Goal: Transaction & Acquisition: Subscribe to service/newsletter

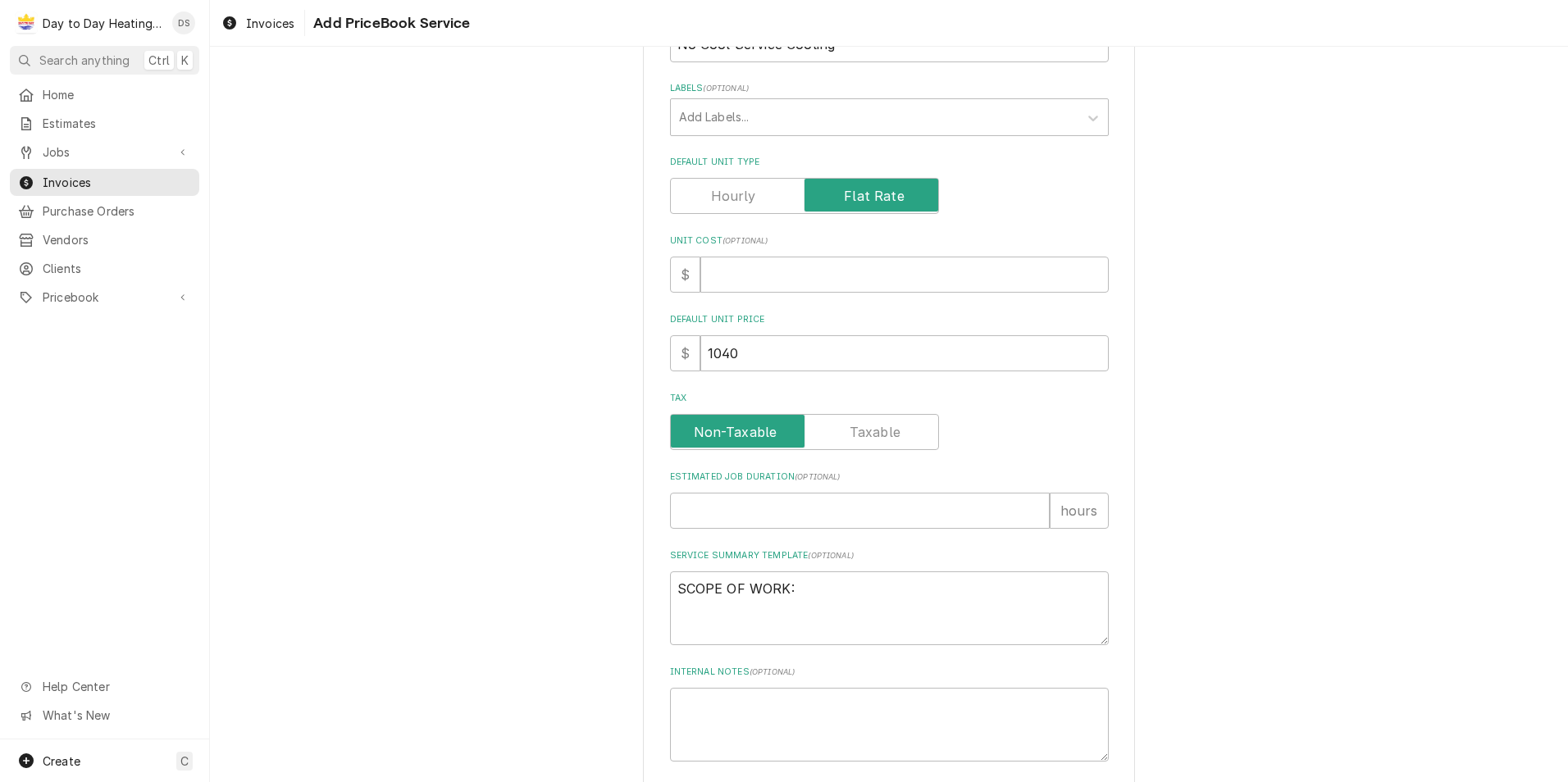
scroll to position [384, 0]
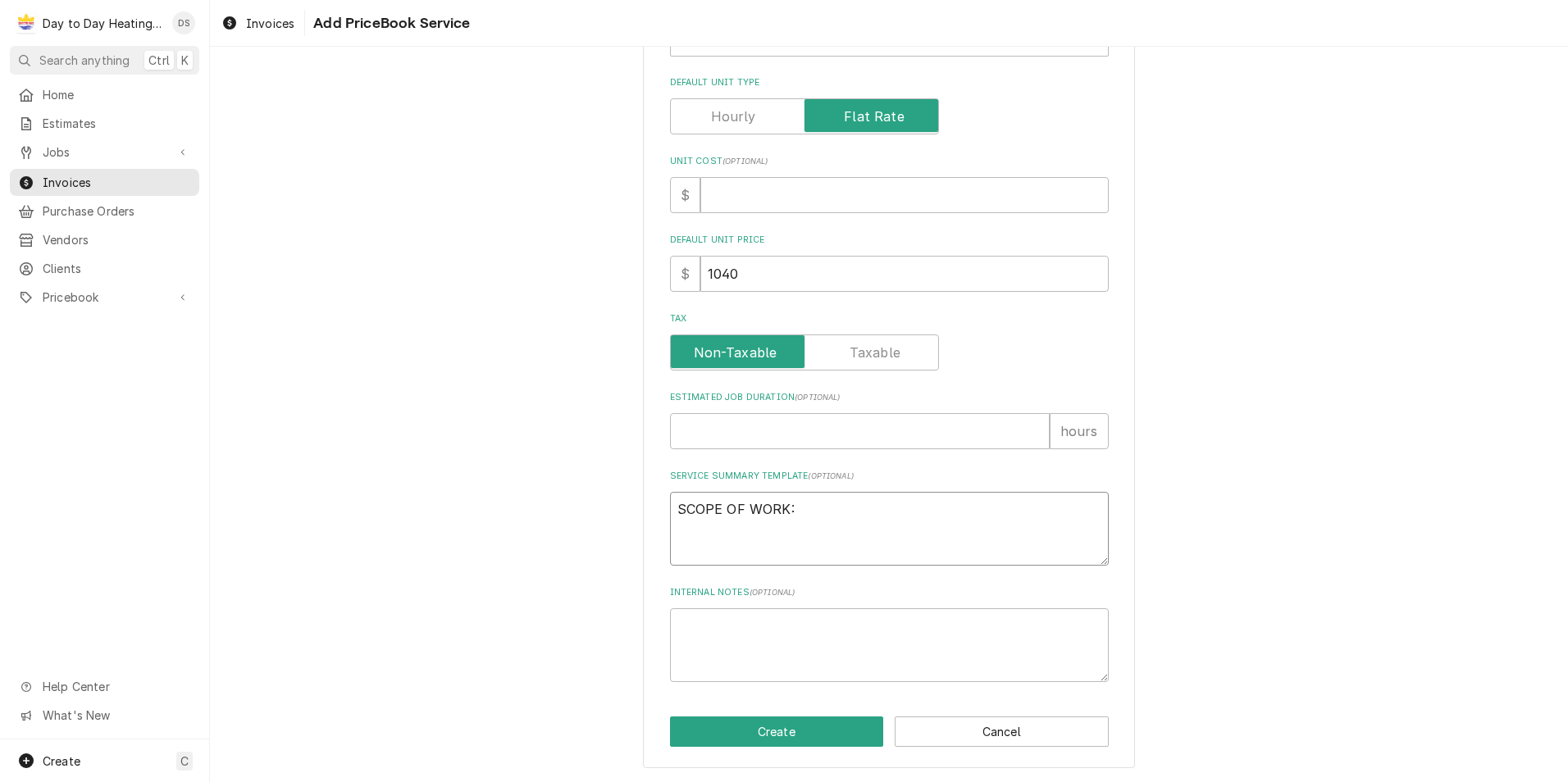
click at [700, 541] on textarea "SCOPE OF WORK:" at bounding box center [890, 529] width 439 height 74
paste textarea "For the downstairs office, unit #4 there was a loose connection on the contacto…"
type textarea "SCOPE OF WORK: For the downstairs office, unit #4 there was a loose connection …"
type textarea "x"
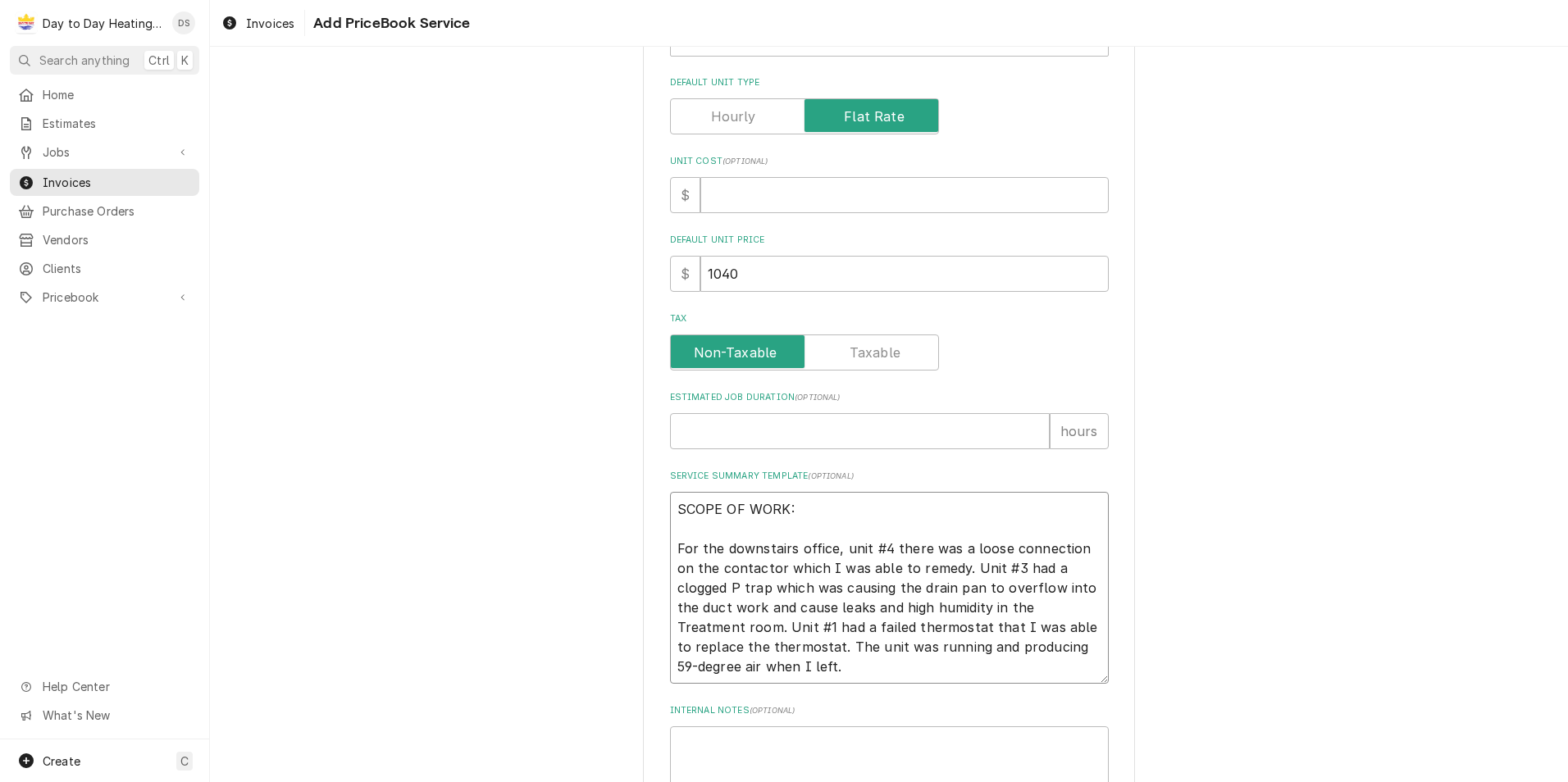
click at [720, 547] on textarea "SCOPE OF WORK: For the downstairs office, unit #4 there was a loose connection …" at bounding box center [890, 588] width 439 height 192
type textarea "SCOPE OF WORK: For thedownstairs office, unit #4 there was a loose connection o…"
type textarea "x"
type textarea "SCOPE OF WORK: For thdownstairs office, unit #4 there was a loose connection on…"
type textarea "x"
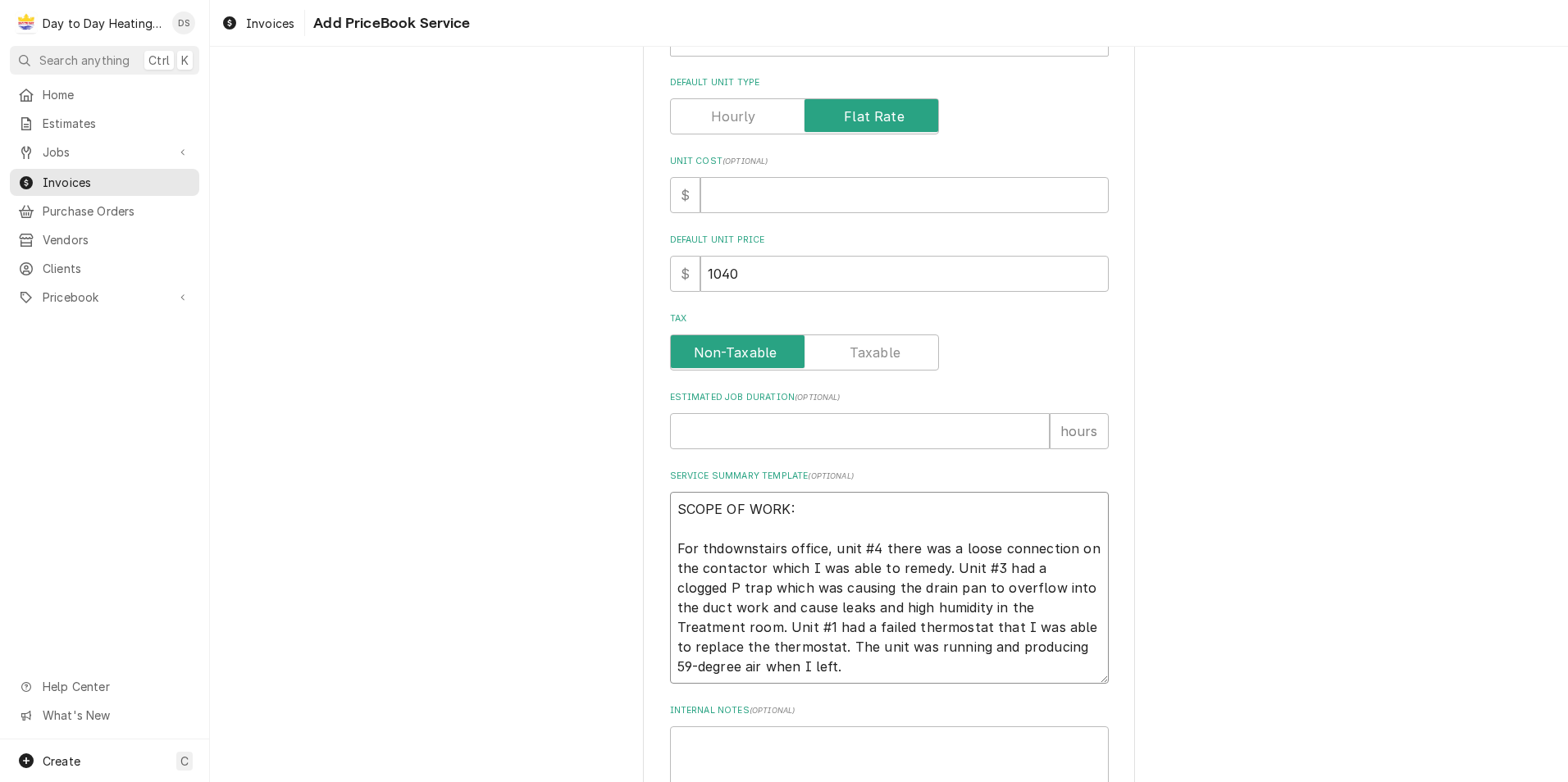
type textarea "SCOPE OF WORK: For tdownstairs office, unit #4 there was a loose connection on …"
type textarea "x"
type textarea "SCOPE OF WORK: For downstairs office, unit #4 there was a loose connection on t…"
type textarea "x"
type textarea "SCOPE OF WORK: Fordownstairs office, unit #4 there was a loose connection on th…"
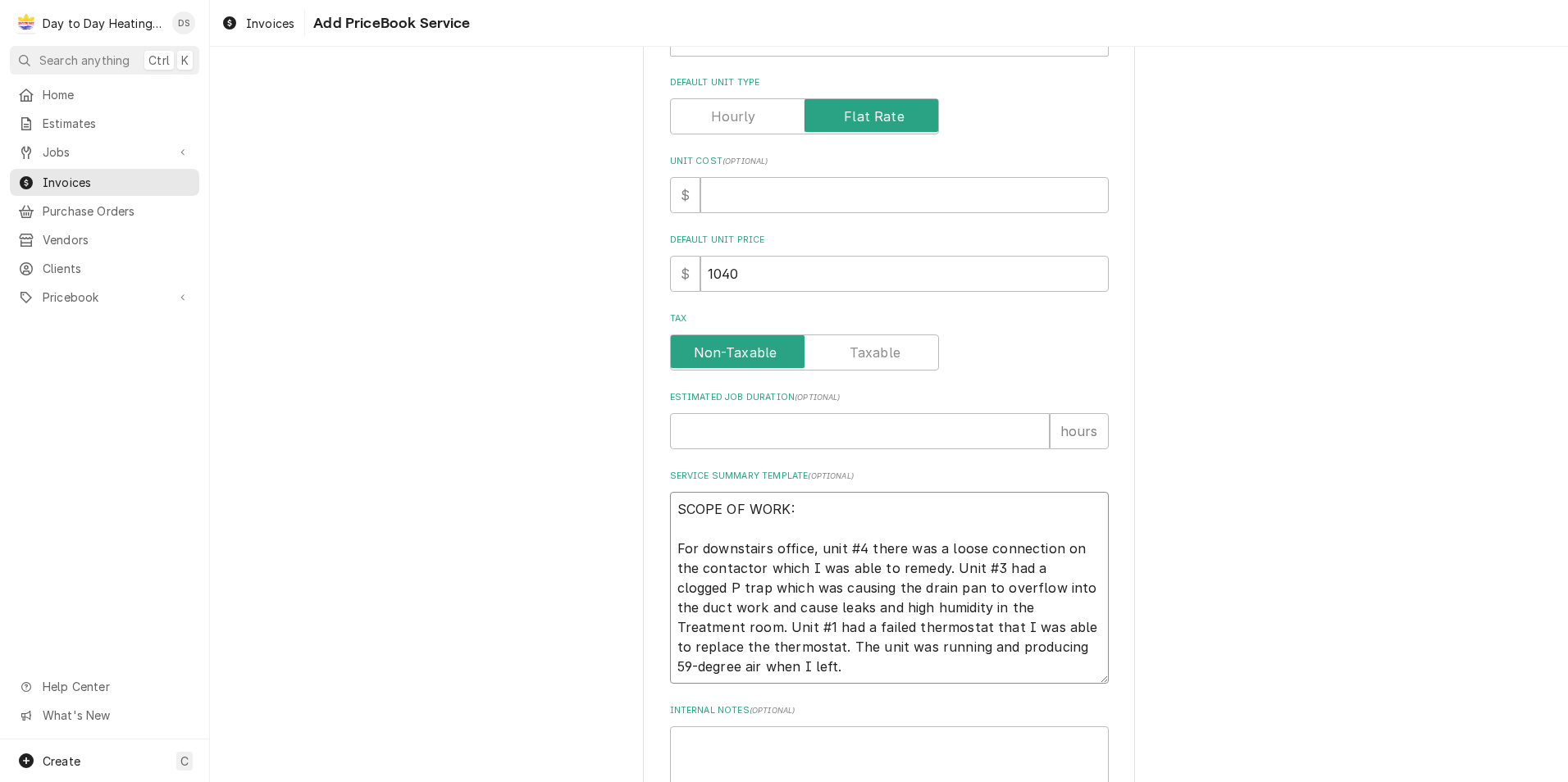
type textarea "x"
type textarea "SCOPE OF WORK: Fodownstairs office, unit #4 there was a loose connection on the…"
type textarea "x"
type textarea "SCOPE OF WORK: Fdownstairs office, unit #4 there was a loose connection on the …"
type textarea "x"
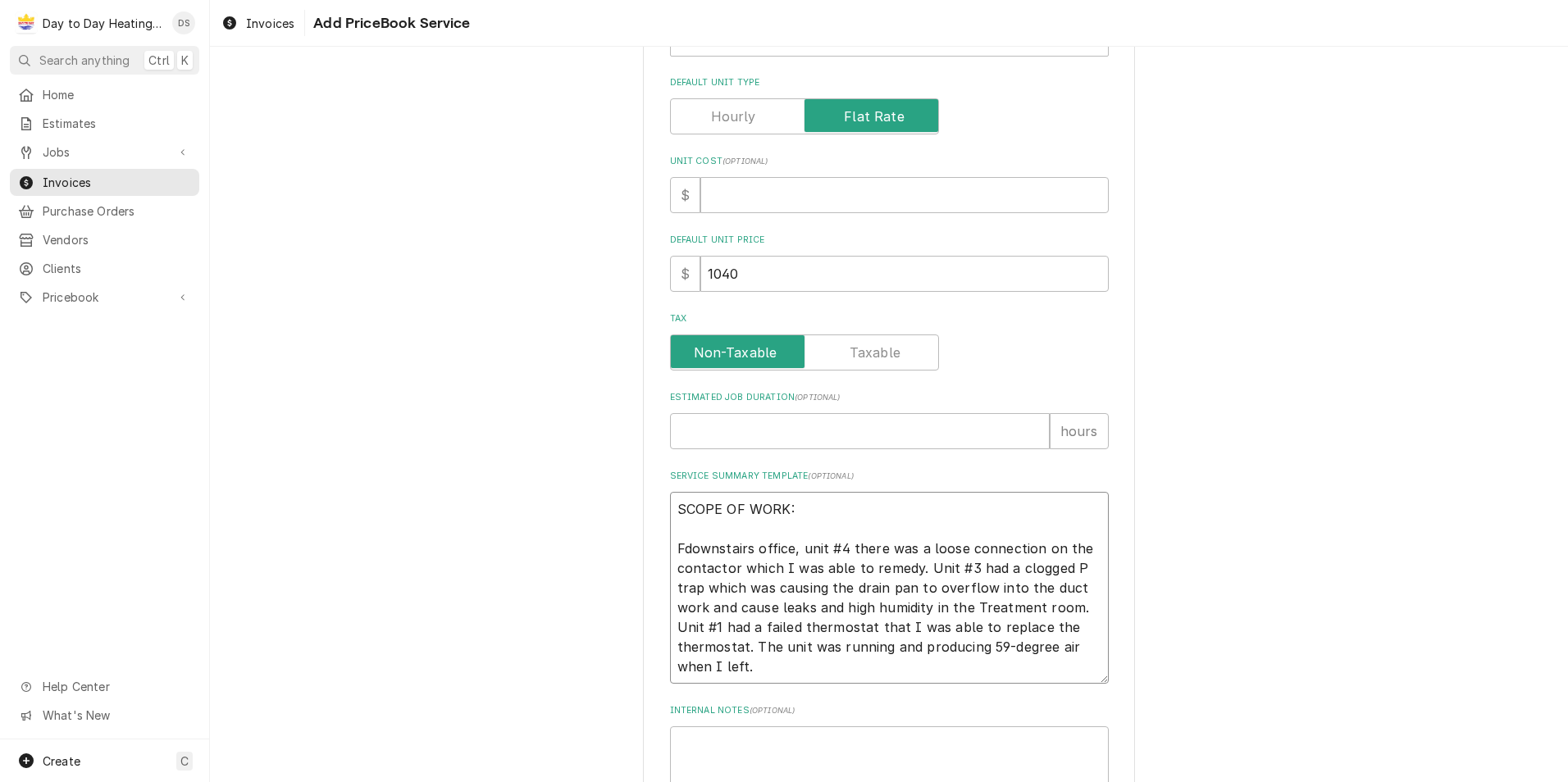
type textarea "SCOPE OF WORK: downstairs office, unit #4 there was a loose connection on the c…"
type textarea "x"
type textarea "SCOPE OF WORK: ownstairs office, unit #4 there was a loose connection on the co…"
type textarea "x"
type textarea "SCOPE OF WORK: -ownstairs office, unit #4 there was a loose connection on the c…"
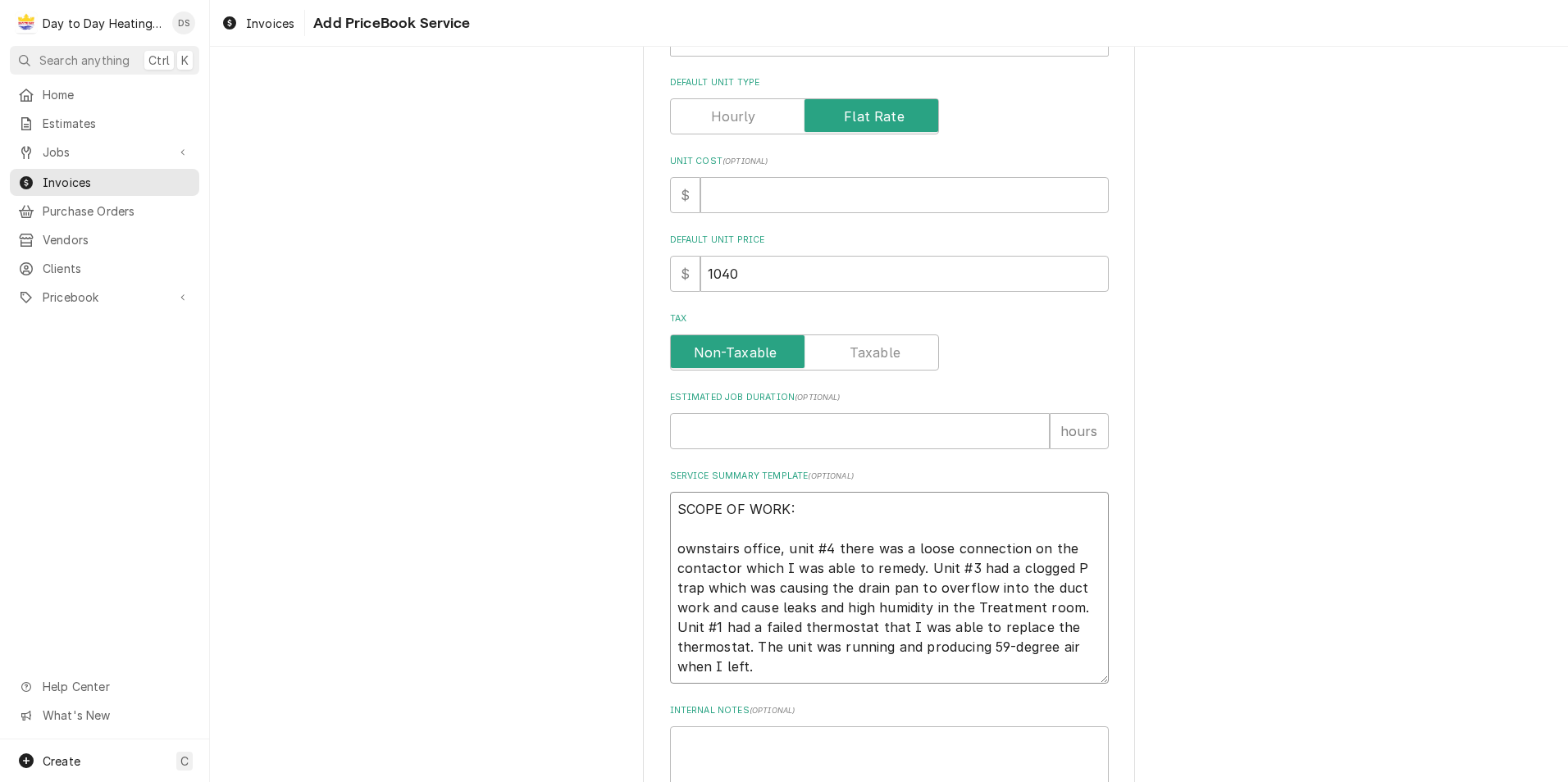
type textarea "x"
type textarea "SCOPE OF WORK: -Downstairs office, unit #4 there was a loose connection on the …"
type textarea "x"
click at [915, 569] on textarea "SCOPE OF WORK: -Downstairs office, unit #4 there was a loose connection on the …" at bounding box center [890, 588] width 439 height 192
click at [782, 568] on textarea "SCOPE OF WORK: -Downstairs office, unit #4 there was a loose connection on the …" at bounding box center [890, 588] width 439 height 192
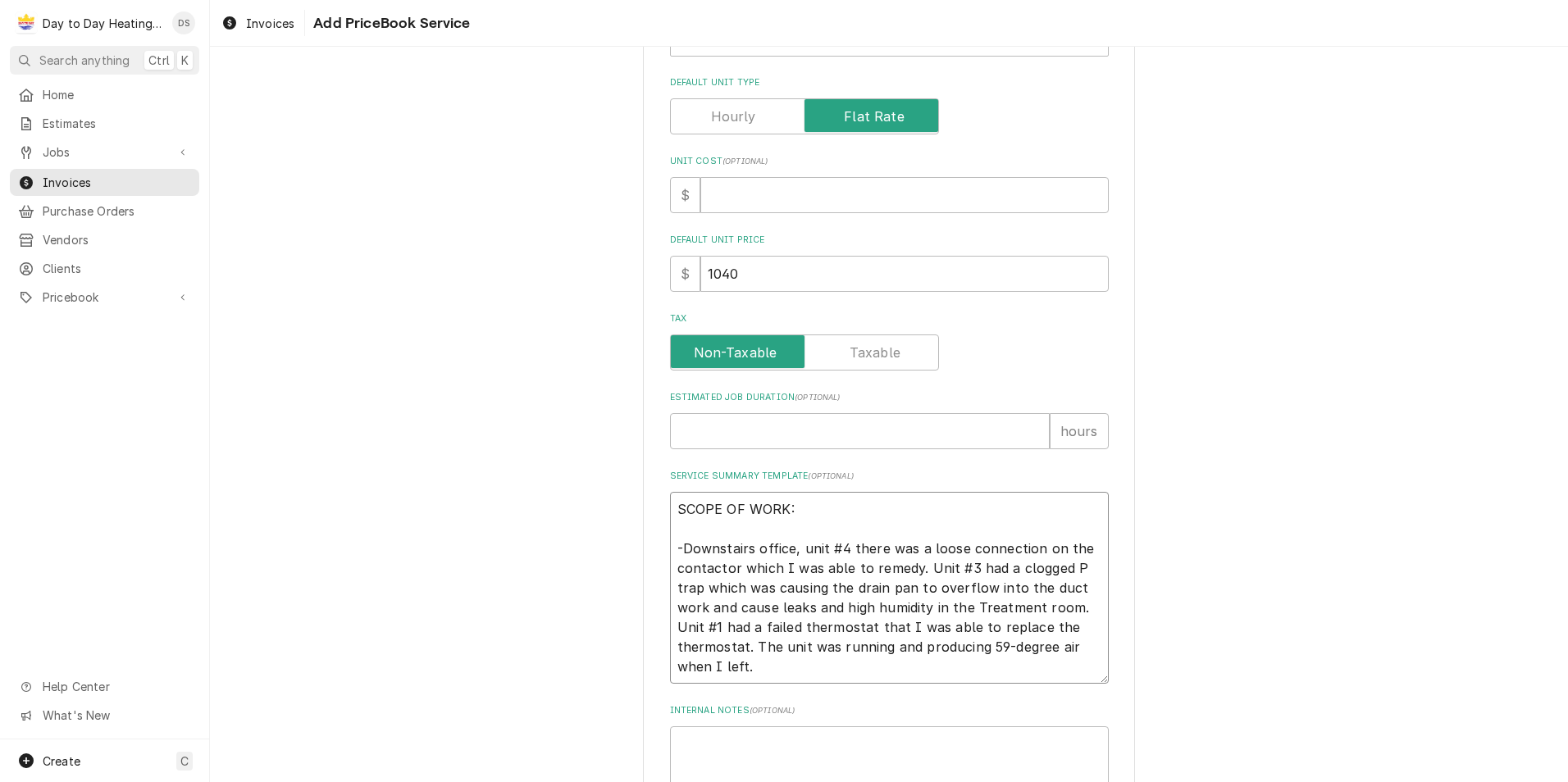
type textarea "SCOPE OF WORK: -Downstairs office, unit #4 there was a loose connection on the …"
type textarea "x"
type textarea "SCOPE OF WORK: -Downstairs office, unit #4 there was a loose connection on the …"
type textarea "x"
type textarea "SCOPE OF WORK: -Downstairs office, unit #4 there was a loose connection on the …"
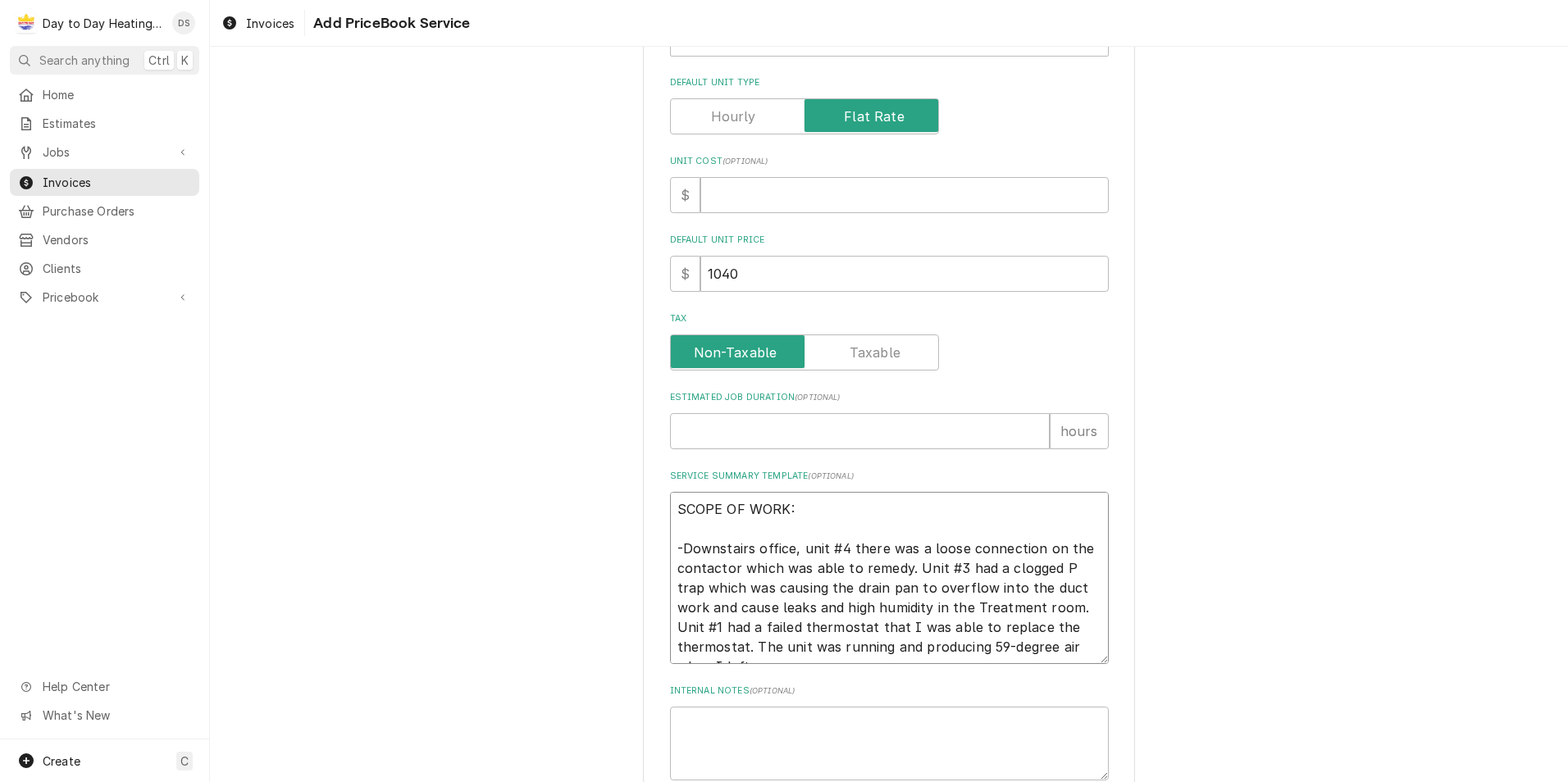
type textarea "x"
type textarea "SCOPE OF WORK: -Downstairs office, unit #4 there was a loose connection on the …"
type textarea "x"
type textarea "SCOPE OF WORK: -Downstairs office, unit #4 there was a loose connection on the …"
type textarea "x"
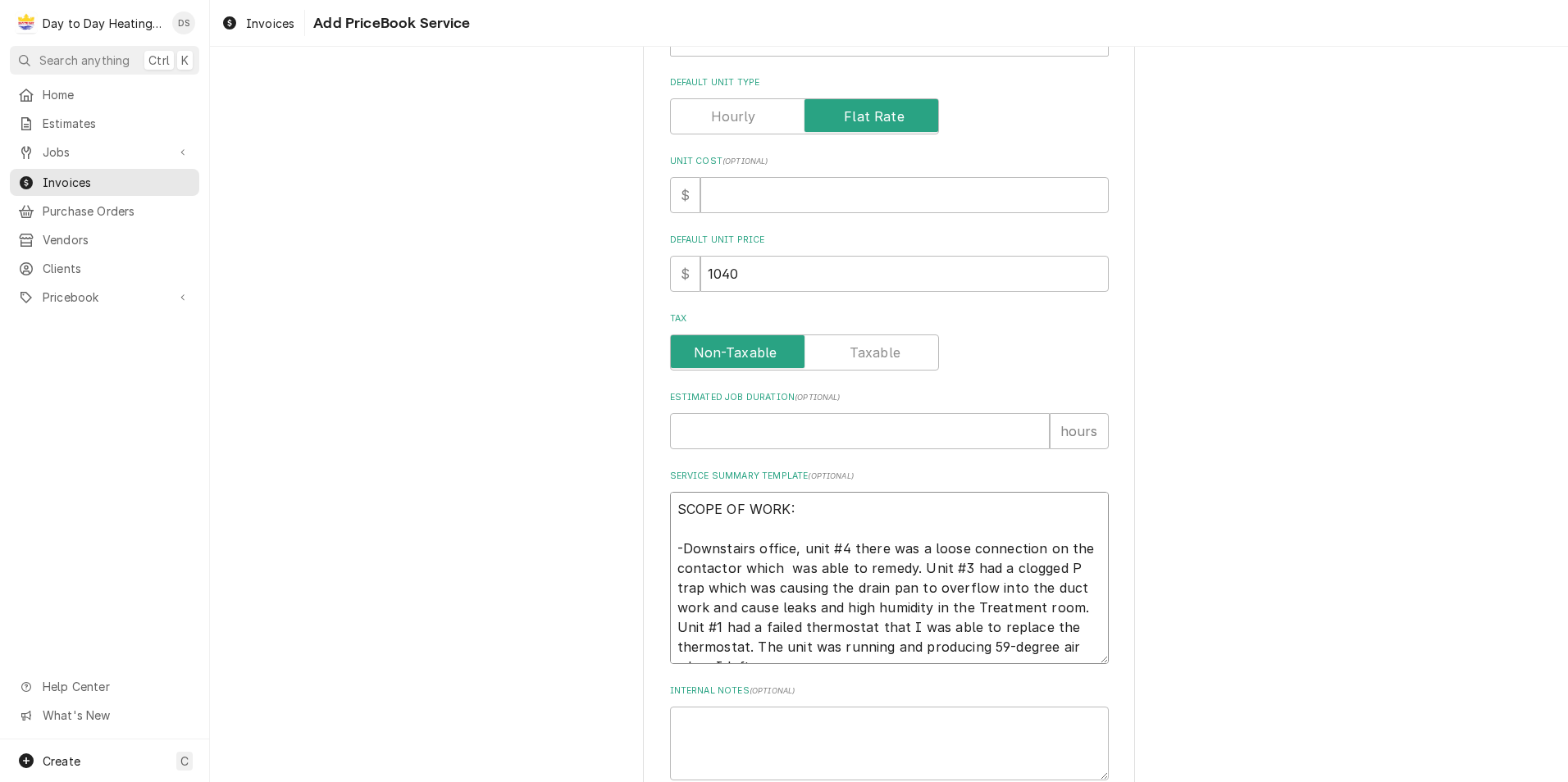
type textarea "SCOPE OF WORK: -Downstairs office, unit #4 there was a loose connection on the …"
type textarea "x"
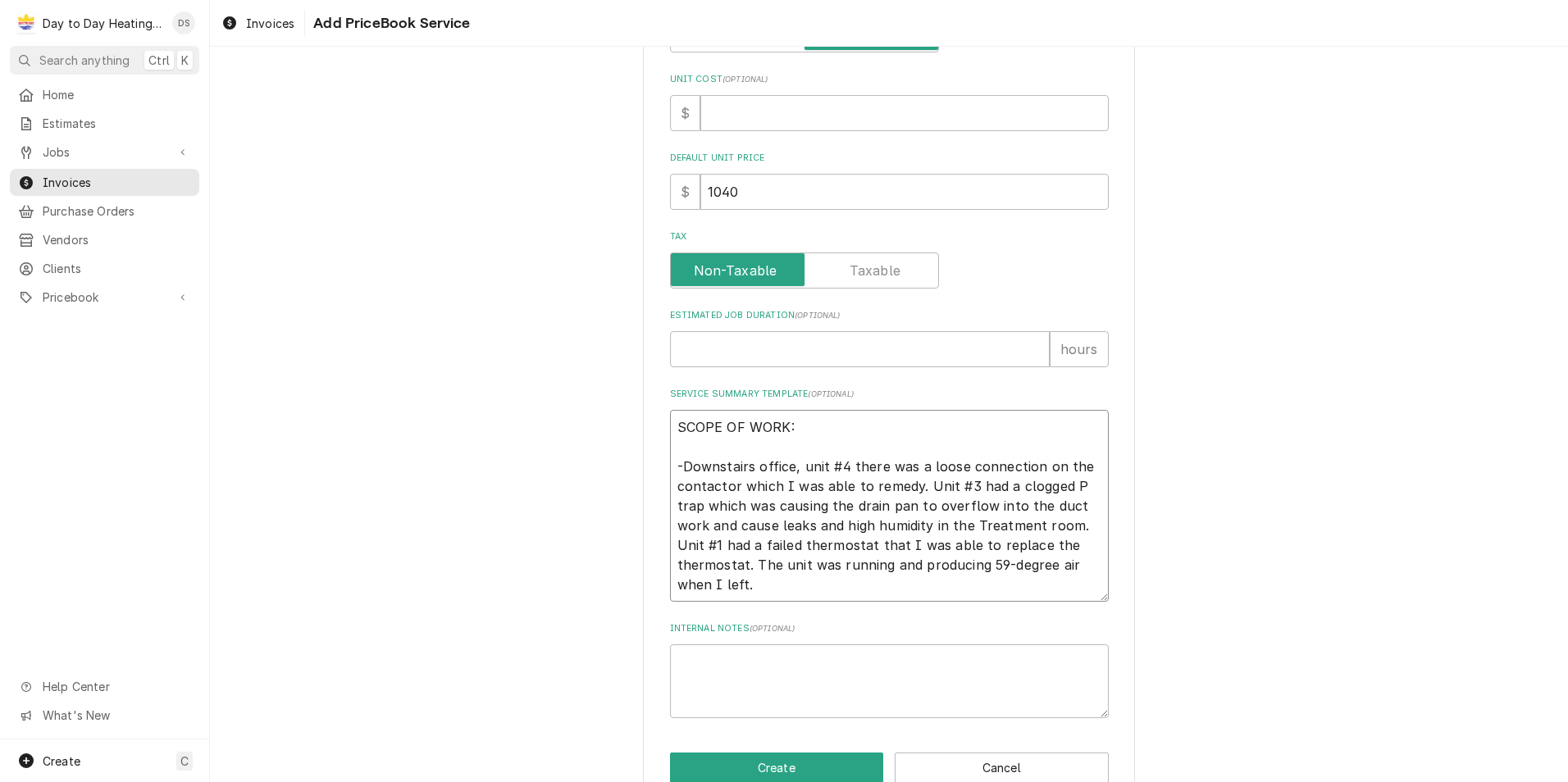
click at [765, 585] on textarea "SCOPE OF WORK: -Downstairs office, unit #4 there was a loose connection on the …" at bounding box center [890, 505] width 439 height 192
type textarea "SCOPE OF WORK: -Downstairs office, unit #4 there was a loose connection on the …"
type textarea "x"
type textarea "SCOPE OF WORK: -Downstairs office, unit #4 there was a loose connection on the …"
type textarea "x"
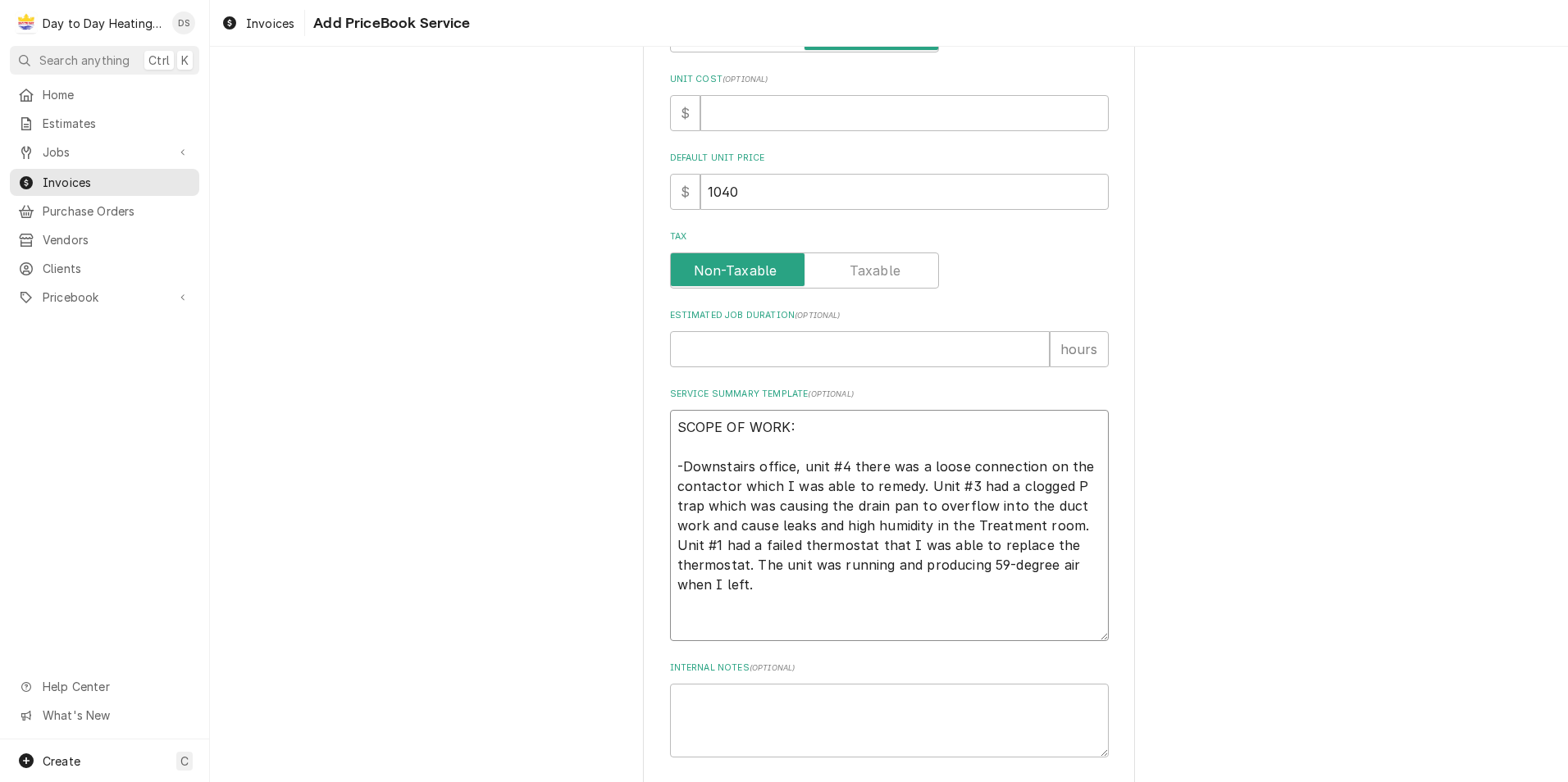
type textarea "SCOPE OF WORK: -Downstairs office, unit #4 there was a loose connection on the …"
type textarea "x"
type textarea "SCOPE OF WORK: -Downstairs office, unit #4 there was a loose connection on the …"
type textarea "x"
type textarea "SCOPE OF WORK: -Downstairs office, unit #4 there was a loose connection on the …"
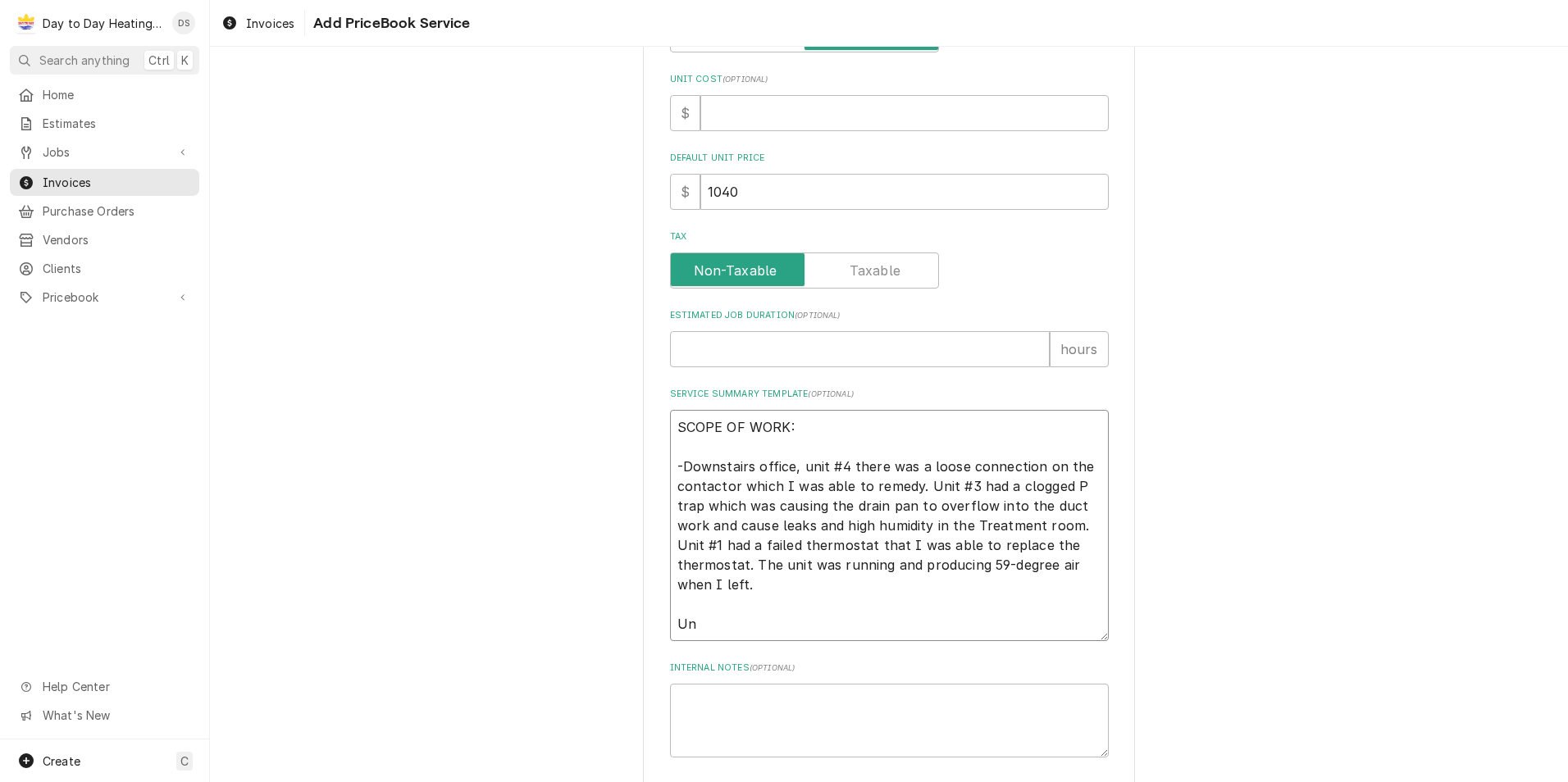
type textarea "x"
type textarea "SCOPE OF WORK: -Downstairs office, unit #4 there was a loose connection on the …"
type textarea "x"
type textarea "SCOPE OF WORK: -Downstairs office, unit #4 there was a loose connection on the …"
type textarea "x"
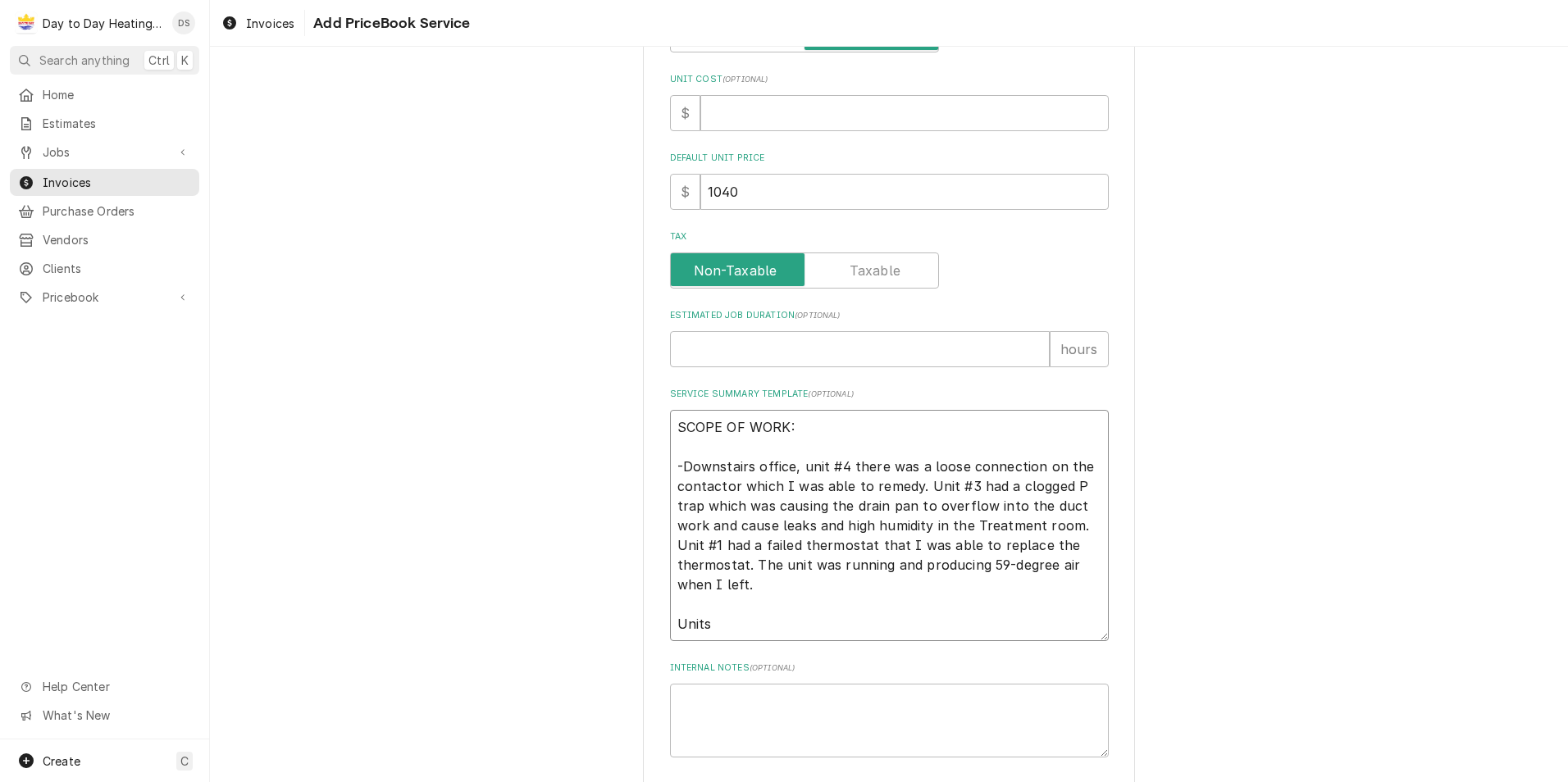
type textarea "SCOPE OF WORK: -Downstairs office, unit #4 there was a loose connection on the …"
type textarea "x"
type textarea "SCOPE OF WORK: -Downstairs office, unit #4 there was a loose connection on the …"
type textarea "x"
type textarea "SCOPE OF WORK: -Downstairs office, unit #4 there was a loose connection on the …"
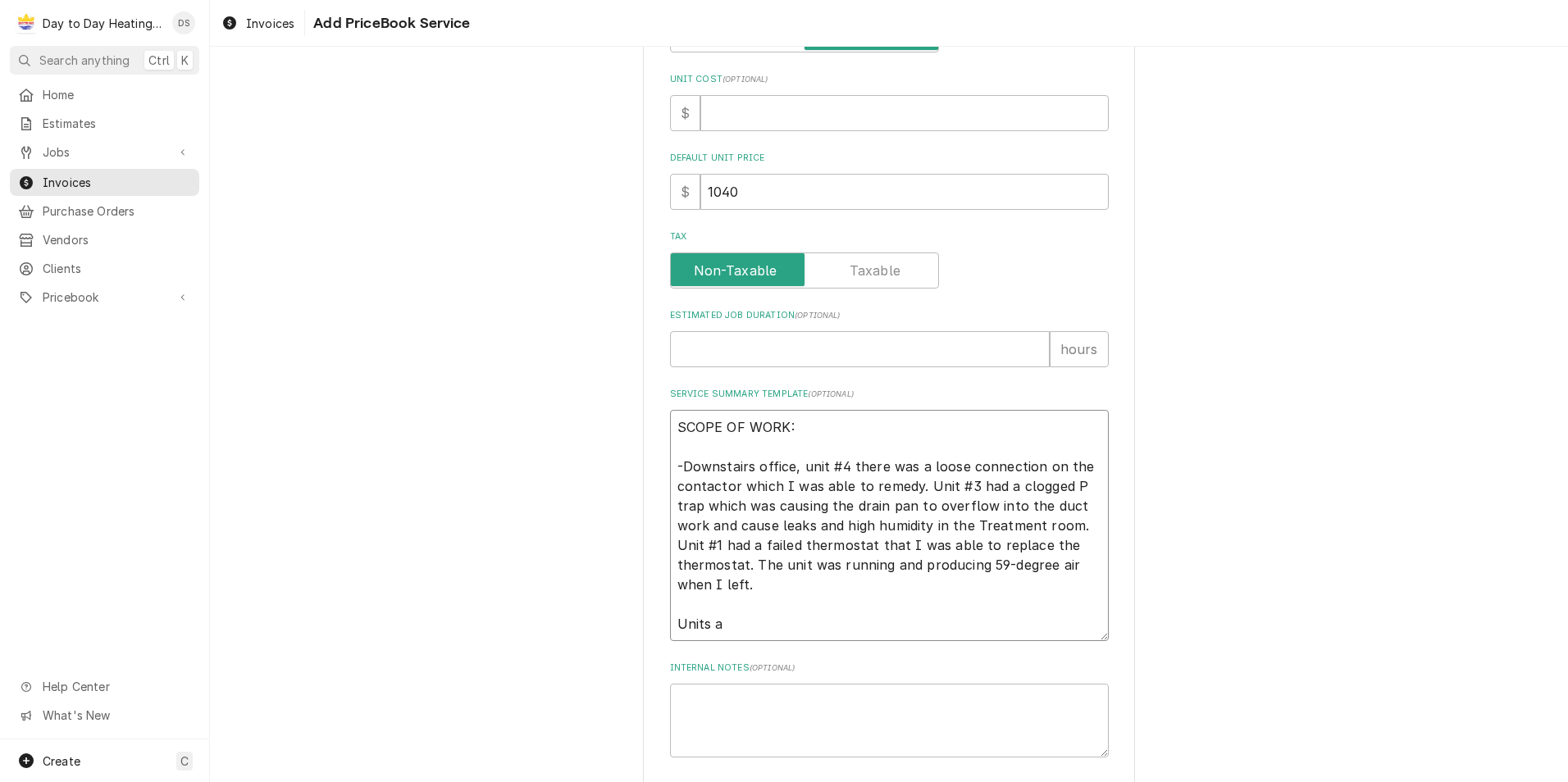
type textarea "x"
type textarea "SCOPE OF WORK: -Downstairs office, unit #4 there was a loose connection on the …"
type textarea "x"
type textarea "SCOPE OF WORK: -Downstairs office, unit #4 there was a loose connection on the …"
type textarea "x"
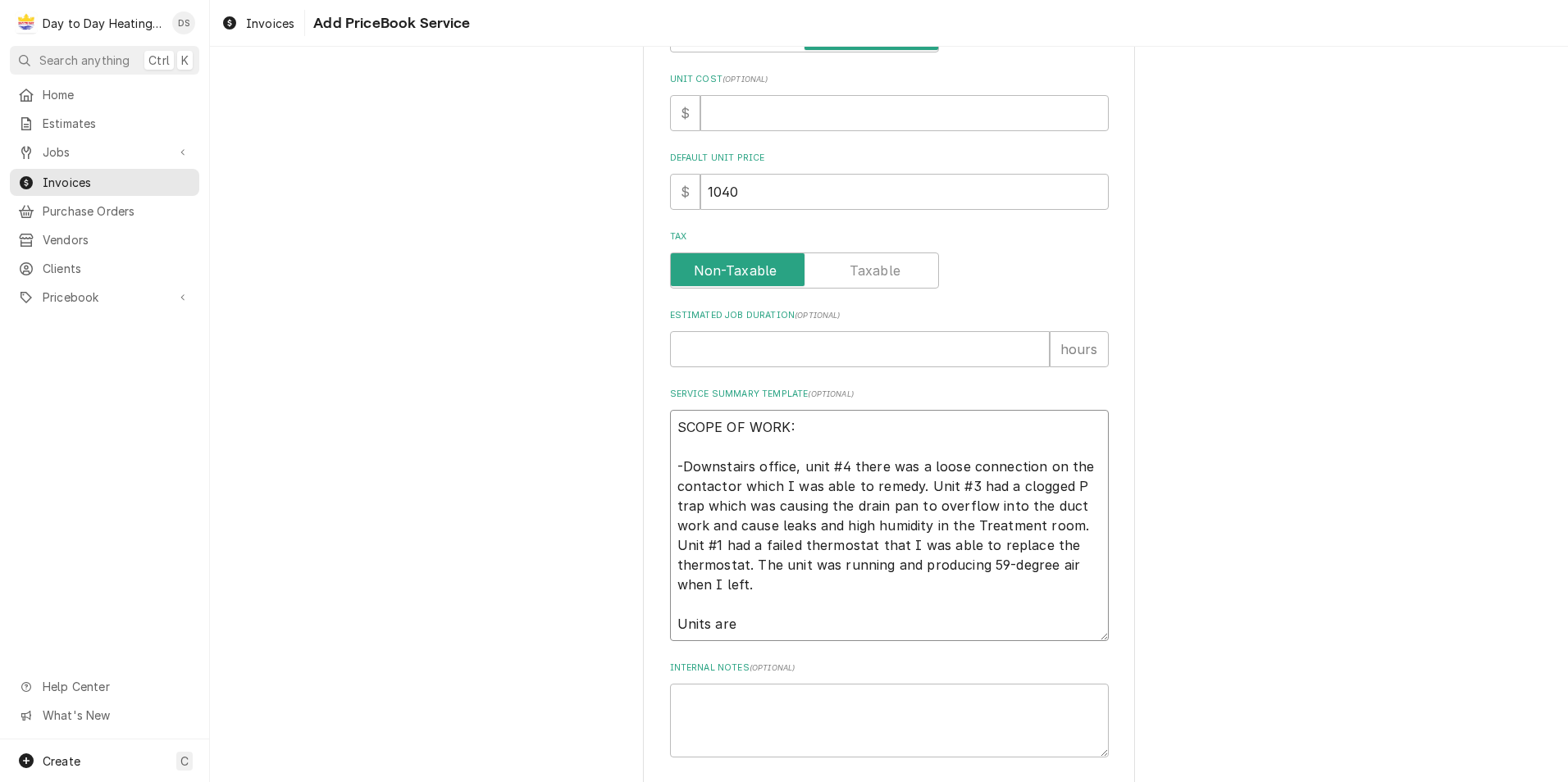
type textarea "SCOPE OF WORK: -Downstairs office, unit #4 there was a loose connection on the …"
type textarea "x"
type textarea "SCOPE OF WORK: -Downstairs office, unit #4 there was a loose connection on the …"
type textarea "x"
type textarea "SCOPE OF WORK: -Downstairs office, unit #4 there was a loose connection on the …"
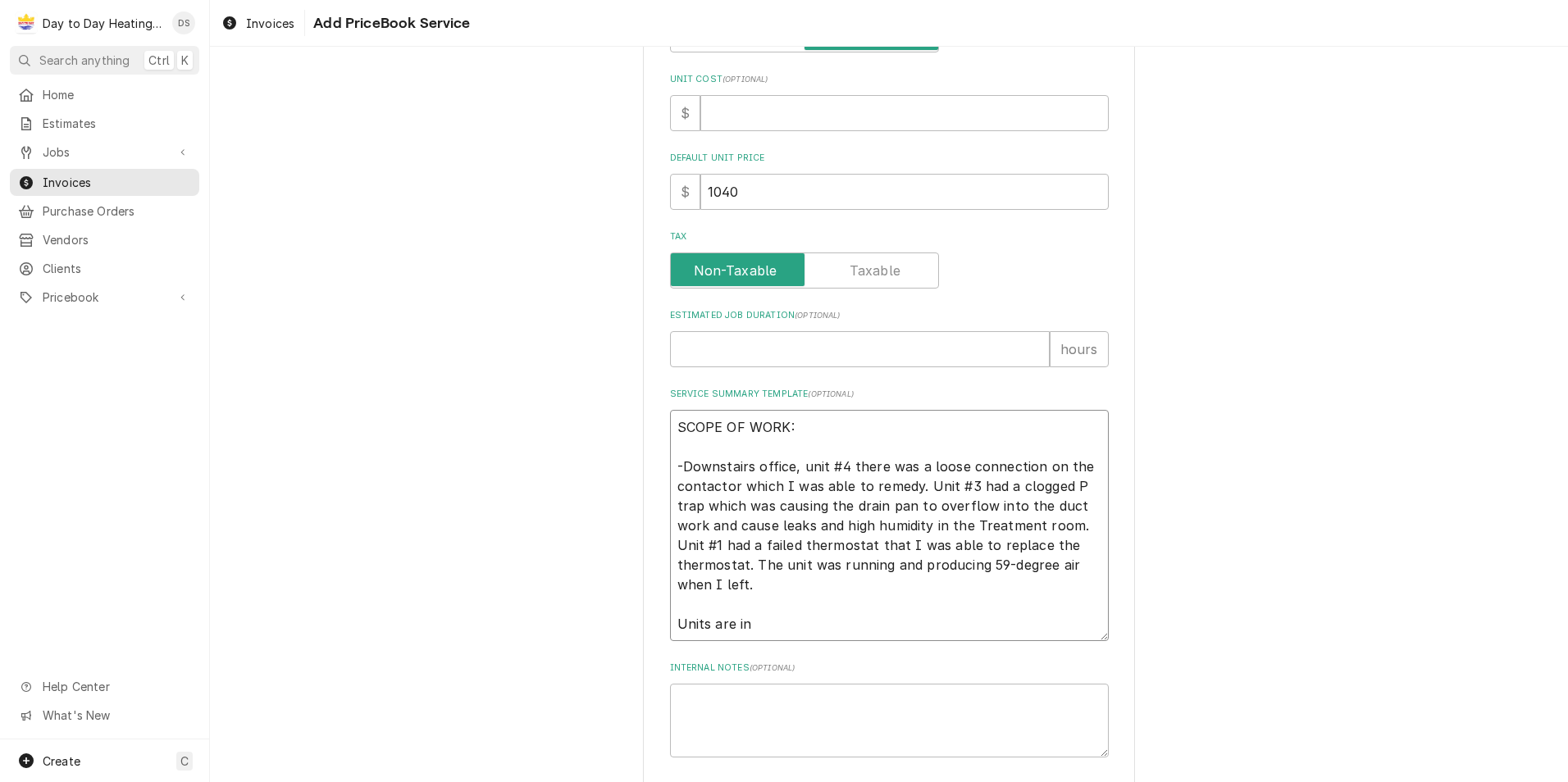
type textarea "x"
type textarea "SCOPE OF WORK: -Downstairs office, unit #4 there was a loose connection on the …"
type textarea "x"
type textarea "SCOPE OF WORK: -Downstairs office, unit #4 there was a loose connection on the …"
type textarea "x"
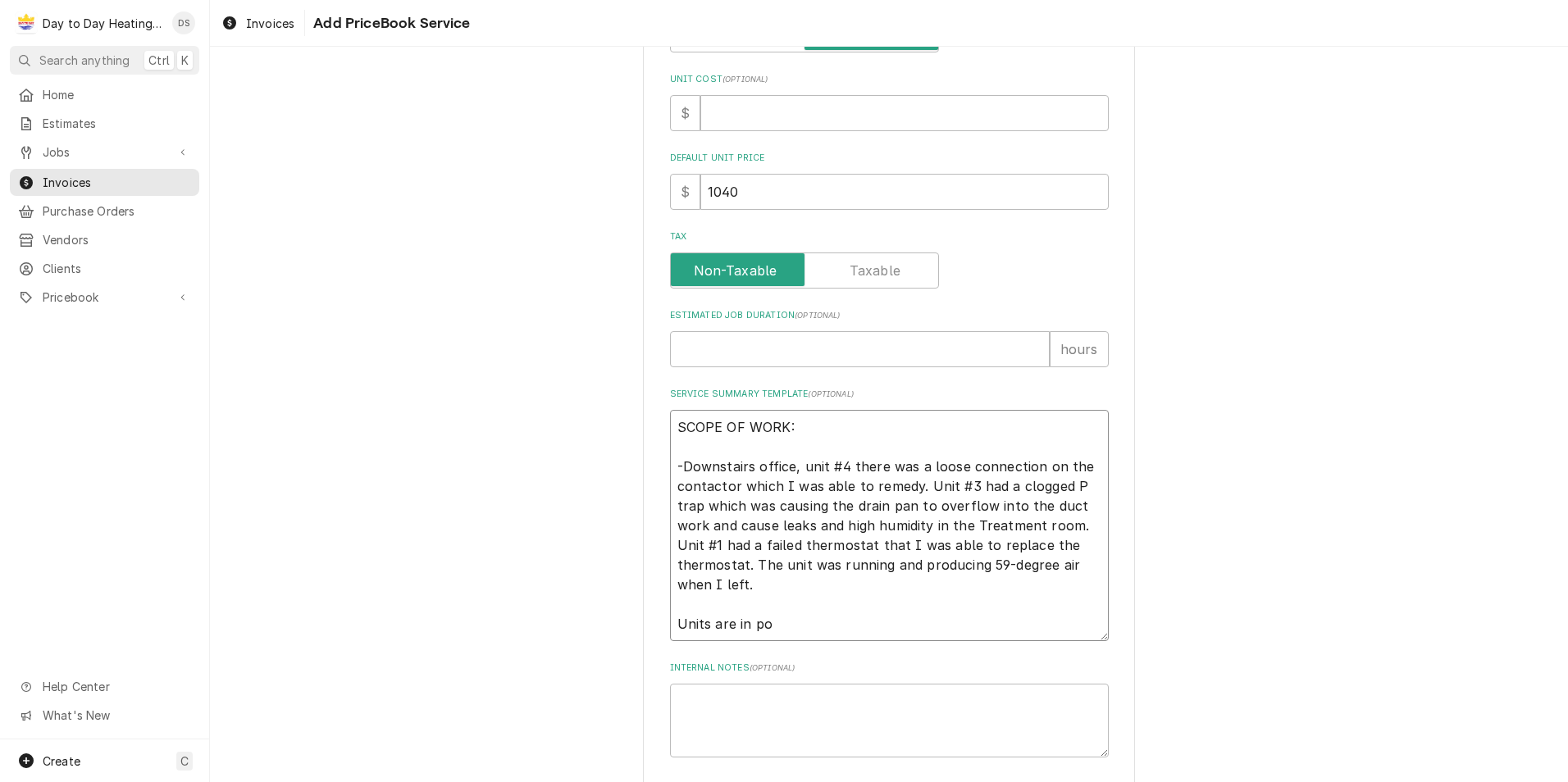
type textarea "SCOPE OF WORK: -Downstairs office, unit #4 there was a loose connection on the …"
type textarea "x"
type textarea "SCOPE OF WORK: -Downstairs office, unit #4 there was a loose connection on the …"
type textarea "x"
type textarea "SCOPE OF WORK: -Downstairs office, unit #4 there was a loose connection on the …"
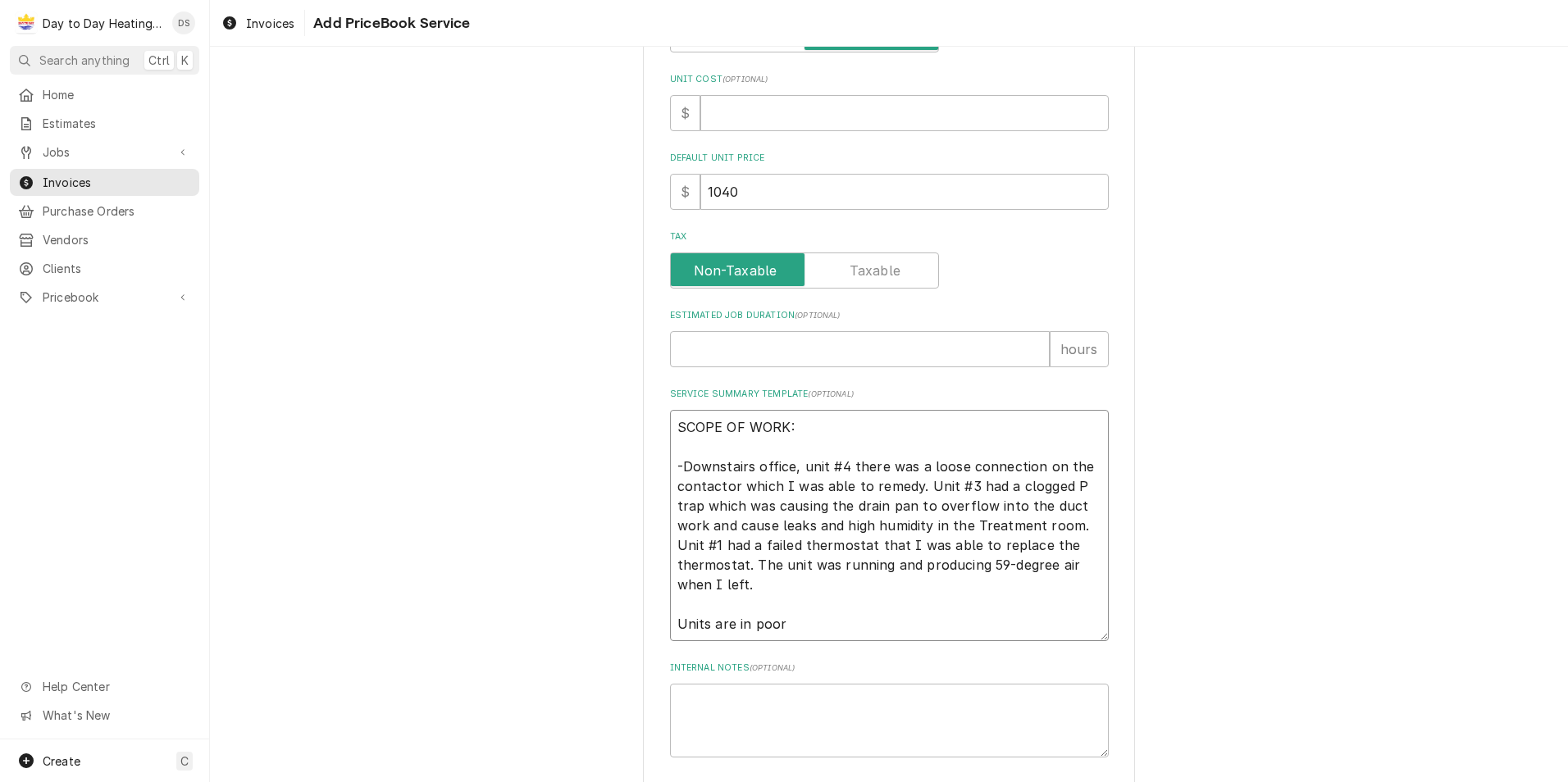
type textarea "x"
type textarea "SCOPE OF WORK: -Downstairs office, unit #4 there was a loose connection on the …"
type textarea "x"
type textarea "SCOPE OF WORK: -Downstairs office, unit #4 there was a loose connection on the …"
type textarea "x"
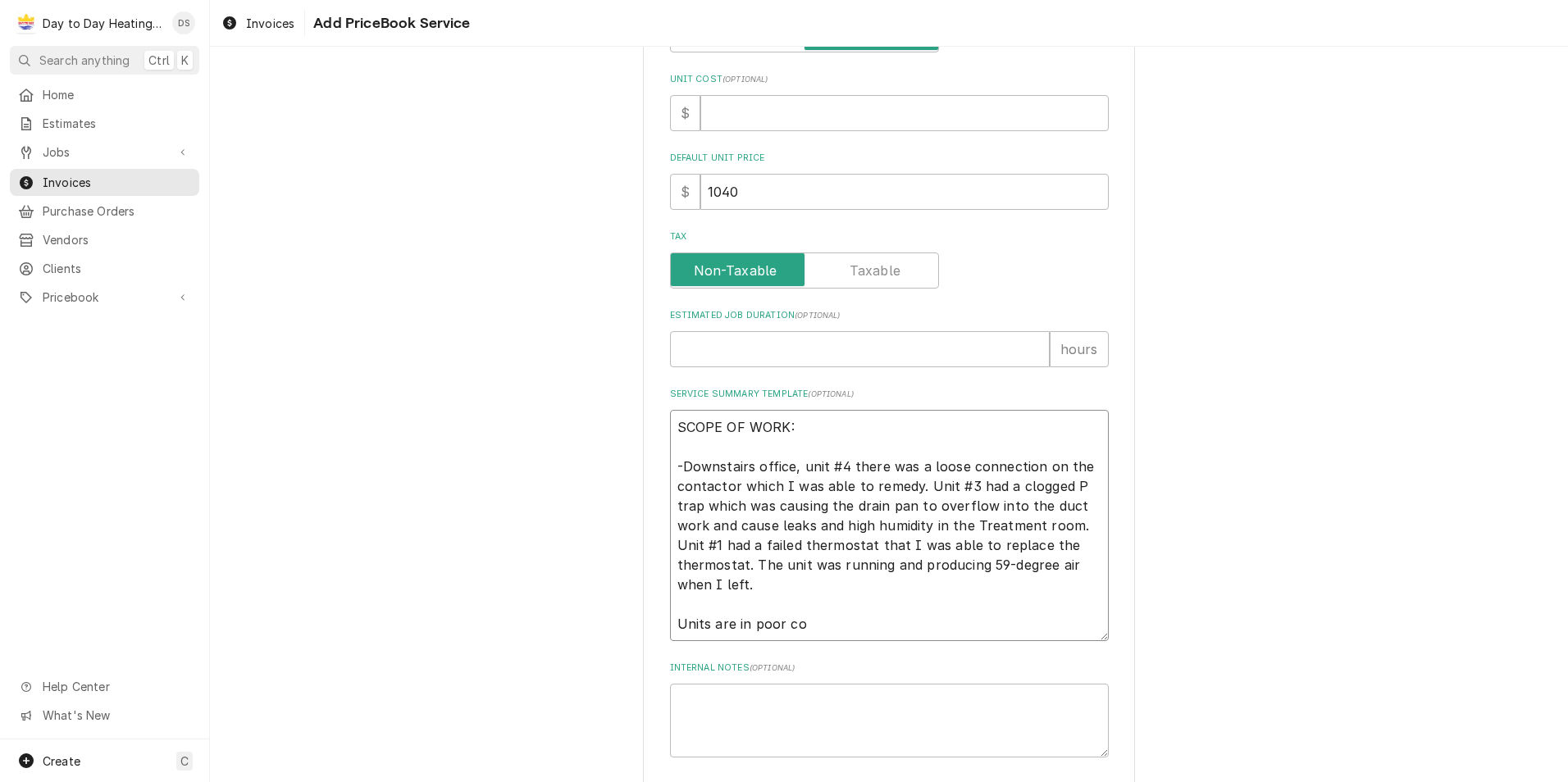
type textarea "SCOPE OF WORK: -Downstairs office, unit #4 there was a loose connection on the …"
type textarea "x"
type textarea "SCOPE OF WORK: -Downstairs office, unit #4 there was a loose connection on the …"
type textarea "x"
type textarea "SCOPE OF WORK: -Downstairs office, unit #4 there was a loose connection on the …"
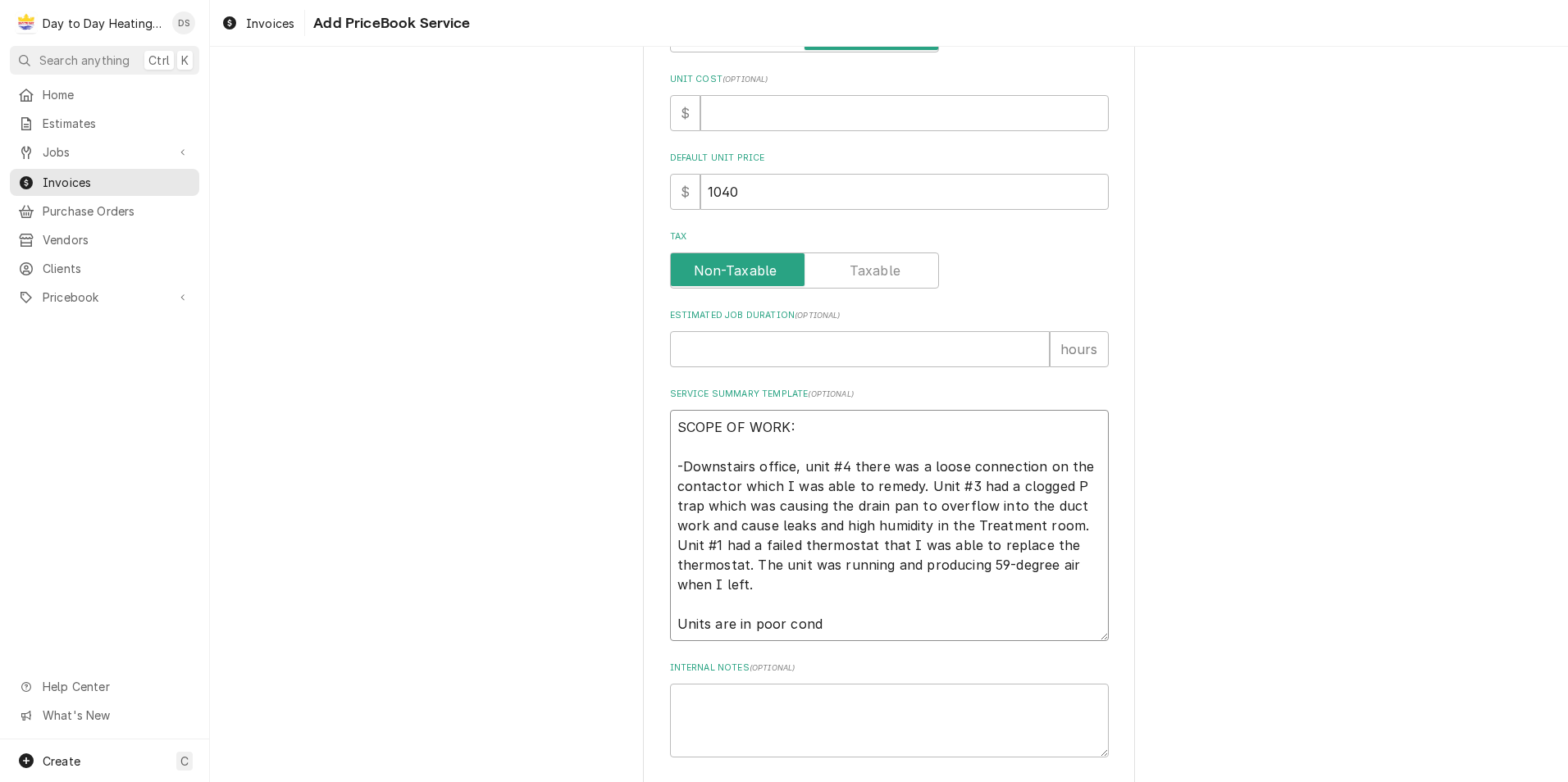
type textarea "x"
type textarea "SCOPE OF WORK: -Downstairs office, unit #4 there was a loose connection on the …"
type textarea "x"
type textarea "SCOPE OF WORK: -Downstairs office, unit #4 there was a loose connection on the …"
type textarea "x"
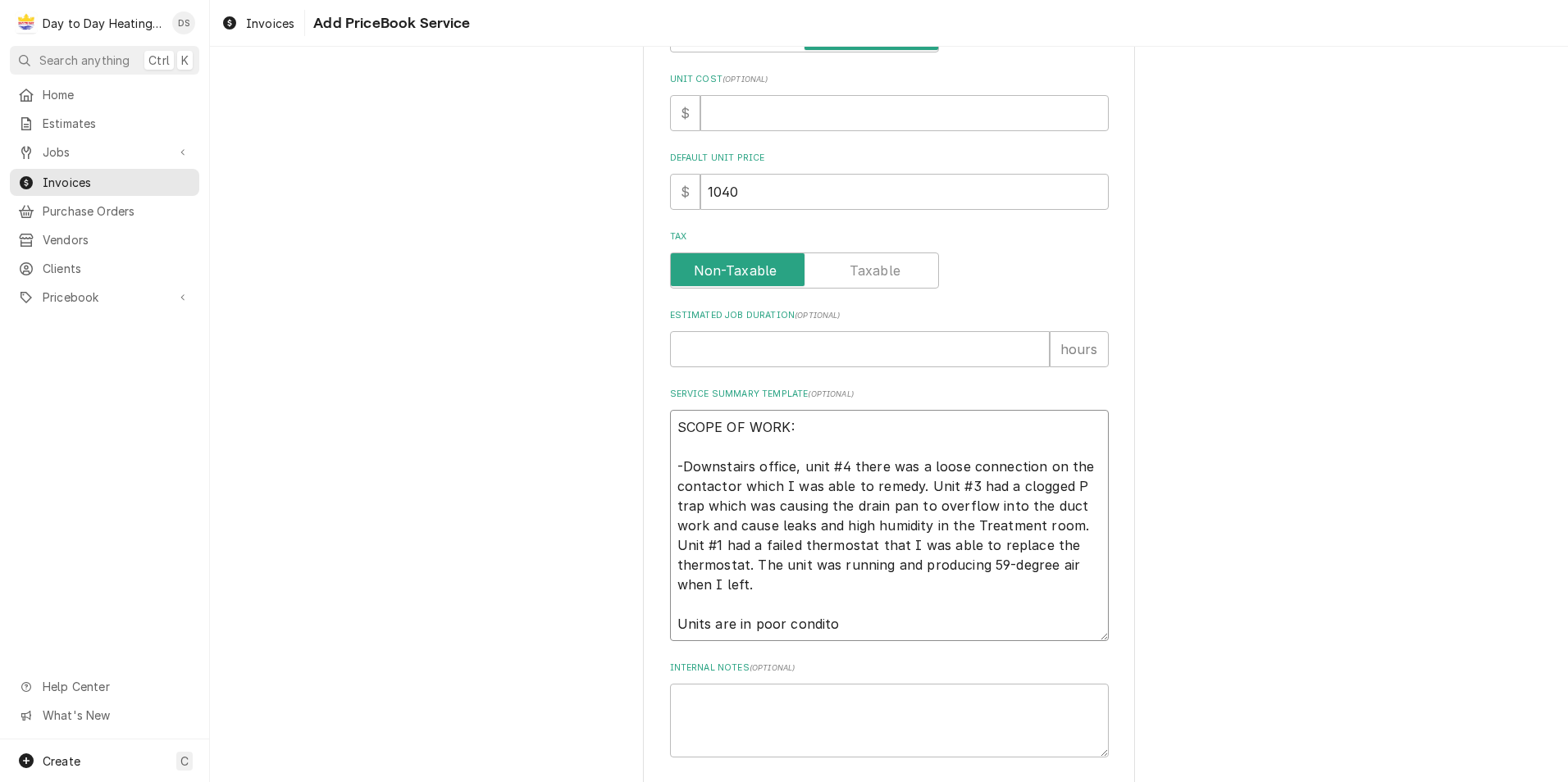
type textarea "SCOPE OF WORK: -Downstairs office, unit #4 there was a loose connection on the …"
type textarea "x"
type textarea "SCOPE OF WORK: -Downstairs office, unit #4 there was a loose connection on the …"
type textarea "x"
type textarea "SCOPE OF WORK: -Downstairs office, unit #4 there was a loose connection on the …"
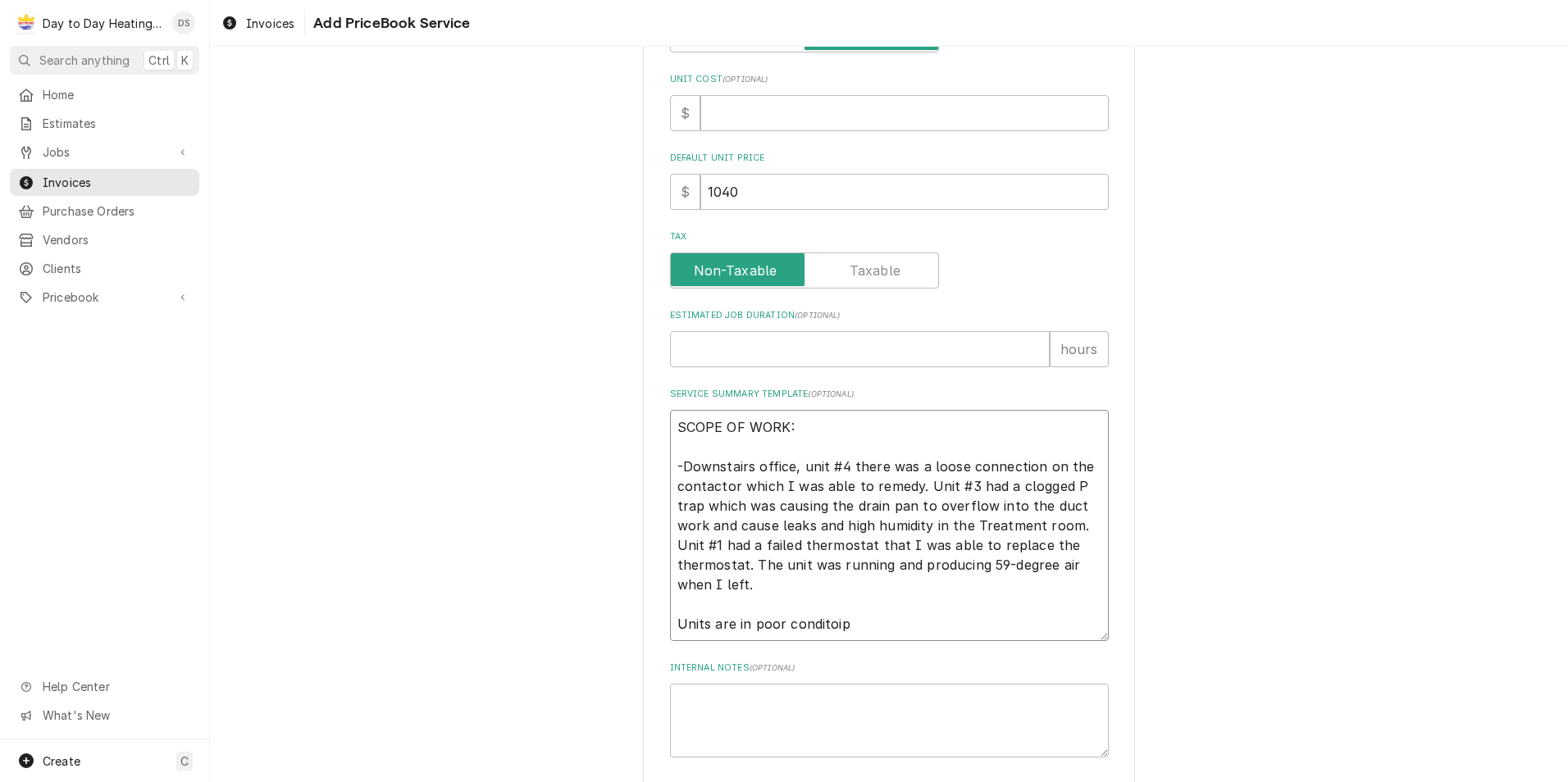
type textarea "x"
type textarea "SCOPE OF WORK: -Downstairs office, unit #4 there was a loose connection on the …"
type textarea "x"
type textarea "SCOPE OF WORK: -Downstairs office, unit #4 there was a loose connection on the …"
type textarea "x"
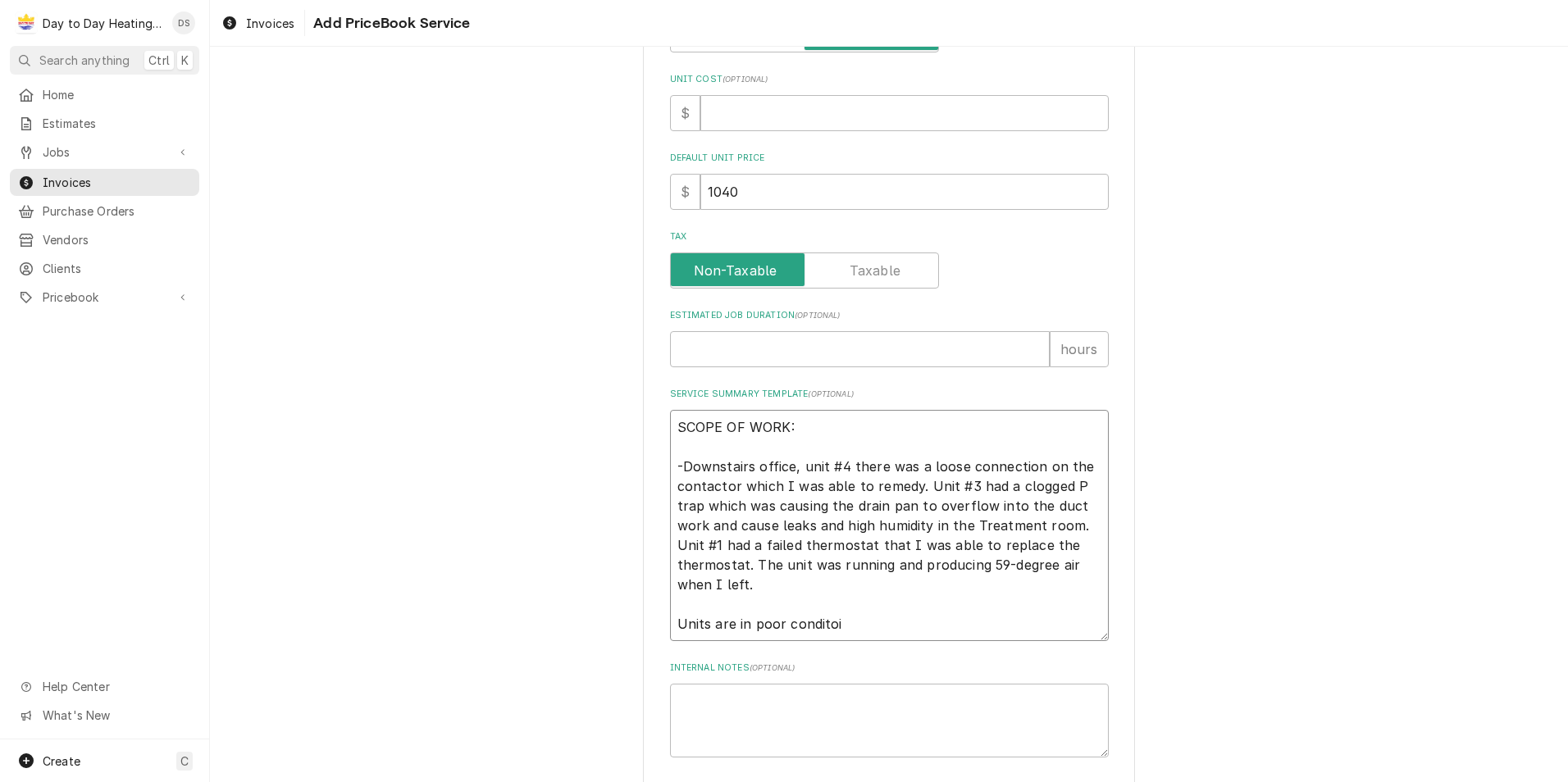
type textarea "SCOPE OF WORK: -Downstairs office, unit #4 there was a loose connection on the …"
type textarea "x"
type textarea "SCOPE OF WORK: -Downstairs office, unit #4 there was a loose connection on the …"
type textarea "x"
type textarea "SCOPE OF WORK: -Downstairs office, unit #4 there was a loose connection on the …"
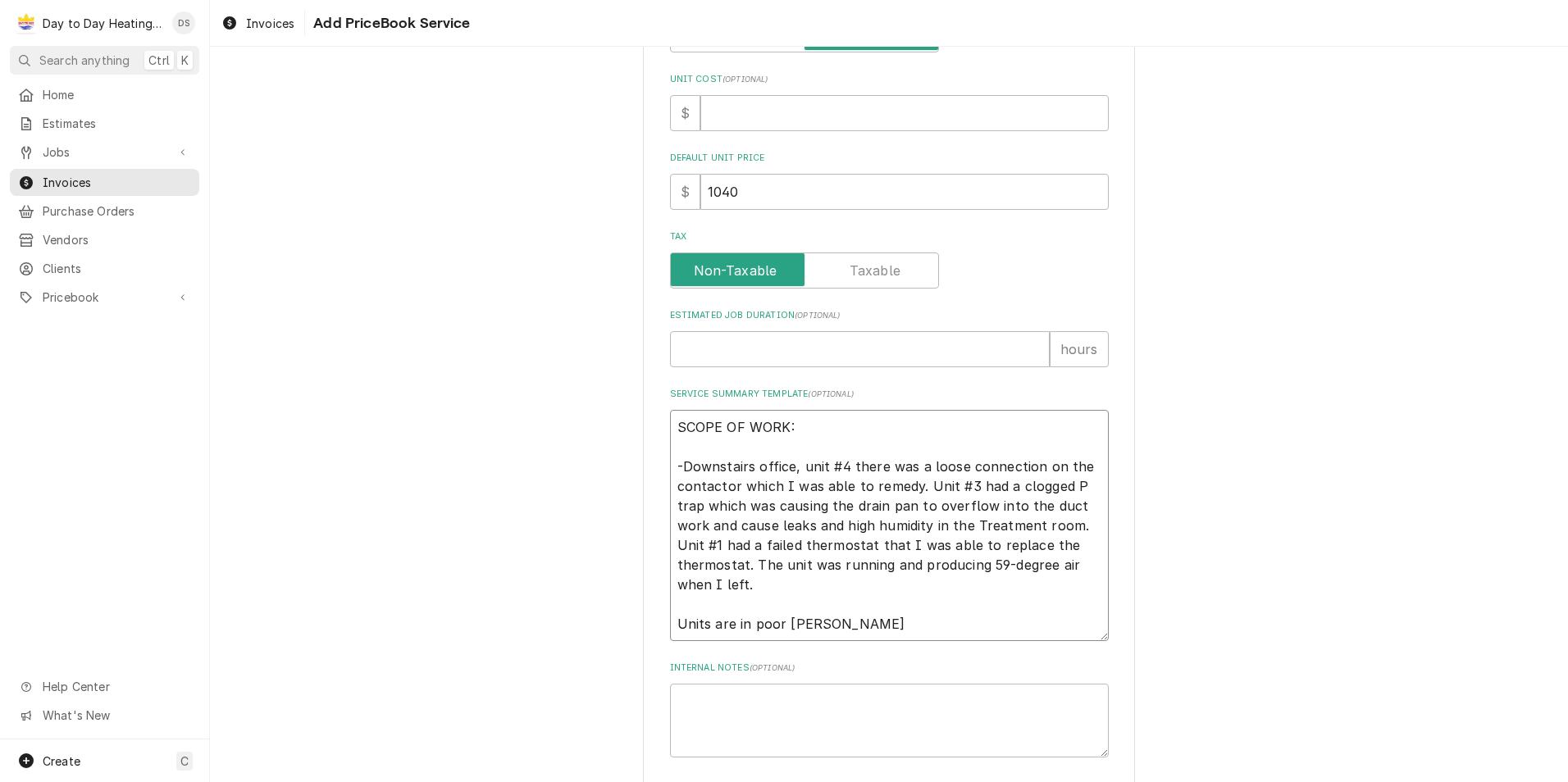
type textarea "x"
type textarea "SCOPE OF WORK: -Downstairs office, unit #4 there was a loose connection on the …"
type textarea "x"
type textarea "SCOPE OF WORK: -Downstairs office, unit #4 there was a loose connection on the …"
type textarea "x"
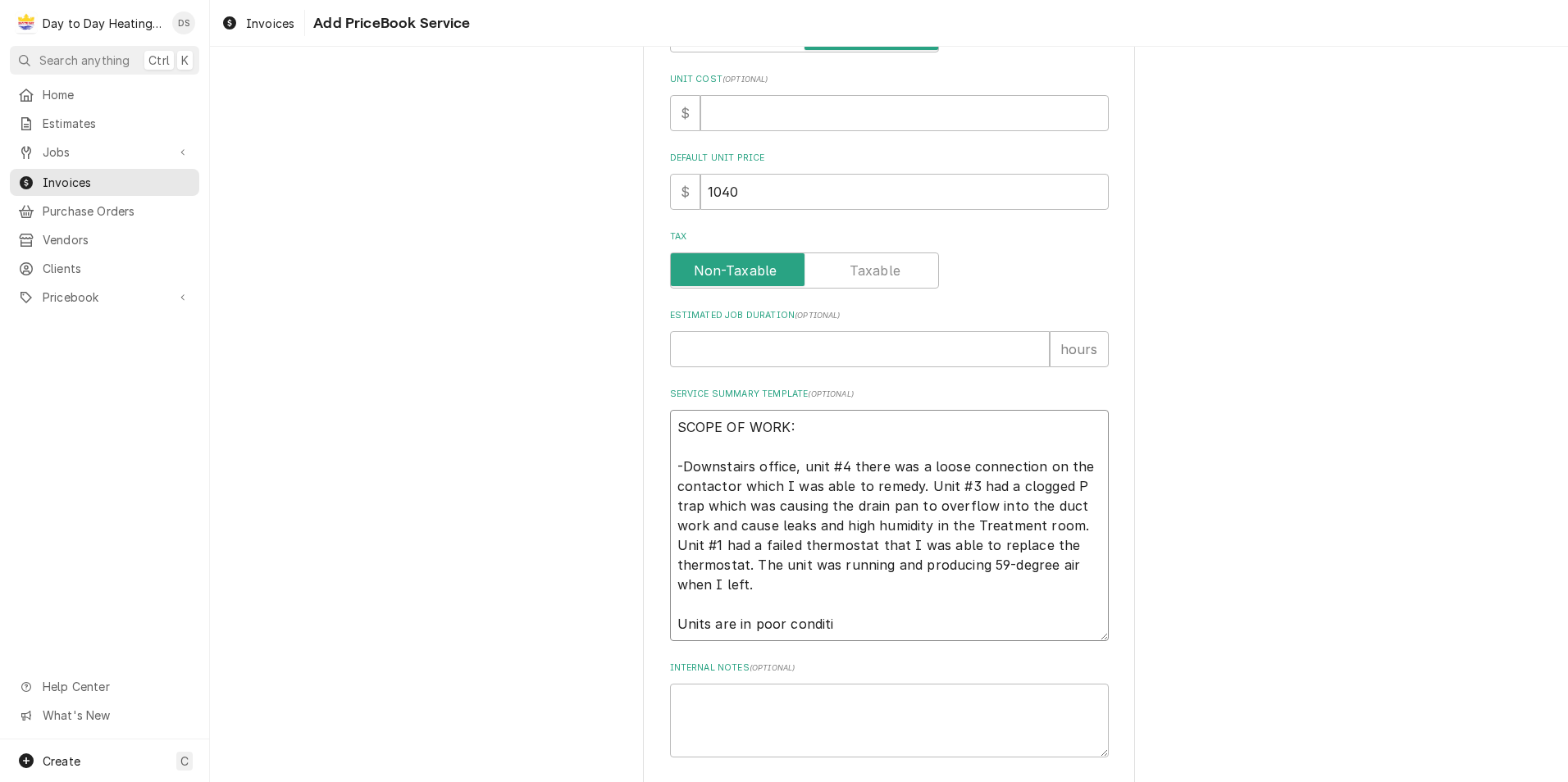
type textarea "SCOPE OF WORK: -Downstairs office, unit #4 there was a loose connection on the …"
type textarea "x"
type textarea "SCOPE OF WORK: -Downstairs office, unit #4 there was a loose connection on the …"
type textarea "x"
type textarea "SCOPE OF WORK: -Downstairs office, unit #4 there was a loose connection on the …"
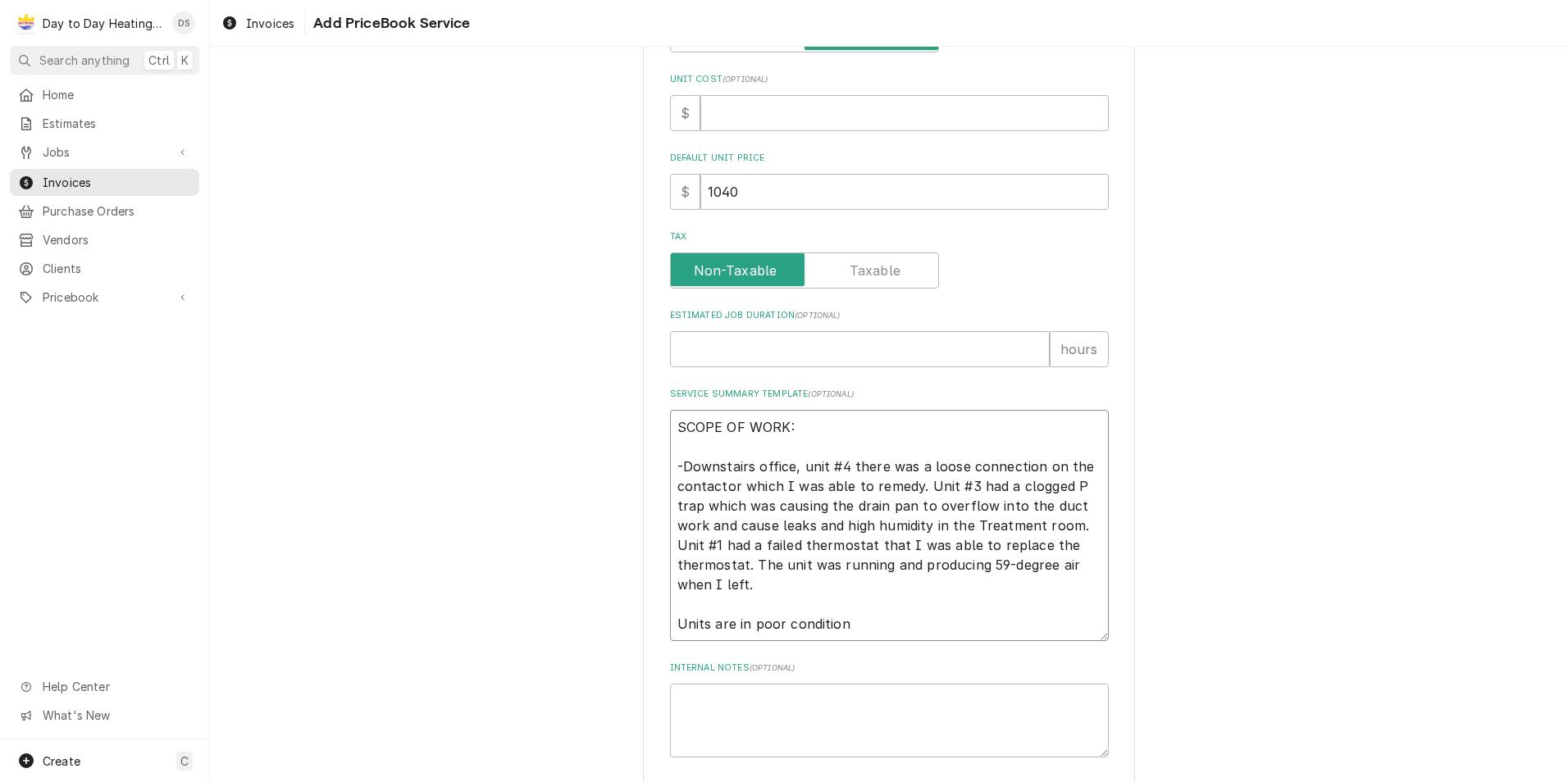
type textarea "x"
type textarea "SCOPE OF WORK: -Downstairs office, unit #4 there was a loose connection on the …"
type textarea "x"
type textarea "SCOPE OF WORK: -Downstairs office, unit #4 there was a loose connection on the …"
type textarea "x"
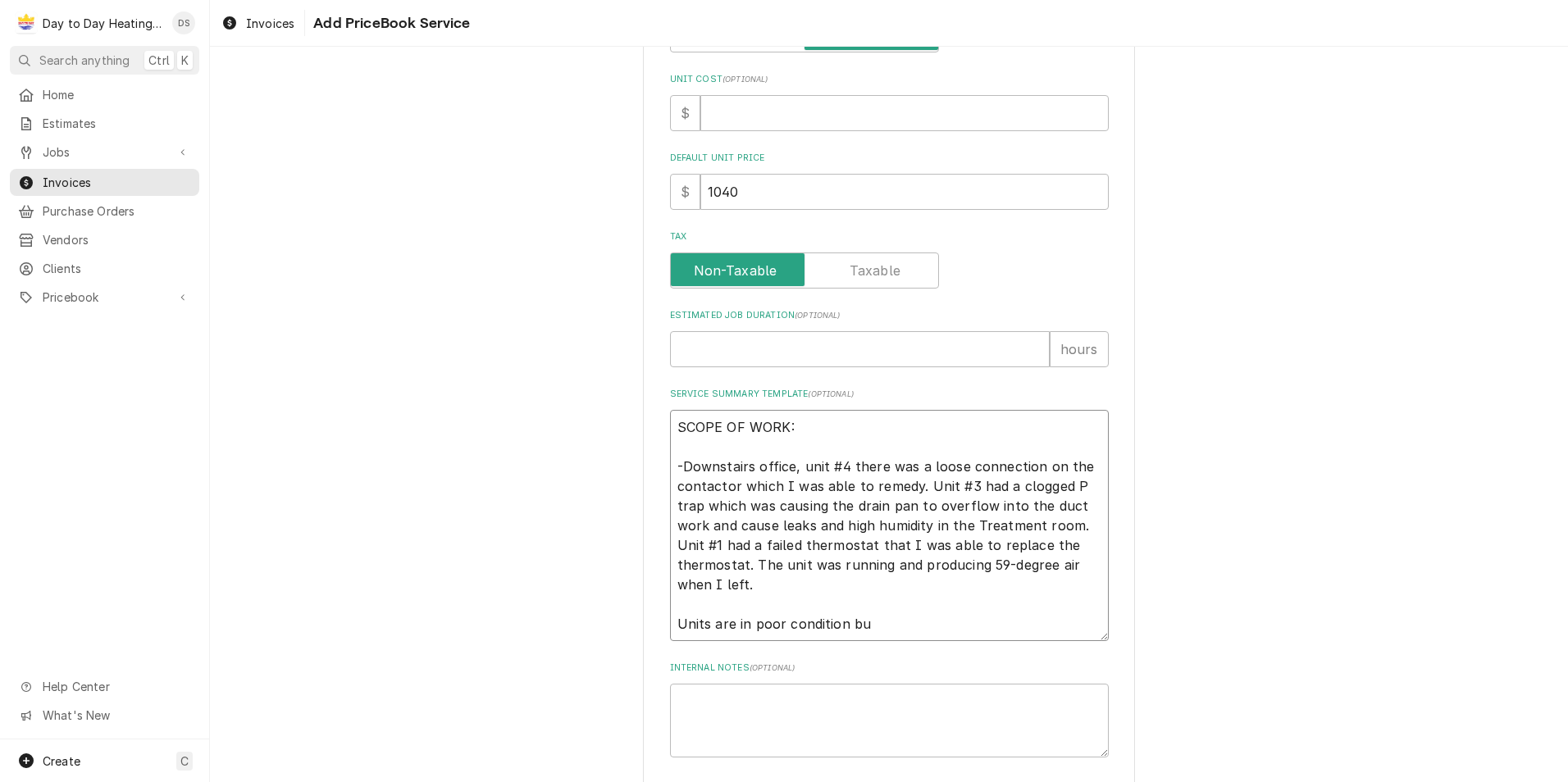
type textarea "SCOPE OF WORK: -Downstairs office, unit #4 there was a loose connection on the …"
type textarea "x"
type textarea "SCOPE OF WORK: -Downstairs office, unit #4 there was a loose connection on the …"
type textarea "x"
type textarea "SCOPE OF WORK: -Downstairs office, unit #4 there was a loose connection on the …"
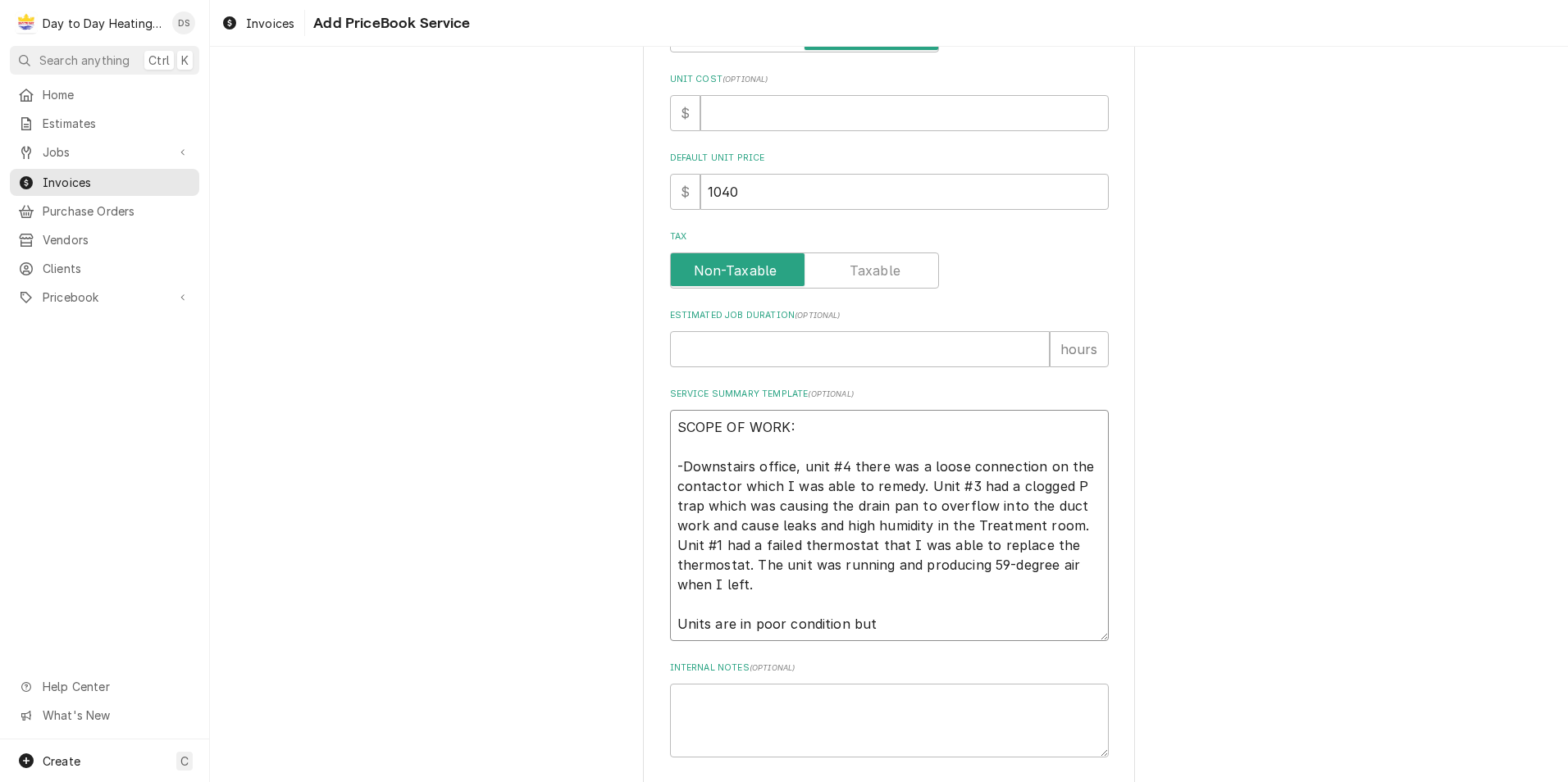
type textarea "x"
type textarea "SCOPE OF WORK: -Downstairs office, unit #4 there was a loose connection on the …"
type textarea "x"
type textarea "SCOPE OF WORK: -Downstairs office, unit #4 there was a loose connection on the …"
type textarea "x"
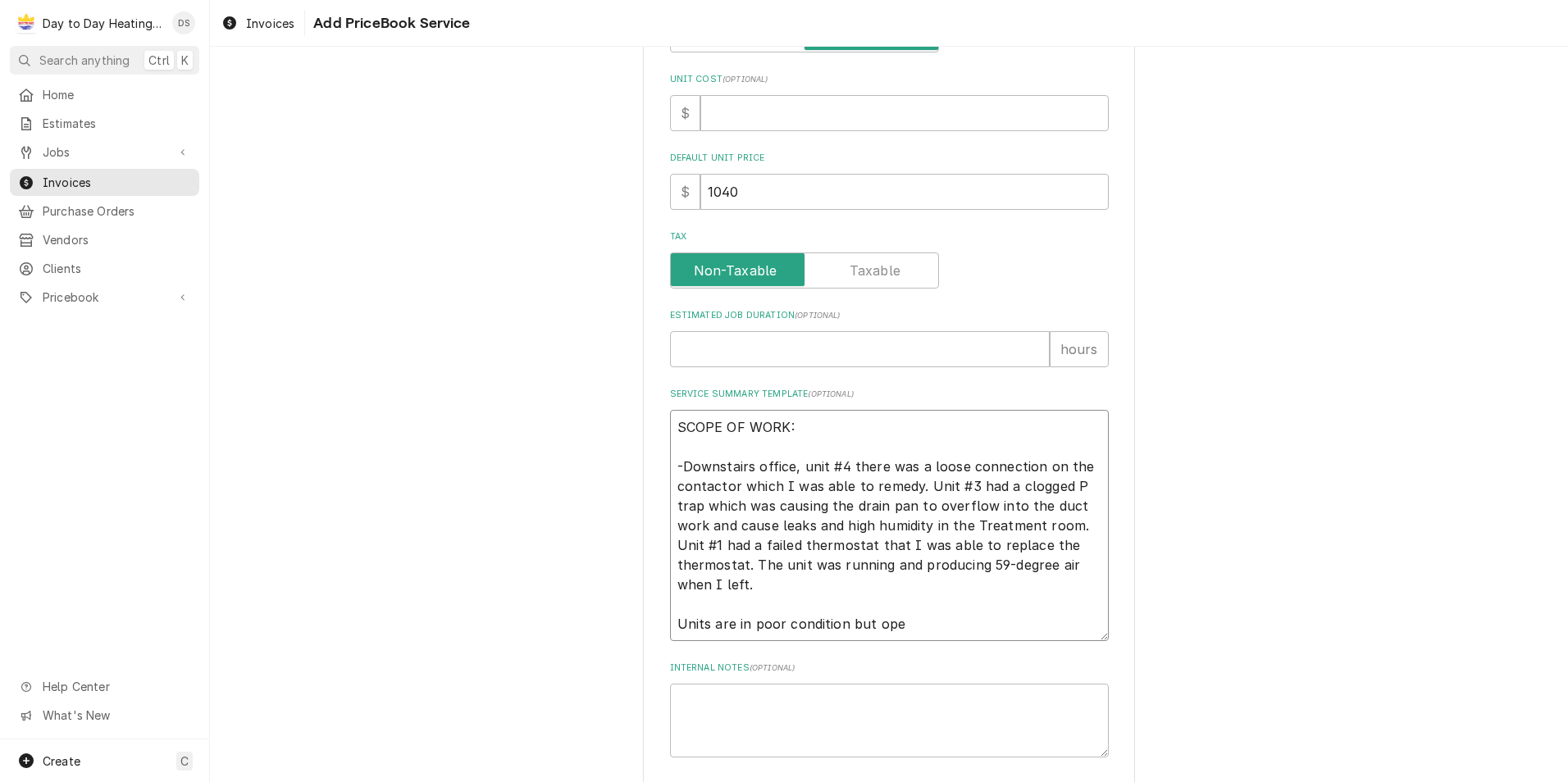
type textarea "SCOPE OF WORK: -Downstairs office, unit #4 there was a loose connection on the …"
type textarea "x"
type textarea "SCOPE OF WORK: -Downstairs office, unit #4 there was a loose connection on the …"
type textarea "x"
type textarea "SCOPE OF WORK: -Downstairs office, unit #4 there was a loose connection on the …"
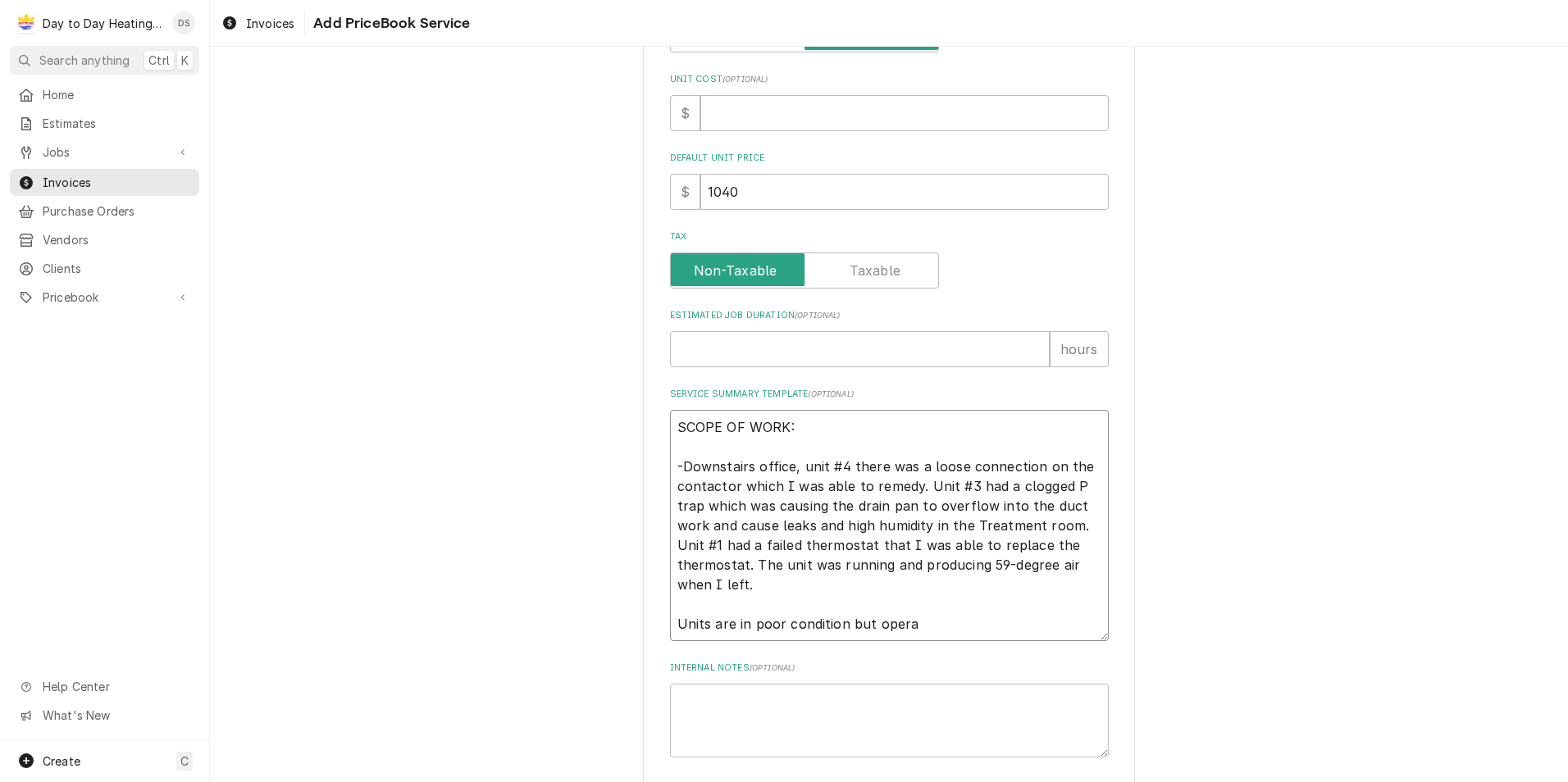
type textarea "x"
type textarea "SCOPE OF WORK: -Downstairs office, unit #4 there was a loose connection on the …"
type textarea "x"
type textarea "SCOPE OF WORK: -Downstairs office, unit #4 there was a loose connection on the …"
type textarea "x"
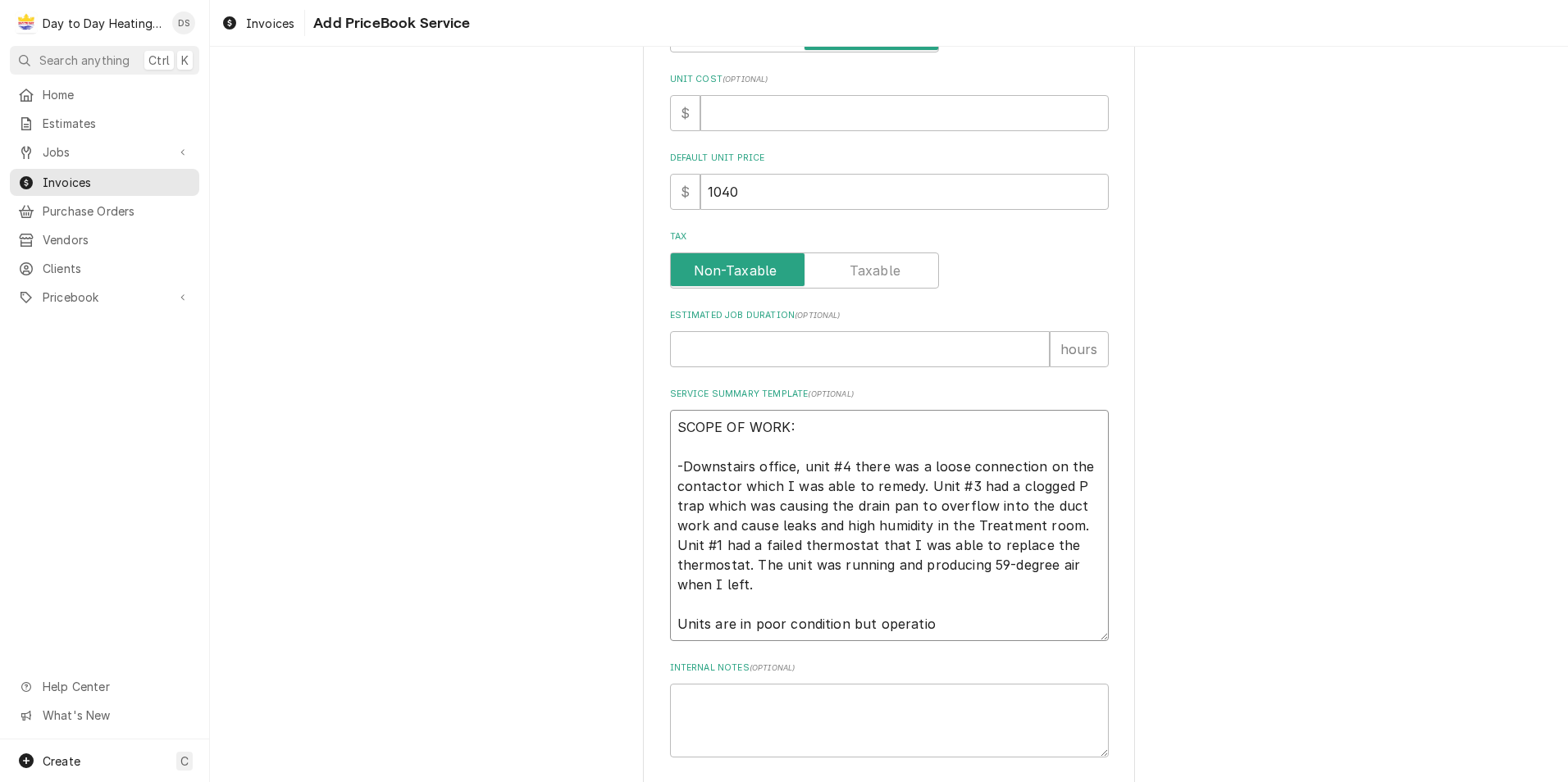
type textarea "SCOPE OF WORK: -Downstairs office, unit #4 there was a loose connection on the …"
type textarea "x"
type textarea "SCOPE OF WORK: -Downstairs office, unit #4 there was a loose connection on the …"
type textarea "x"
type textarea "SCOPE OF WORK: -Downstairs office, unit #4 there was a loose connection on the …"
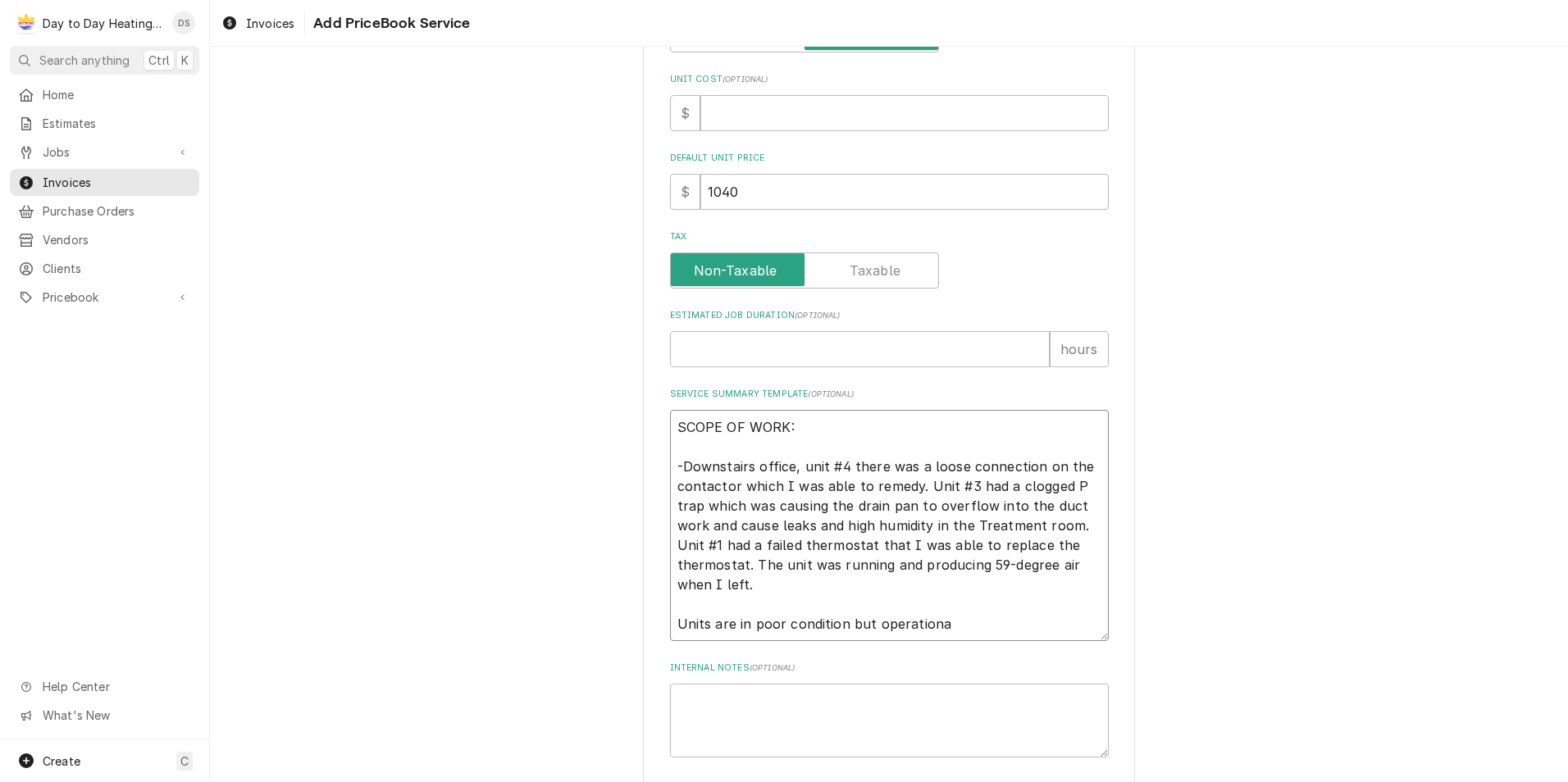
type textarea "x"
type textarea "SCOPE OF WORK: -Downstairs office, unit #4 there was a loose connection on the …"
type textarea "x"
type textarea "SCOPE OF WORK: -Downstairs office, unit #4 there was a loose connection on the …"
type textarea "x"
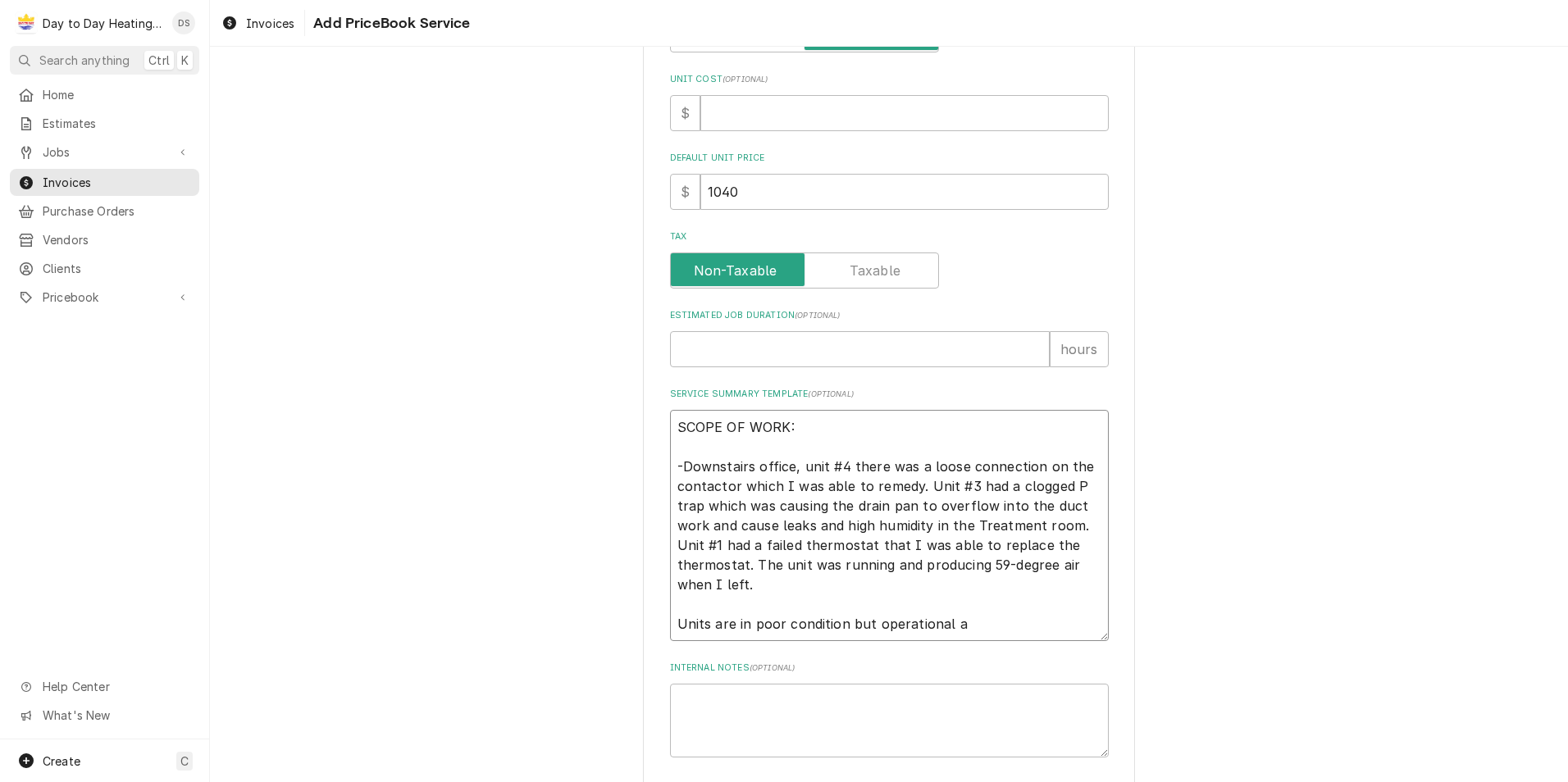
type textarea "SCOPE OF WORK: -Downstairs office, unit #4 there was a loose connection on the …"
type textarea "x"
type textarea "SCOPE OF WORK: -Downstairs office, unit #4 there was a loose connection on the …"
type textarea "x"
type textarea "SCOPE OF WORK: -Downstairs office, unit #4 there was a loose connection on the …"
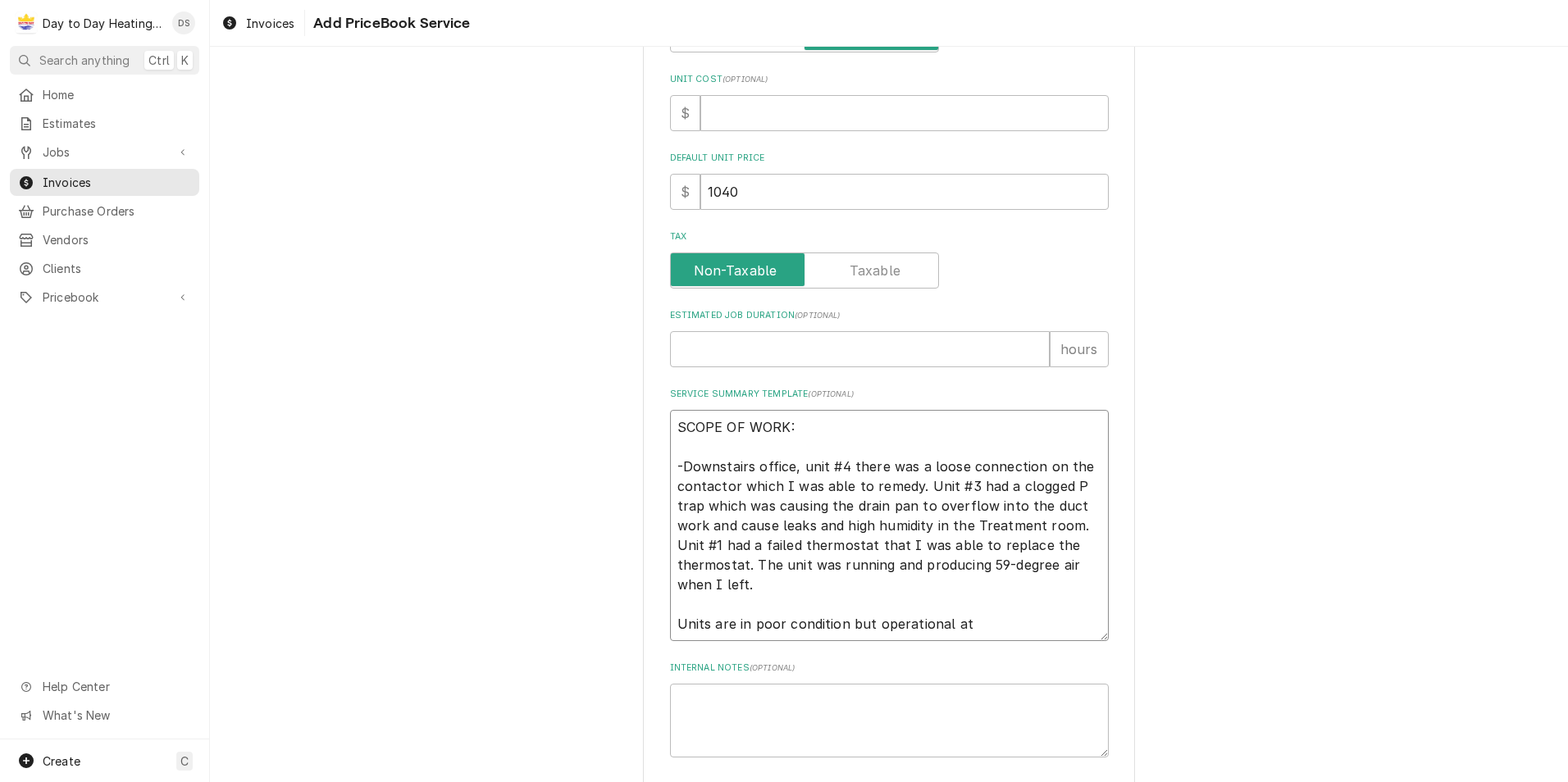
type textarea "x"
type textarea "SCOPE OF WORK: -Downstairs office, unit #4 there was a loose connection on the …"
type textarea "x"
type textarea "SCOPE OF WORK: -Downstairs office, unit #4 there was a loose connection on the …"
type textarea "x"
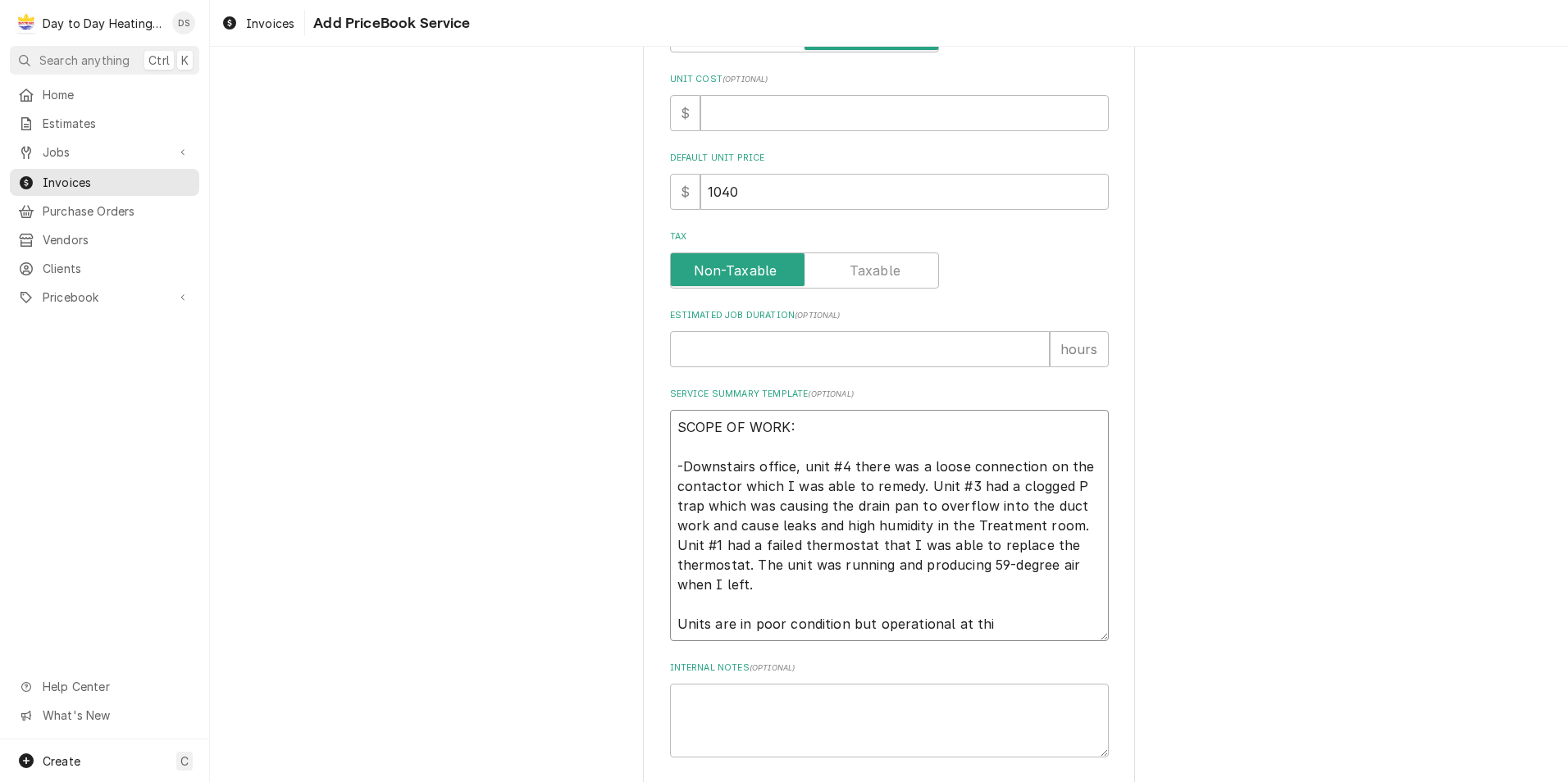
type textarea "SCOPE OF WORK: -Downstairs office, unit #4 there was a loose connection on the …"
type textarea "x"
type textarea "SCOPE OF WORK: -Downstairs office, unit #4 there was a loose connection on the …"
type textarea "x"
type textarea "SCOPE OF WORK: -Downstairs office, unit #4 there was a loose connection on the …"
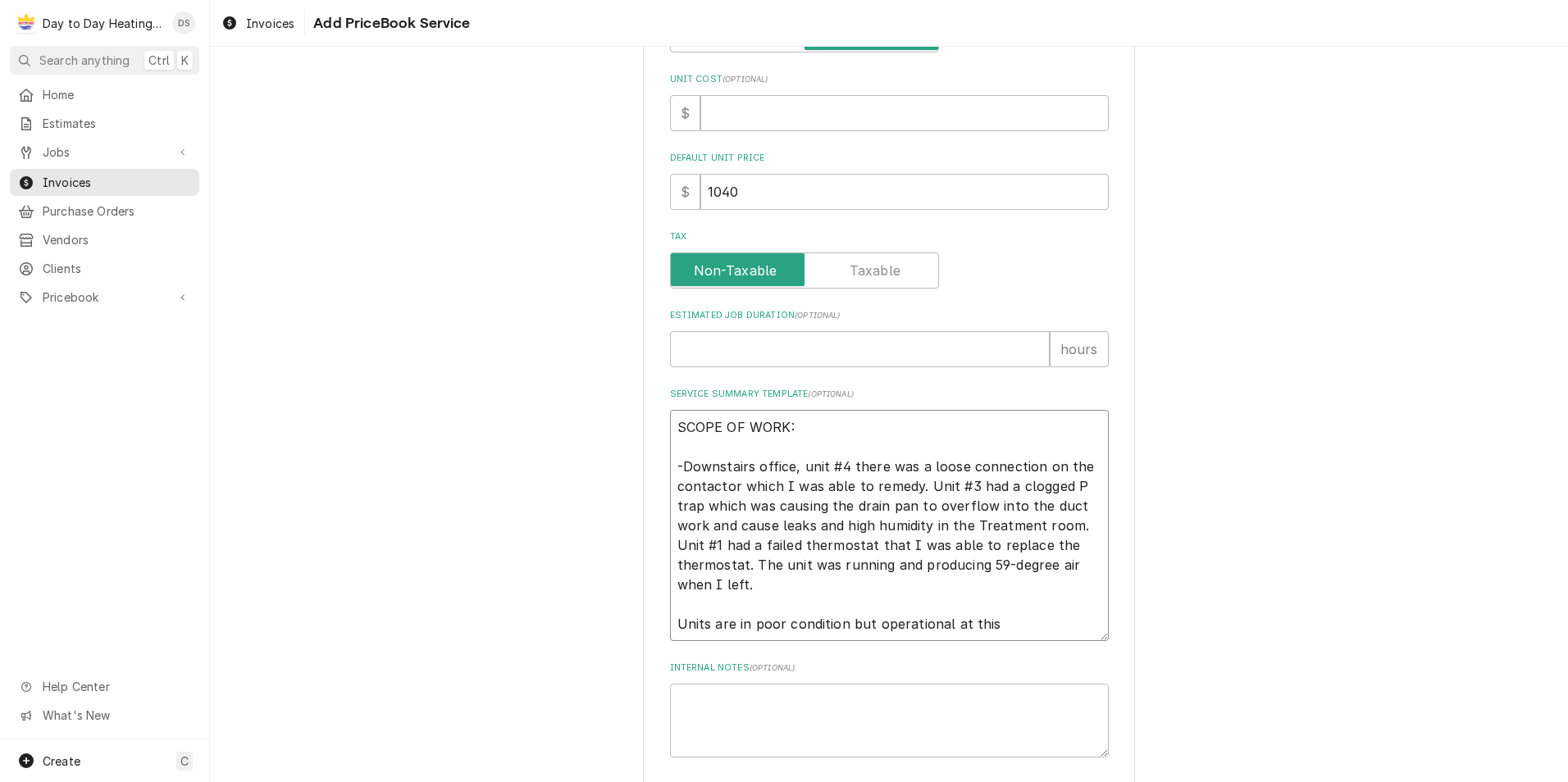
type textarea "x"
type textarea "SCOPE OF WORK: -Downstairs office, unit #4 there was a loose connection on the …"
type textarea "x"
type textarea "SCOPE OF WORK: -Downstairs office, unit #4 there was a loose connection on the …"
type textarea "x"
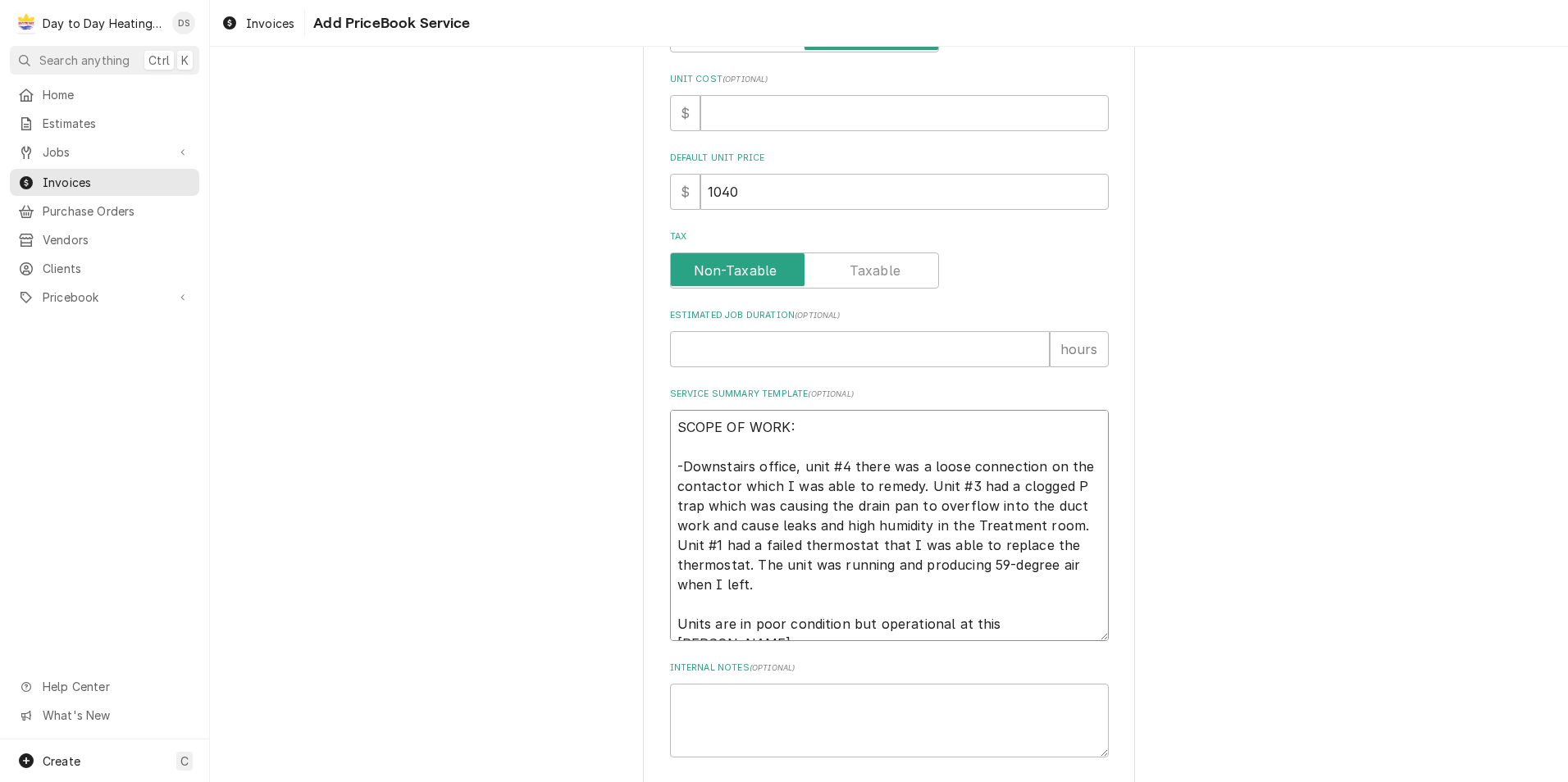
type textarea "SCOPE OF WORK: -Downstairs office, unit #4 there was a loose connection on the …"
type textarea "x"
type textarea "SCOPE OF WORK: -Downstairs office, unit #4 there was a loose connection on the …"
type textarea "x"
type textarea "SCOPE OF WORK: -Downstairs office, unit #4 there was a loose connection on the …"
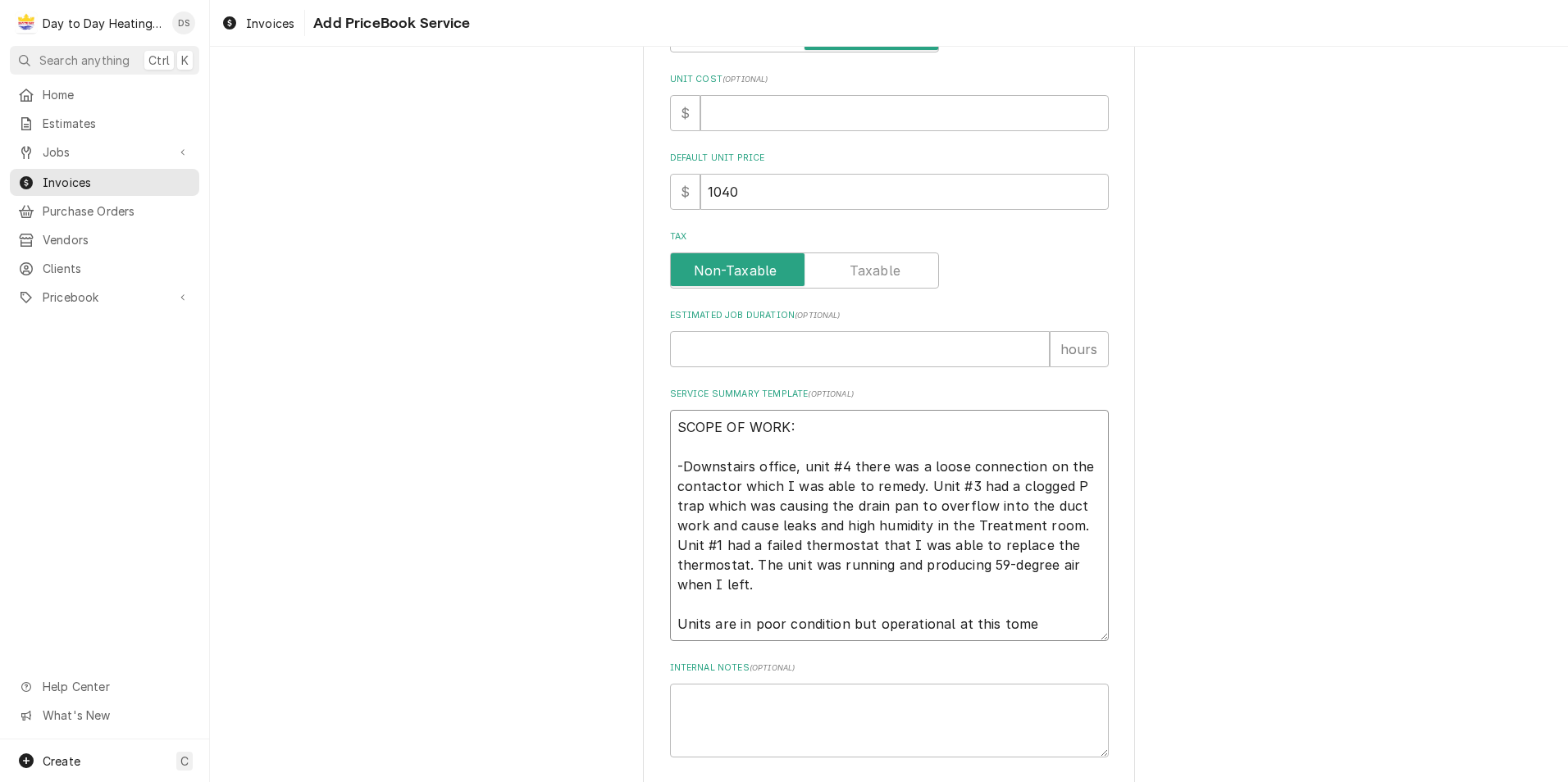
type textarea "x"
type textarea "SCOPE OF WORK: -Downstairs office, unit #4 there was a loose connection on the …"
type textarea "x"
type textarea "SCOPE OF WORK: -Downstairs office, unit #4 there was a loose connection on the …"
type textarea "x"
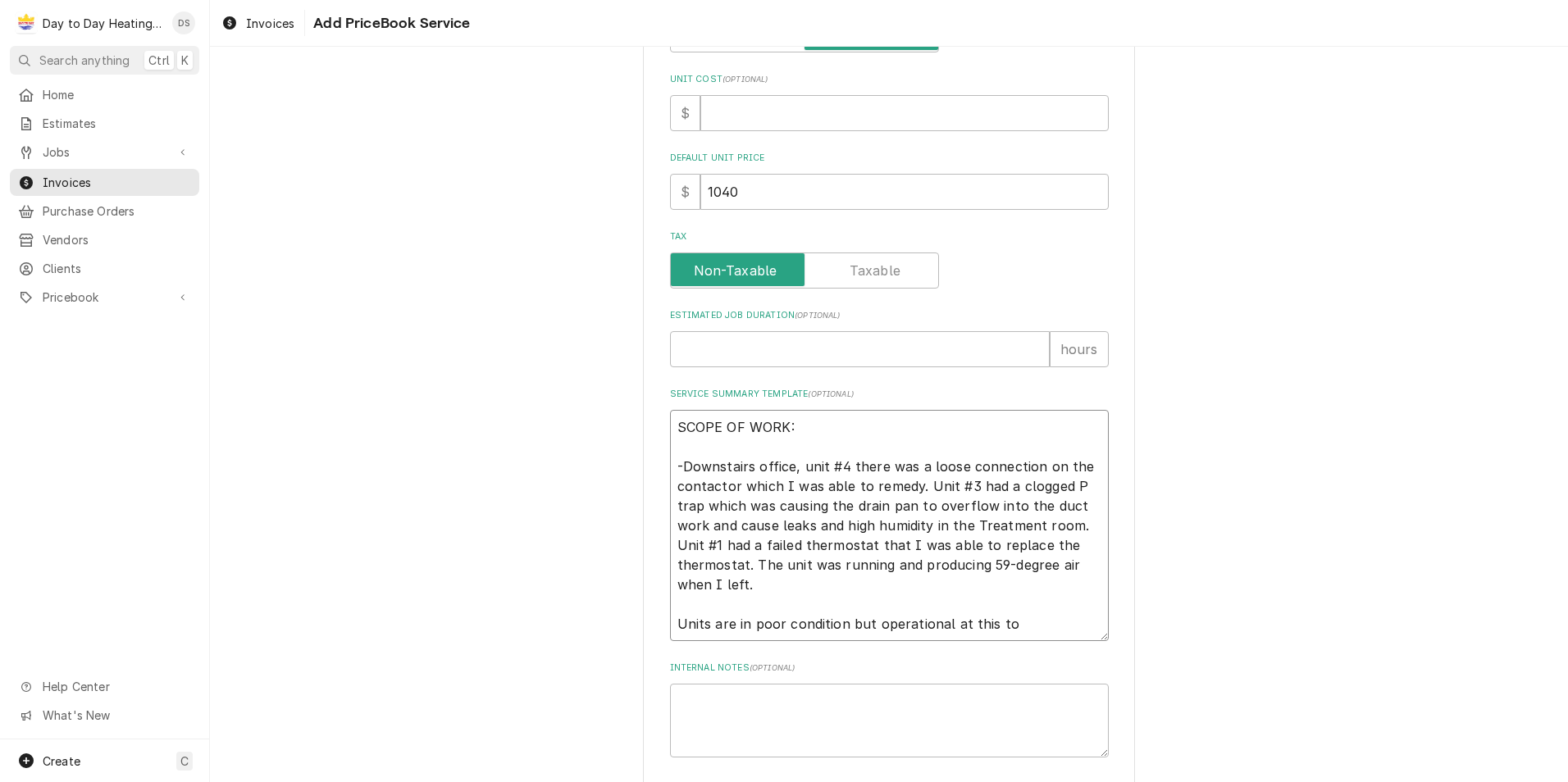
type textarea "SCOPE OF WORK: -Downstairs office, unit #4 there was a loose connection on the …"
type textarea "x"
type textarea "SCOPE OF WORK: -Downstairs office, unit #4 there was a loose connection on the …"
type textarea "x"
type textarea "SCOPE OF WORK: -Downstairs office, unit #4 there was a loose connection on the …"
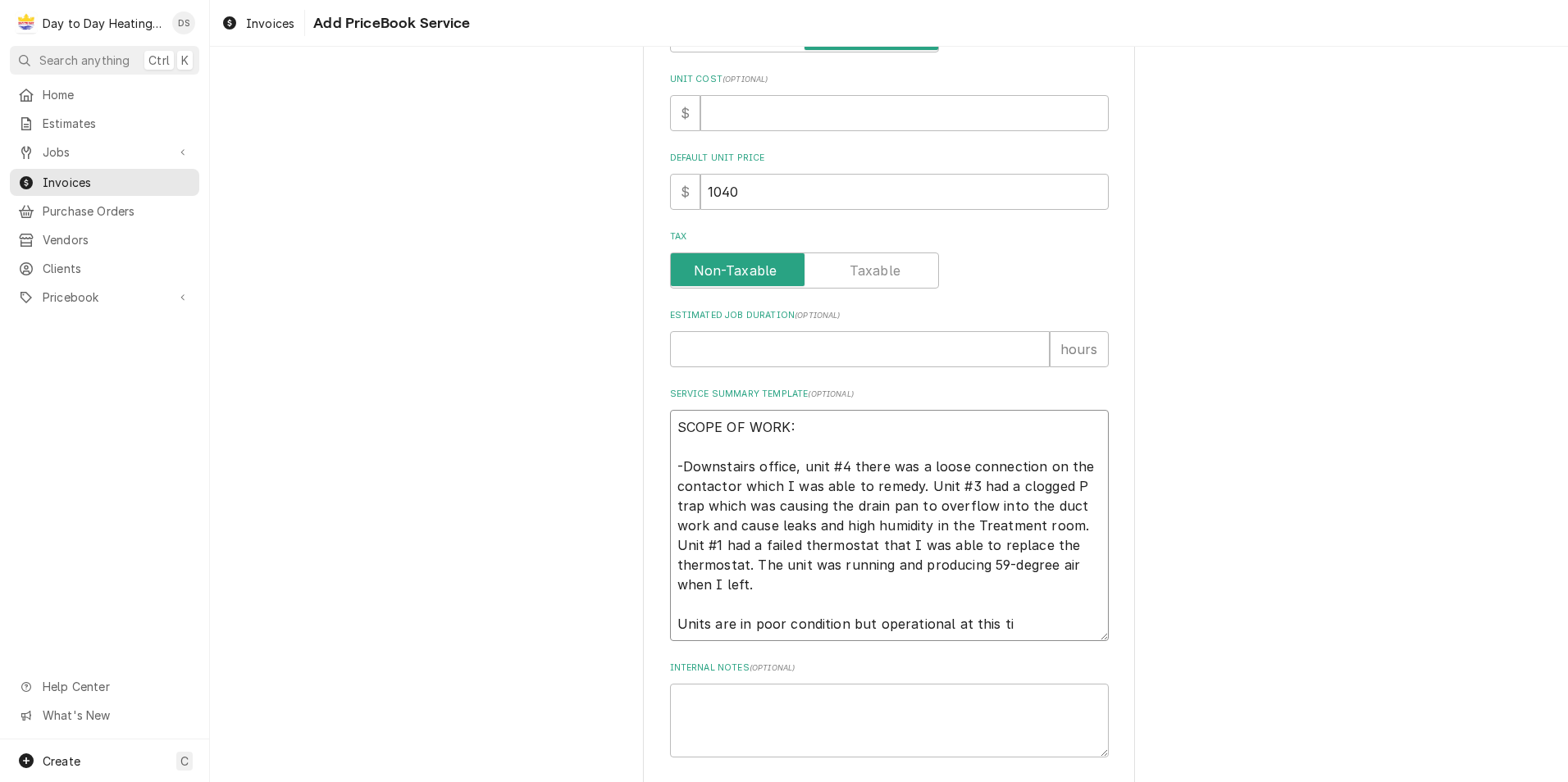
type textarea "x"
type textarea "SCOPE OF WORK: -Downstairs office, unit #4 there was a loose connection on the …"
type textarea "x"
type textarea "SCOPE OF WORK: -Downstairs office, unit #4 there was a loose connection on the …"
type textarea "x"
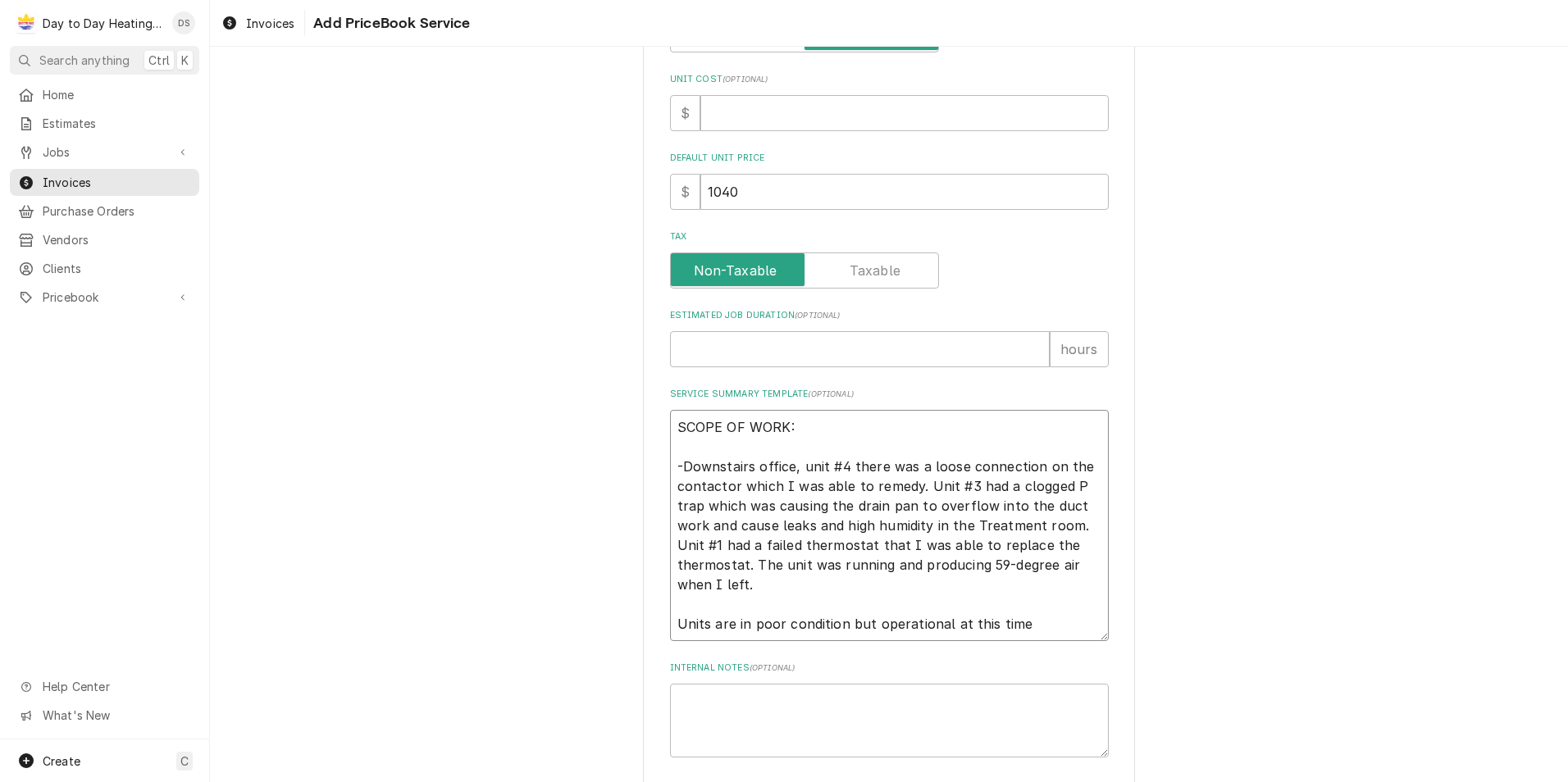
type textarea "SCOPE OF WORK: -Downstairs office, unit #4 there was a loose connection on the …"
type textarea "x"
type textarea "SCOPE OF WORK: -Downstairs office, unit #4 there was a loose connection on the …"
type textarea "x"
type textarea "SCOPE OF WORK: -Downstairs office, unit #4 there was a loose connection on the …"
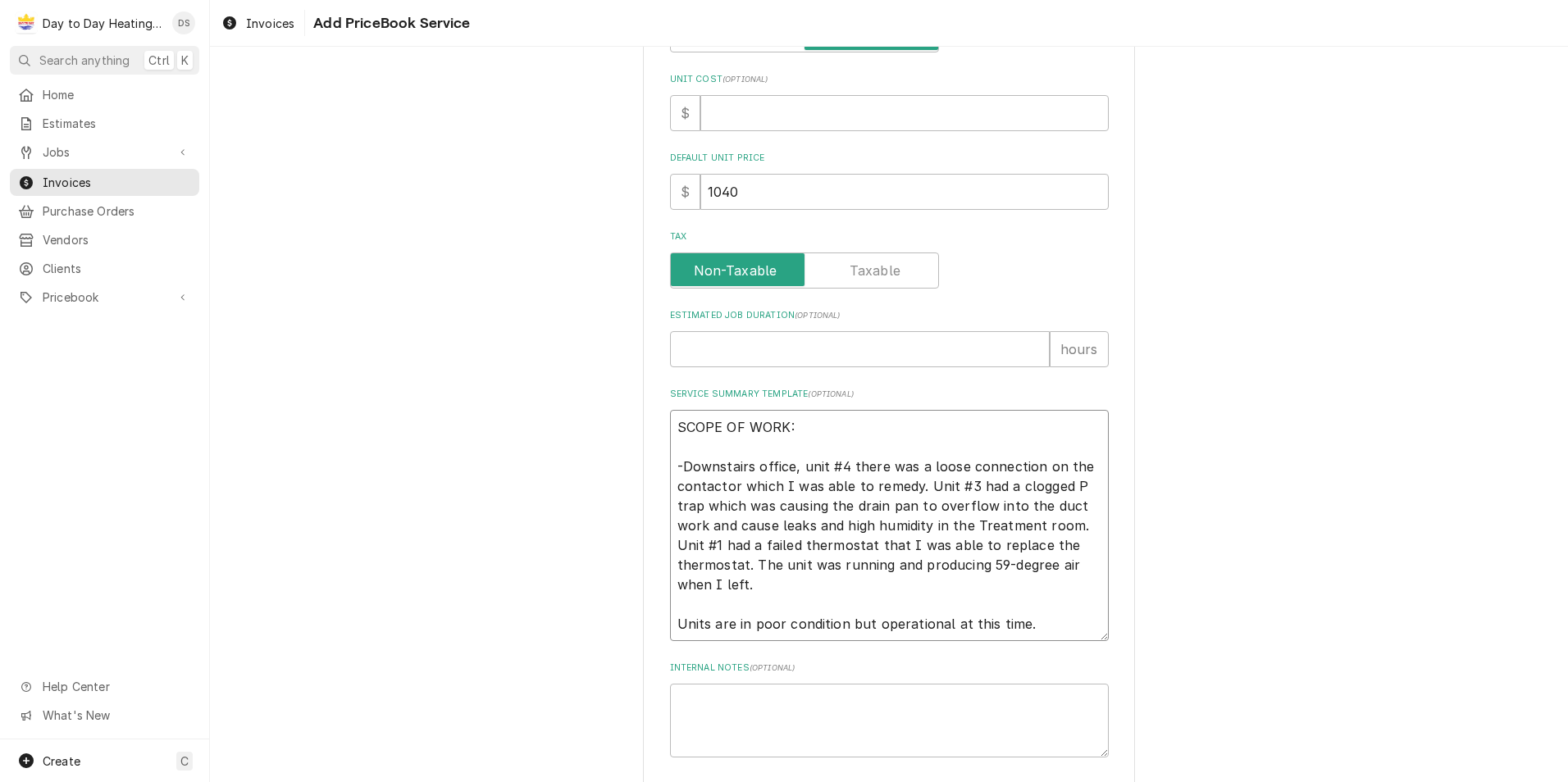
type textarea "x"
click at [892, 542] on textarea "SCOPE OF WORK: -Downstairs office, unit #4 there was a loose connection on the …" at bounding box center [890, 525] width 439 height 231
type textarea "SCOPE OF WORK: -Downstairs office, unit #4 there was a loose connection on the …"
type textarea "x"
type textarea "SCOPE OF WORK: -Downstairs office, unit #4 there was a loose connection on the …"
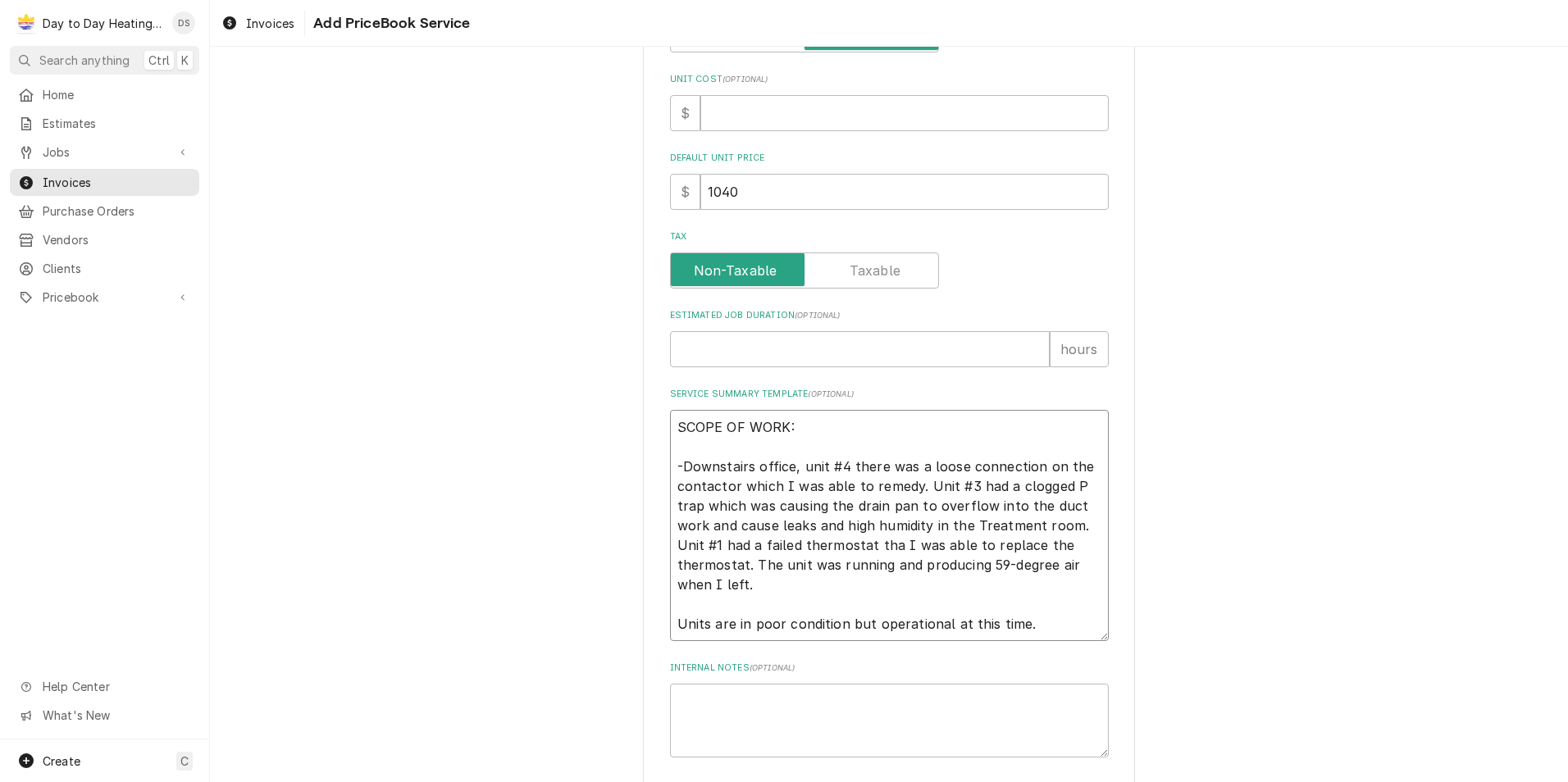
type textarea "x"
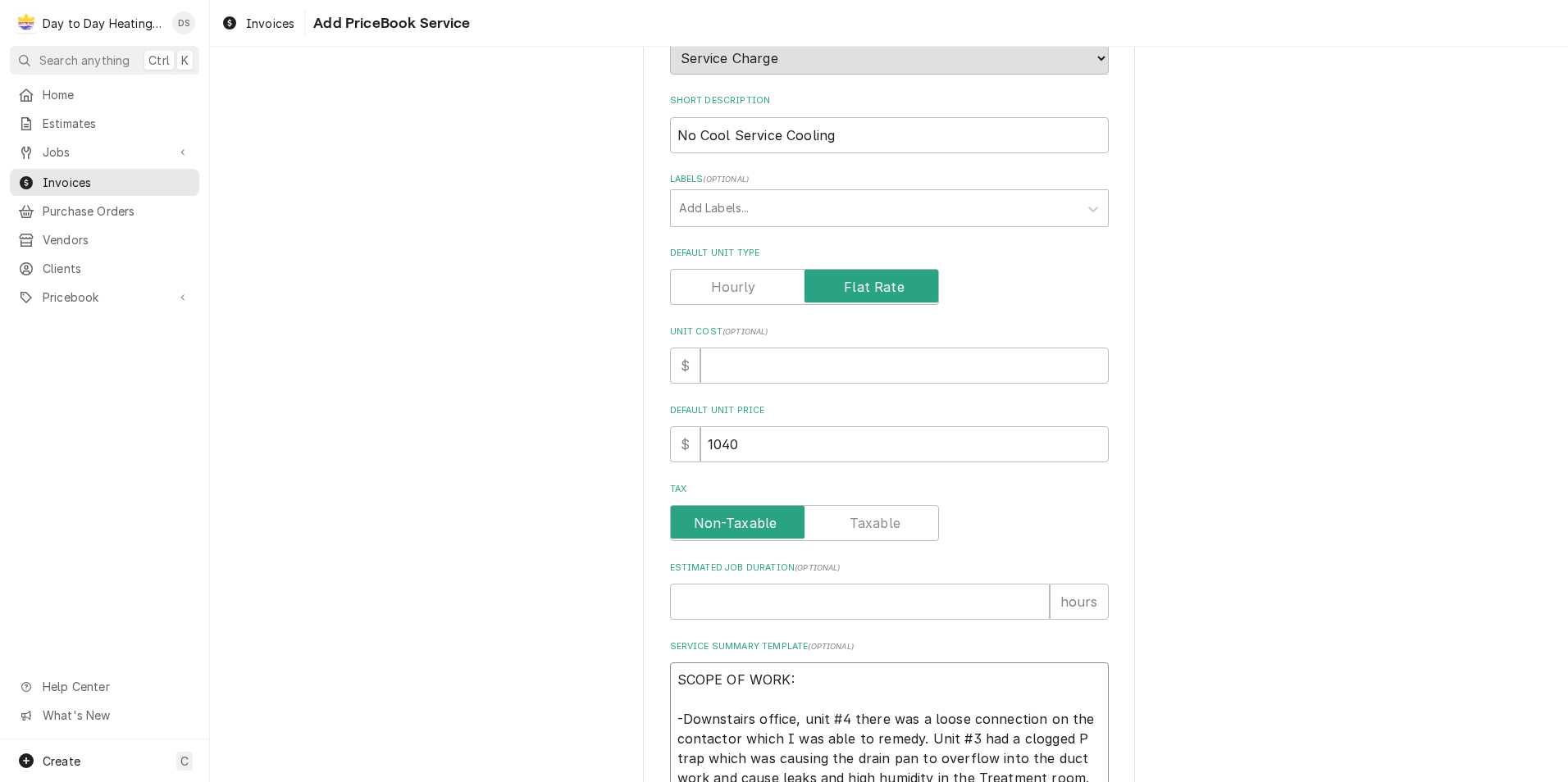
scroll to position [541, 0]
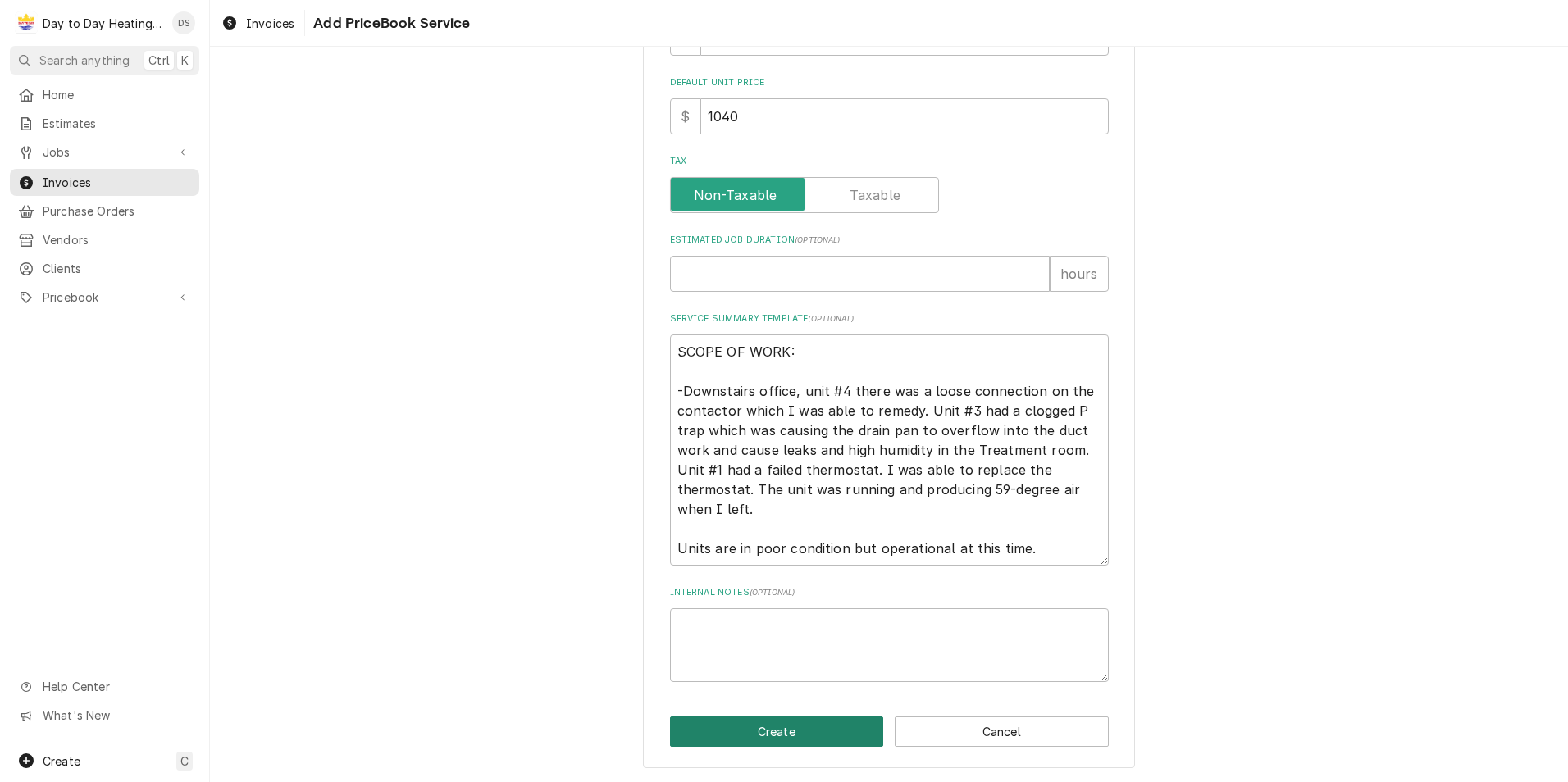
click at [774, 730] on button "Create" at bounding box center [777, 731] width 214 height 30
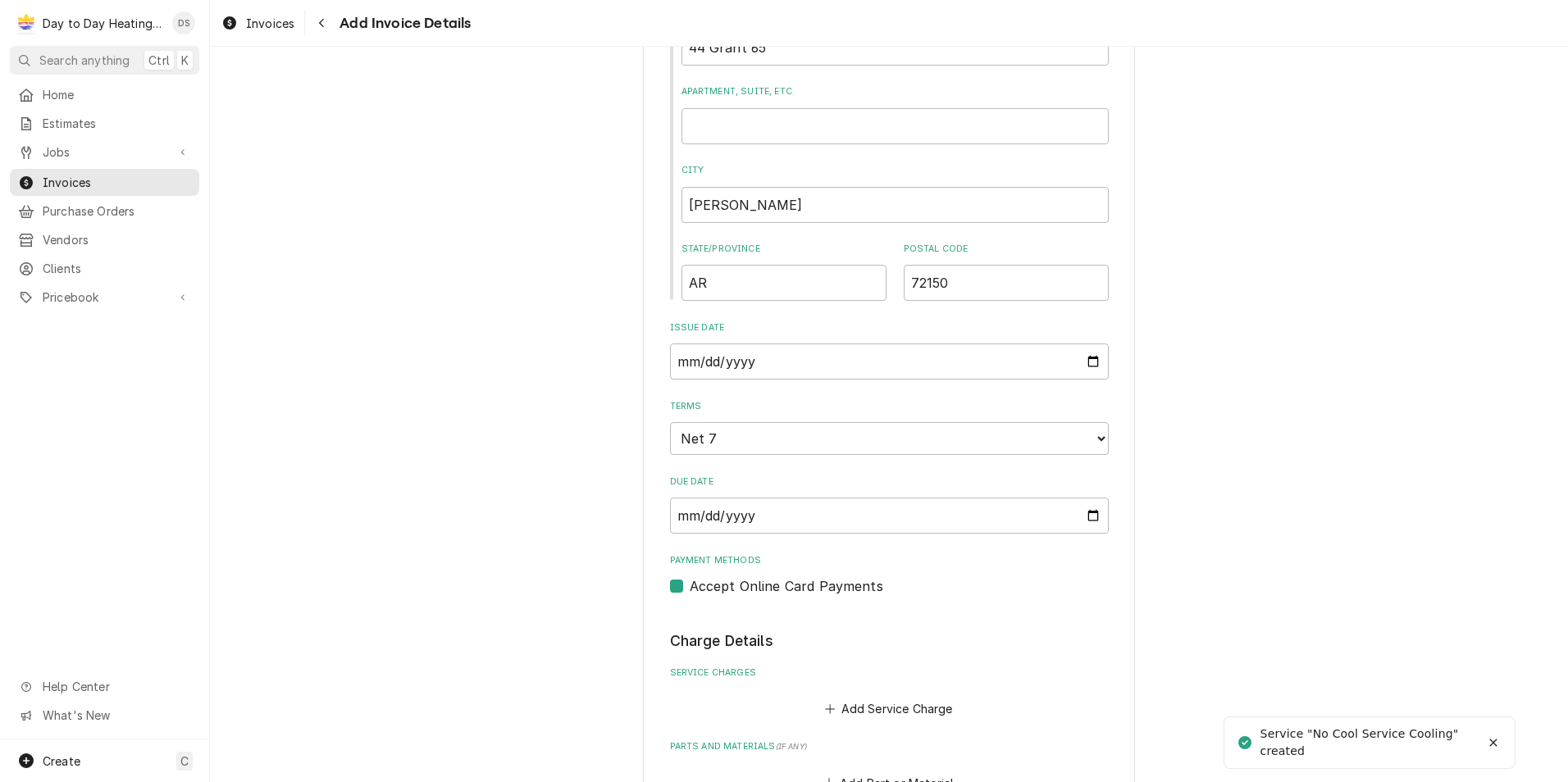
scroll to position [738, 0]
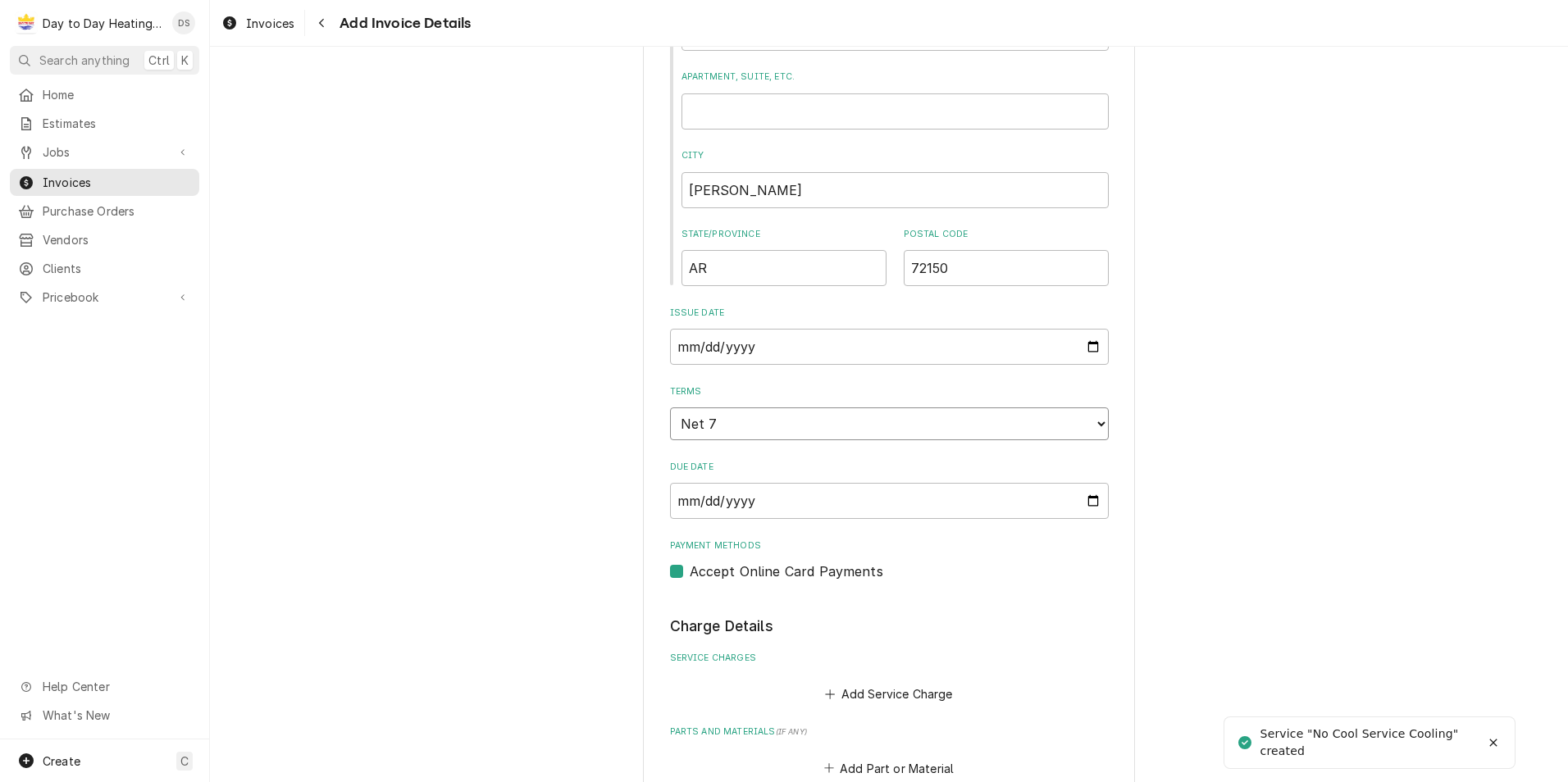
click at [753, 424] on select "Choose payment terms... Same Day Net 7 Net 14 Net 21 Net 30 Net 45 Net 60 Net 90" at bounding box center [890, 424] width 439 height 33
click at [689, 569] on label "Accept Online Card Payments" at bounding box center [786, 571] width 194 height 20
click at [689, 569] on input "Payment Methods" at bounding box center [908, 579] width 439 height 36
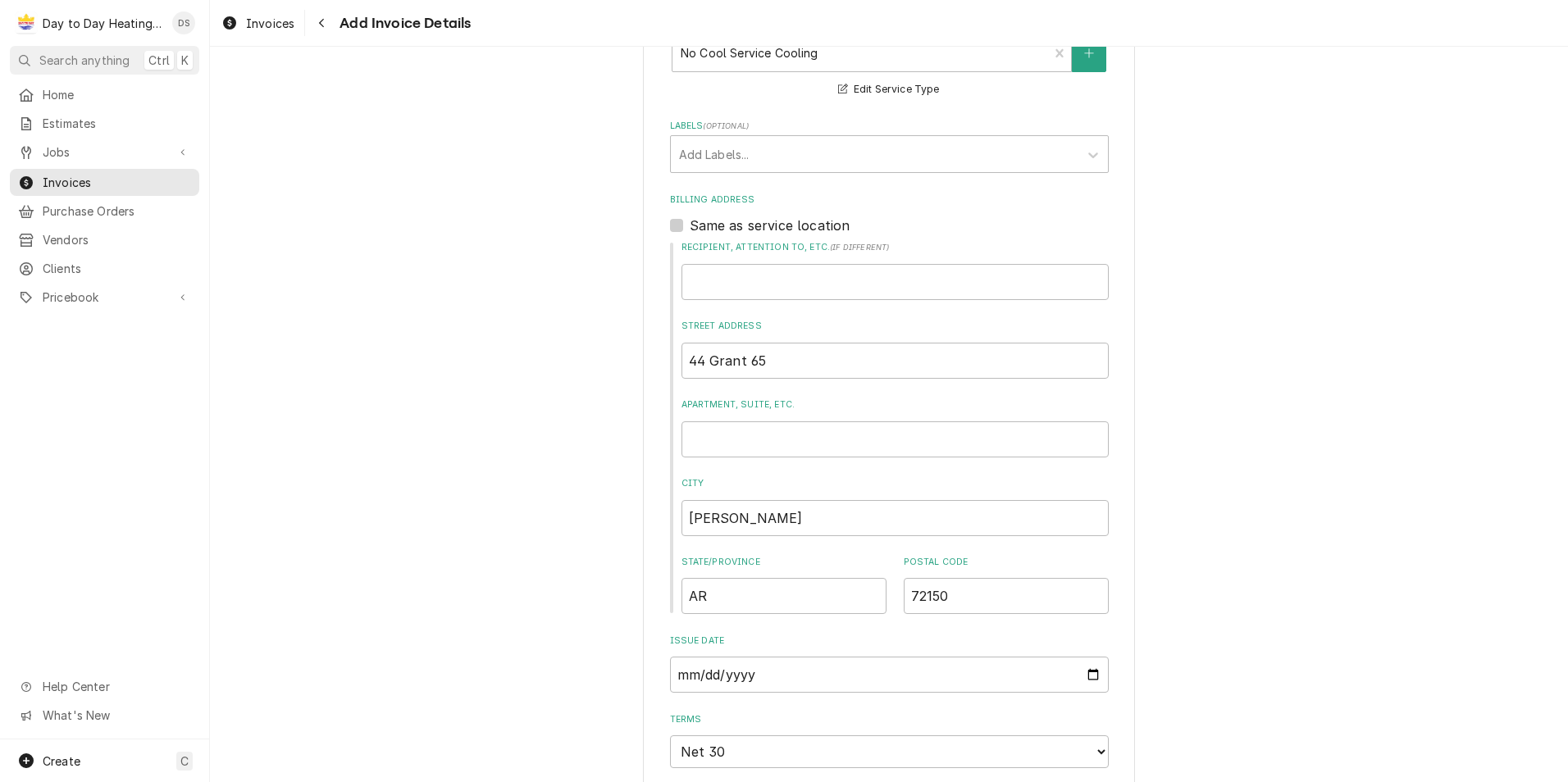
scroll to position [164, 0]
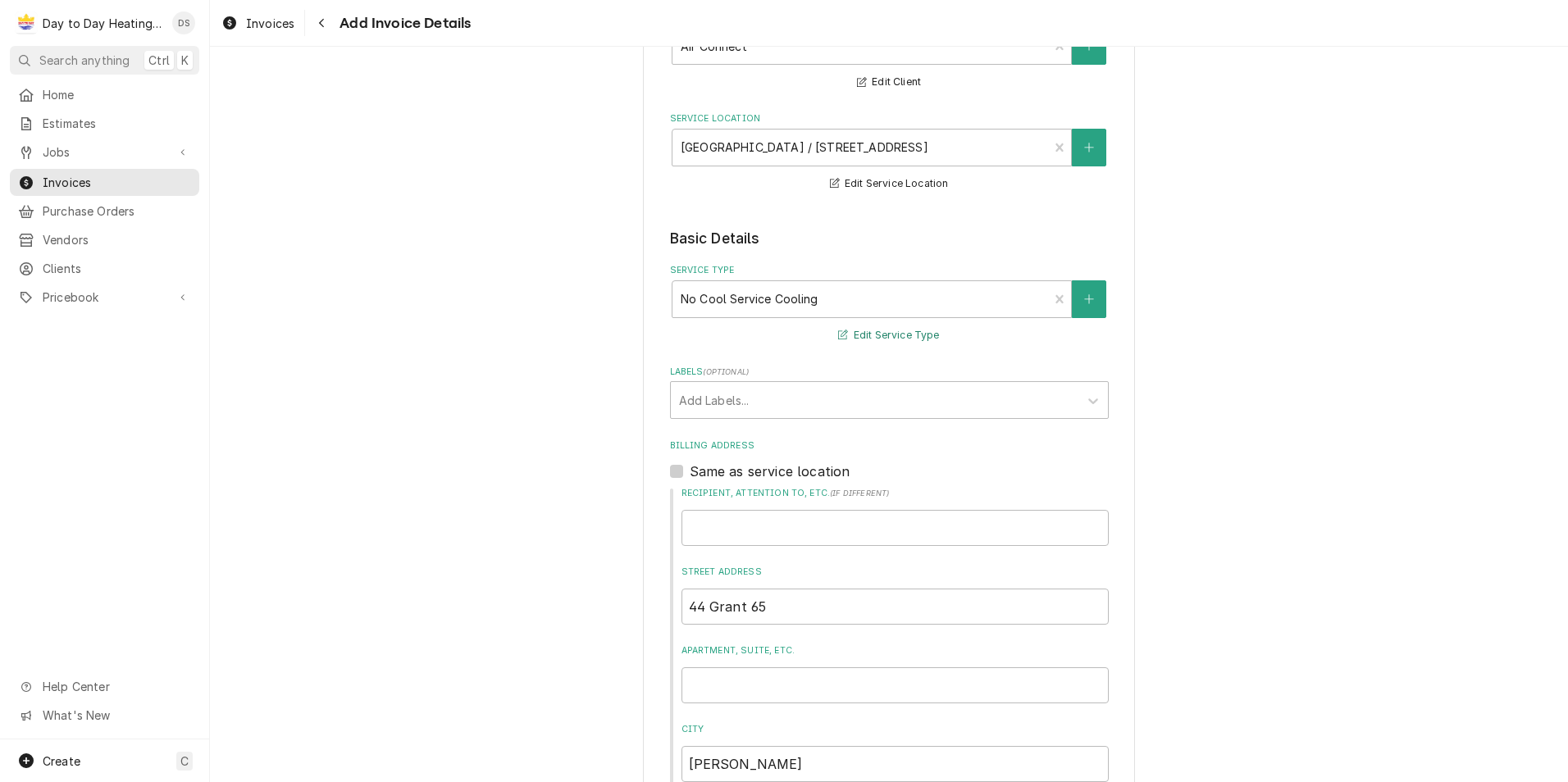
click at [867, 335] on button "Edit Service Type" at bounding box center [889, 335] width 106 height 21
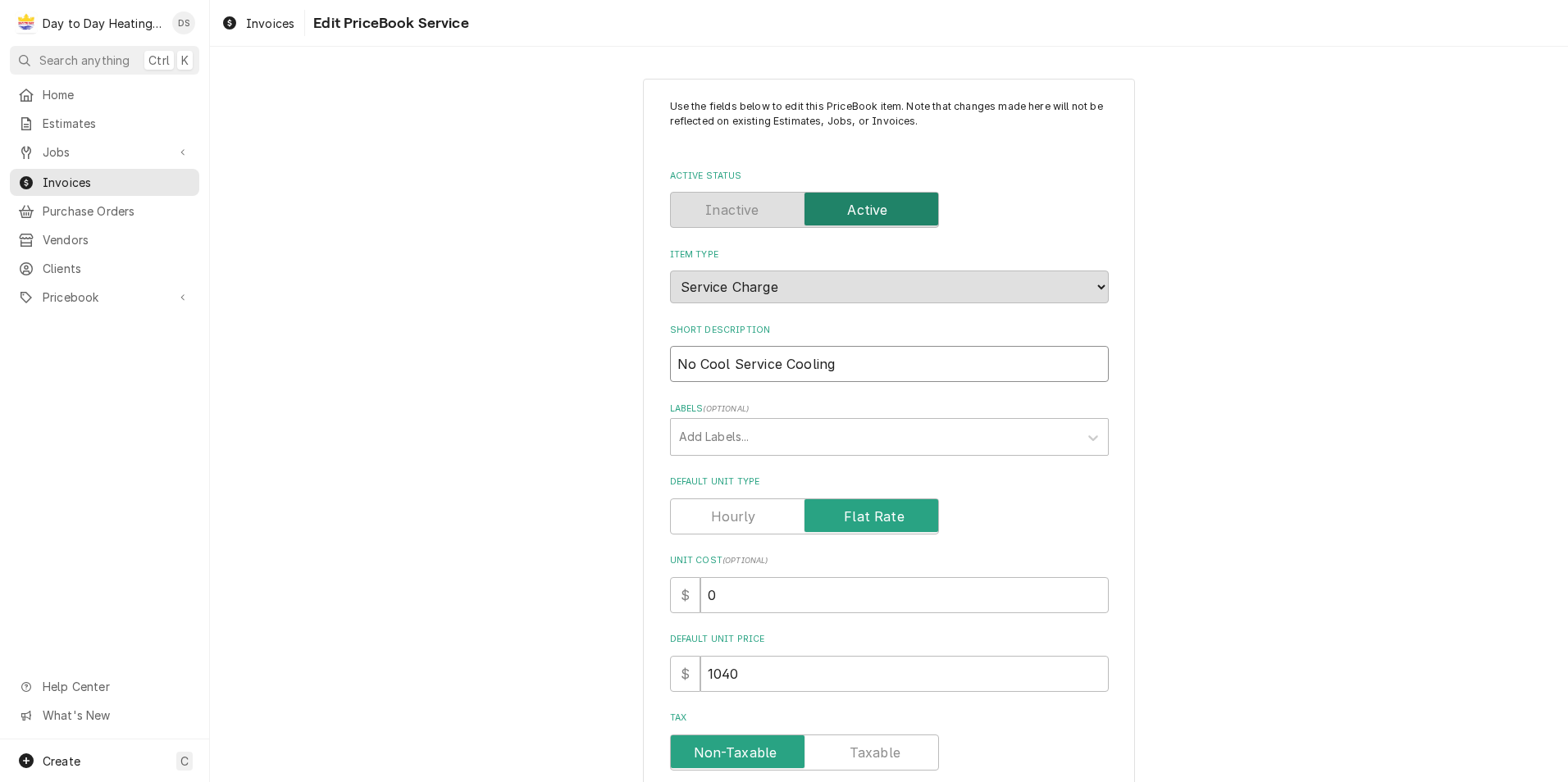
click at [826, 364] on input "No Cool Service Cooling" at bounding box center [890, 364] width 439 height 36
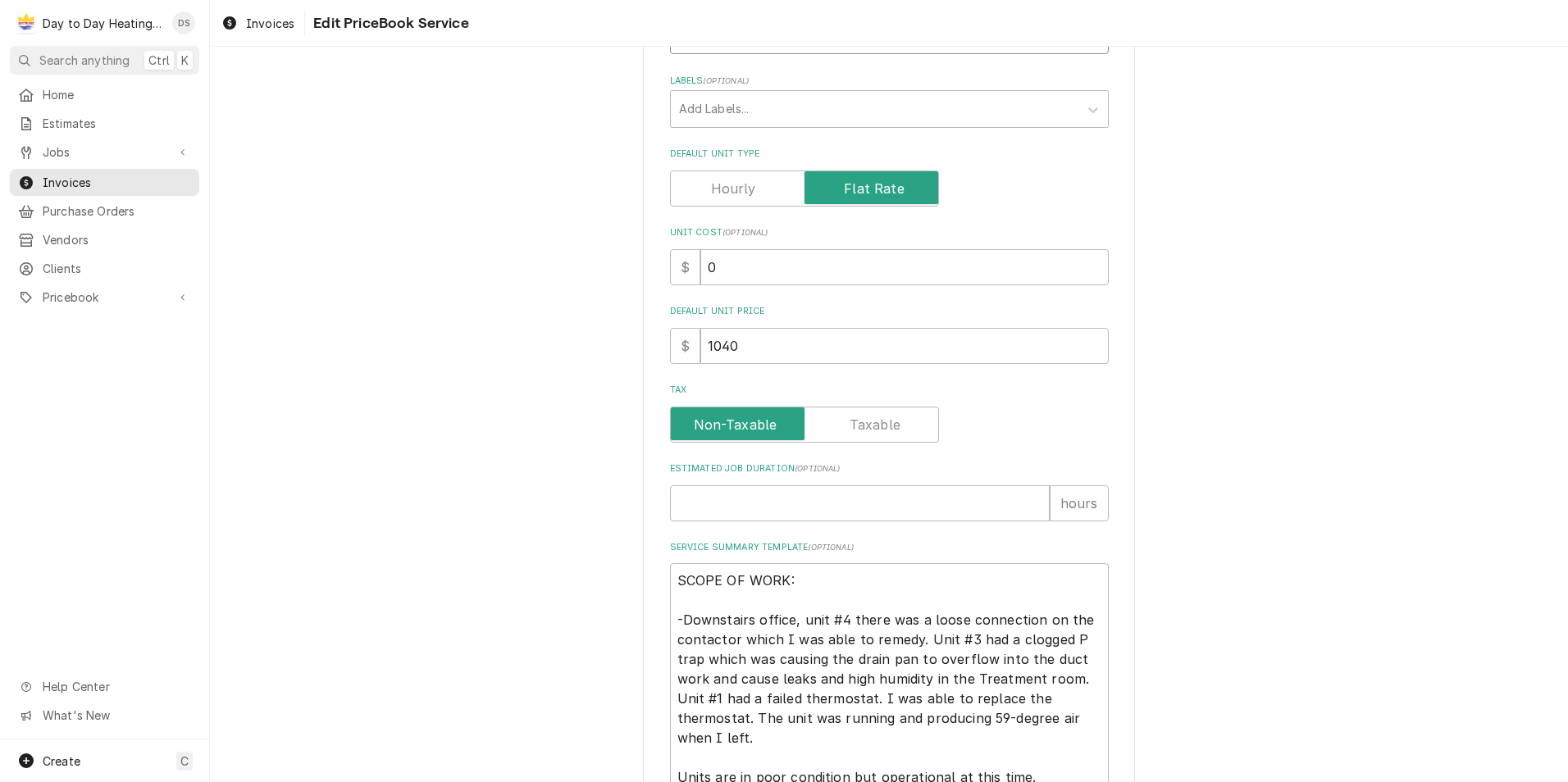
scroll to position [612, 0]
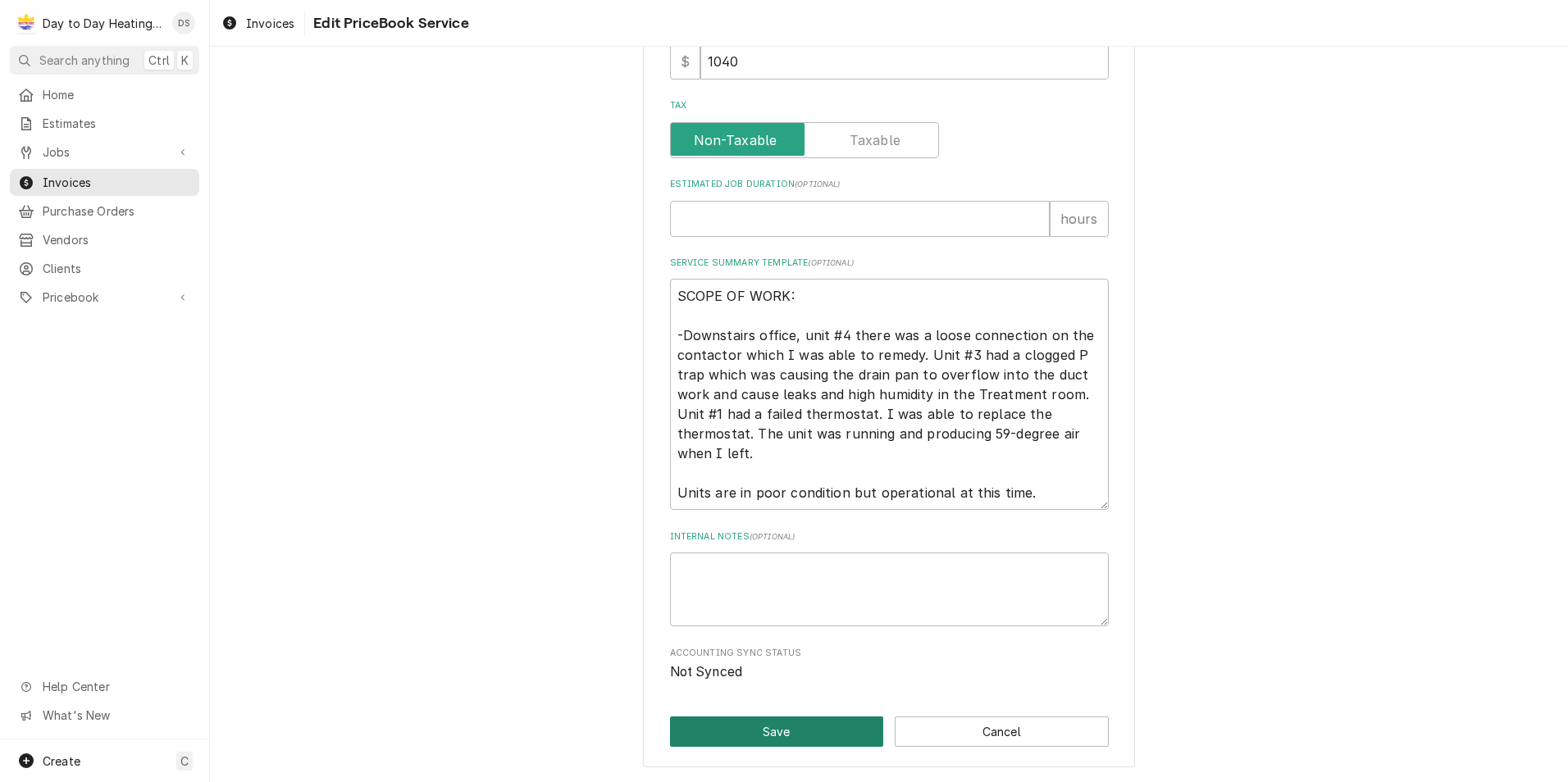
click at [795, 719] on button "Save" at bounding box center [777, 731] width 214 height 30
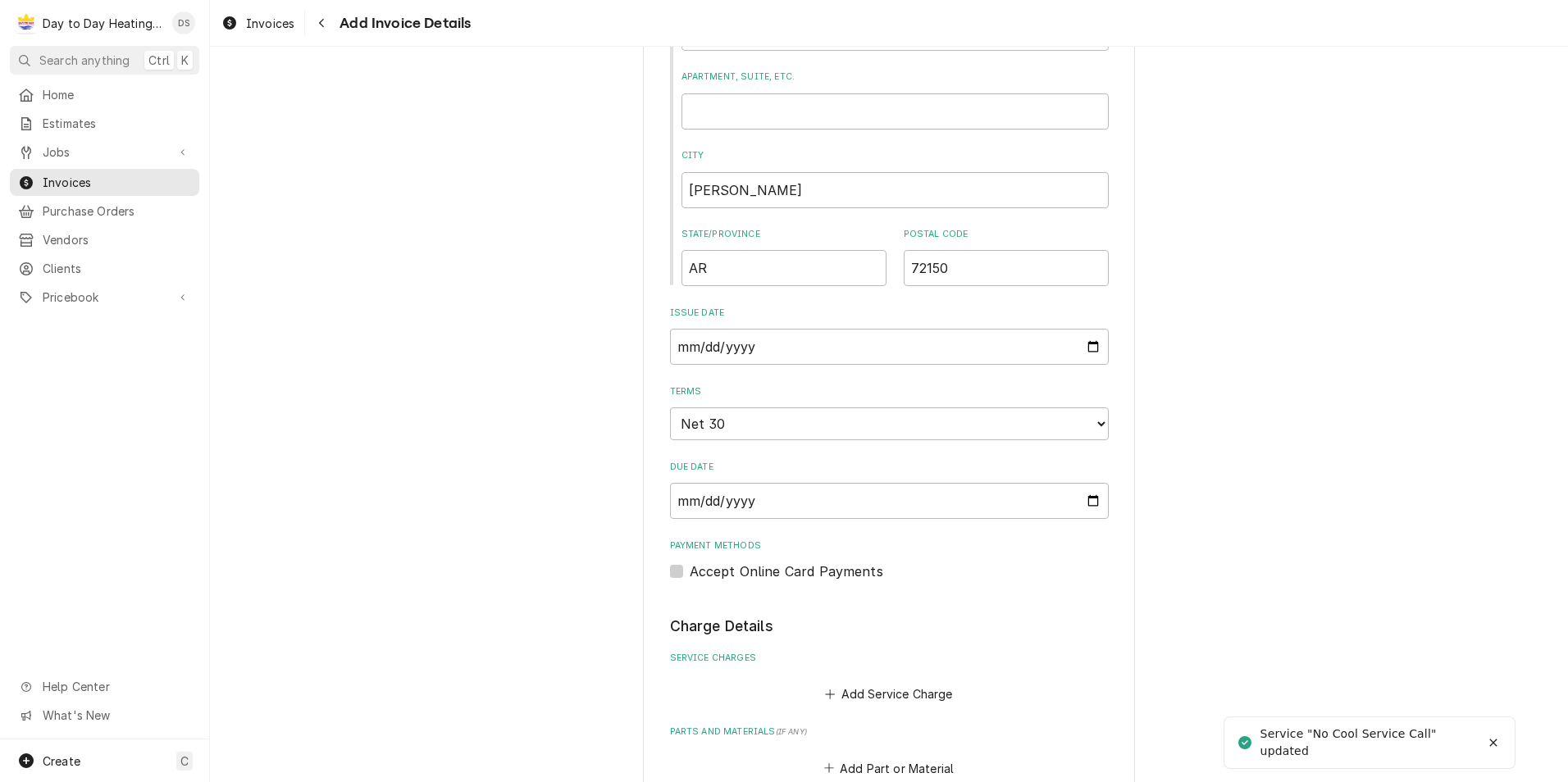
scroll to position [901, 0]
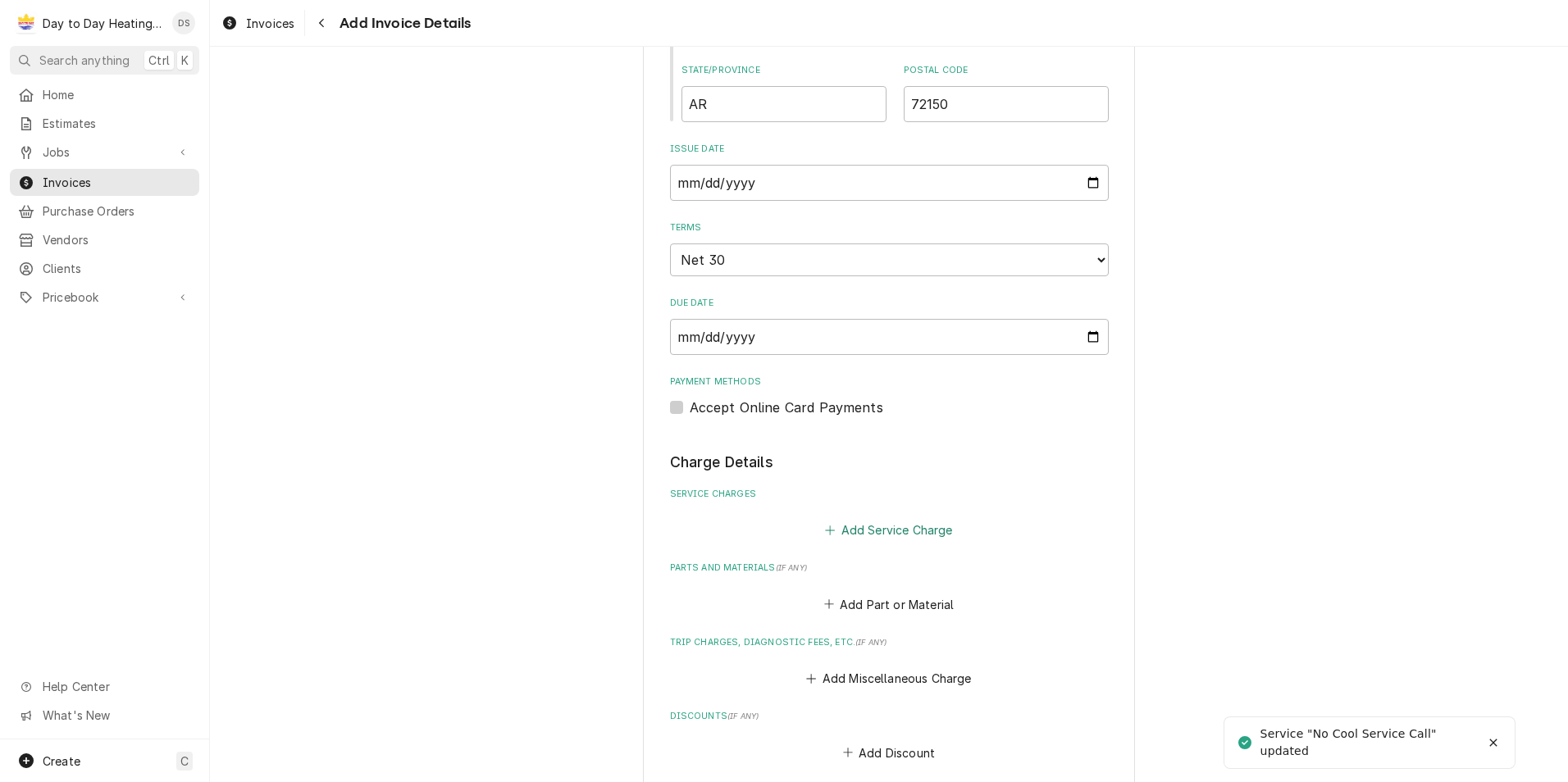
click at [873, 523] on button "Add Service Charge" at bounding box center [889, 531] width 133 height 23
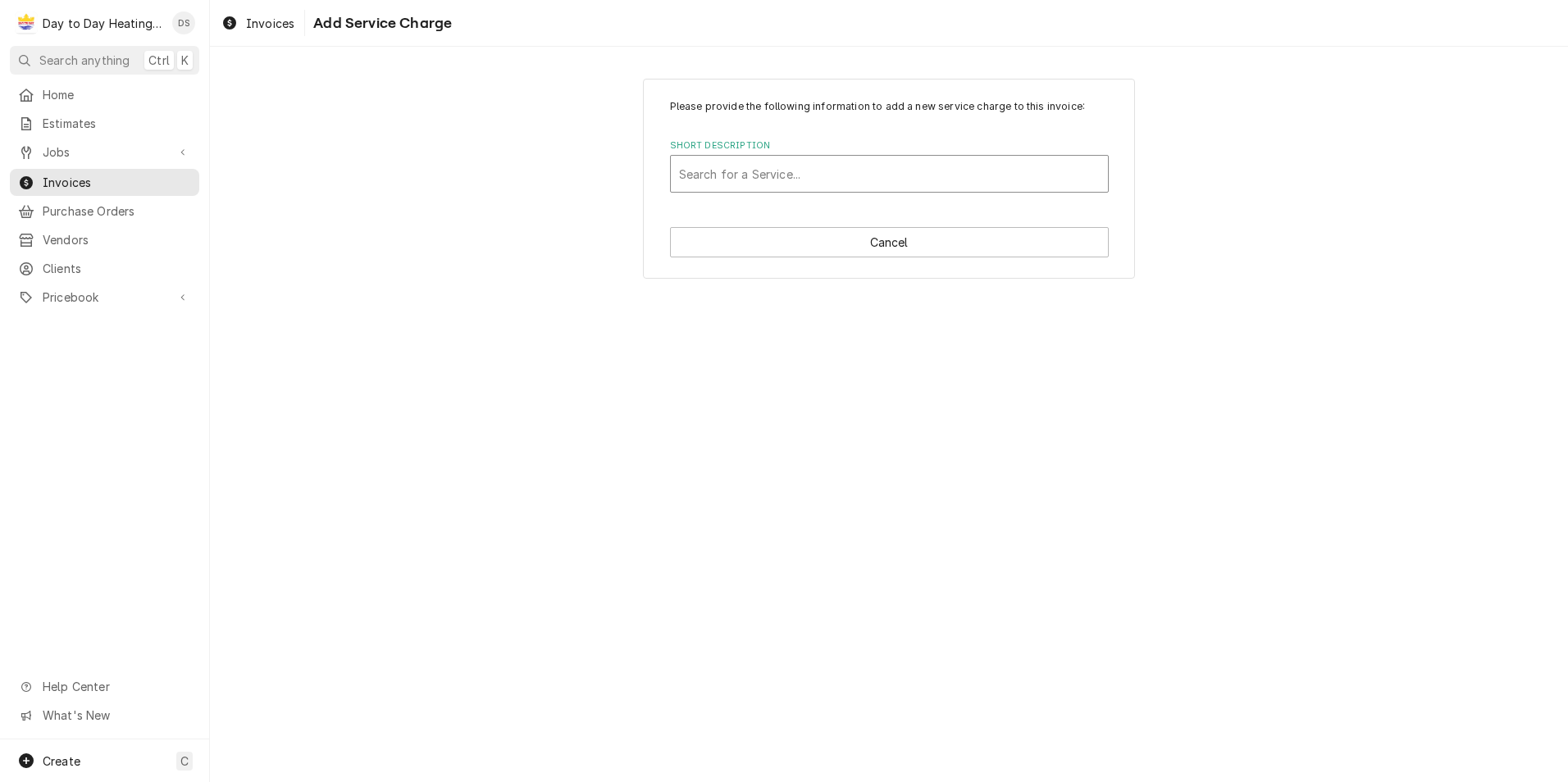
click at [785, 155] on div "Search for a Service..." at bounding box center [890, 174] width 439 height 38
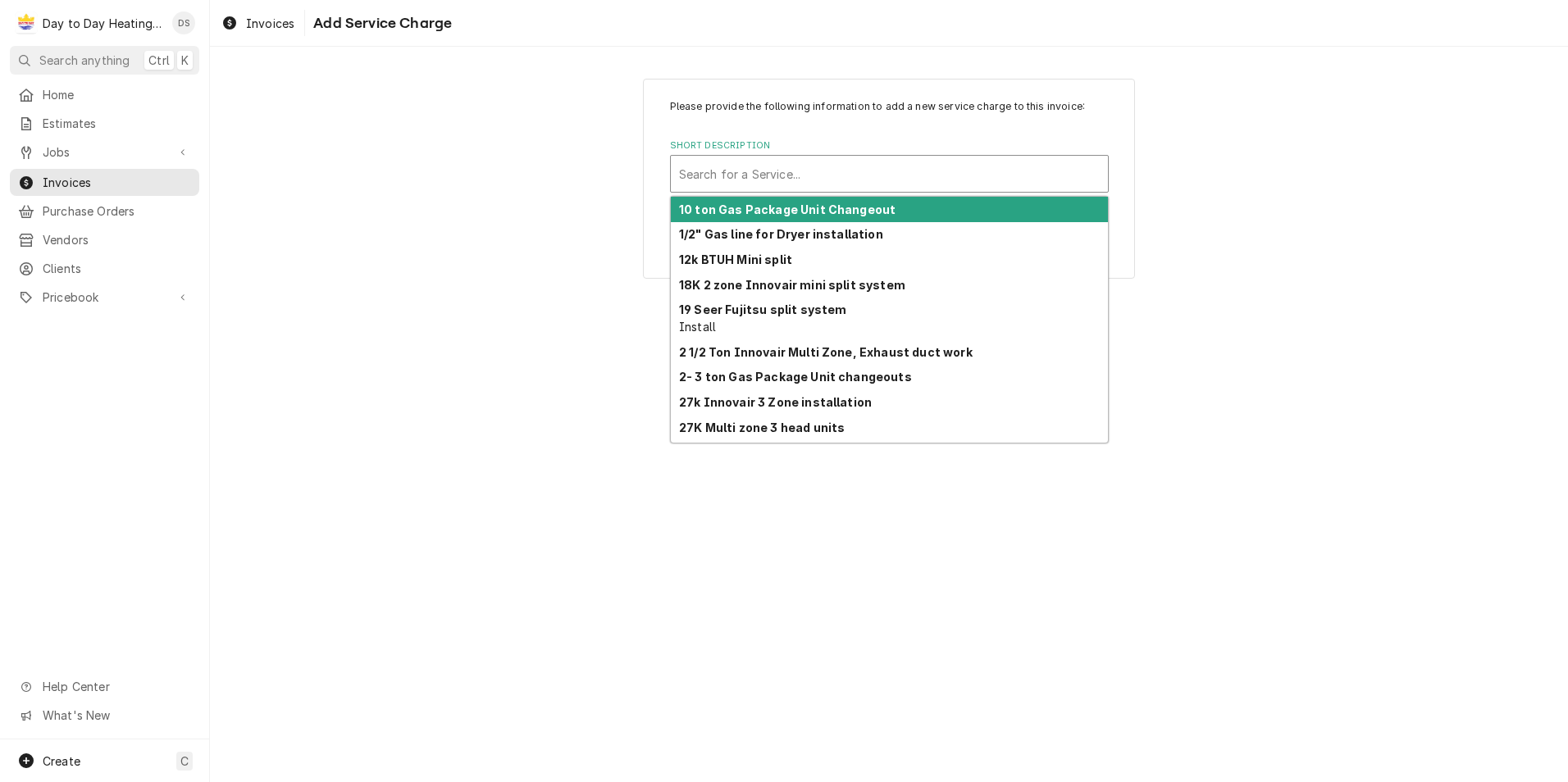
click at [789, 165] on div "Short Description" at bounding box center [890, 174] width 420 height 30
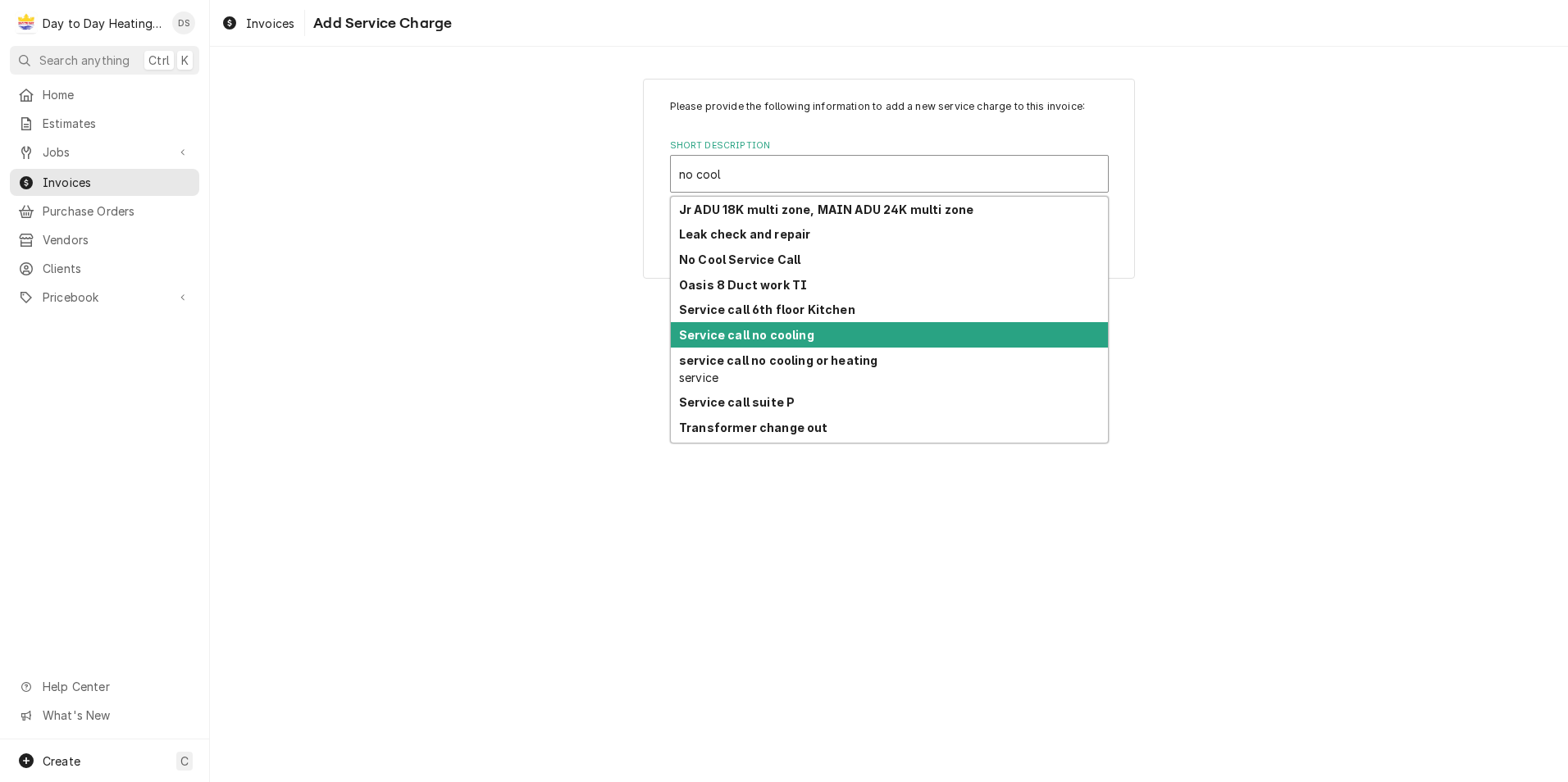
scroll to position [372, 0]
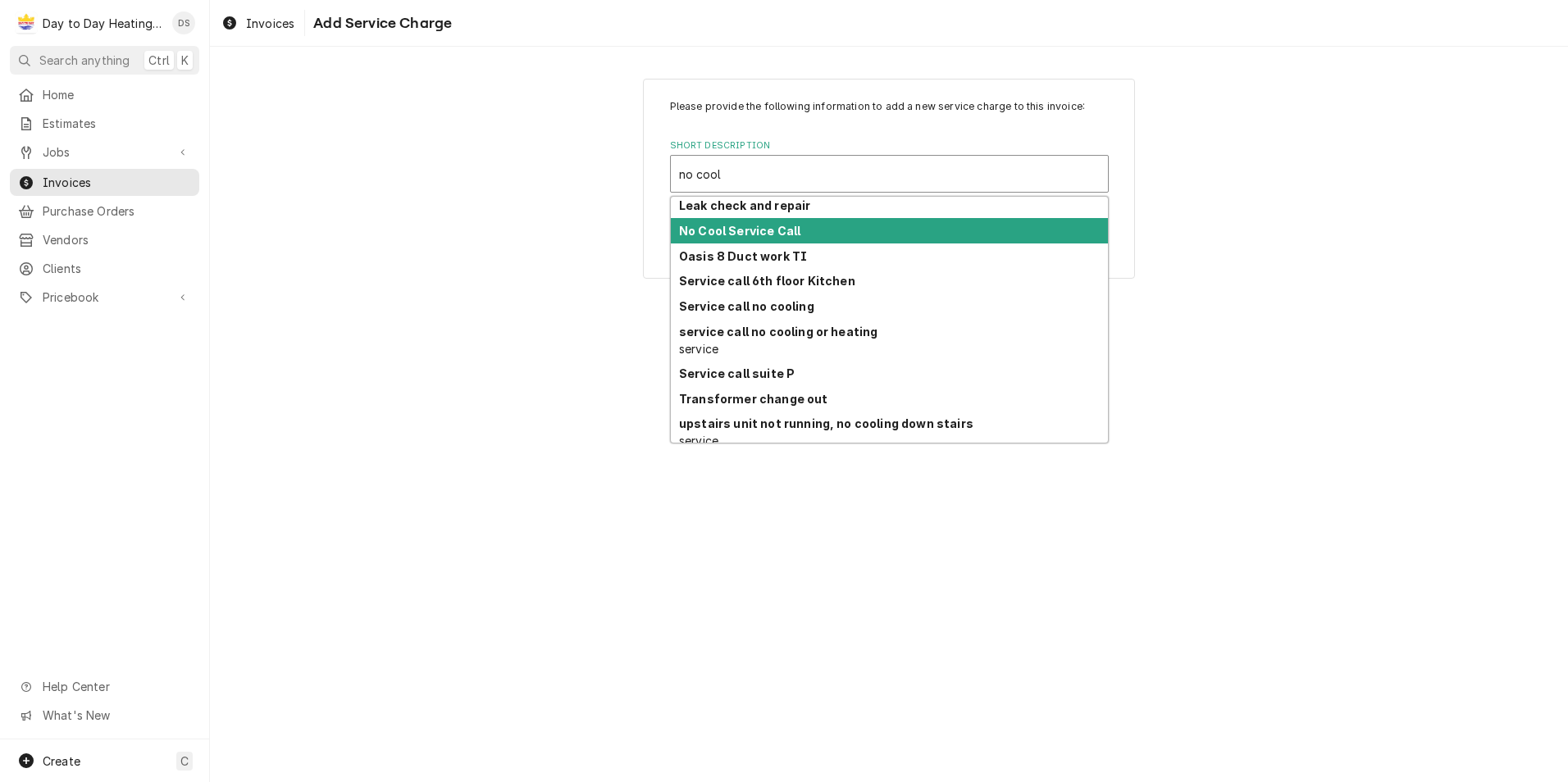
click at [768, 224] on strong "No Cool Service Call" at bounding box center [739, 231] width 121 height 14
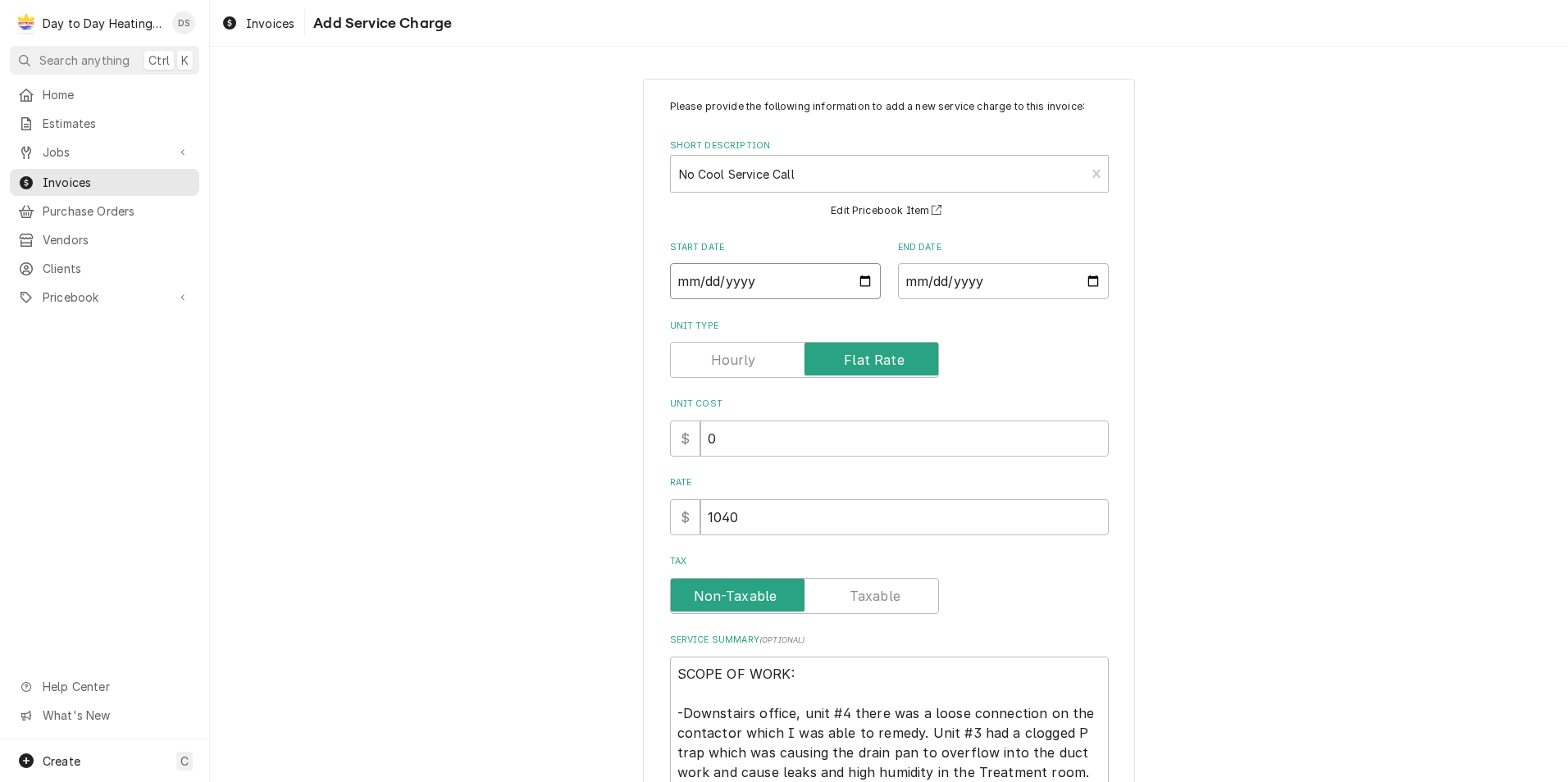
click at [854, 279] on input "Start Date" at bounding box center [776, 281] width 211 height 36
click at [1091, 282] on input "End Date" at bounding box center [1003, 281] width 211 height 36
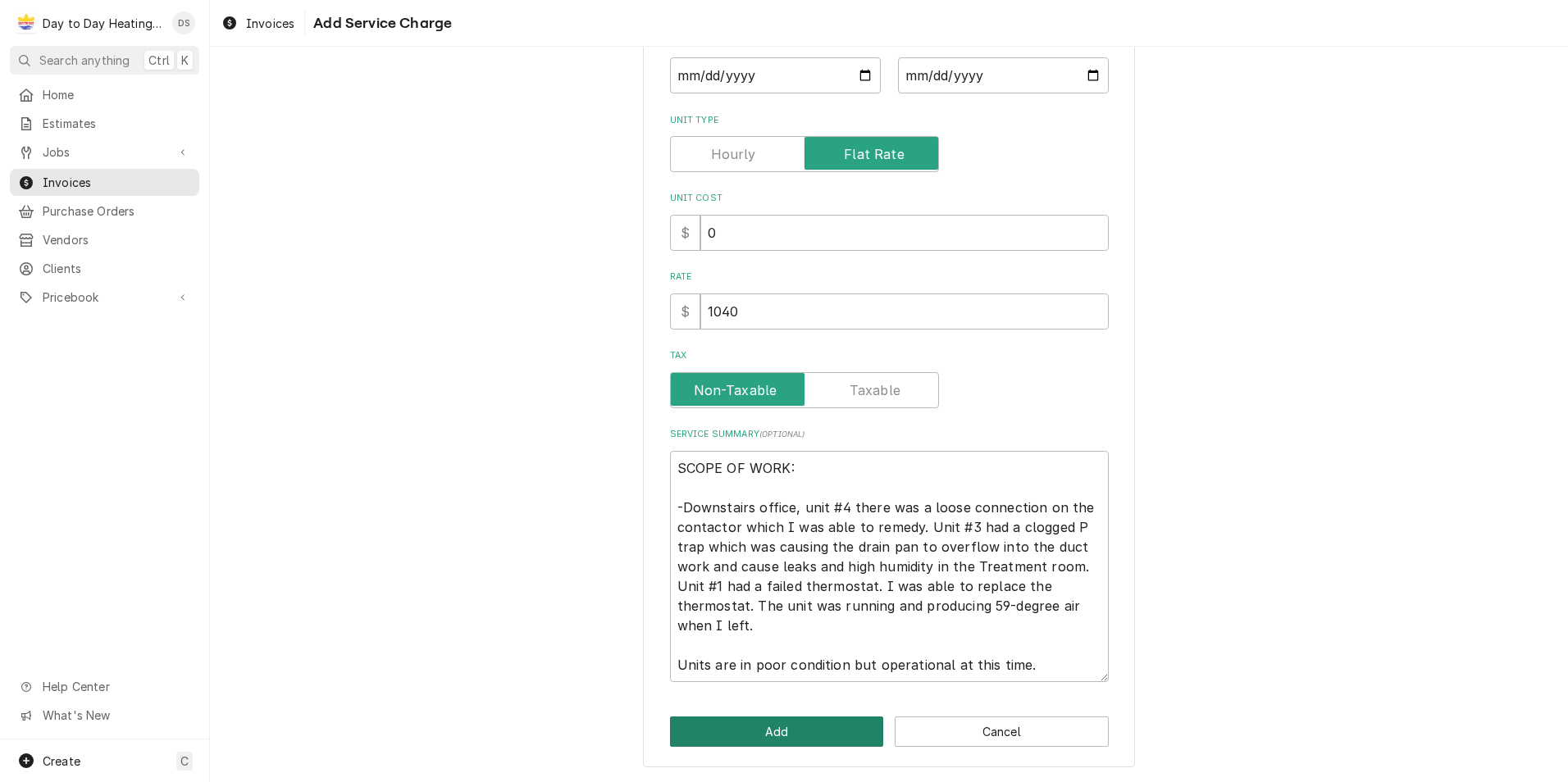
click at [755, 727] on button "Add" at bounding box center [777, 731] width 214 height 30
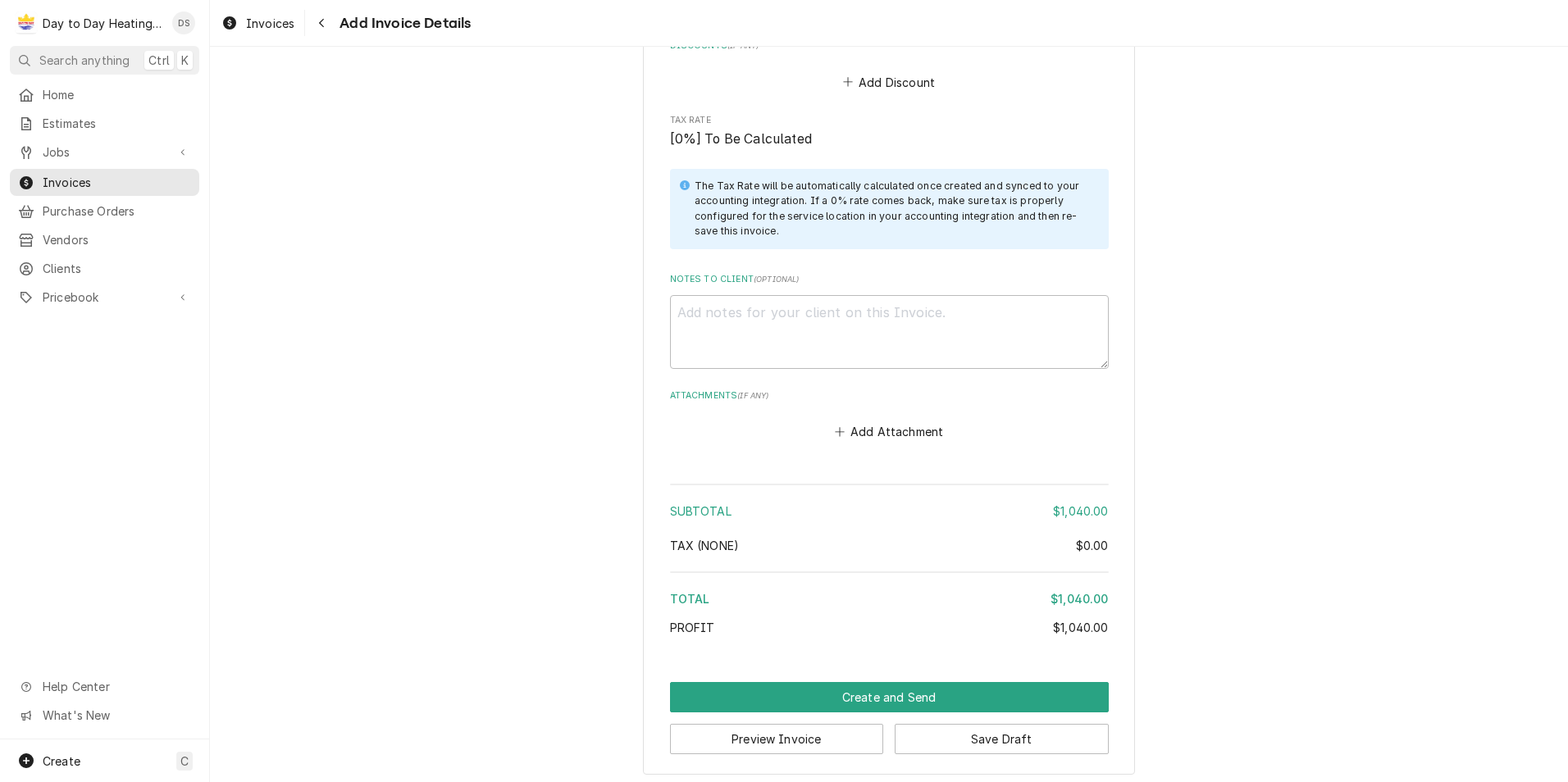
scroll to position [2059, 0]
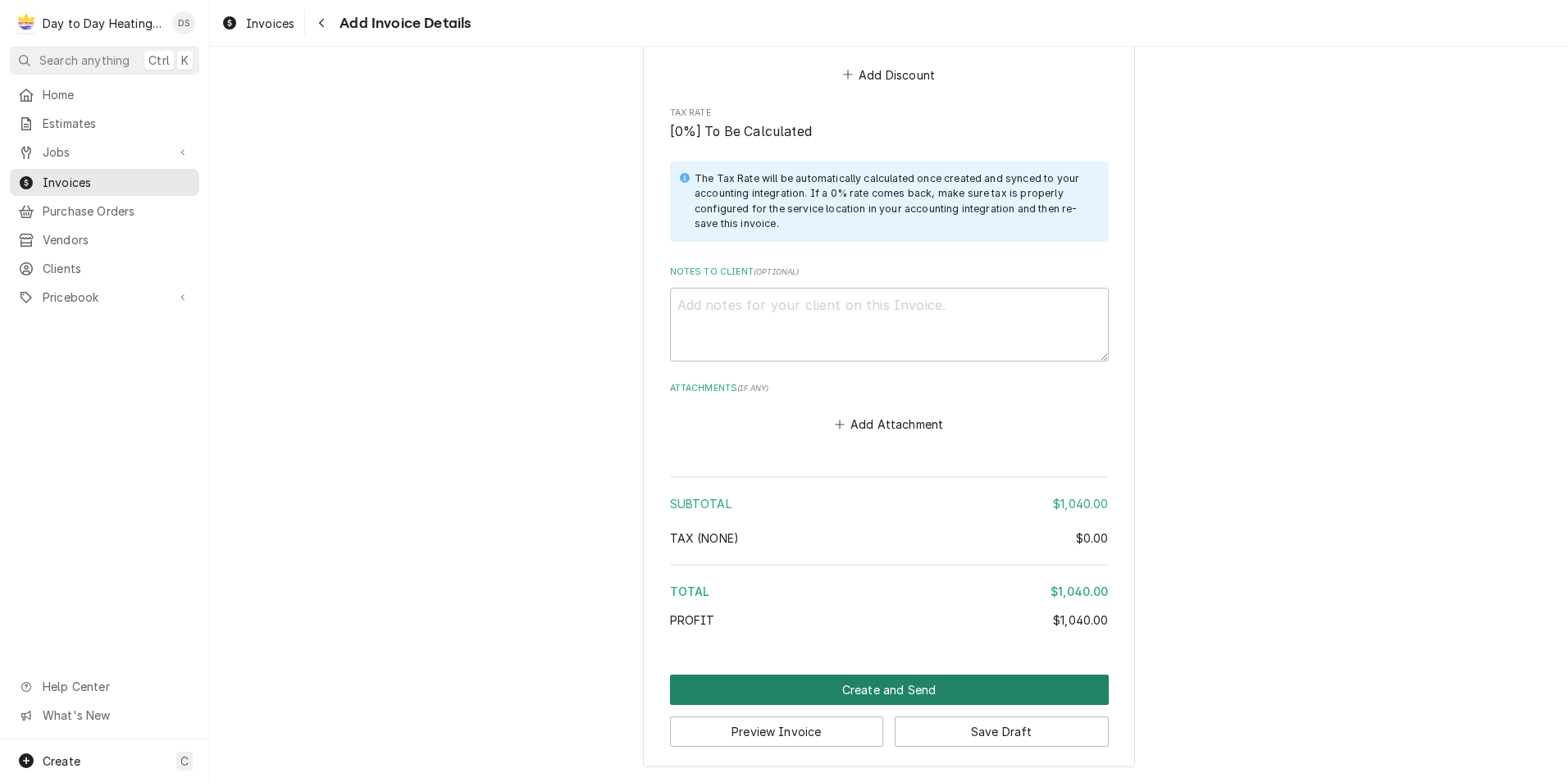
click at [899, 681] on button "Create and Send" at bounding box center [890, 690] width 439 height 30
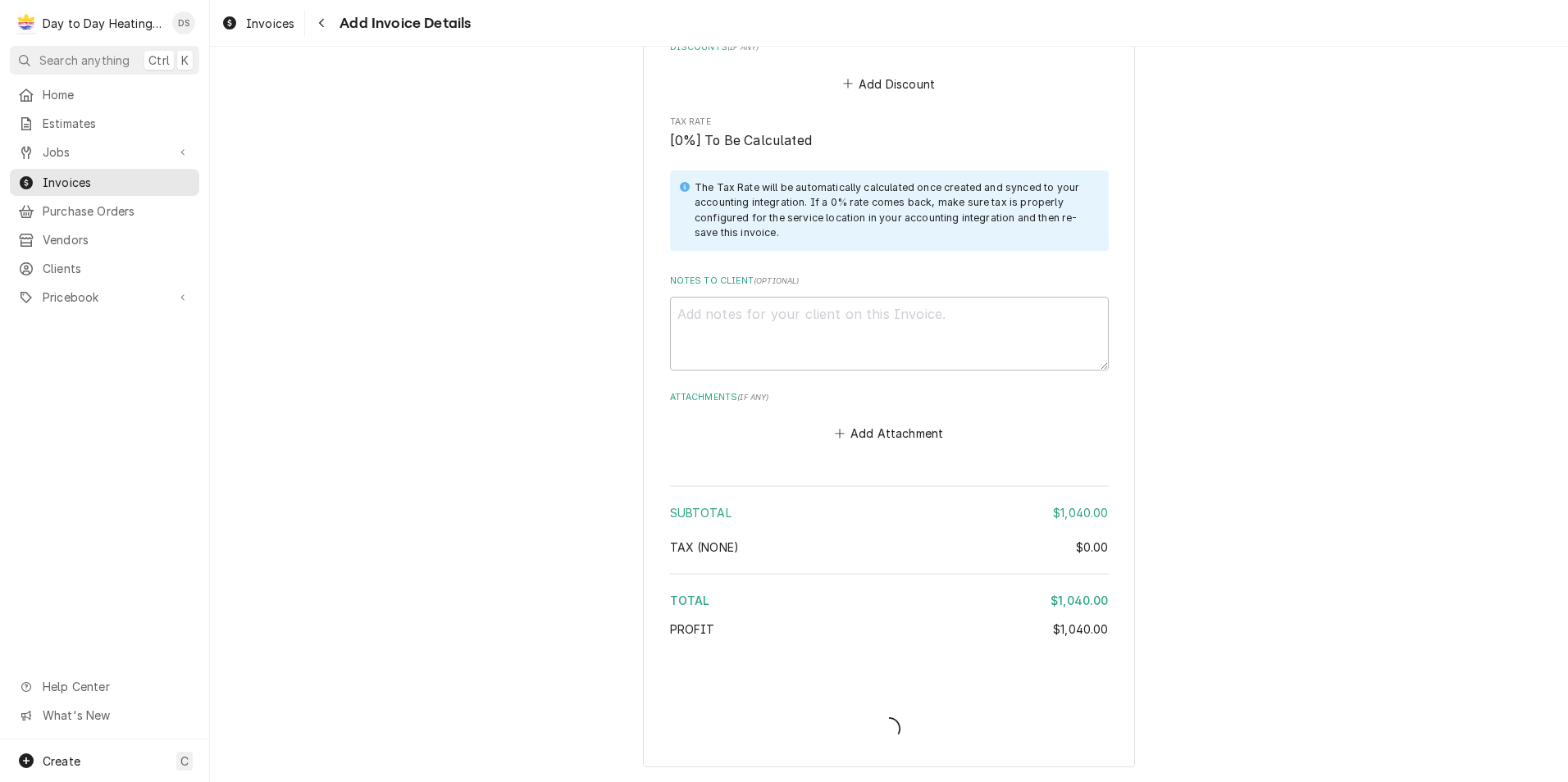
scroll to position [2050, 0]
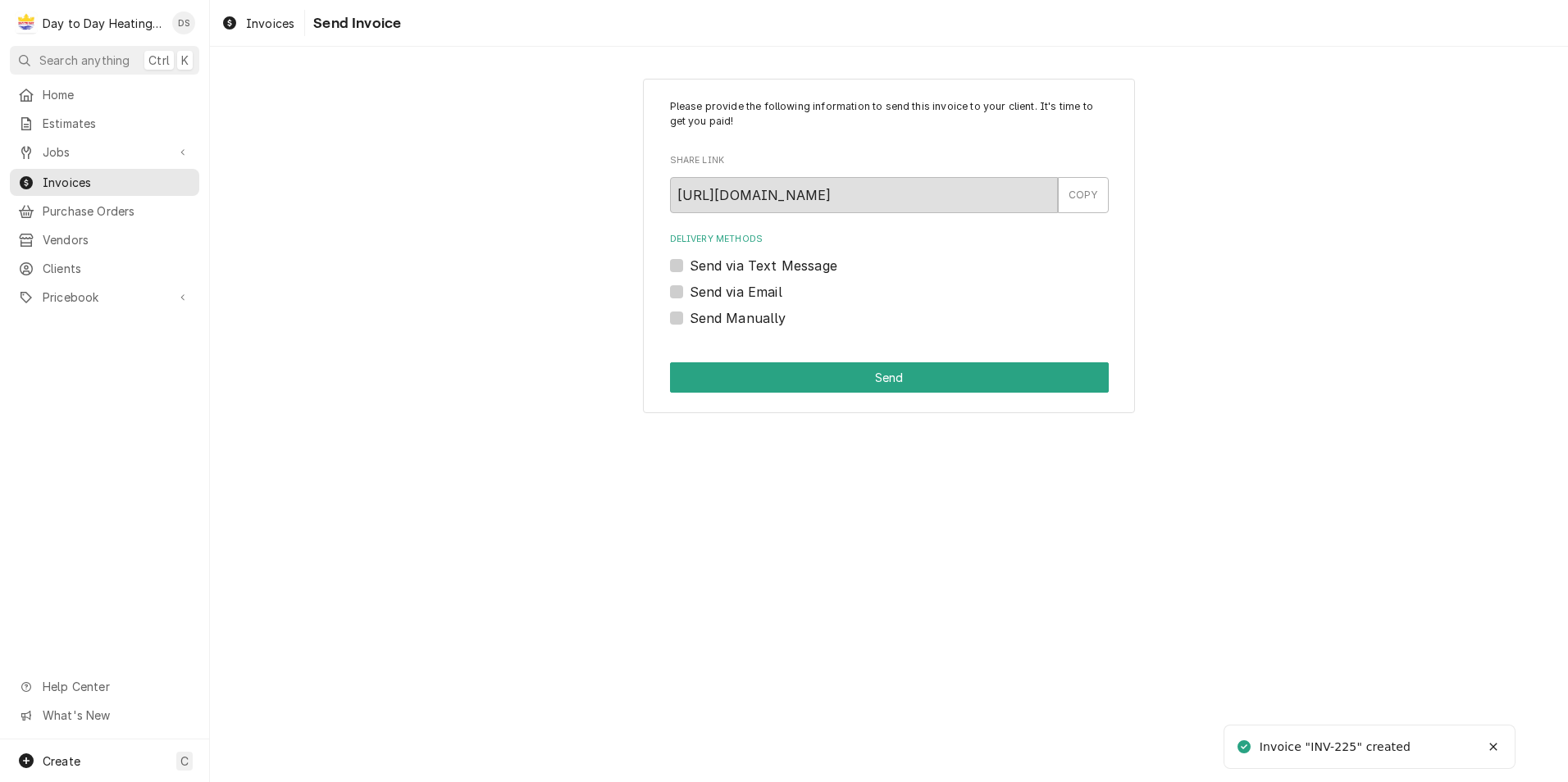
click at [739, 290] on label "Send via Email" at bounding box center [735, 292] width 92 height 20
click at [739, 290] on input "Send via Email" at bounding box center [908, 300] width 439 height 36
checkbox input "true"
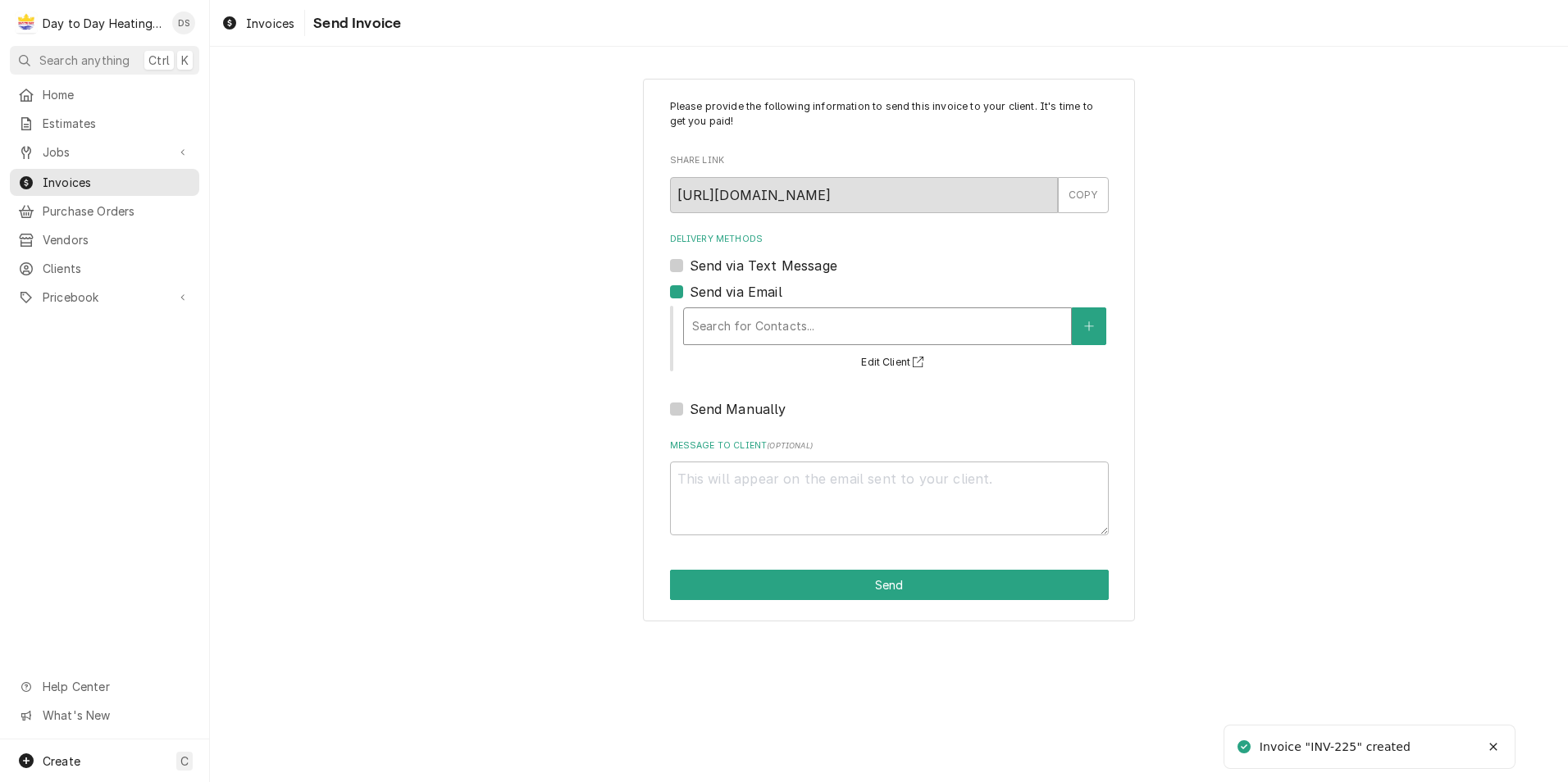
click at [787, 327] on div "Delivery Methods" at bounding box center [877, 326] width 371 height 30
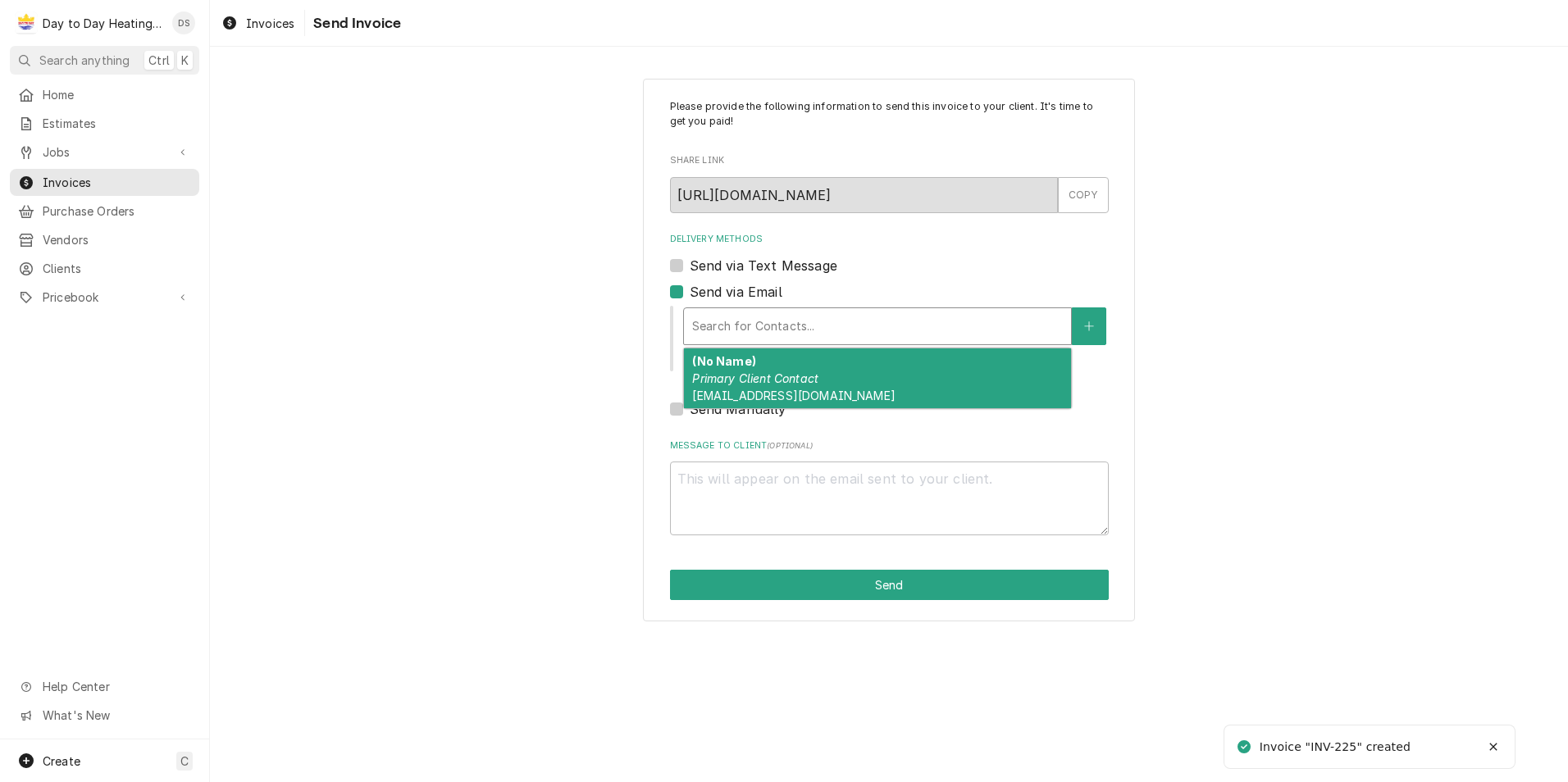
click at [782, 379] on em "Primary Client Contact" at bounding box center [754, 378] width 126 height 14
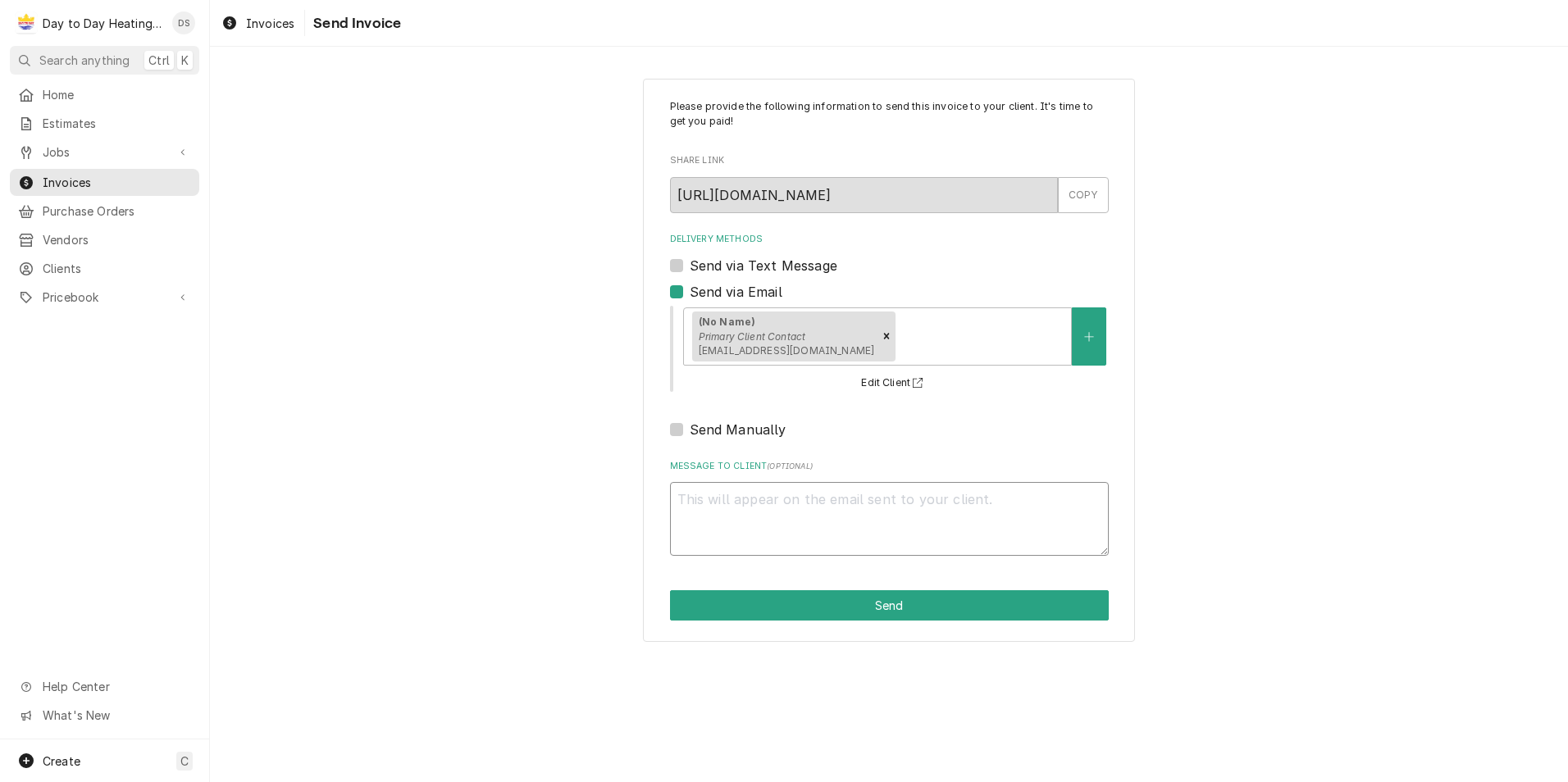
paste textarea "For the downstairs office, unit #4 there was a loose connection on the contacto…"
type textarea "x"
type textarea "For the downstairs office, unit #4 there was a loose connection on the contacto…"
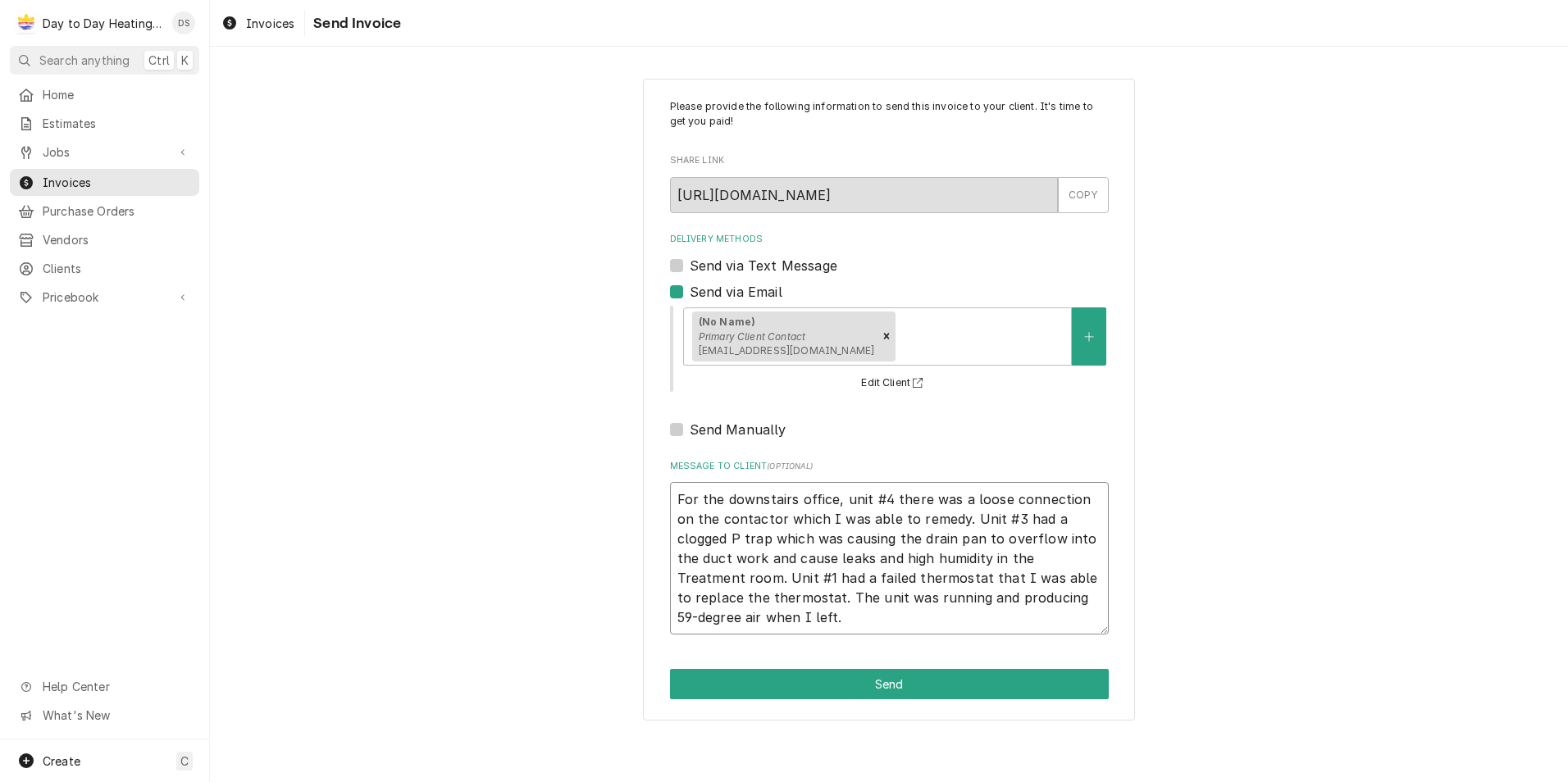
drag, startPoint x: 786, startPoint y: 620, endPoint x: 635, endPoint y: 486, distance: 201.9
click at [635, 486] on div "Please provide the following information to send this invoice to your client. I…" at bounding box center [889, 400] width 1358 height 671
type textarea "x"
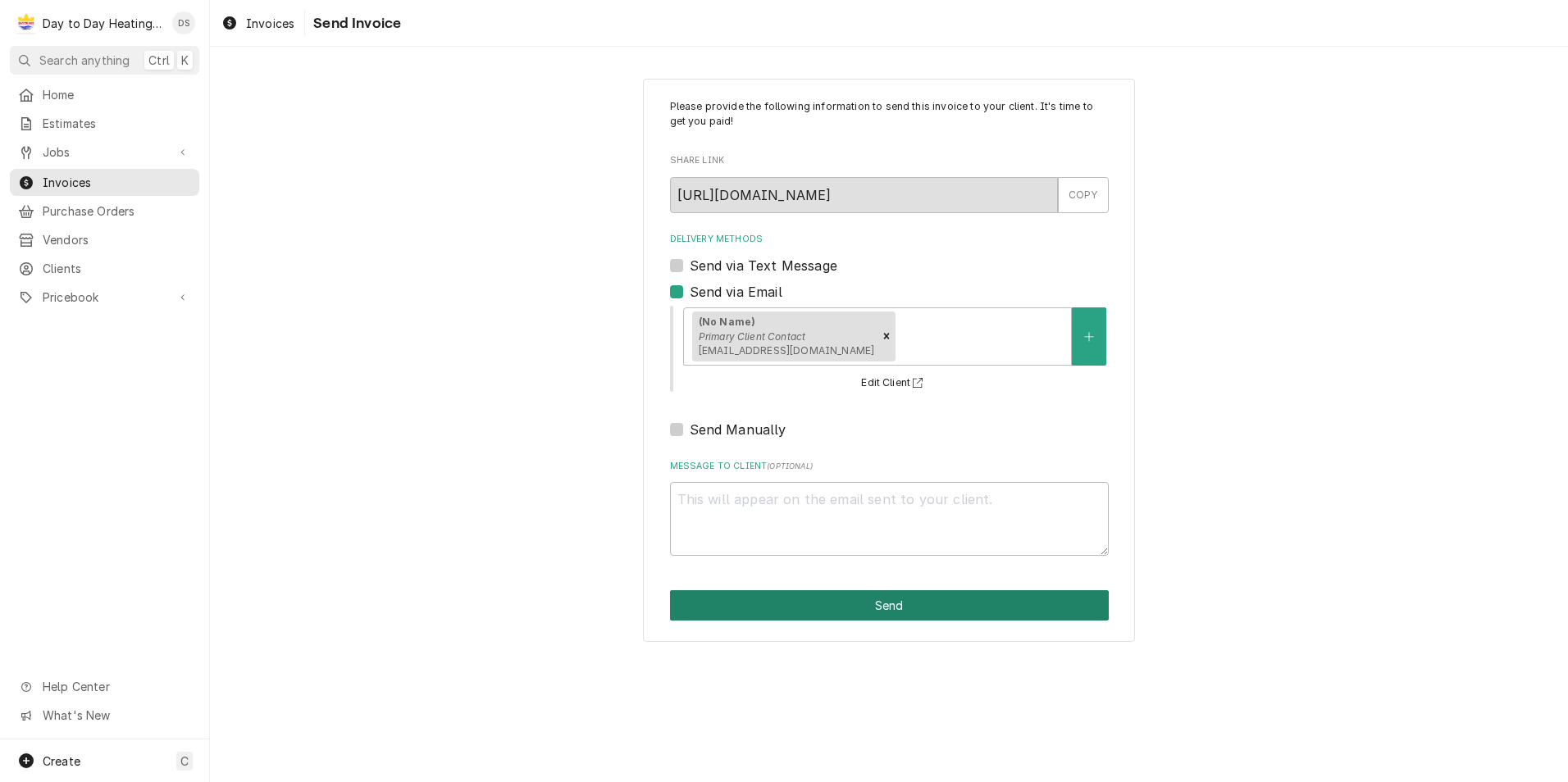
click at [899, 606] on button "Send" at bounding box center [890, 605] width 439 height 30
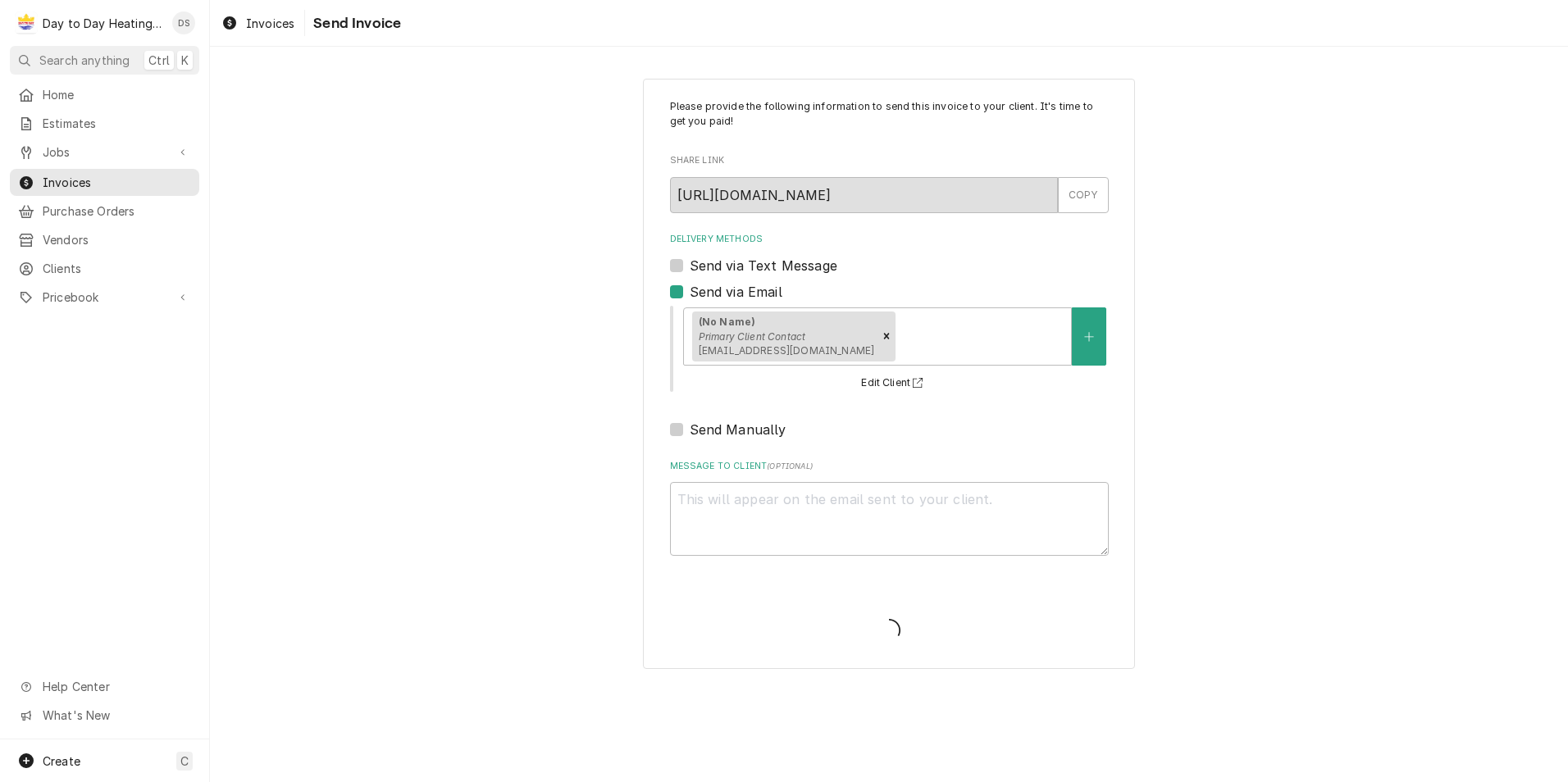
type textarea "x"
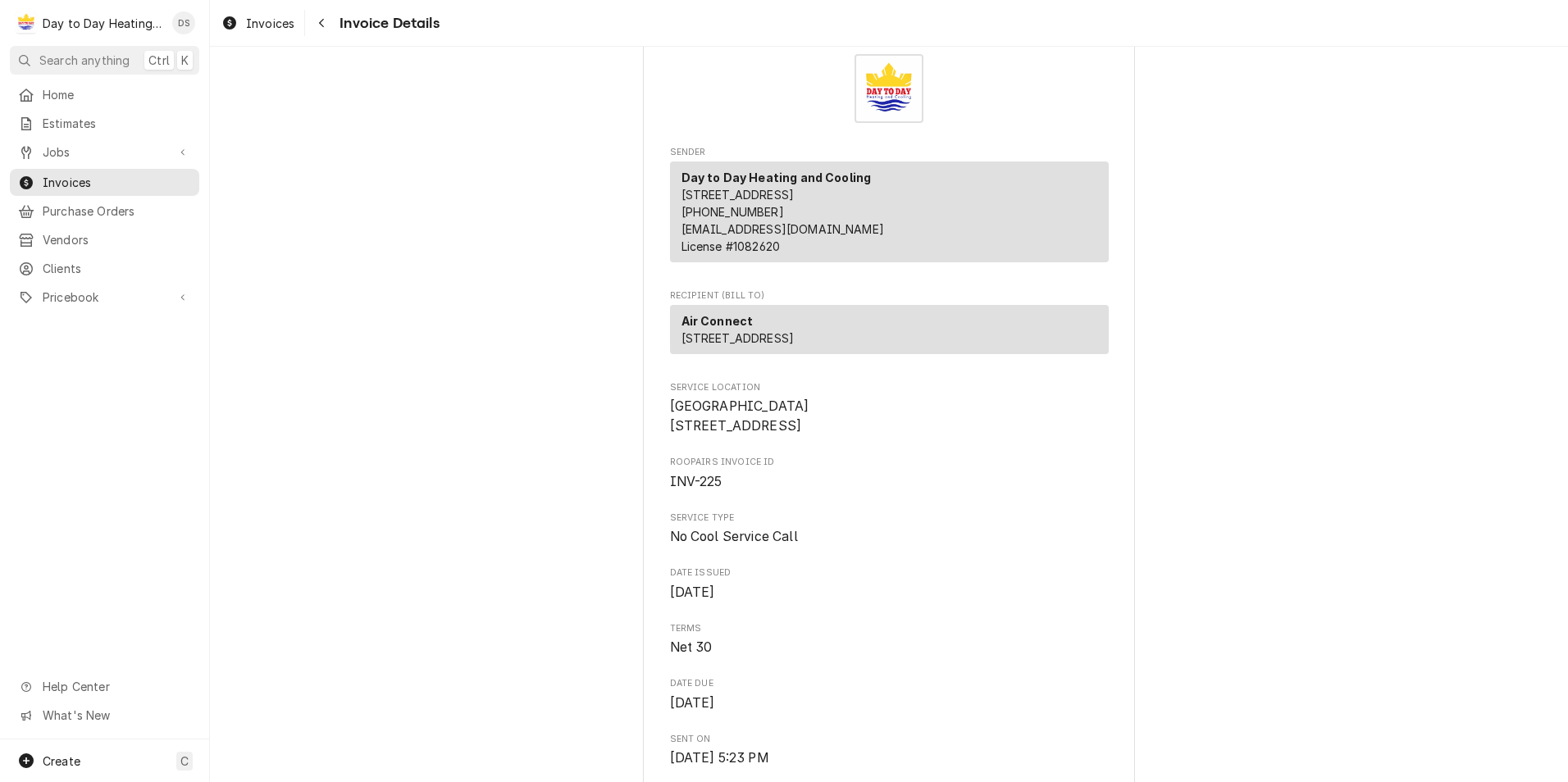
scroll to position [82, 0]
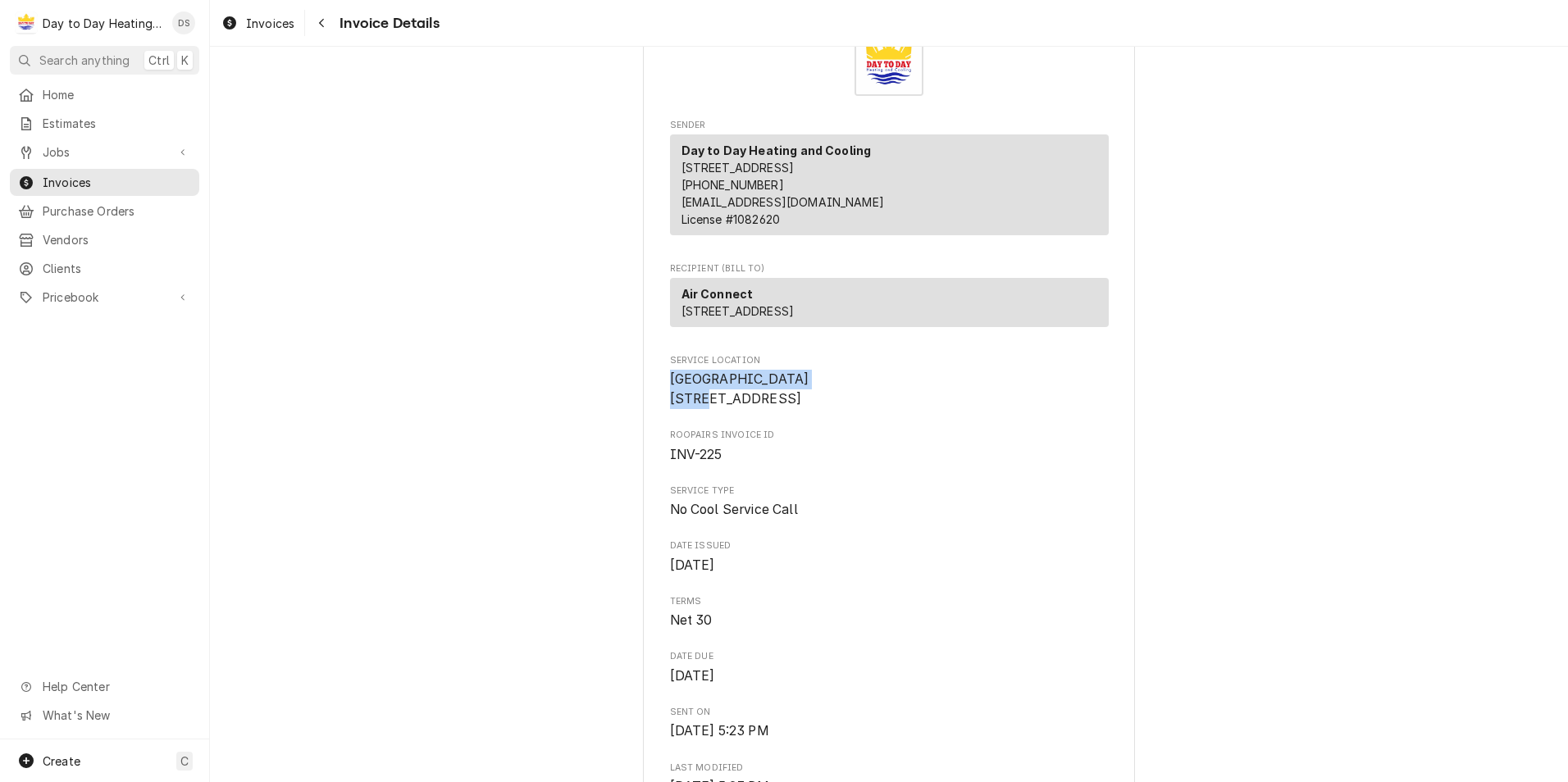
drag, startPoint x: 674, startPoint y: 415, endPoint x: 807, endPoint y: 411, distance: 133.1
click at [807, 406] on span "[GEOGRAPHIC_DATA] [STREET_ADDRESS]" at bounding box center [739, 389] width 139 height 35
drag, startPoint x: 807, startPoint y: 411, endPoint x: 759, endPoint y: 412, distance: 48.0
copy span "Pacific Animal Hospital"
drag, startPoint x: 82, startPoint y: 119, endPoint x: 93, endPoint y: 121, distance: 11.2
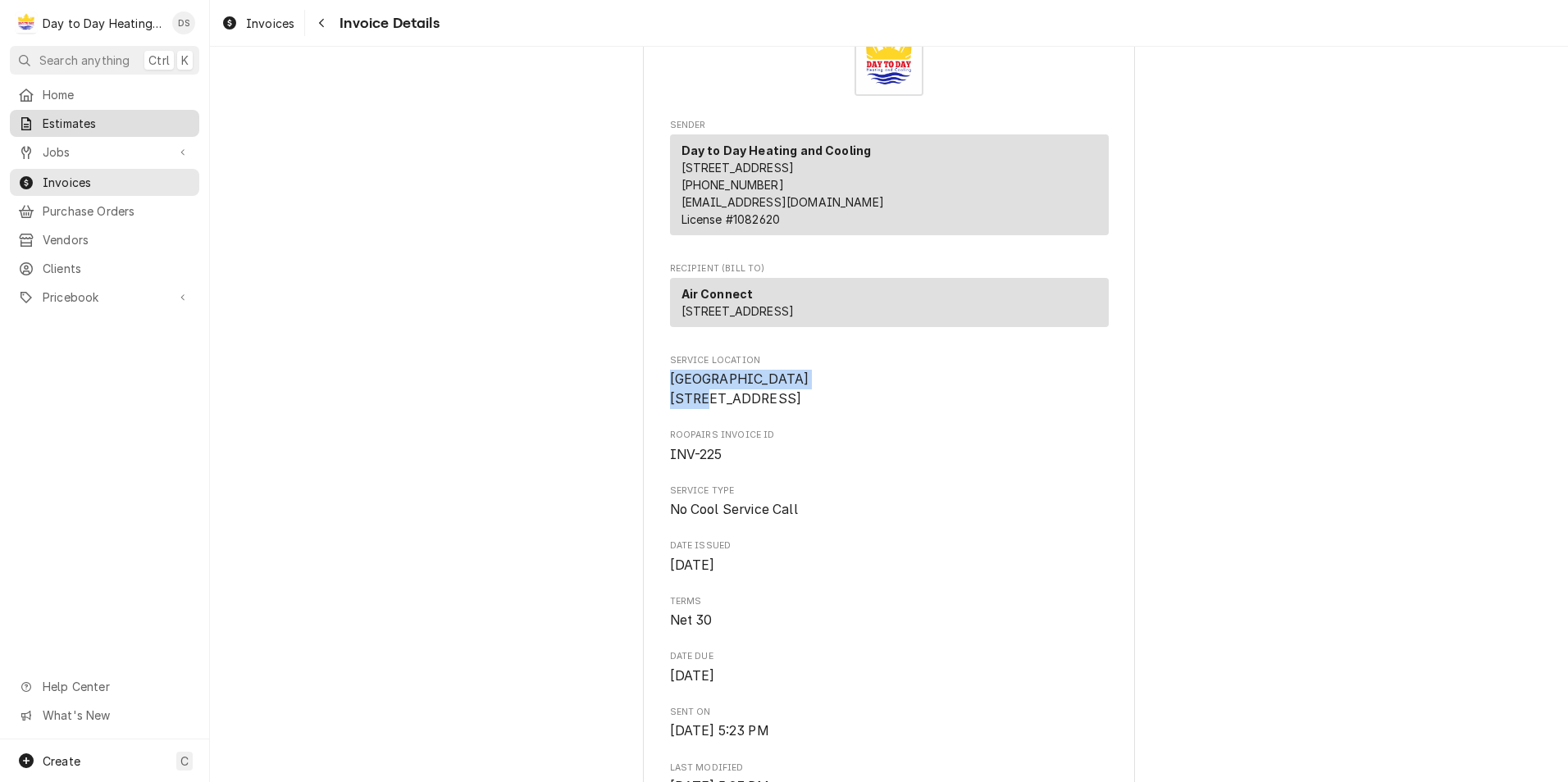
click at [82, 119] on span "Estimates" at bounding box center [117, 123] width 148 height 17
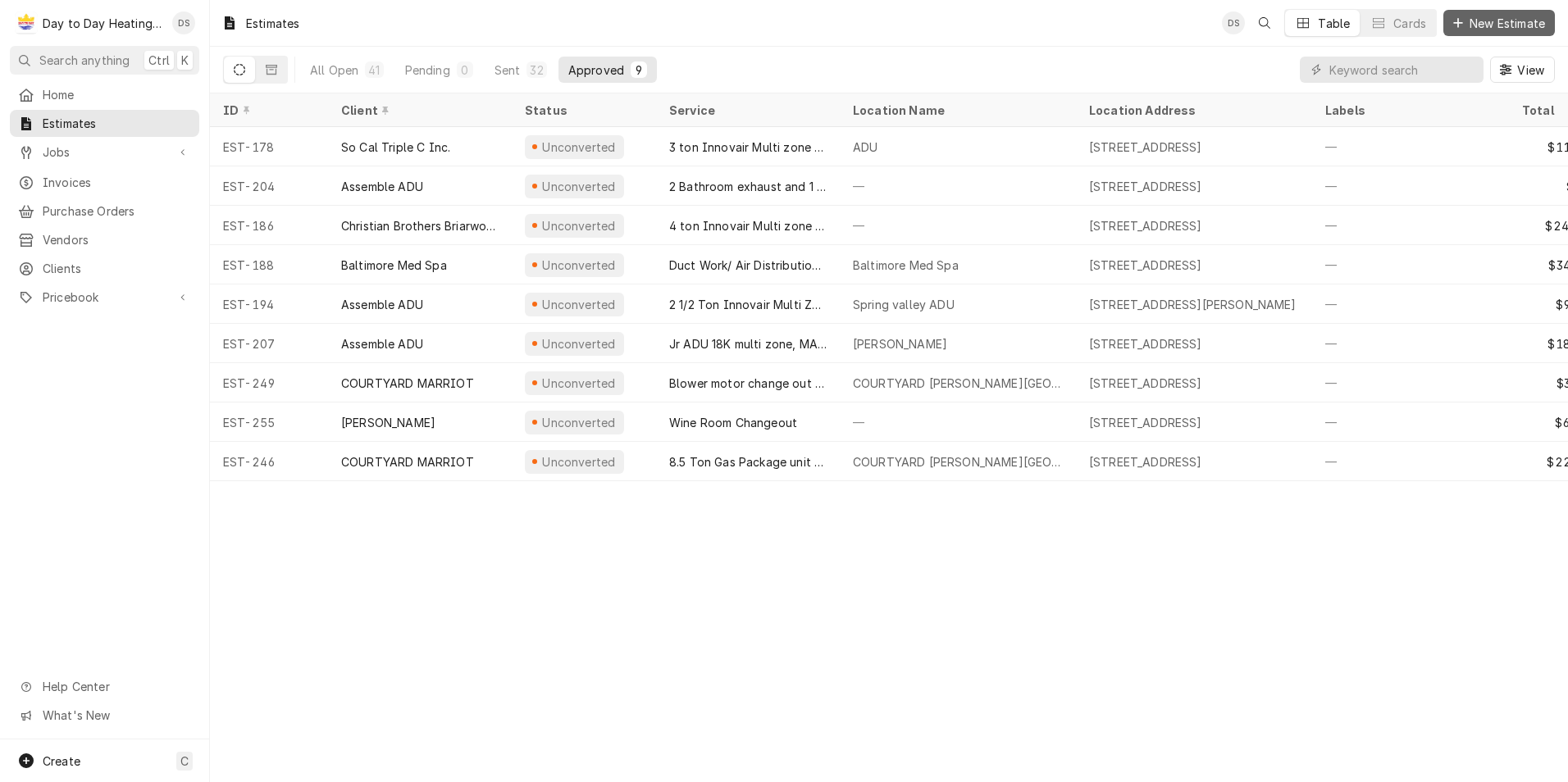
click at [1501, 21] on span "New Estimate" at bounding box center [1506, 23] width 82 height 17
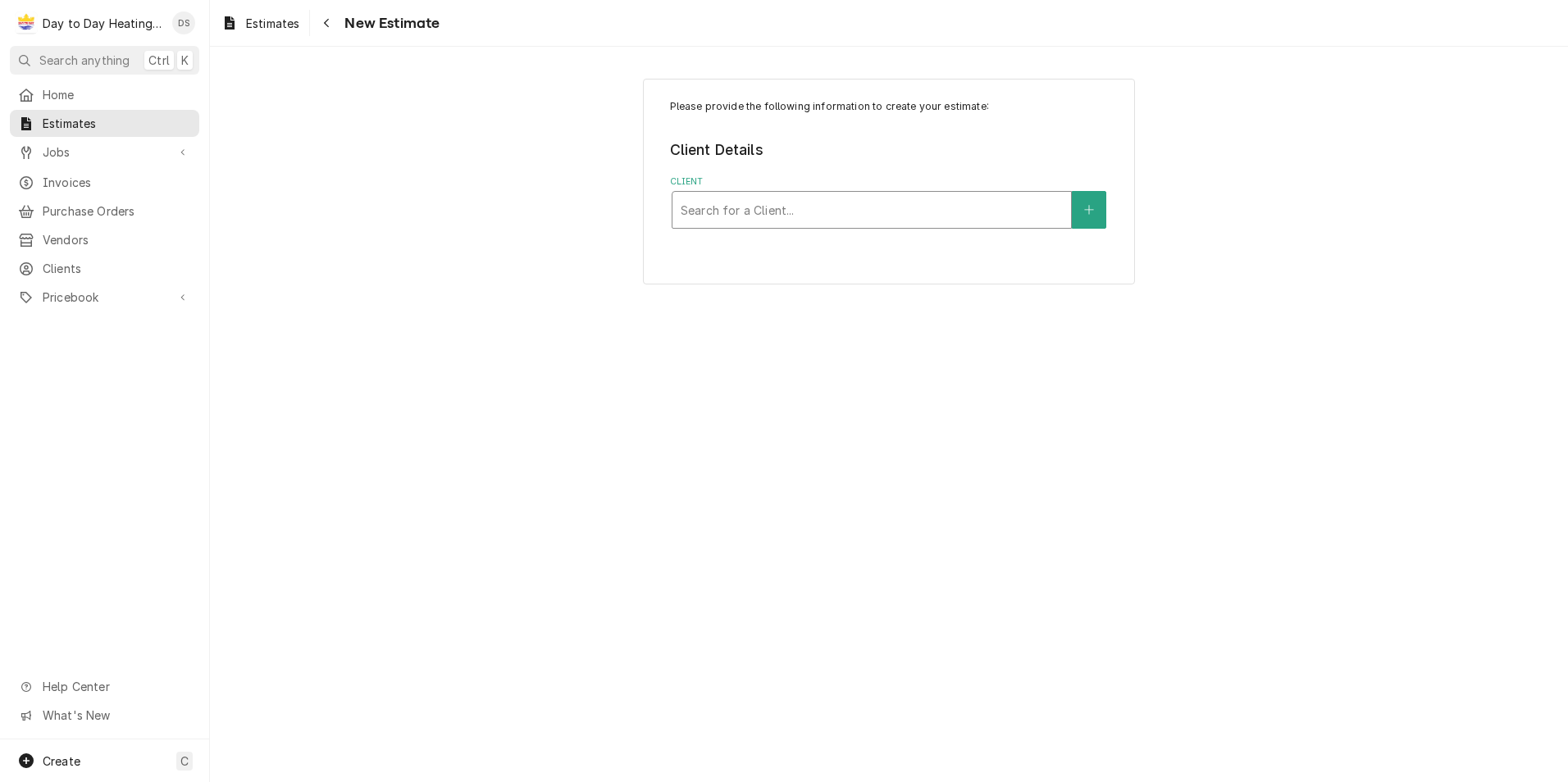
click at [946, 210] on div "Client" at bounding box center [872, 210] width 383 height 30
type input "air"
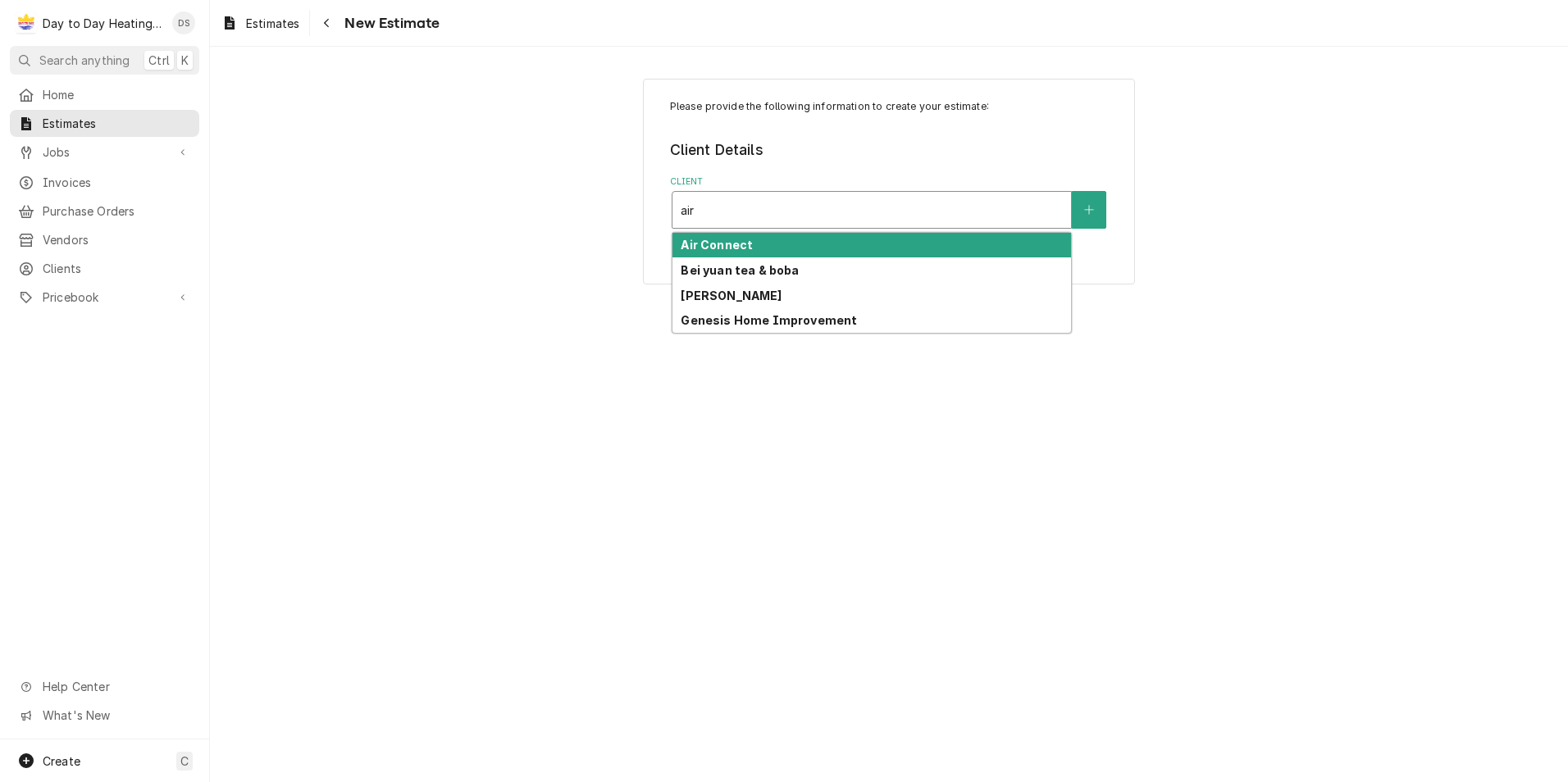
click at [775, 244] on div "Air Connect" at bounding box center [871, 245] width 398 height 26
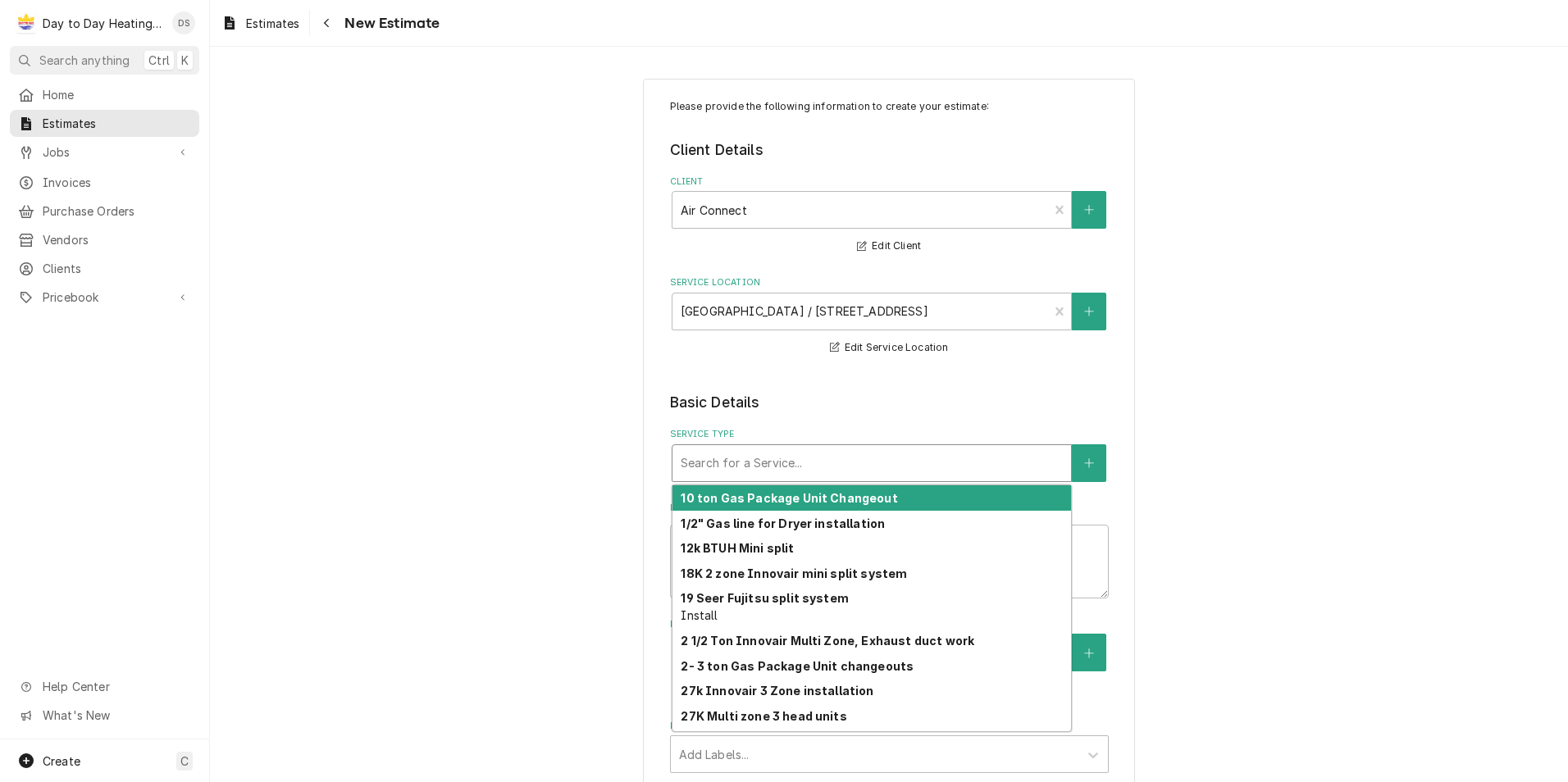
click at [810, 468] on div "Service Type" at bounding box center [872, 463] width 383 height 30
type textarea "x"
type input "c"
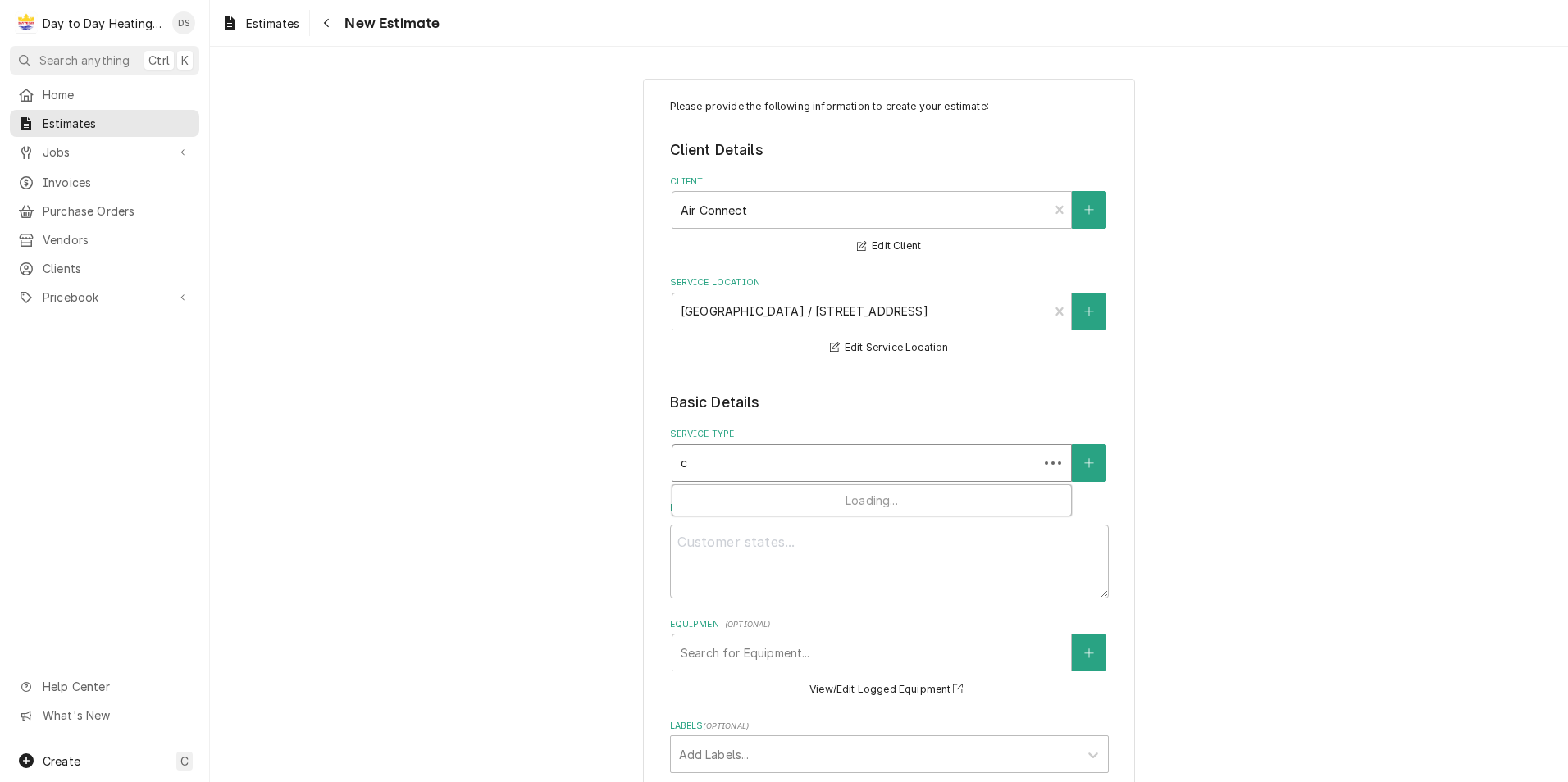
type textarea "x"
type input "co"
type textarea "x"
type input "com"
type textarea "x"
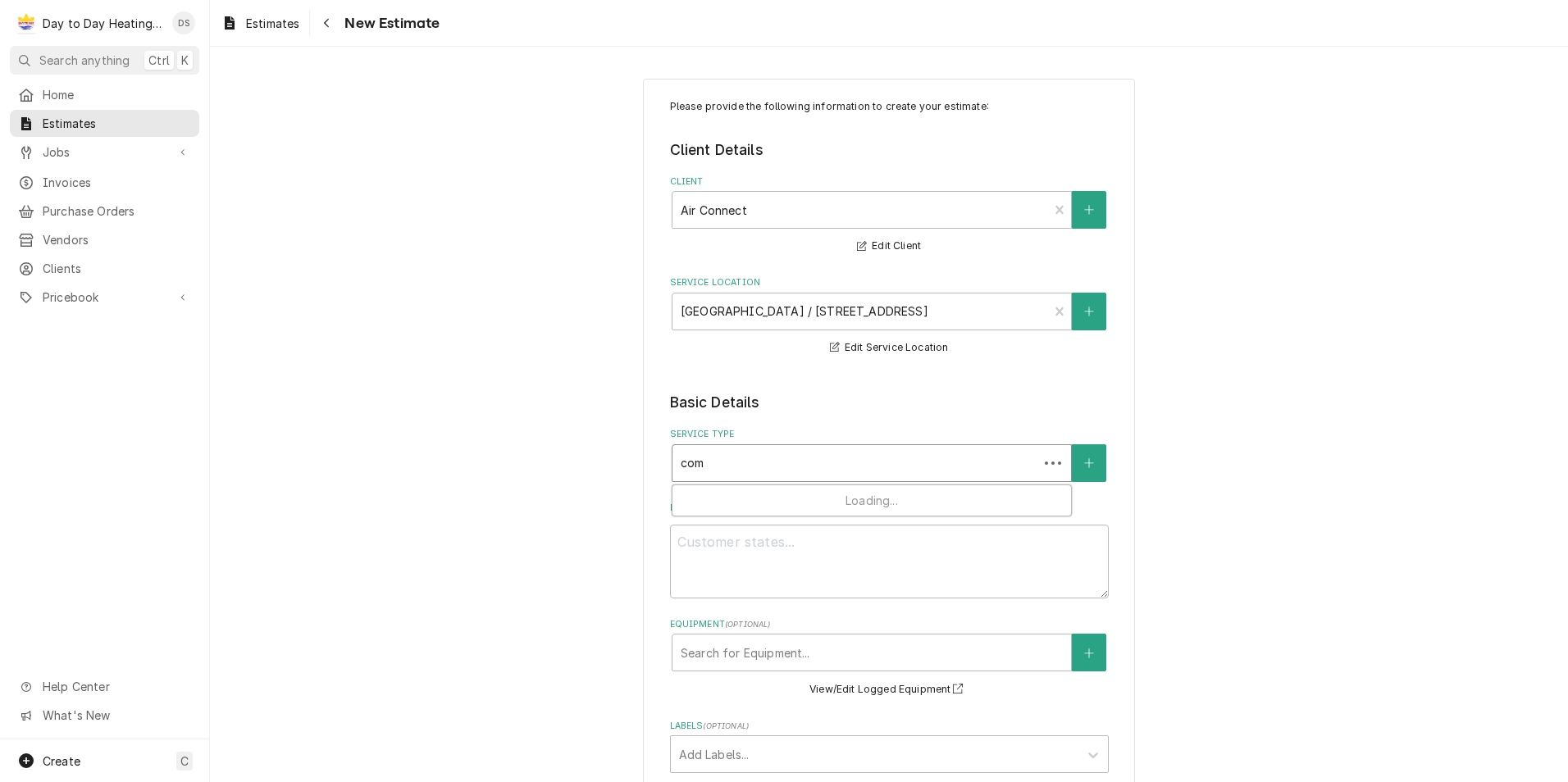
type input "comp"
type textarea "x"
type input "compr"
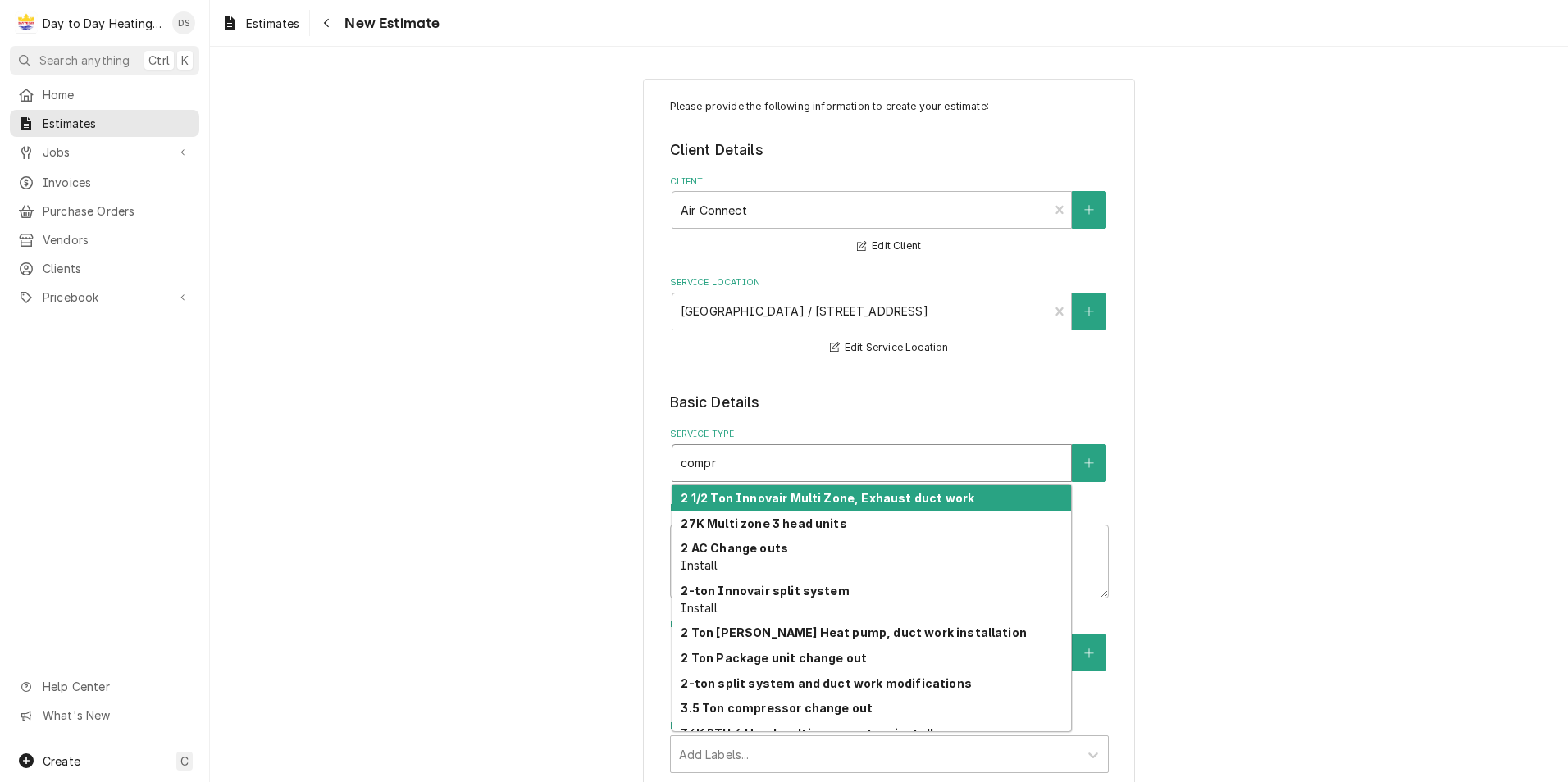
type textarea "x"
type input "compre"
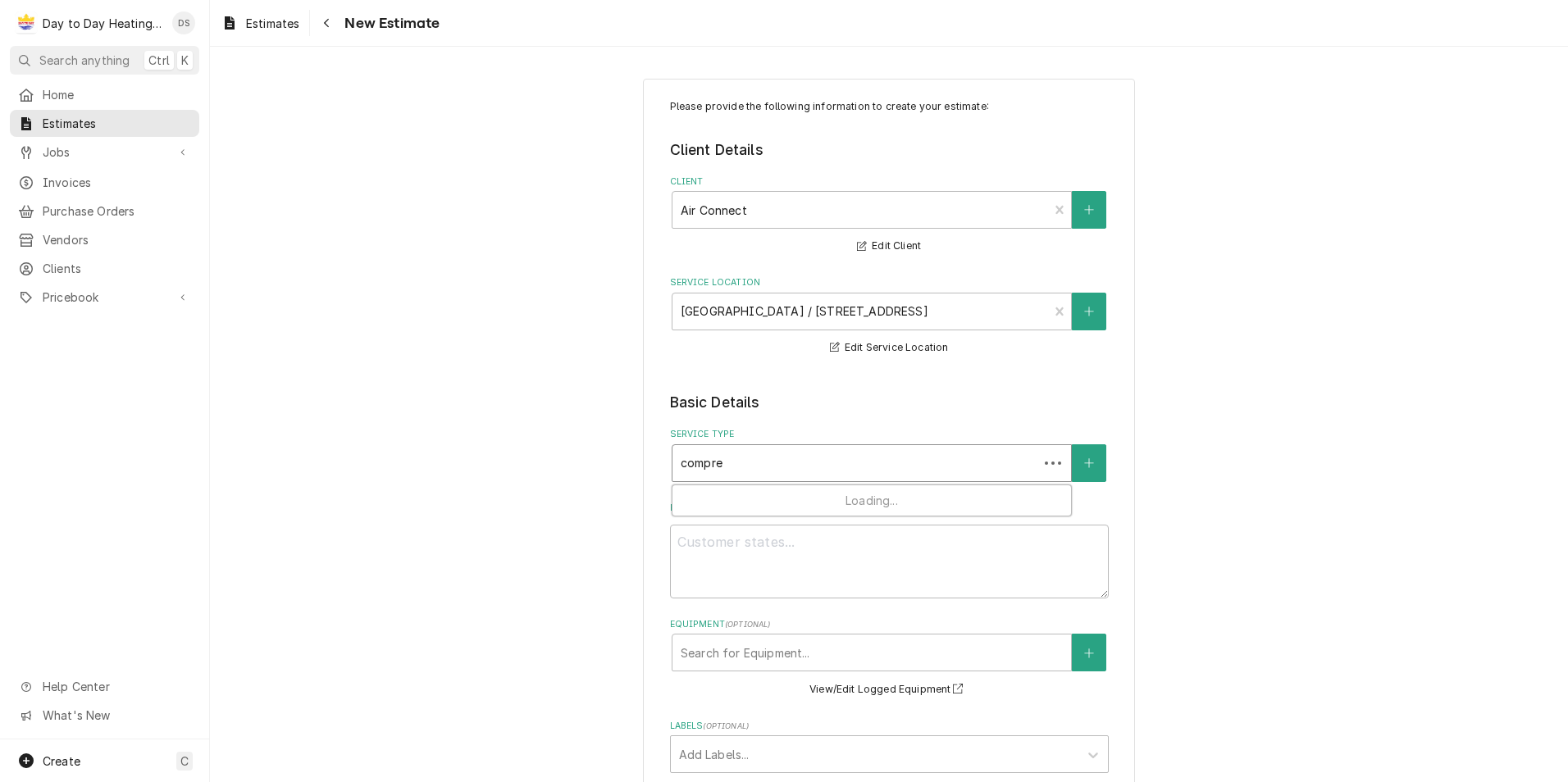
type textarea "x"
type input "compres"
type textarea "x"
type input "compress"
type textarea "x"
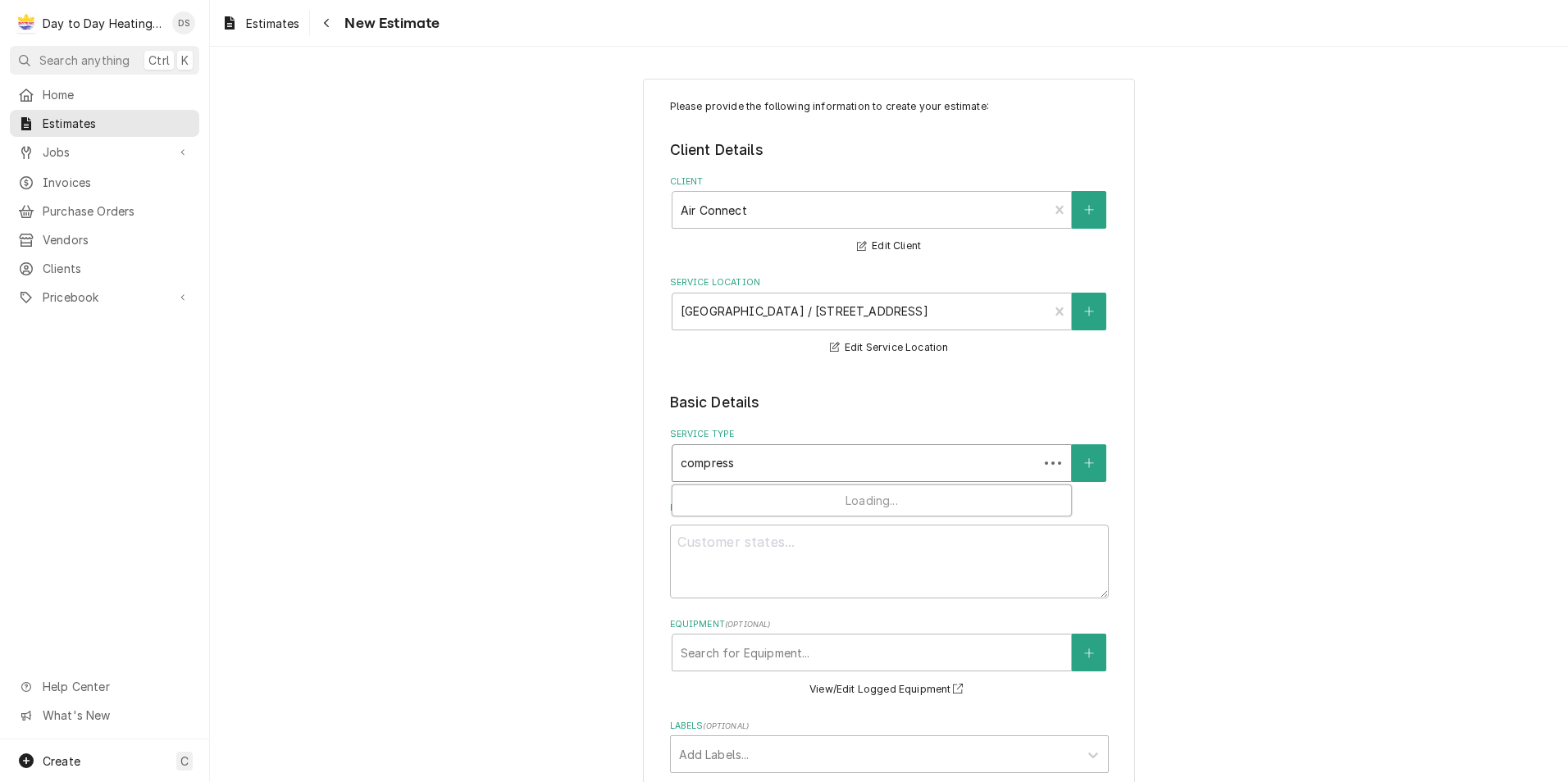
type input "compresso"
type textarea "x"
type input "compressor"
type textarea "x"
type input "compressor"
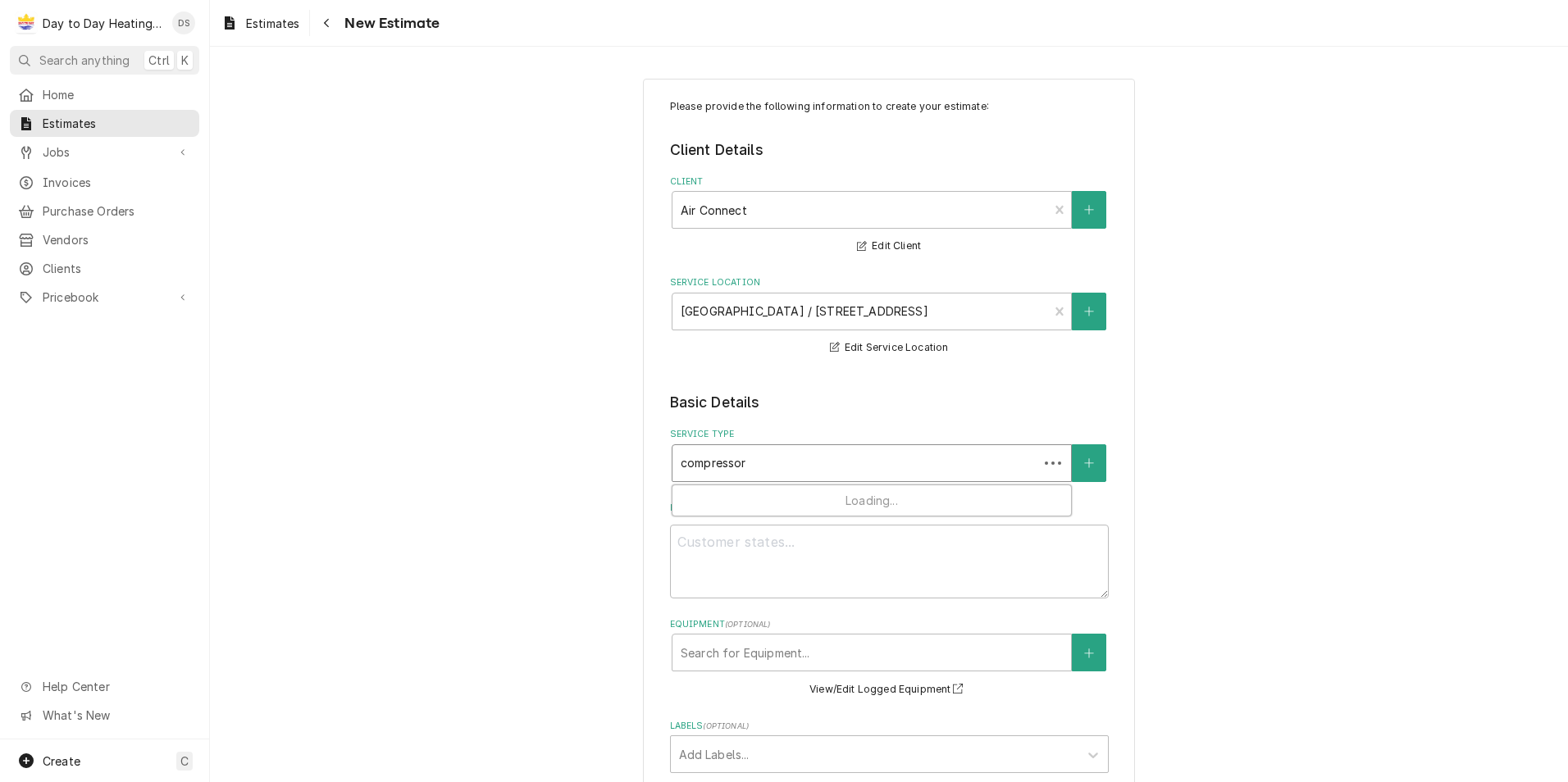
type textarea "x"
type input "compressor c"
type textarea "x"
type input "compressor cx"
type textarea "x"
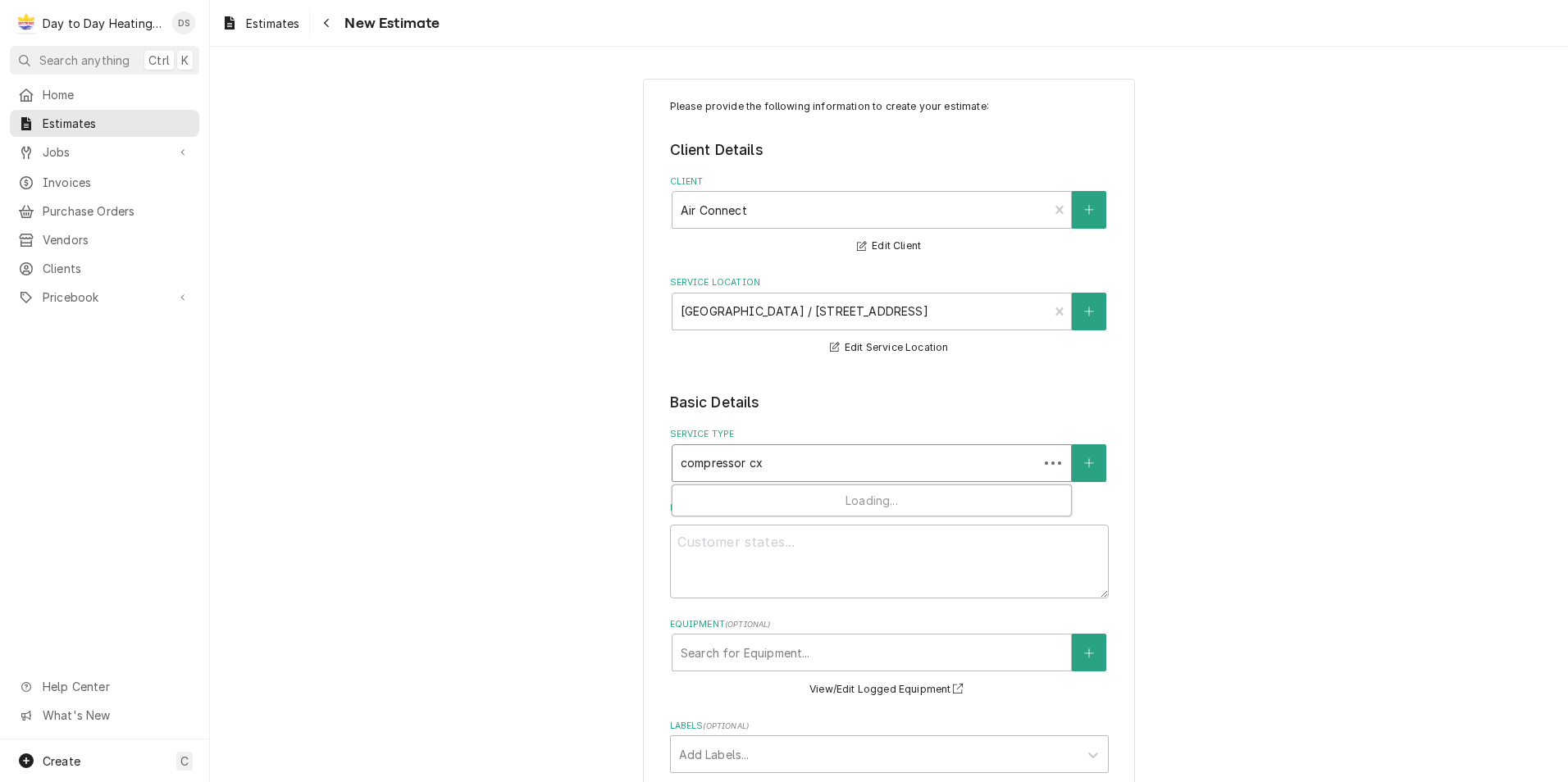
type input "compressor c"
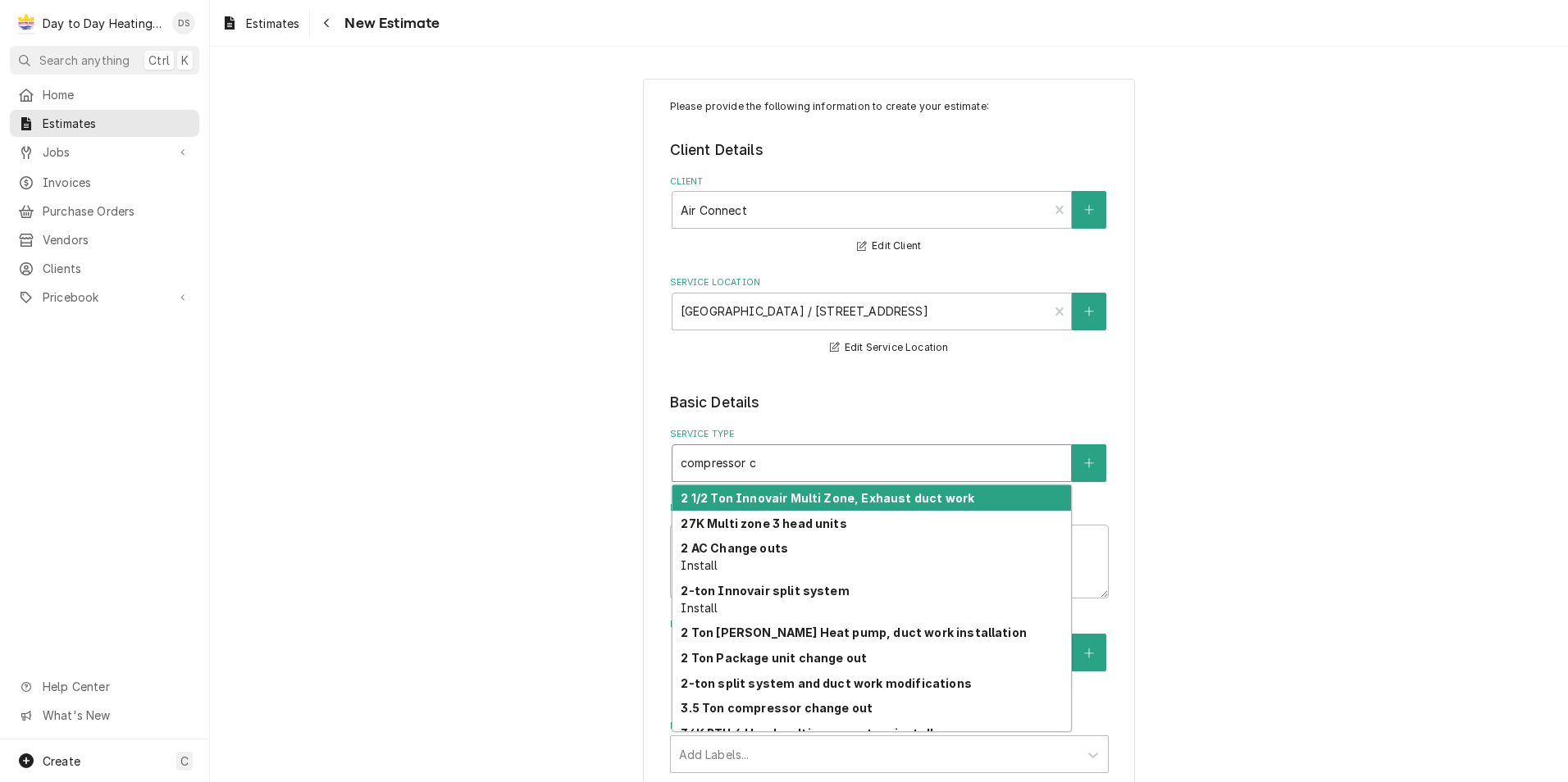
type textarea "x"
type input "compressor ch"
type textarea "x"
type input "compressor cha"
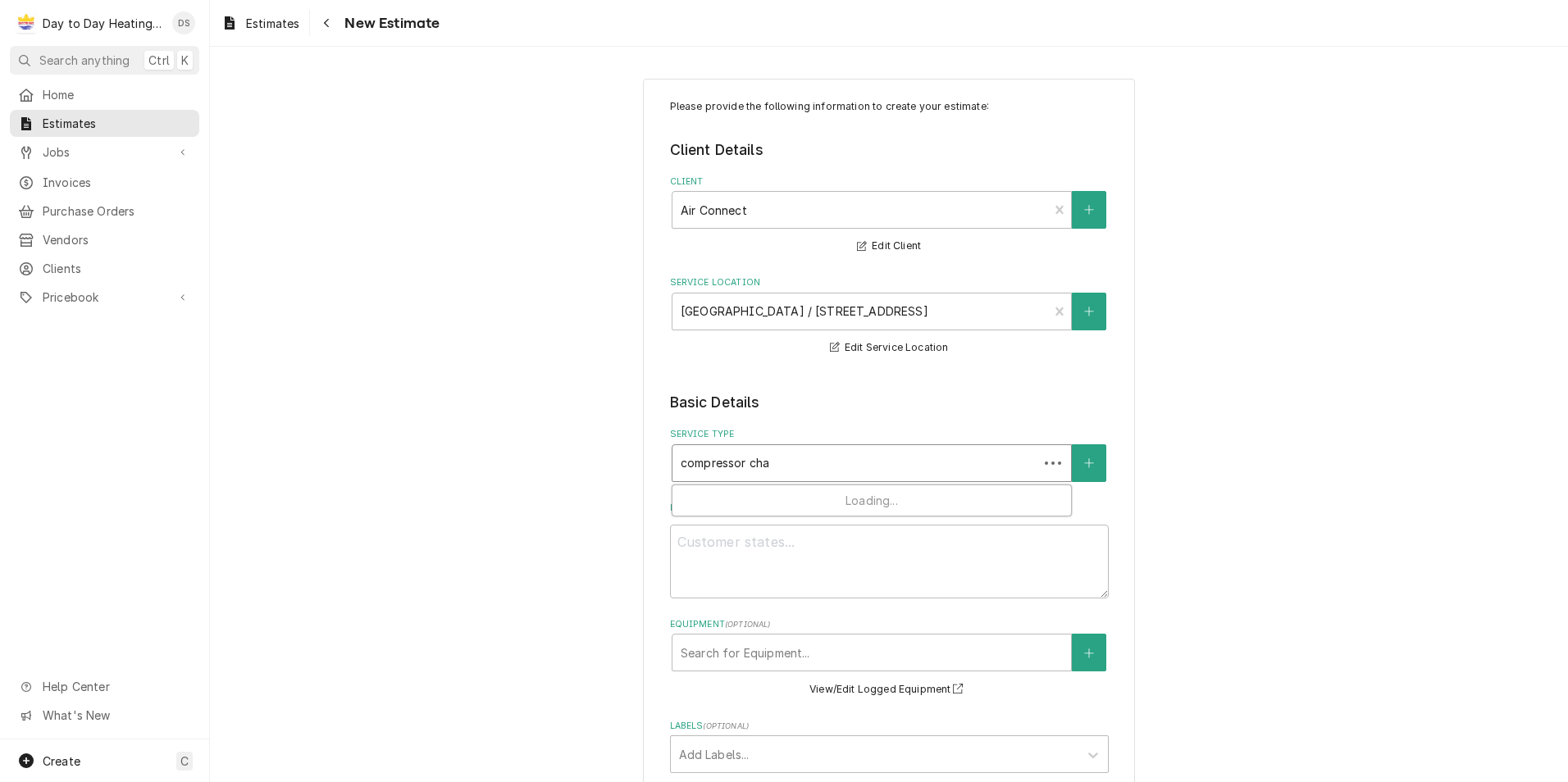
type textarea "x"
type input "compressor chan"
type textarea "x"
type input "compressor chang"
type textarea "x"
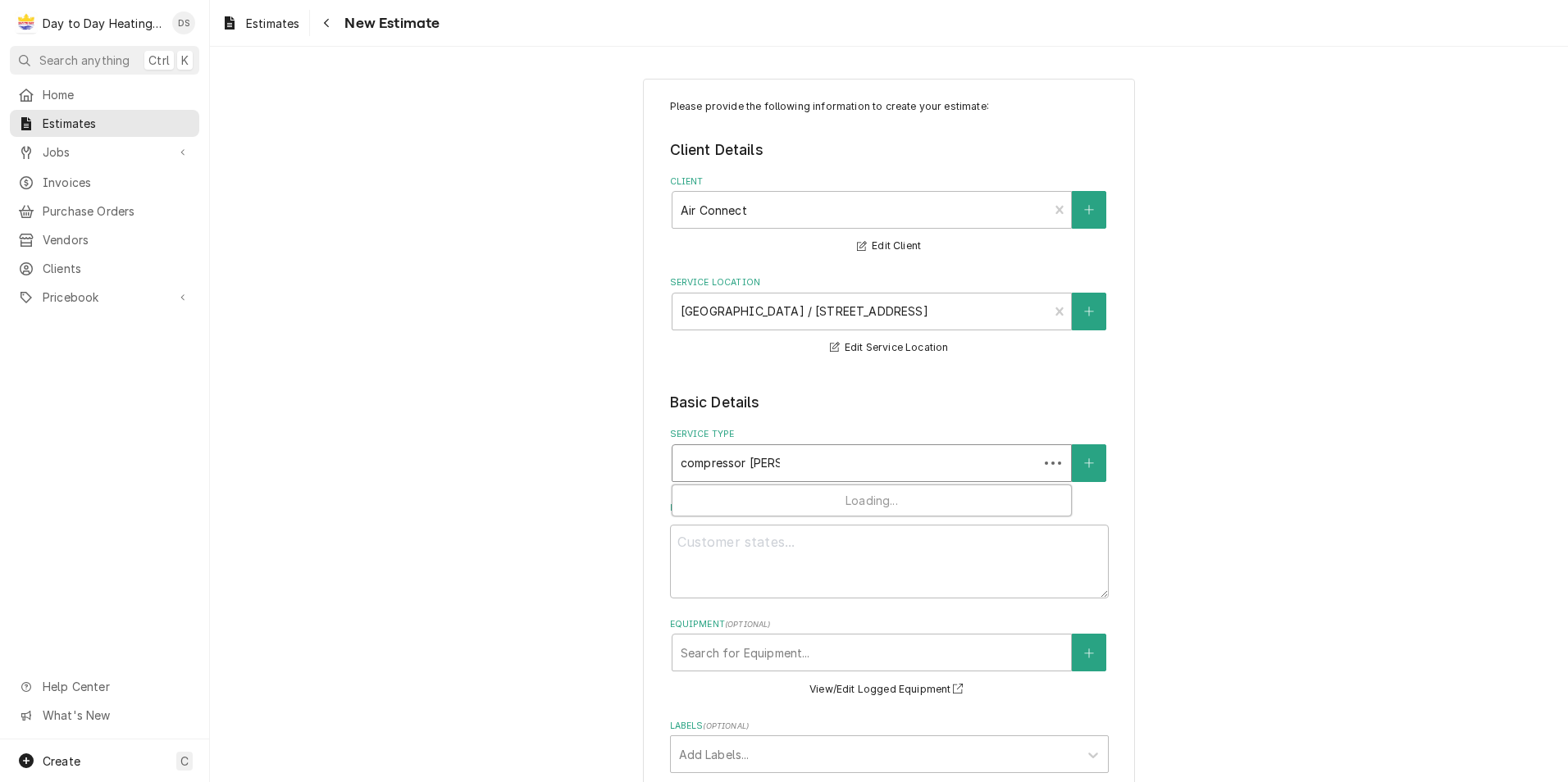
type input "compressor change"
type textarea "x"
type input "compressor change"
type textarea "x"
type input "compressor change o"
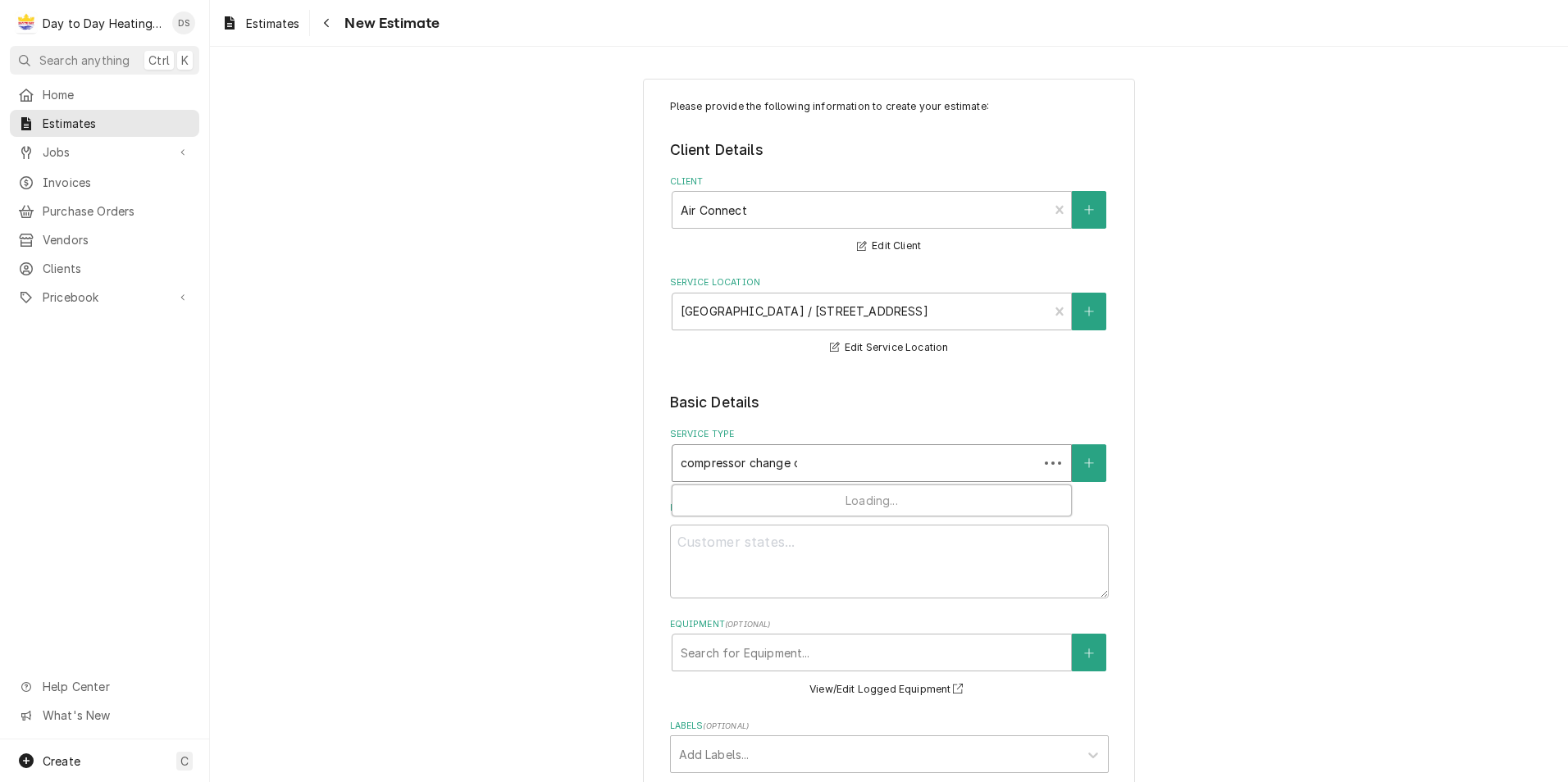
type textarea "x"
type input "compressor change ou"
type textarea "x"
type input "compressor change out"
type textarea "x"
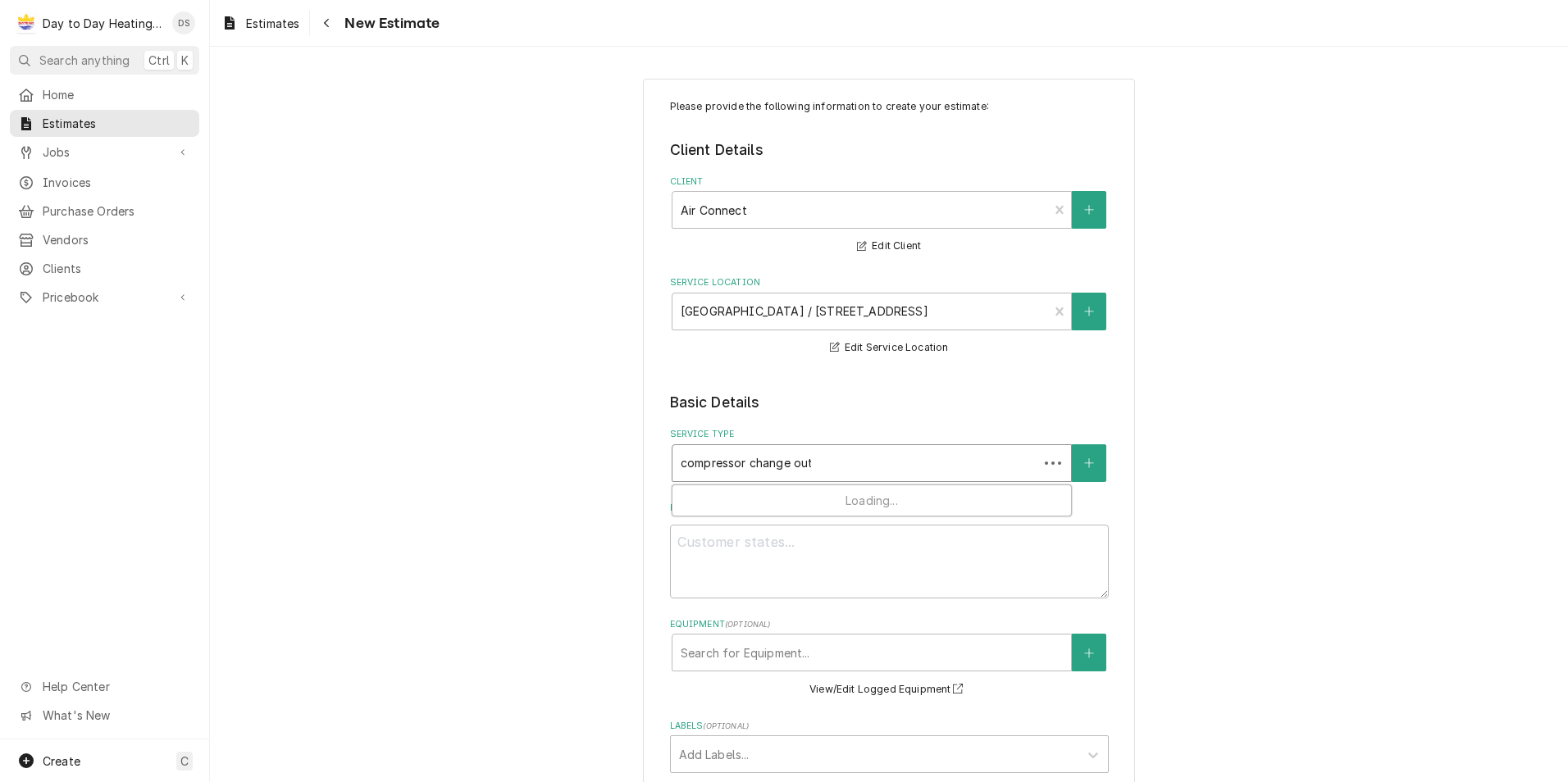
type input "compressor change out"
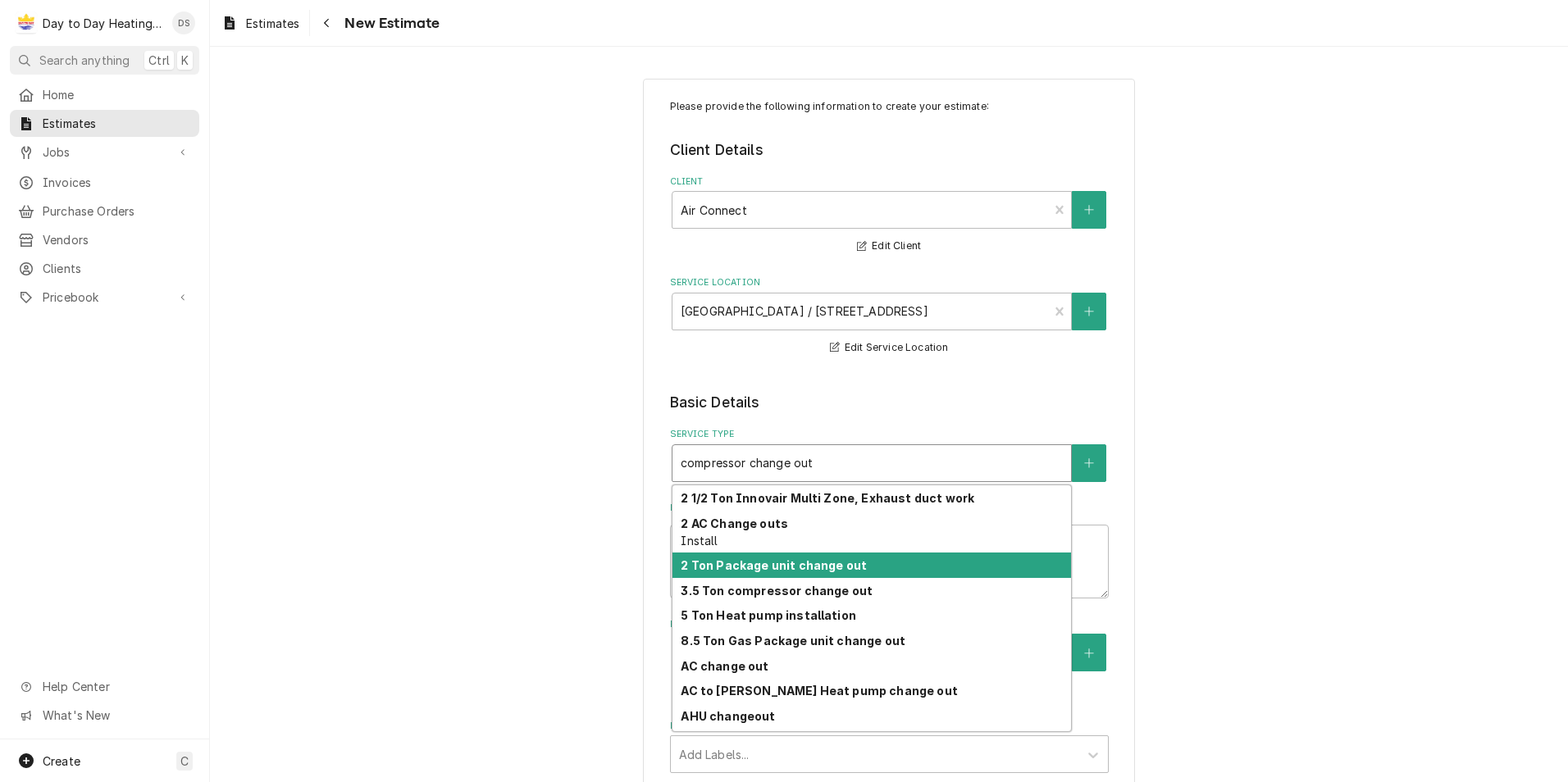
scroll to position [22, 0]
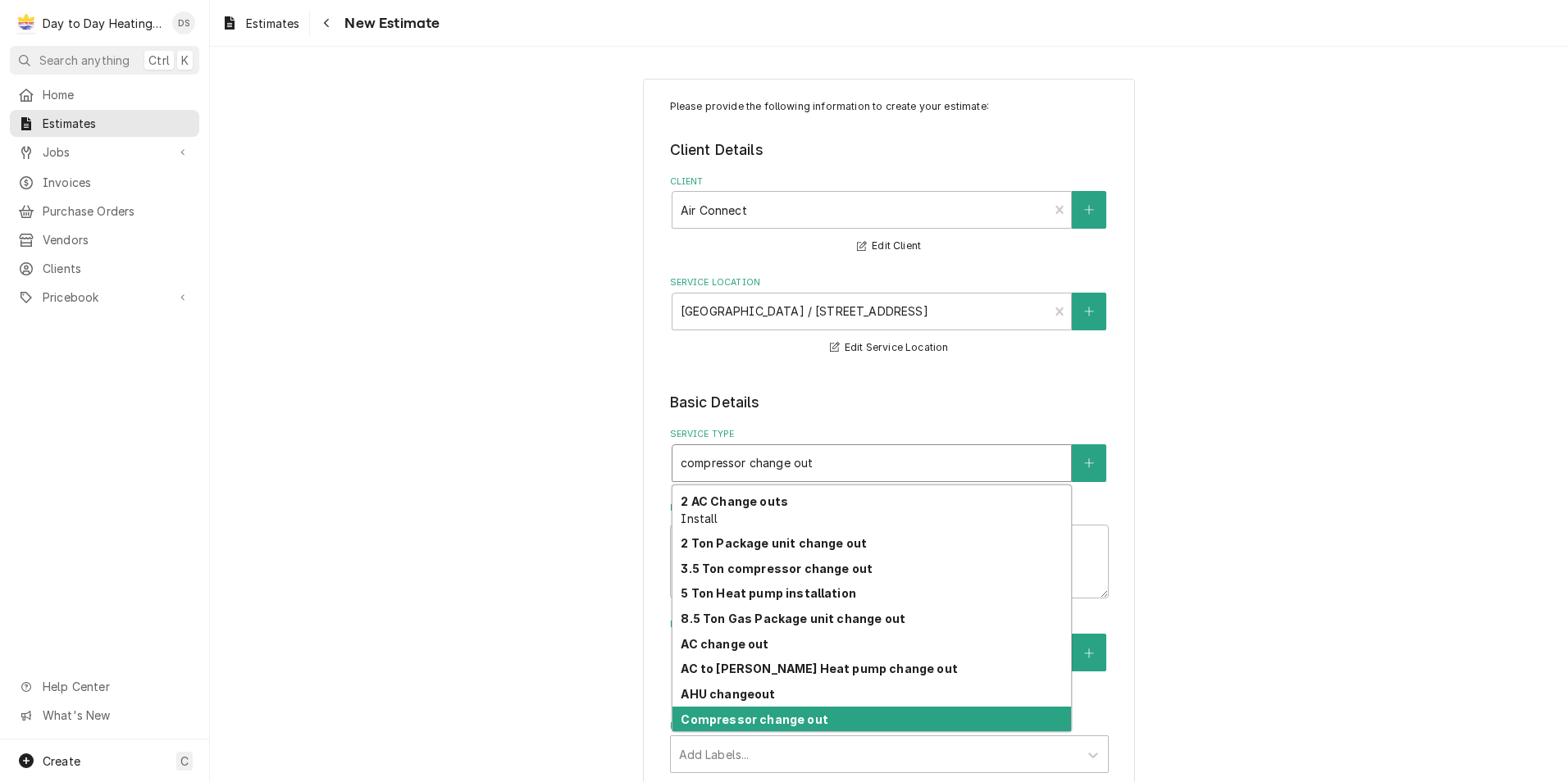
click at [786, 713] on strong "Compressor change out" at bounding box center [754, 719] width 147 height 14
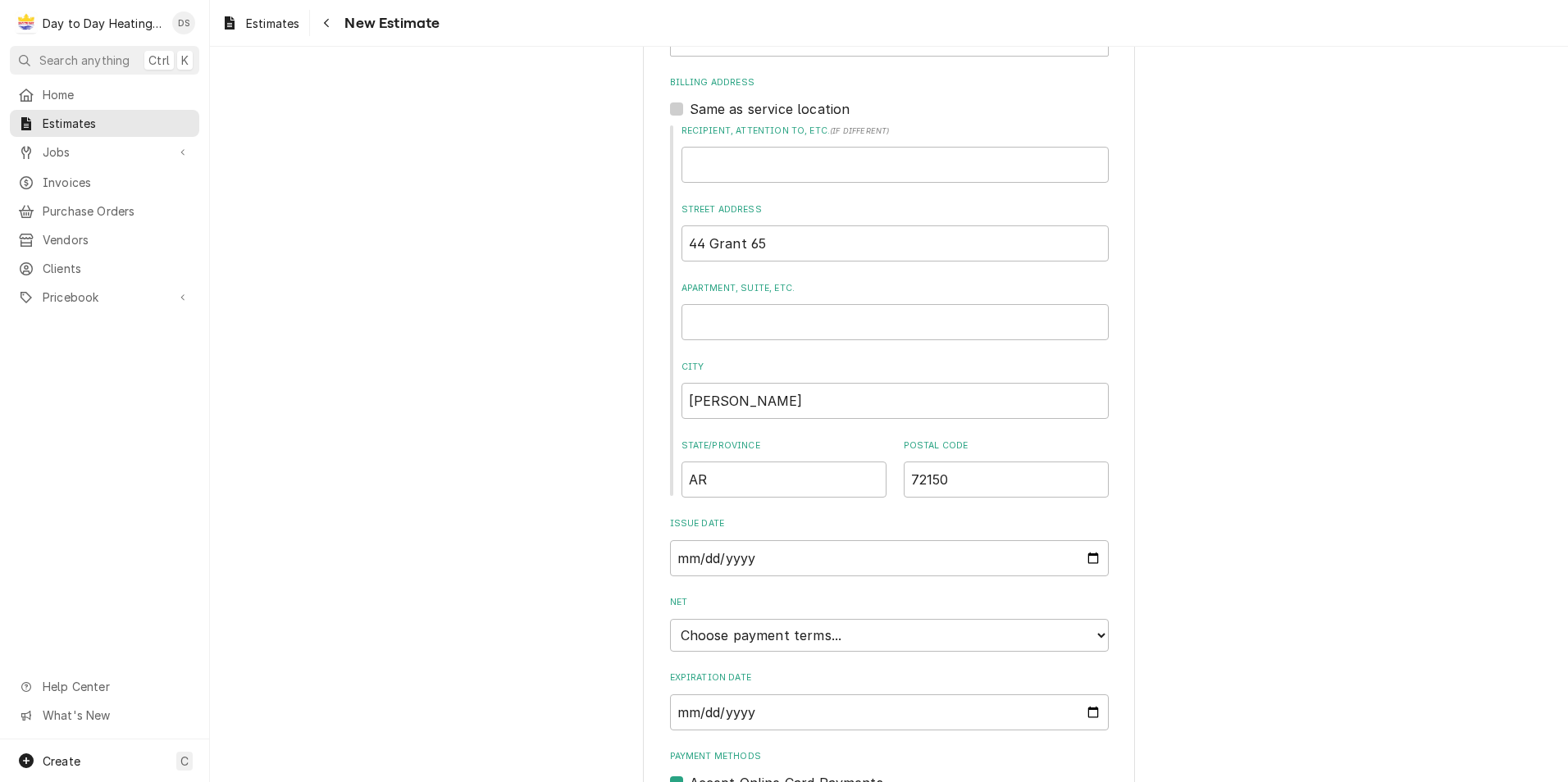
scroll to position [825, 0]
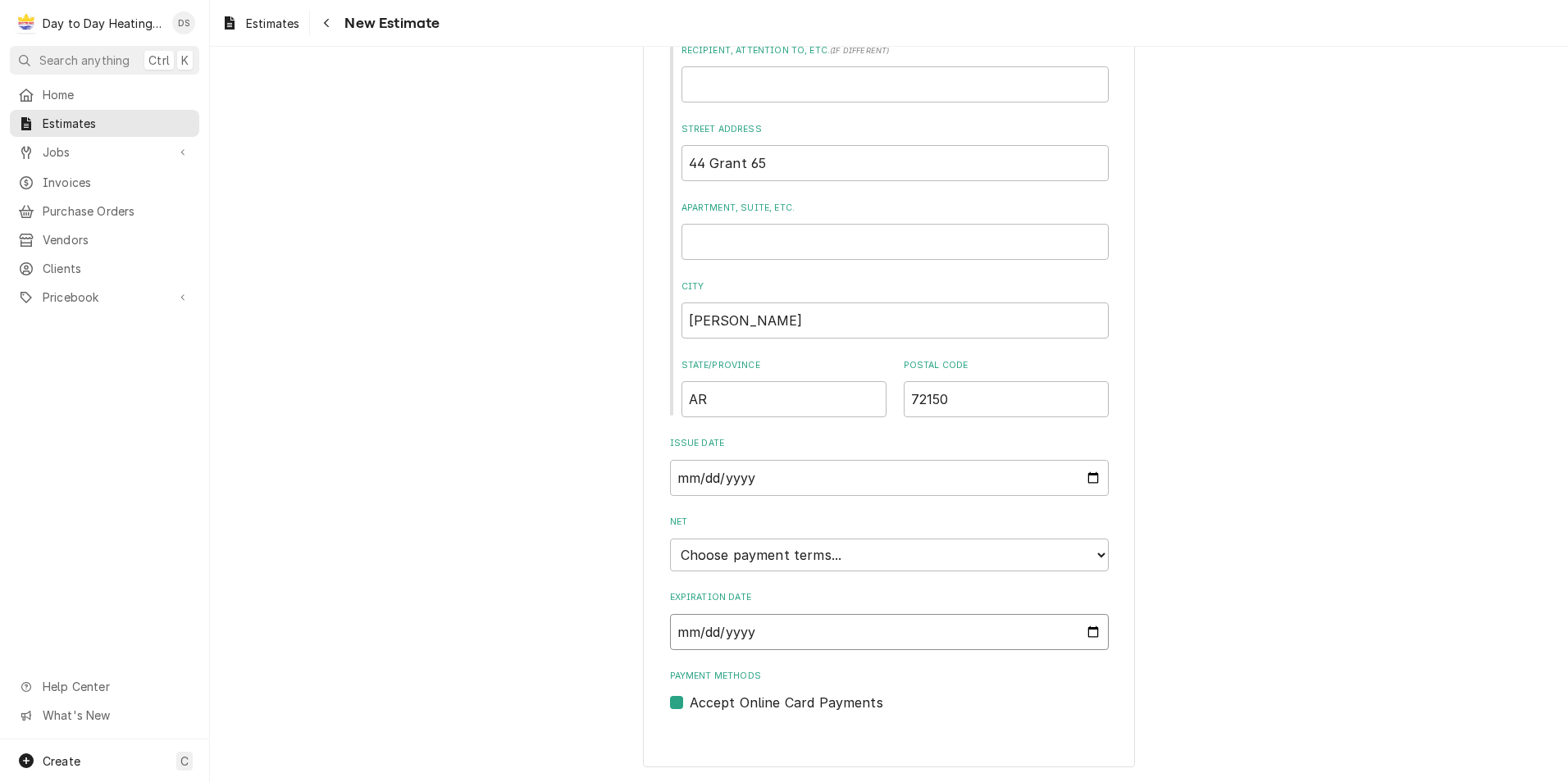
click at [1085, 634] on input "Expiration Date" at bounding box center [890, 632] width 439 height 36
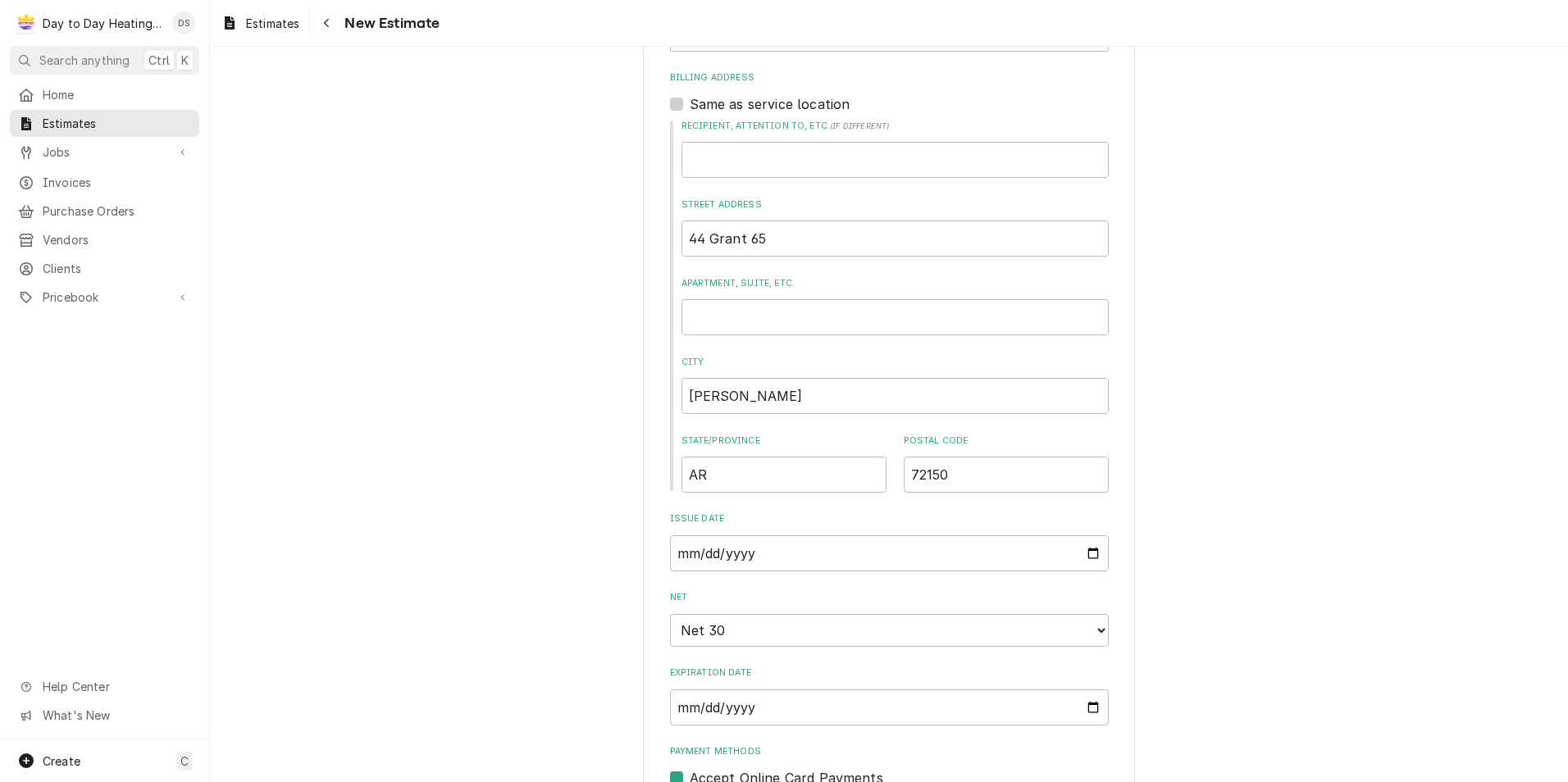
type textarea "x"
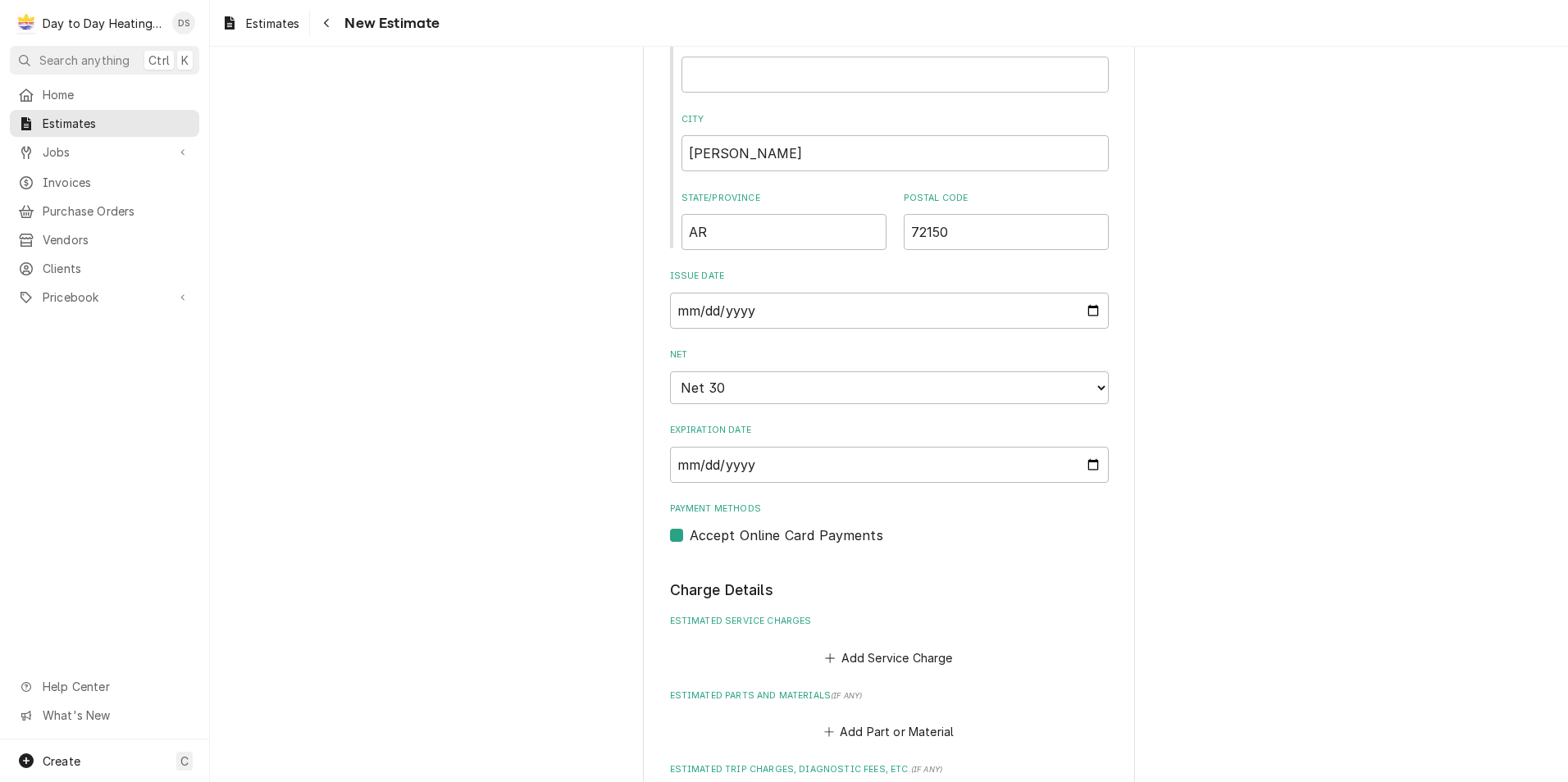
scroll to position [995, 0]
click at [689, 531] on label "Accept Online Card Payments" at bounding box center [786, 532] width 194 height 20
click at [689, 531] on input "Payment Methods" at bounding box center [908, 541] width 439 height 36
checkbox input "false"
type textarea "x"
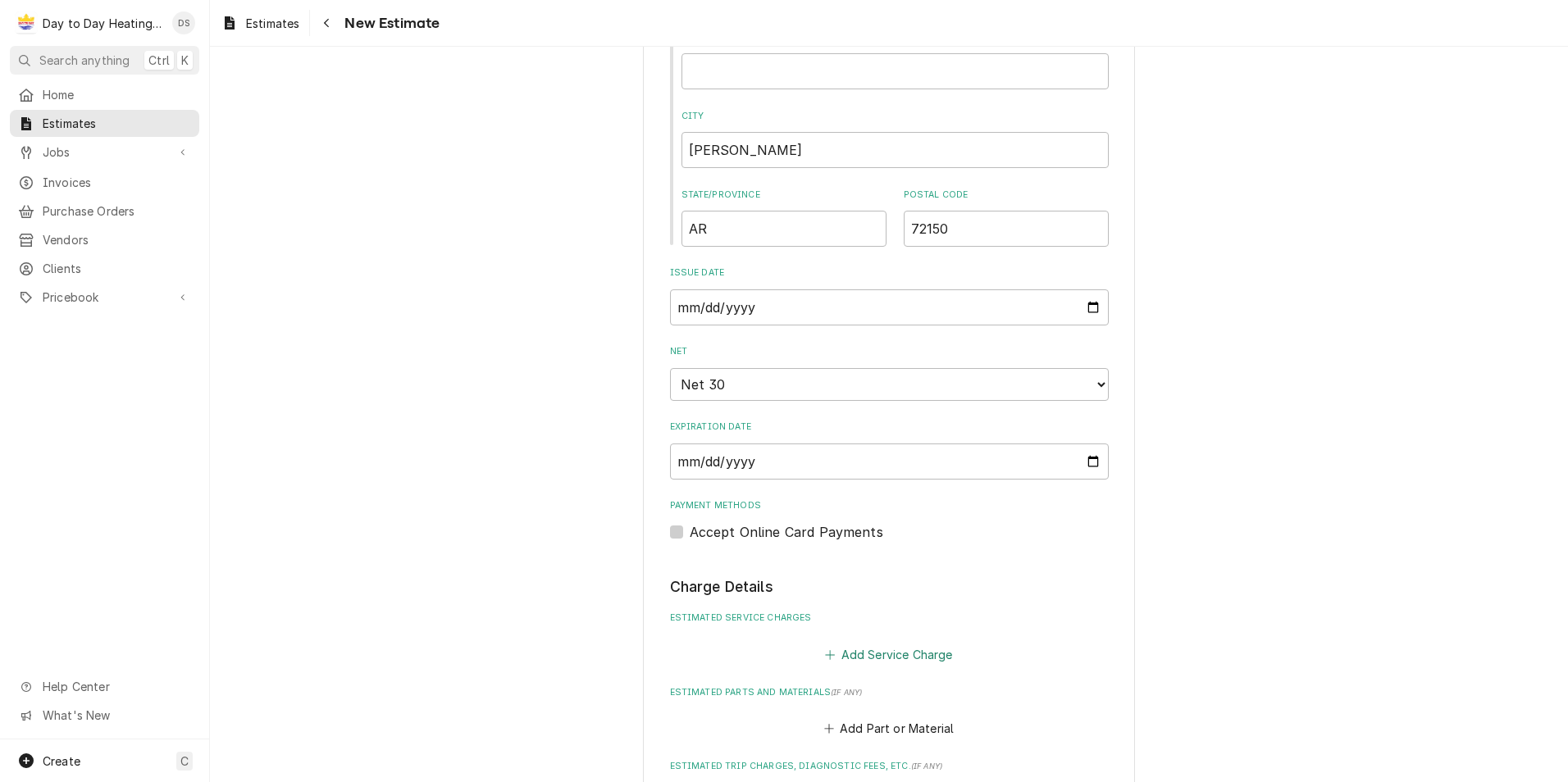
click at [866, 657] on button "Add Service Charge" at bounding box center [889, 654] width 133 height 23
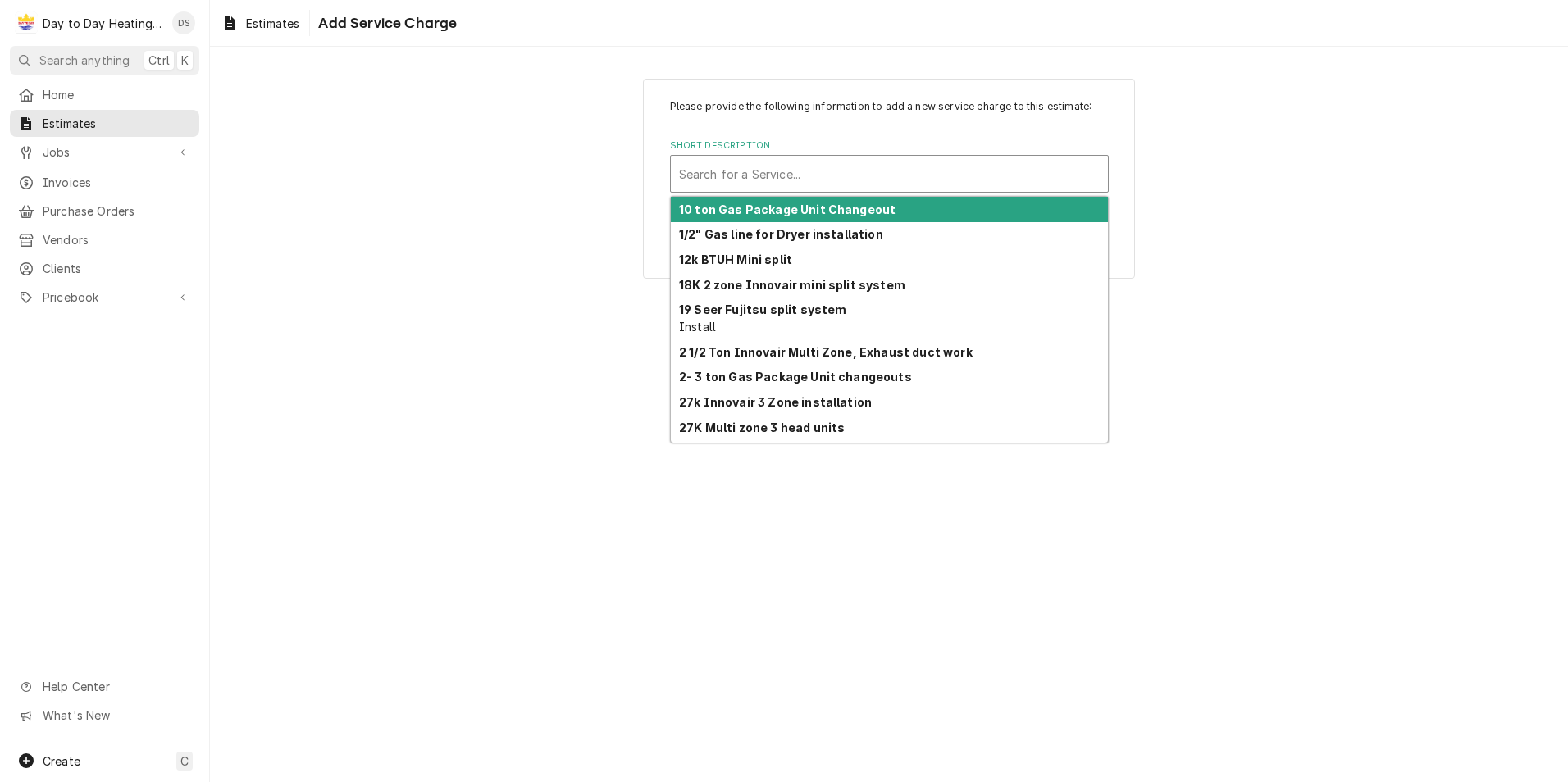
click at [756, 169] on div "Short Description" at bounding box center [890, 174] width 420 height 30
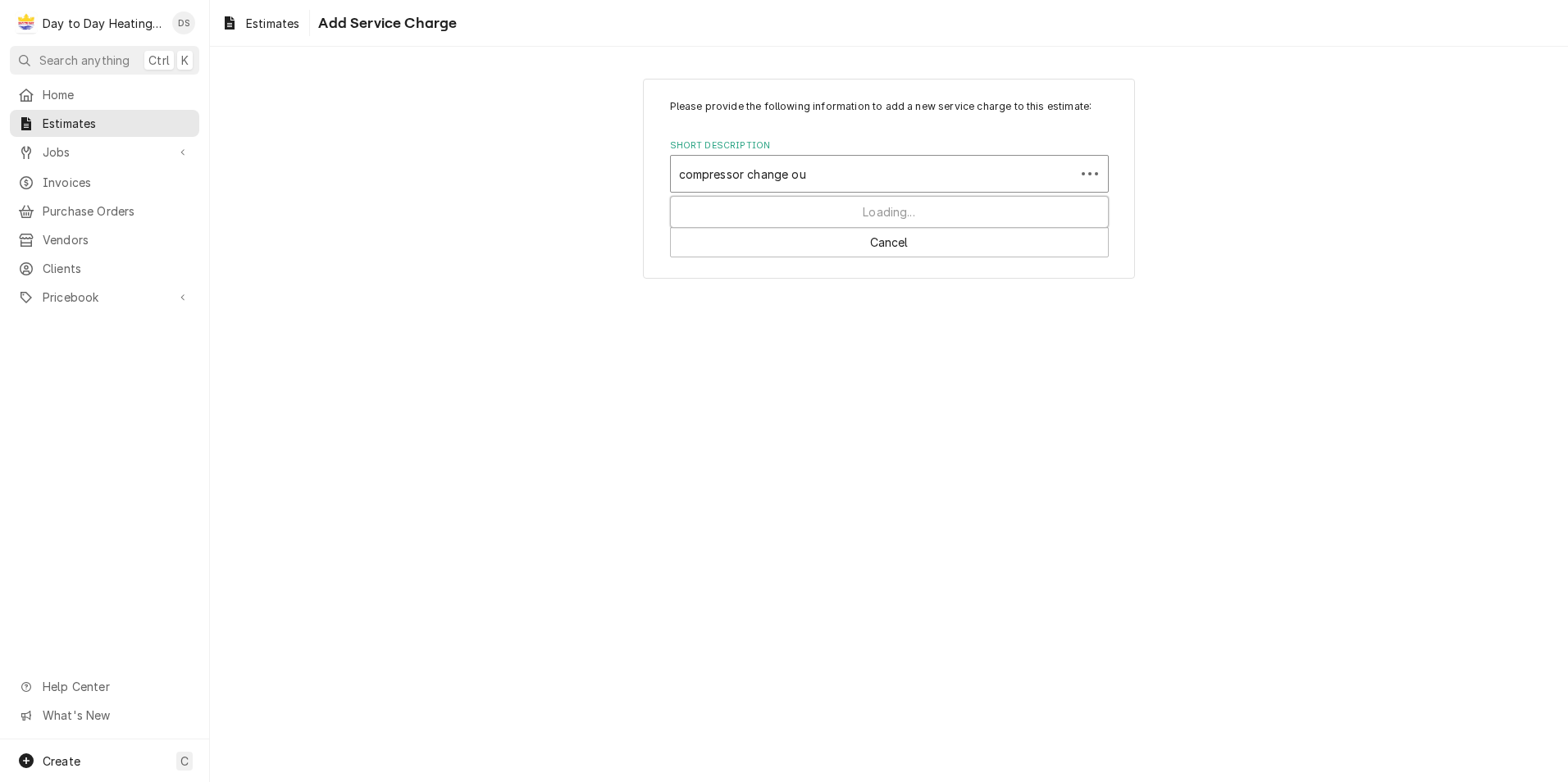
type input "compressor change out"
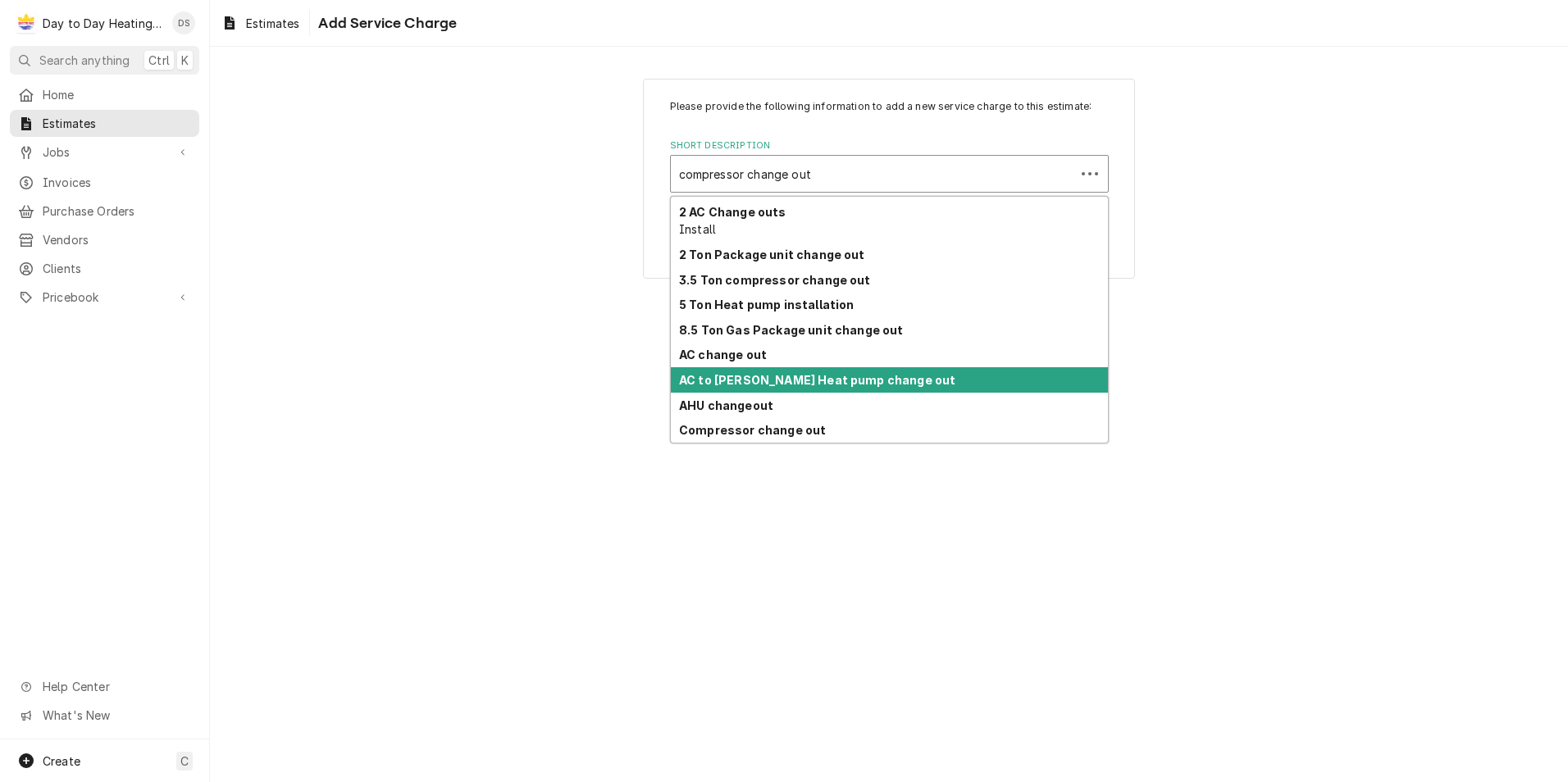
scroll to position [48, 0]
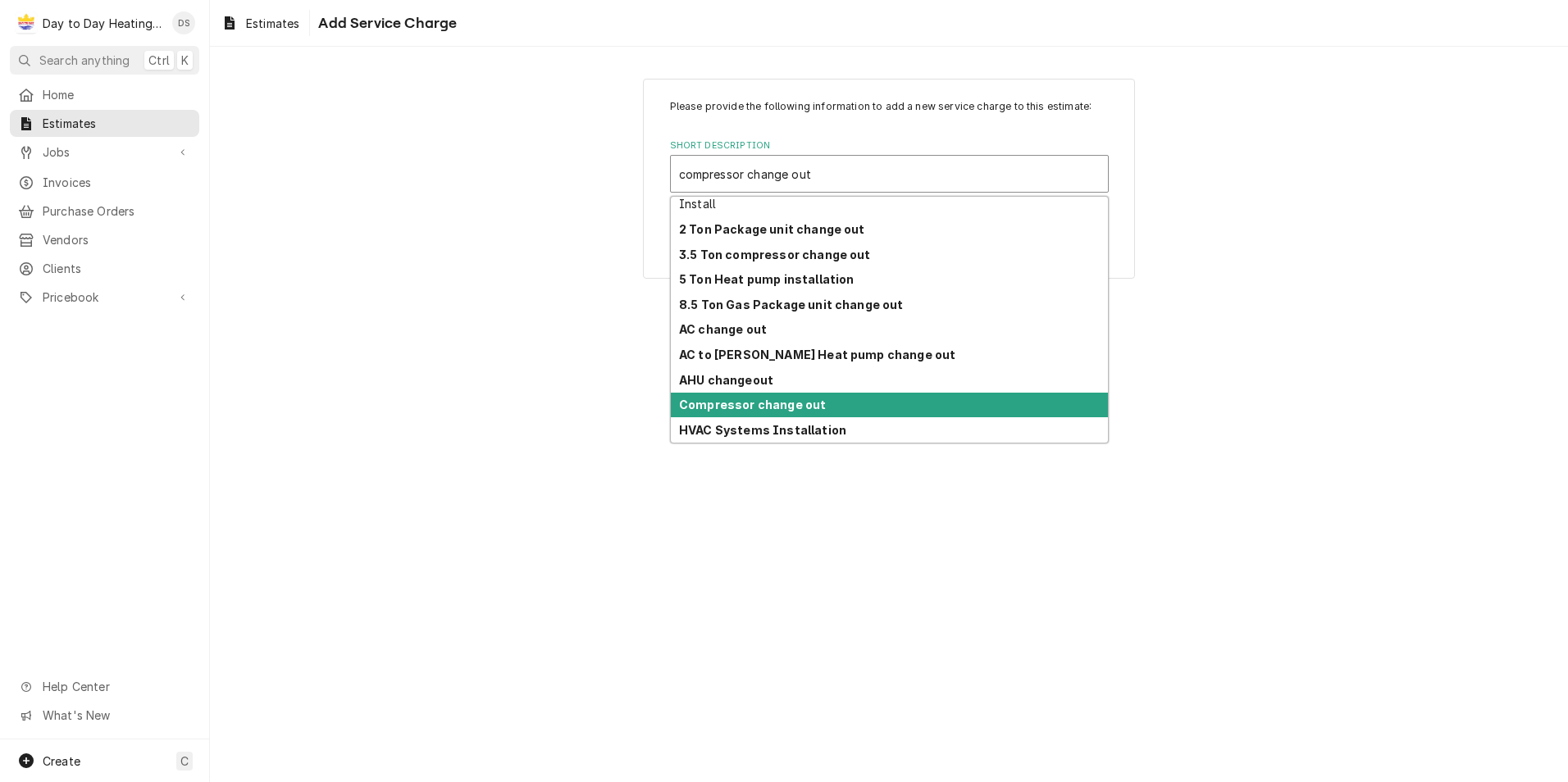
click at [806, 399] on strong "Compressor change out" at bounding box center [753, 404] width 147 height 14
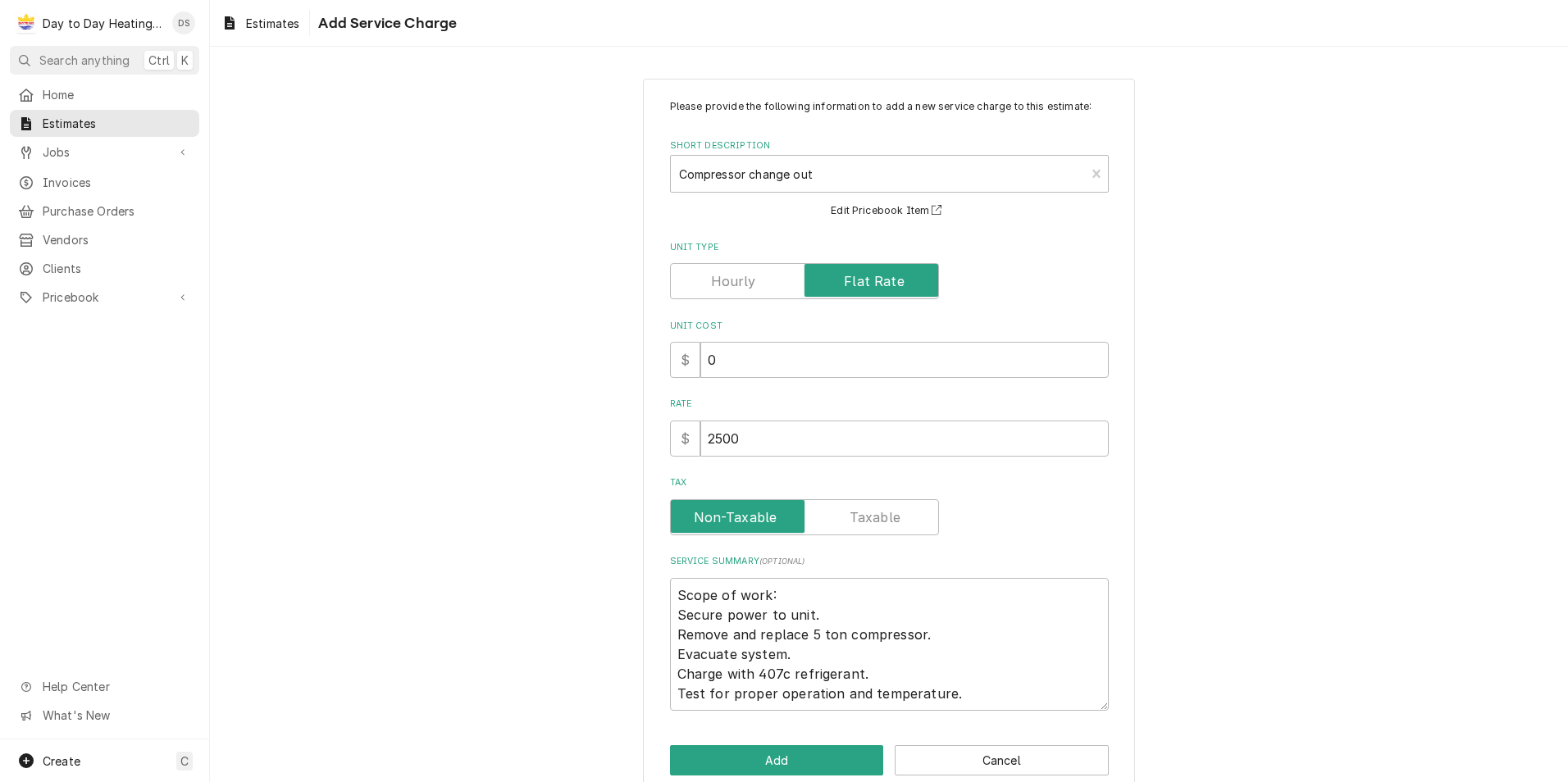
scroll to position [29, 0]
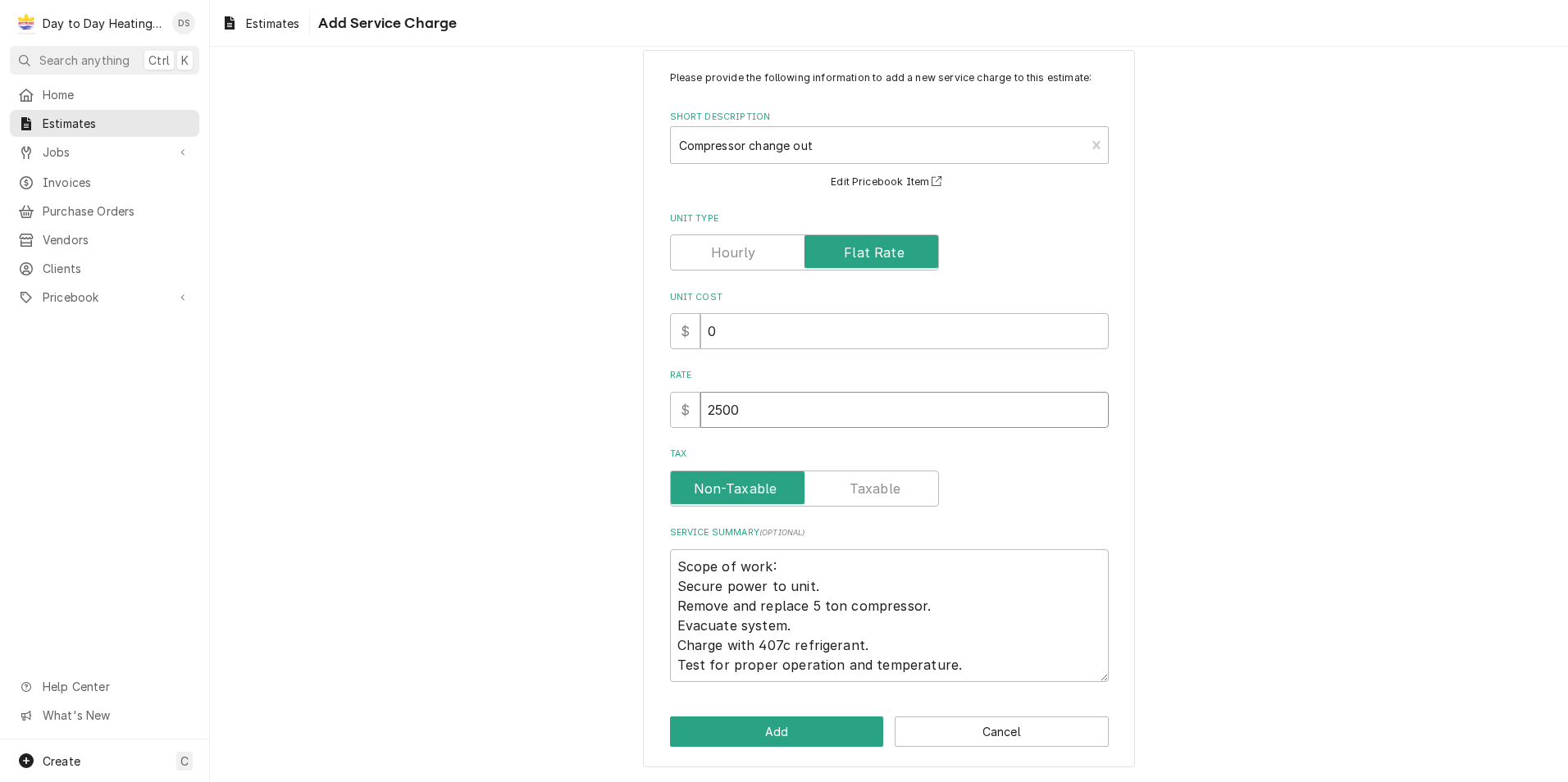
click at [740, 406] on input "2500" at bounding box center [904, 410] width 408 height 36
type textarea "x"
type input "250"
type textarea "x"
type input "25"
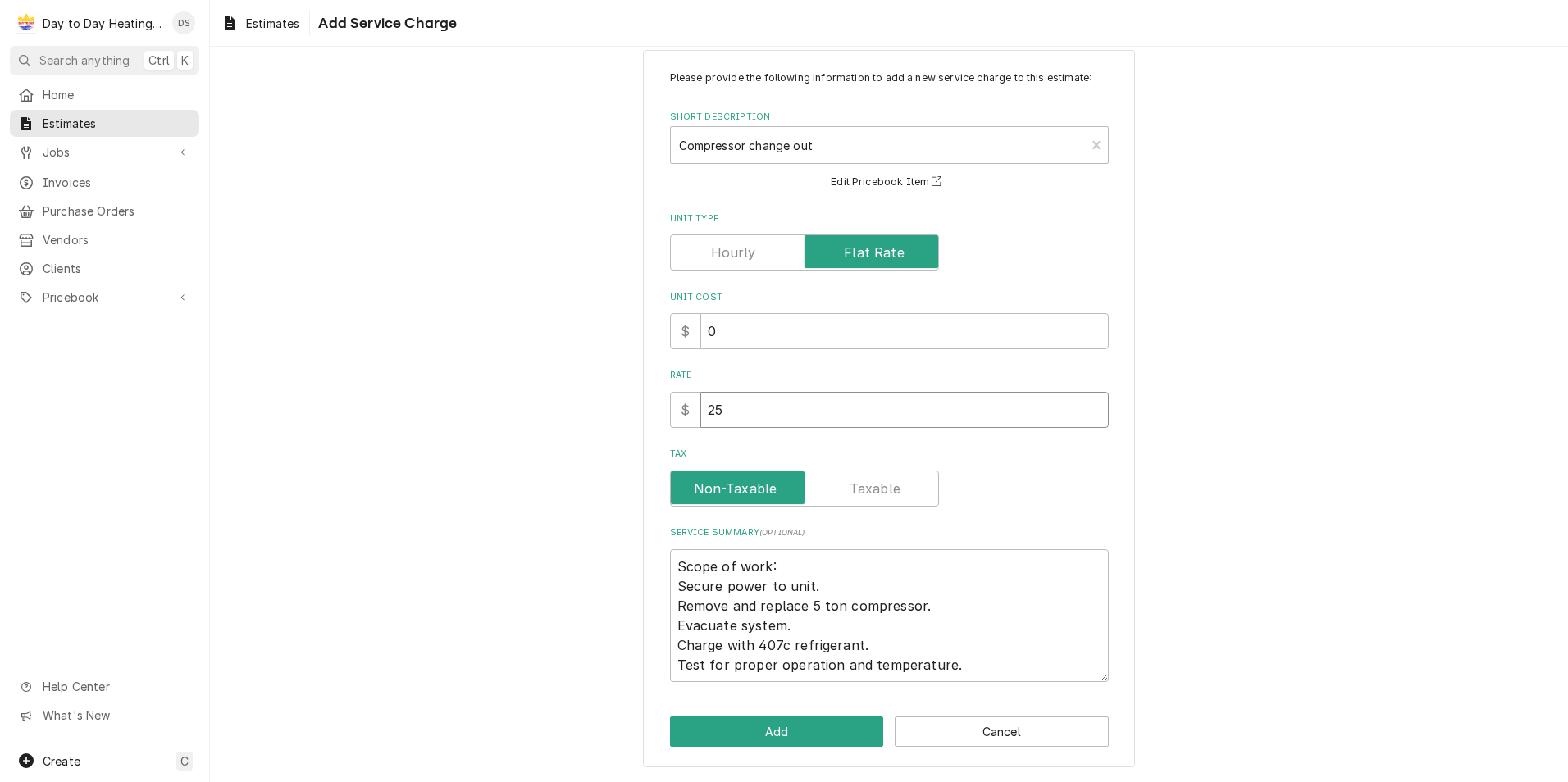
type textarea "x"
type input "2"
type textarea "x"
type input "4"
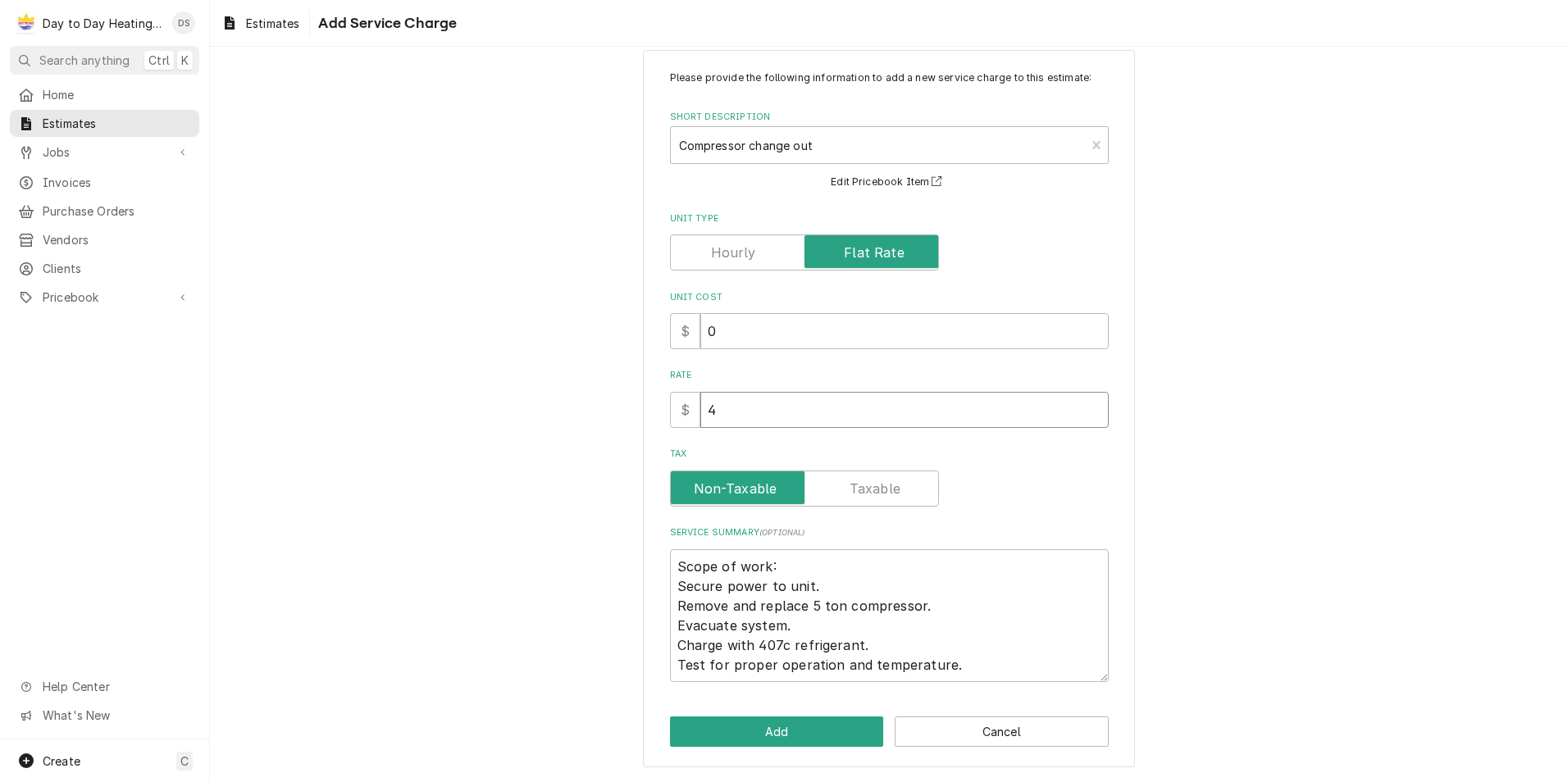
type textarea "x"
type input "44"
type textarea "x"
type input "444"
type textarea "x"
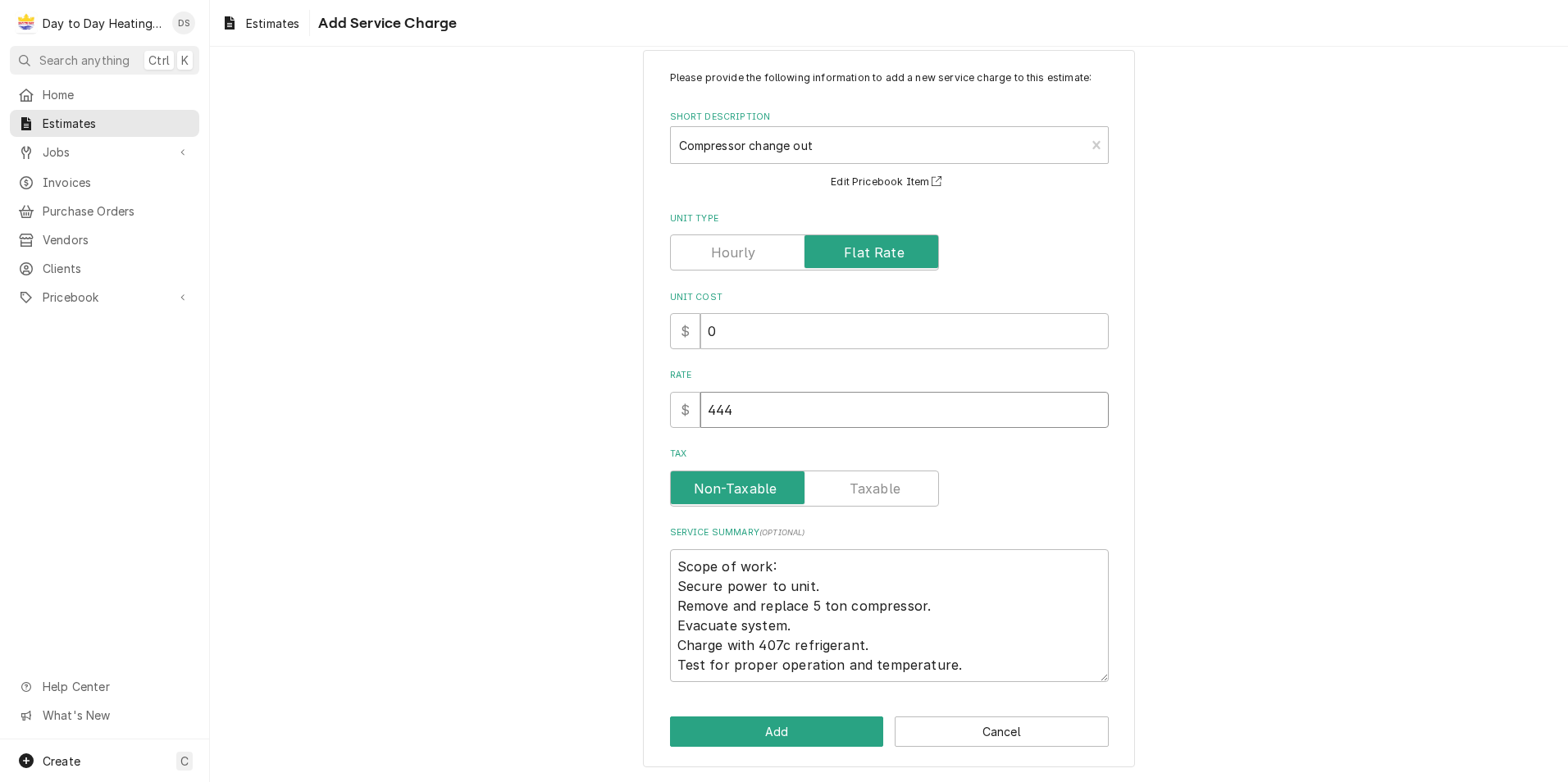
type input "4445"
type textarea "x"
type input "4445"
click at [1049, 542] on div "Service Summary ( optional ) Scope of work: Secure power to unit. Remove and re…" at bounding box center [890, 604] width 439 height 155
click at [1027, 475] on div "Tax" at bounding box center [890, 489] width 439 height 36
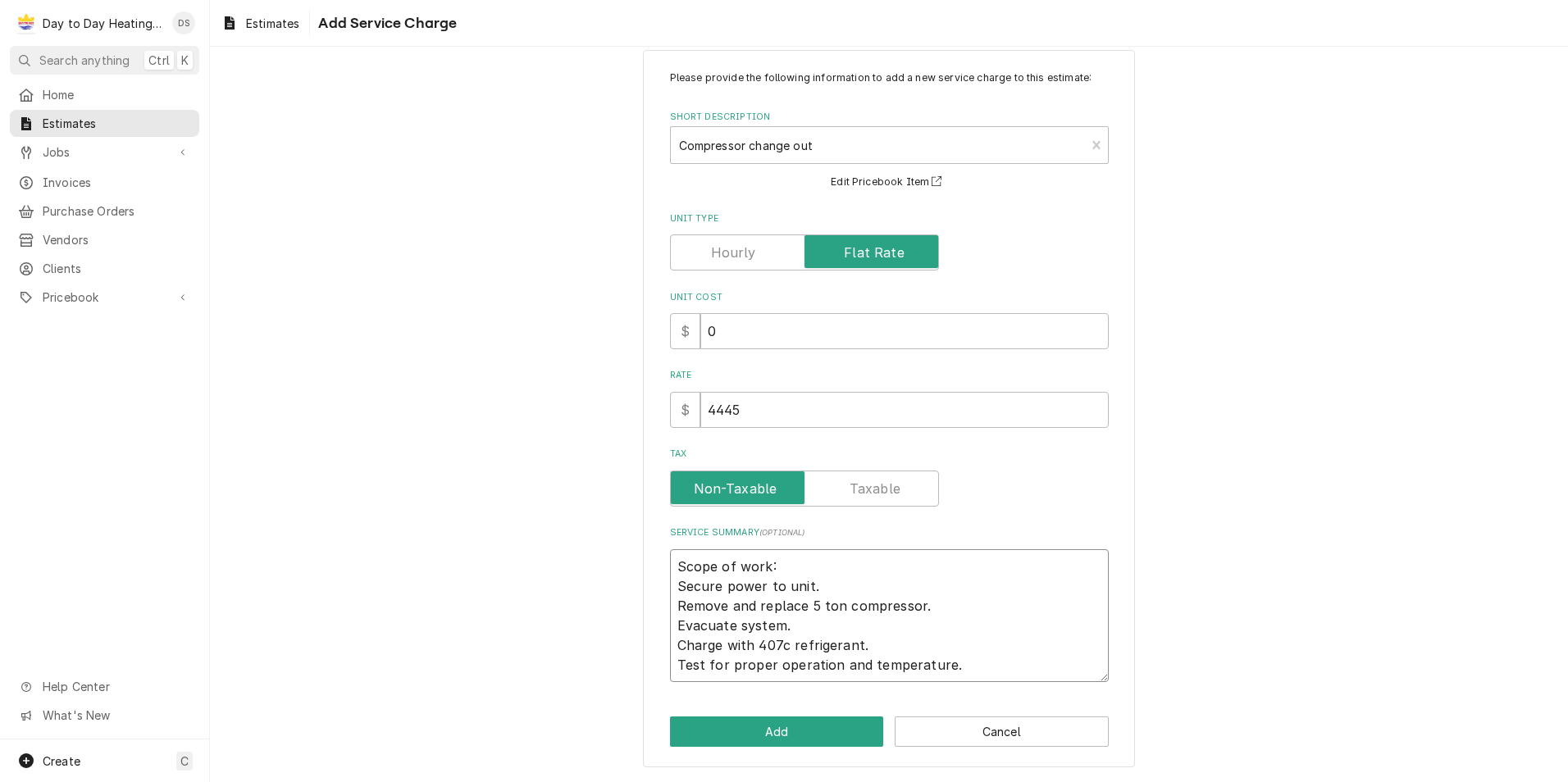
click at [772, 645] on textarea "Scope of work: Secure power to unit. Remove and replace 5 ton compressor. Evacu…" at bounding box center [890, 615] width 439 height 133
type textarea "x"
type textarea "Scope of work: Secure power to unit. Remove and replace 5 ton compressor. Evacu…"
type textarea "x"
type textarea "Scope of work: Secure power to unit. Remove and replace 5 ton compressor. Evacu…"
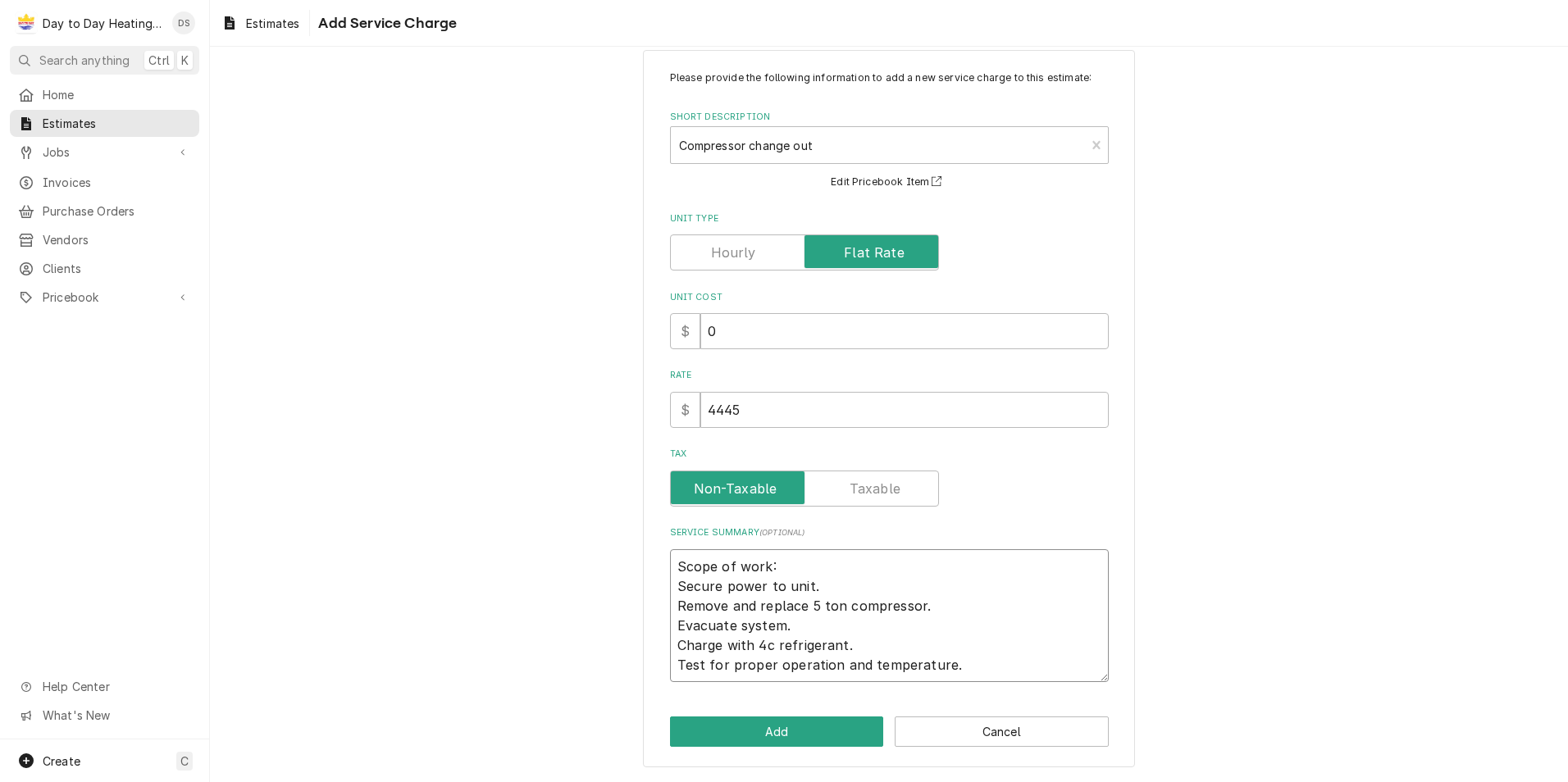
type textarea "x"
type textarea "Scope of work: Secure power to unit. Remove and replace 5 ton compressor. Evacu…"
type textarea "x"
type textarea "Scope of work: Secure power to unit. Remove and replace 5 ton compressor. Evacu…"
type textarea "x"
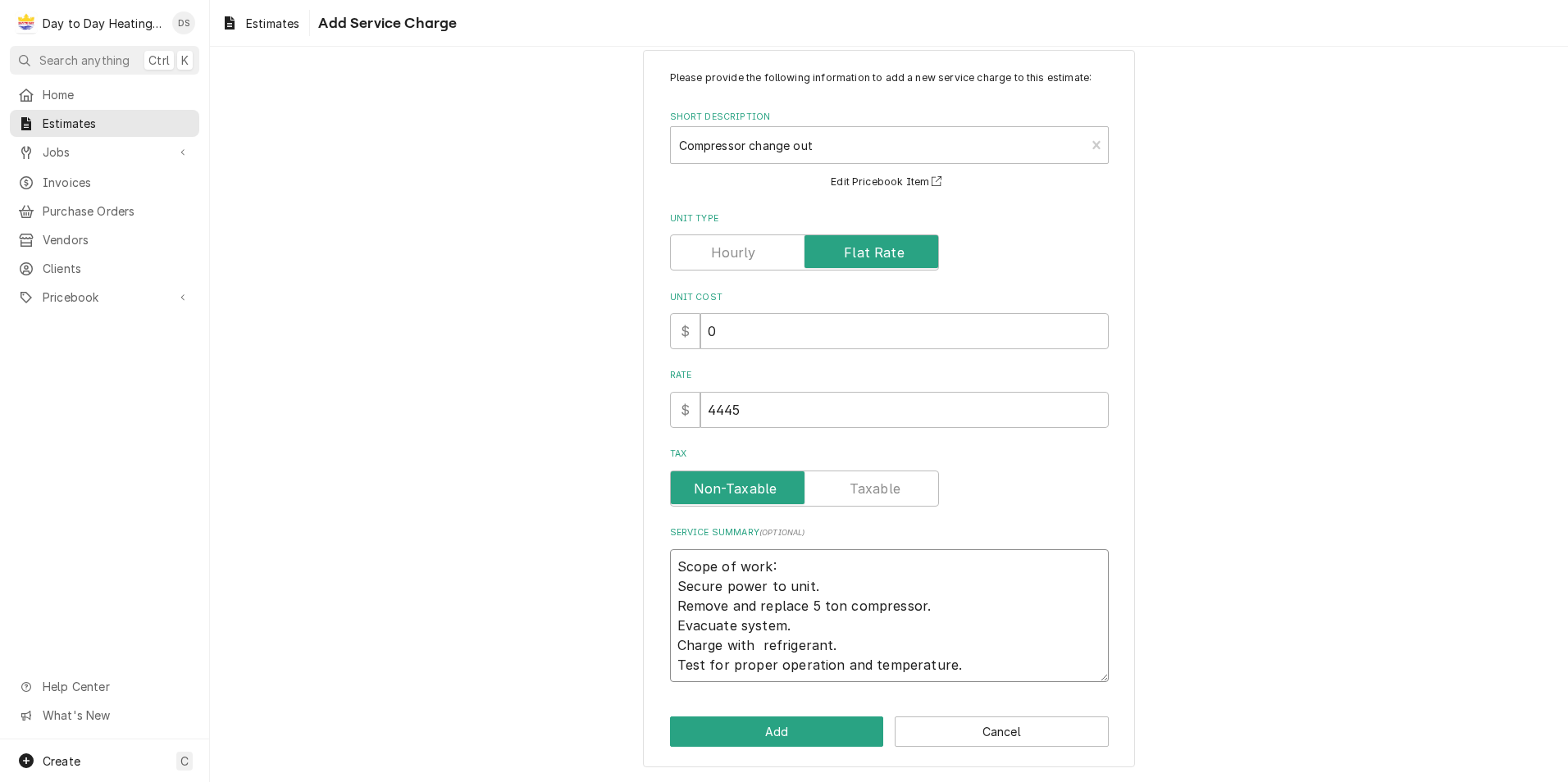
type textarea "Scope of work: Secure power to unit. Remove and replace 5 ton compressor. Evacu…"
type textarea "x"
type textarea "Scope of work: Secure power to unit. Remove and replace 5 ton compressor. Evacu…"
type textarea "x"
type textarea "Scope of work: Secure power to unit. Remove and replace 5 ton compressor. Evacu…"
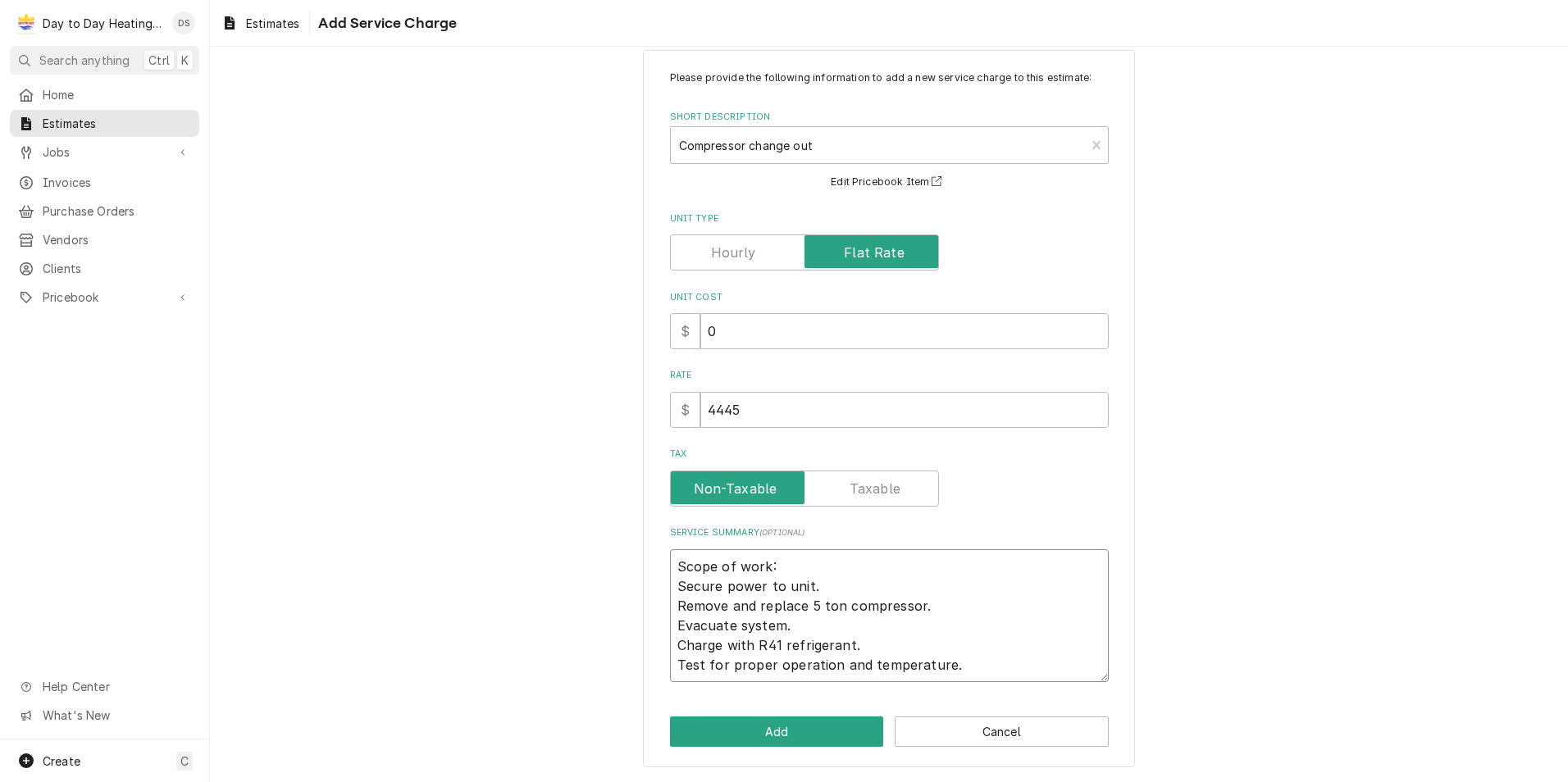
type textarea "x"
type textarea "Scope of work: Secure power to unit. Remove and replace 5 ton compressor. Evacu…"
type textarea "x"
type textarea "Scope of work: Secure power to unit. Remove and replace 5 ton compressor. Evacu…"
click at [815, 583] on textarea "Scope of work: Secure power to unit. Remove and replace 5 ton compressor. Evacu…" at bounding box center [890, 615] width 439 height 133
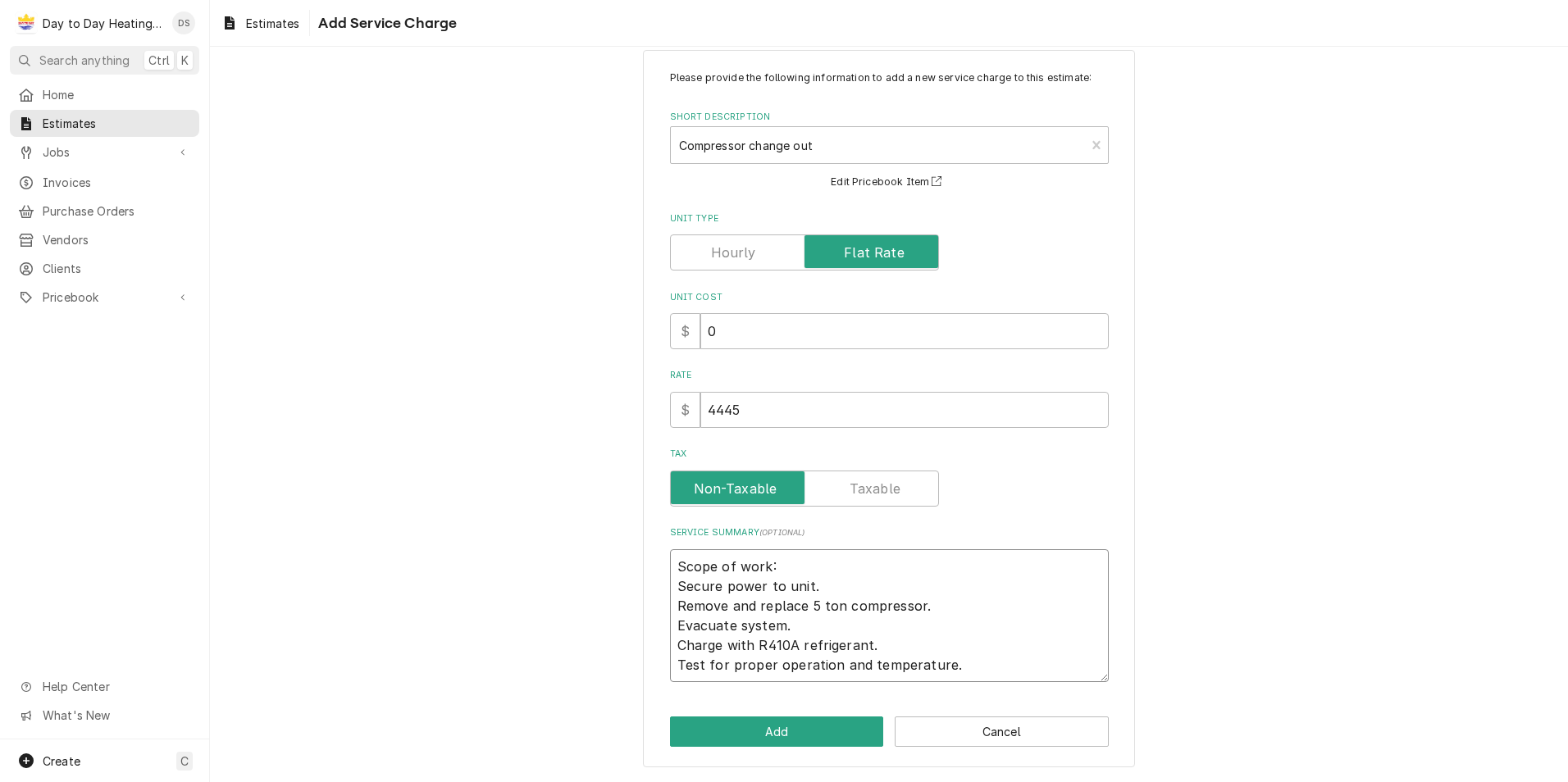
type textarea "x"
type textarea "Scope of work: Secure power to unit. Remove and replace 5 ton compressor. Evacu…"
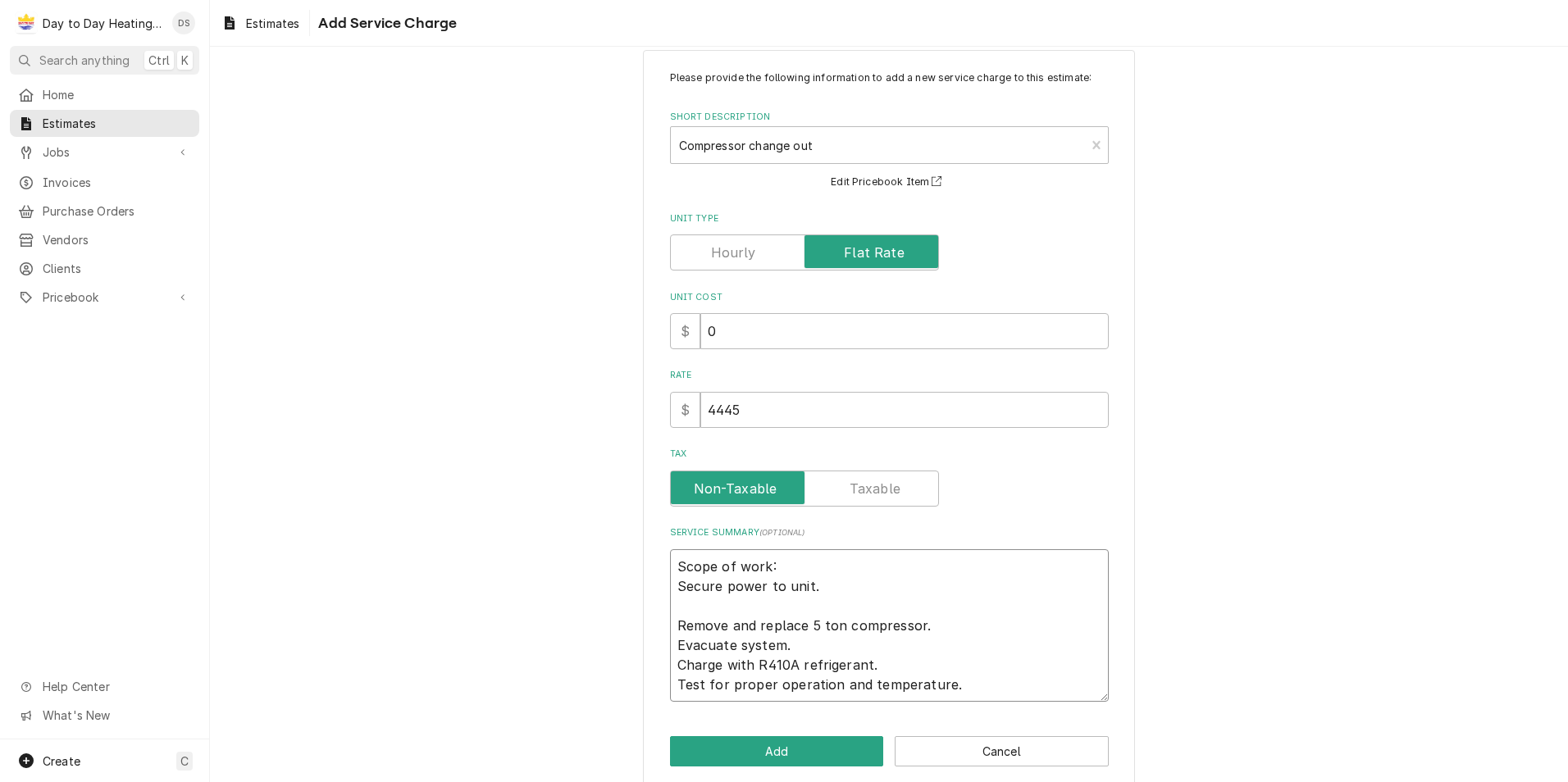
type textarea "x"
type textarea "Scope of work: Secure power to unit. R Remove and replace 5 ton compressor. Eva…"
type textarea "x"
type textarea "Scope of work: Secure power to unit. Re Remove and replace 5 ton compressor. Ev…"
type textarea "x"
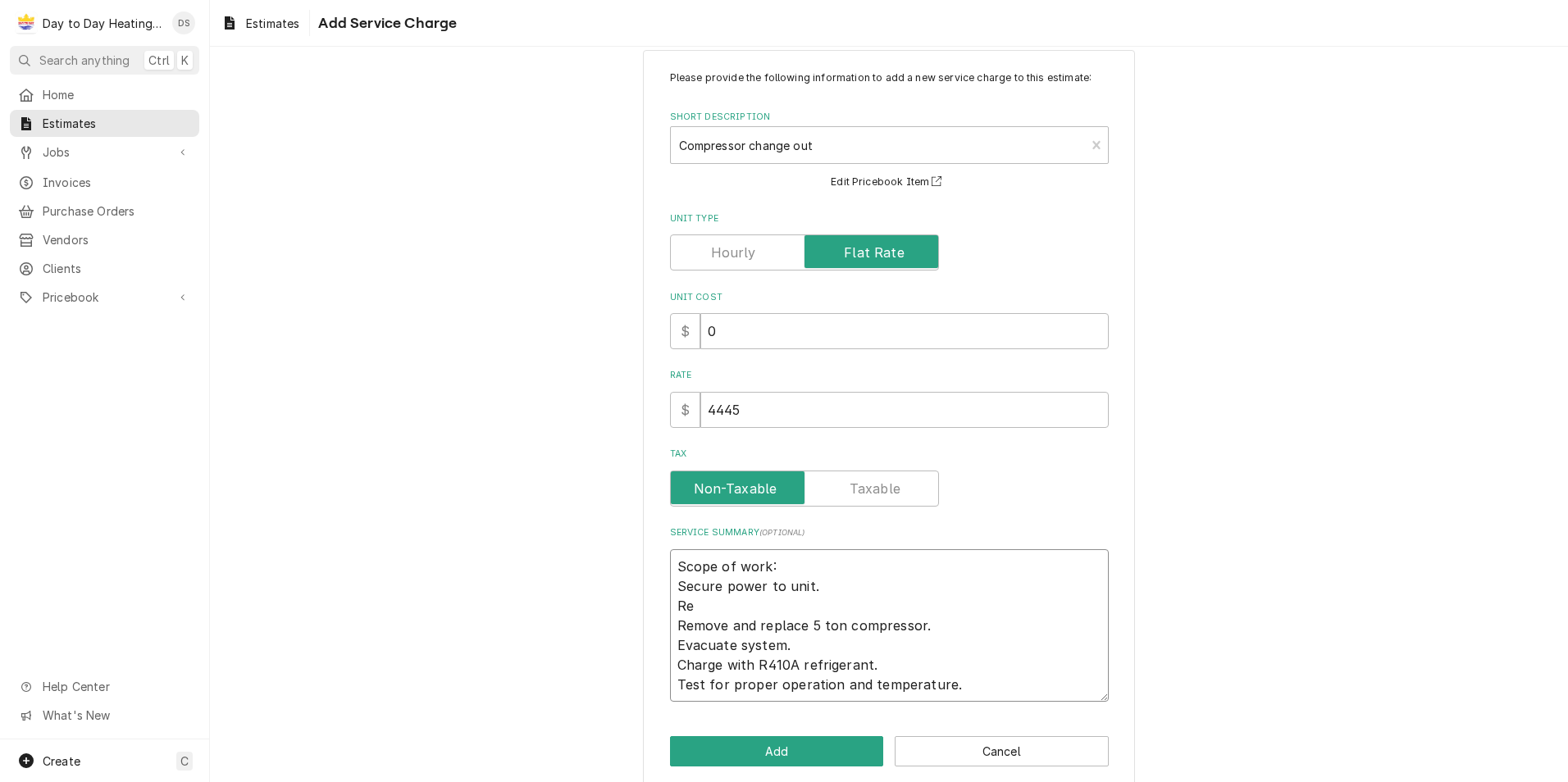
type textarea "Scope of work: Secure power to unit. Rec Remove and replace 5 ton compressor. E…"
type textarea "x"
type textarea "Scope of work: Secure power to unit. Reco Remove and replace 5 ton compressor. …"
type textarea "x"
type textarea "Scope of work: Secure power to unit. Recov Remove and replace 5 ton compressor.…"
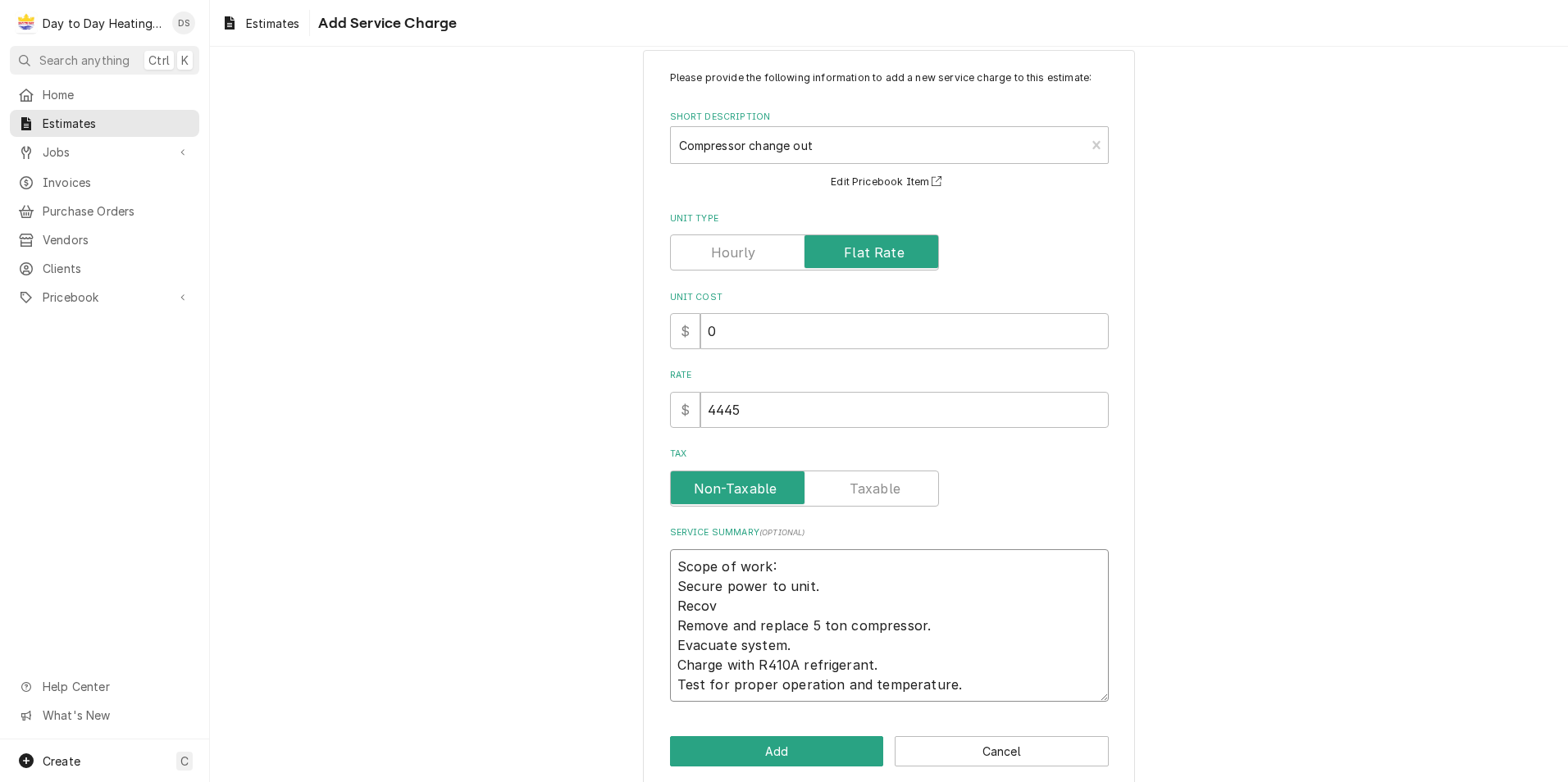
type textarea "x"
type textarea "Scope of work: Secure power to unit. Recove Remove and replace 5 ton compressor…"
type textarea "x"
type textarea "Scope of work: Secure power to unit. Recover Remove and replace 5 ton compresso…"
type textarea "x"
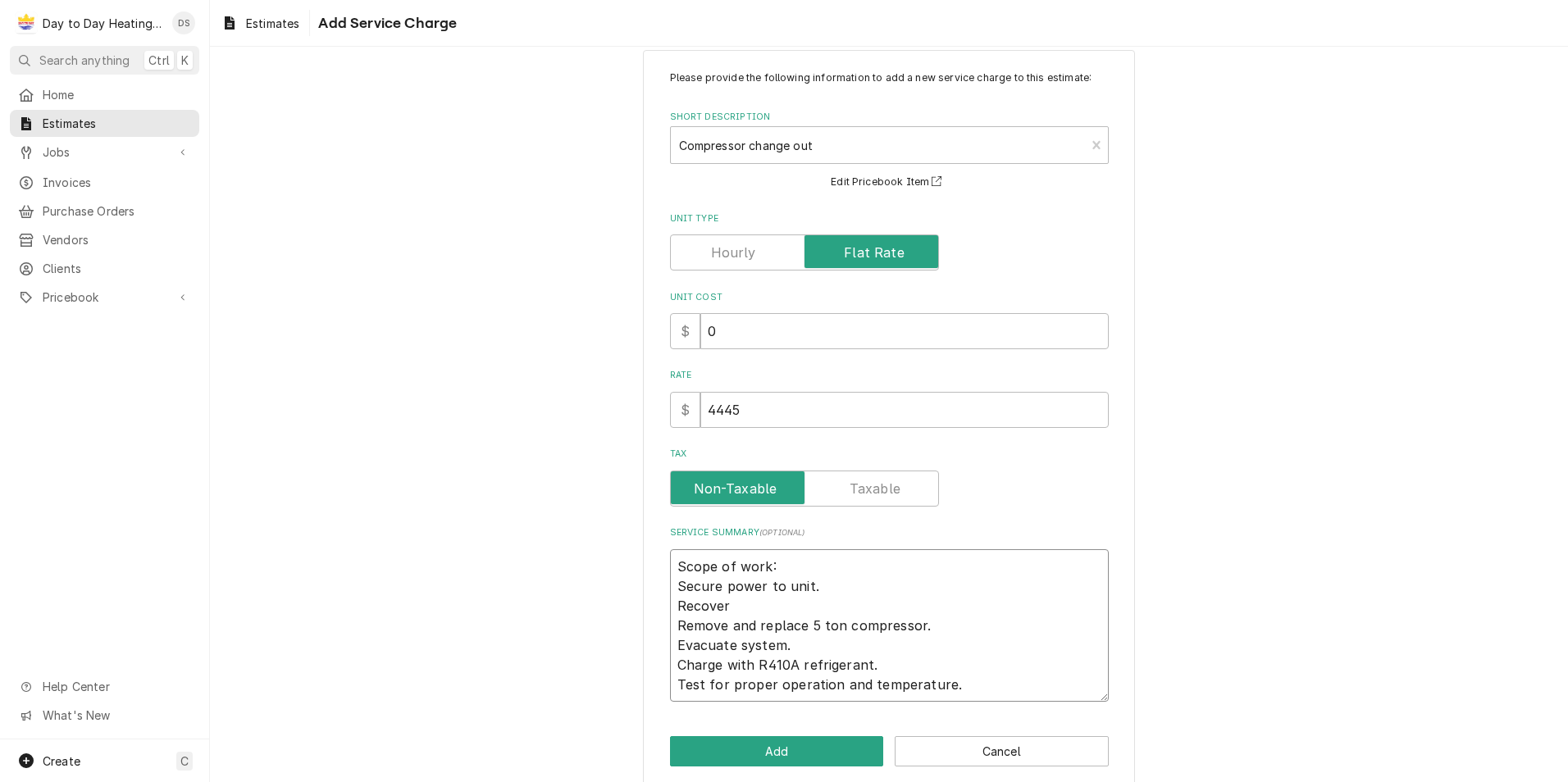
type textarea "Scope of work: Secure power to unit. Recover Remove and replace 5 ton compresso…"
type textarea "x"
type textarea "Scope of work: Secure power to unit. Recover R Remove and replace 5 ton compres…"
type textarea "x"
type textarea "Scope of work: Secure power to unit. Recover Re Remove and replace 5 ton compre…"
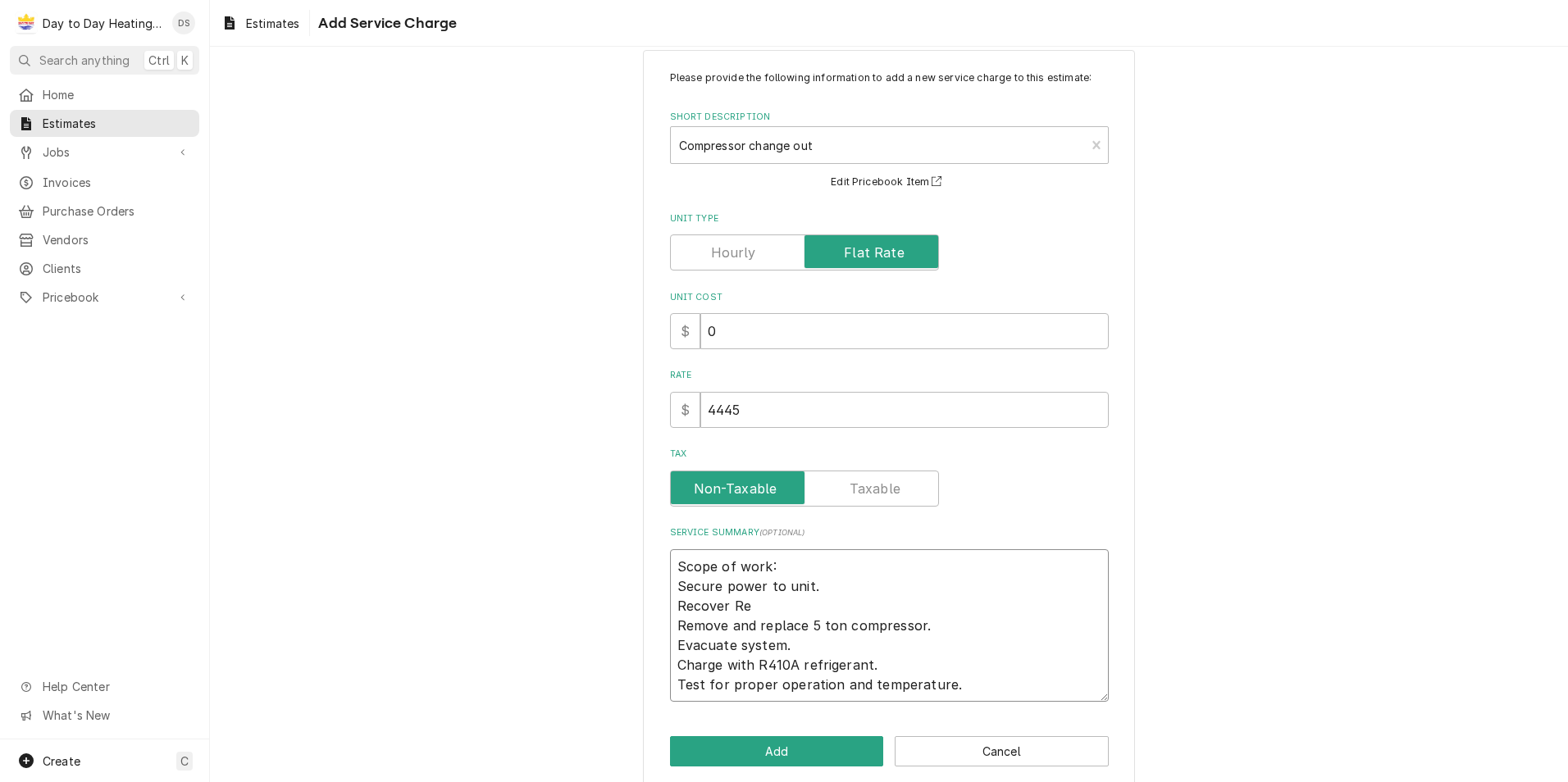
type textarea "x"
type textarea "Scope of work: Secure power to unit. Recover Ref Remove and replace 5 ton compr…"
type textarea "x"
type textarea "Scope of work: Secure power to unit. Recover Refr Remove and replace 5 ton comp…"
type textarea "x"
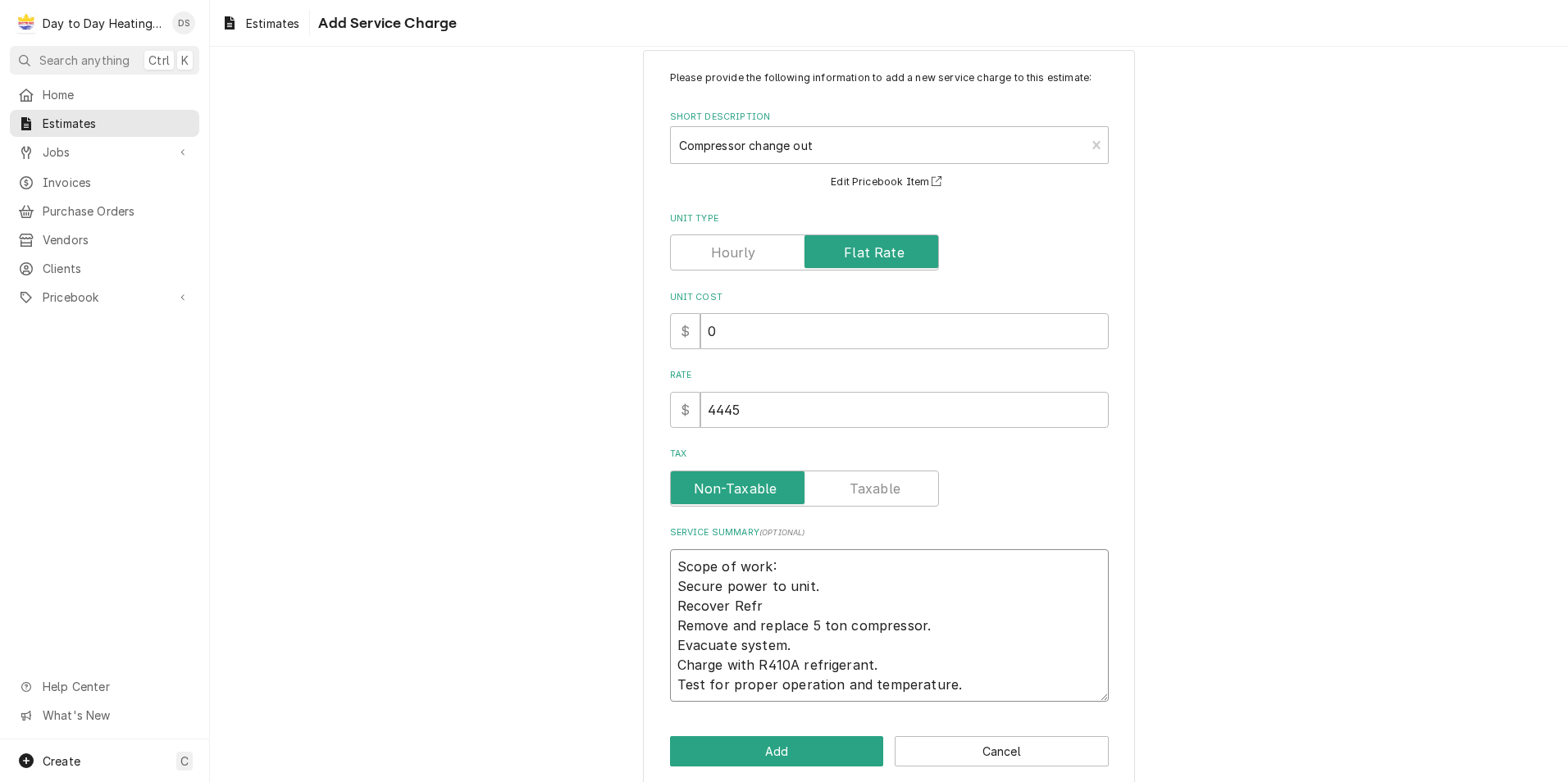
type textarea "Scope of work: Secure power to unit. Recover Refri Remove and replace 5 ton com…"
type textarea "x"
type textarea "Scope of work: Secure power to unit. Recover Refrig Remove and replace 5 ton co…"
type textarea "x"
type textarea "Scope of work: Secure power to unit. Recover Refrige Remove and replace 5 ton c…"
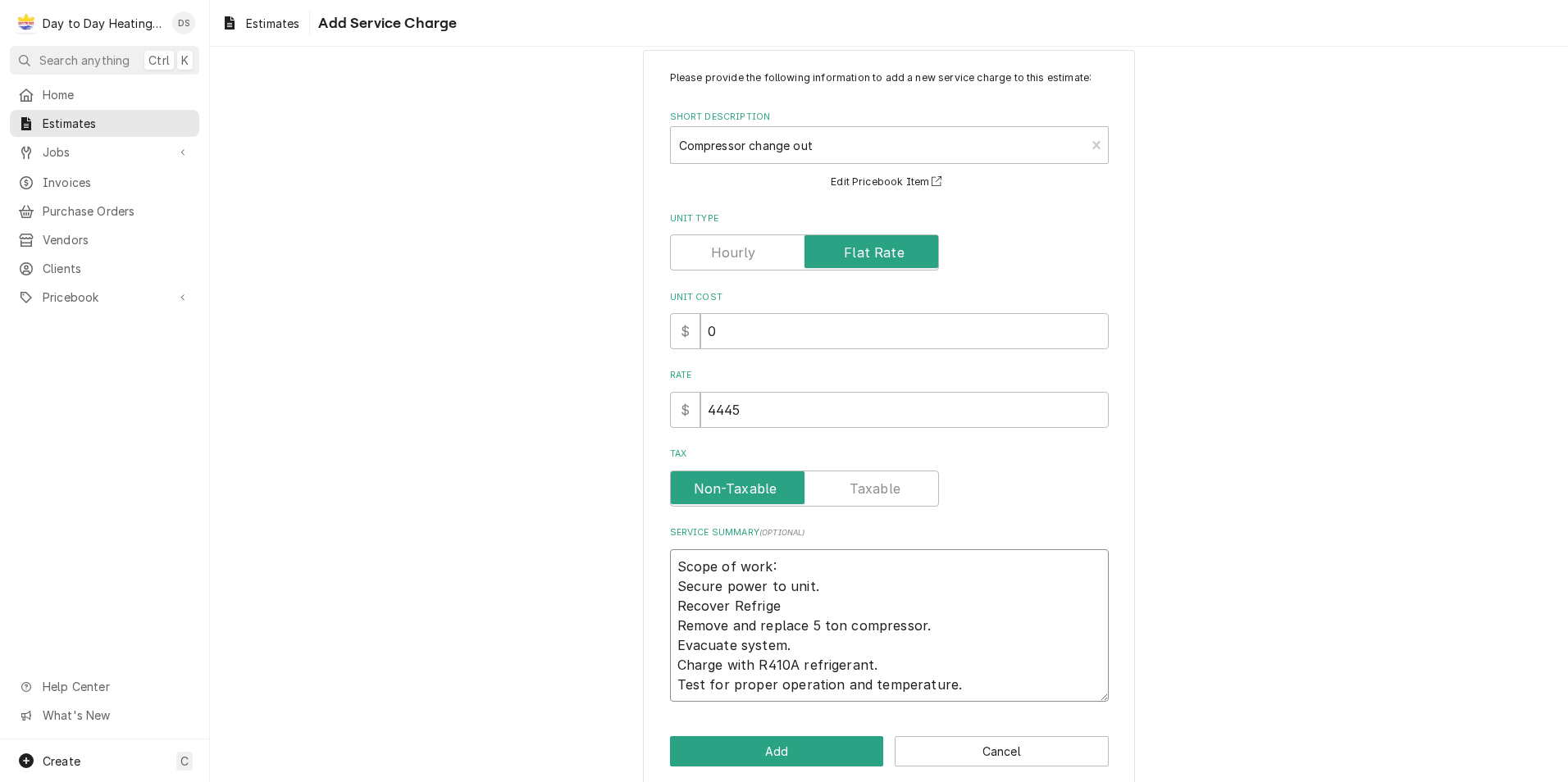
type textarea "x"
type textarea "Scope of work: Secure power to unit. Recover Refriger Remove and replace 5 ton …"
type textarea "x"
type textarea "Scope of work: Secure power to unit. Recover Refrigera Remove and replace 5 ton…"
type textarea "x"
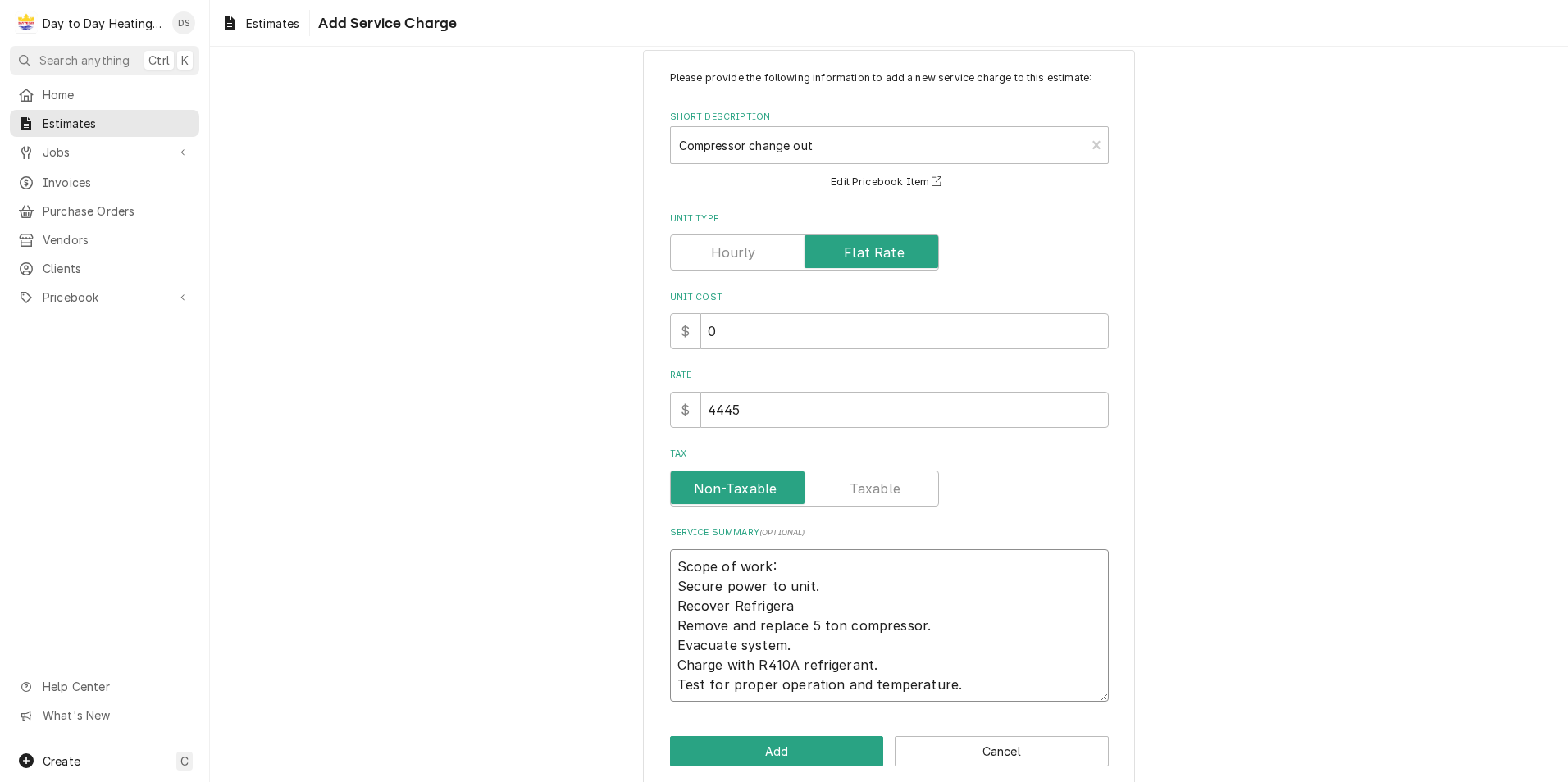
type textarea "Scope of work: Secure power to unit. Recover Refrigeran Remove and replace 5 to…"
type textarea "x"
type textarea "Scope of work: Secure power to unit. Recover Refrigerant Remove and replace 5 t…"
type textarea "x"
type textarea "Scope of work: Secure power to unit. Recover Refrigerant Remove and replace 5 t…"
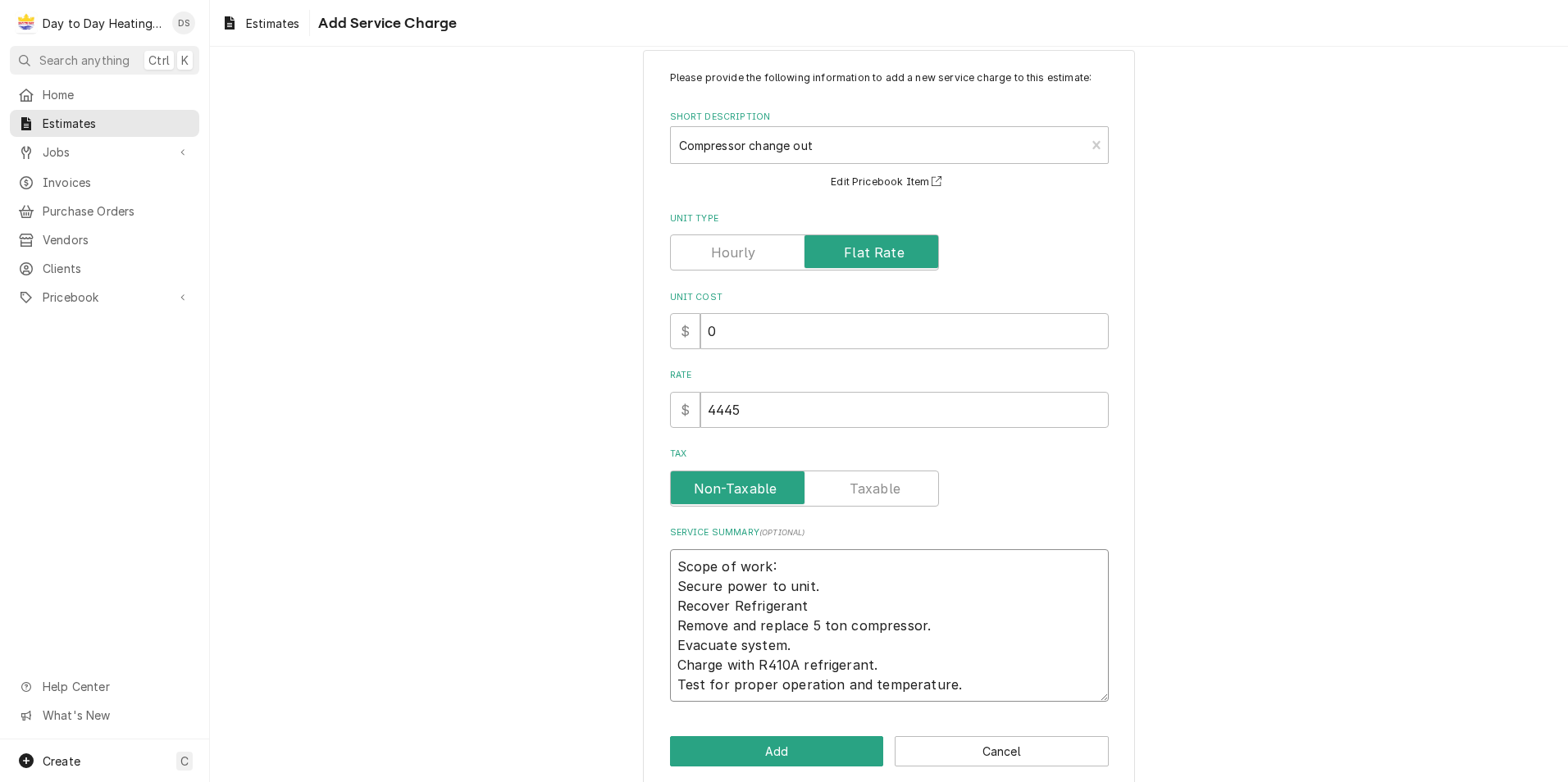
click at [926, 629] on textarea "Scope of work: Secure power to unit. Recover Refrigerant Remove and replace 5 t…" at bounding box center [890, 625] width 439 height 152
type textarea "x"
type textarea "Scope of work: Secure power to unit. Recover Refrigerant Remove and replace 5 t…"
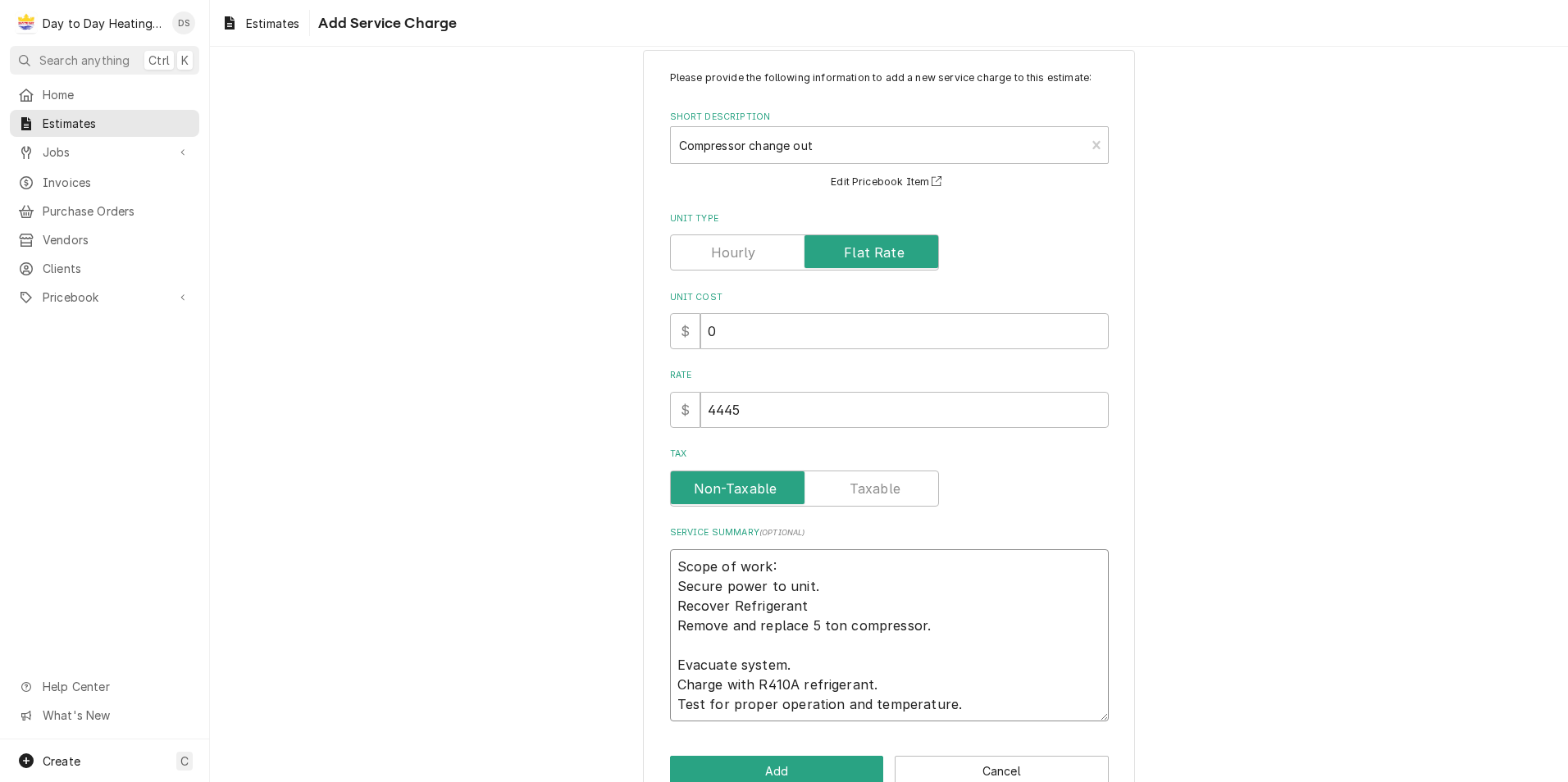
type textarea "x"
type textarea "Scope of work: Secure power to unit. Recover Refrigerant Remove and replace 5 t…"
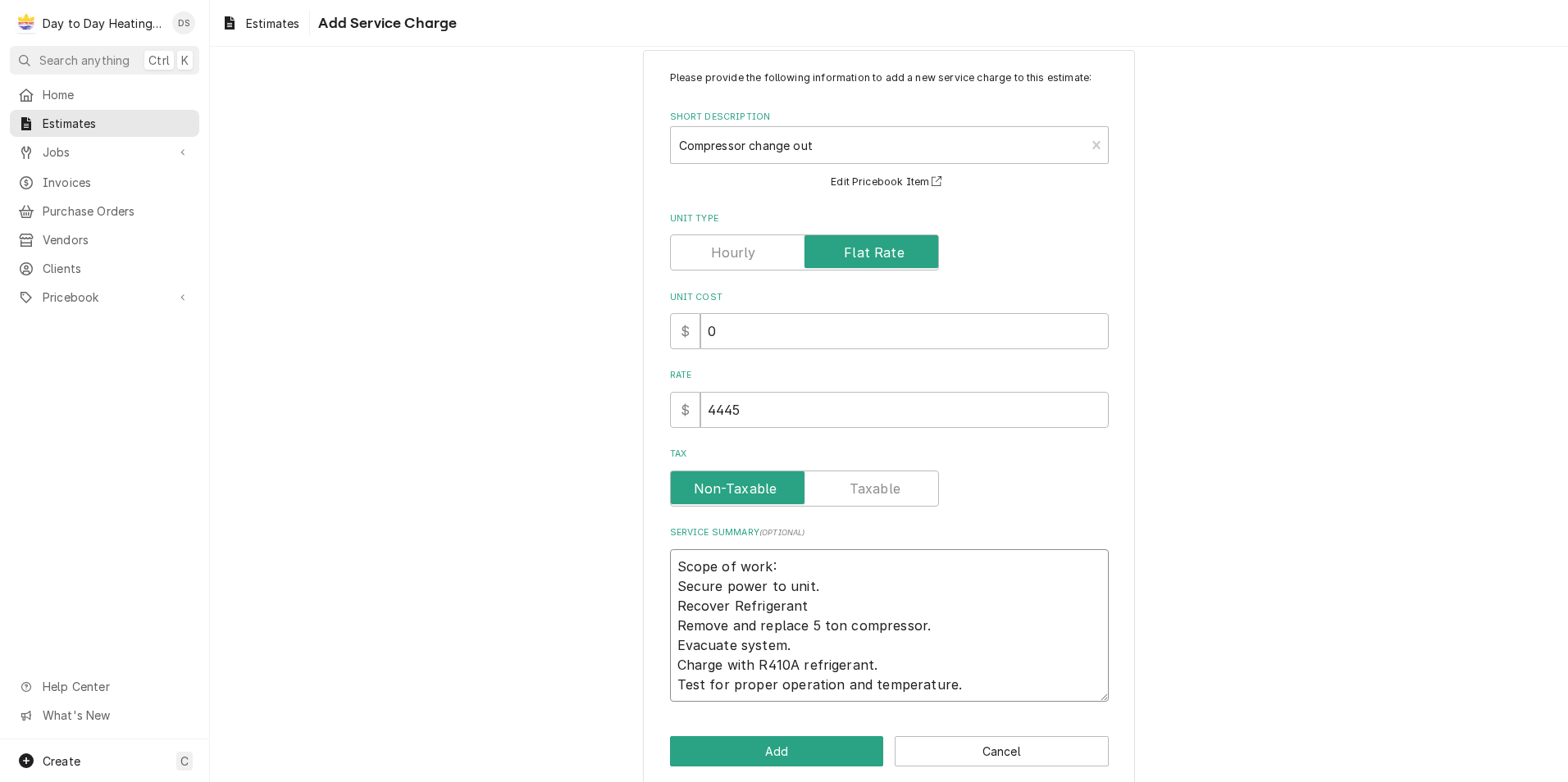
type textarea "x"
type textarea "Scope of work: Secure power to unit. Recover Refrigerant Remove and replace 5 t…"
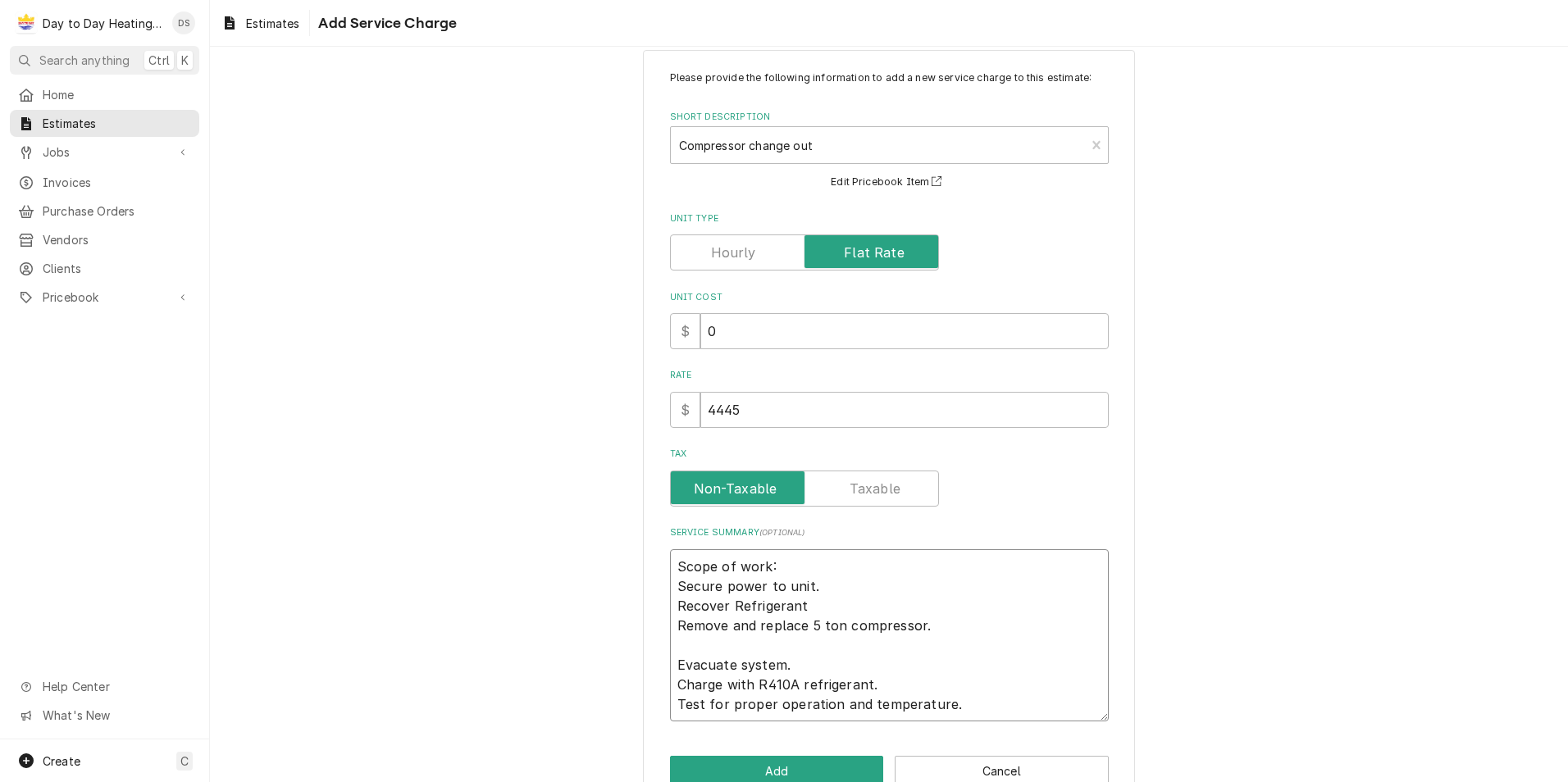
type textarea "x"
type textarea "Scope of work: Secure power to unit. Recover Refrigerant Remove and replace 5 t…"
type textarea "x"
type textarea "Scope of work: Secure power to unit. Recover Refrigerant Remove and replace 5 t…"
type textarea "x"
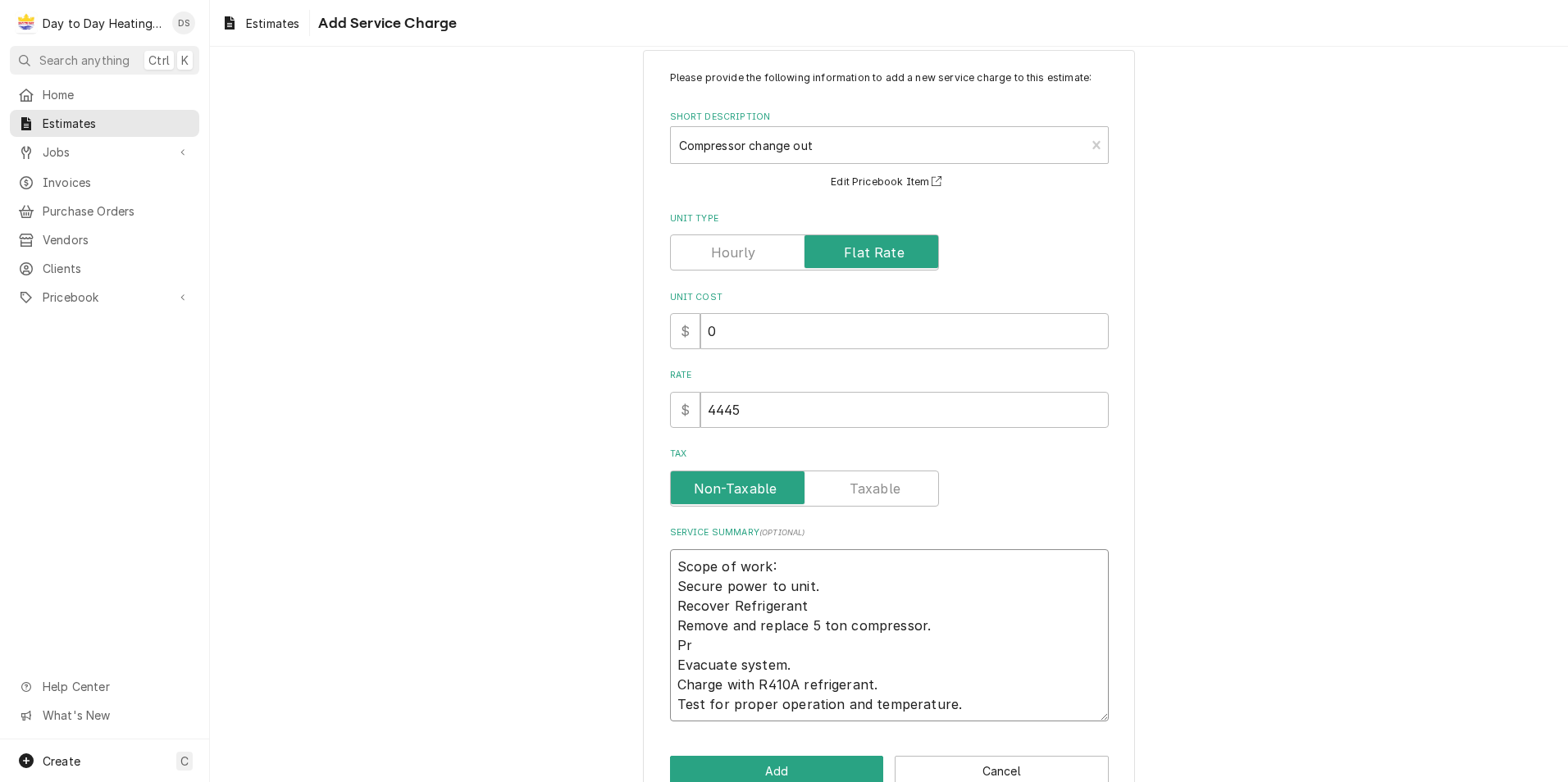
type textarea "Scope of work: Secure power to unit. Recover Refrigerant Remove and replace 5 t…"
type textarea "x"
type textarea "Scope of work: Secure power to unit. Recover Refrigerant Remove and replace 5 t…"
type textarea "x"
type textarea "Scope of work: Secure power to unit. Recover Refrigerant Remove and replace 5 t…"
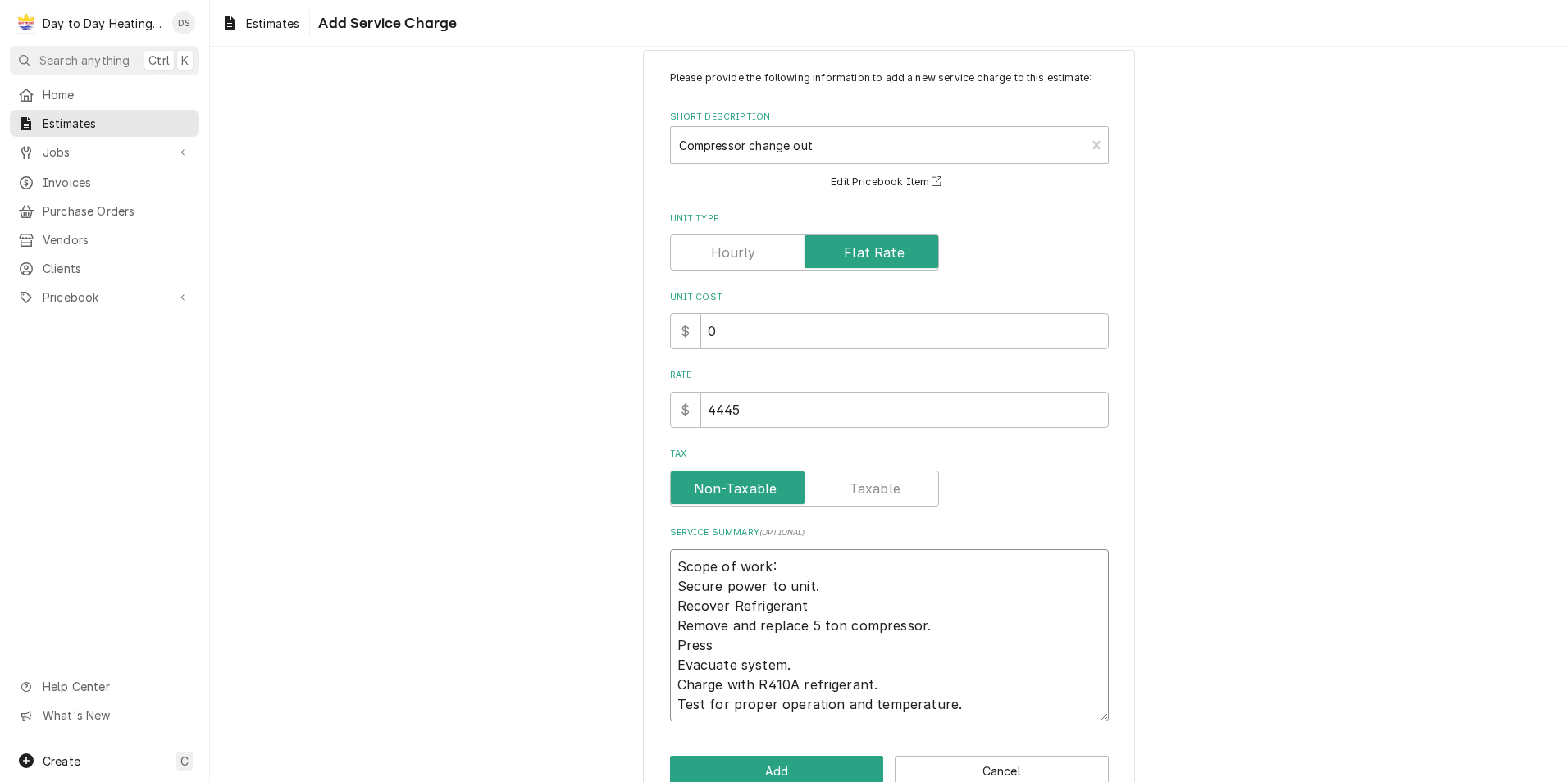
type textarea "x"
type textarea "Scope of work: Secure power to unit. Recover Refrigerant Remove and replace 5 t…"
type textarea "x"
type textarea "Scope of work: Secure power to unit. Recover Refrigerant Remove and replace 5 t…"
type textarea "x"
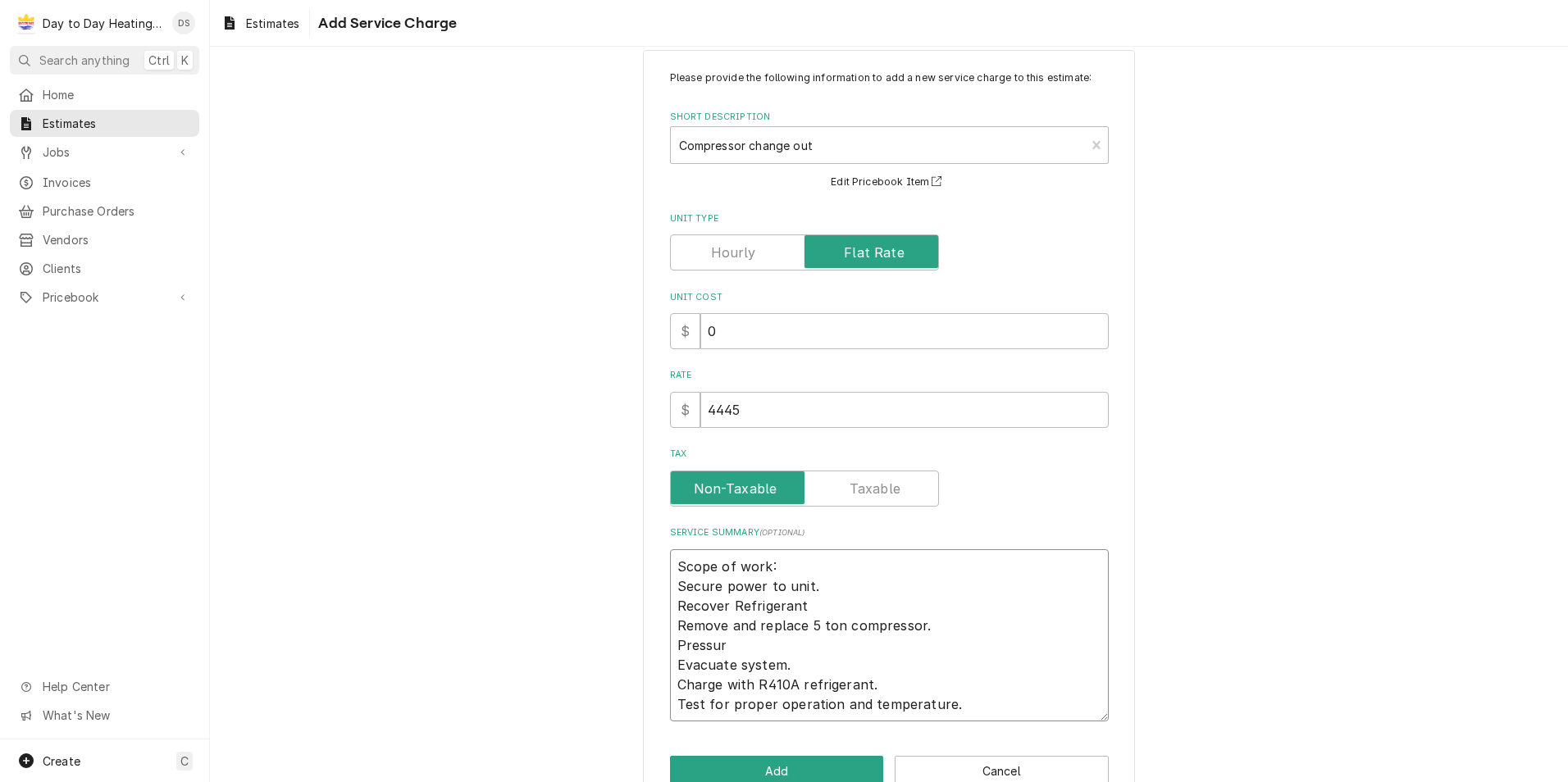
type textarea "Scope of work: Secure power to unit. Recover Refrigerant Remove and replace 5 t…"
type textarea "x"
type textarea "Scope of work: Secure power to unit. Recover Refrigerant Remove and replace 5 t…"
type textarea "x"
type textarea "Scope of work: Secure power to unit. Recover Refrigerant Remove and replace 5 t…"
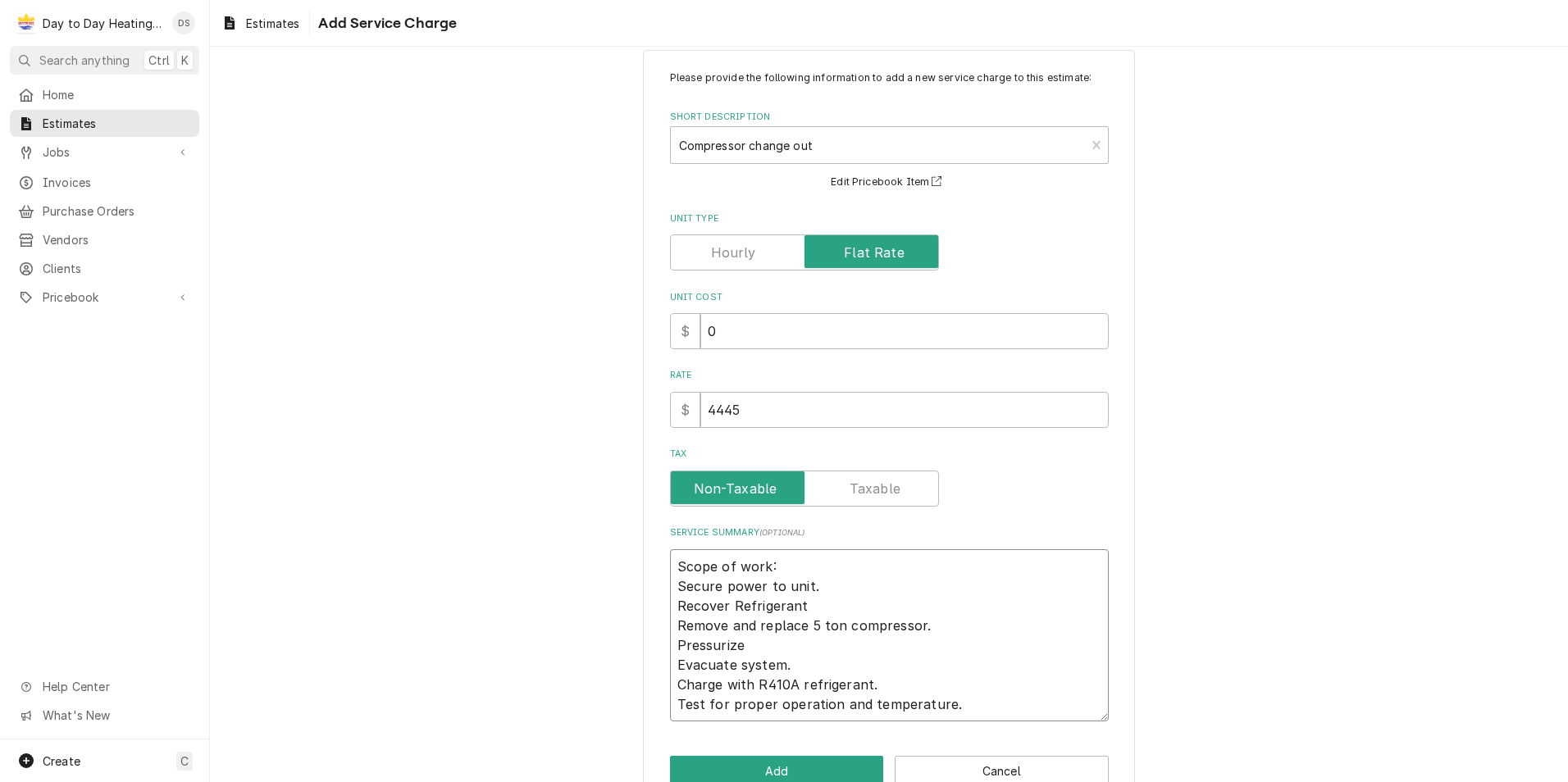
type textarea "x"
type textarea "Scope of work: Secure power to unit. Recover Refrigerant Remove and replace 5 t…"
type textarea "x"
type textarea "Scope of work: Secure power to unit. Recover Refrigerant Remove and replace 5 t…"
type textarea "x"
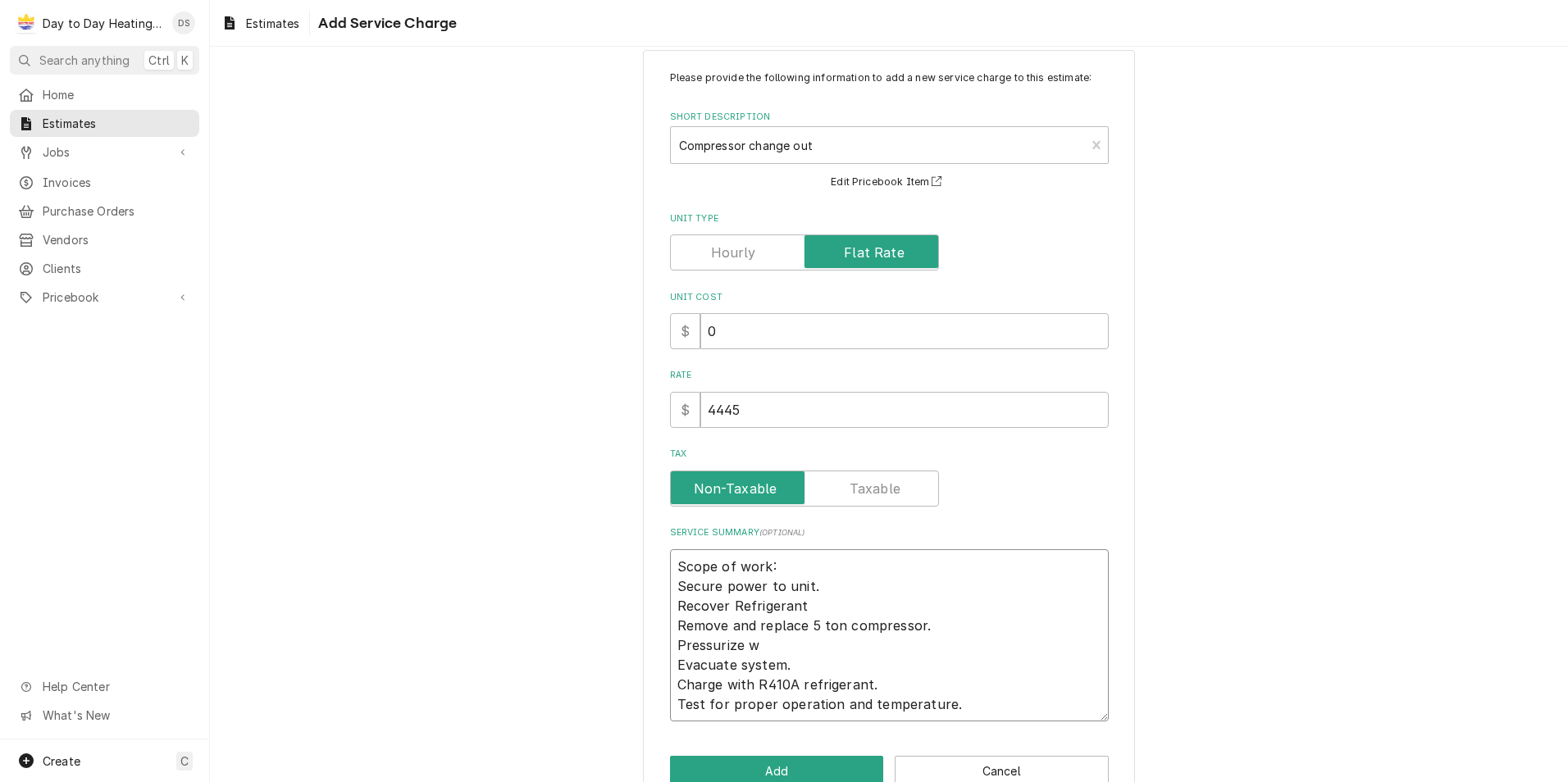
type textarea "Scope of work: Secure power to unit. Recover Refrigerant Remove and replace 5 t…"
type textarea "x"
type textarea "Scope of work: Secure power to unit. Recover Refrigerant Remove and replace 5 t…"
type textarea "x"
type textarea "Scope of work: Secure power to unit. Recover Refrigerant Remove and replace 5 t…"
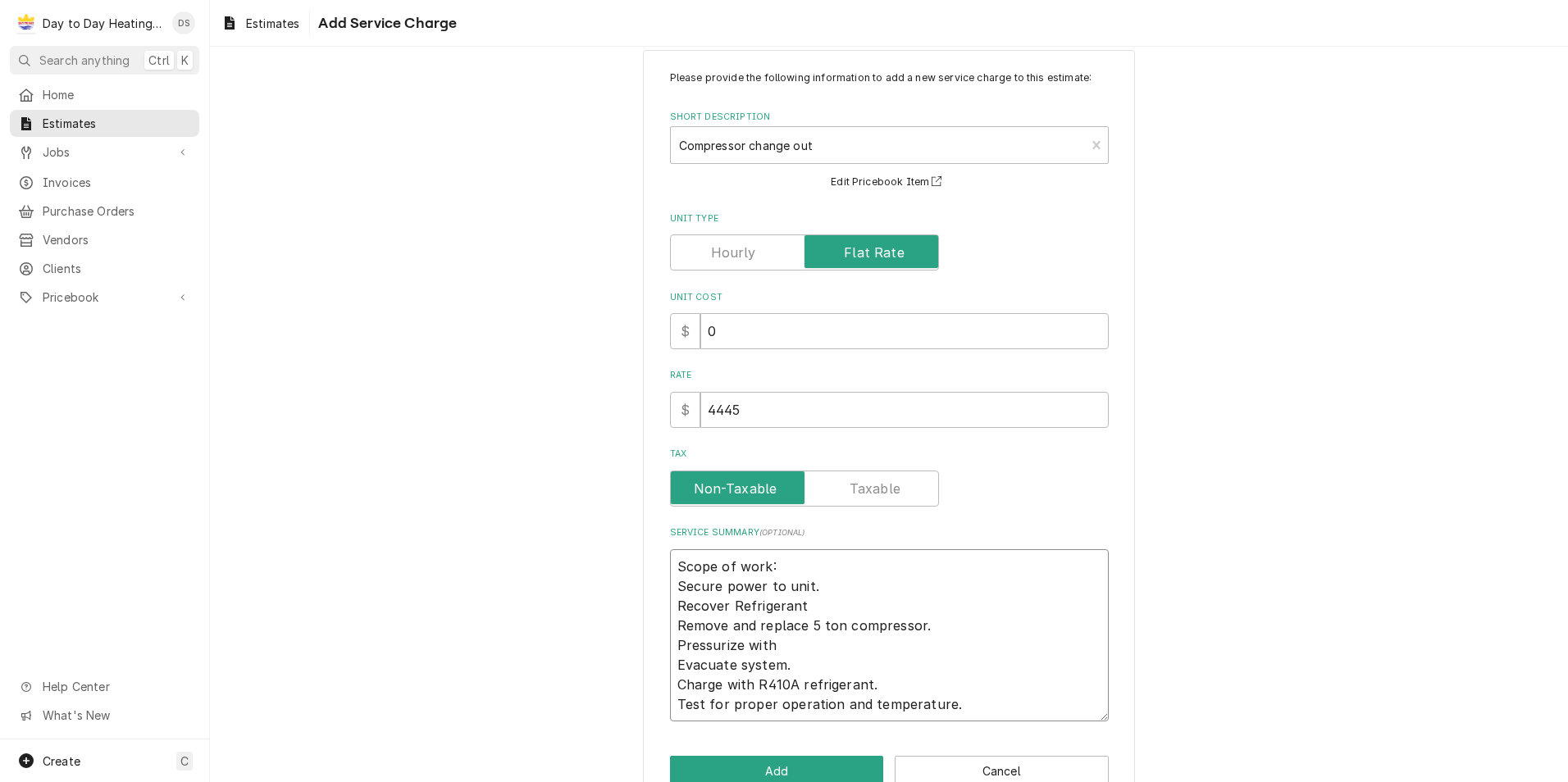
type textarea "x"
type textarea "Scope of work: Secure power to unit. Recover Refrigerant Remove and replace 5 t…"
type textarea "x"
type textarea "Scope of work: Secure power to unit. Recover Refrigerant Remove and replace 5 t…"
type textarea "x"
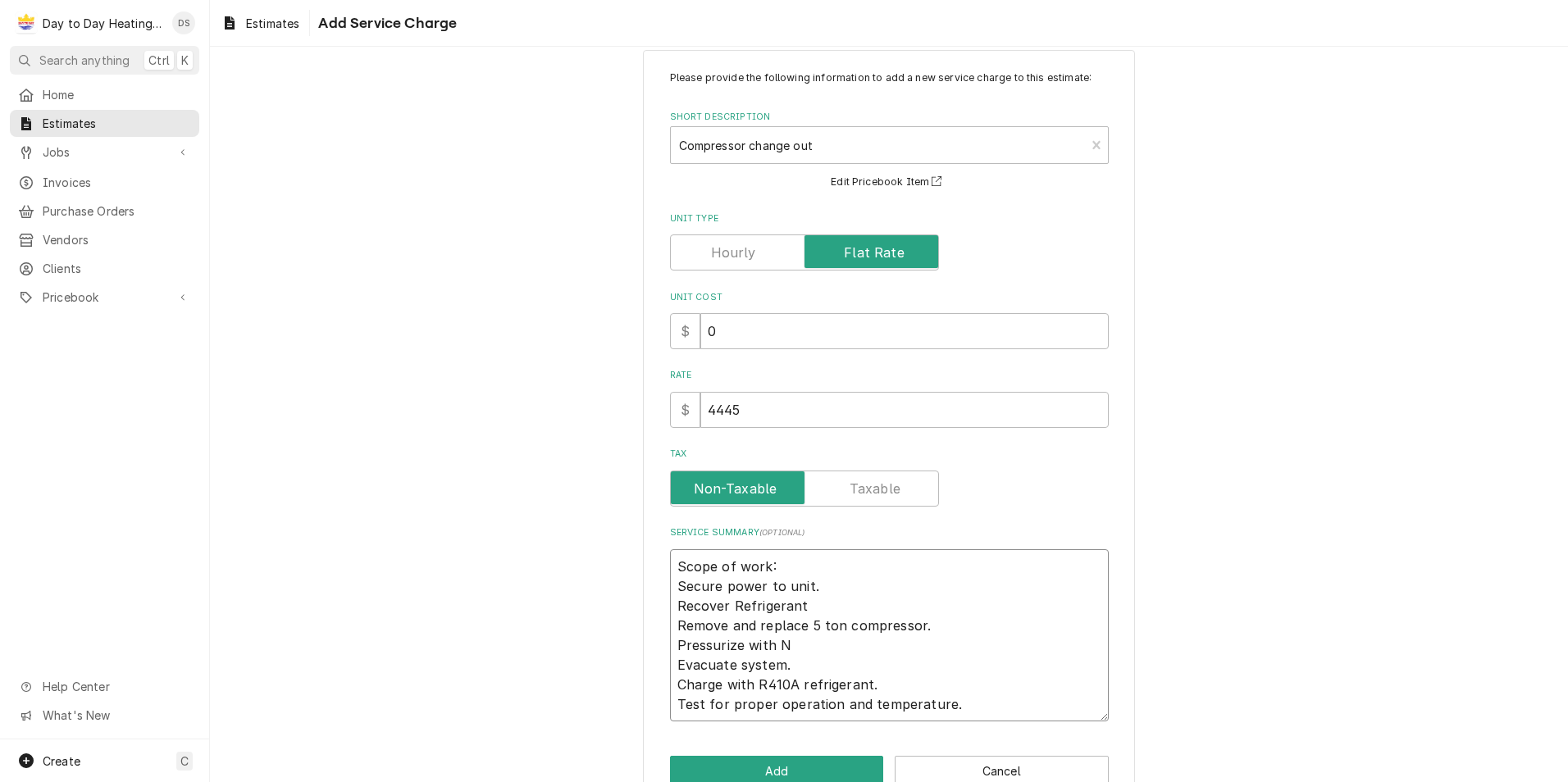
type textarea "Scope of work: Secure power to unit. Recover Refrigerant Remove and replace 5 t…"
type textarea "x"
type textarea "Scope of work: Secure power to unit. Recover Refrigerant Remove and replace 5 t…"
type textarea "x"
type textarea "Scope of work: Secure power to unit. Recover Refrigerant Remove and replace 5 t…"
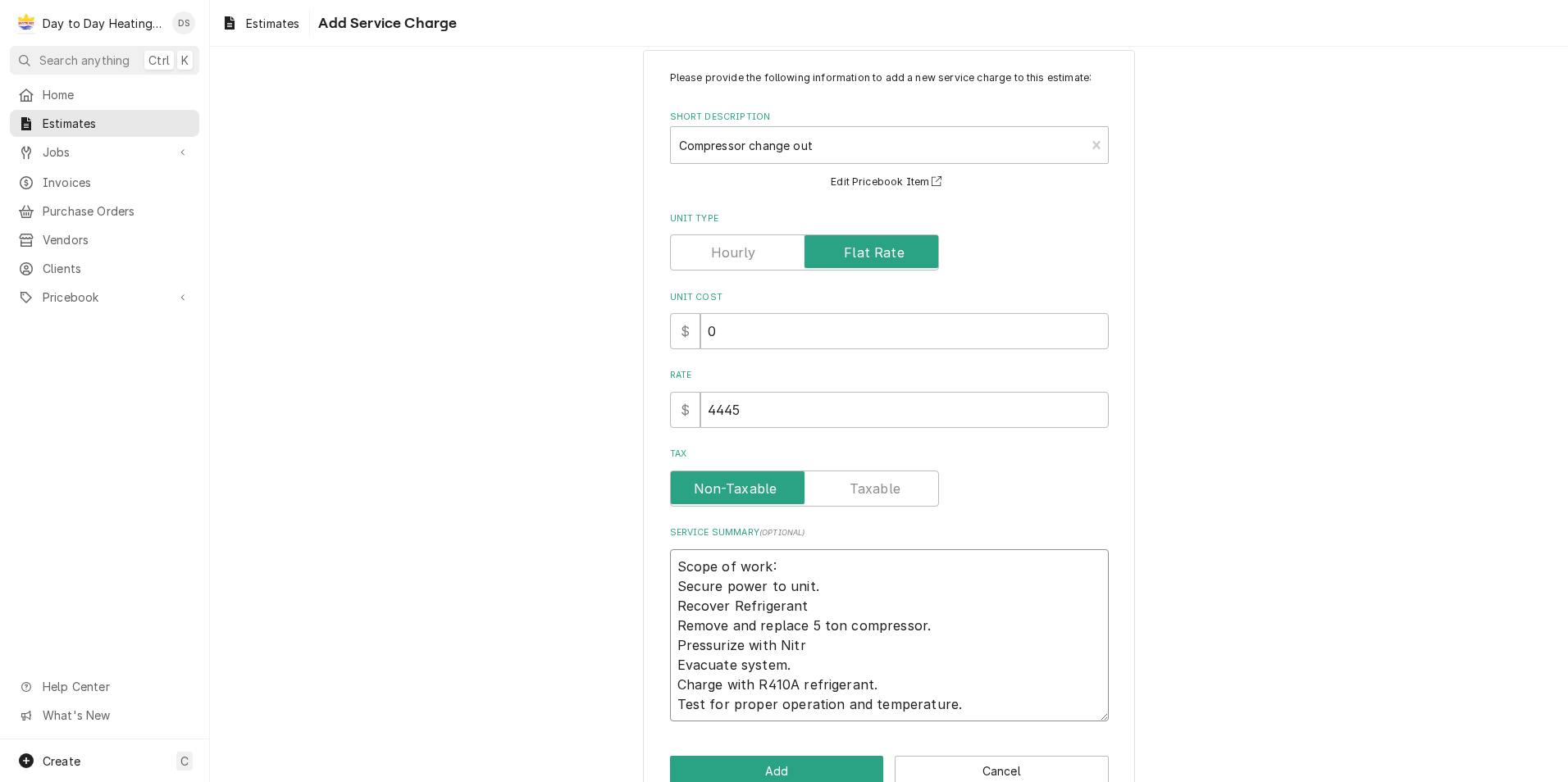
type textarea "x"
type textarea "Scope of work: Secure power to unit. Recover Refrigerant Remove and replace 5 t…"
type textarea "x"
type textarea "Scope of work: Secure power to unit. Recover Refrigerant Remove and replace 5 t…"
type textarea "x"
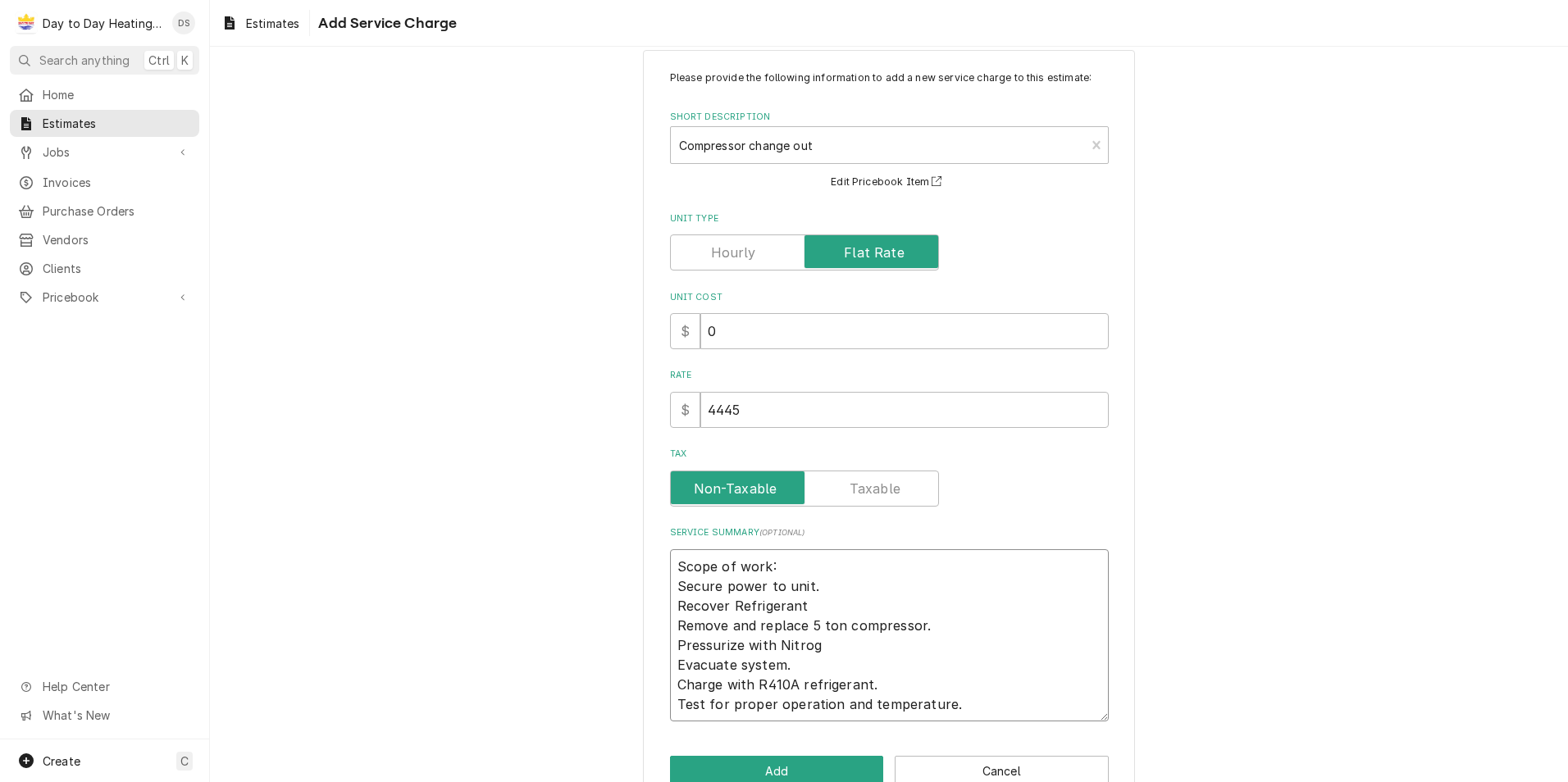
type textarea "Scope of work: Secure power to unit. Recover Refrigerant Remove and replace 5 t…"
type textarea "x"
type textarea "Scope of work: Secure power to unit. Recover Refrigerant Remove and replace 5 t…"
type textarea "x"
type textarea "Scope of work: Secure power to unit. Recover Refrigerant Remove and replace 5 t…"
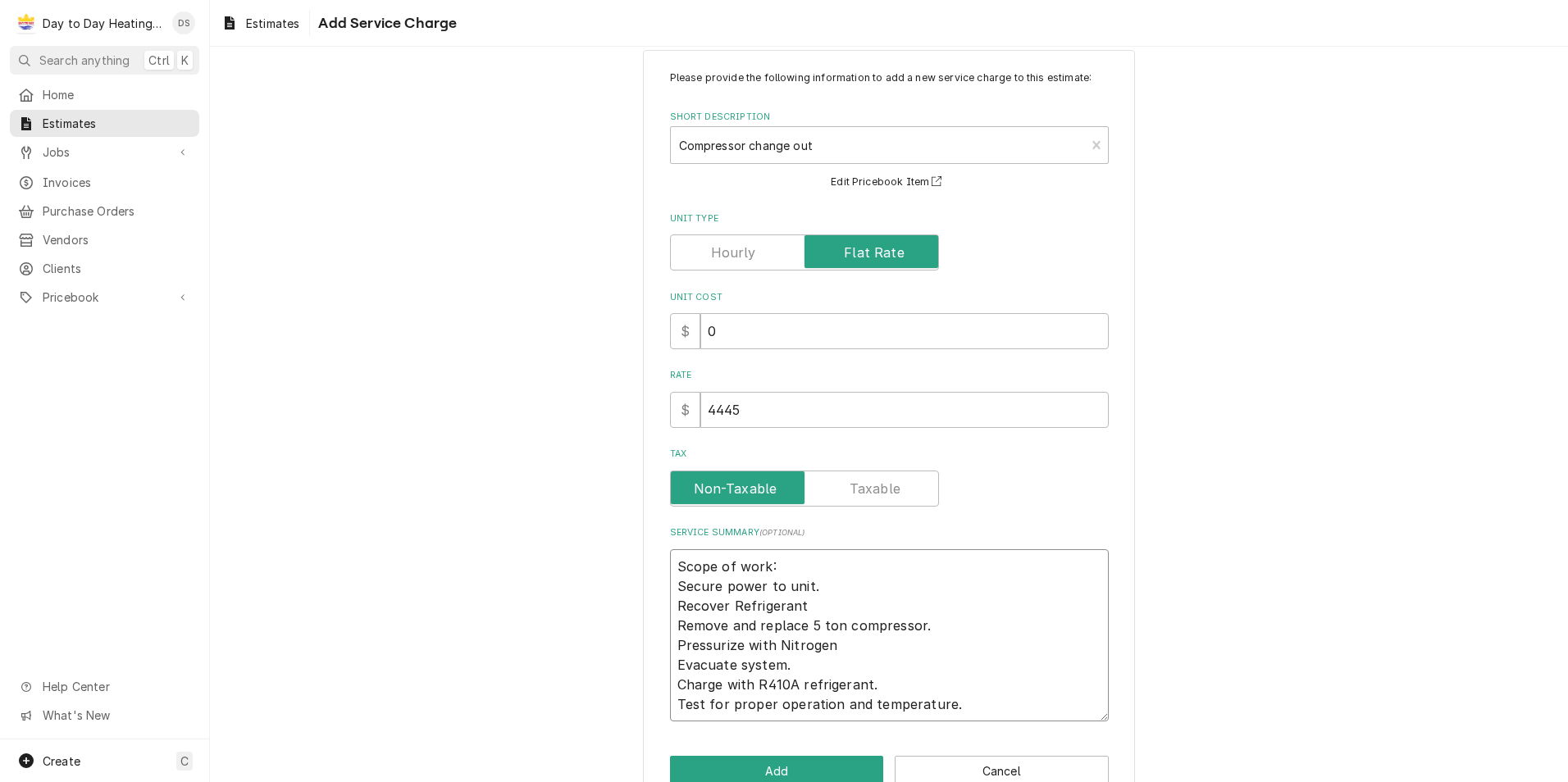
type textarea "x"
type textarea "Scope of work: Secure power to unit. Recover Refrigerant Remove and replace 5 t…"
type textarea "x"
type textarea "Scope of work: Secure power to unit. Recover Refrigerant Remove and replace 5 t…"
type textarea "x"
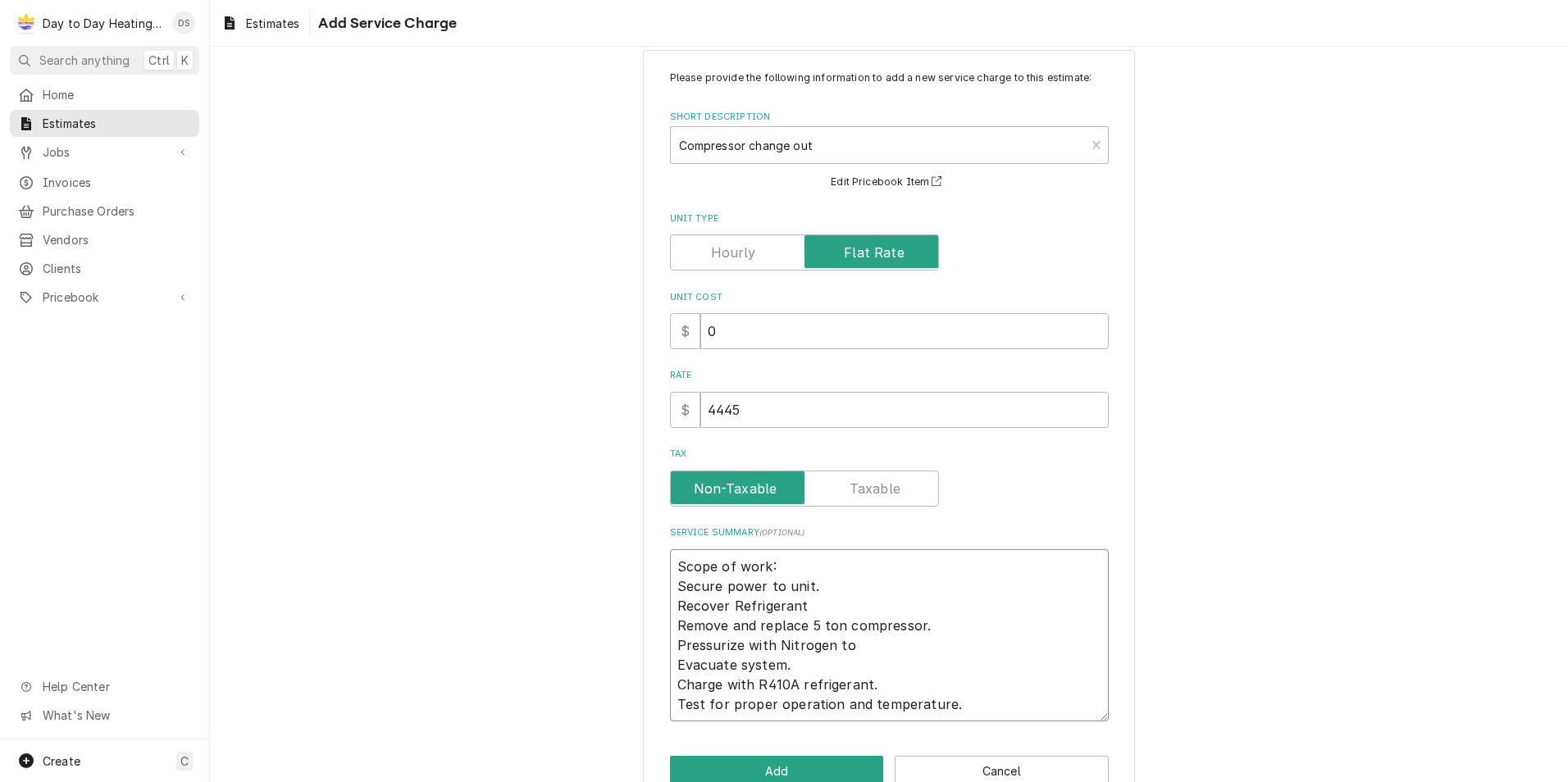
type textarea "Scope of work: Secure power to unit. Recover Refrigerant Remove and replace 5 t…"
type textarea "x"
type textarea "Scope of work: Secure power to unit. Recover Refrigerant Remove and replace 5 t…"
type textarea "x"
type textarea "Scope of work: Secure power to unit. Recover Refrigerant Remove and replace 5 t…"
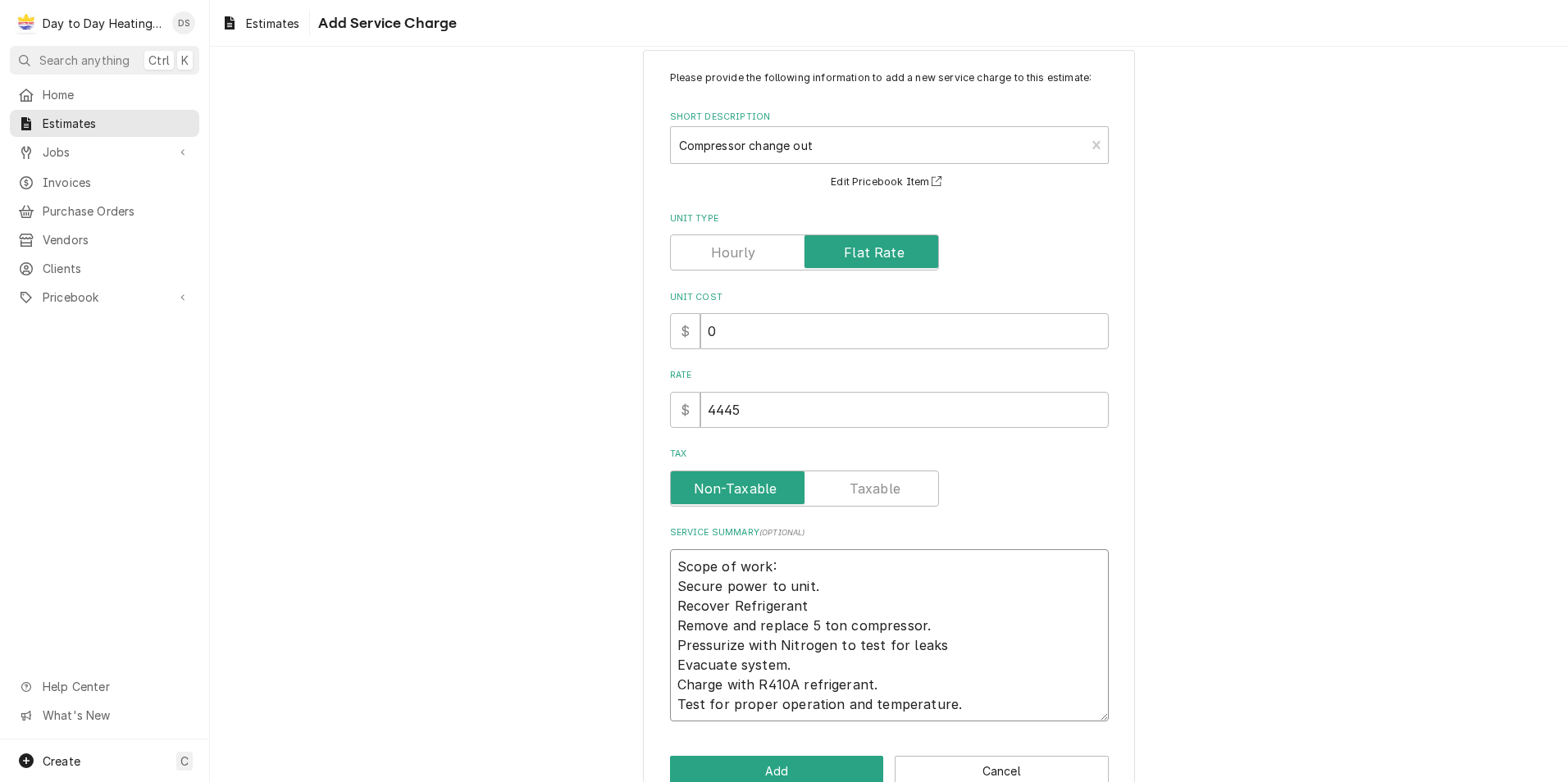
click at [937, 620] on textarea "Scope of work: Secure power to unit. Recover Refrigerant Remove and replace 5 t…" at bounding box center [890, 634] width 439 height 172
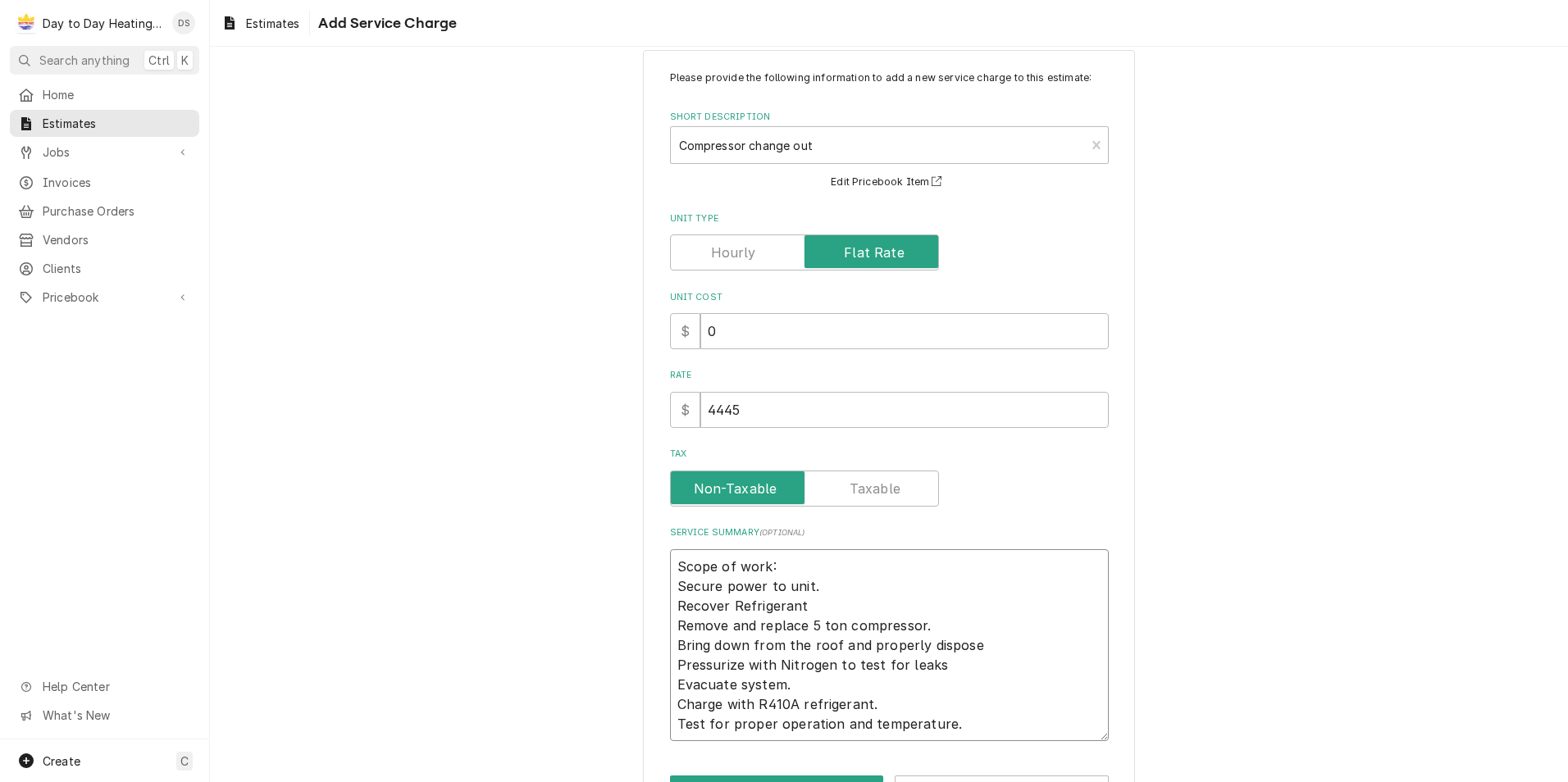
click at [674, 591] on textarea "Scope of work: Secure power to unit. Recover Refrigerant Remove and replace 5 t…" at bounding box center [890, 644] width 439 height 192
click at [670, 602] on textarea "Scope of work: -Secure power to unit. Recover Refrigerant Remove and replace 5 …" at bounding box center [890, 644] width 439 height 192
click at [670, 647] on textarea "Scope of work: -Secure power to unit. -Recover Refrigerant -Remove and replace …" at bounding box center [890, 644] width 439 height 192
click at [670, 660] on textarea "Scope of work: -Secure power to unit. -Recover Refrigerant -Remove and replace …" at bounding box center [890, 644] width 439 height 192
click at [670, 687] on textarea "Scope of work: -Secure power to unit. -Recover Refrigerant -Remove and replace …" at bounding box center [890, 644] width 439 height 192
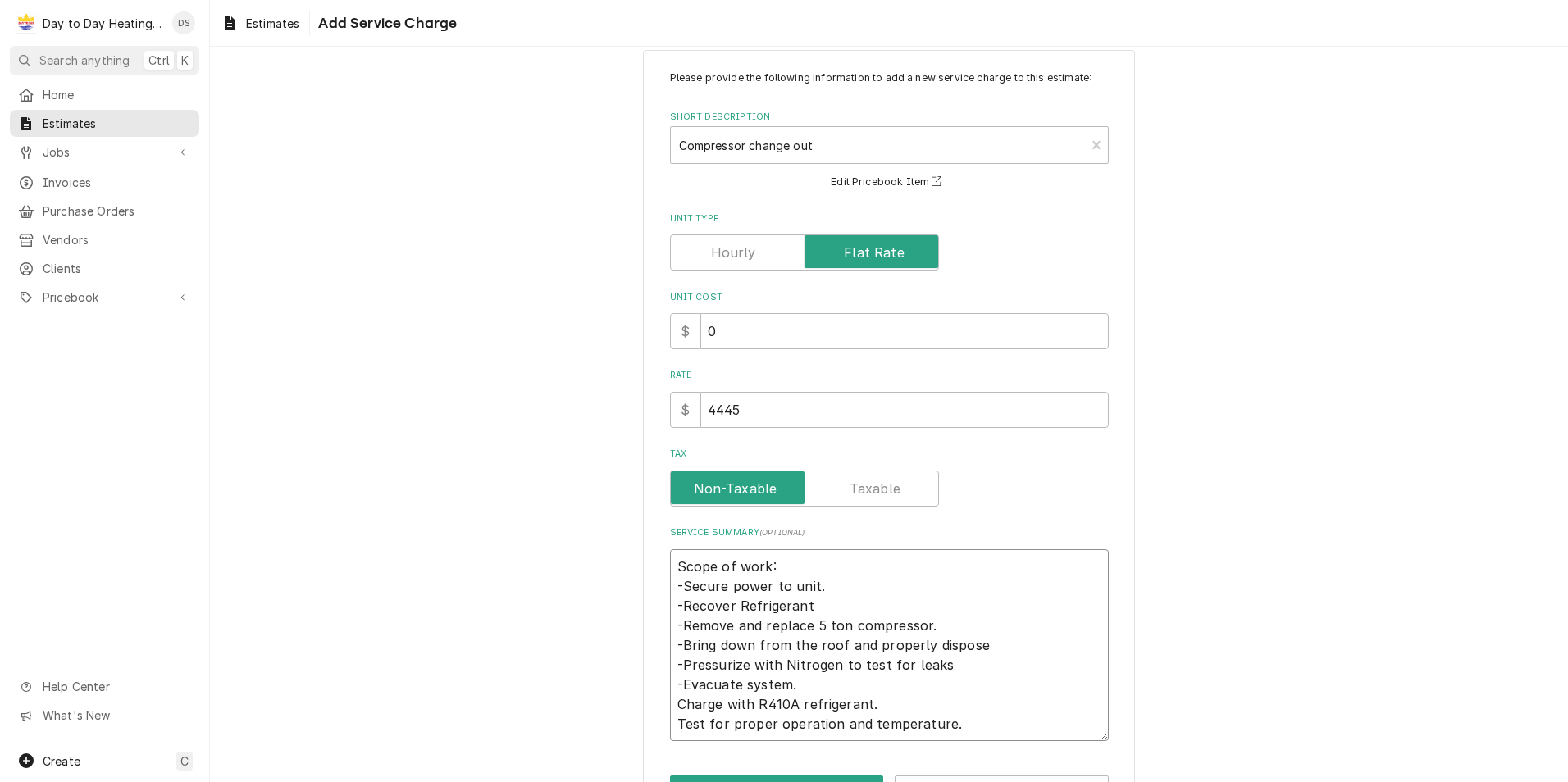
click at [670, 709] on textarea "Scope of work: -Secure power to unit. -Recover Refrigerant -Remove and replace …" at bounding box center [890, 644] width 439 height 192
click at [670, 722] on textarea "Scope of work: -Secure power to unit. -Recover Refrigerant -Remove and replace …" at bounding box center [890, 644] width 439 height 192
click at [959, 721] on textarea "Scope of work: -Secure power to unit. -Recover Refrigerant -Remove and replace …" at bounding box center [890, 644] width 439 height 192
click at [781, 567] on textarea "Scope of work: -Secure power to unit. -Recover Refrigerant -Remove and replace …" at bounding box center [890, 644] width 439 height 192
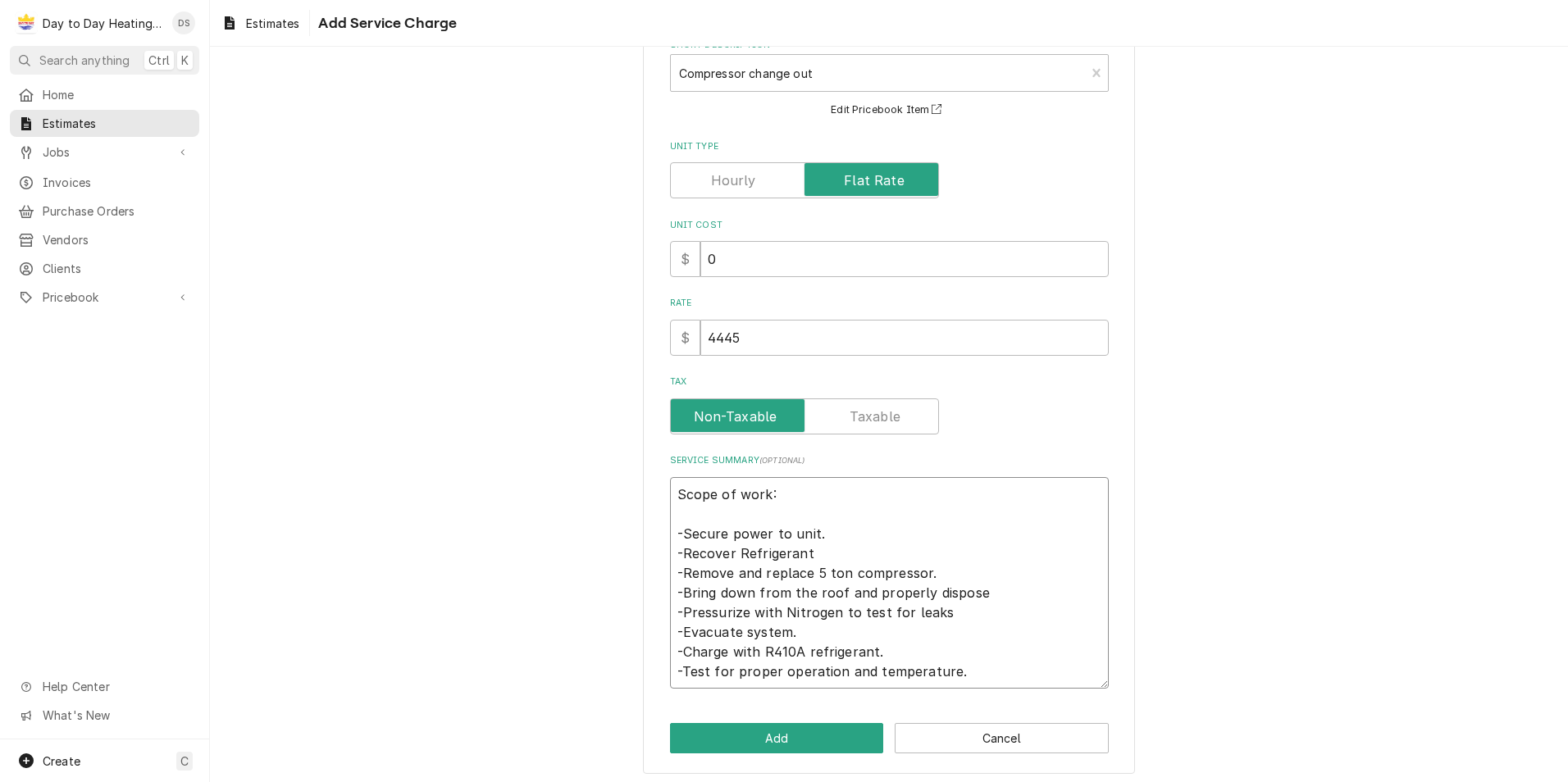
scroll to position [107, 0]
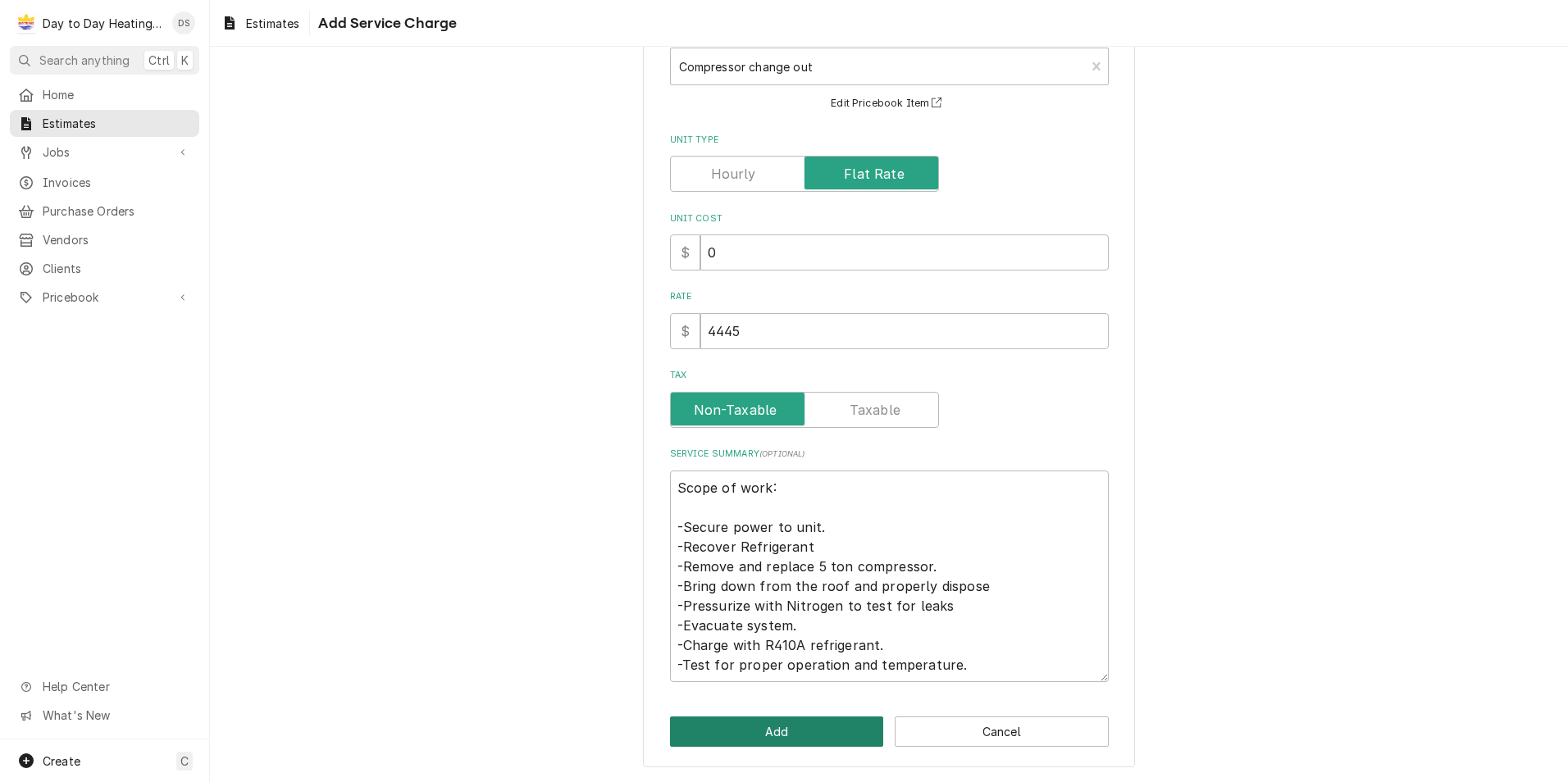
click at [732, 730] on button "Add" at bounding box center [777, 731] width 214 height 30
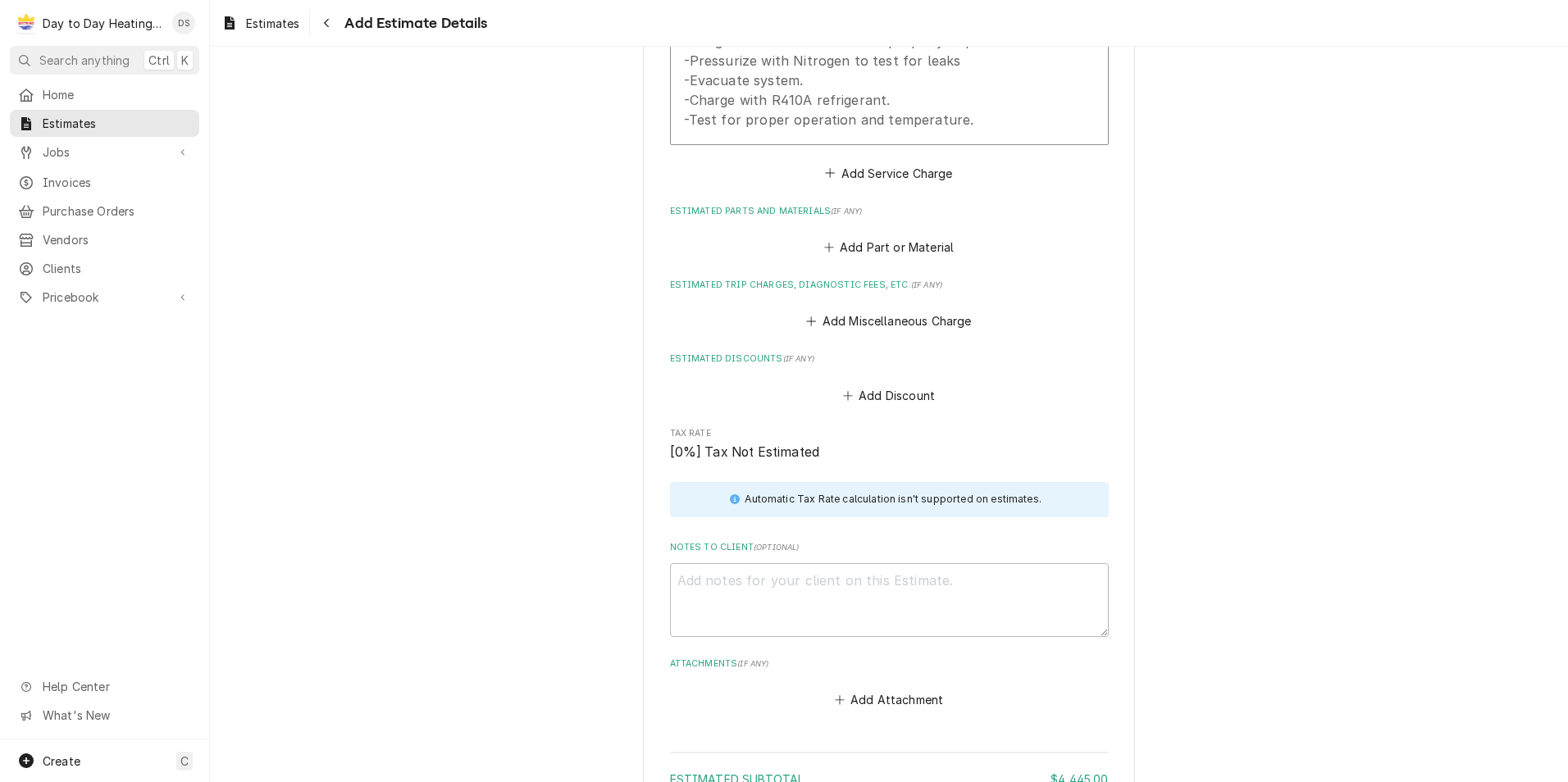
scroll to position [2214, 0]
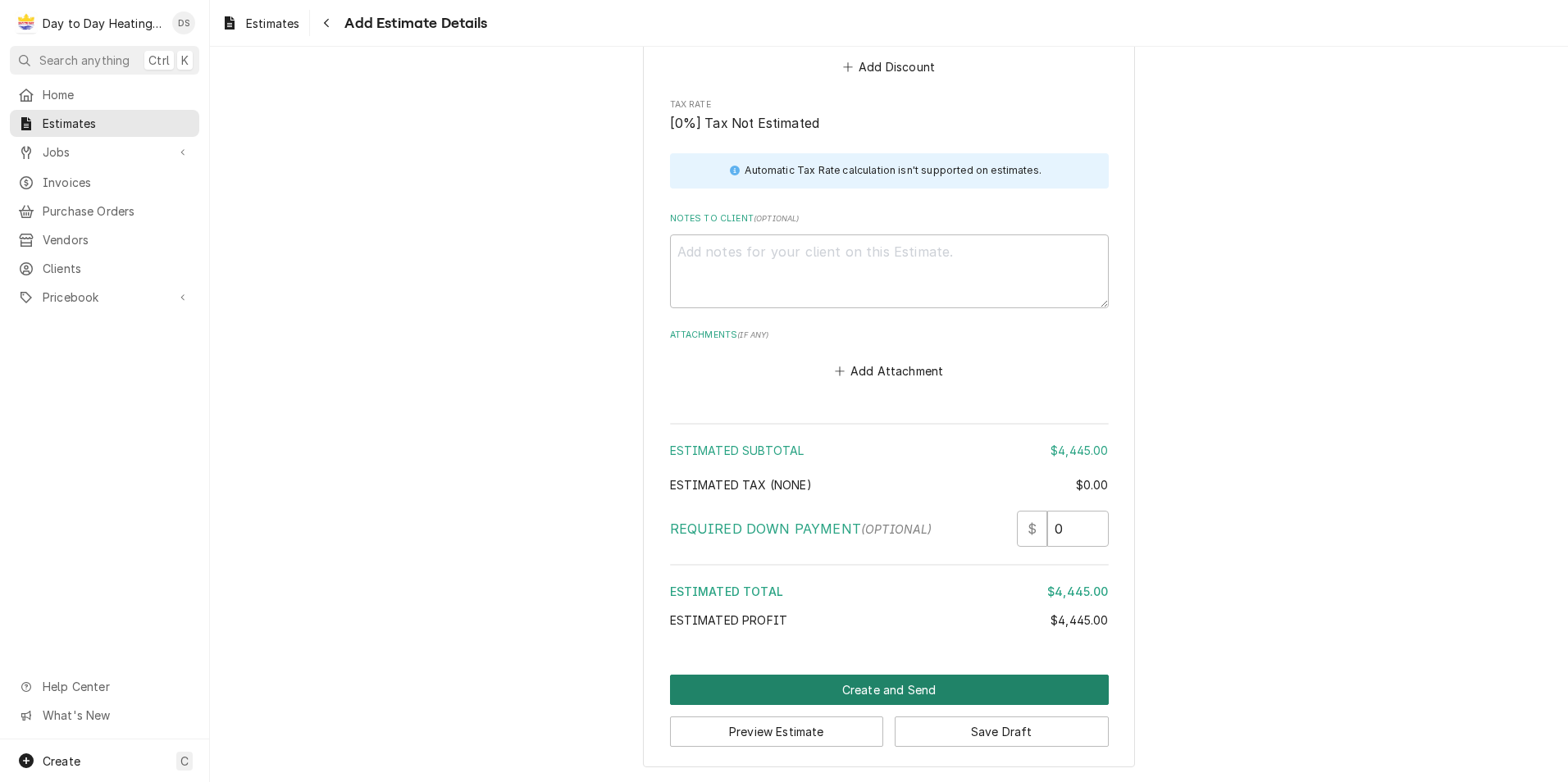
click at [879, 686] on button "Create and Send" at bounding box center [890, 690] width 439 height 30
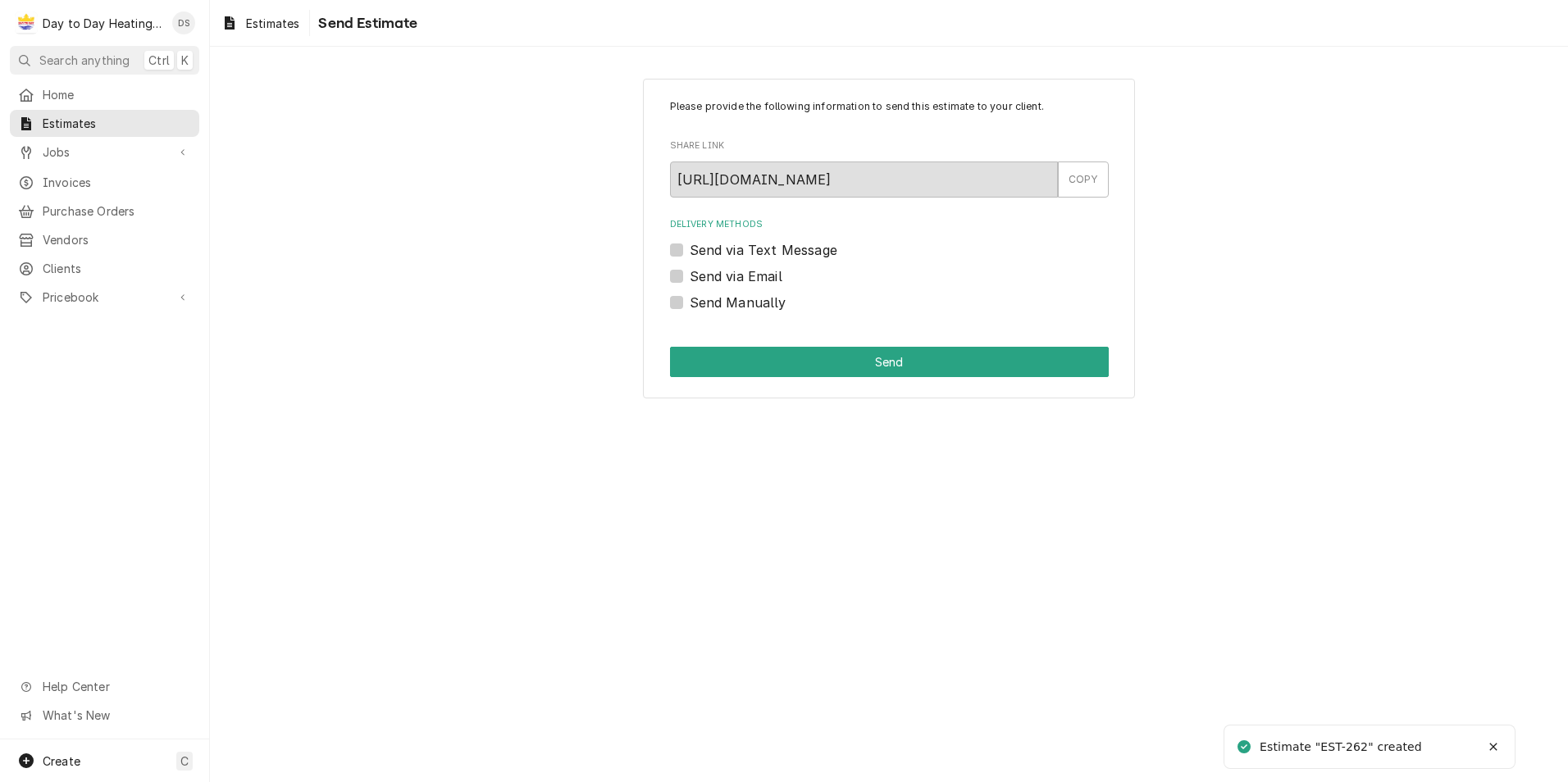
click at [752, 279] on label "Send via Email" at bounding box center [735, 276] width 92 height 20
click at [752, 279] on input "Send via Email" at bounding box center [908, 284] width 439 height 36
checkbox input "true"
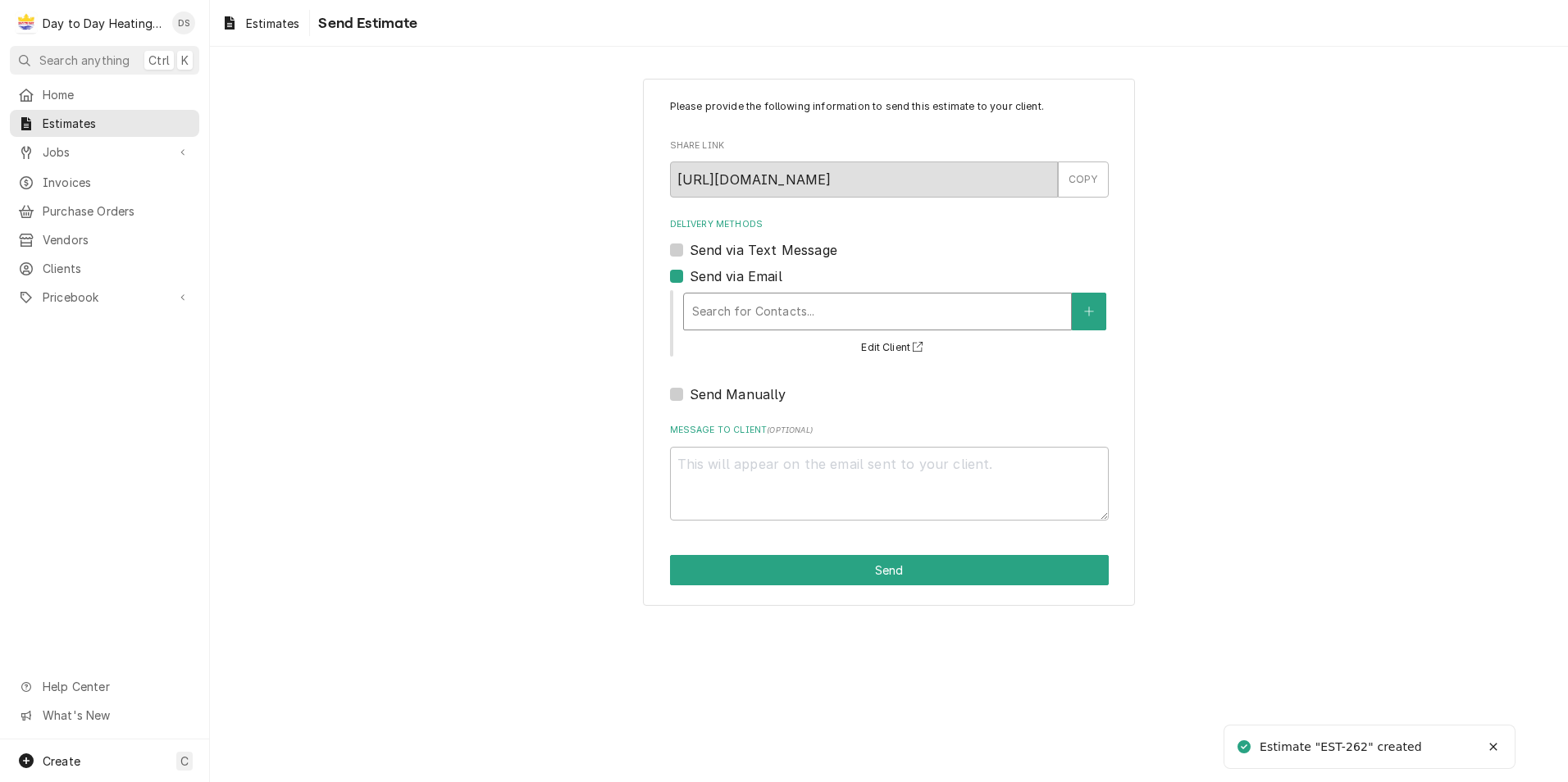
click at [762, 314] on div "Delivery Methods" at bounding box center [877, 311] width 371 height 30
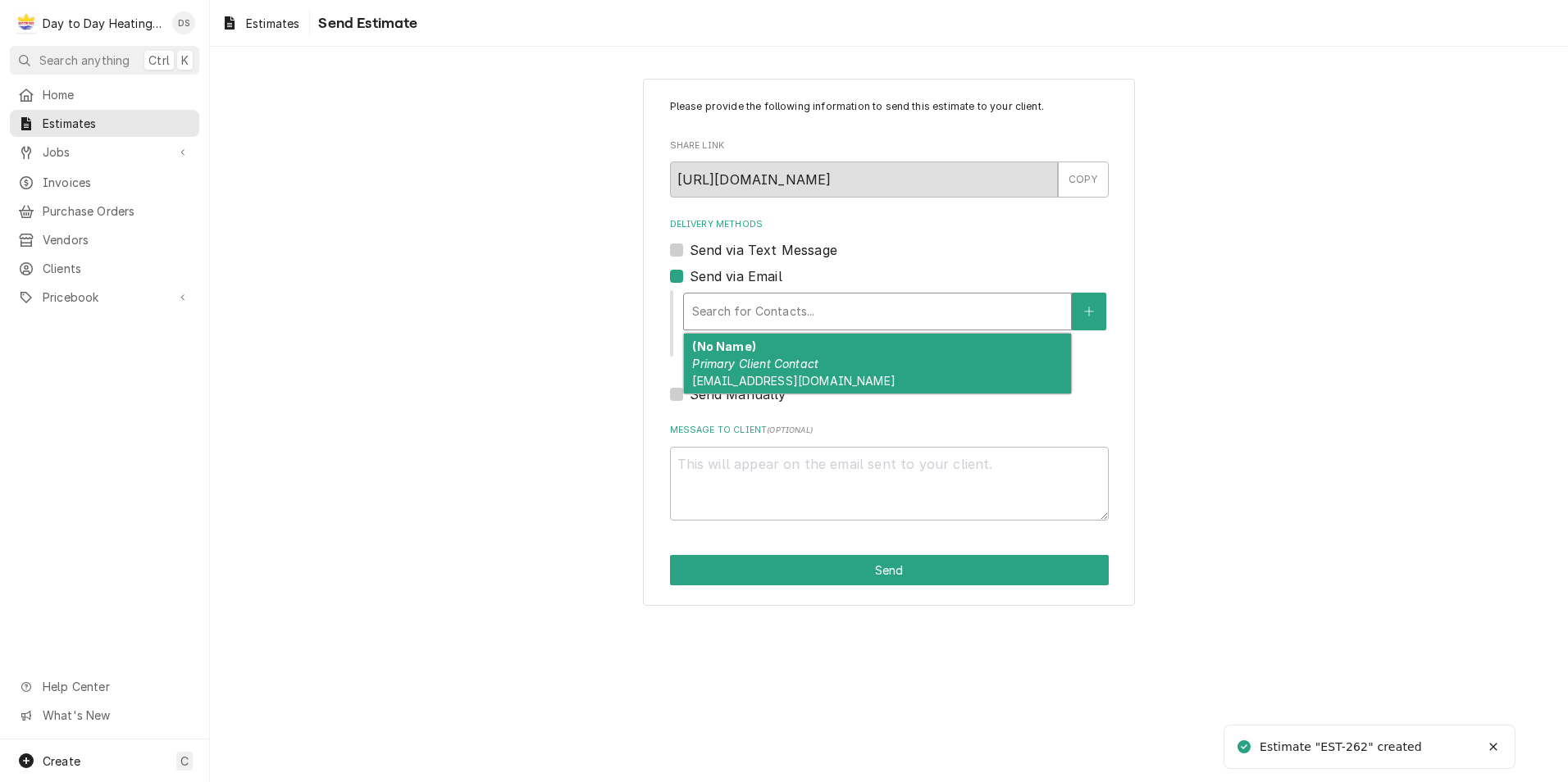
click at [900, 367] on div "(No Name) Primary Client Contact [EMAIL_ADDRESS][DOMAIN_NAME]" at bounding box center [877, 363] width 387 height 60
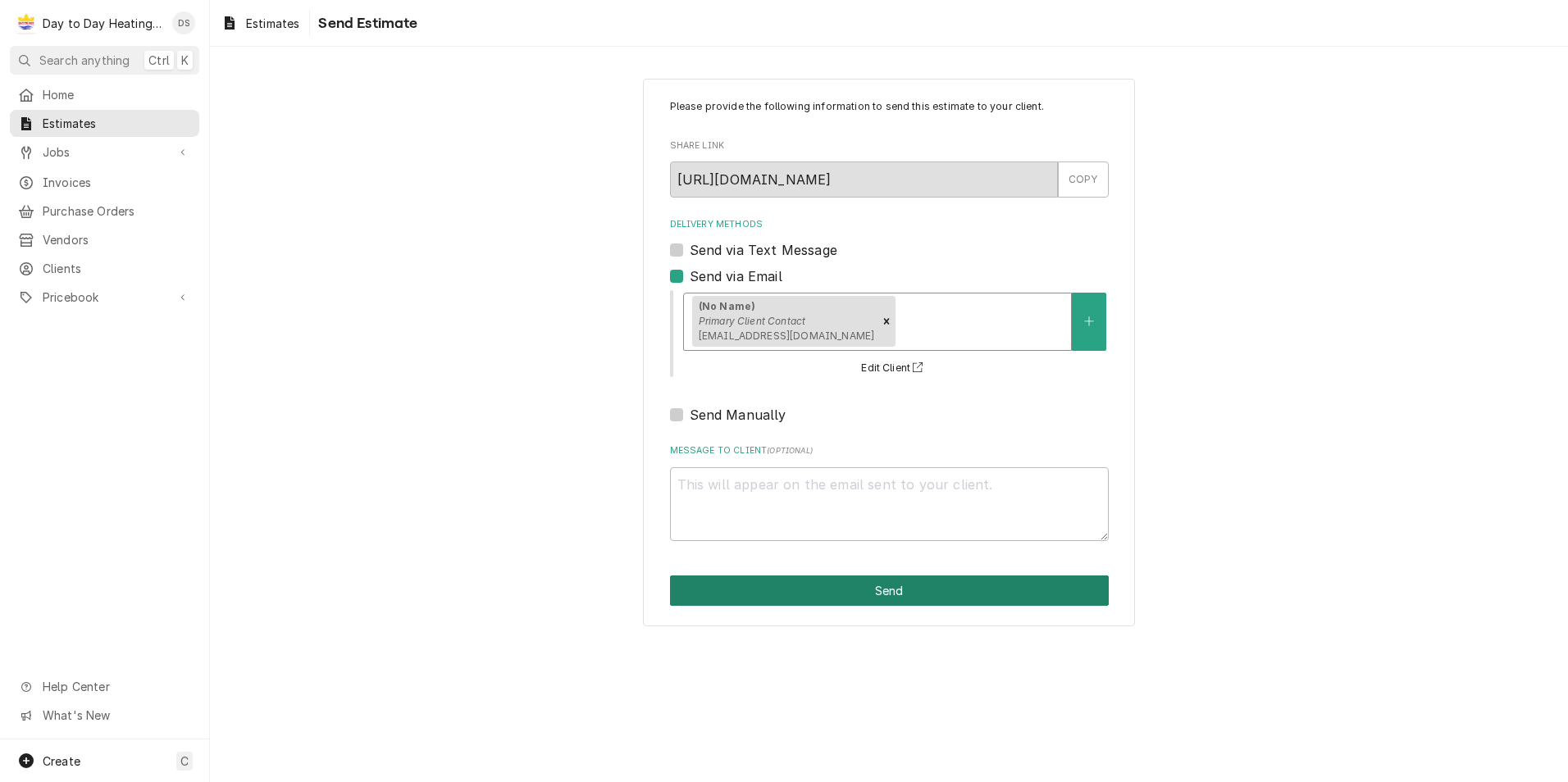
click at [876, 588] on button "Send" at bounding box center [890, 590] width 439 height 30
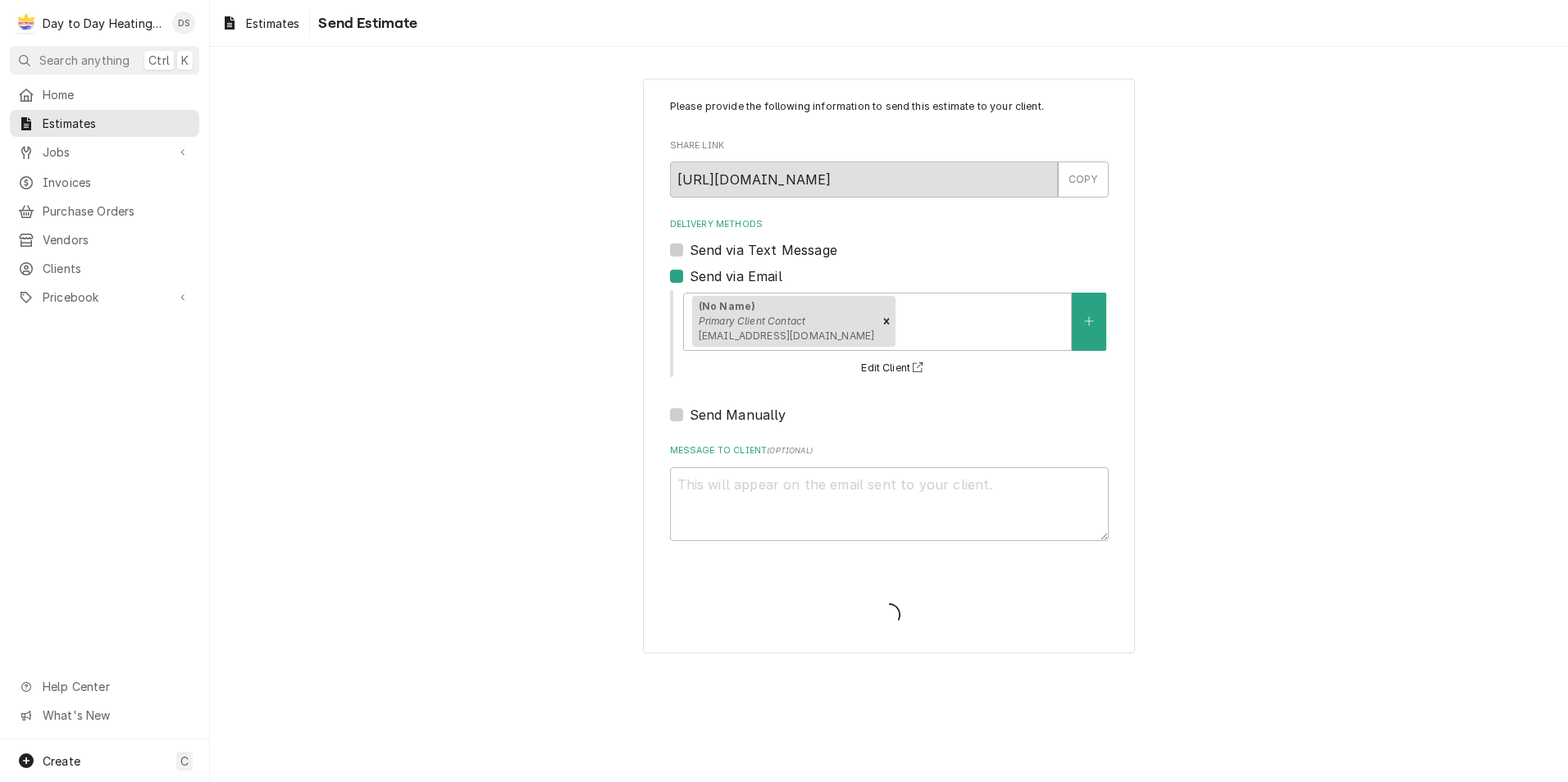
type textarea "x"
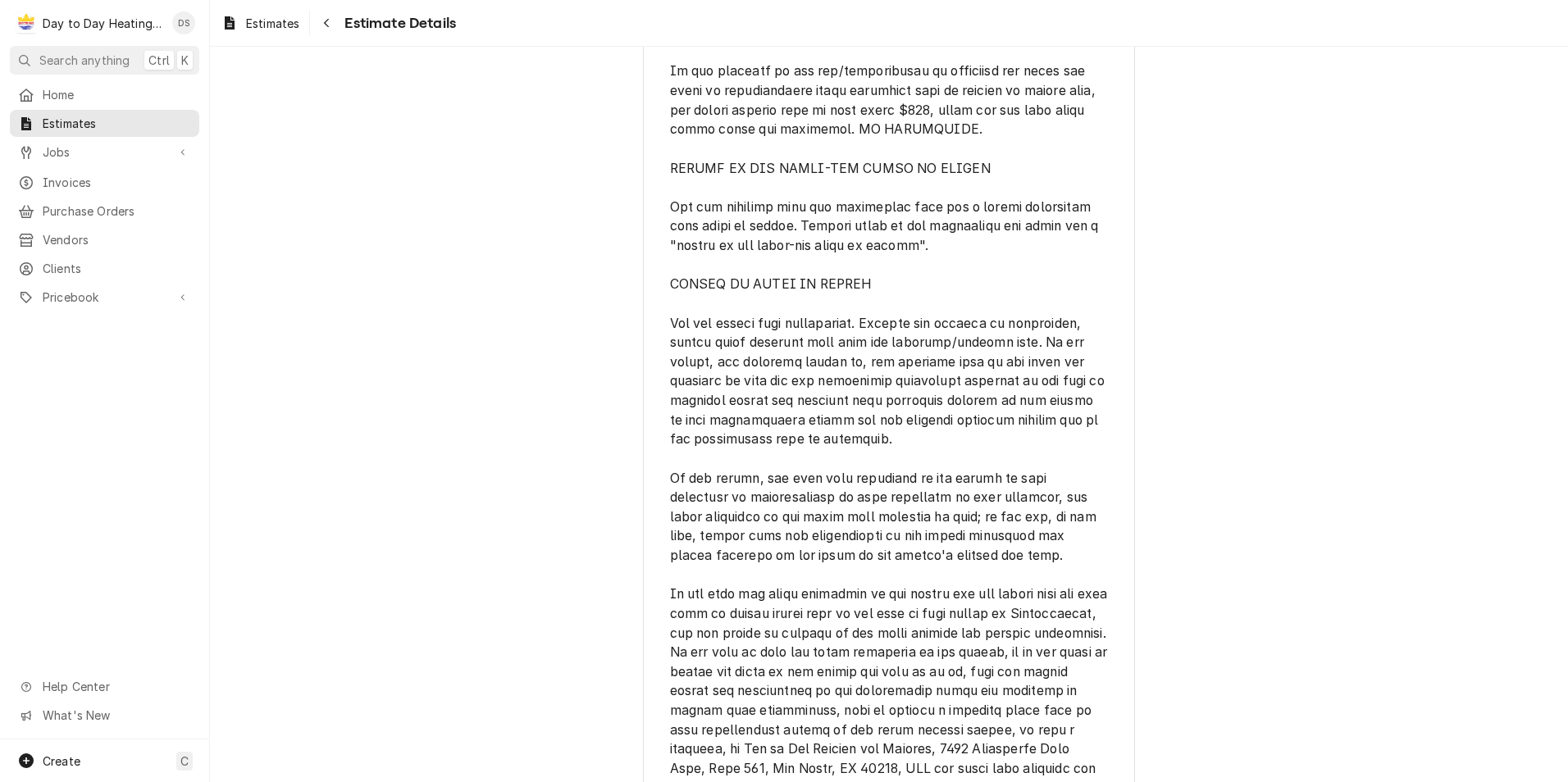
scroll to position [2714, 0]
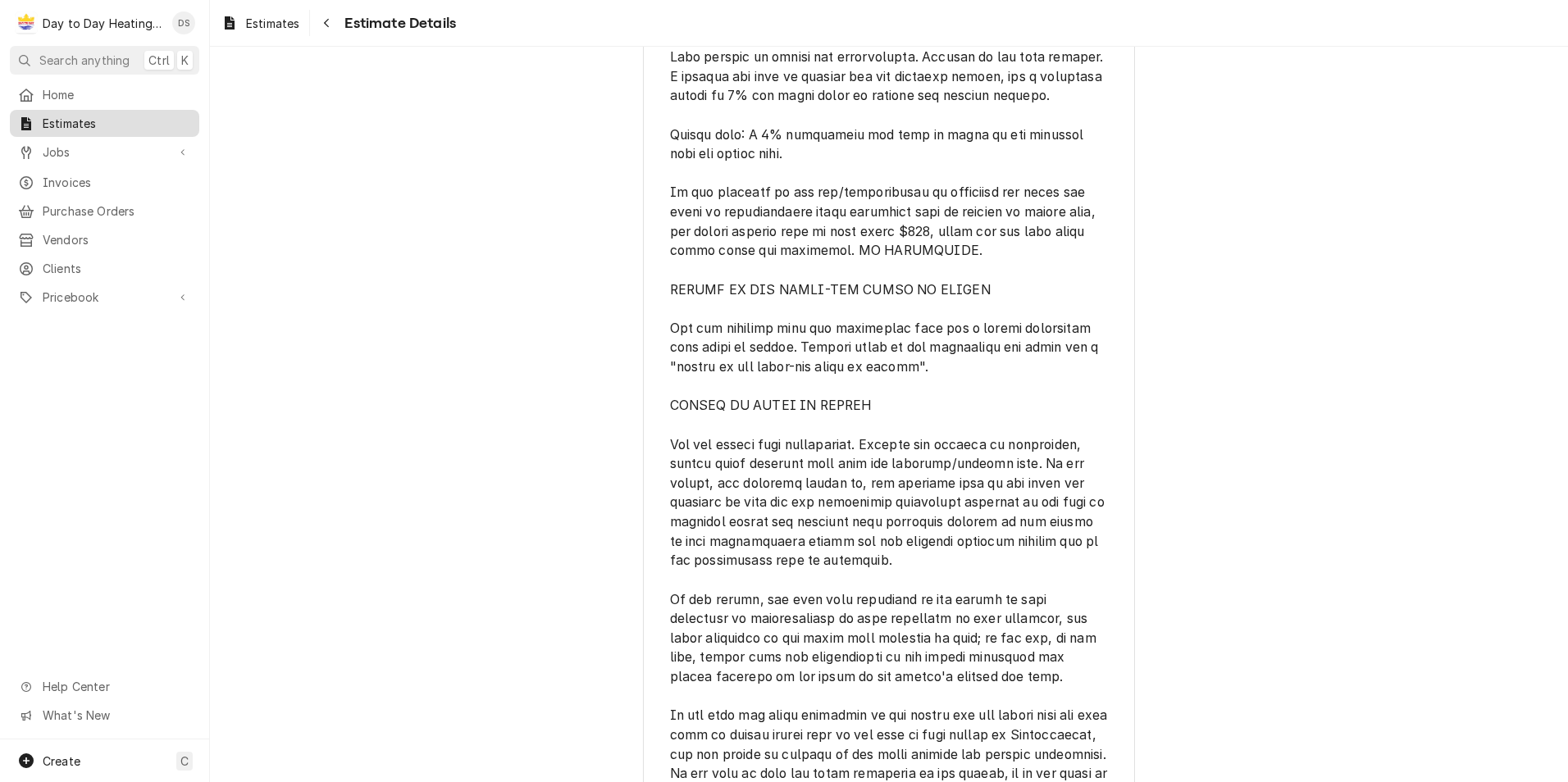
click at [87, 116] on span "Estimates" at bounding box center [117, 123] width 148 height 17
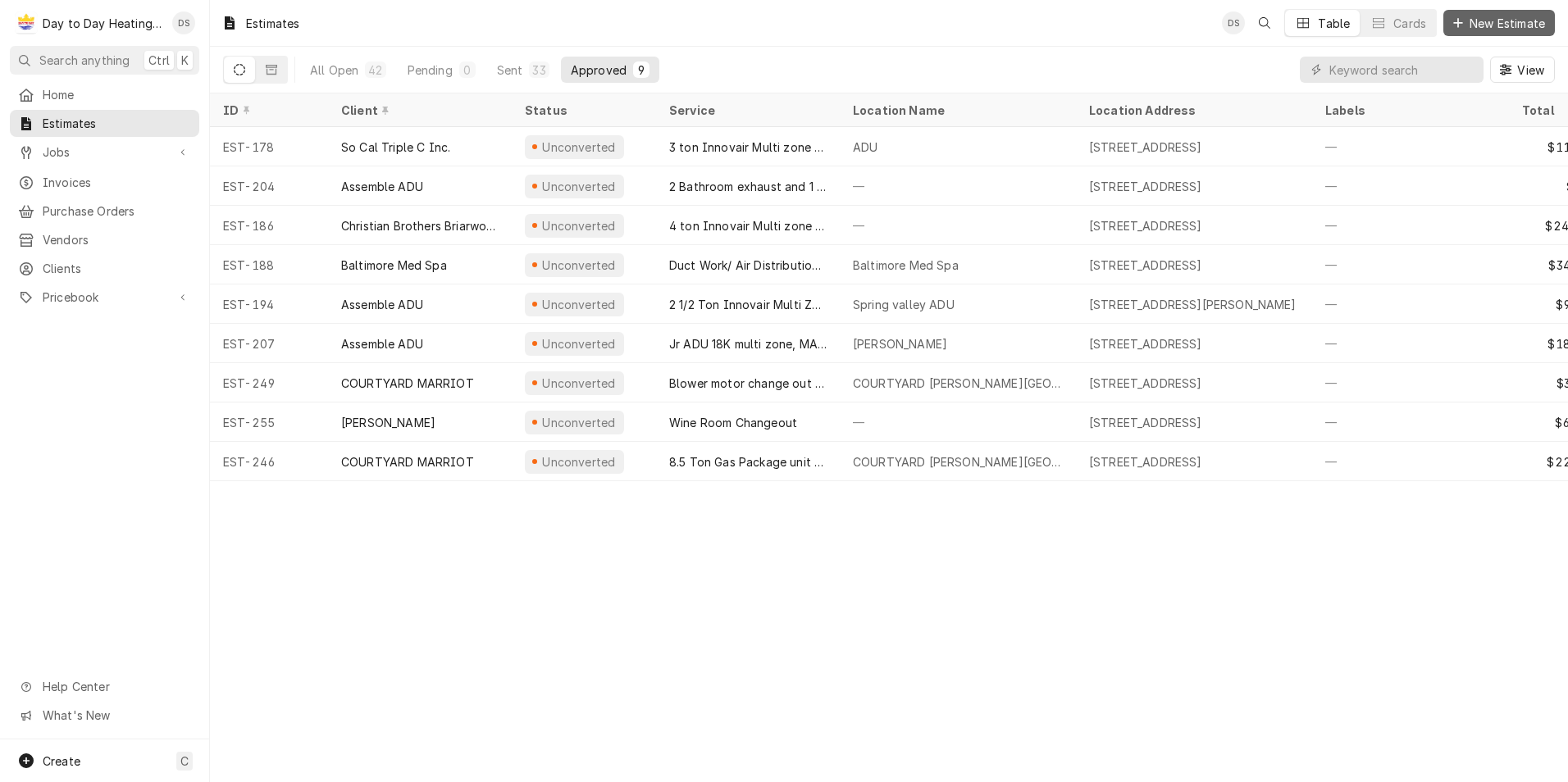
click at [1481, 22] on span "New Estimate" at bounding box center [1506, 23] width 82 height 17
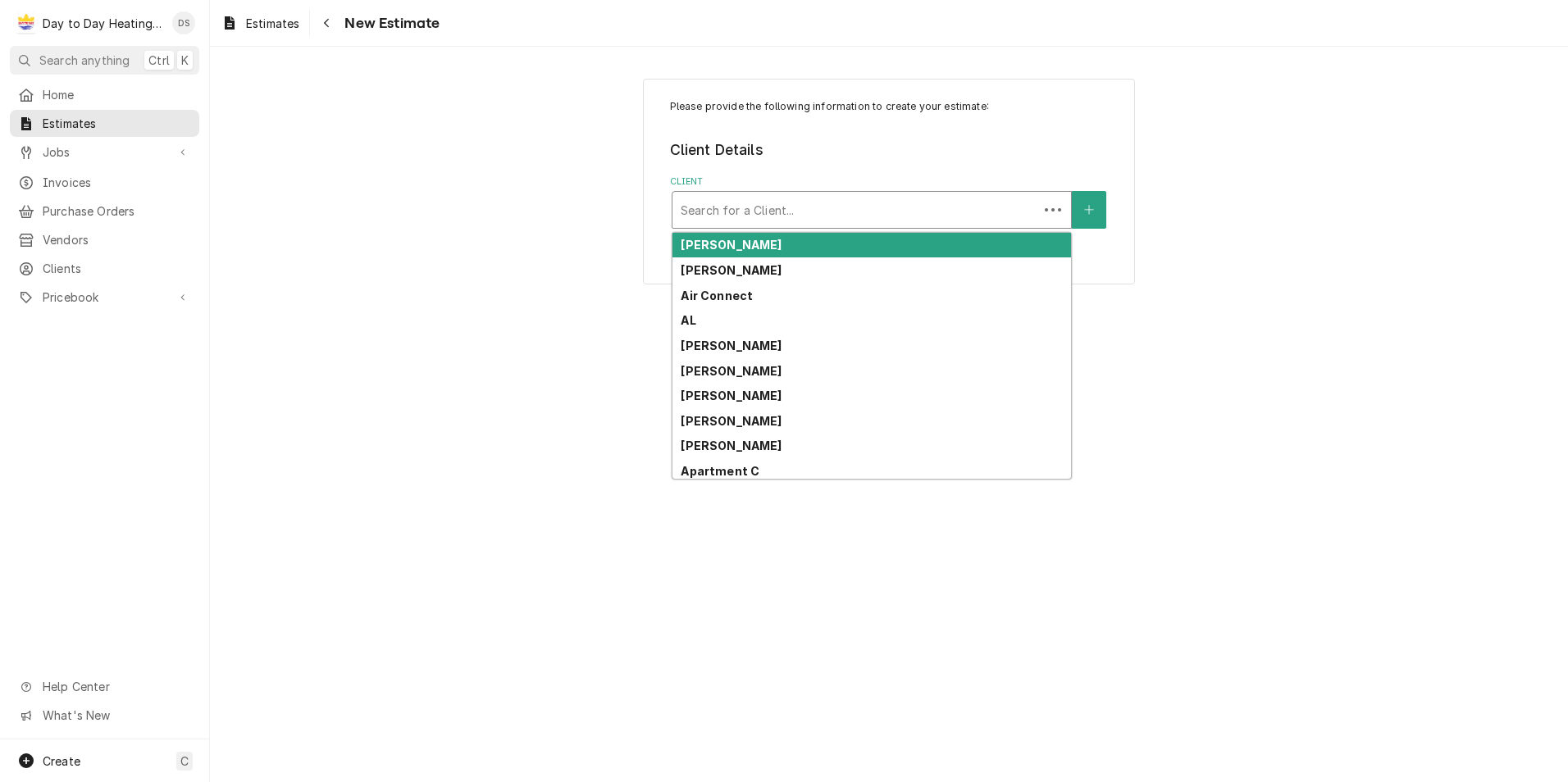
click at [825, 203] on div "Client" at bounding box center [856, 210] width 350 height 30
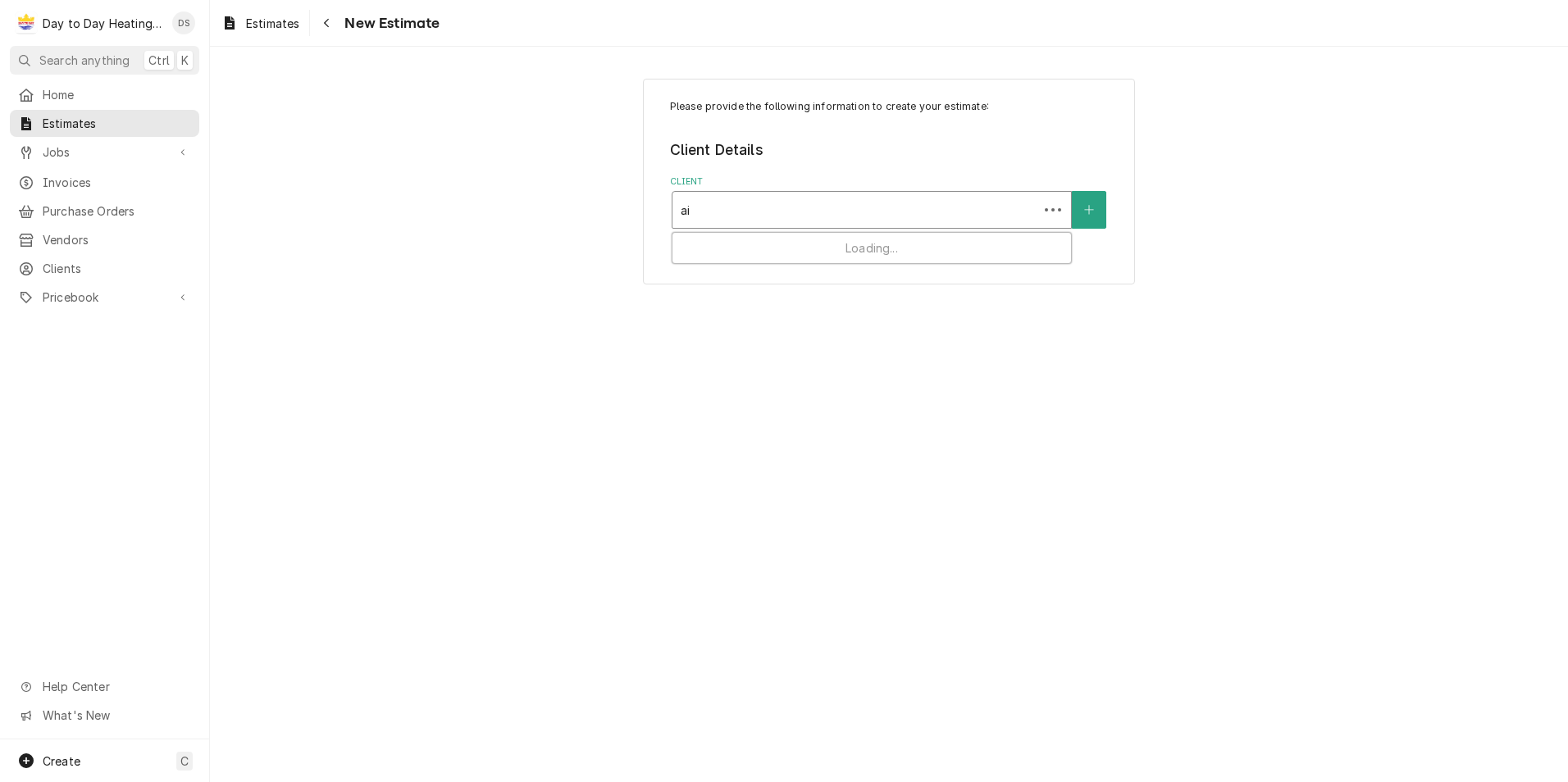
type input "air"
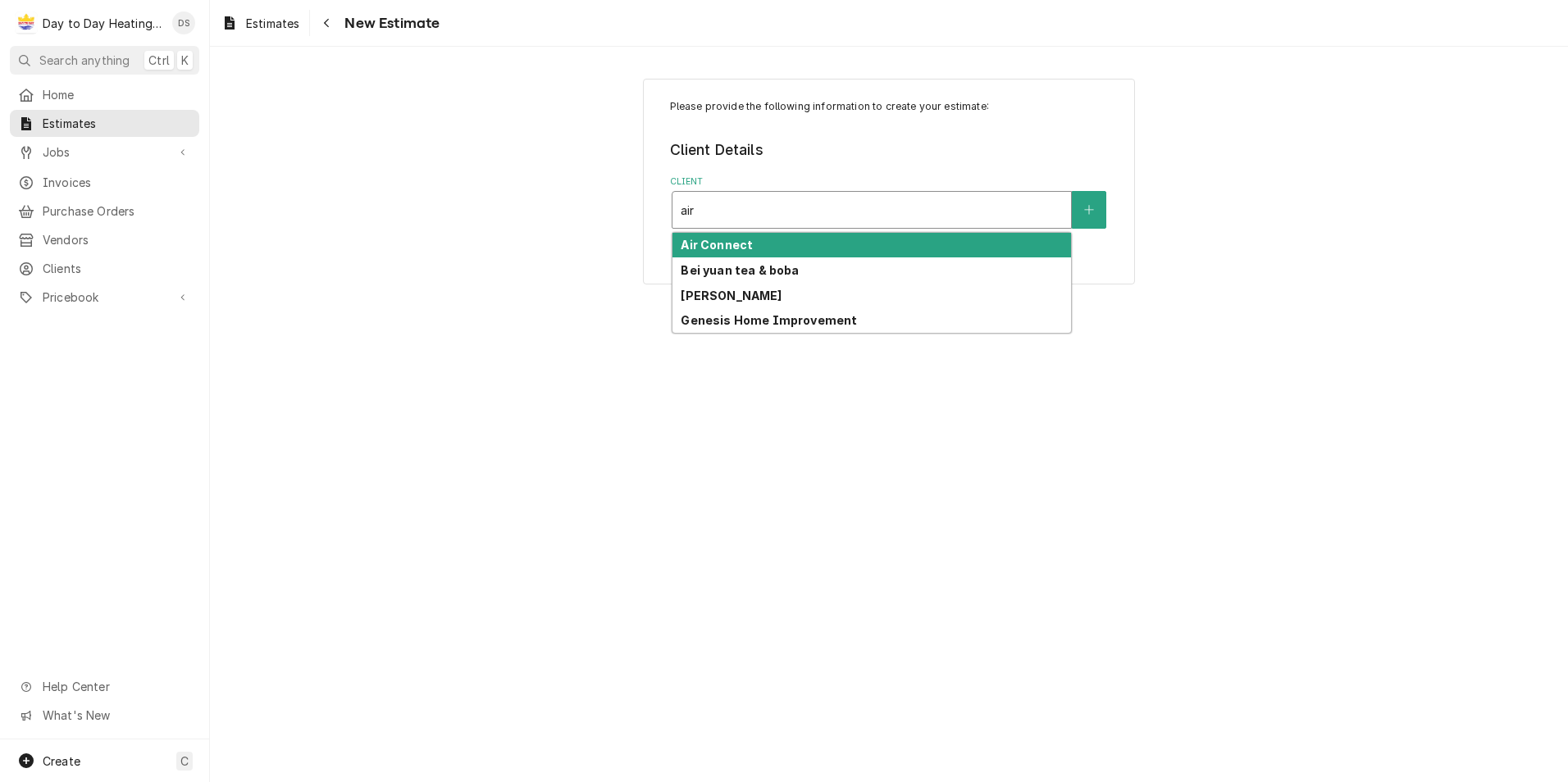
click at [786, 251] on div "Air Connect" at bounding box center [871, 245] width 398 height 26
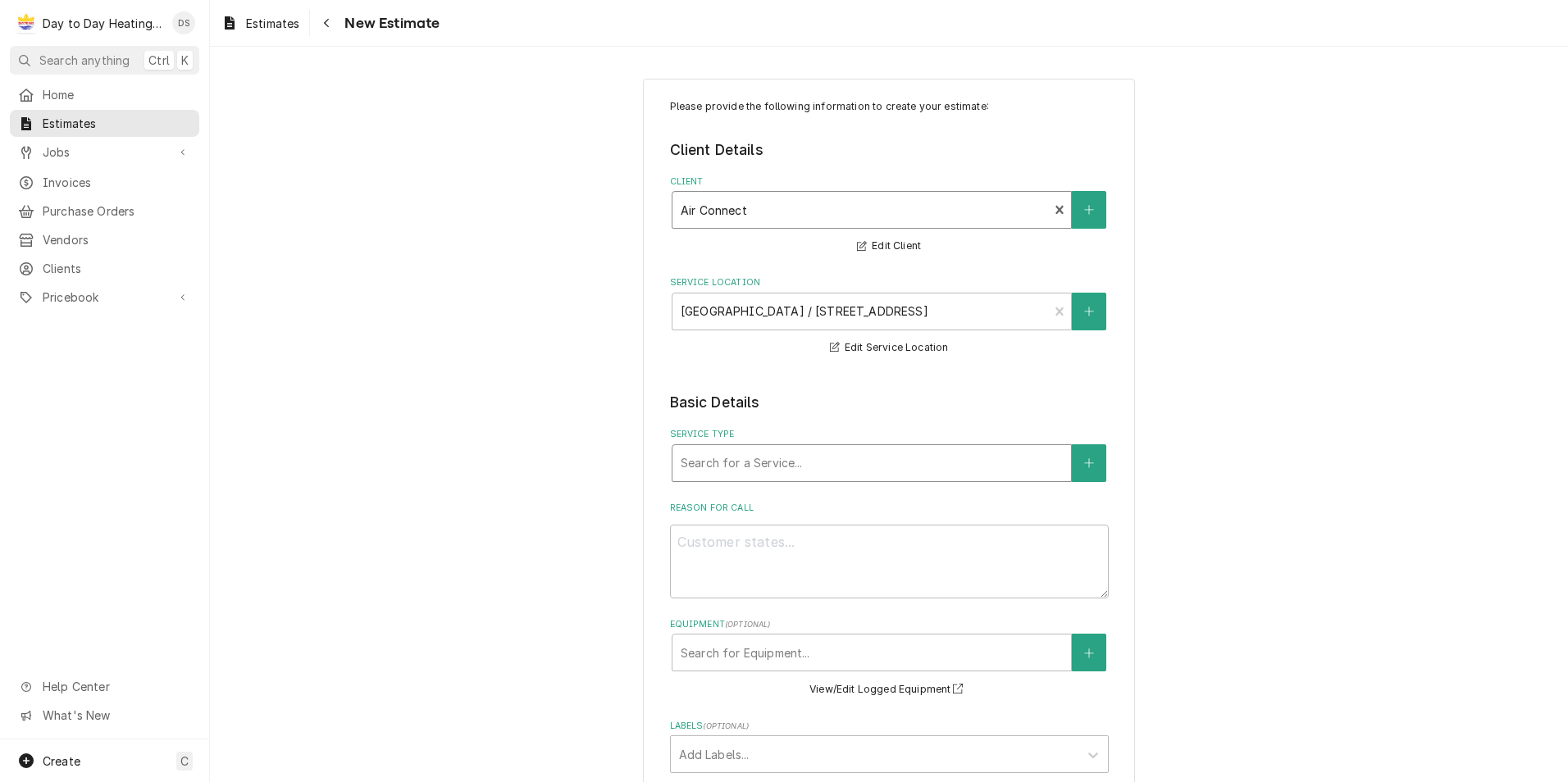
click at [917, 462] on div "Service Type" at bounding box center [872, 463] width 383 height 30
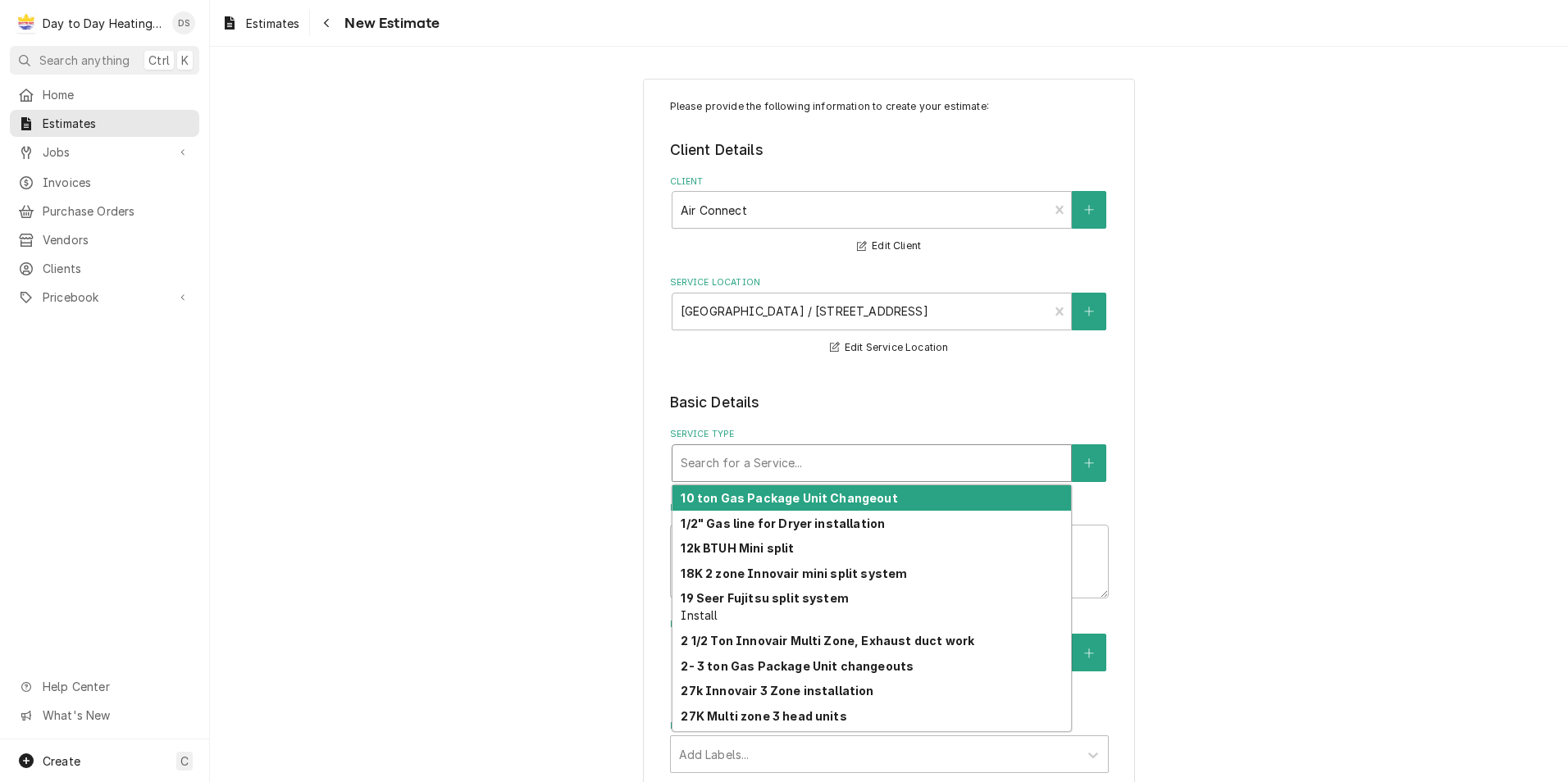
type textarea "x"
type input "c"
type textarea "x"
type input "co"
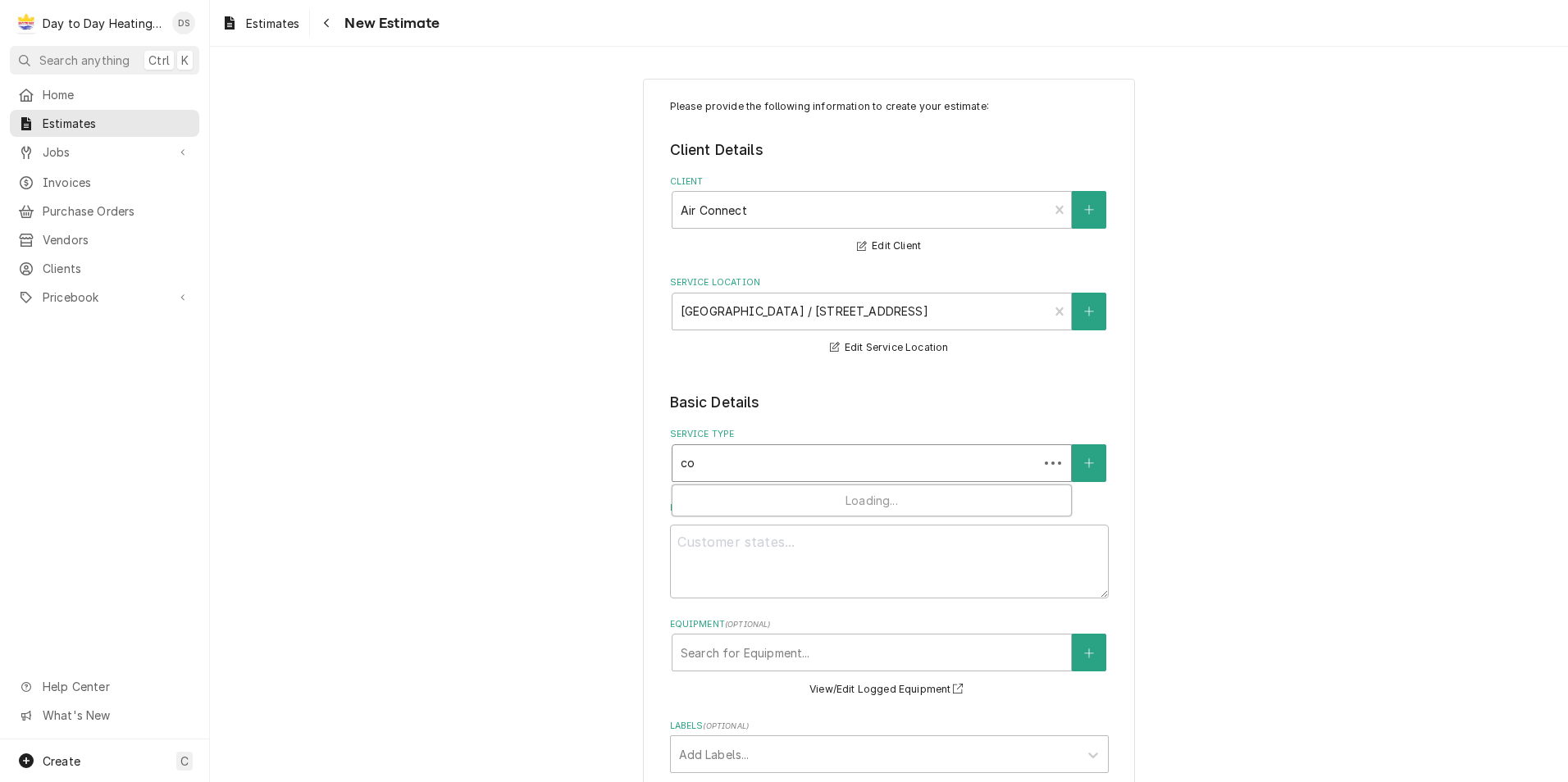
type textarea "x"
type input "con"
type textarea "x"
type input "cond"
type textarea "x"
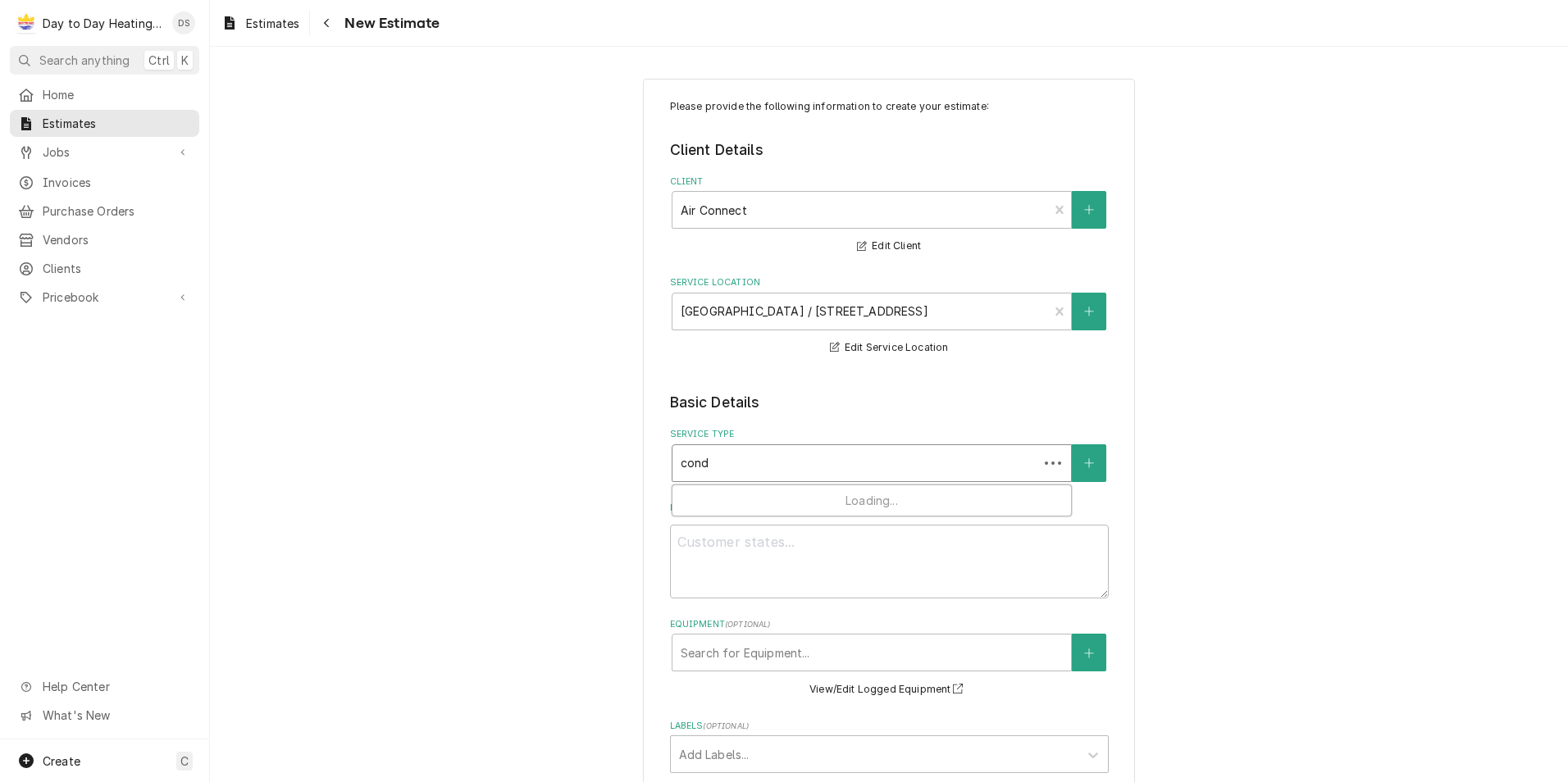
type input "conde"
type textarea "x"
type input "conden"
type textarea "x"
type input "condens"
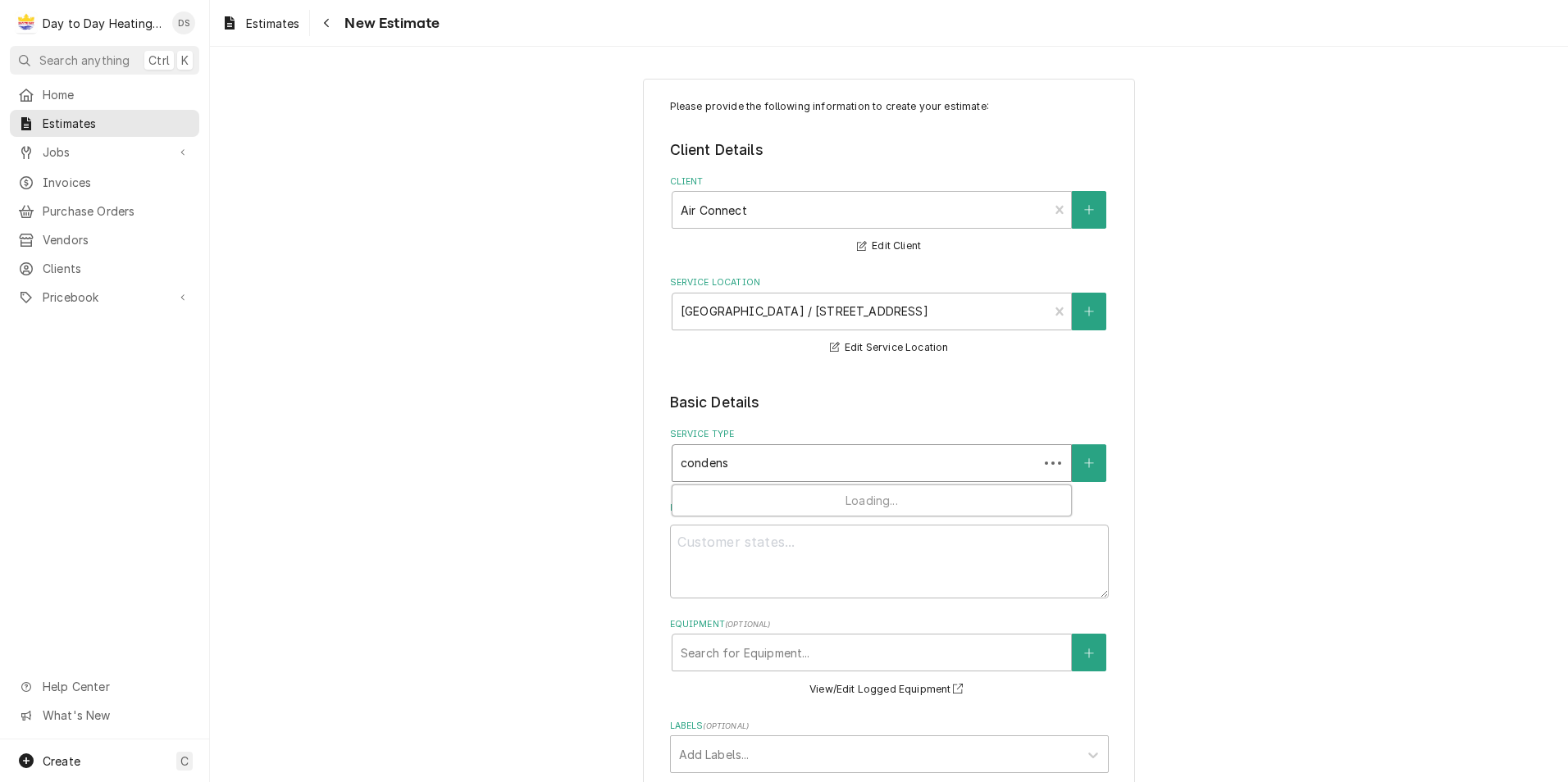
type textarea "x"
type input "condense"
type textarea "x"
type input "condenser"
type textarea "x"
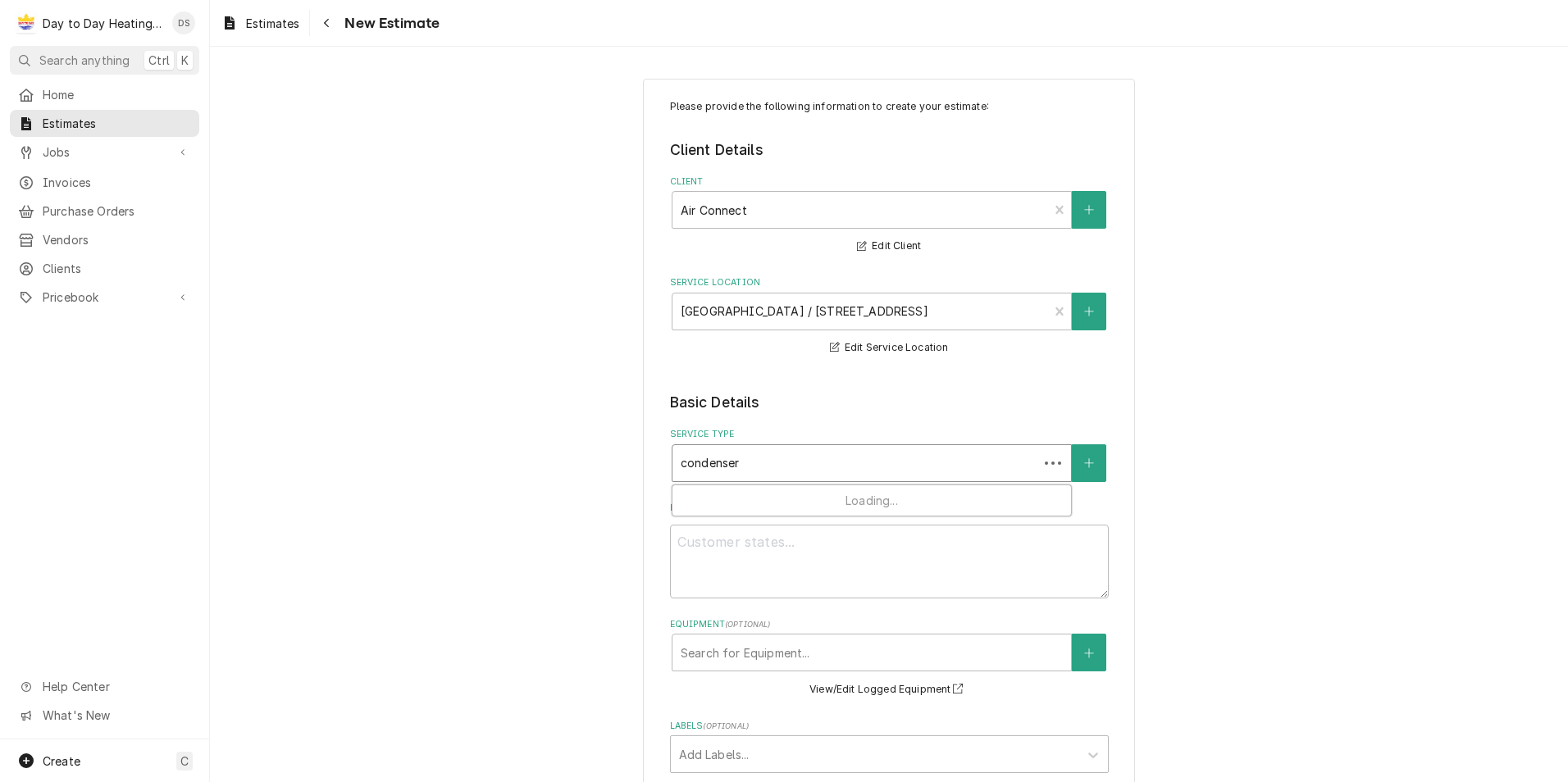
type input "condenser"
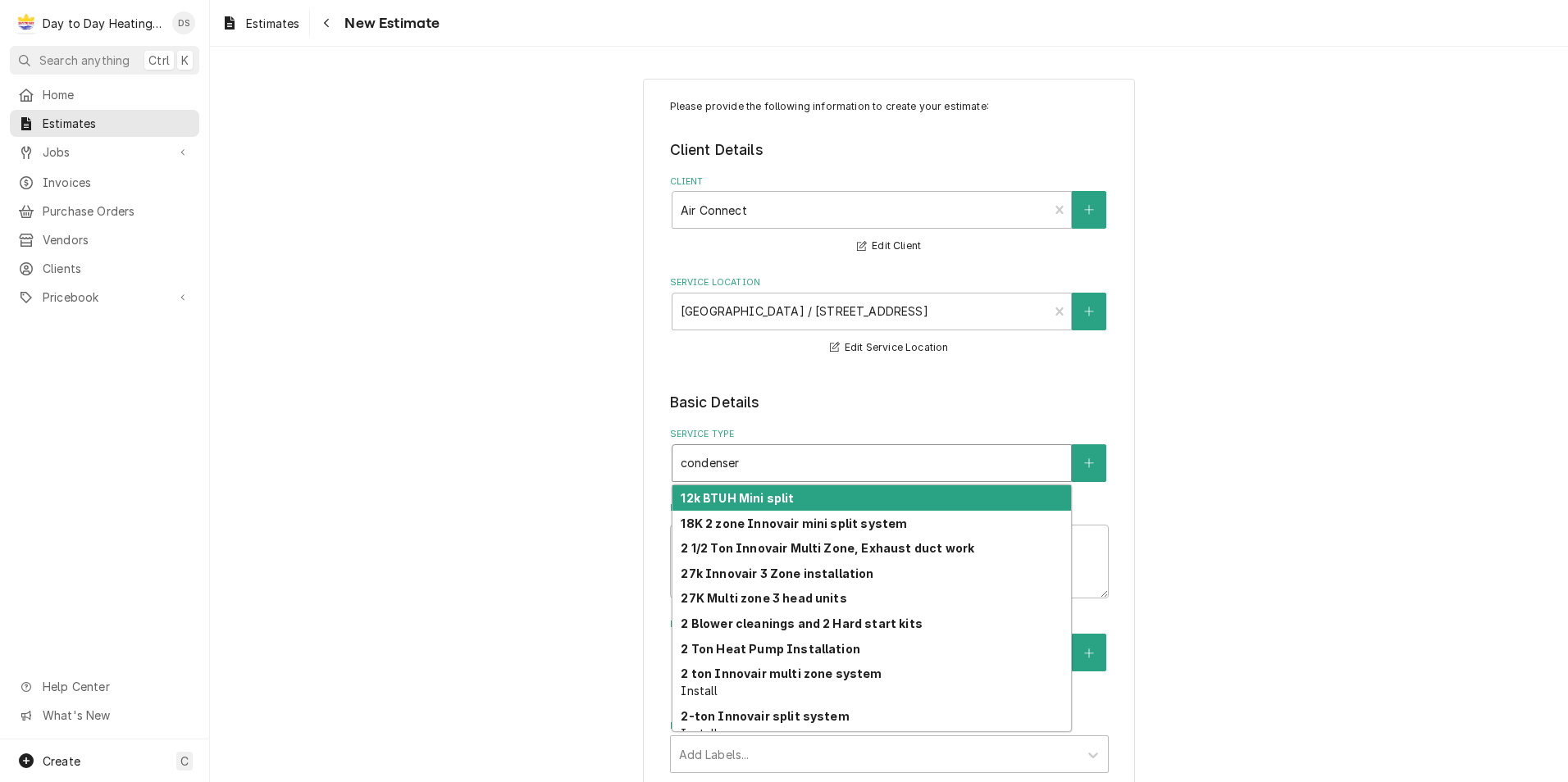
type textarea "x"
type input "condenser c"
type textarea "x"
type input "condenser cl"
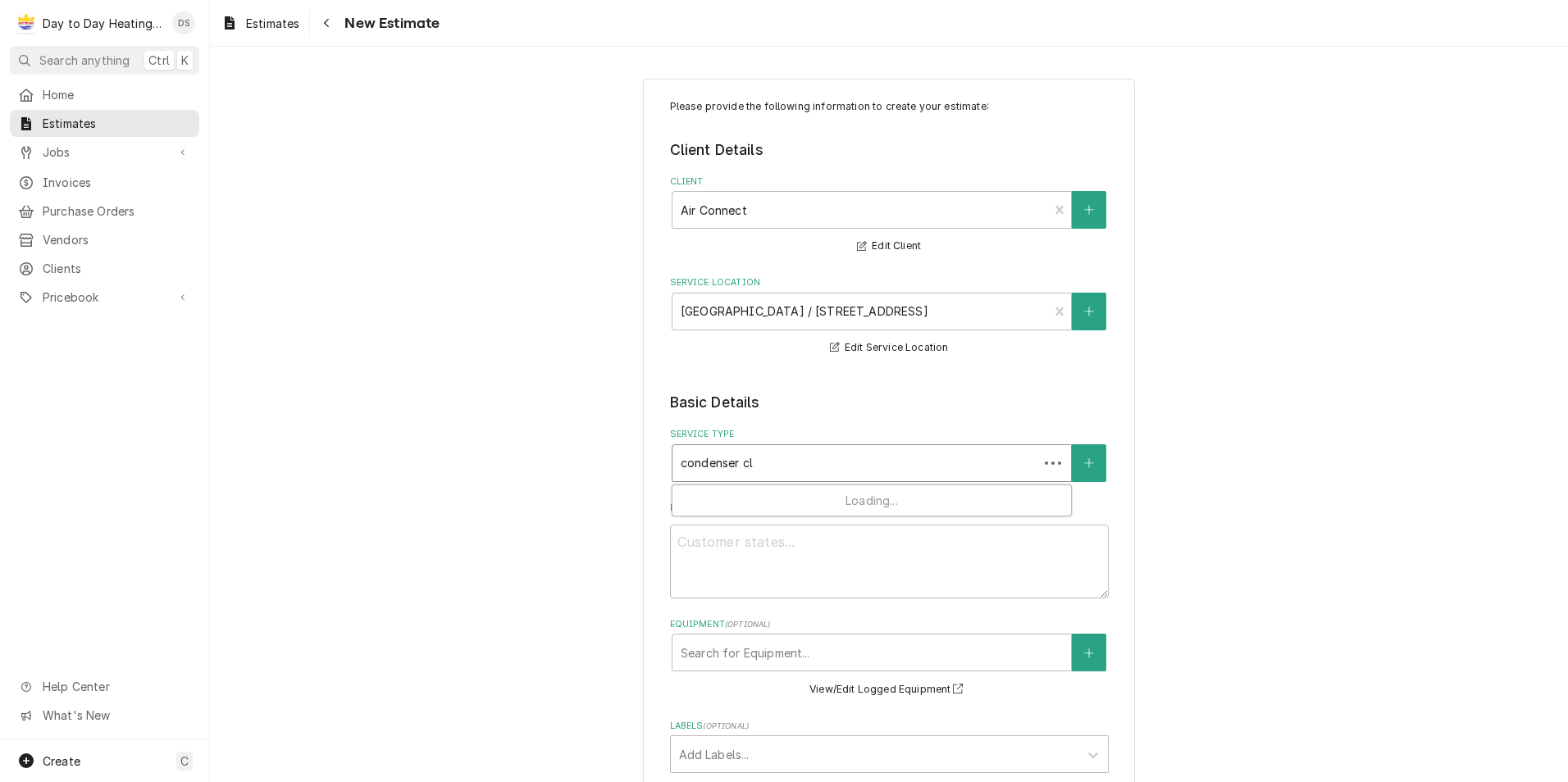
type textarea "x"
type input "condenser cle"
type textarea "x"
type input "condenser clea"
type textarea "x"
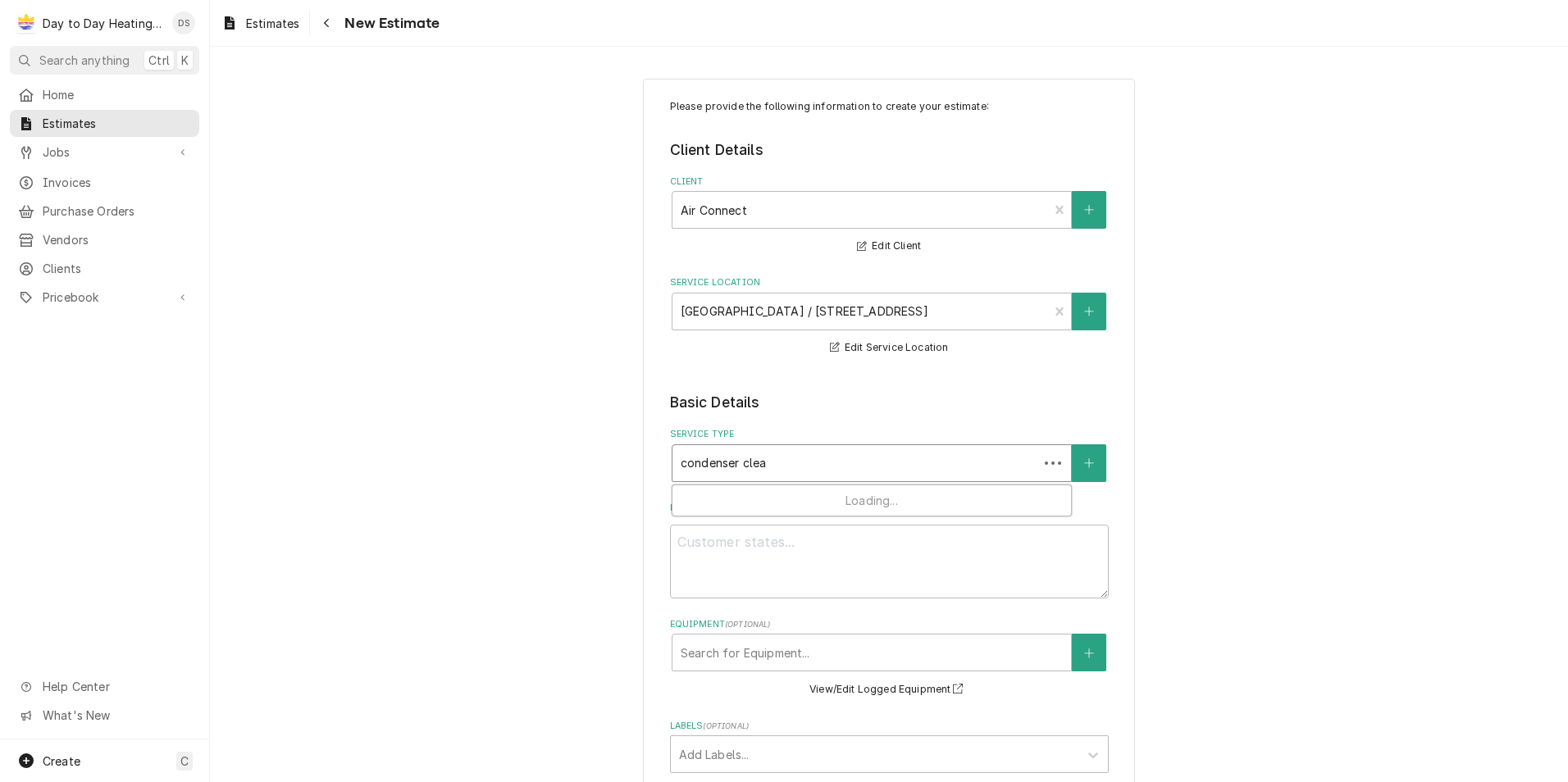
type input "condenser clean"
type textarea "x"
type input "condenser cleani"
type textarea "x"
type input "condenser cleanin"
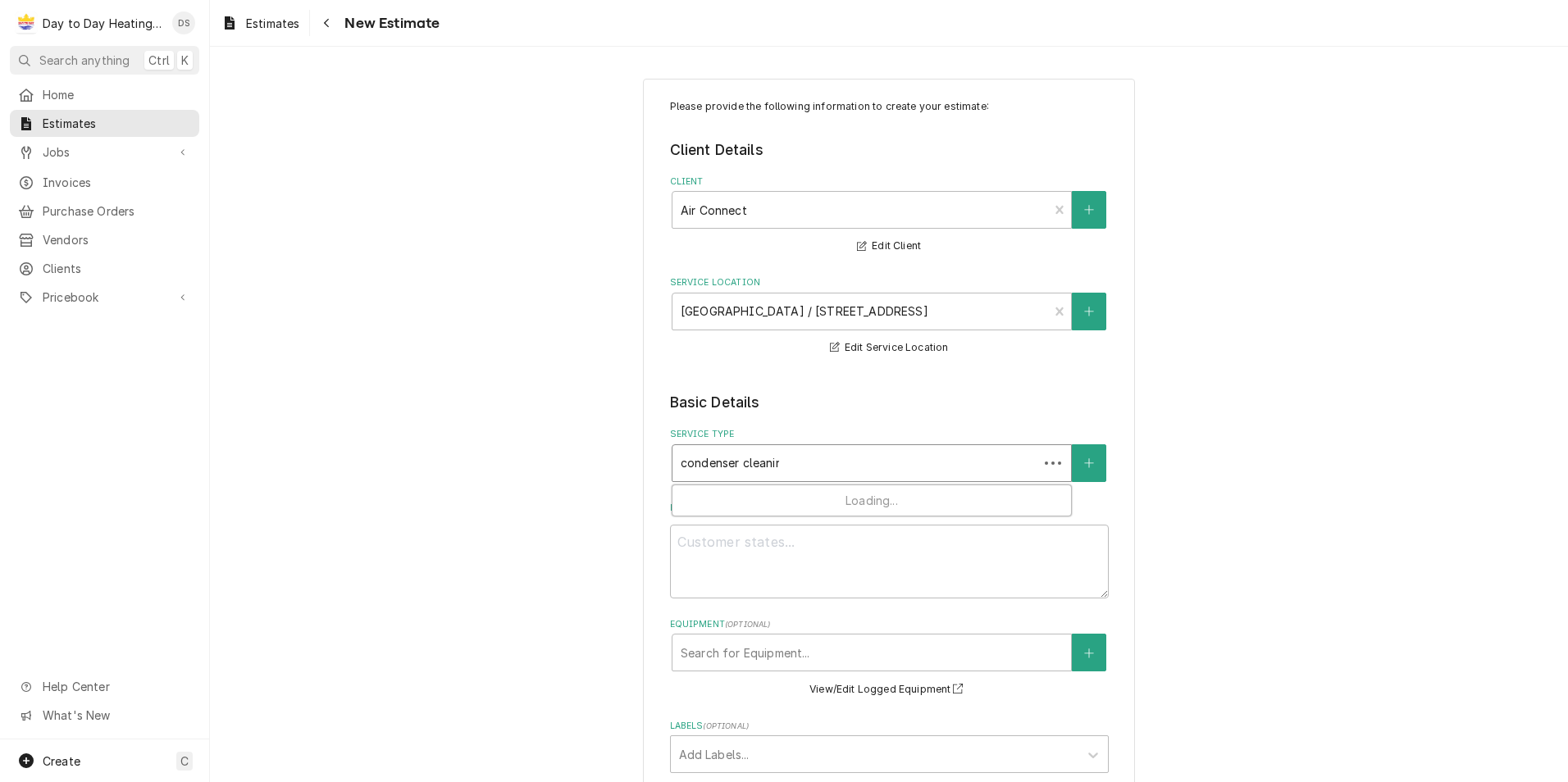
type textarea "x"
type input "condenser cleaning"
type textarea "x"
type input "condenser cleanings"
type textarea "x"
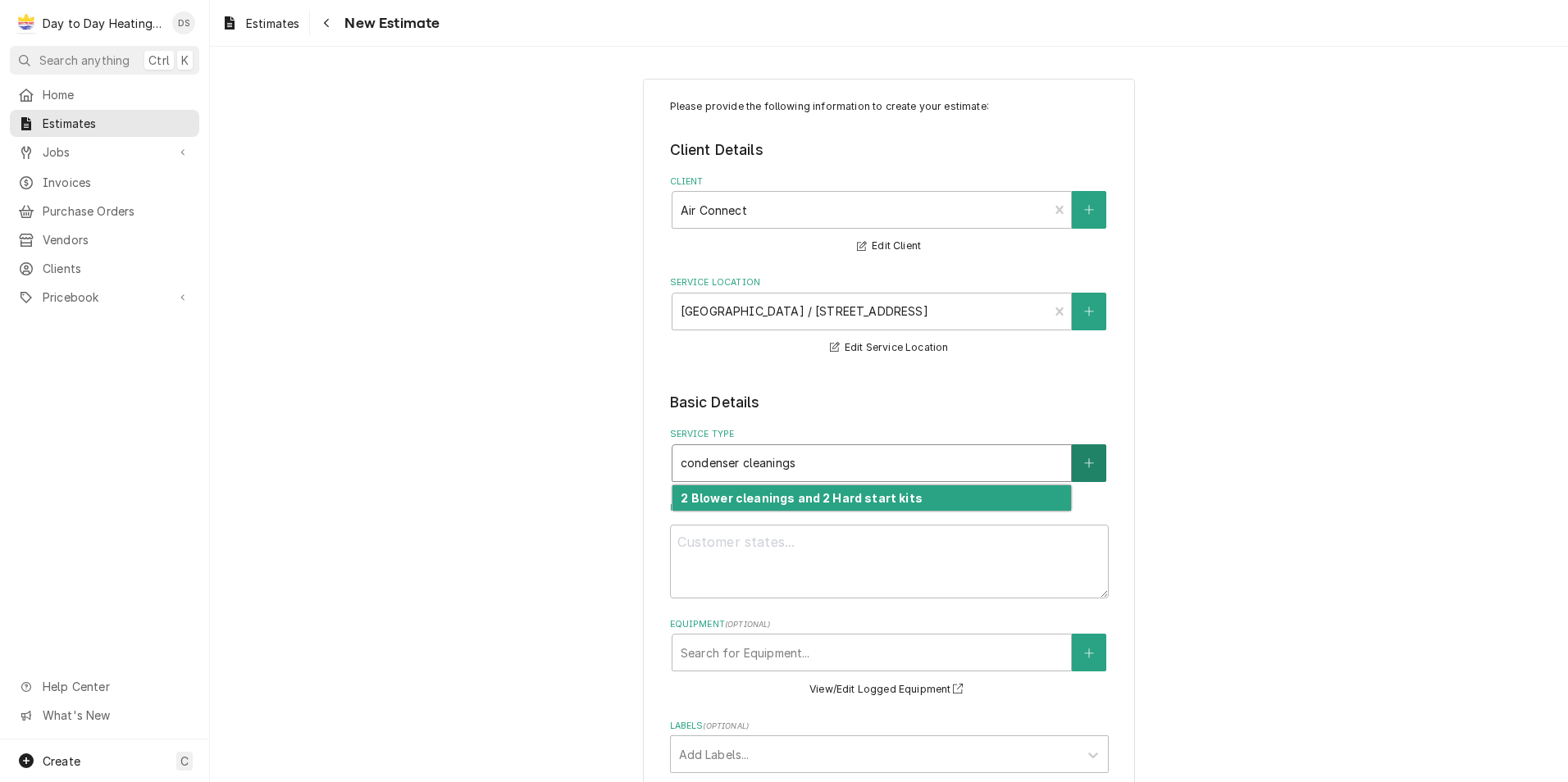
type input "condenser cleanings"
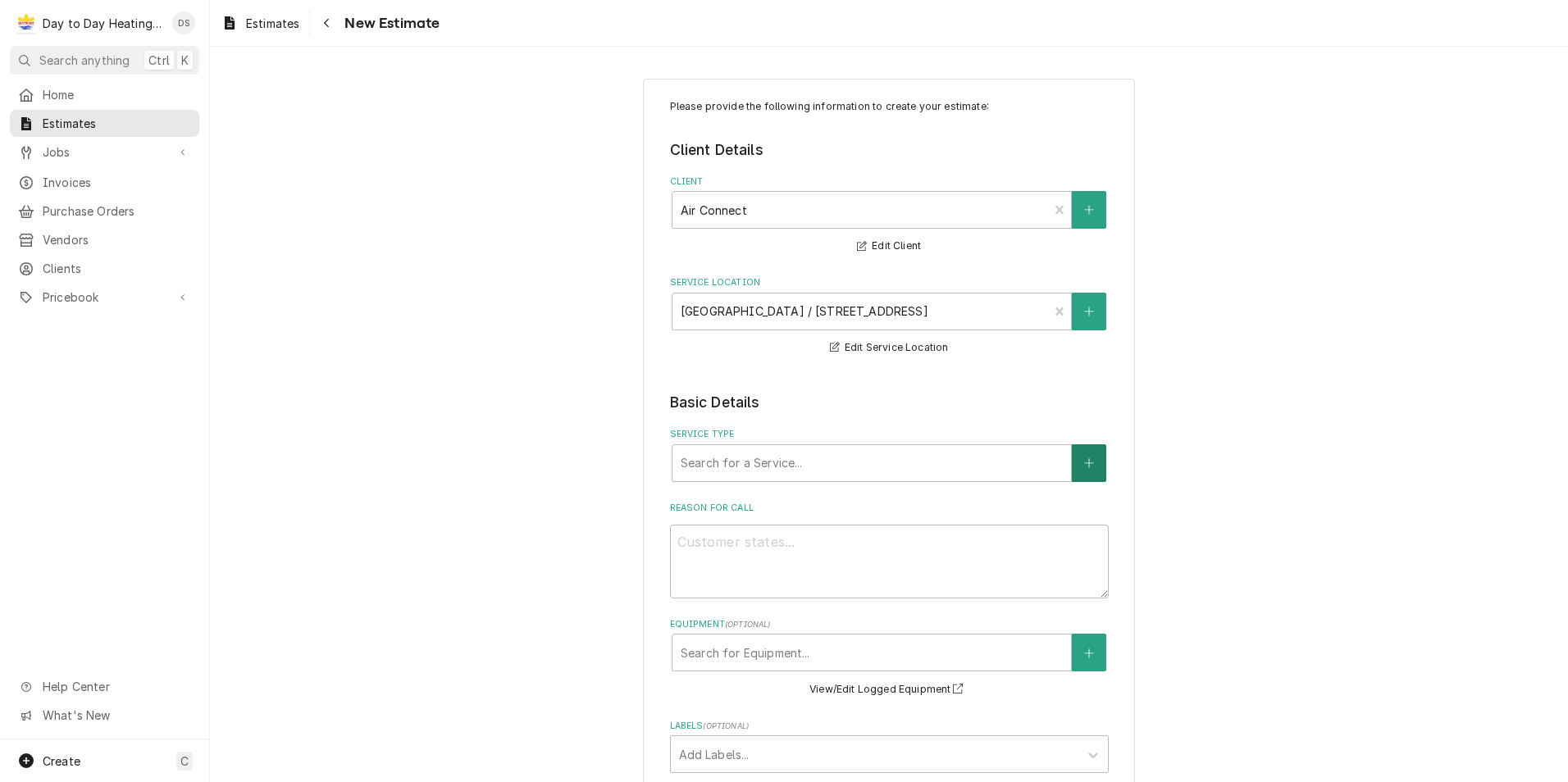
click at [1084, 464] on icon "Create New Service" at bounding box center [1089, 463] width 10 height 12
type textarea "x"
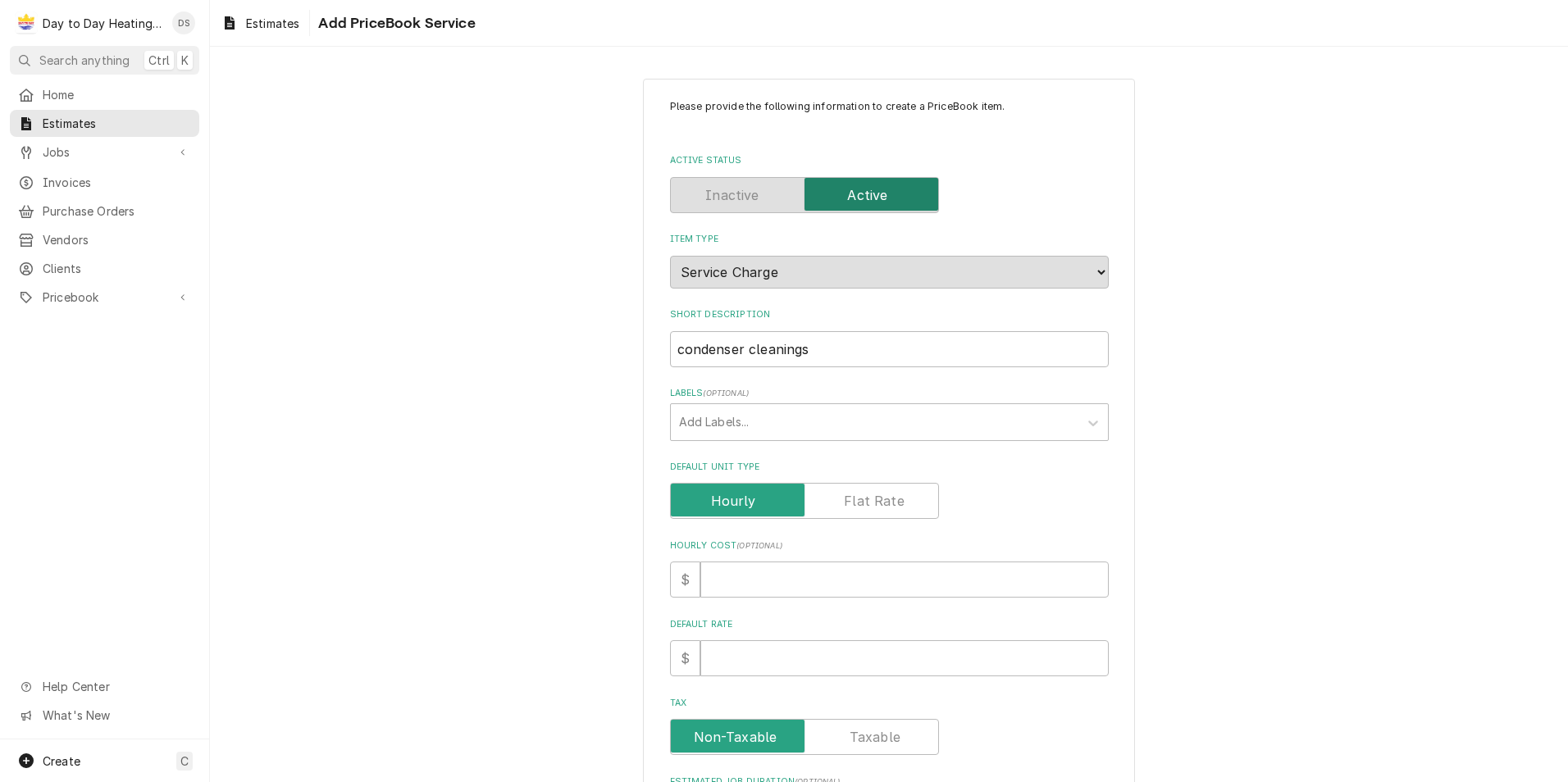
click at [850, 500] on label "Default Unit Type" at bounding box center [805, 501] width 269 height 36
click at [850, 500] on input "Default Unit Type" at bounding box center [805, 501] width 254 height 36
checkbox input "true"
drag, startPoint x: 806, startPoint y: 668, endPoint x: 815, endPoint y: 668, distance: 9.0
click at [810, 668] on input "Default Unit Price" at bounding box center [904, 658] width 408 height 36
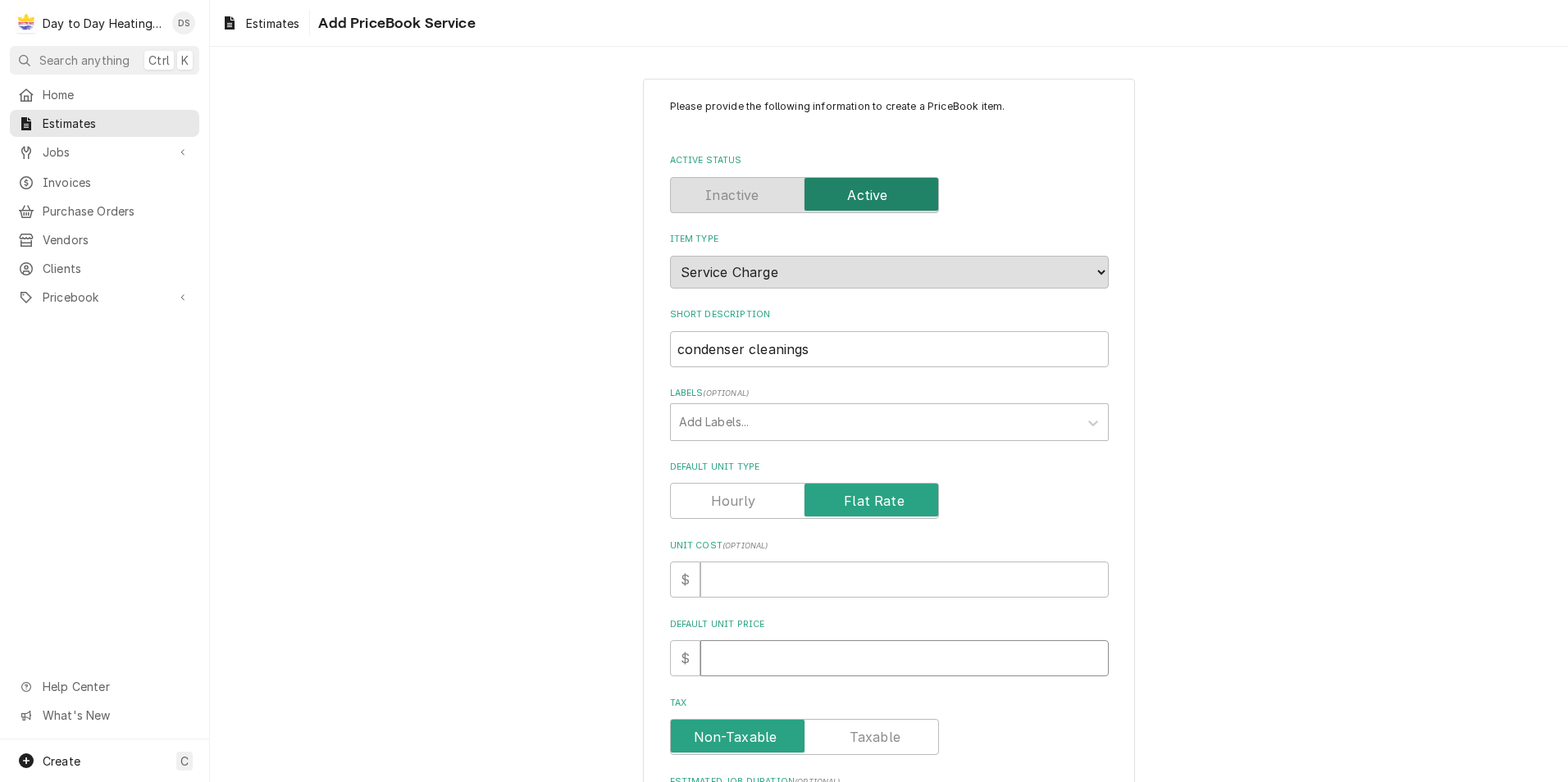
type textarea "x"
type input "1"
type textarea "x"
type input "10"
type textarea "x"
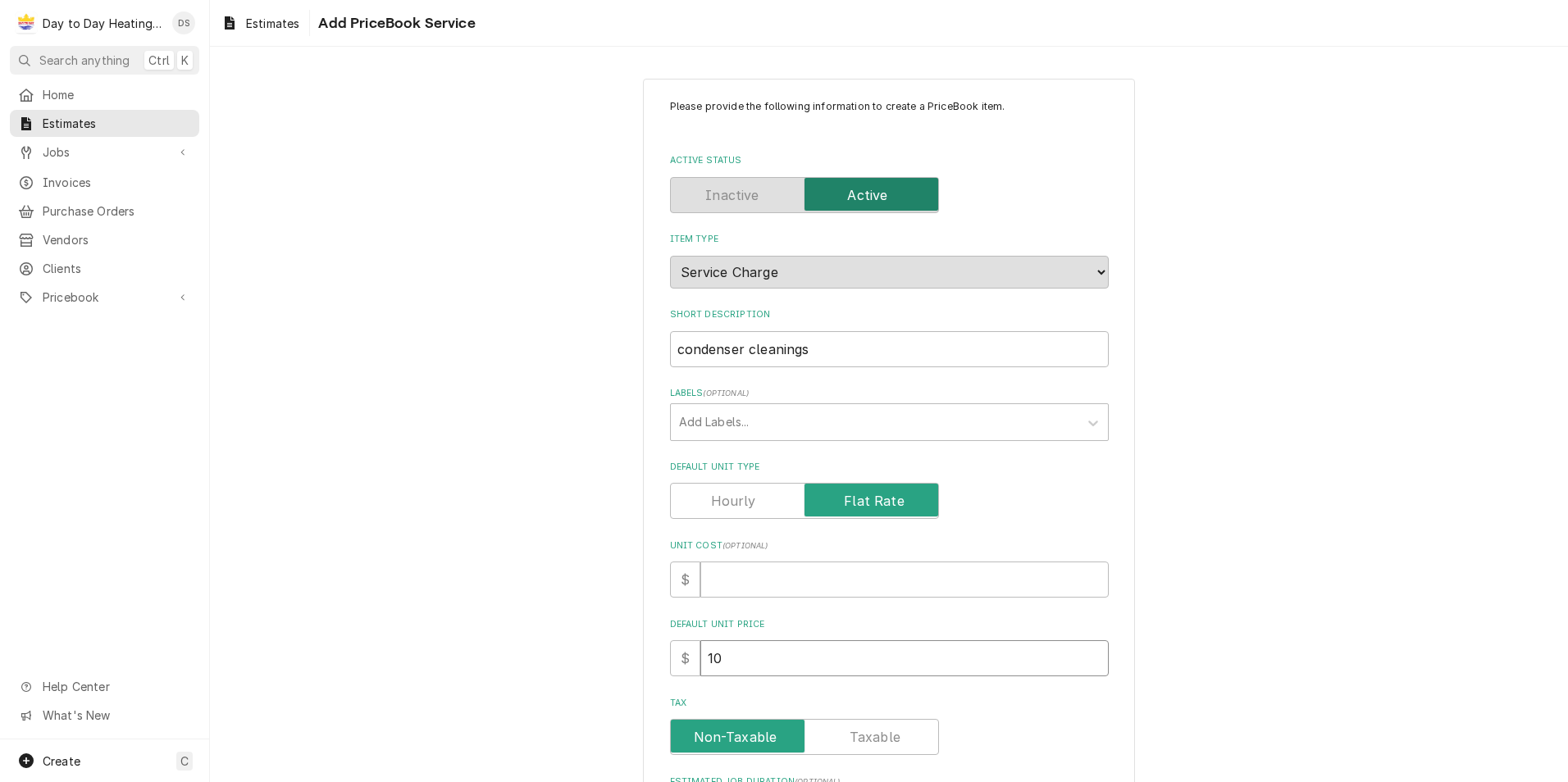
type input "100"
type textarea "x"
type input "1000"
type textarea "x"
type input "1000"
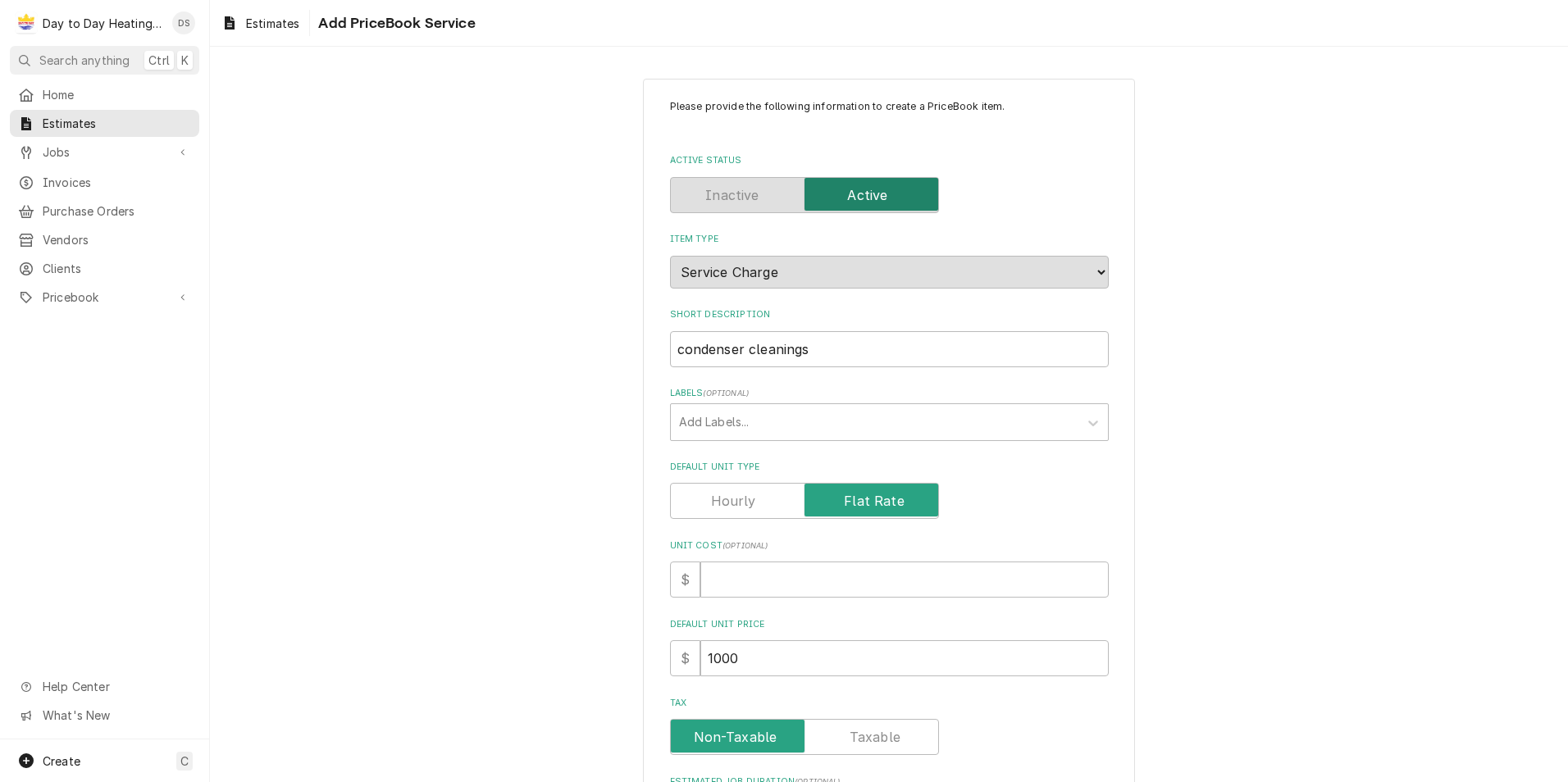
click at [563, 537] on div "Please provide the following information to create a PriceBook item. Active Sta…" at bounding box center [889, 616] width 1358 height 1103
click at [673, 350] on input "condenser cleanings" at bounding box center [890, 349] width 439 height 36
type textarea "x"
type input "4condenser cleanings"
type textarea "x"
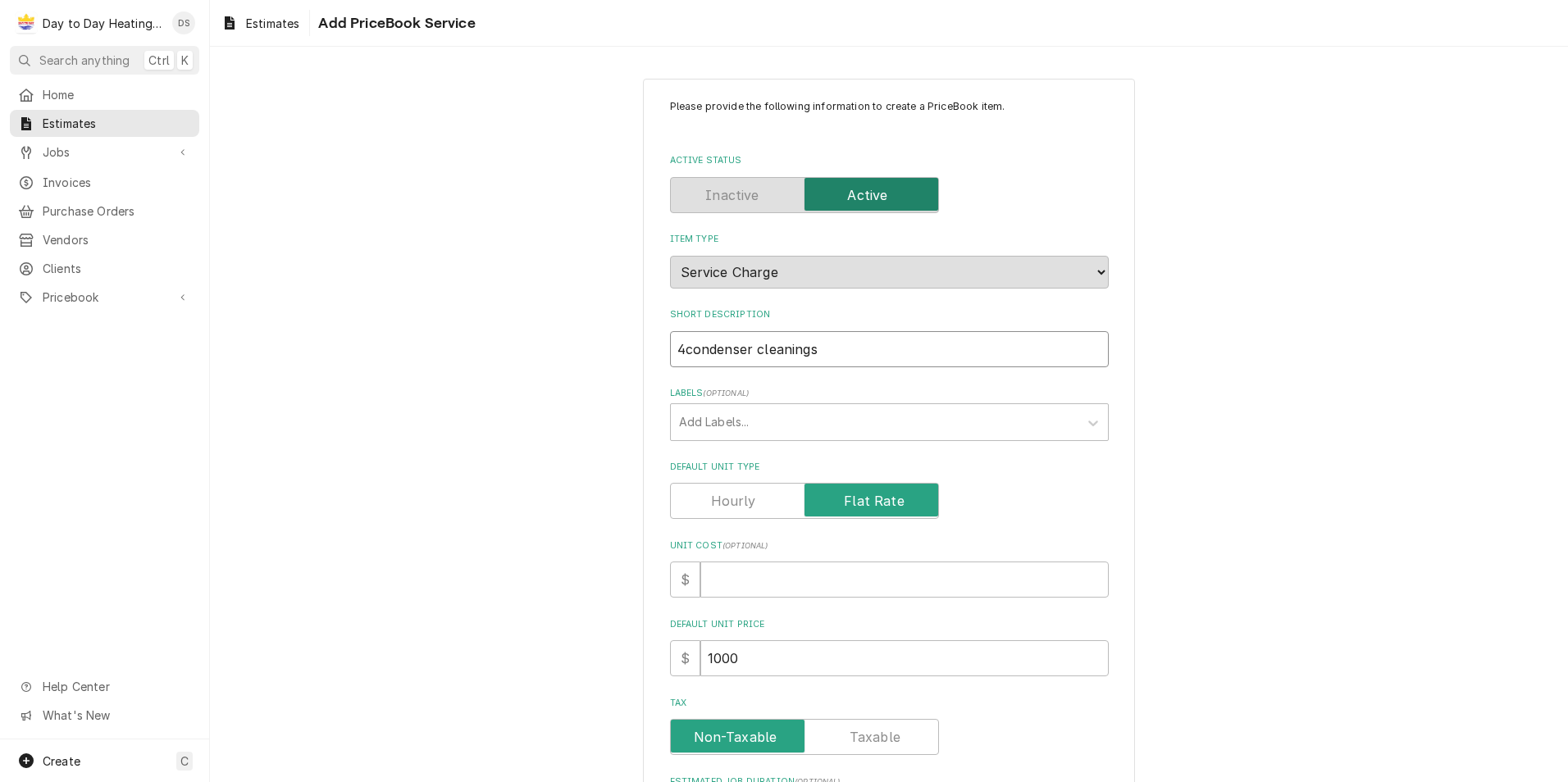
type input "condenser cleanings"
type textarea "x"
type input "5condenser cleanings"
type textarea "x"
type input "5 condenser cleanings"
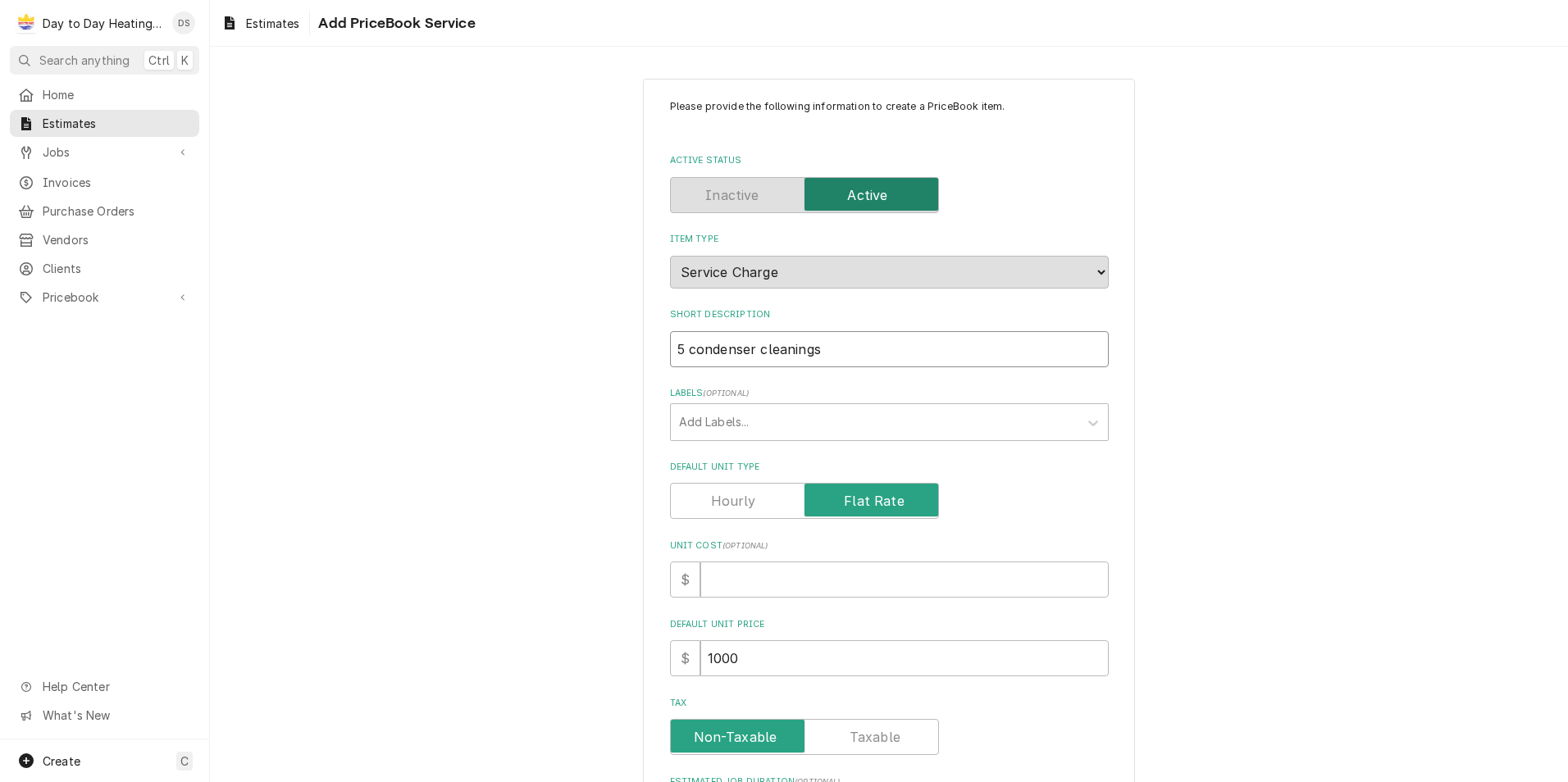
type textarea "x"
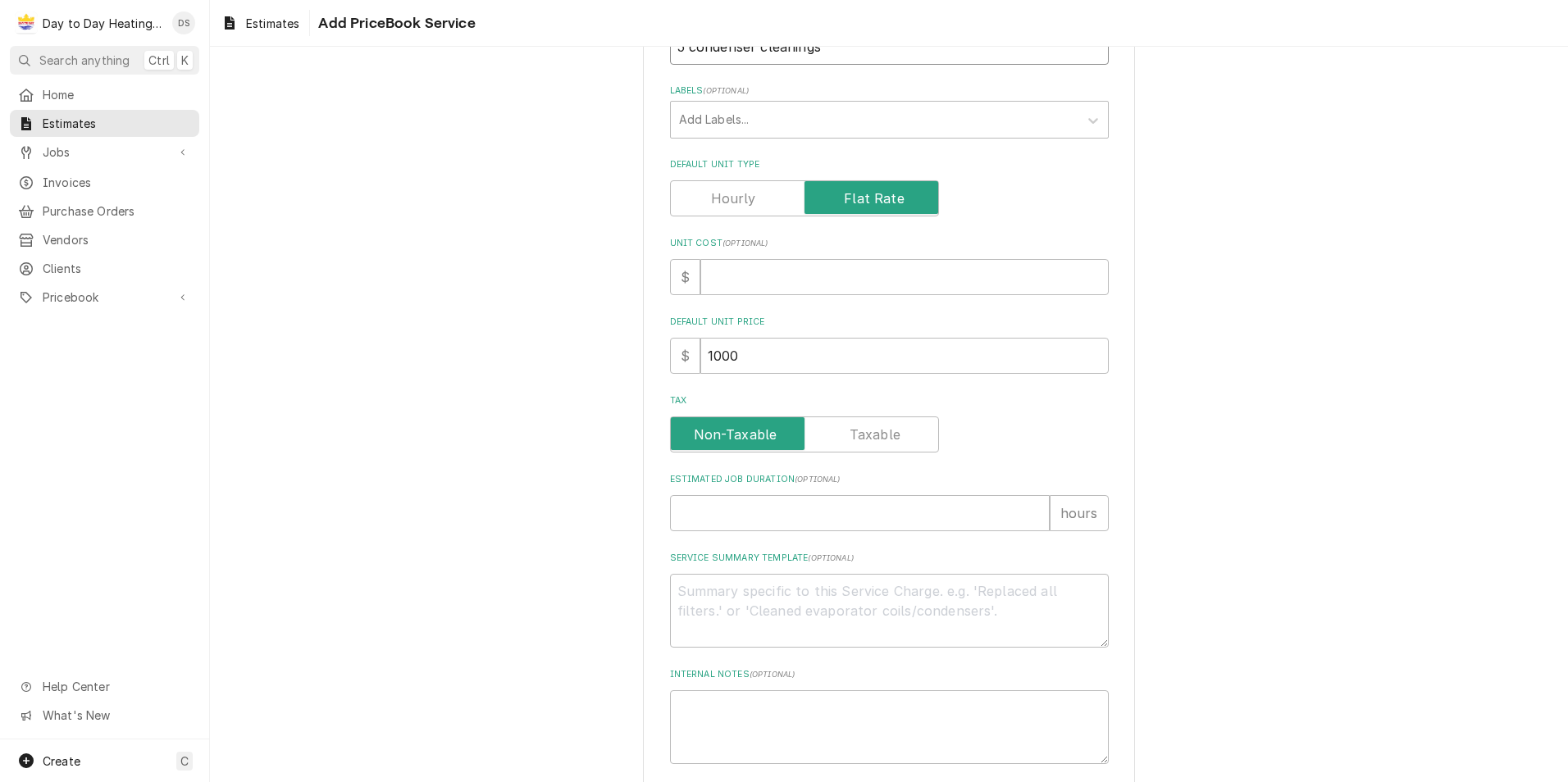
scroll to position [384, 0]
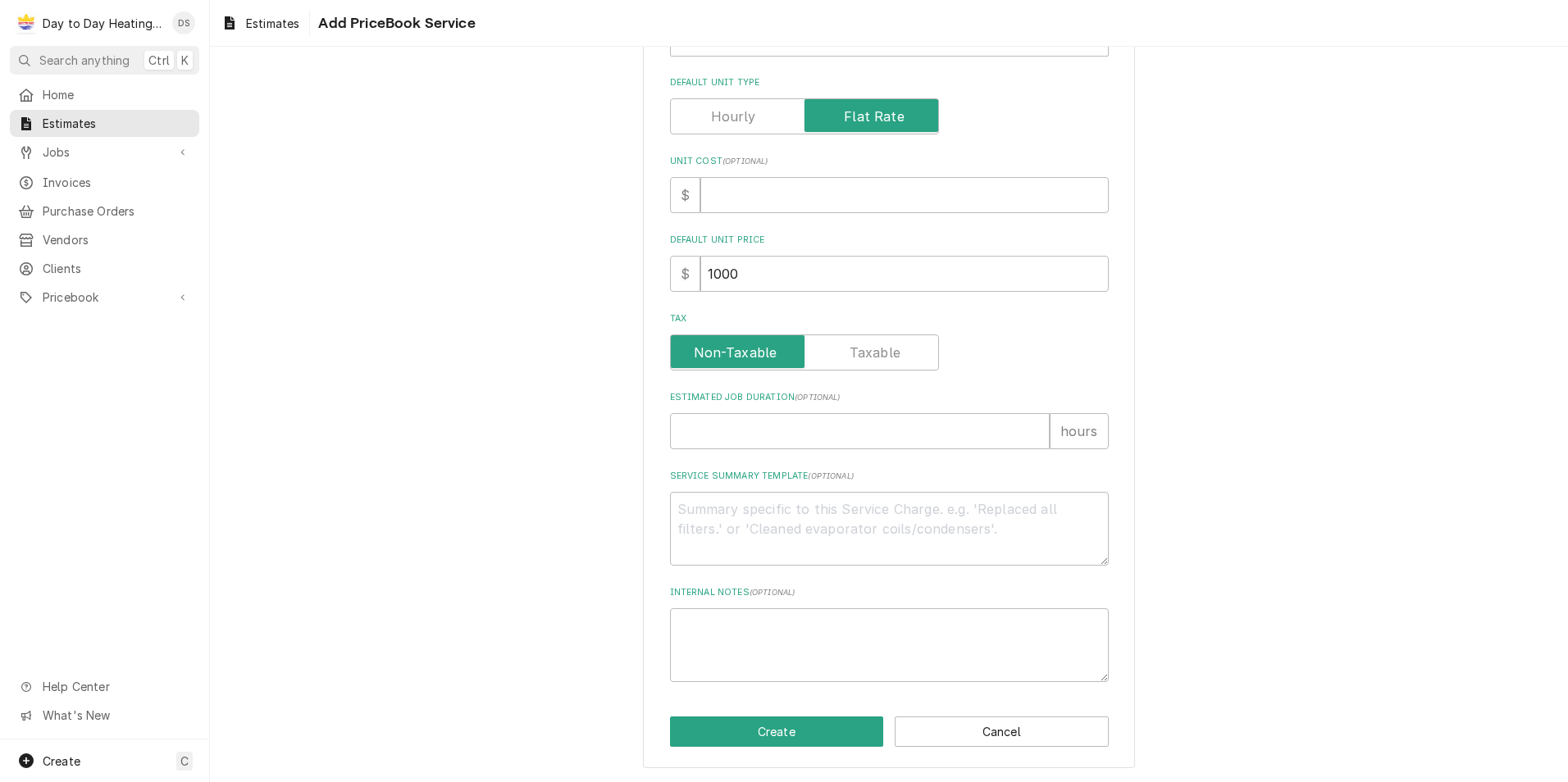
type input "5 condenser cleanings"
click at [703, 522] on textarea "Service Summary Template ( optional )" at bounding box center [890, 529] width 439 height 74
type textarea "x"
type textarea "S"
type textarea "x"
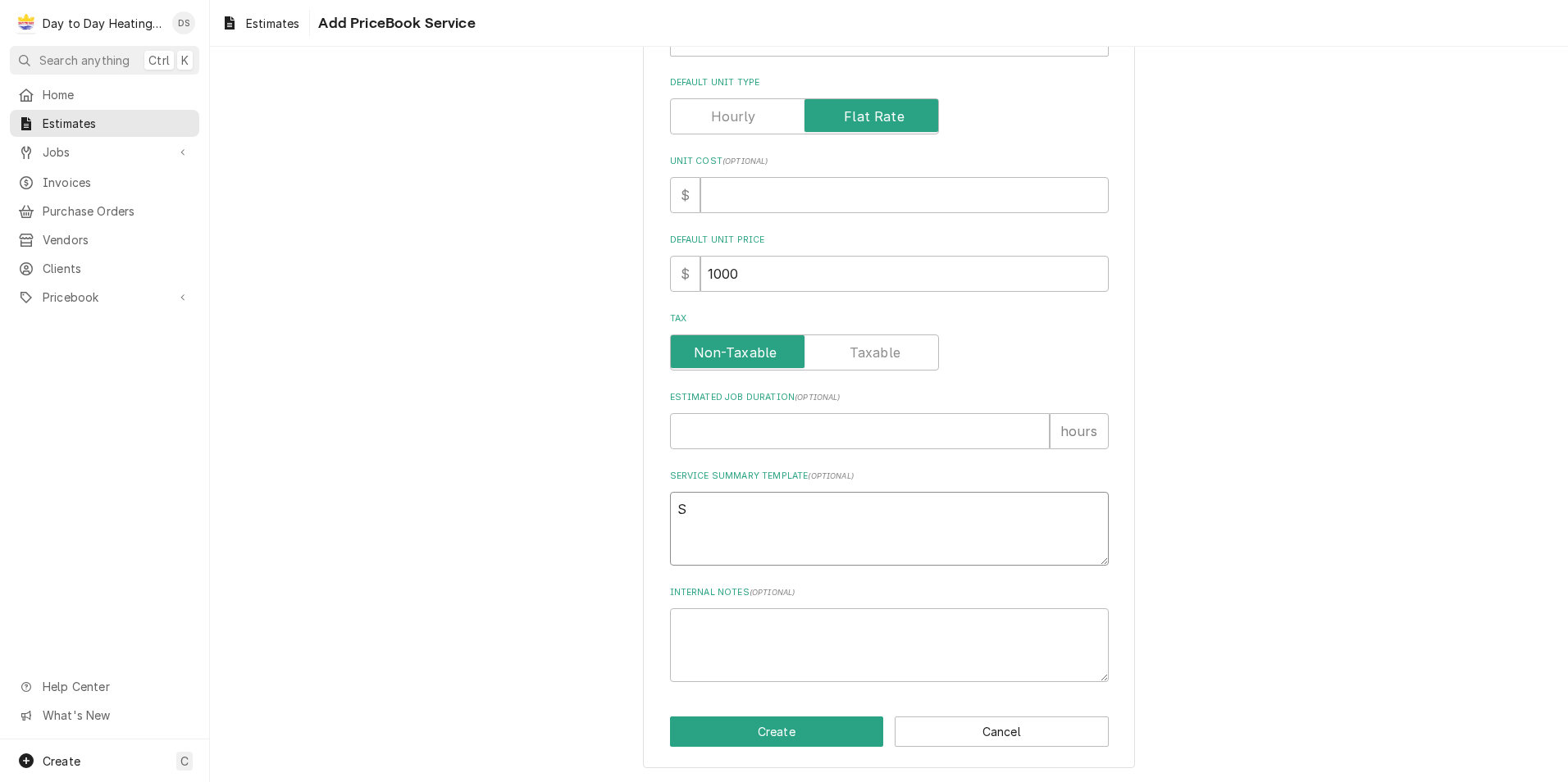
type textarea "SC"
type textarea "x"
type textarea "S"
type textarea "x"
type textarea "Sc"
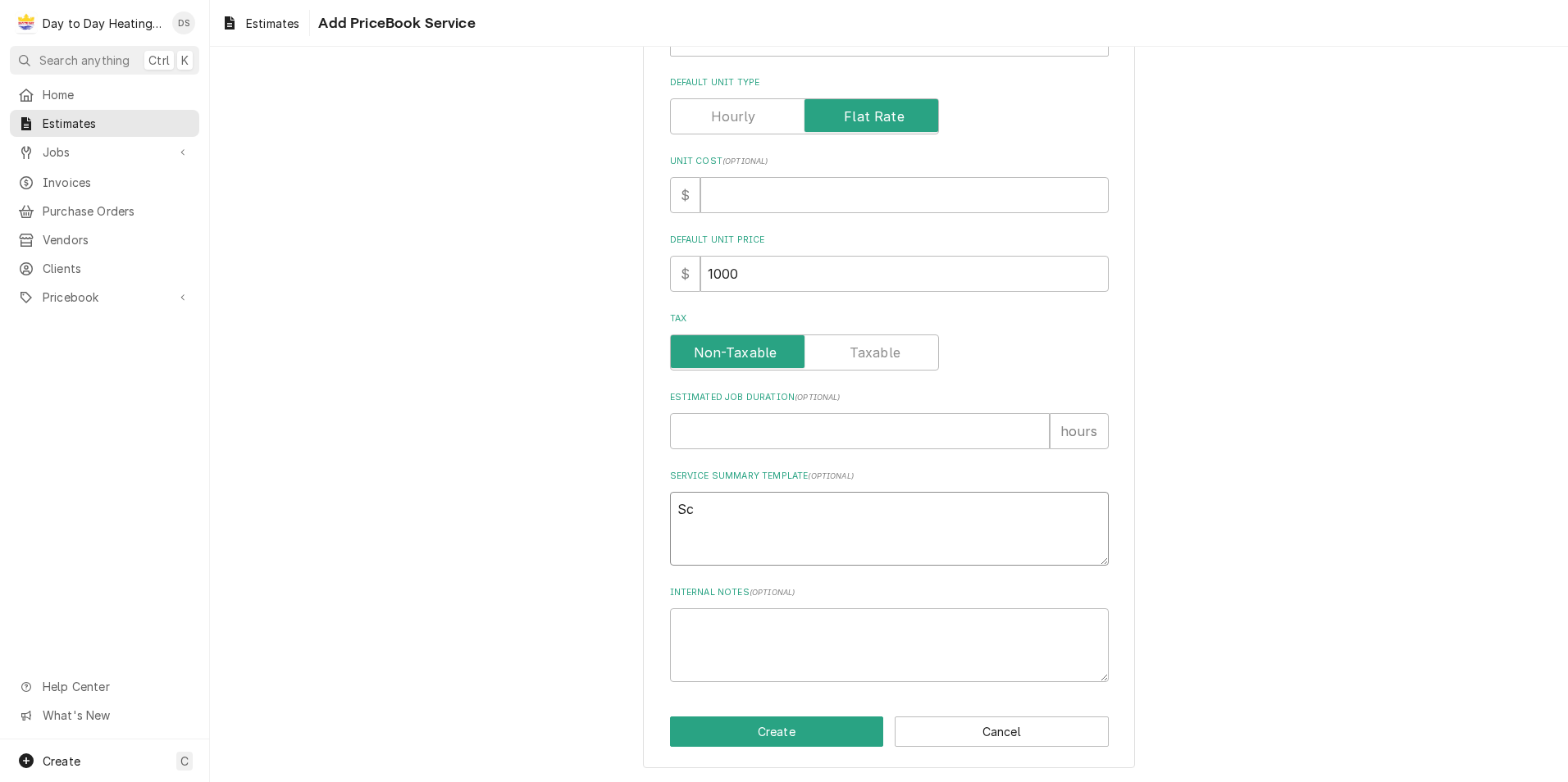
type textarea "x"
type textarea "Sco"
type textarea "x"
type textarea "Scop"
type textarea "x"
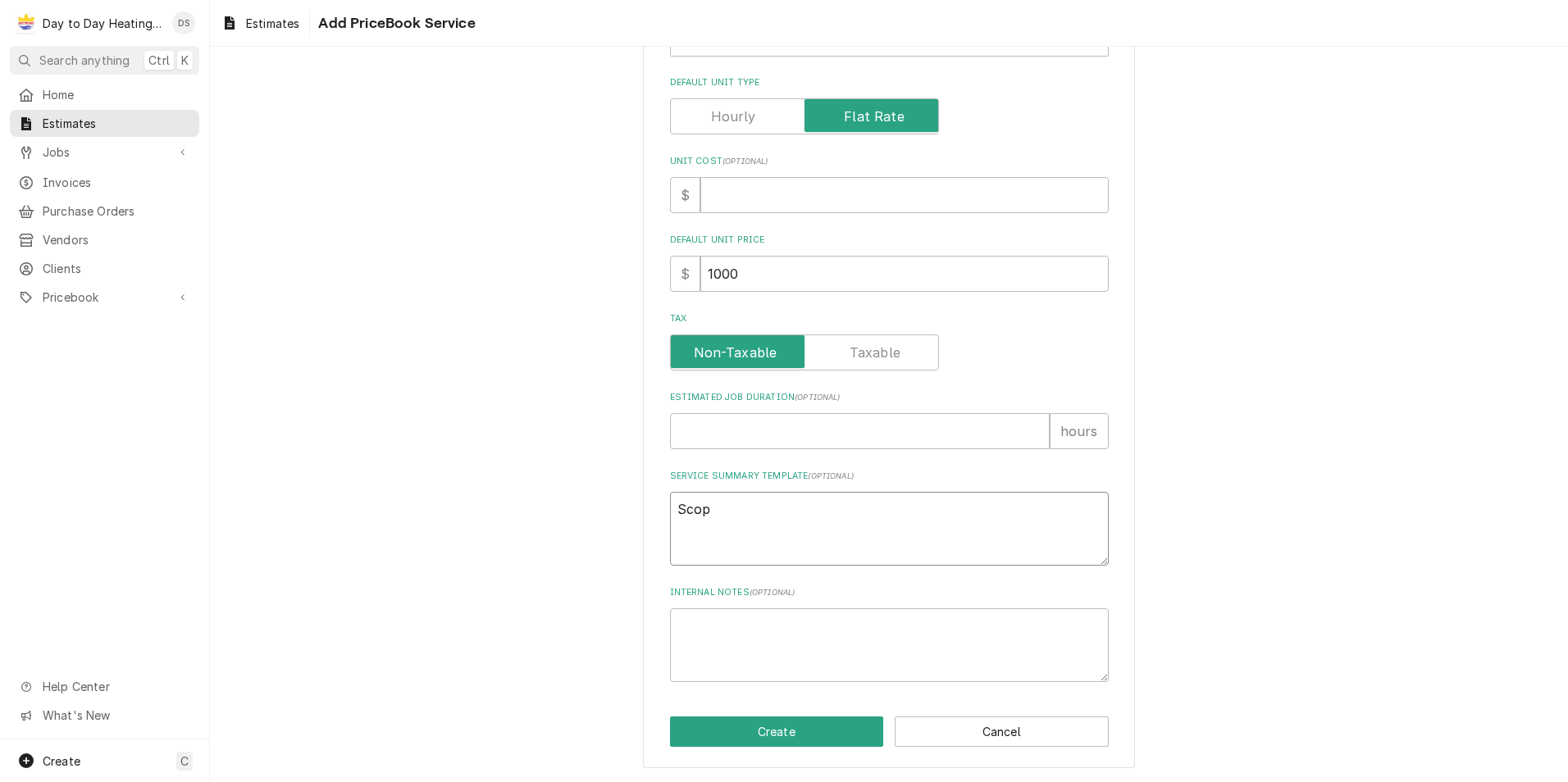
type textarea "Scope"
type textarea "x"
type textarea "Scope"
type textarea "x"
type textarea "Scope o"
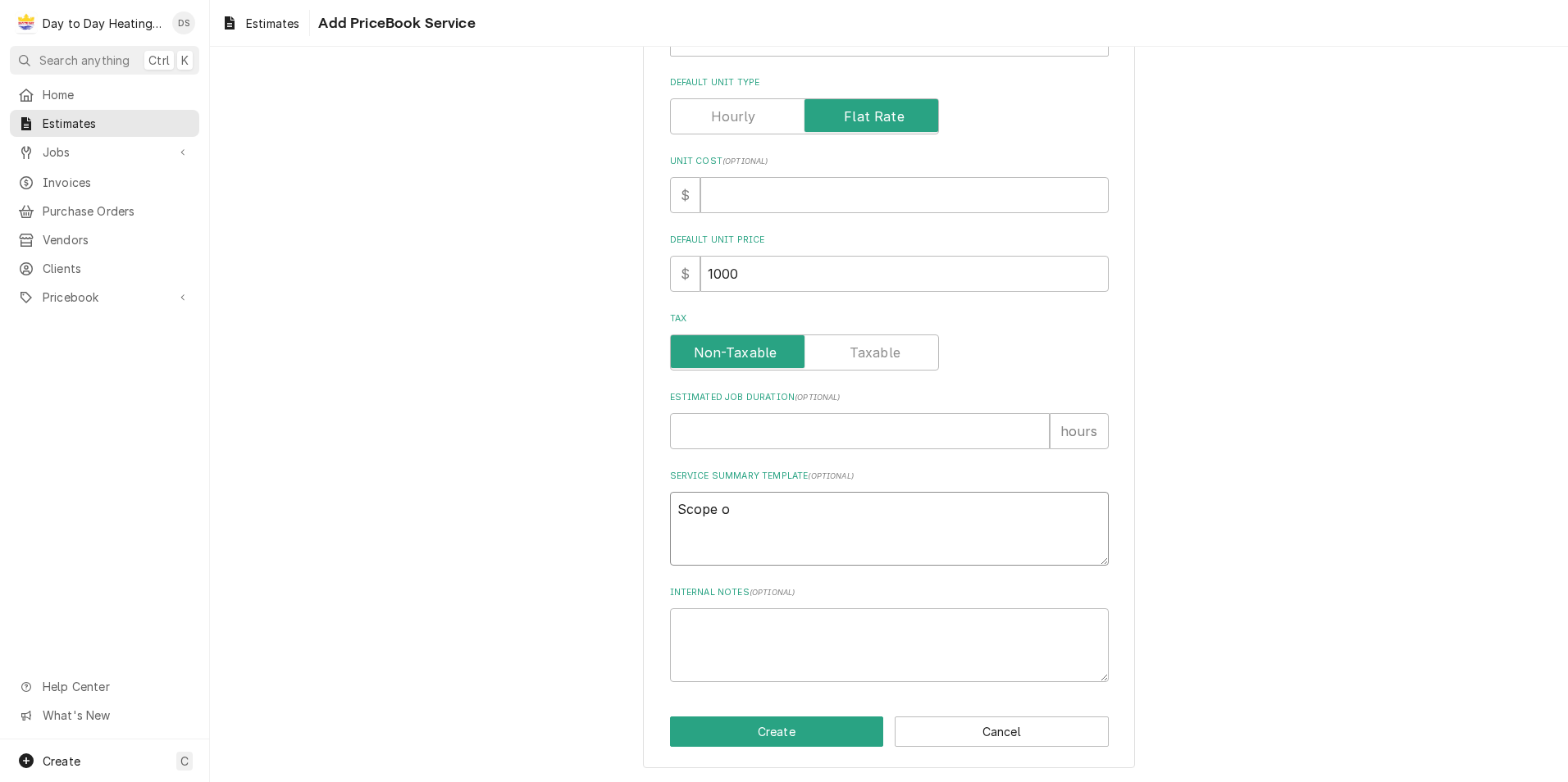
type textarea "x"
type textarea "Scope of"
type textarea "x"
type textarea "Scope of"
type textarea "x"
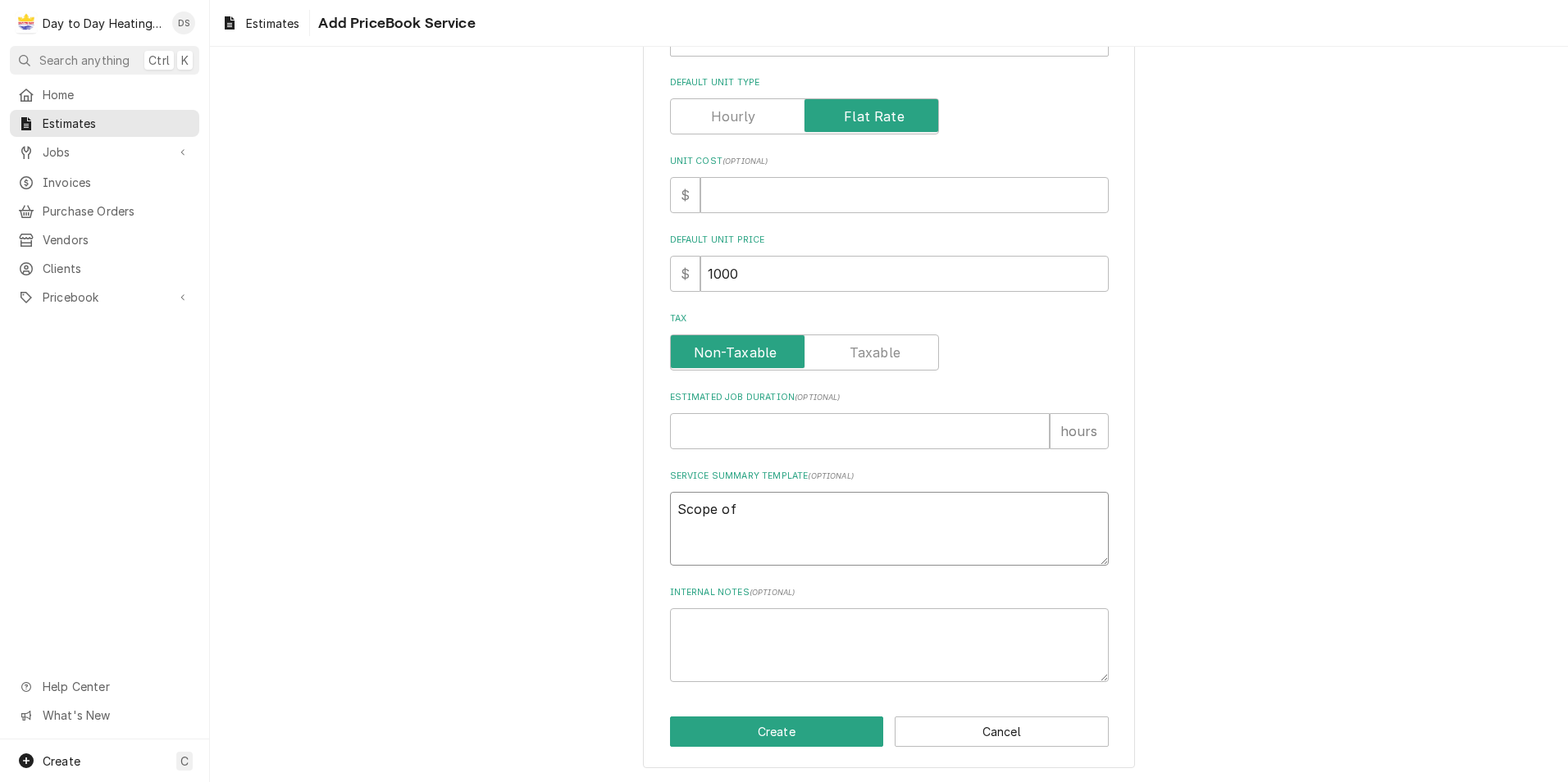
type textarea "Scope of W"
type textarea "x"
type textarea "Scope of WO"
type textarea "x"
type textarea "Scope of WOr"
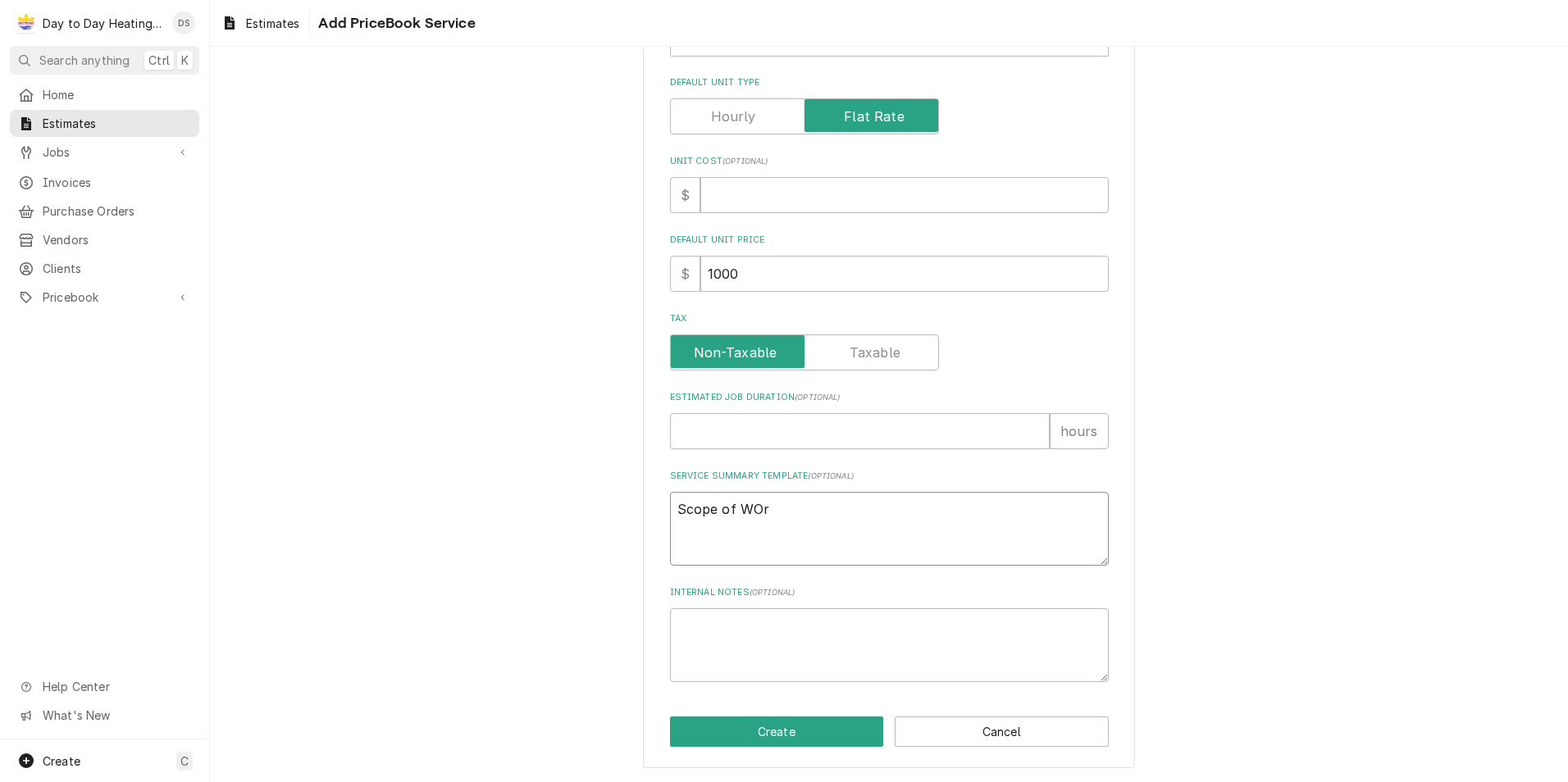
type textarea "x"
type textarea "Scope of WOrk"
type textarea "x"
type textarea "Scope of WOrk"
type textarea "x"
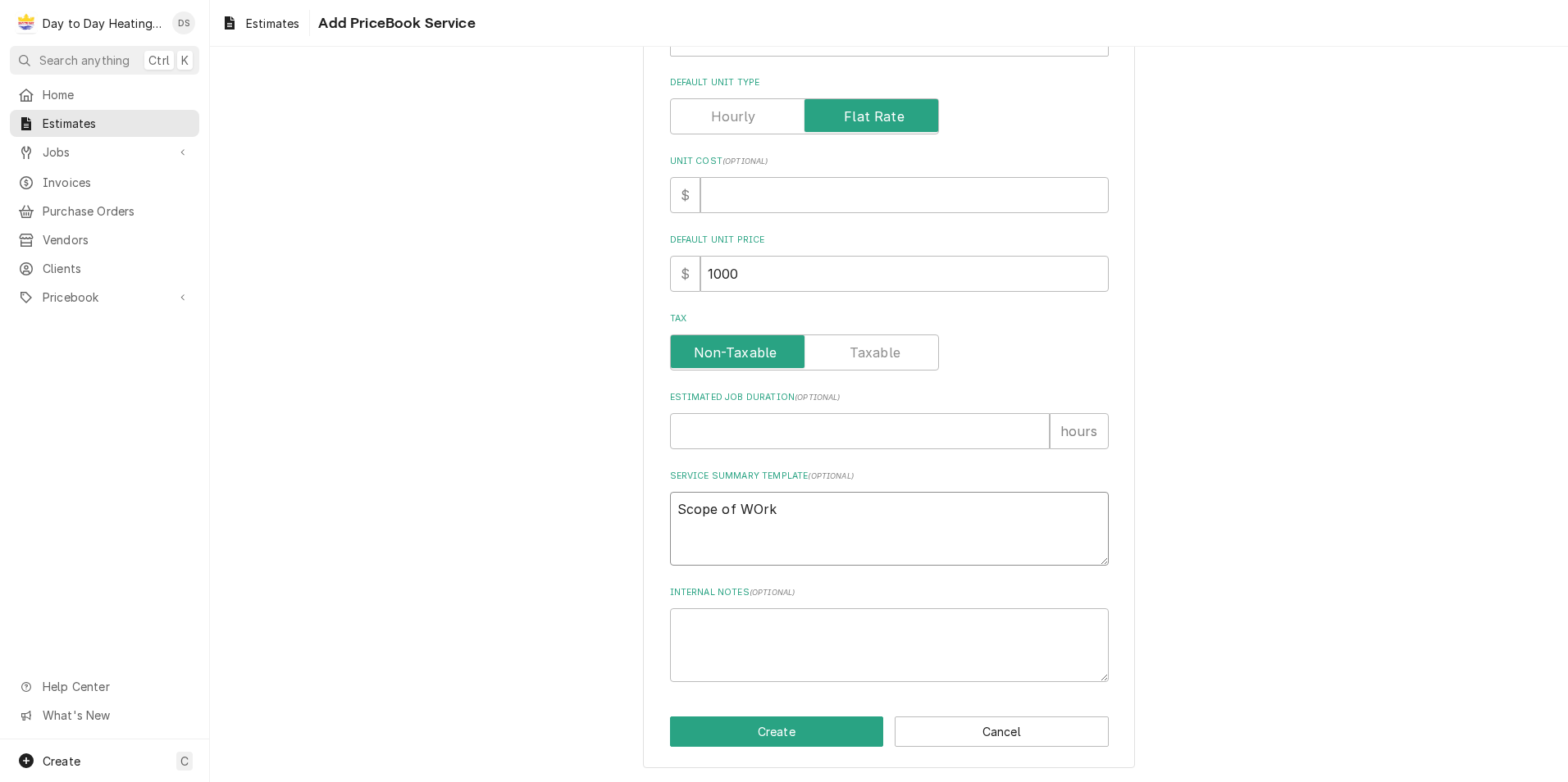
type textarea "Scope of WOrk"
type textarea "x"
type textarea "Scope of WOr"
type textarea "x"
type textarea "Scope of WO"
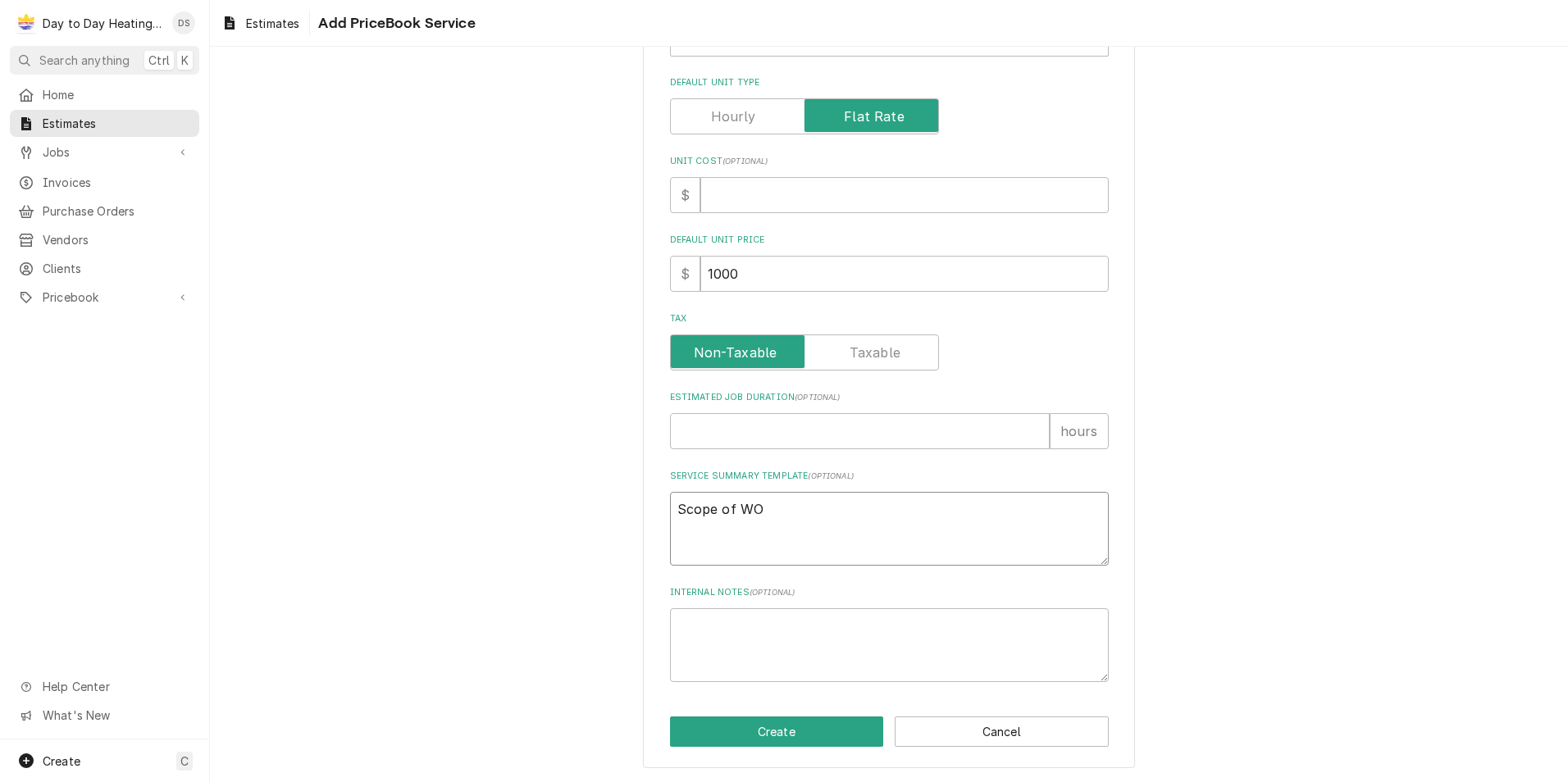
type textarea "x"
type textarea "Scope of W"
type textarea "x"
type textarea "Scope of Wo"
type textarea "x"
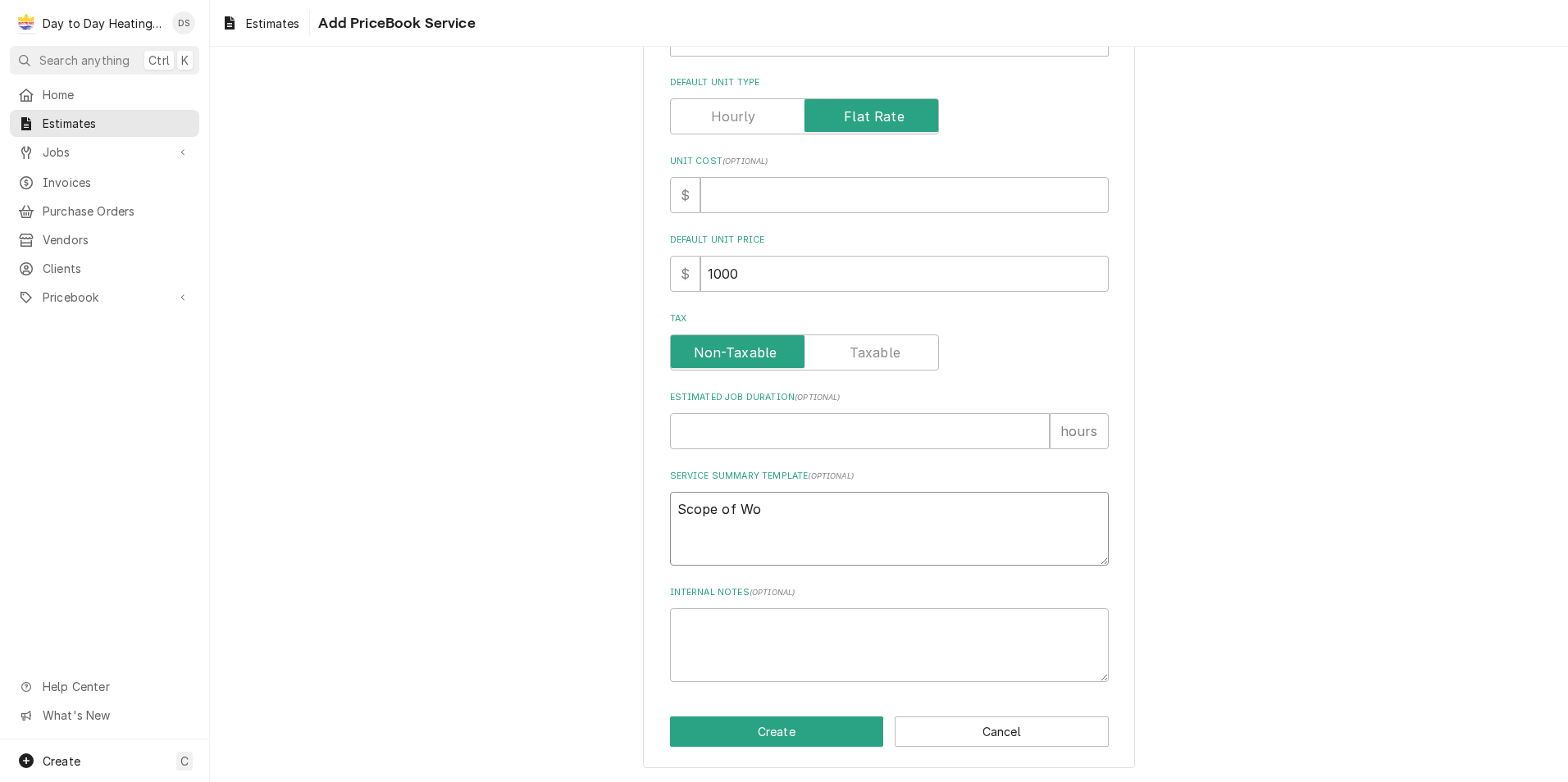
type textarea "Scope of Wor"
type textarea "x"
type textarea "Scope of Work"
type textarea "x"
type textarea "Scope of Work:"
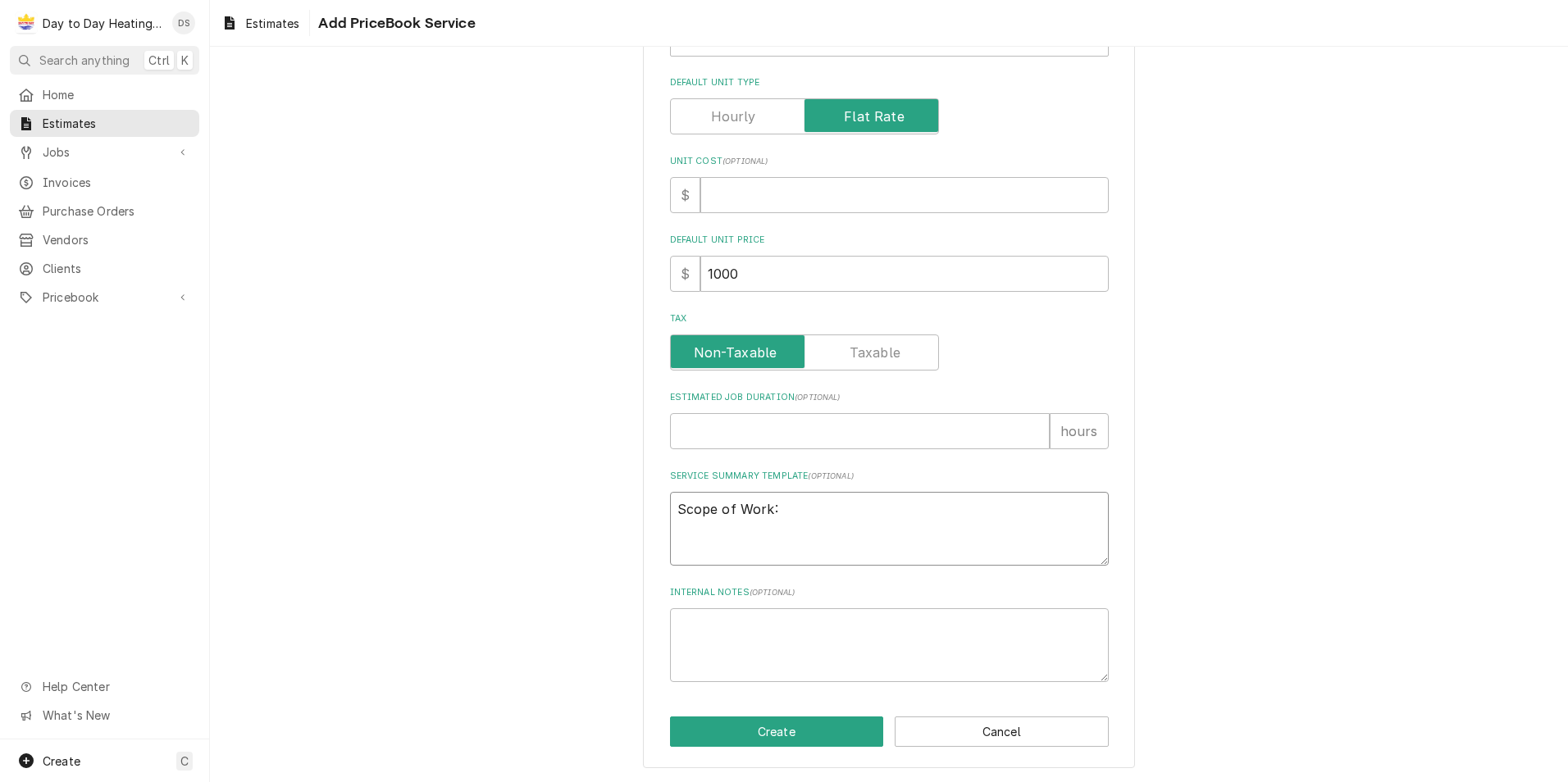
type textarea "x"
type textarea "Scope of Work:"
type textarea "x"
type textarea "Scope of Work:"
type textarea "x"
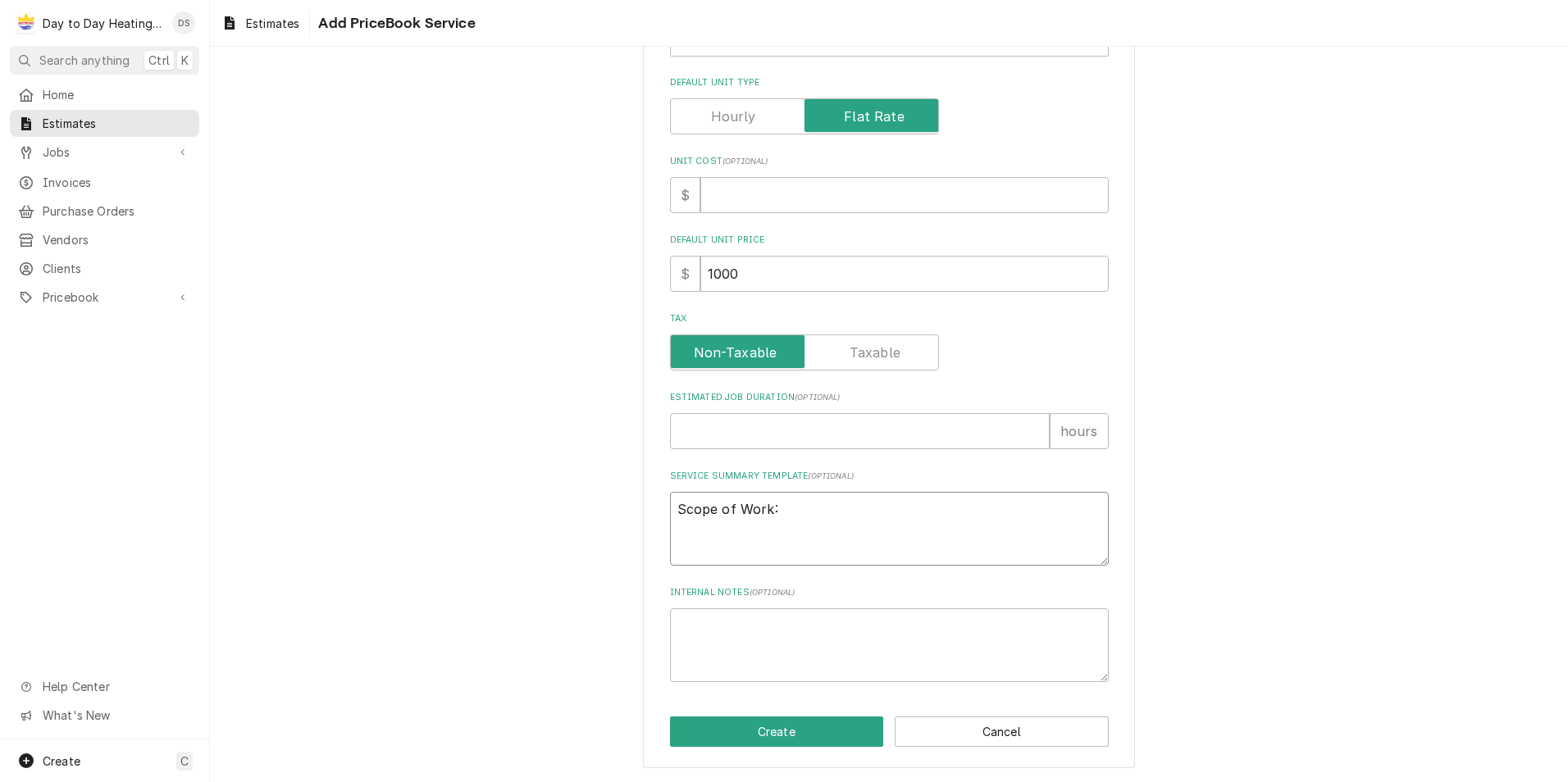
type textarea "Scope of Work:"
type textarea "x"
type textarea "Scope of Work: -"
type textarea "x"
type textarea "Scope of Work: -S"
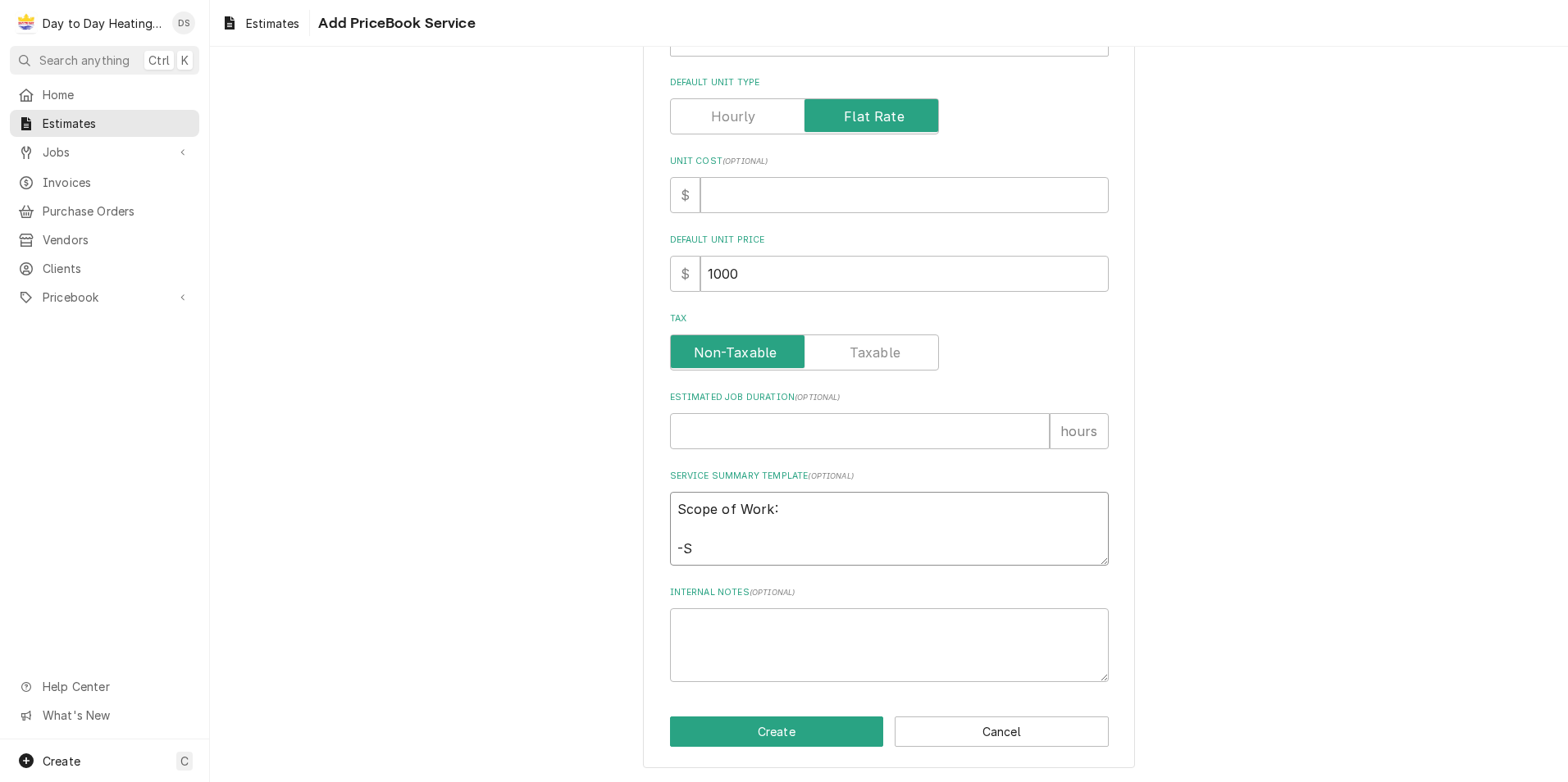
type textarea "x"
type textarea "Scope of Work: -Se"
type textarea "x"
type textarea "Scope of Work: -Sec"
type textarea "x"
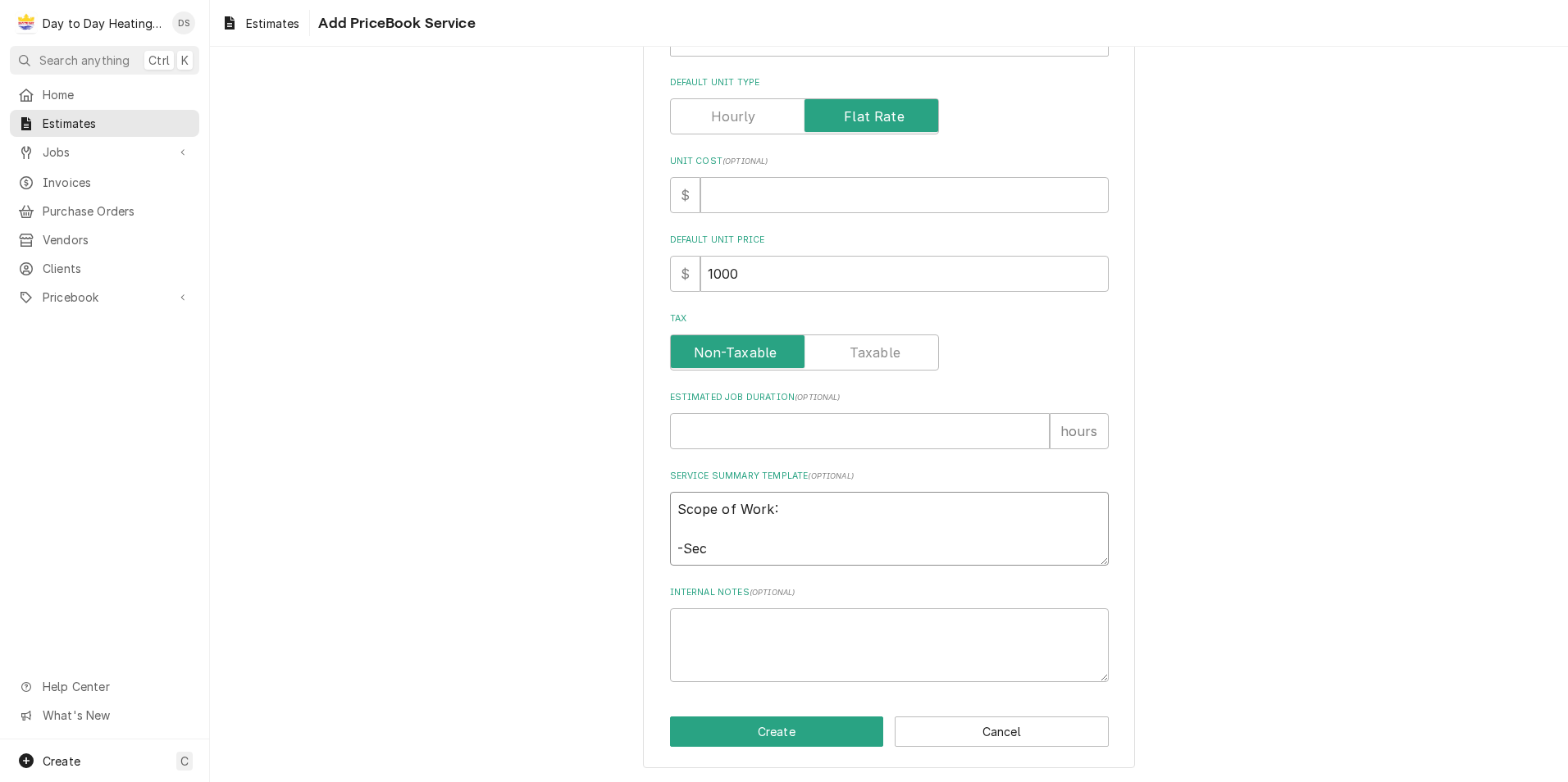
type textarea "Scope of Work: -Secu"
type textarea "x"
type textarea "Scope of Work: -[GEOGRAPHIC_DATA]"
type textarea "x"
type textarea "Scope of Work: -Secure"
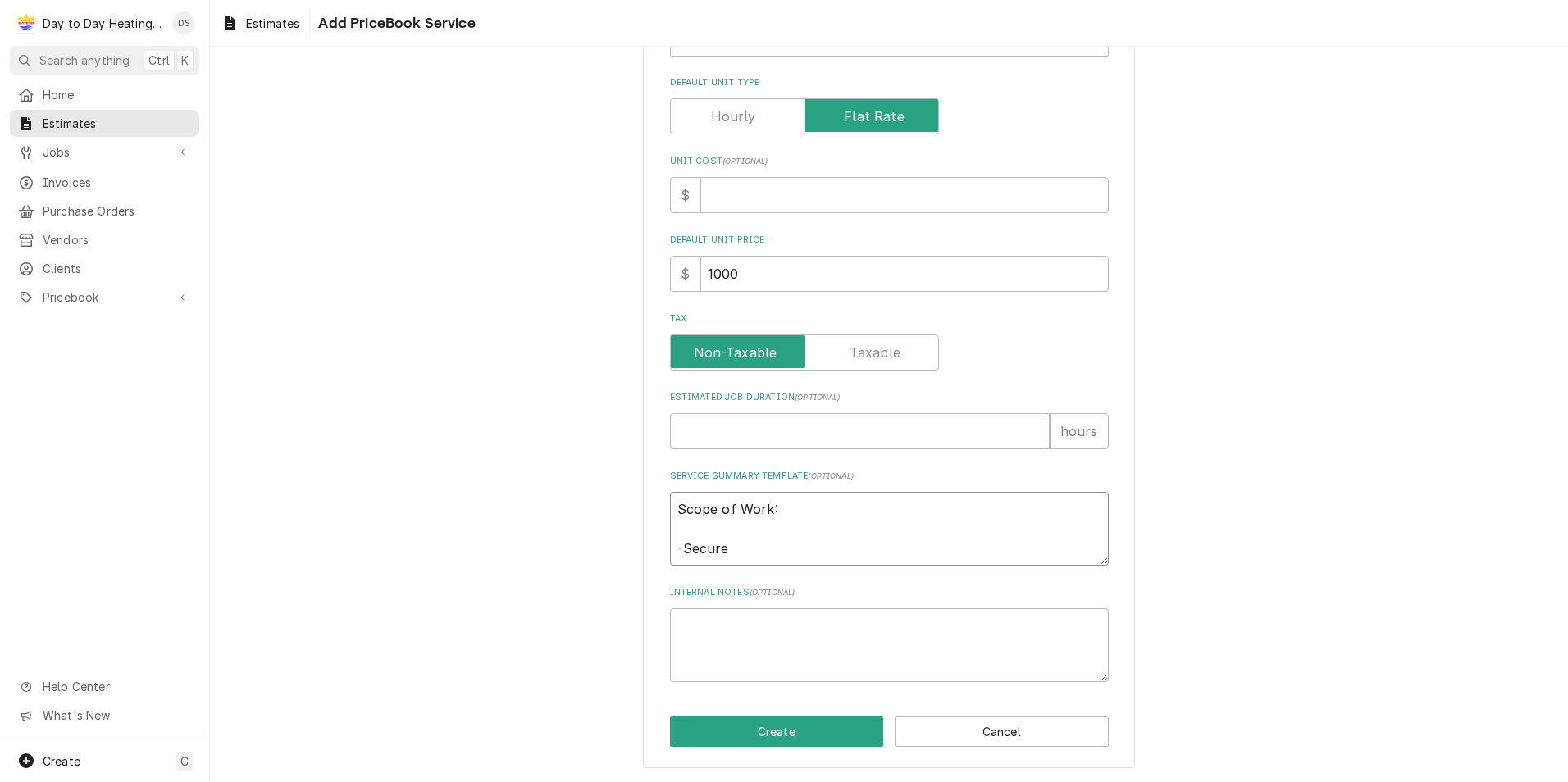
type textarea "x"
type textarea "Scope of Work: -Secure"
type textarea "x"
type textarea "Scope of Work: -Secure p"
type textarea "x"
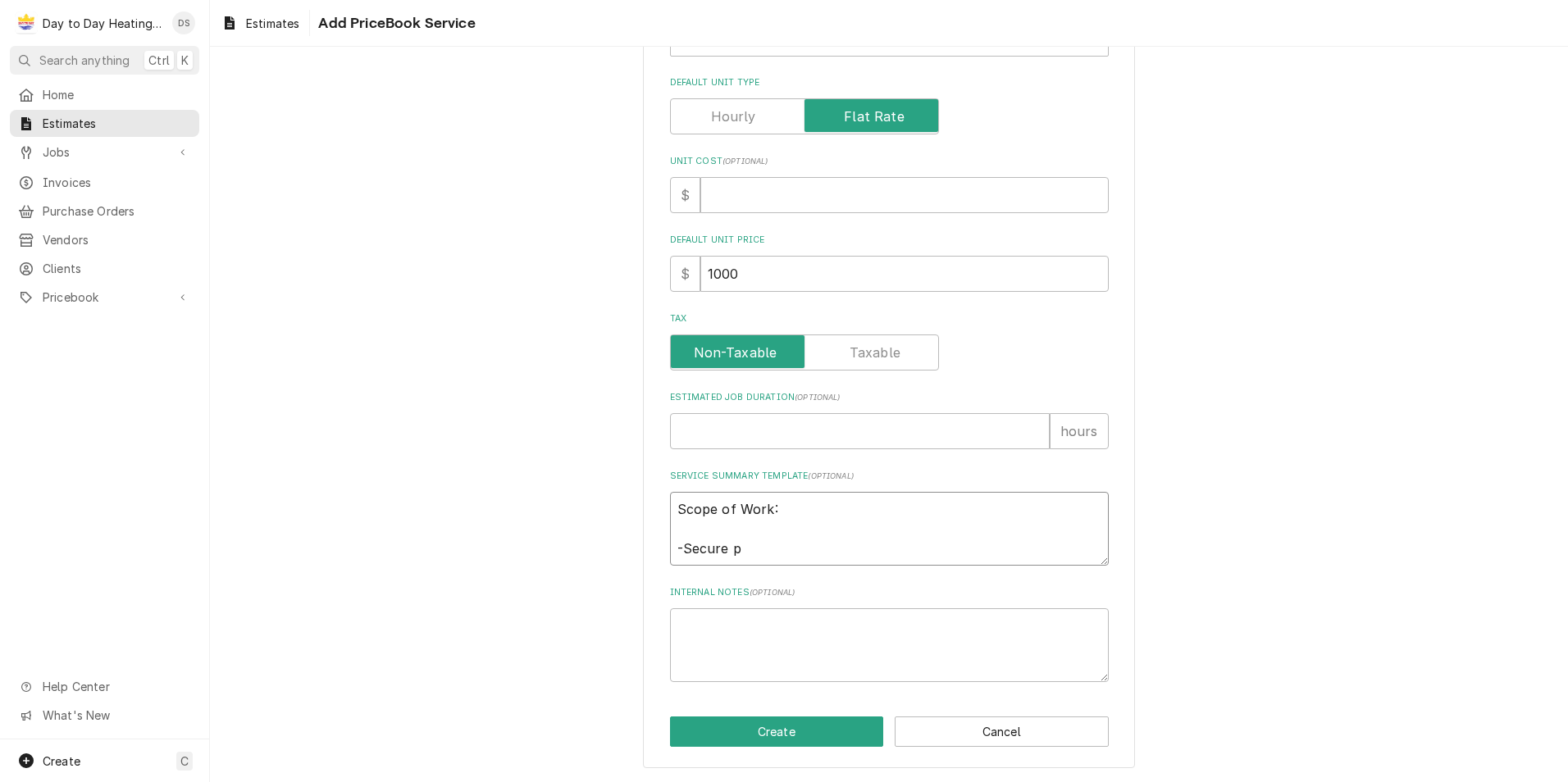
type textarea "Scope of Work: -Secure po"
type textarea "x"
type textarea "Scope of Work: -Secure pow"
type textarea "x"
type textarea "Scope of Work: -Secure [PERSON_NAME]"
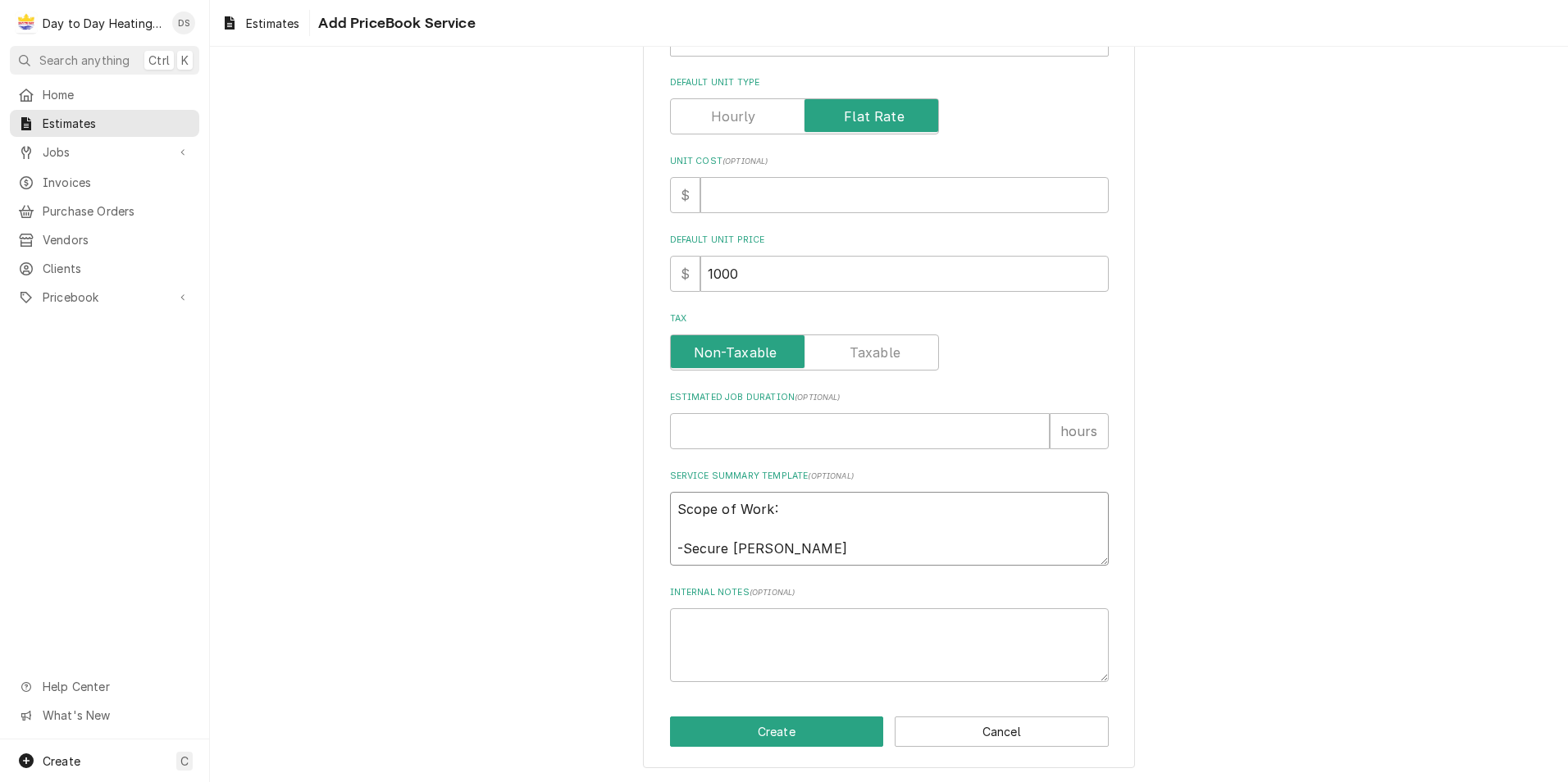
type textarea "x"
type textarea "Scope of Work: -Secure power"
type textarea "x"
type textarea "Scope of Work: -Secure power"
type textarea "x"
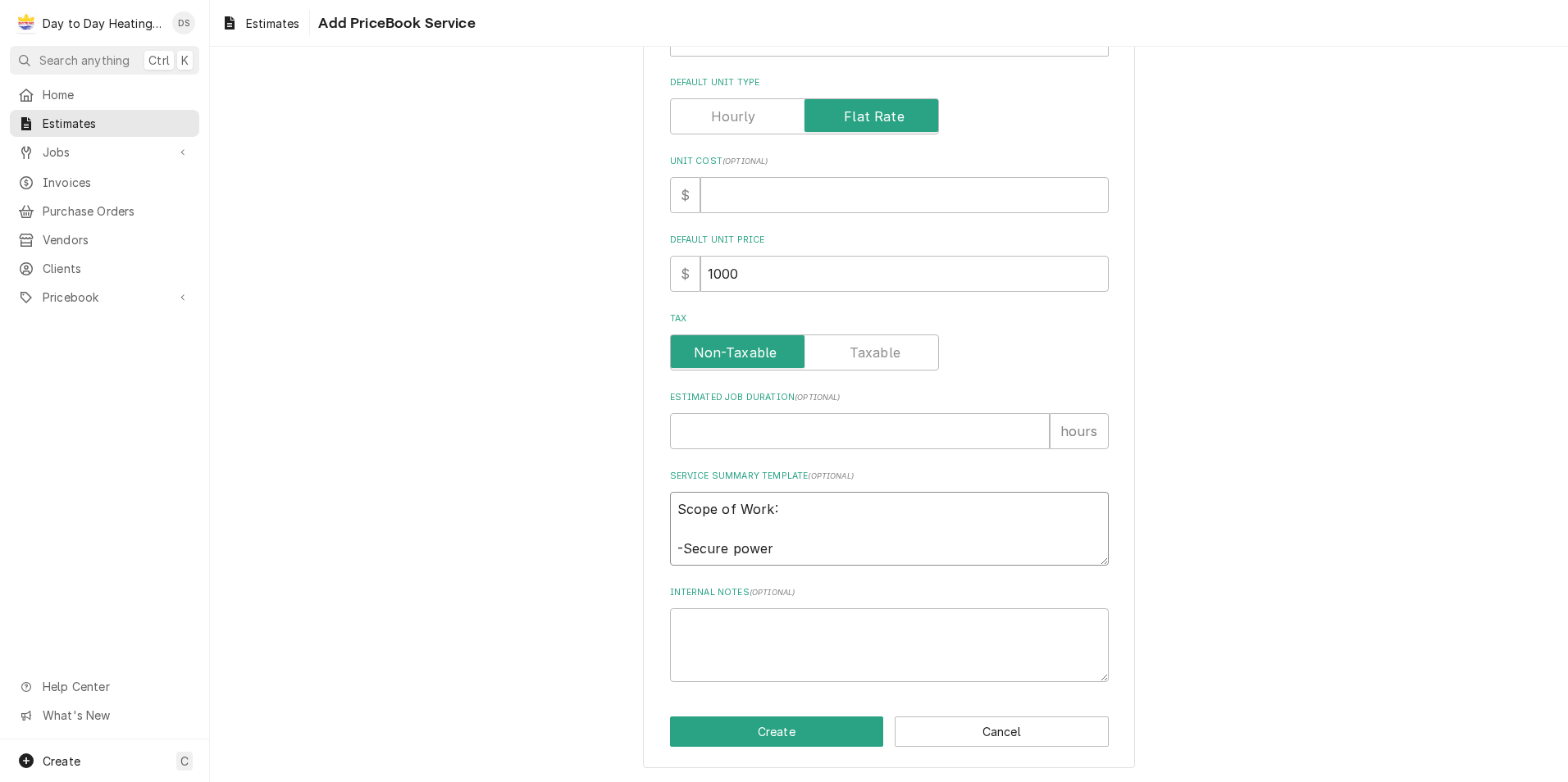
type textarea "Scope of Work: -Secure power o"
type textarea "x"
type textarea "Scope of Work: -Secure power on"
type textarea "x"
type textarea "Scope of Work: -Secure power one"
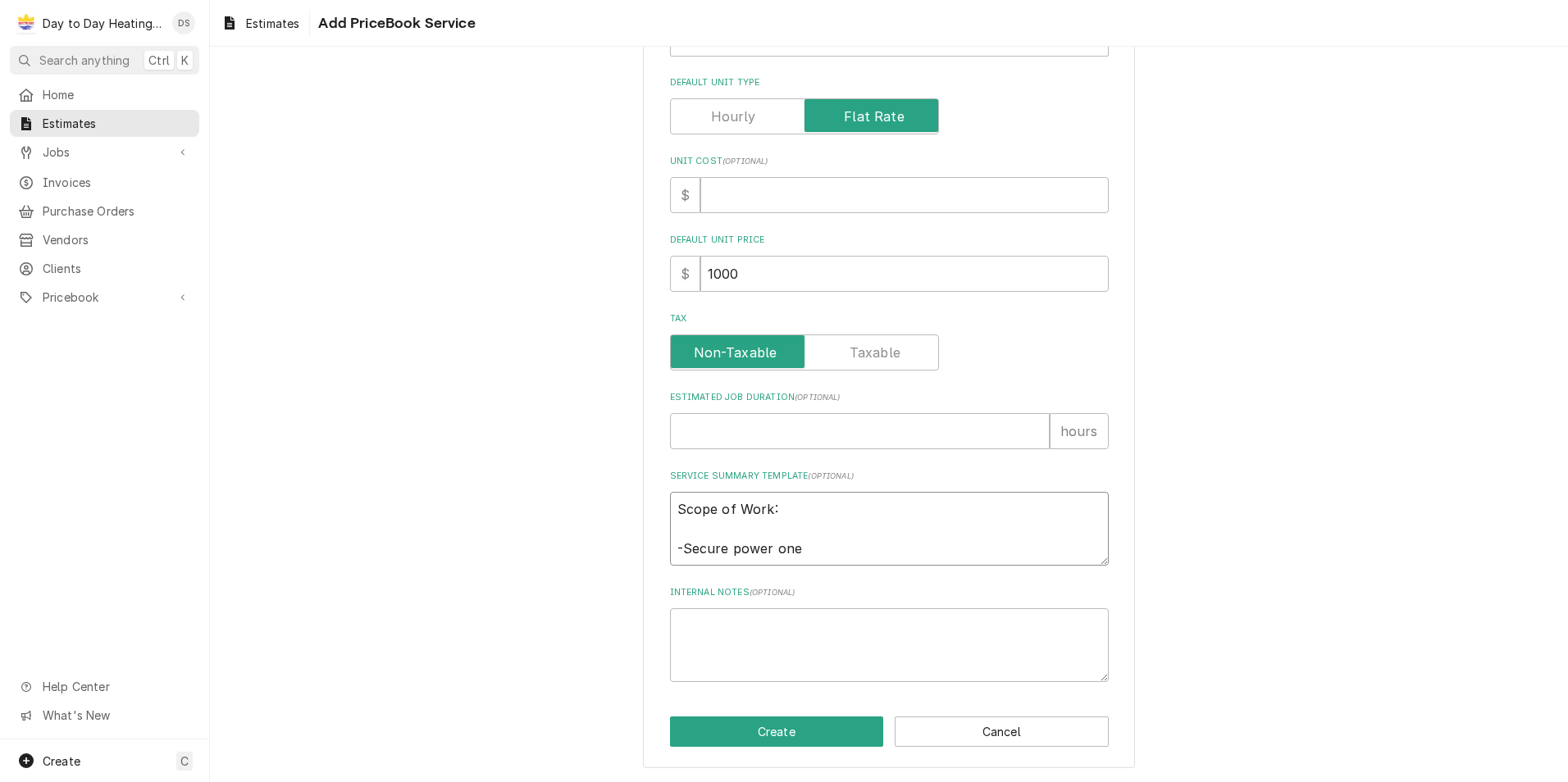
type textarea "x"
type textarea "Scope of Work: -Secure power one"
type textarea "x"
type textarea "Scope of Work: -Secure power one a"
type textarea "x"
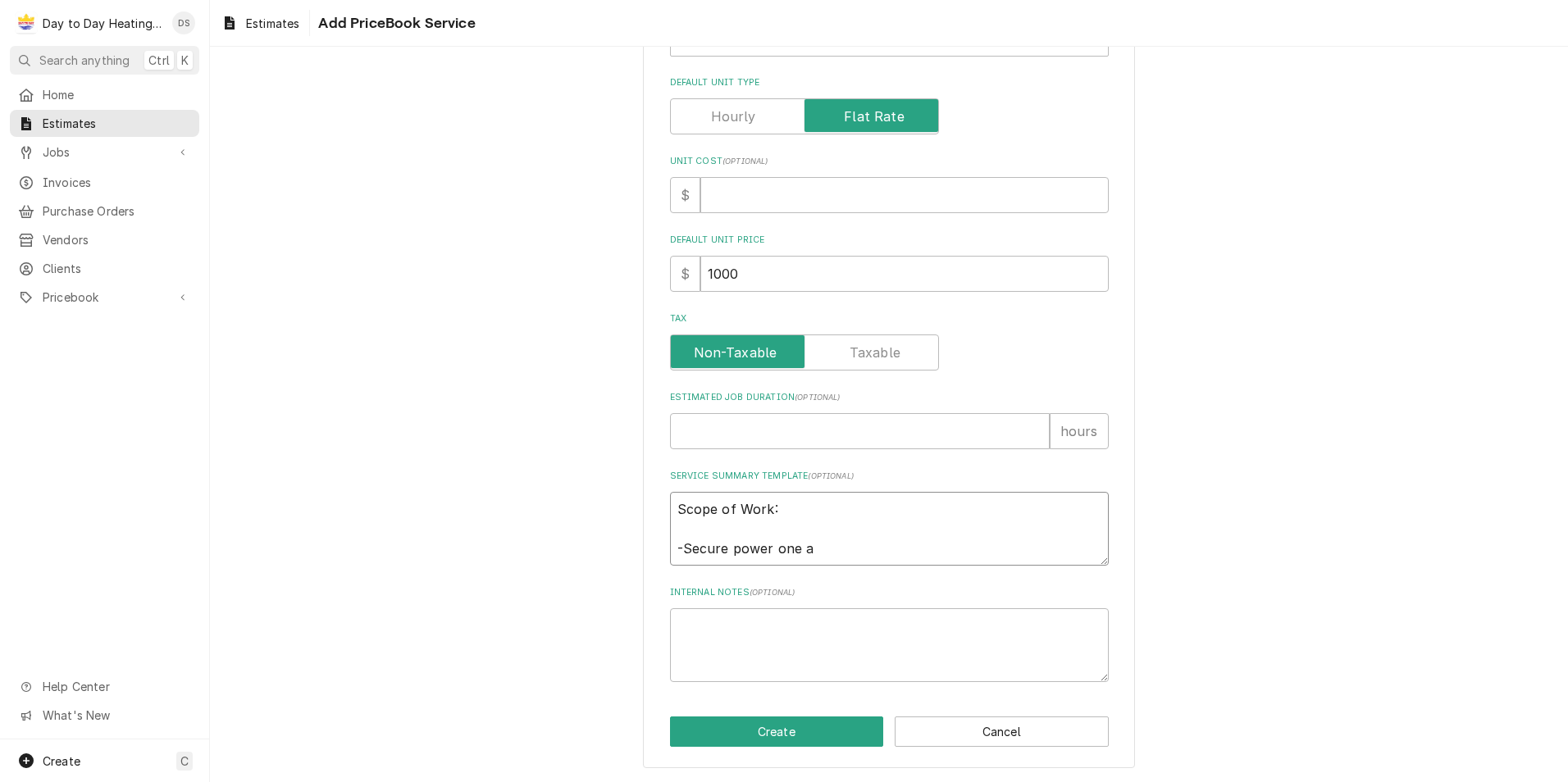
type textarea "Scope of Work: -Secure power one at"
type textarea "x"
type textarea "Scope of Work: -Secure power one at"
type textarea "x"
type textarea "Scope of Work: -Secure power one at"
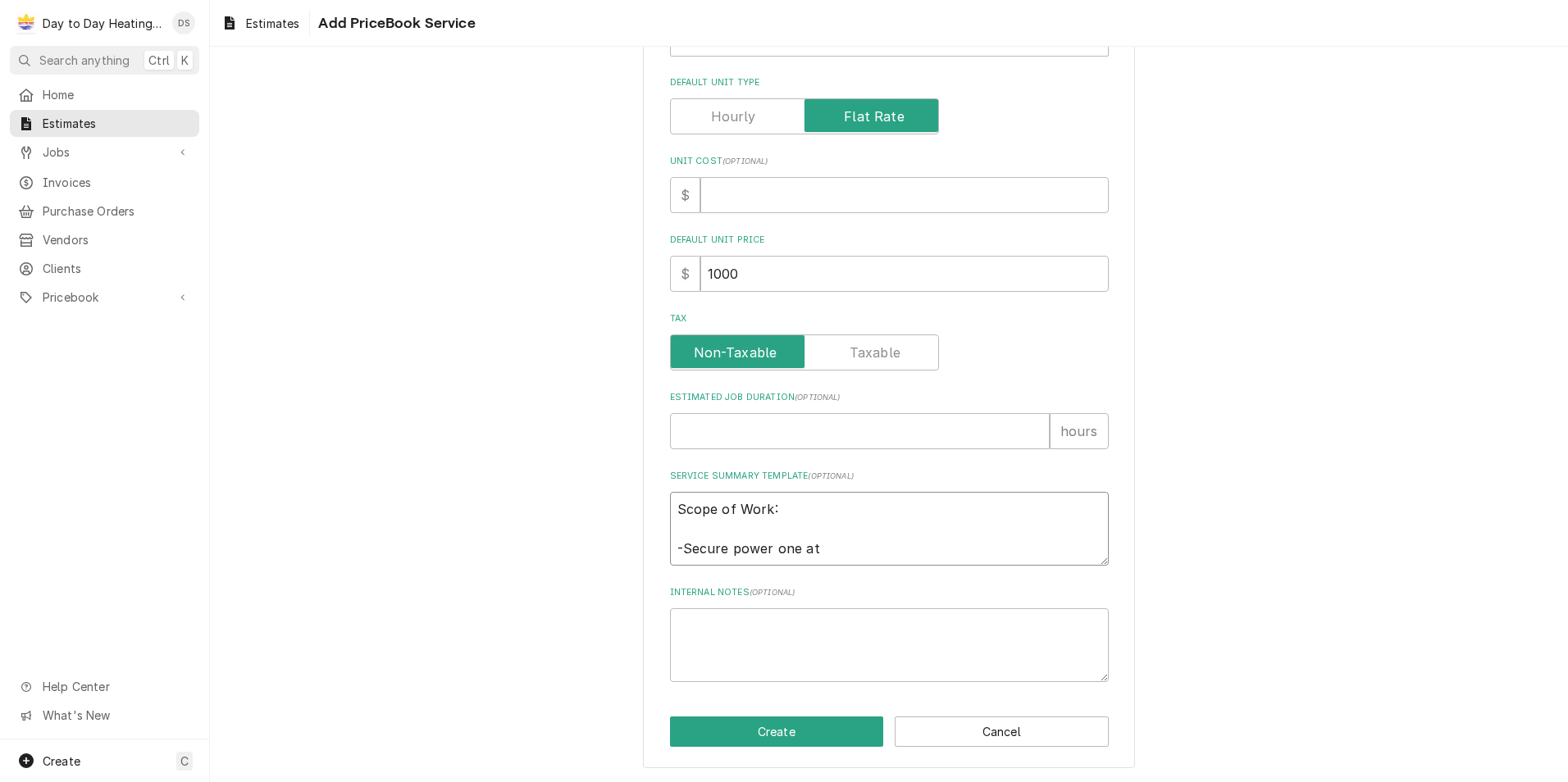
type textarea "x"
type textarea "Scope of Work: -Secure power one a"
type textarea "x"
type textarea "Scope of Work: -Secure power one"
type textarea "x"
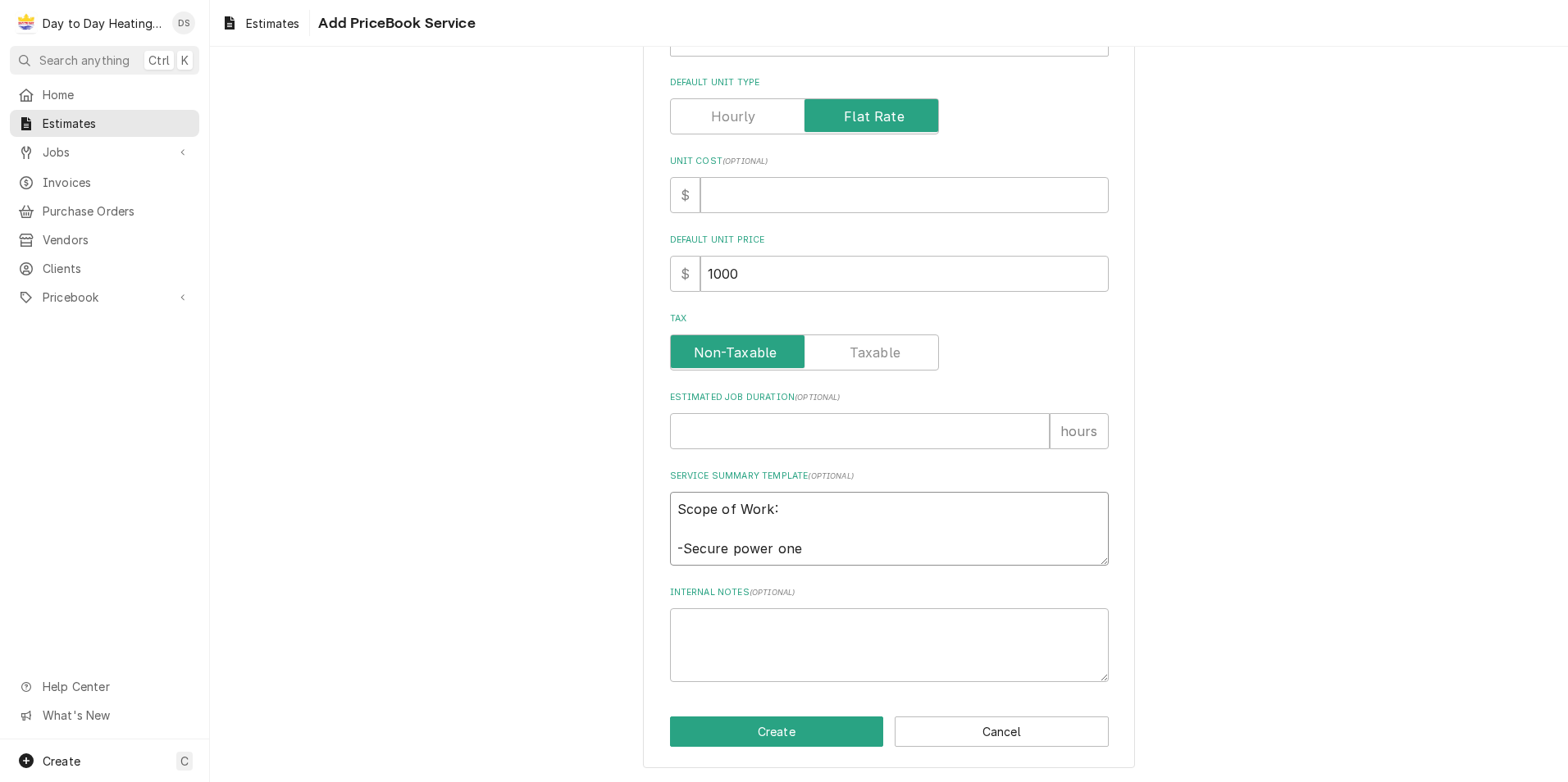
type textarea "Scope of Work: -Secure power one"
type textarea "x"
type textarea "Scope of Work: -Secure power on"
type textarea "x"
type textarea "Scope of Work: -Secure power o"
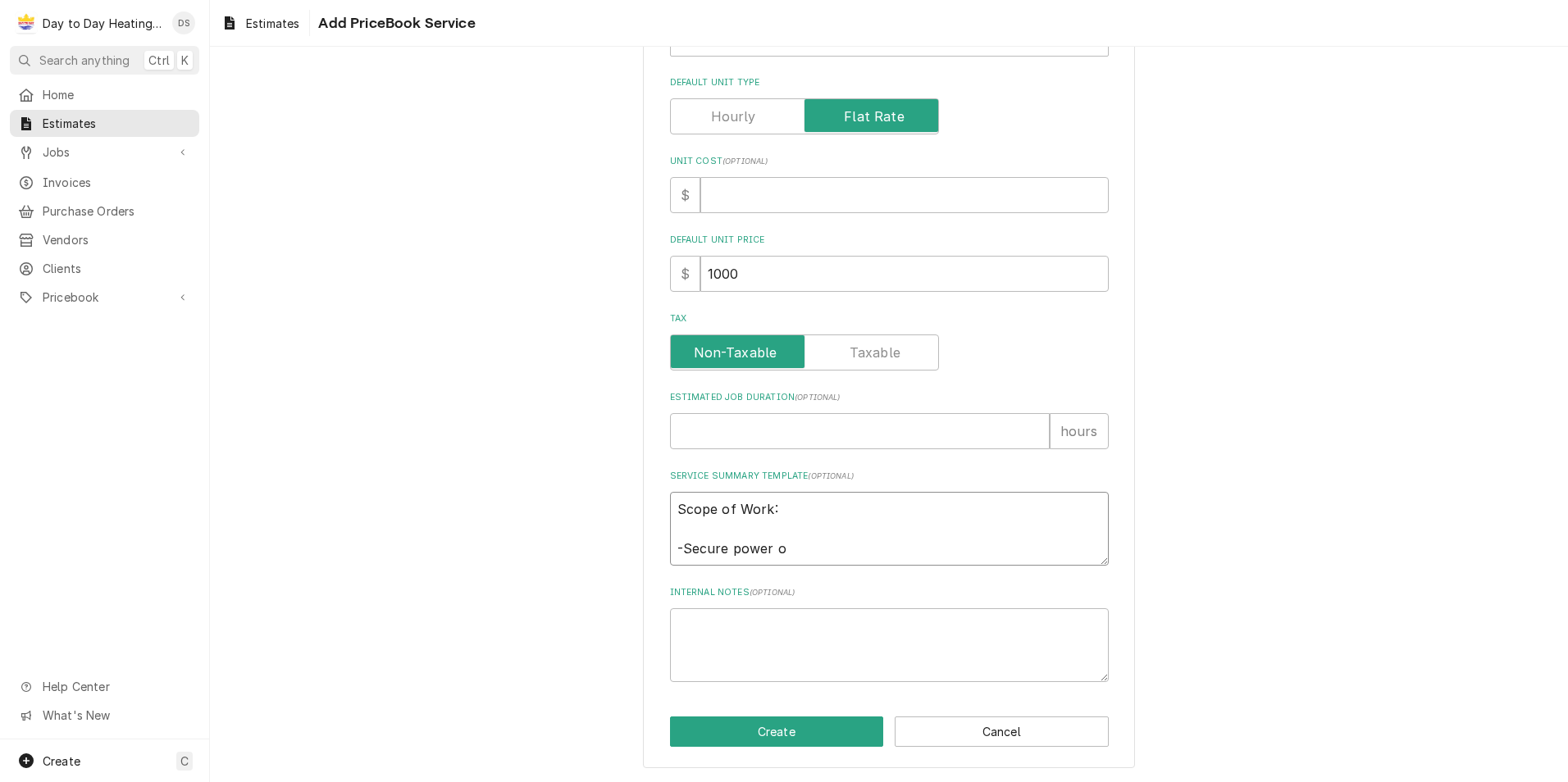
type textarea "x"
type textarea "Scope of Work: -Secure power"
type textarea "x"
type textarea "Scope of Work: -Secure power t"
type textarea "x"
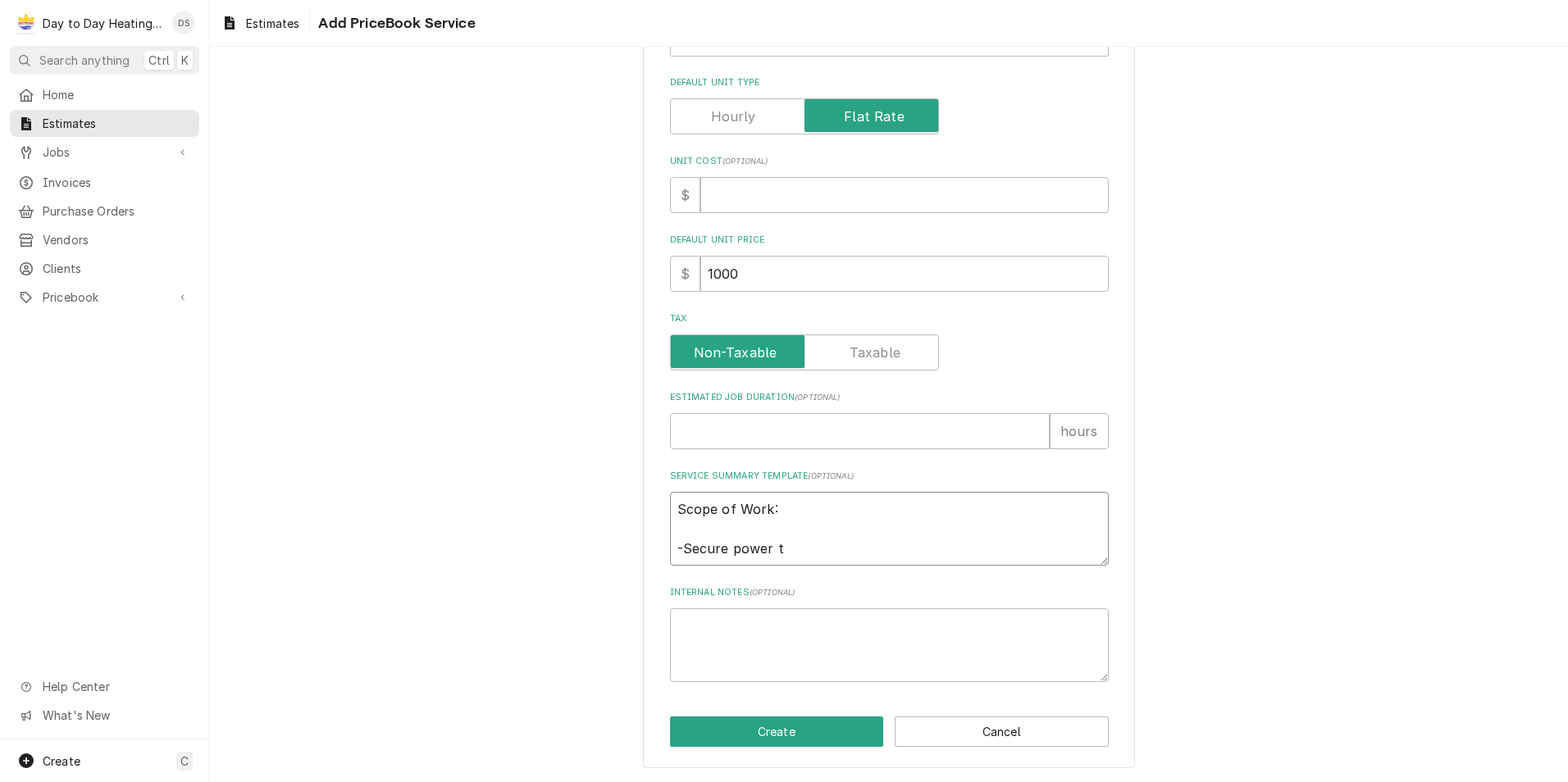
type textarea "Scope of Work: -Secure power to"
type textarea "x"
type textarea "Scope of Work: -Secure power to"
type textarea "x"
type textarea "Scope of Work: -Secure power to u"
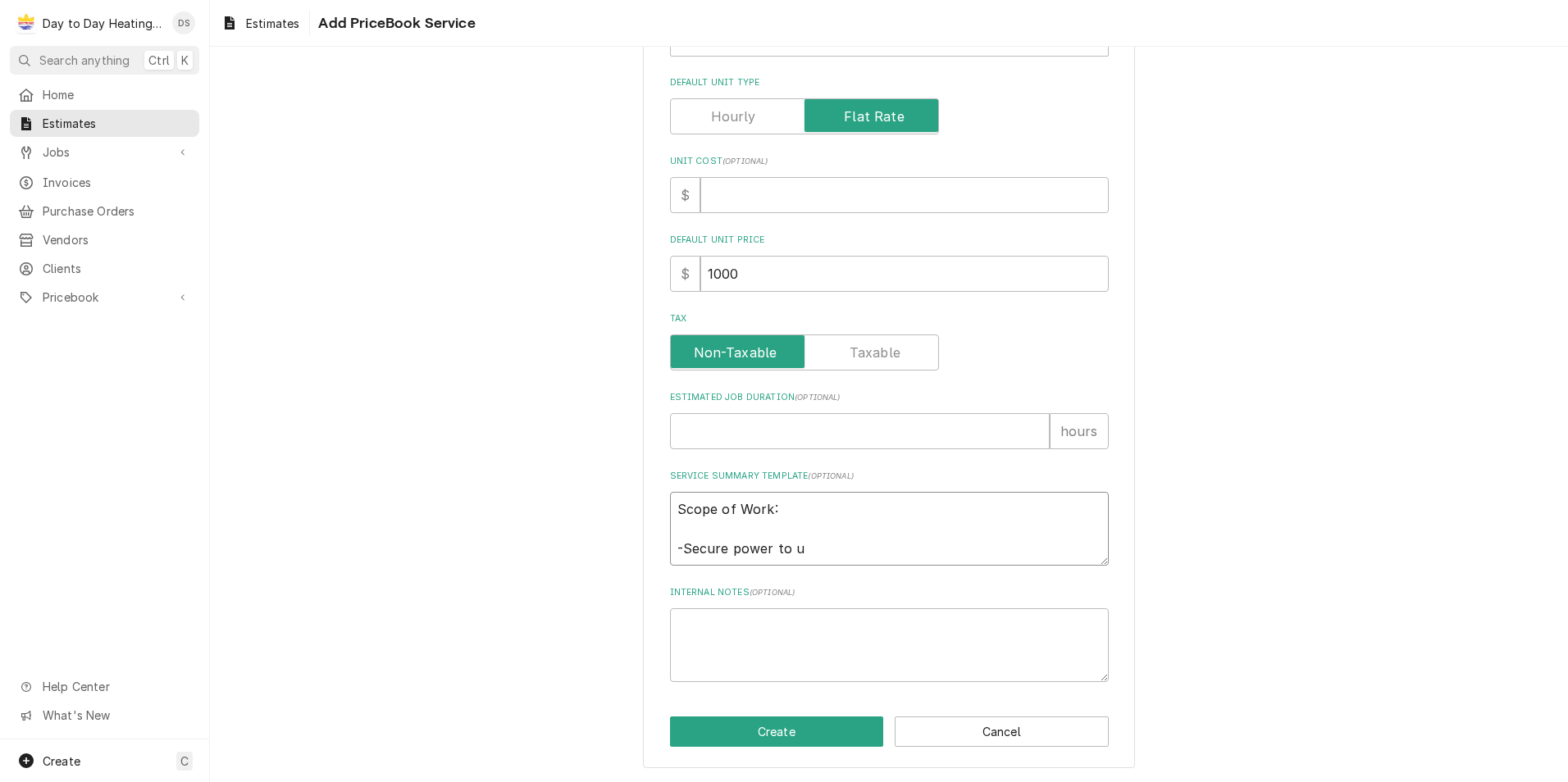
type textarea "x"
type textarea "Scope of Work: -Secure power to un"
type textarea "x"
type textarea "Scope of Work: -Secure power to uni"
type textarea "x"
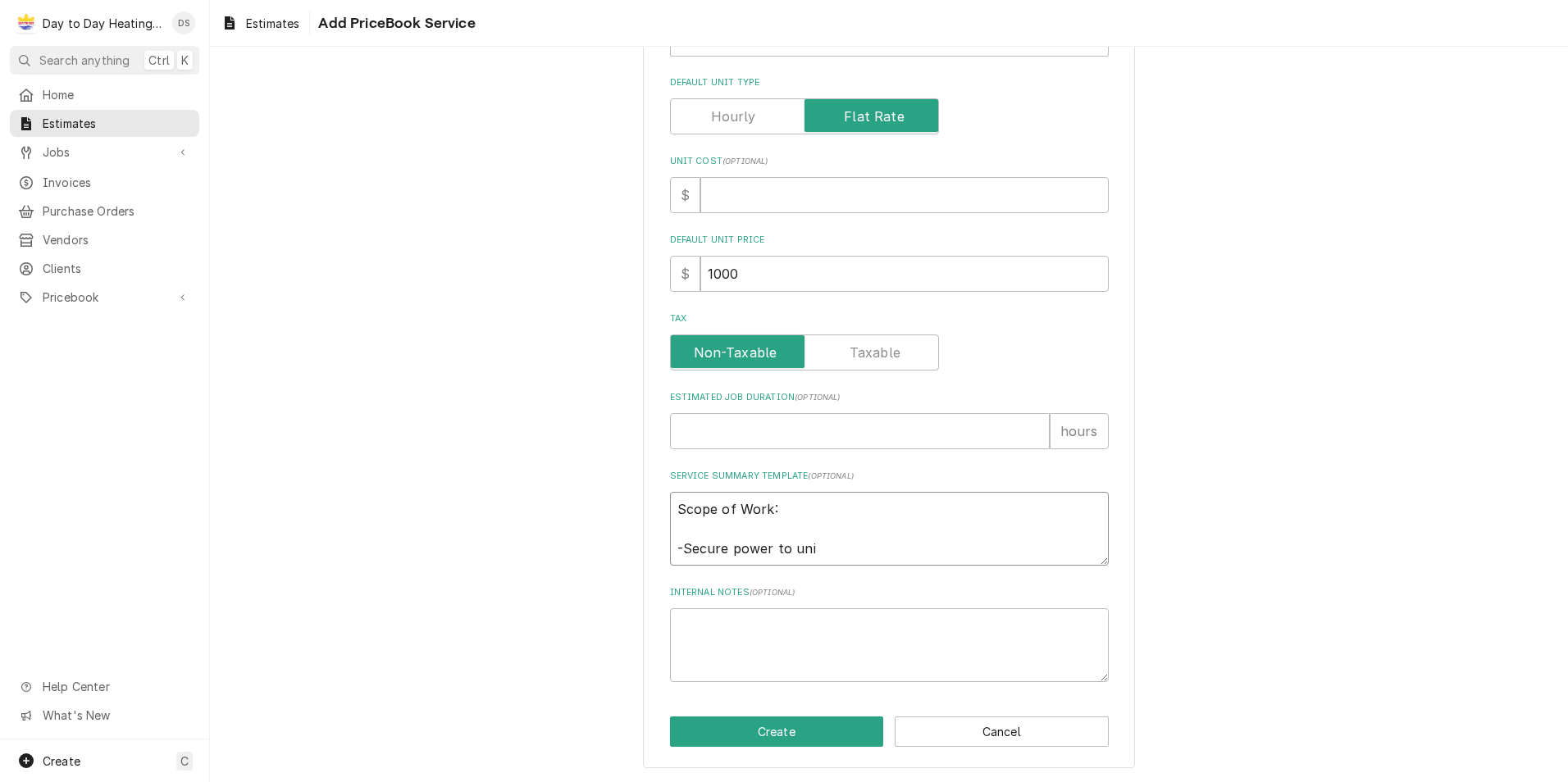
type textarea "Scope of Work: -Secure power to unit"
type textarea "x"
type textarea "Scope of Work: -Secure power to units"
type textarea "x"
type textarea "Scope of Work: -Secure power to units"
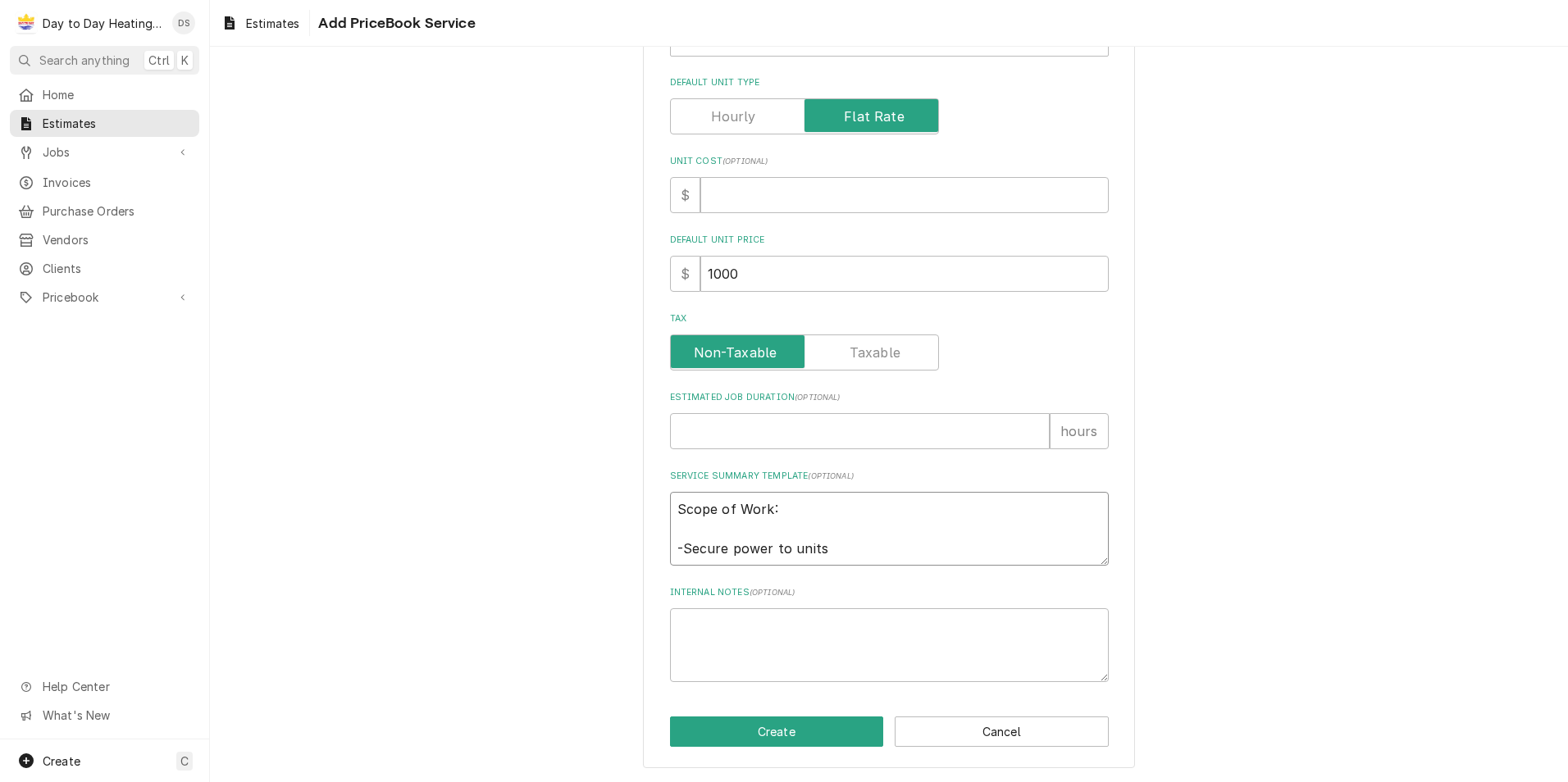
type textarea "x"
type textarea "Scope of Work: -Secure power to units t"
type textarea "x"
type textarea "Scope of Work: -Secure power to units to"
type textarea "x"
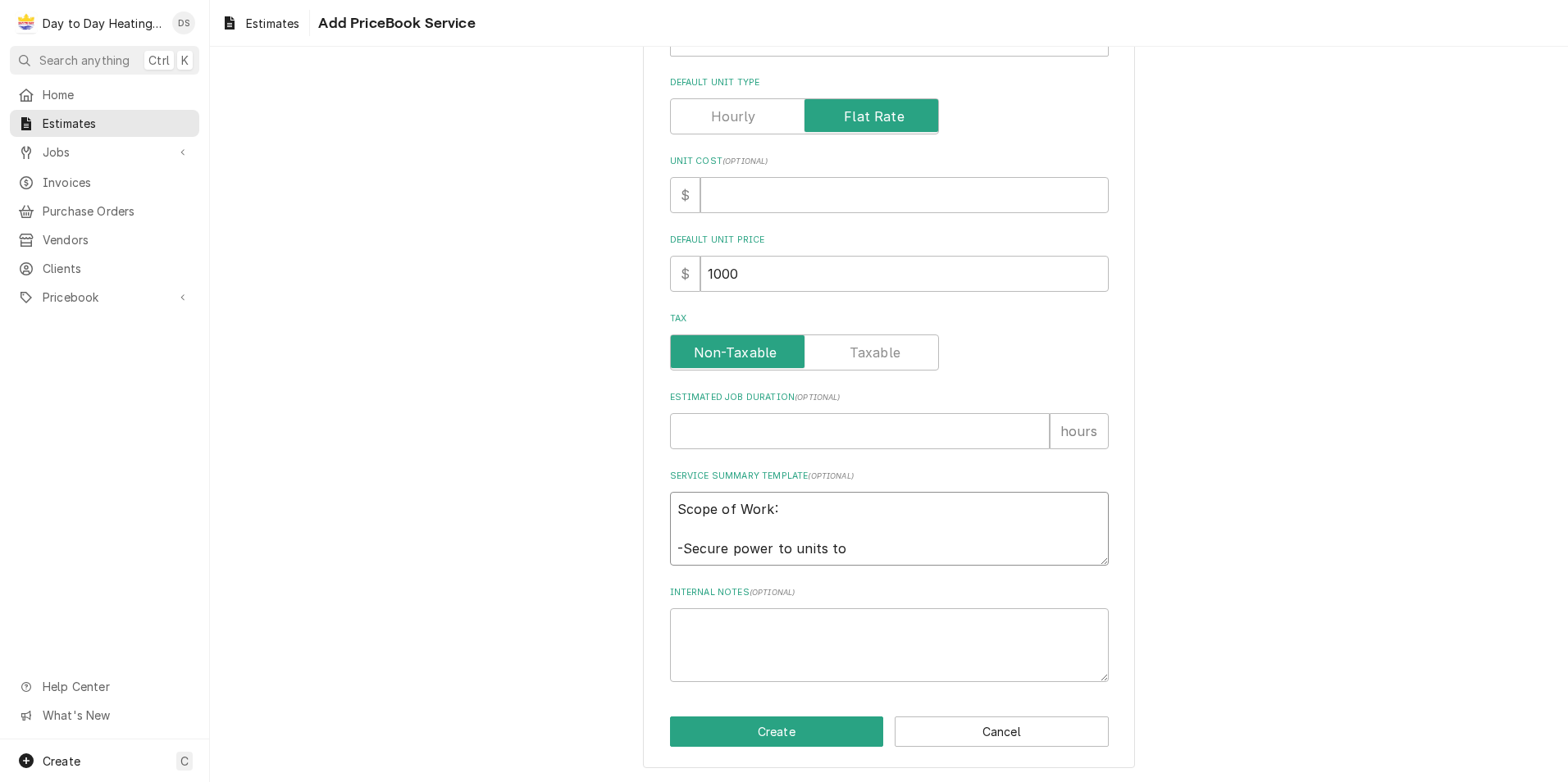
type textarea "Scope of Work: -Secure power to units to"
type textarea "x"
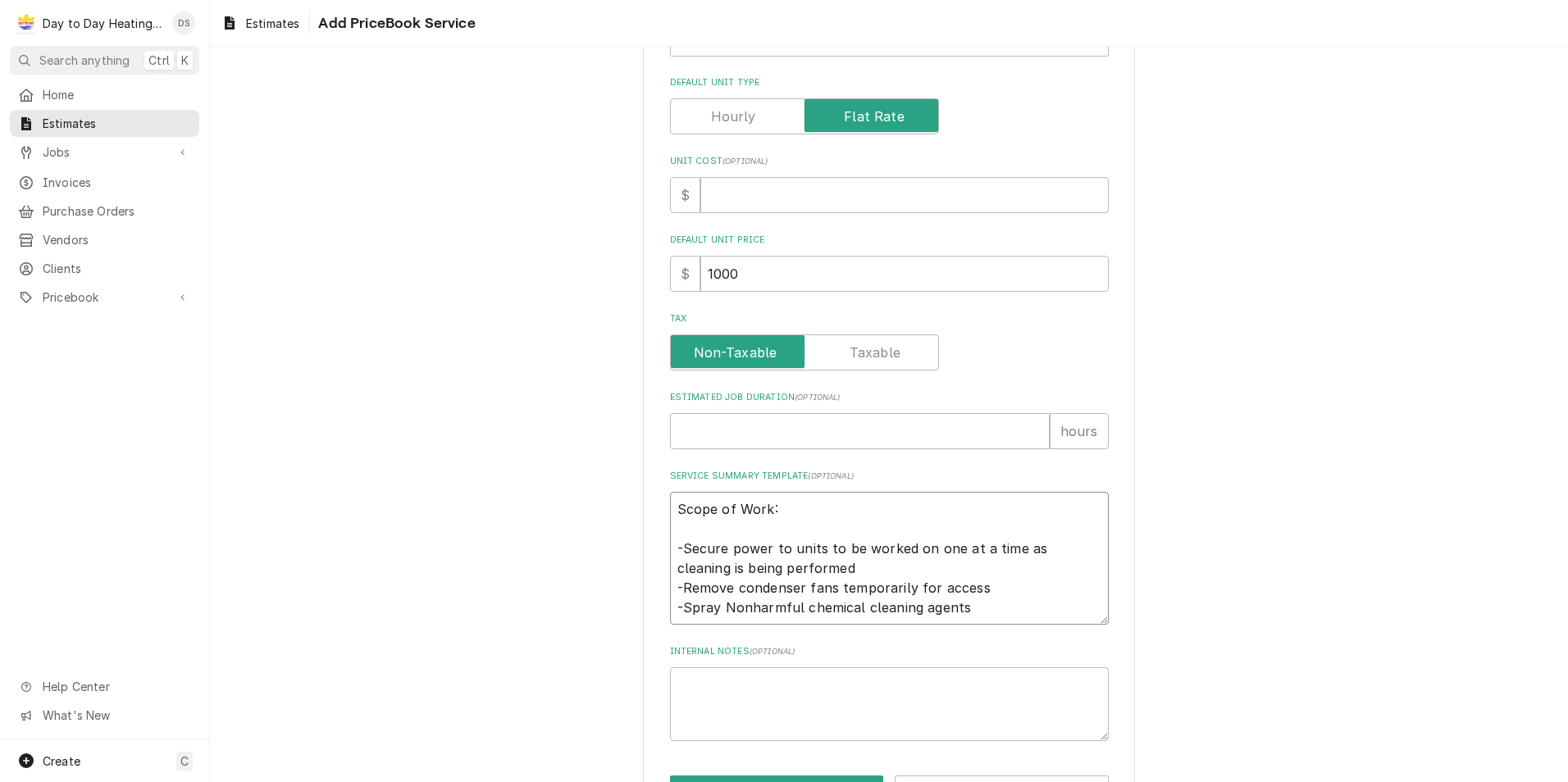
click at [981, 597] on textarea "Scope of Work: -Secure power to units to be worked on one at a time as cleaning…" at bounding box center [890, 558] width 439 height 133
click at [974, 610] on textarea "Scope of Work: -Secure power to units to be worked on one at a time as cleaning…" at bounding box center [890, 558] width 439 height 133
click at [984, 586] on textarea "Scope of Work: -Secure power to units to be worked on one at a time as cleaning…" at bounding box center [890, 568] width 439 height 152
click at [695, 646] on textarea "Scope of Work: -Secure power to units to be worked on one at a time as cleaning…" at bounding box center [890, 578] width 439 height 172
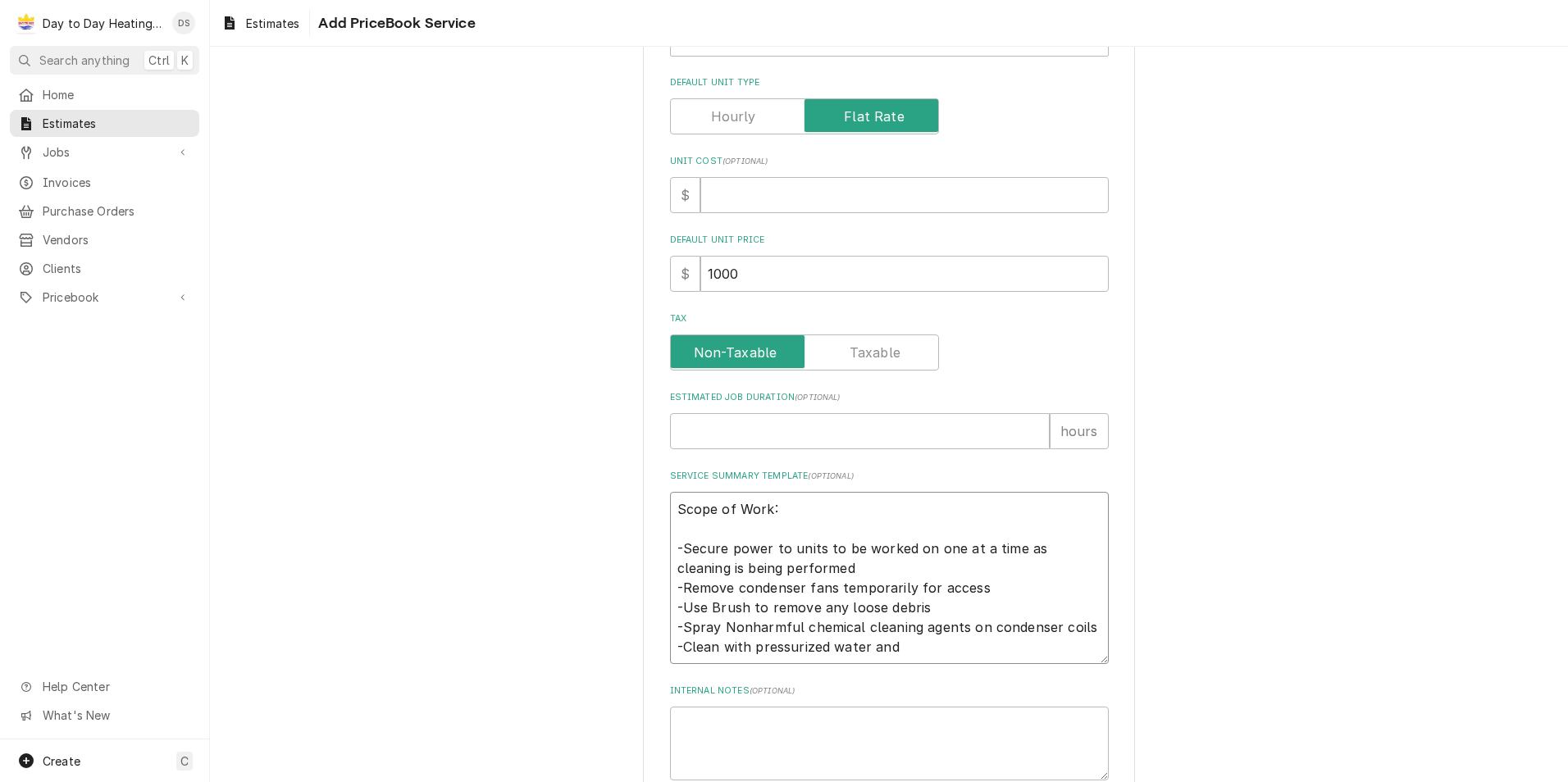
click at [711, 648] on textarea "Scope of Work: -Secure power to units to be worked on one at a time as cleaning…" at bounding box center [890, 578] width 439 height 172
click at [896, 645] on textarea "Scope of Work: -Secure power to units to be worked on one at a time as cleaning…" at bounding box center [890, 578] width 439 height 172
click at [684, 688] on textarea "Scope of Work: -Secure power to units to be worked on one at a time as cleaning…" at bounding box center [890, 597] width 439 height 212
click at [885, 689] on textarea "Scope of Work: -Secure power to units to be worked on one at a time as cleaning…" at bounding box center [890, 597] width 439 height 212
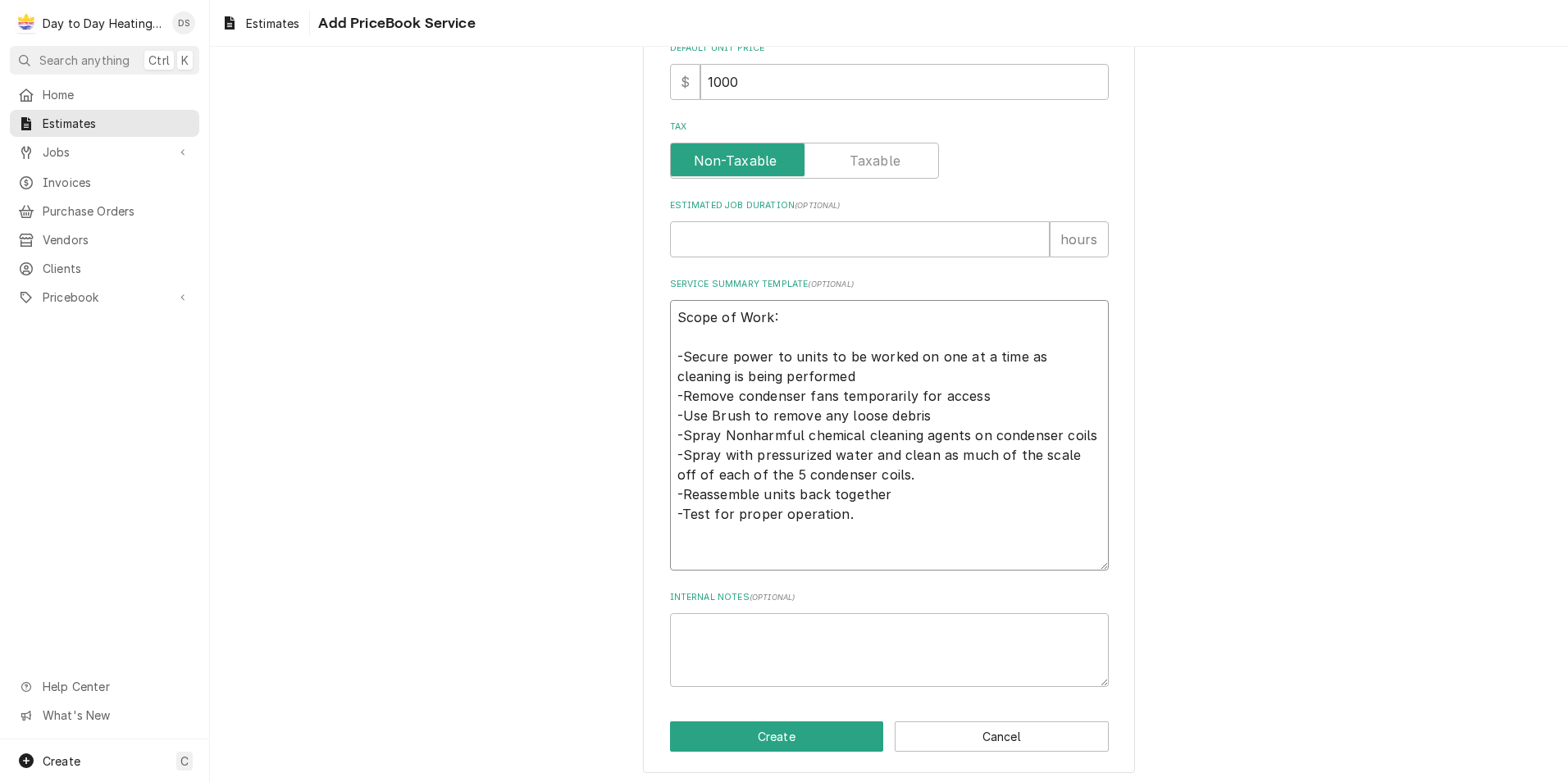
scroll to position [581, 0]
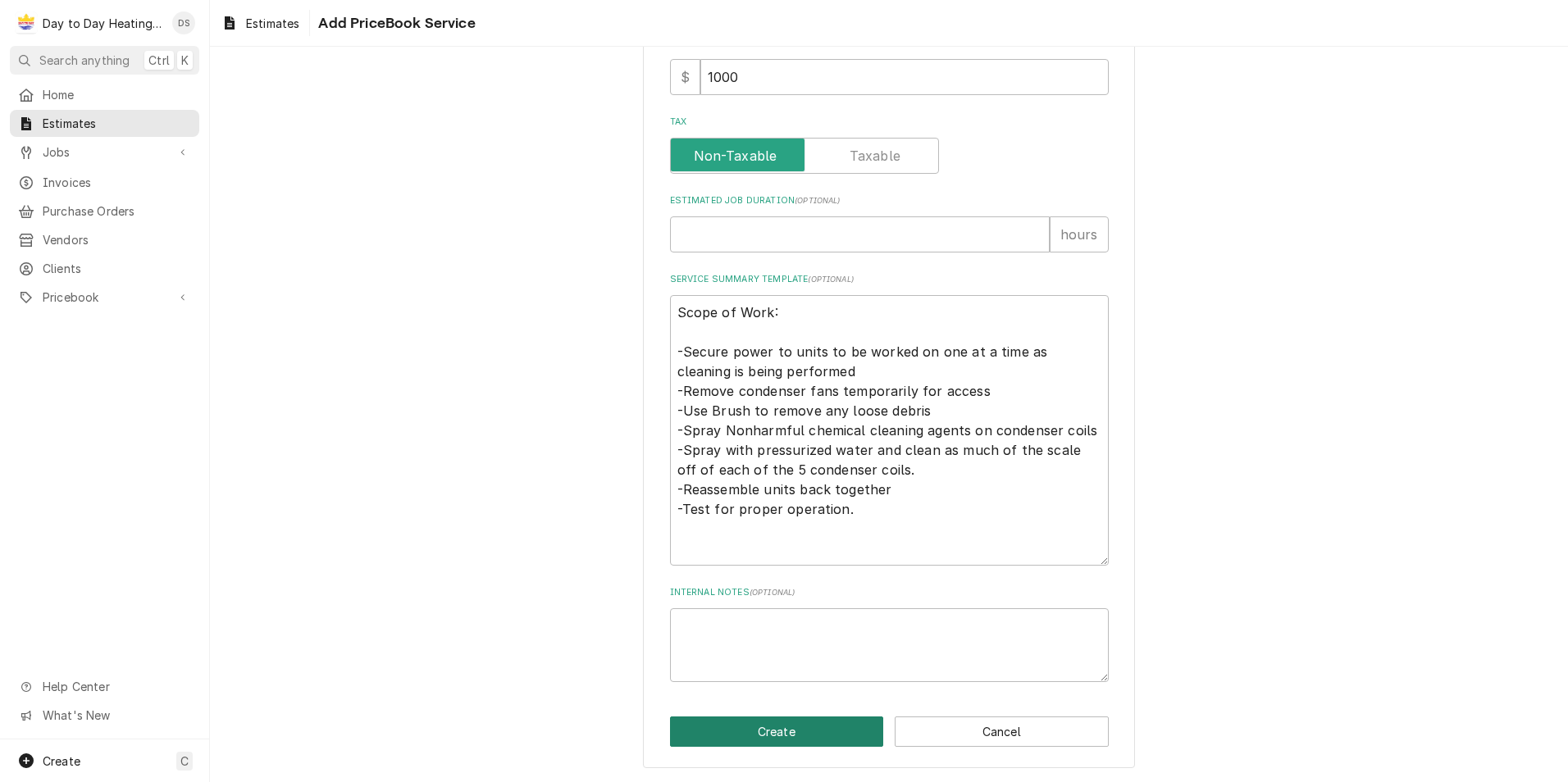
click at [744, 723] on button "Create" at bounding box center [777, 731] width 214 height 30
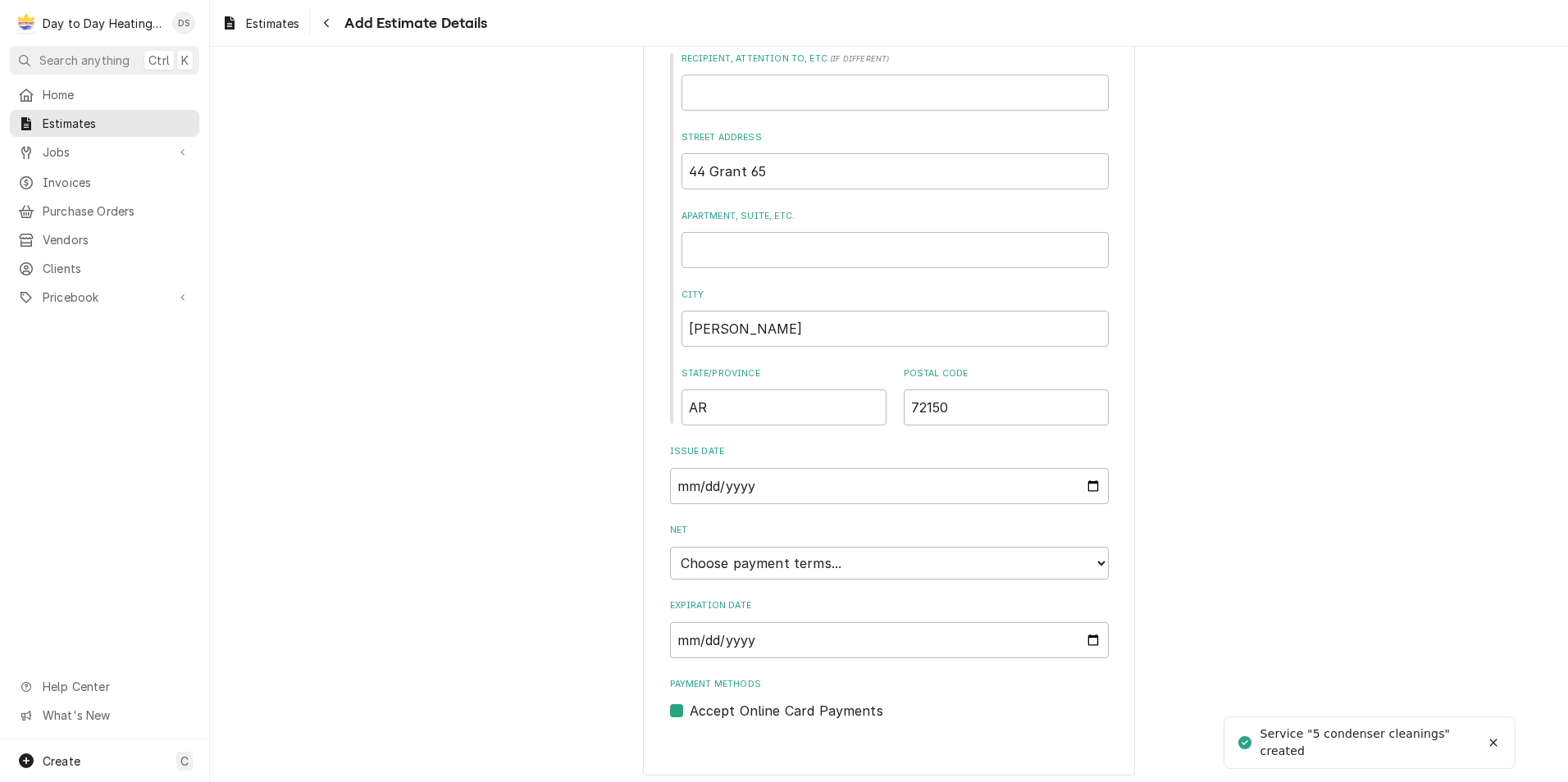
scroll to position [825, 0]
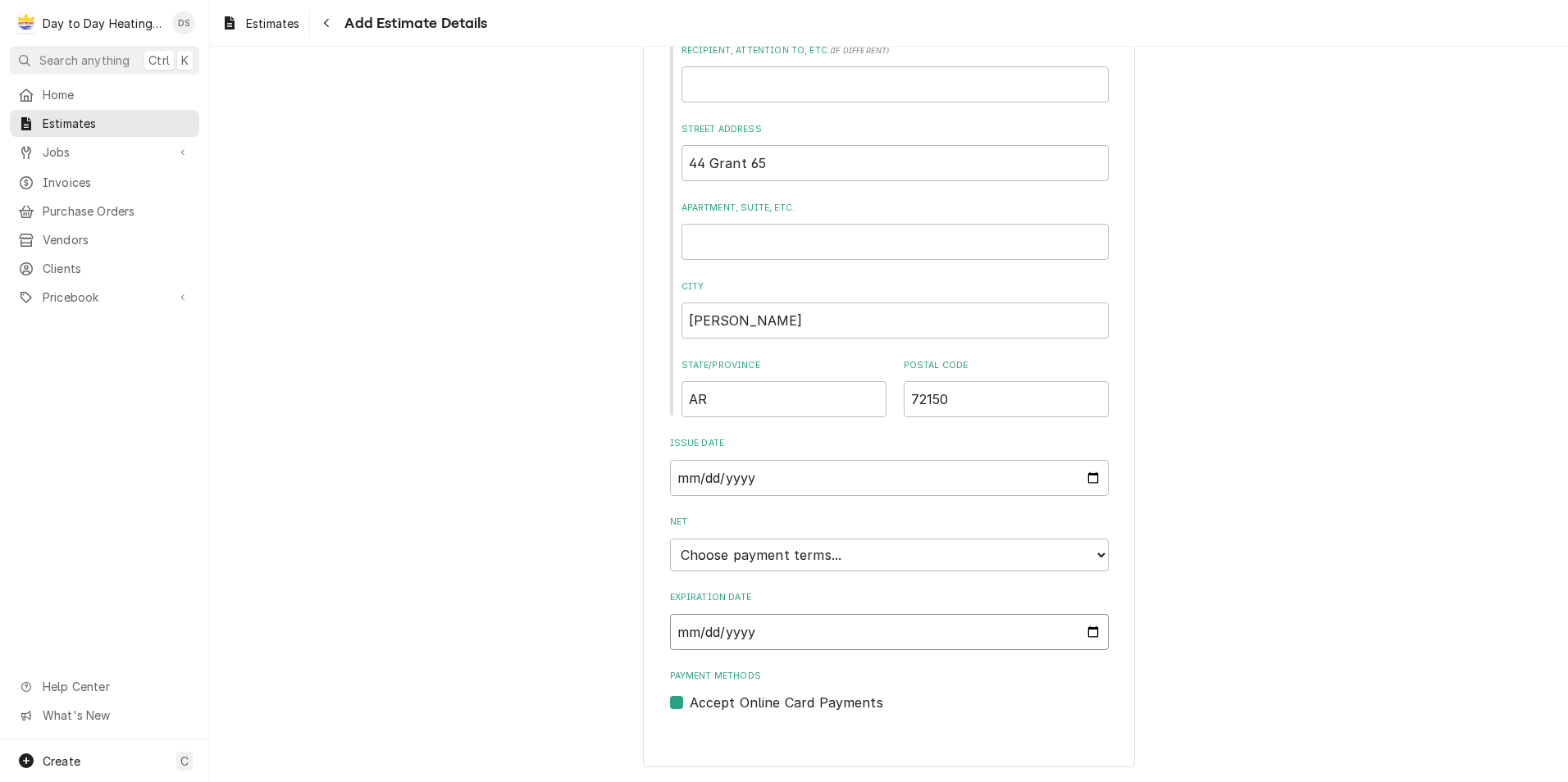
click at [1089, 629] on input "Expiration Date" at bounding box center [890, 632] width 439 height 36
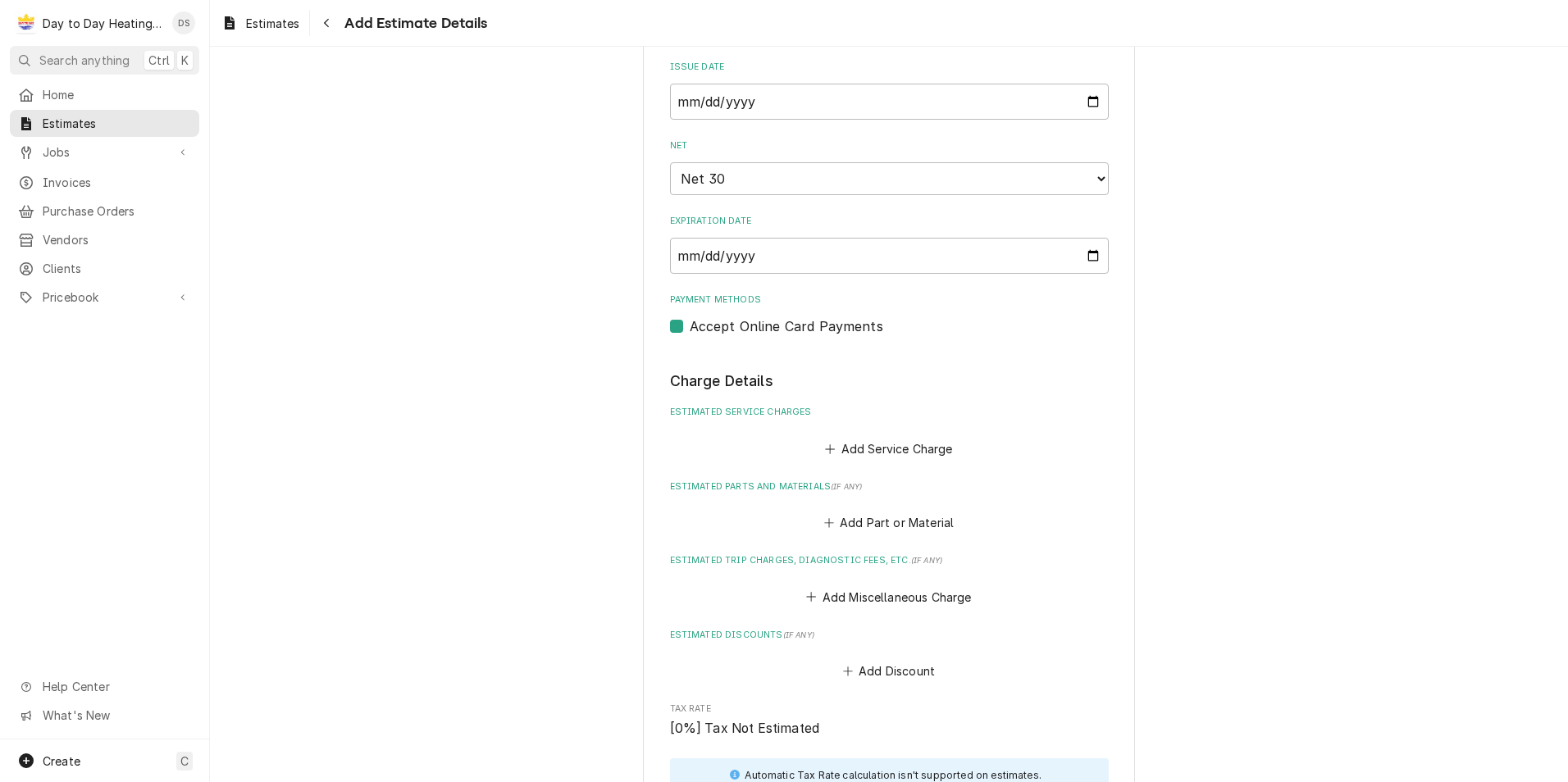
scroll to position [1241, 0]
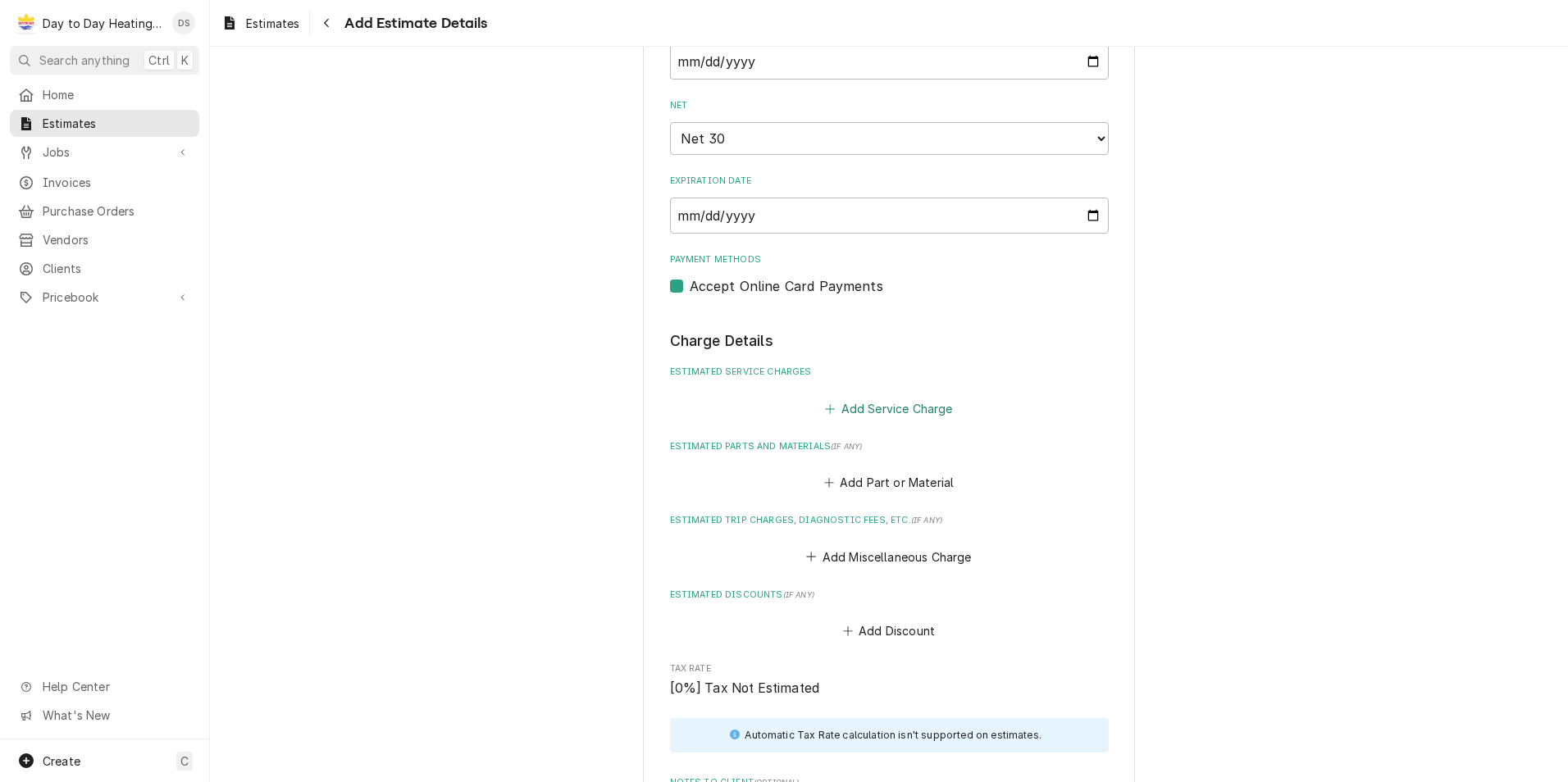
click at [869, 412] on button "Add Service Charge" at bounding box center [889, 408] width 133 height 23
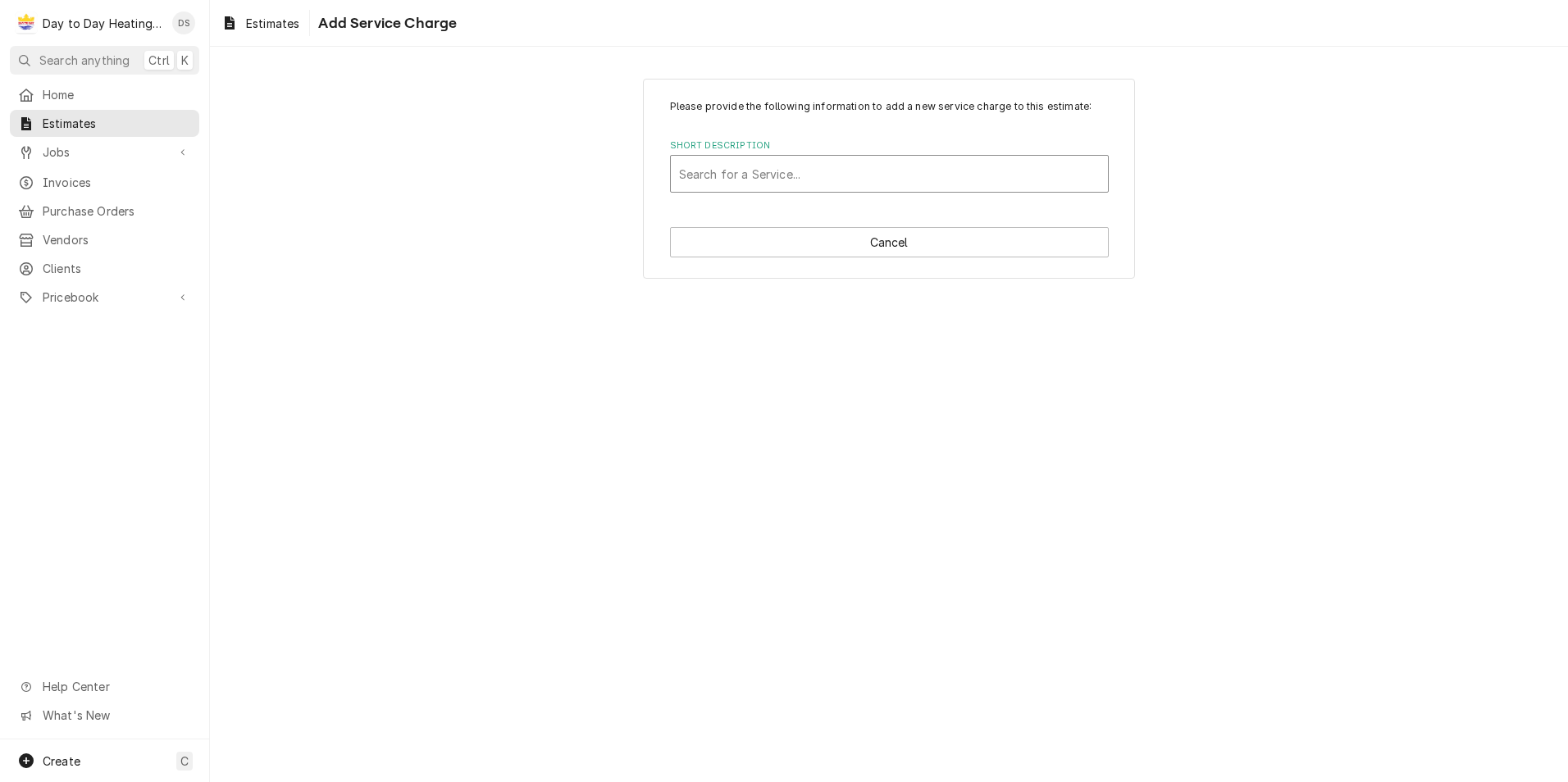
click at [775, 181] on div "Short Description" at bounding box center [890, 174] width 420 height 30
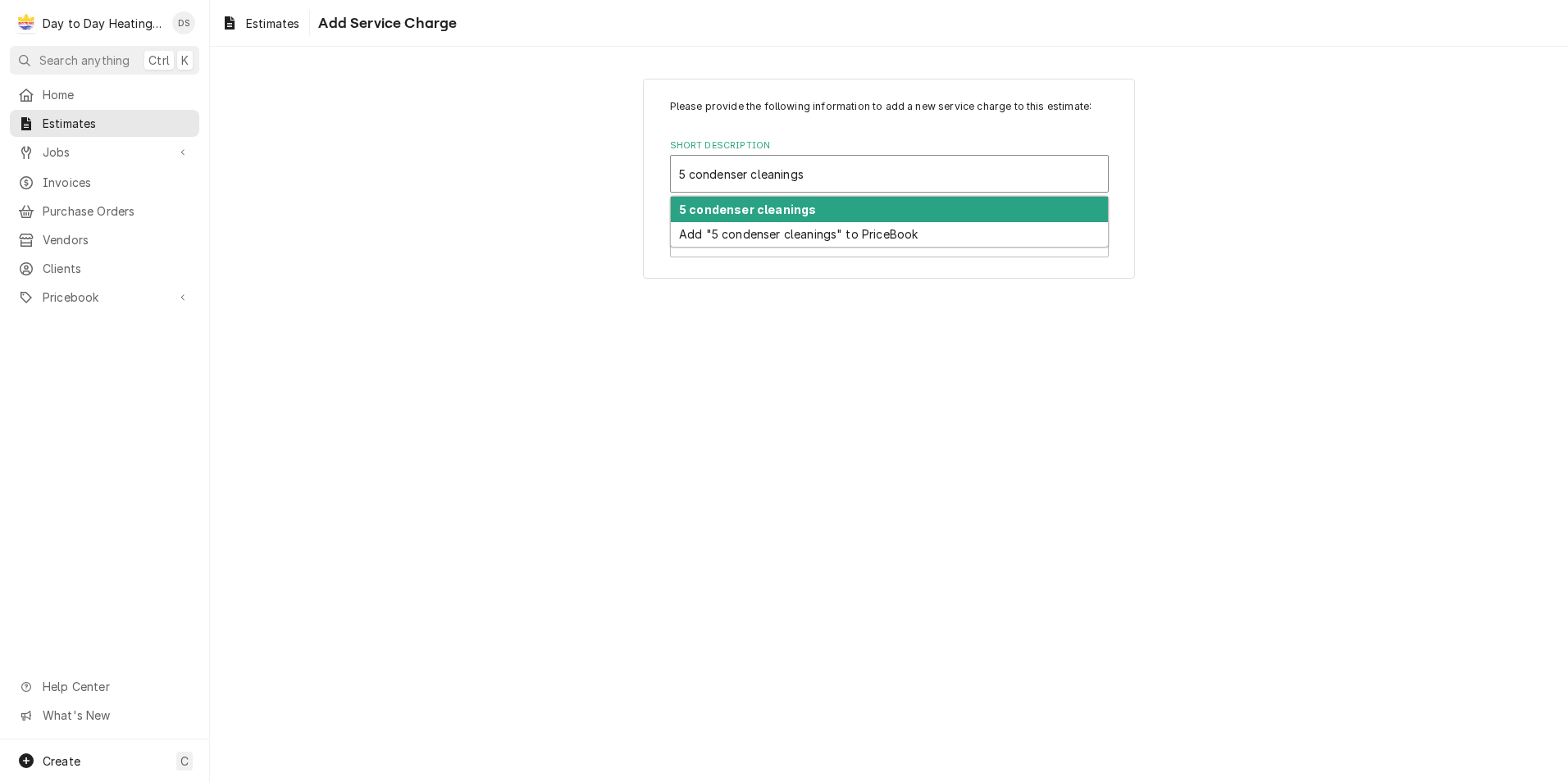
click at [772, 213] on strong "5 condenser cleanings" at bounding box center [748, 209] width 137 height 14
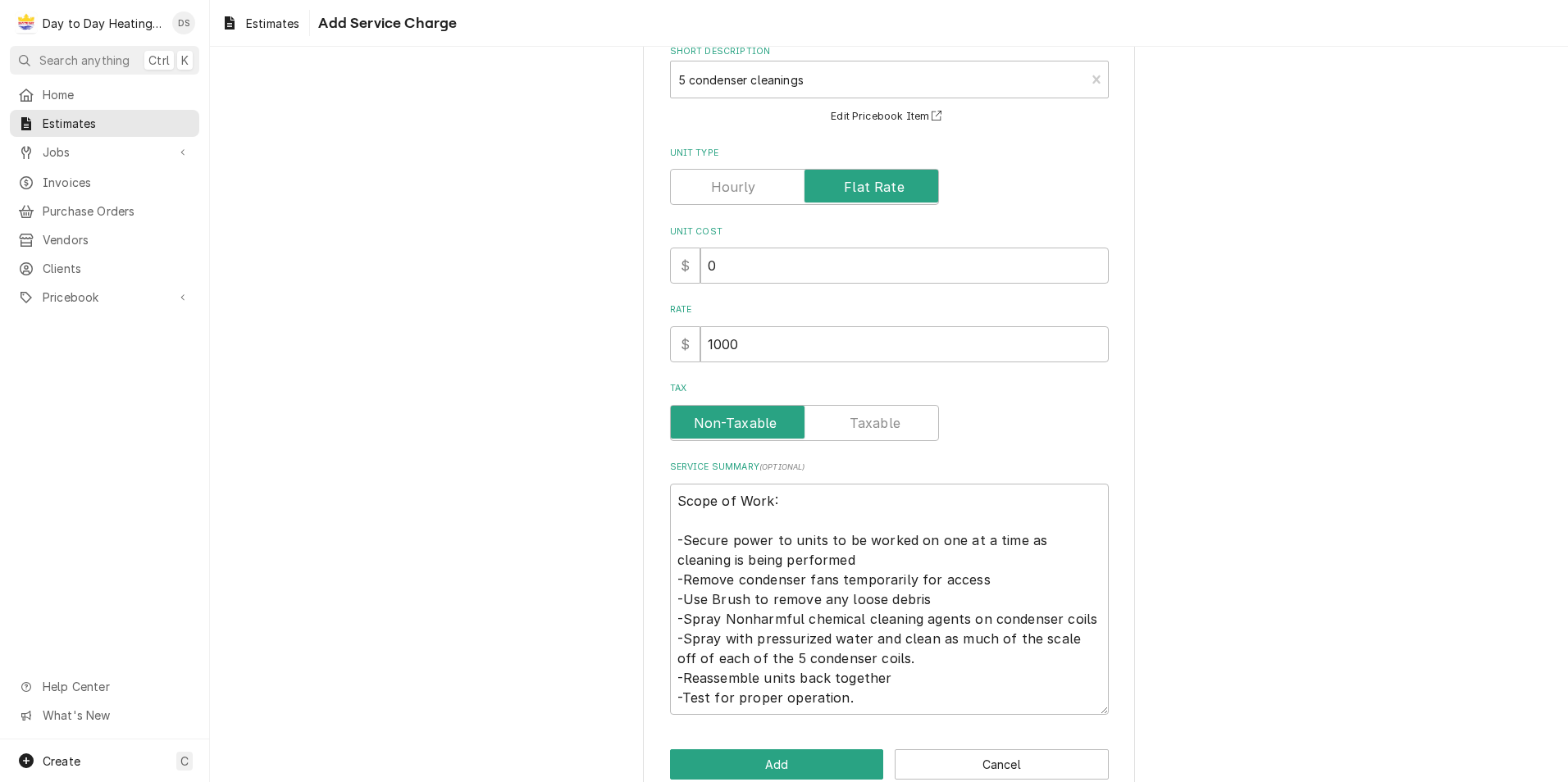
scroll to position [127, 0]
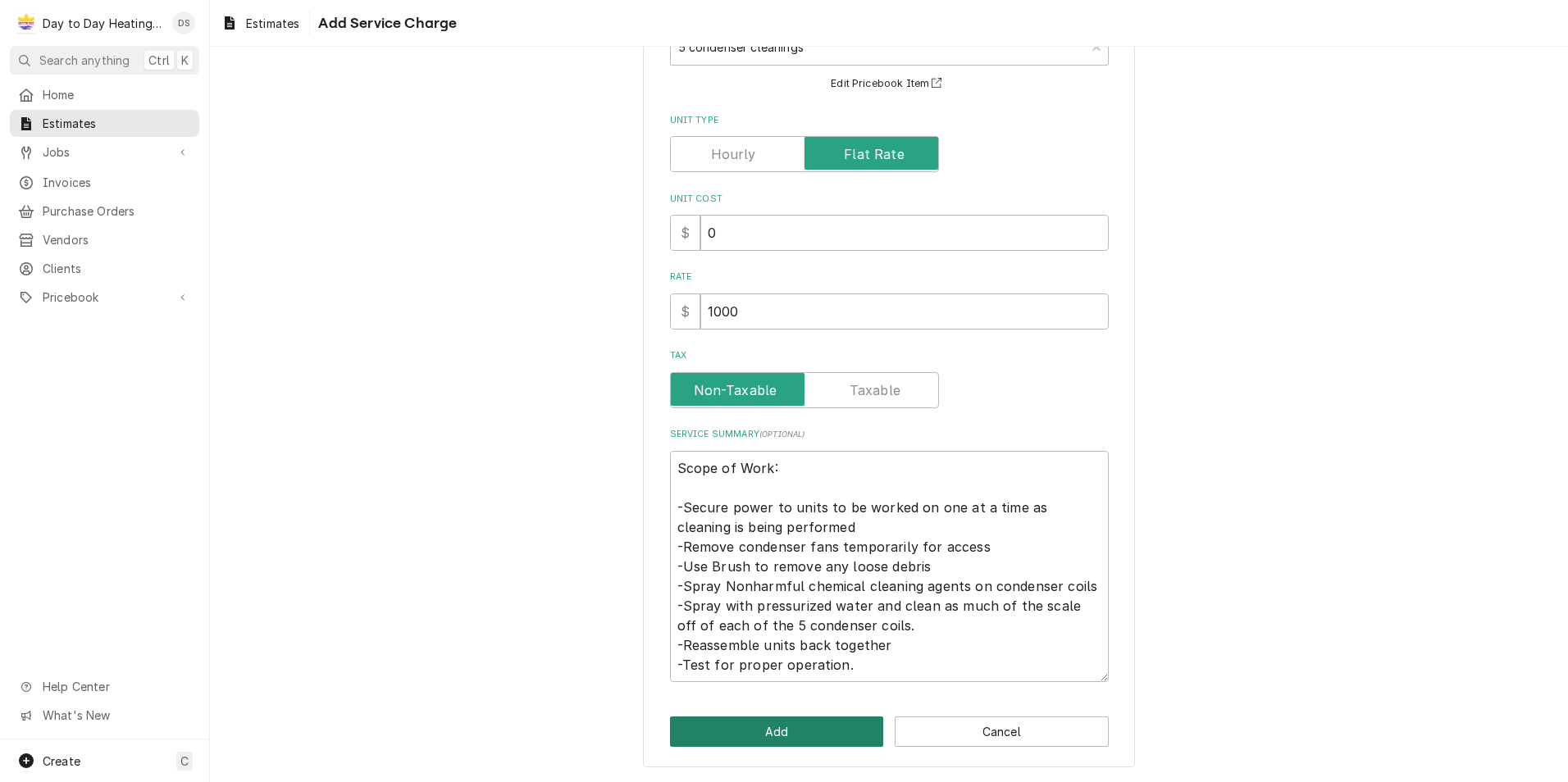
click at [767, 724] on button "Add" at bounding box center [777, 731] width 214 height 30
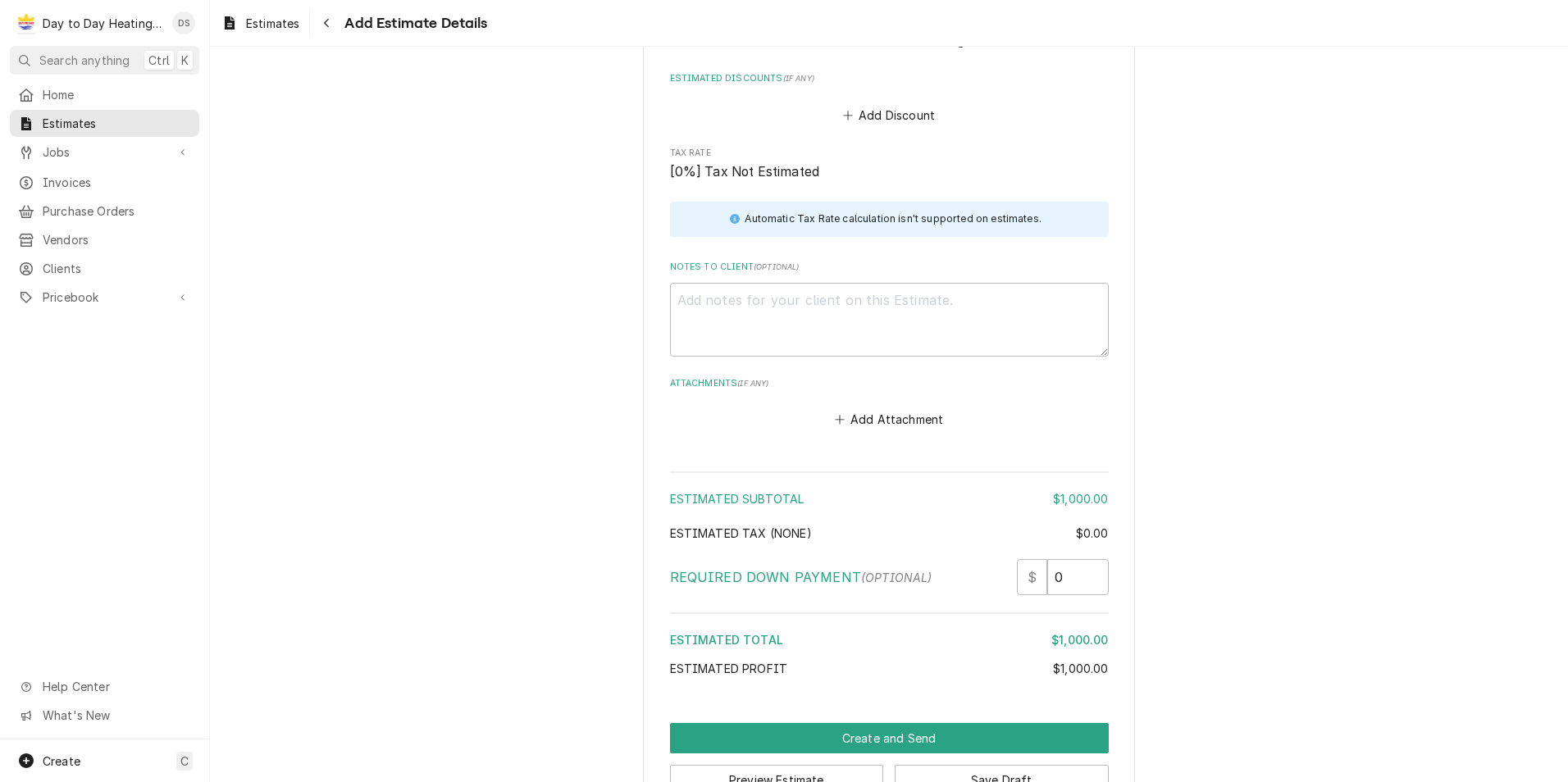
scroll to position [2253, 0]
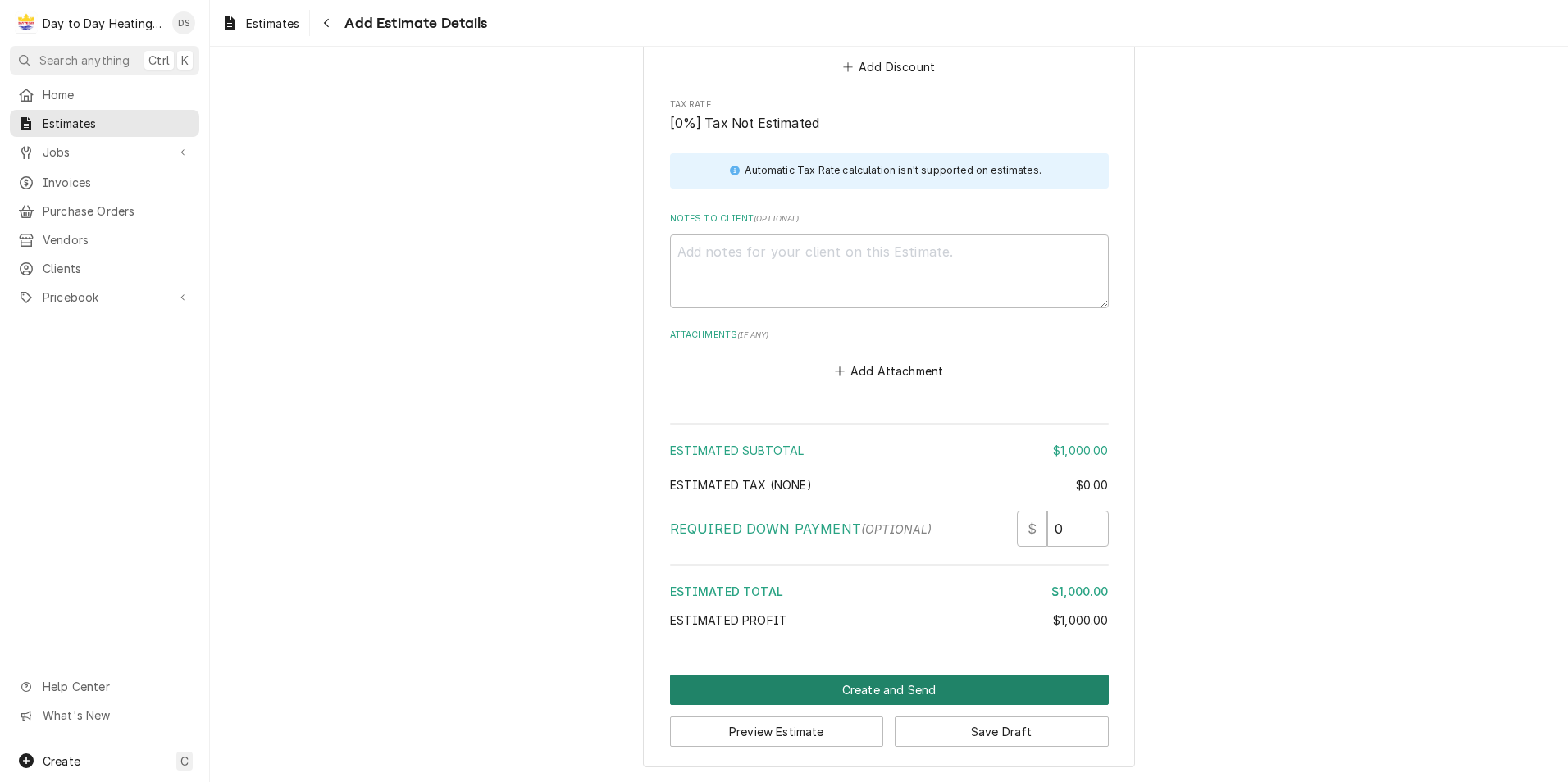
click at [882, 686] on button "Create and Send" at bounding box center [890, 690] width 439 height 30
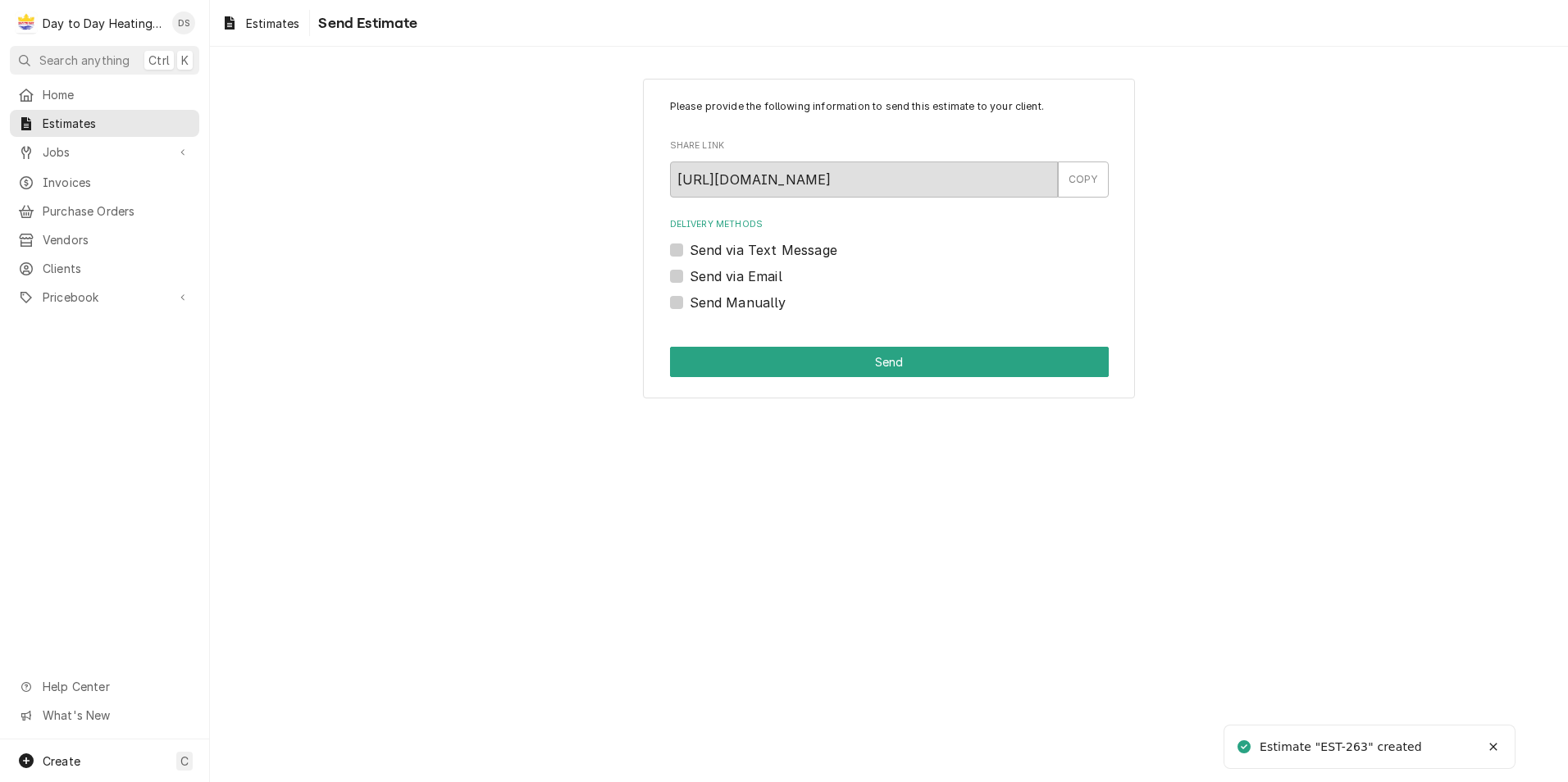
click at [730, 271] on label "Send via Email" at bounding box center [735, 276] width 92 height 20
click at [730, 271] on input "Send via Email" at bounding box center [908, 284] width 439 height 36
checkbox input "true"
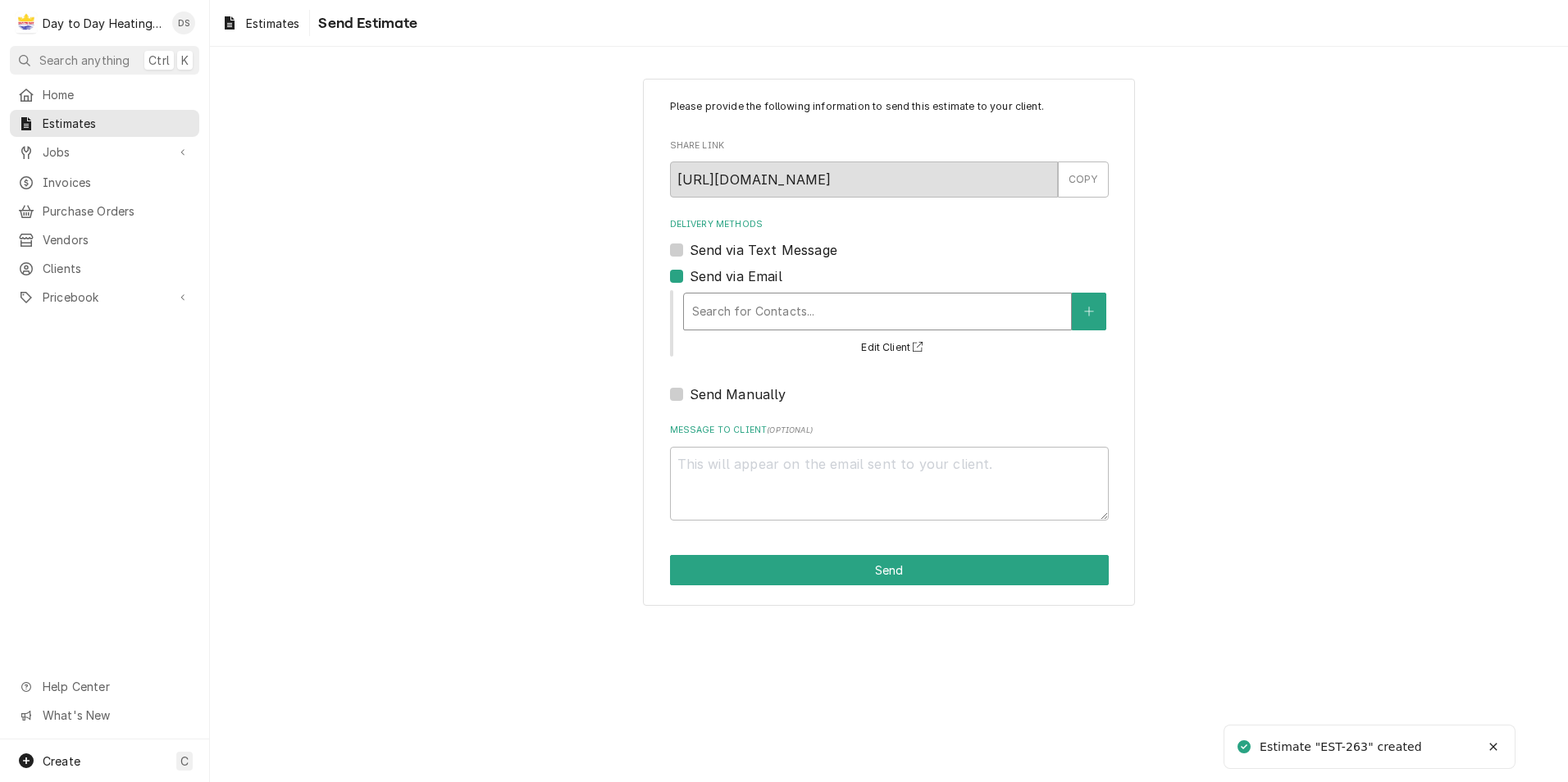
click at [749, 307] on div "Delivery Methods" at bounding box center [877, 311] width 371 height 30
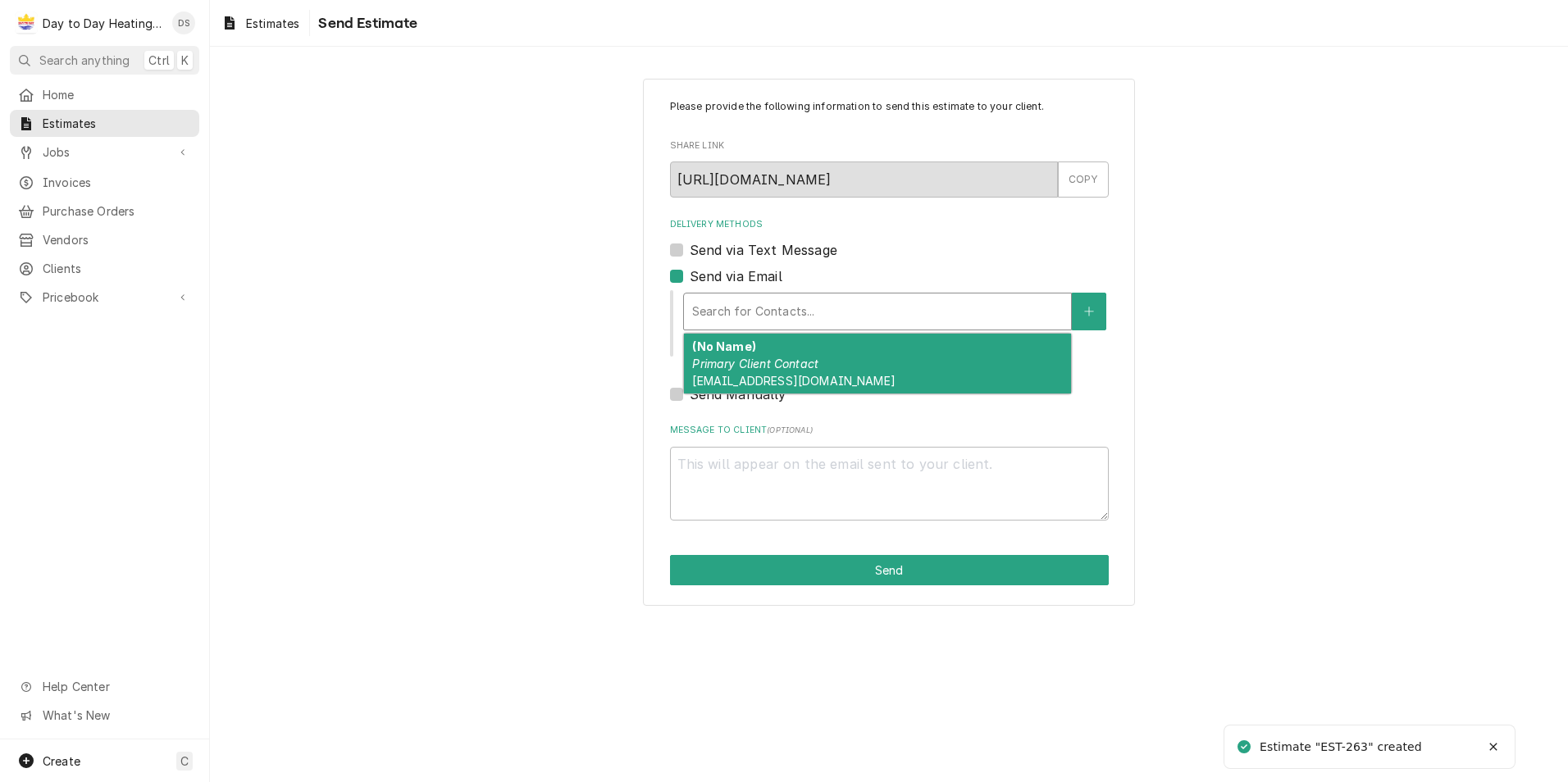
click at [754, 357] on em "Primary Client Contact" at bounding box center [754, 363] width 126 height 14
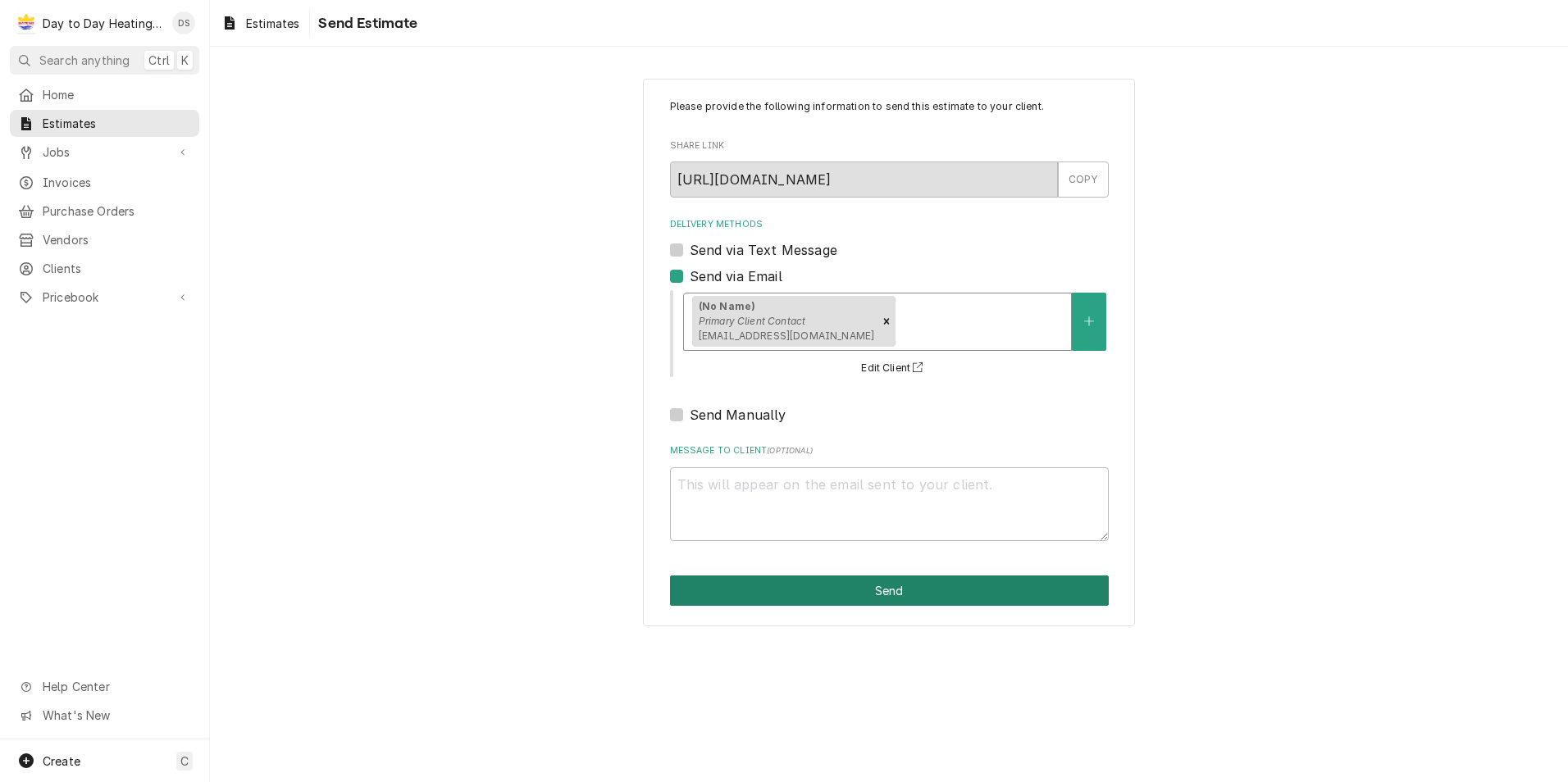
click at [896, 586] on button "Send" at bounding box center [890, 590] width 439 height 30
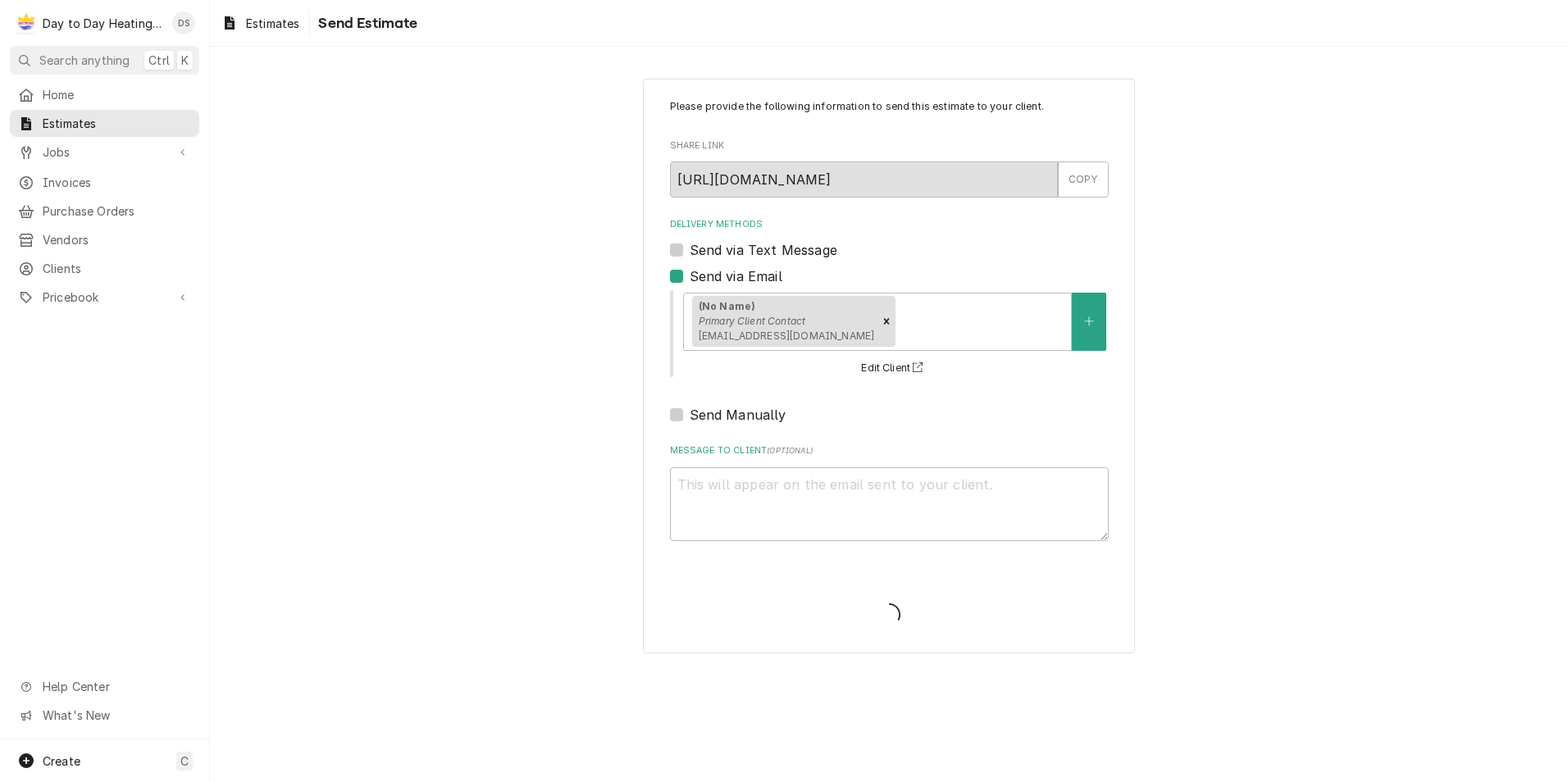
type textarea "x"
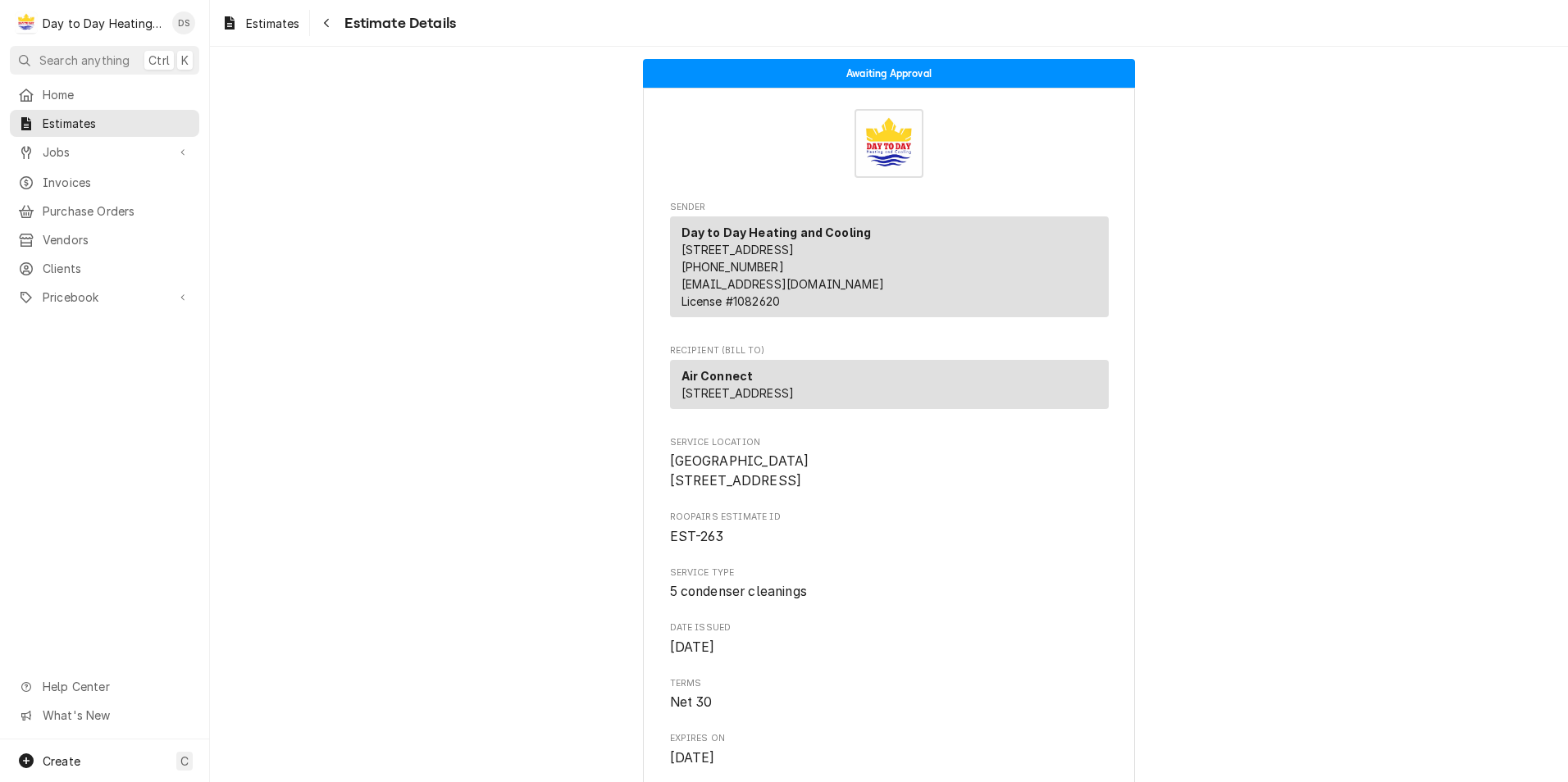
drag, startPoint x: 785, startPoint y: 515, endPoint x: 661, endPoint y: 517, distance: 124.0
drag, startPoint x: 661, startPoint y: 517, endPoint x: 680, endPoint y: 516, distance: 19.0
copy span "[STREET_ADDRESS]"
drag, startPoint x: 792, startPoint y: 536, endPoint x: 652, endPoint y: 543, distance: 140.2
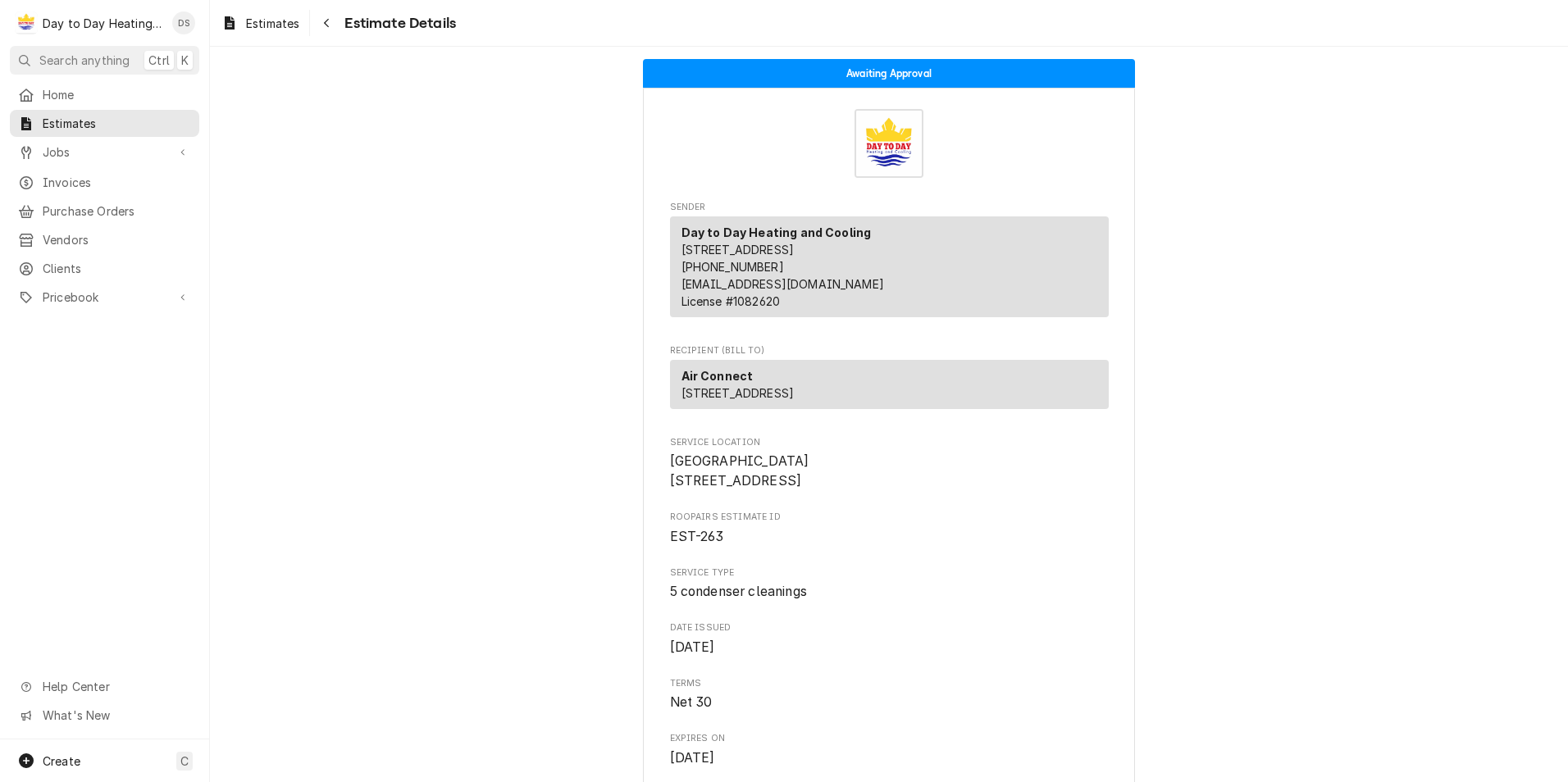
drag, startPoint x: 652, startPoint y: 543, endPoint x: 686, endPoint y: 536, distance: 34.7
copy span "[GEOGRAPHIC_DATA]"
click at [64, 115] on span "Estimates" at bounding box center [117, 123] width 148 height 17
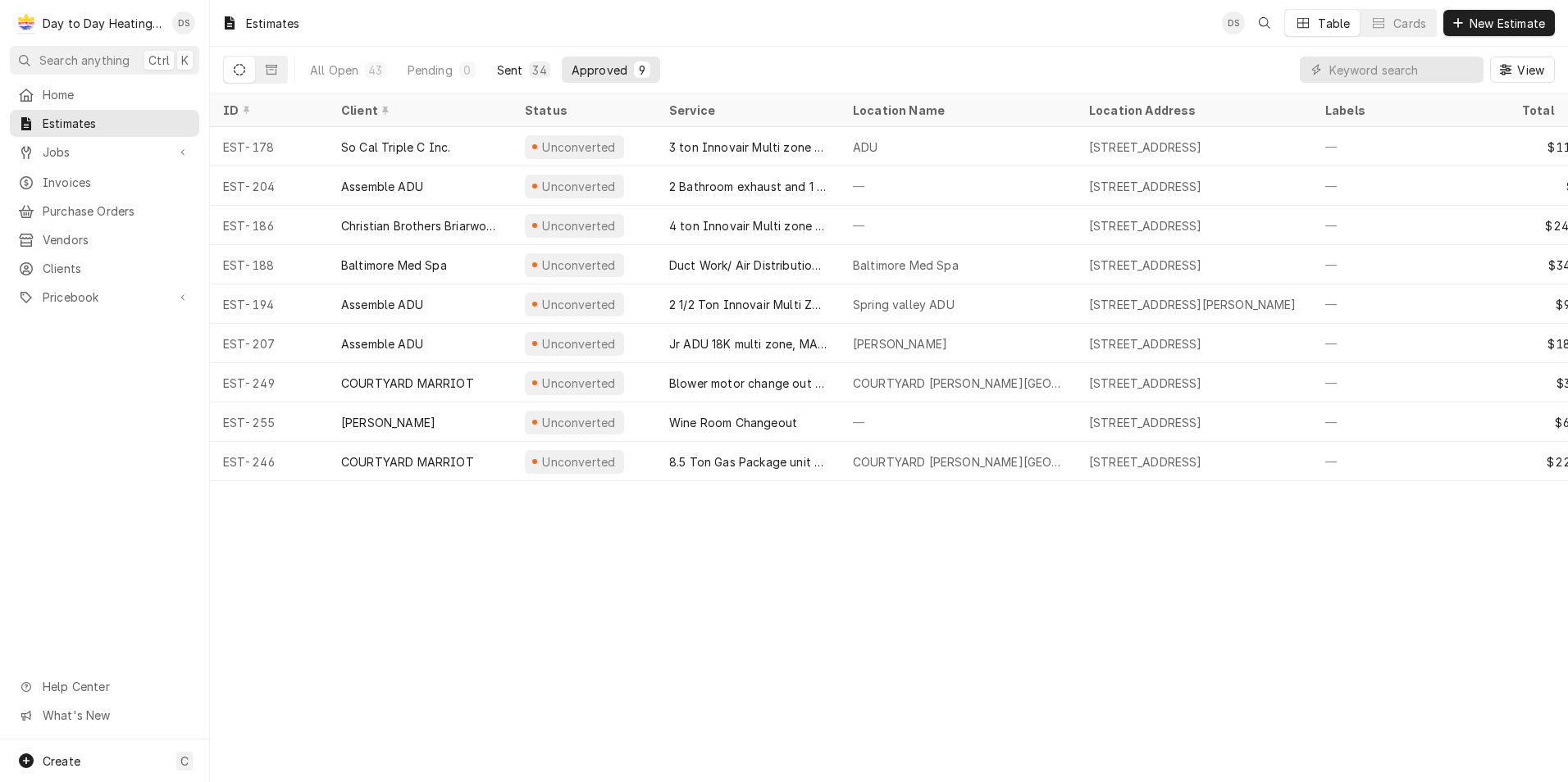
click at [512, 68] on div "Sent" at bounding box center [510, 70] width 26 height 17
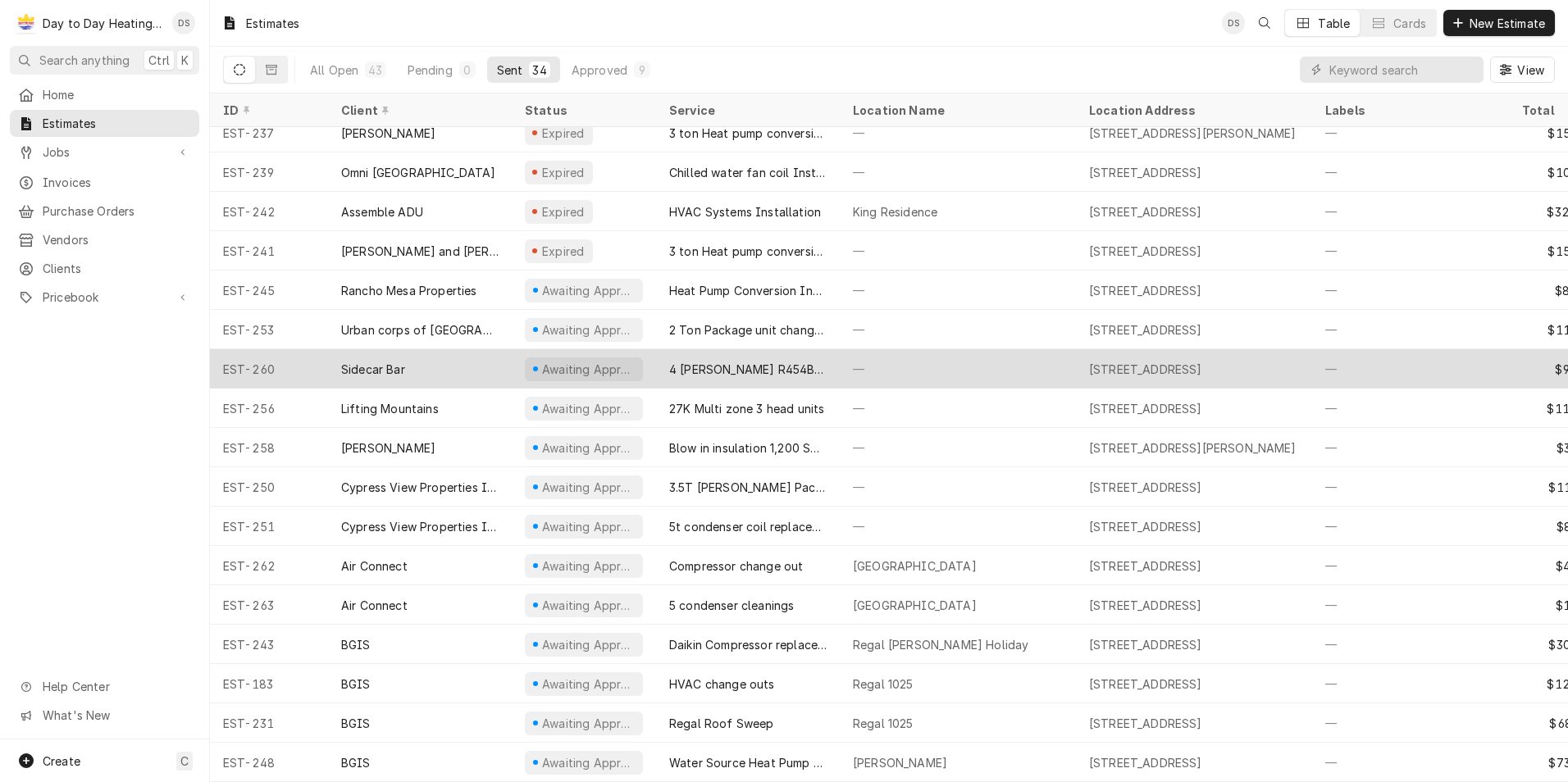
scroll to position [692, 0]
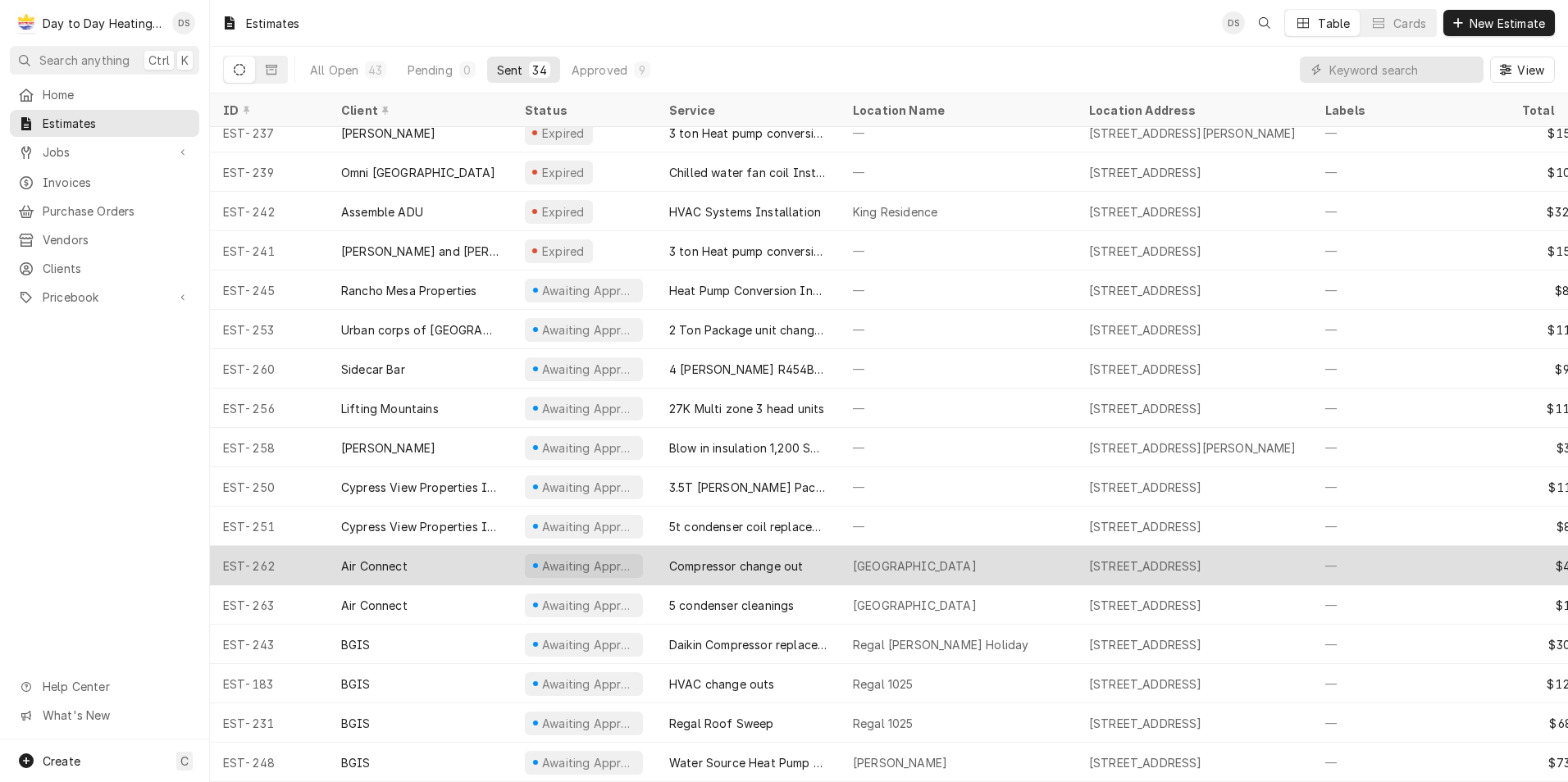
drag, startPoint x: 753, startPoint y: 557, endPoint x: 887, endPoint y: 559, distance: 134.0
click at [754, 557] on div "Compressor change out" at bounding box center [736, 565] width 134 height 17
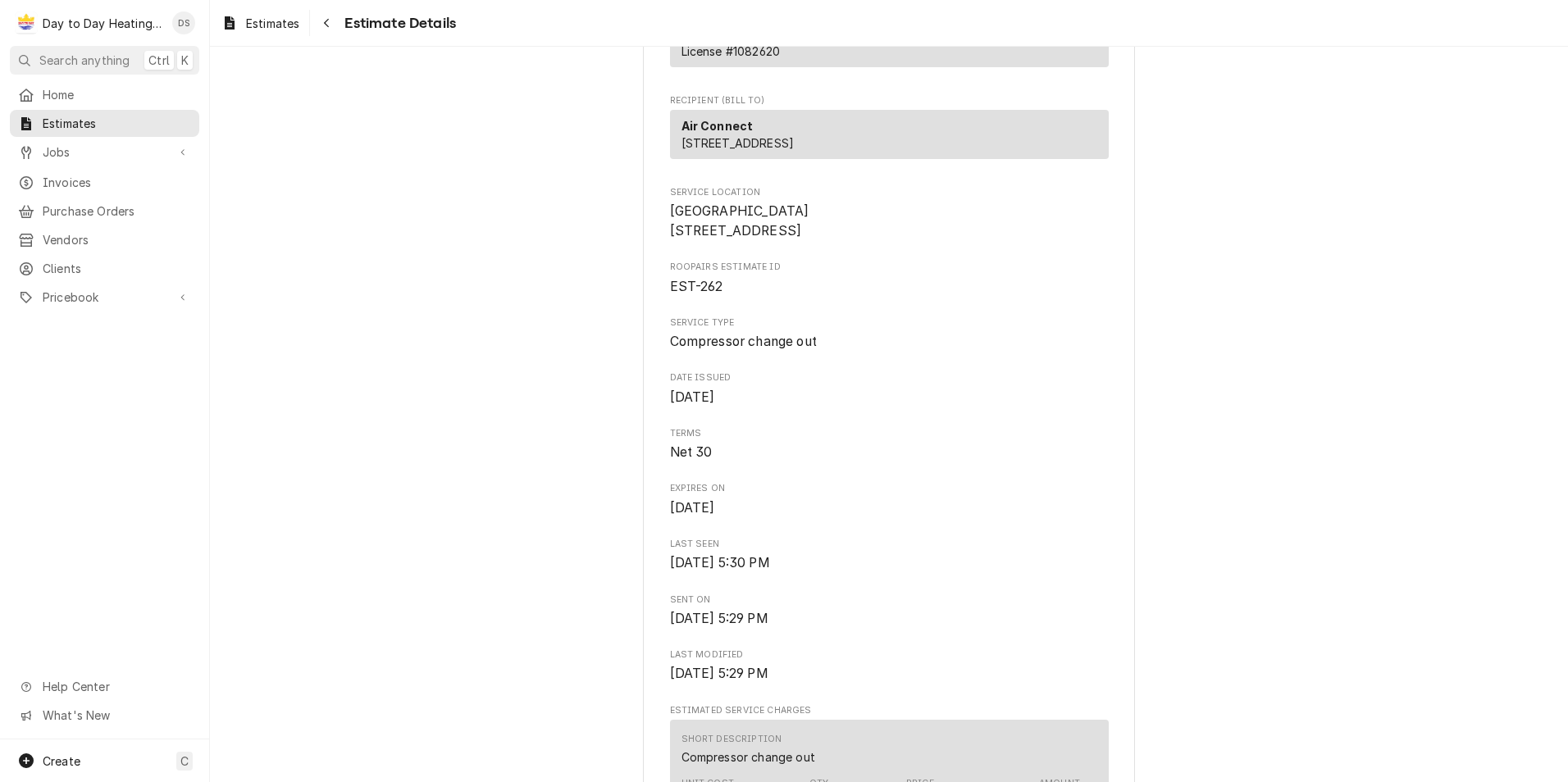
scroll to position [164, 0]
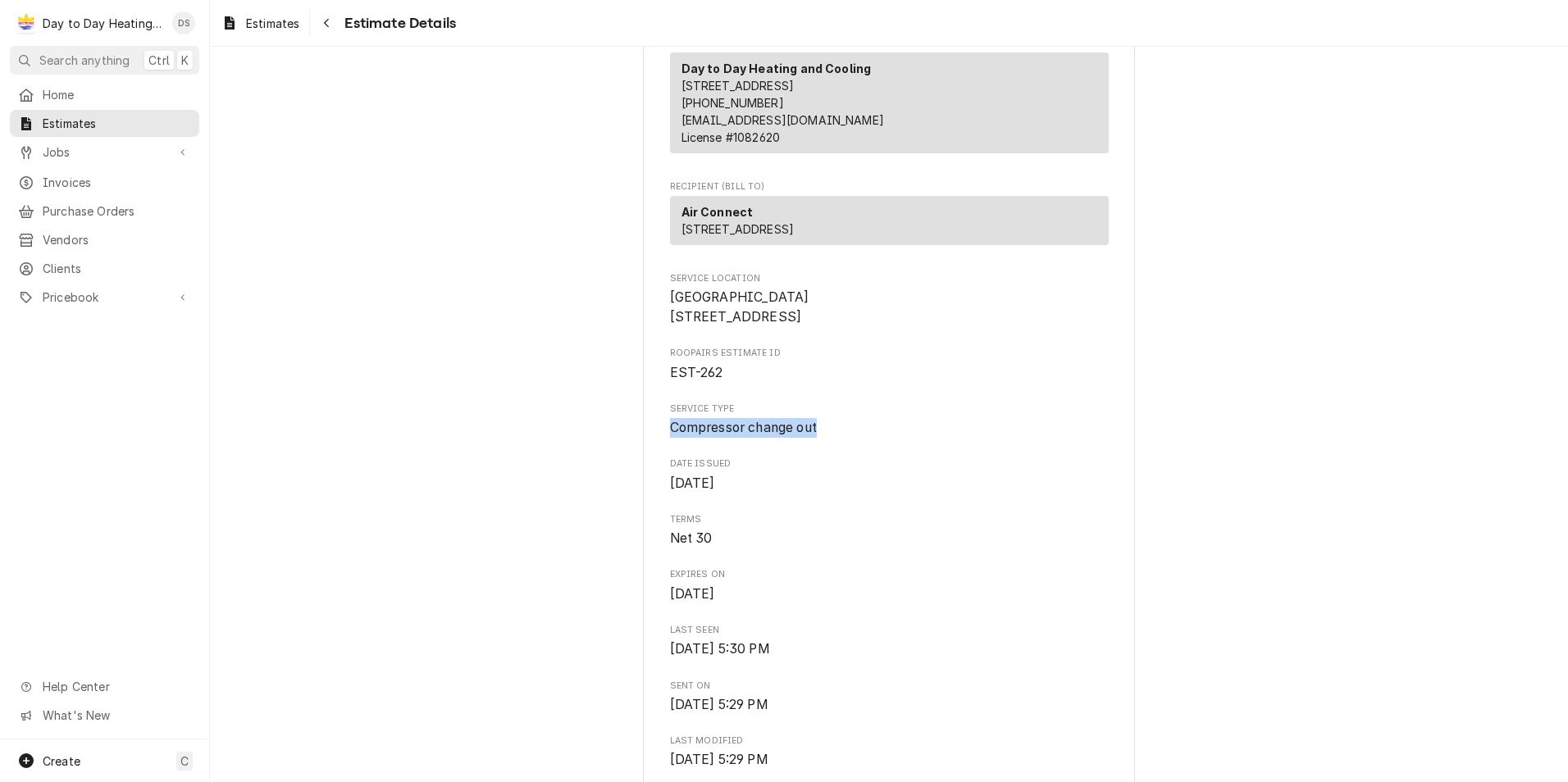
drag, startPoint x: 821, startPoint y: 480, endPoint x: 636, endPoint y: 490, distance: 185.3
drag, startPoint x: 636, startPoint y: 490, endPoint x: 722, endPoint y: 489, distance: 86.0
copy span "Compressor change out"
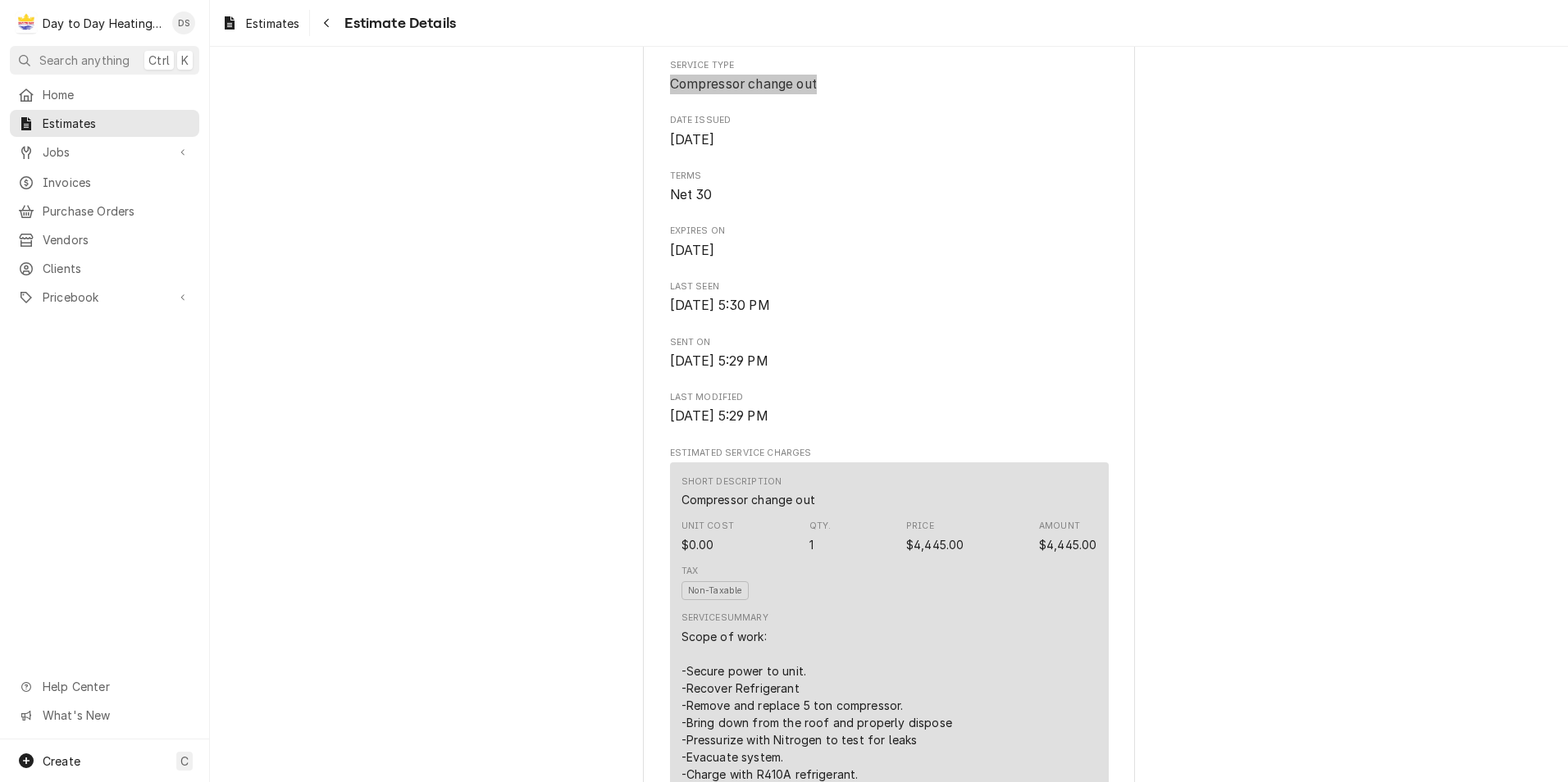
scroll to position [738, 0]
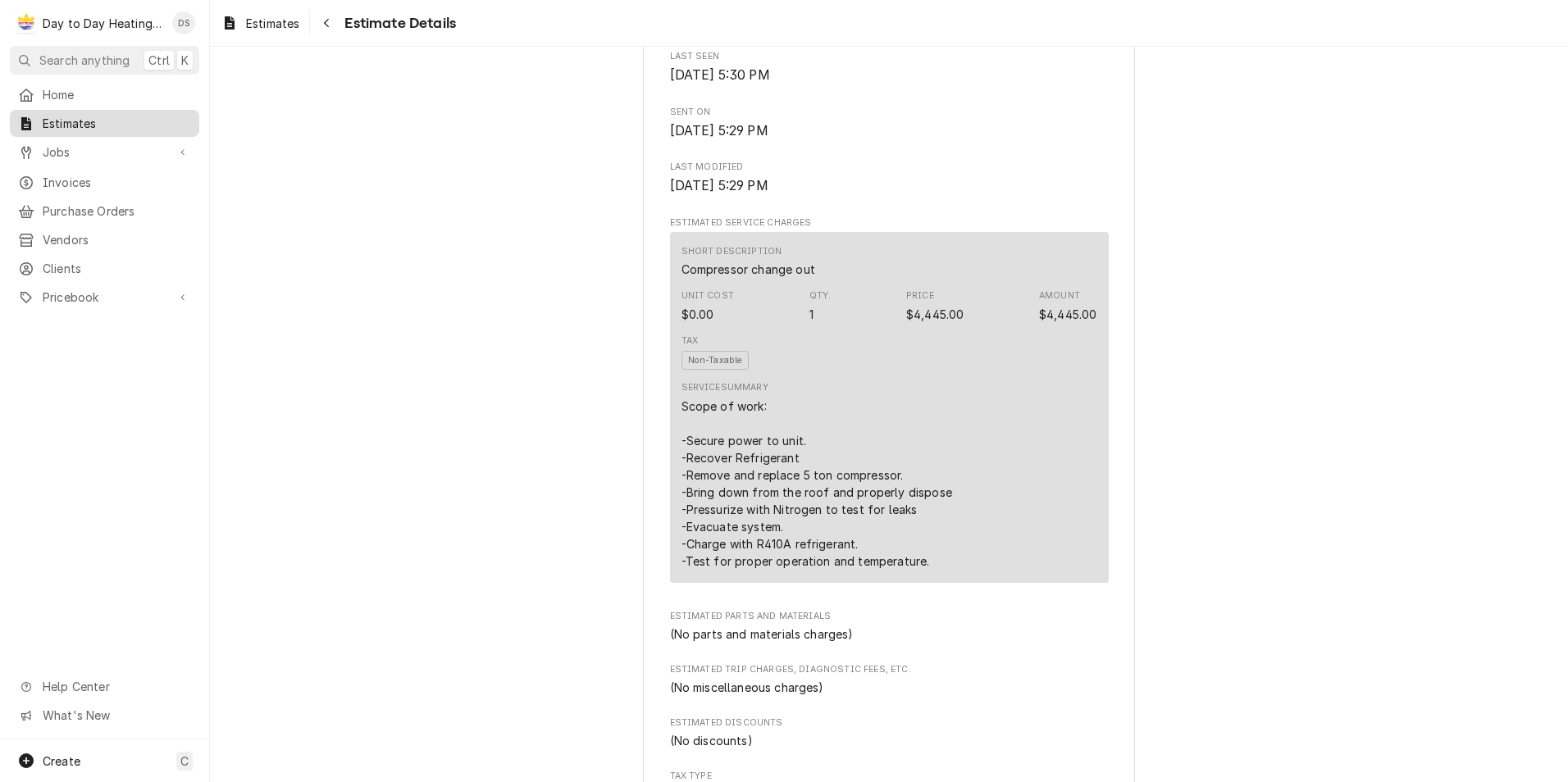
click at [84, 119] on span "Estimates" at bounding box center [117, 123] width 148 height 17
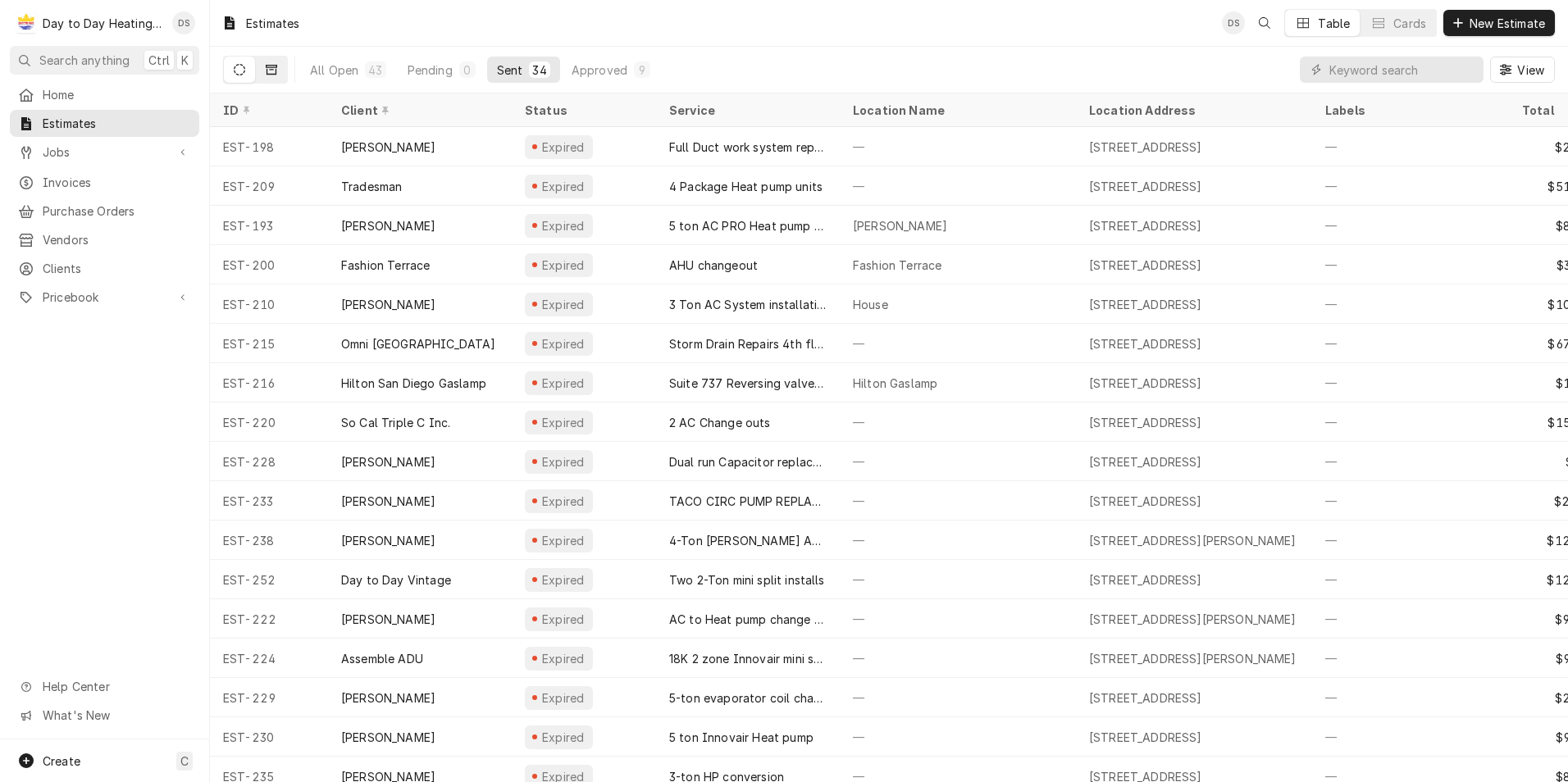
click at [275, 70] on icon "Dynamic Content Wrapper" at bounding box center [271, 70] width 12 height 10
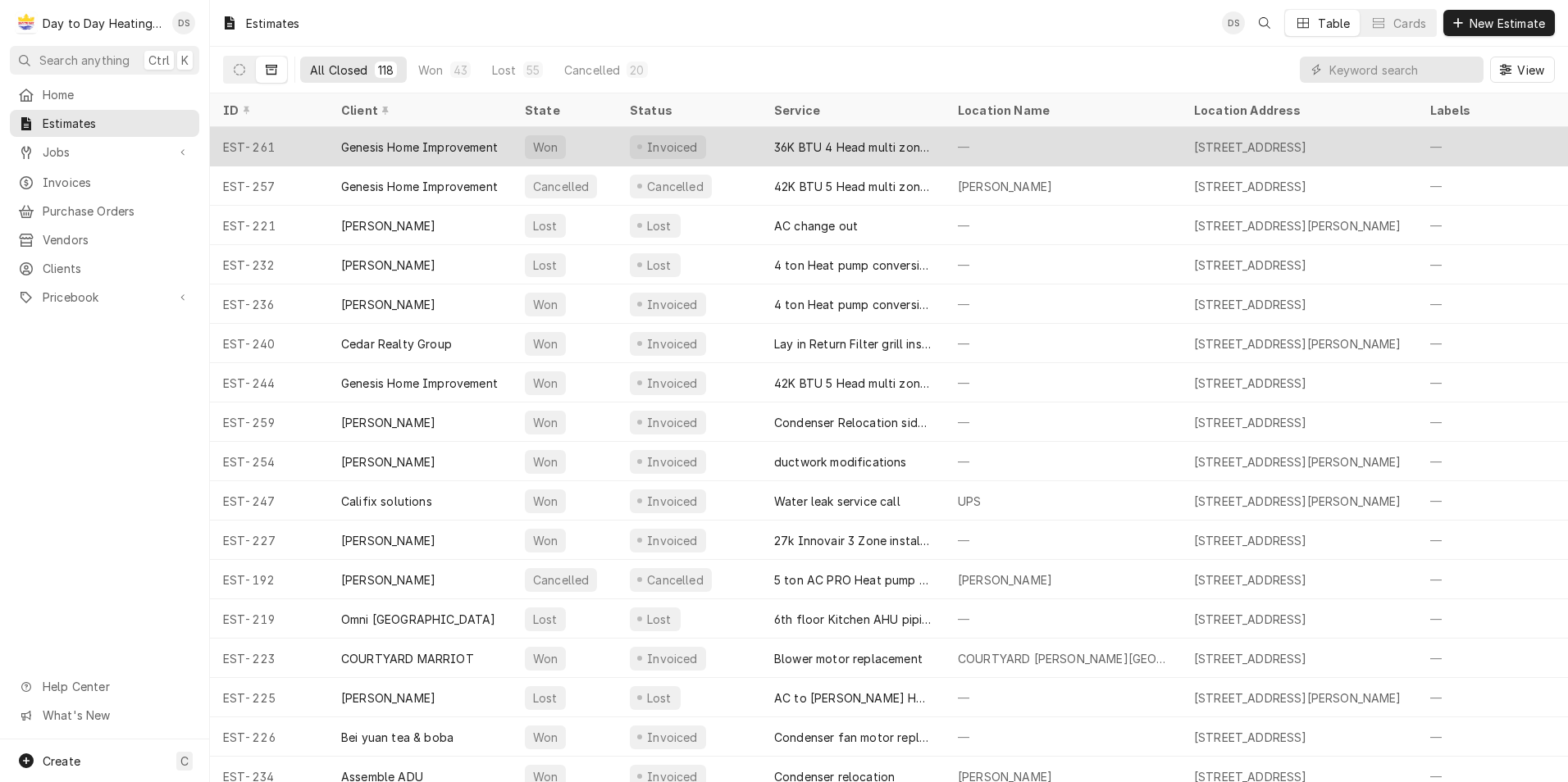
click at [467, 144] on div "Genesis Home Improvement" at bounding box center [420, 147] width 157 height 17
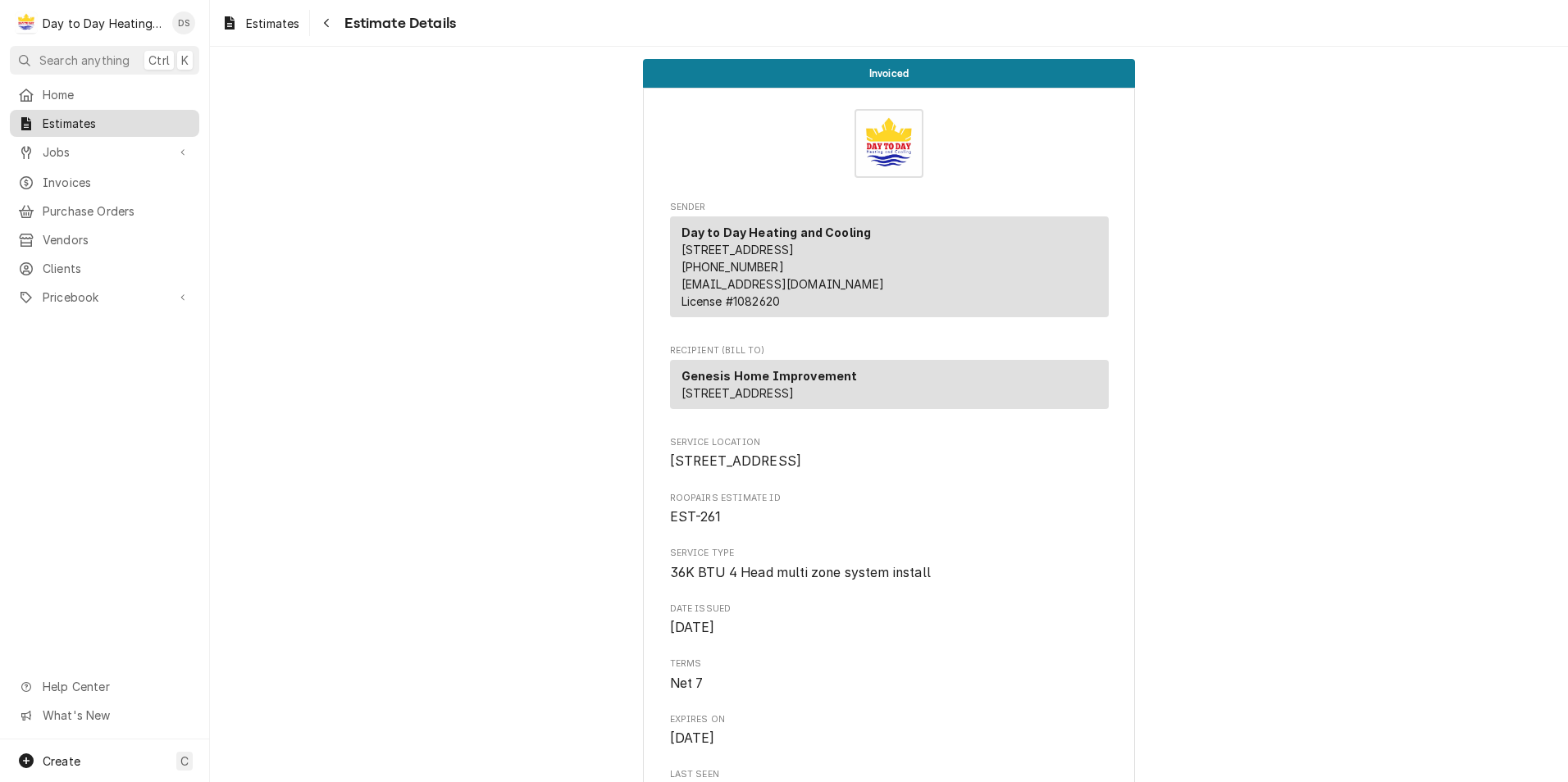
click at [69, 116] on span "Estimates" at bounding box center [117, 123] width 148 height 17
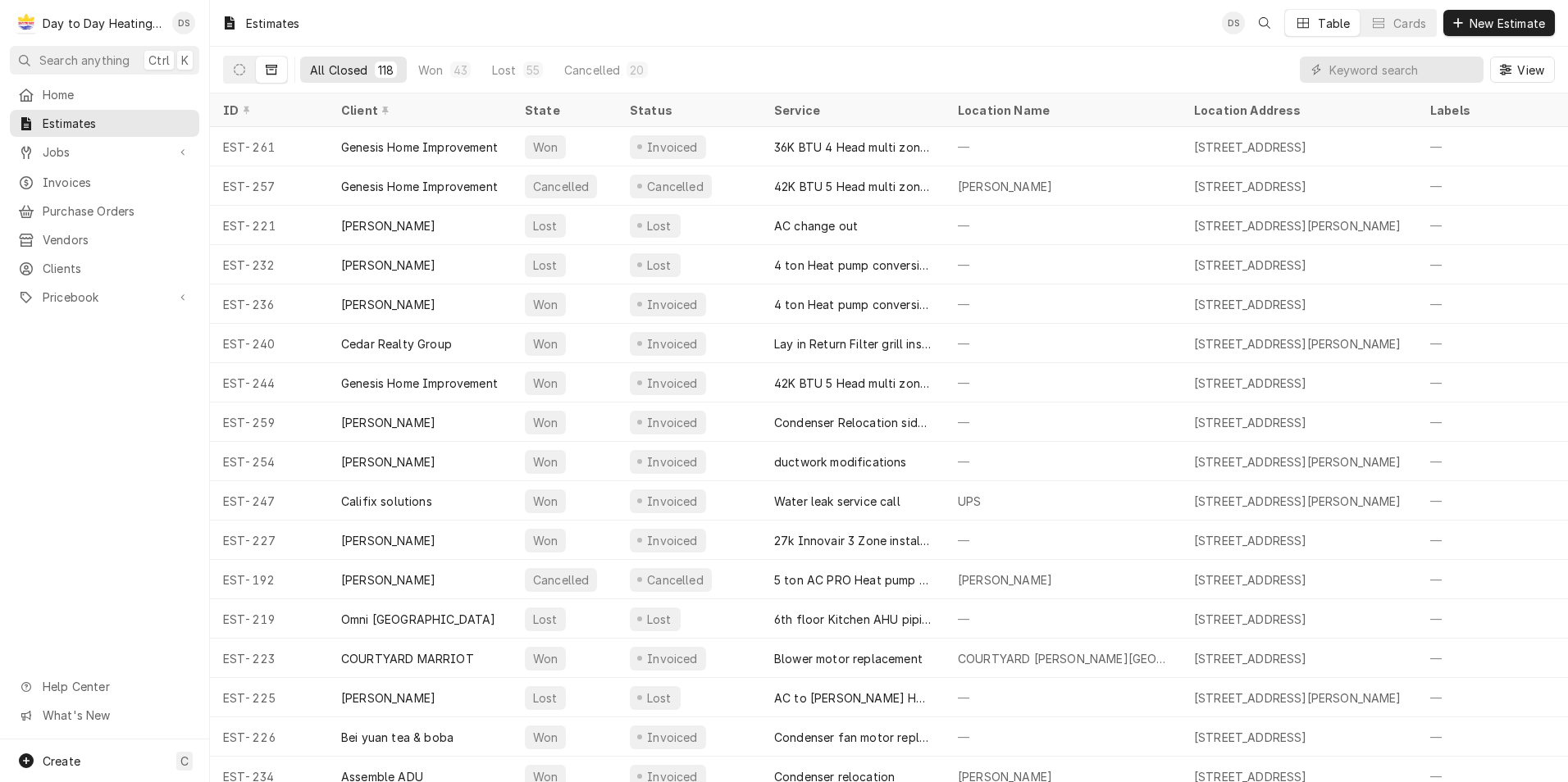
click at [276, 68] on icon "Dynamic Content Wrapper" at bounding box center [271, 70] width 12 height 12
click at [269, 63] on button "Dynamic Content Wrapper" at bounding box center [271, 70] width 31 height 26
click at [234, 65] on icon "Dynamic Content Wrapper" at bounding box center [239, 70] width 12 height 12
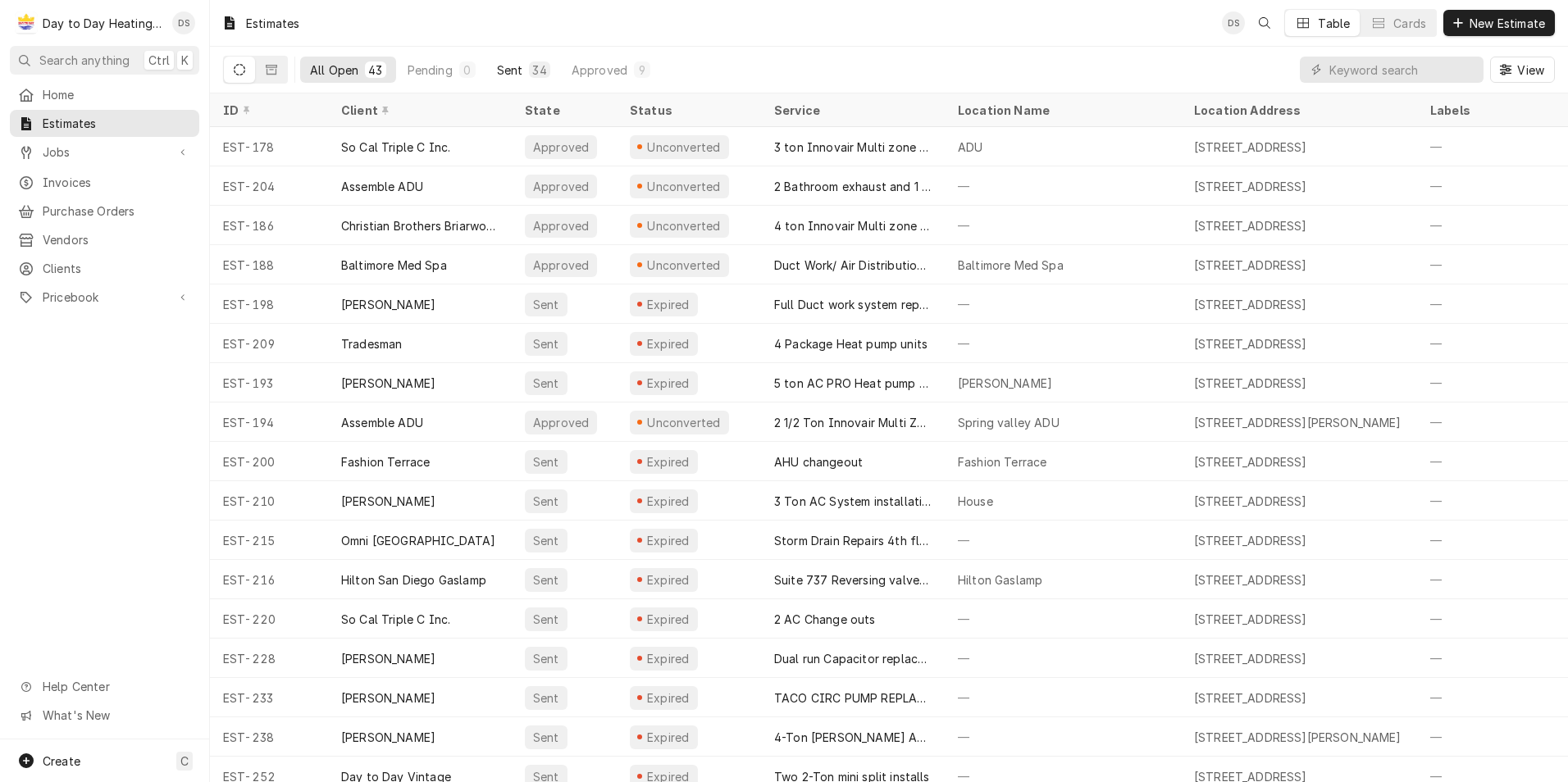
click at [505, 67] on div "Sent" at bounding box center [510, 70] width 26 height 17
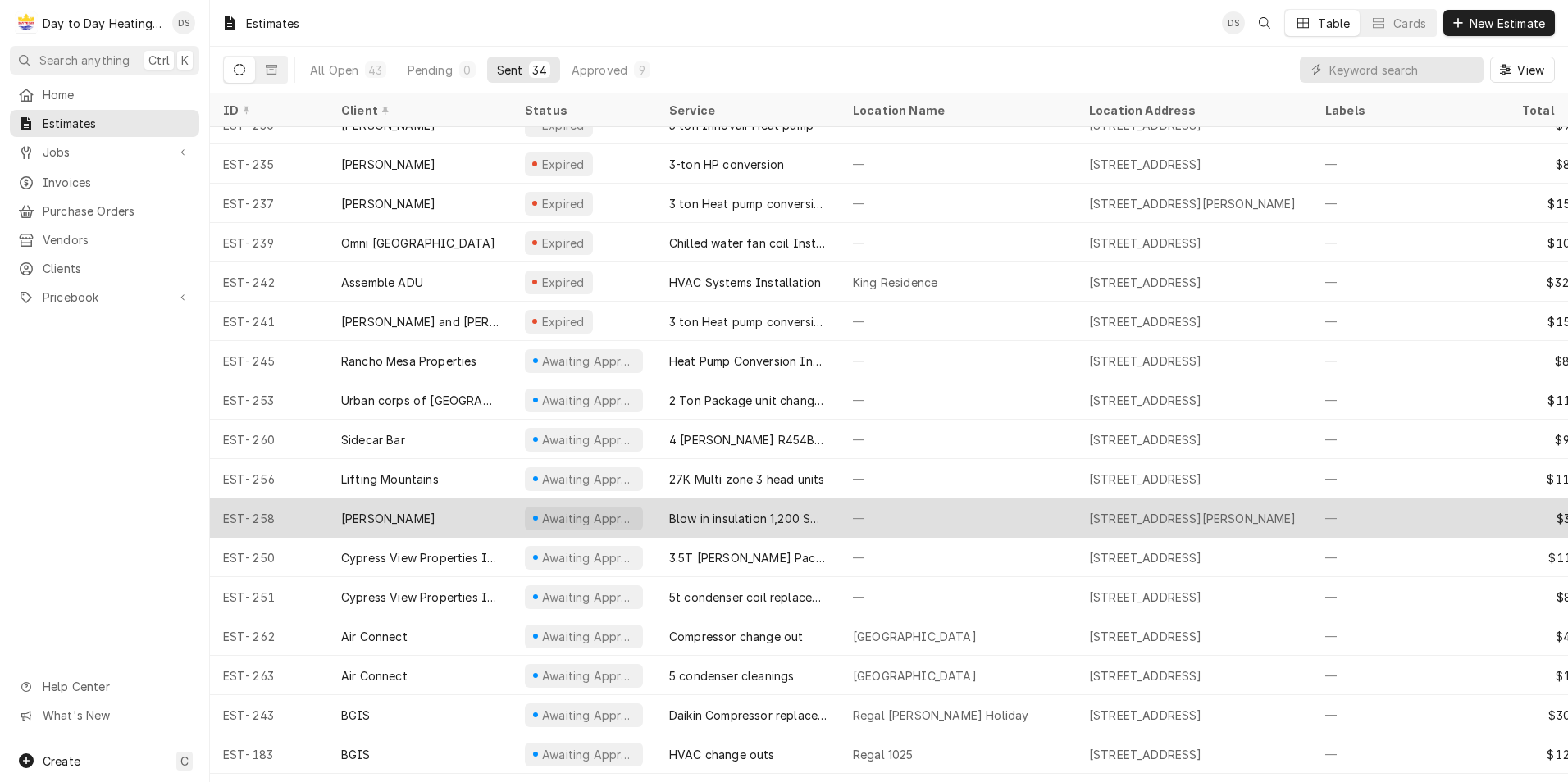
scroll to position [614, 0]
click at [782, 512] on div "Blow in insulation 1,200 Sqft" at bounding box center [748, 517] width 157 height 17
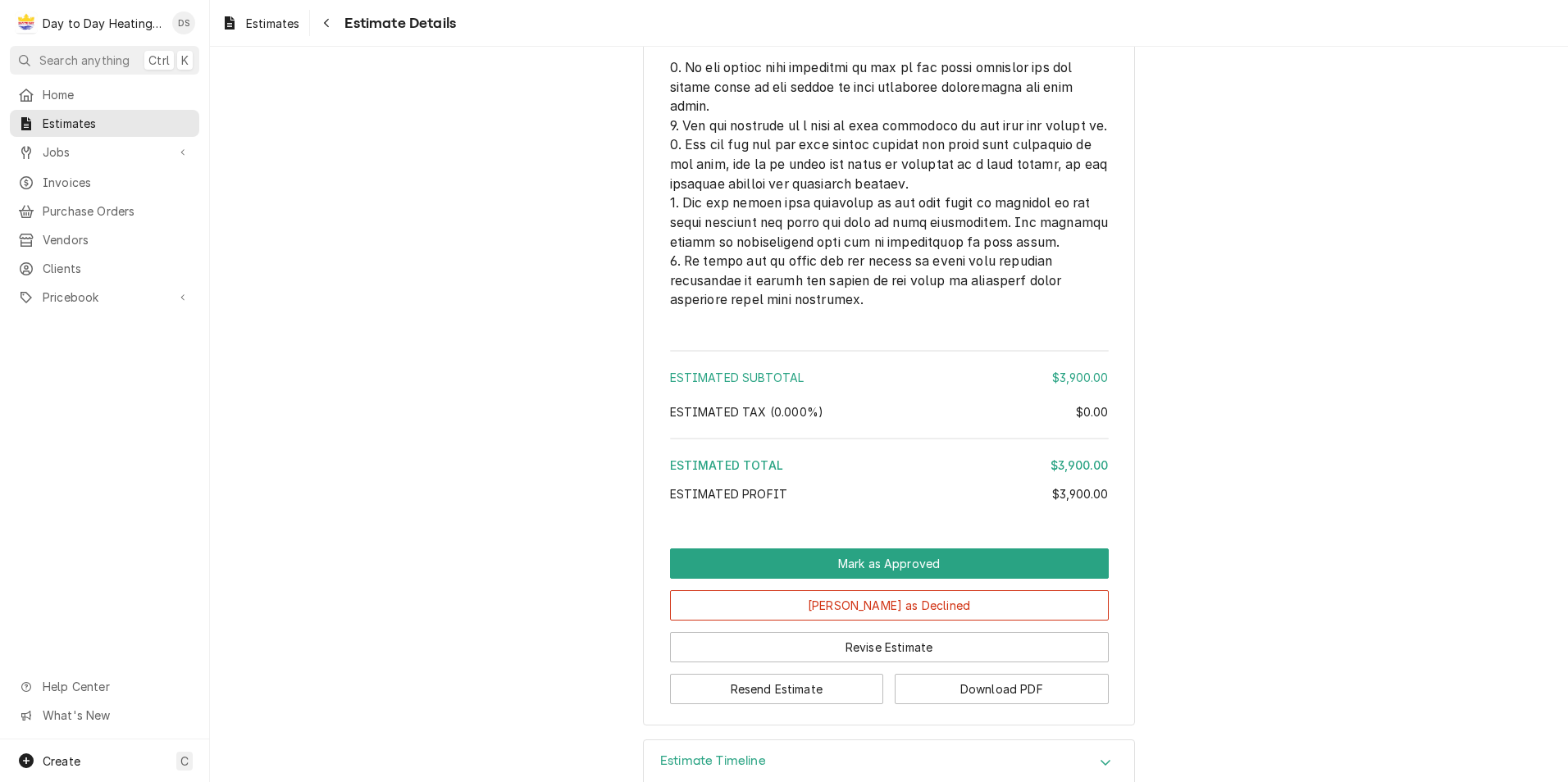
scroll to position [3954, 0]
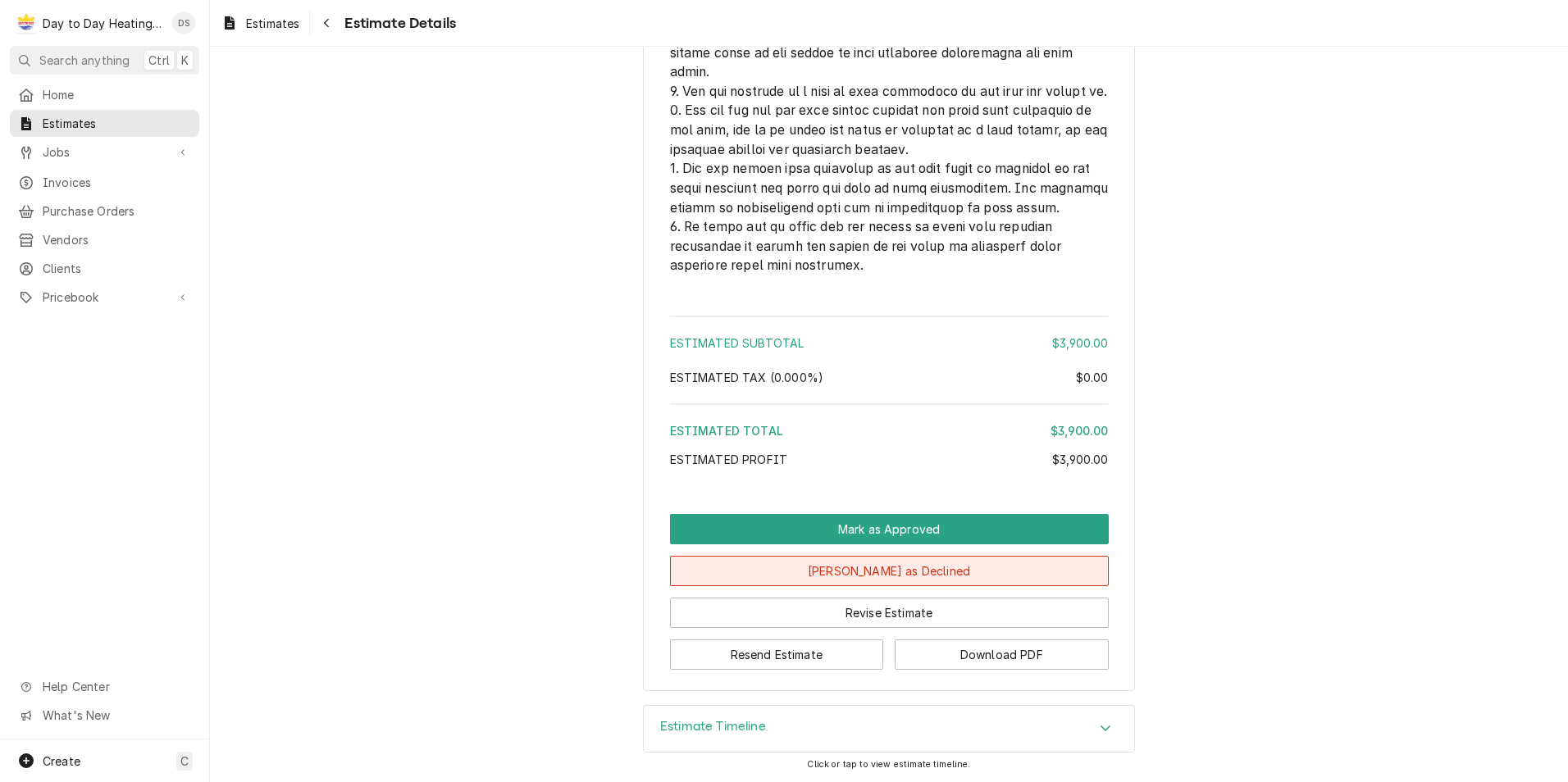
click at [935, 574] on button "[PERSON_NAME] as Declined" at bounding box center [890, 570] width 439 height 30
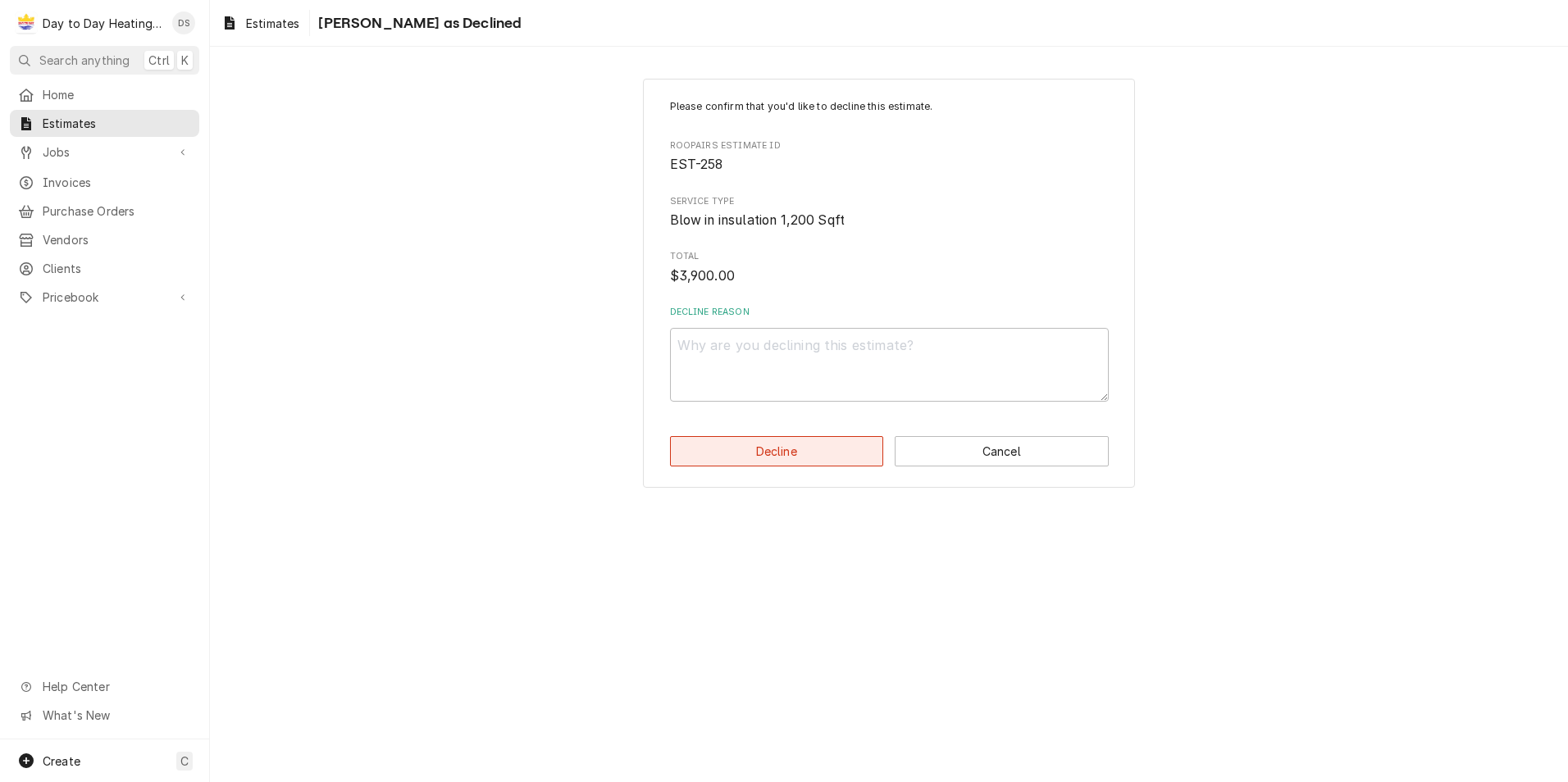
click at [777, 446] on button "Decline" at bounding box center [777, 451] width 214 height 30
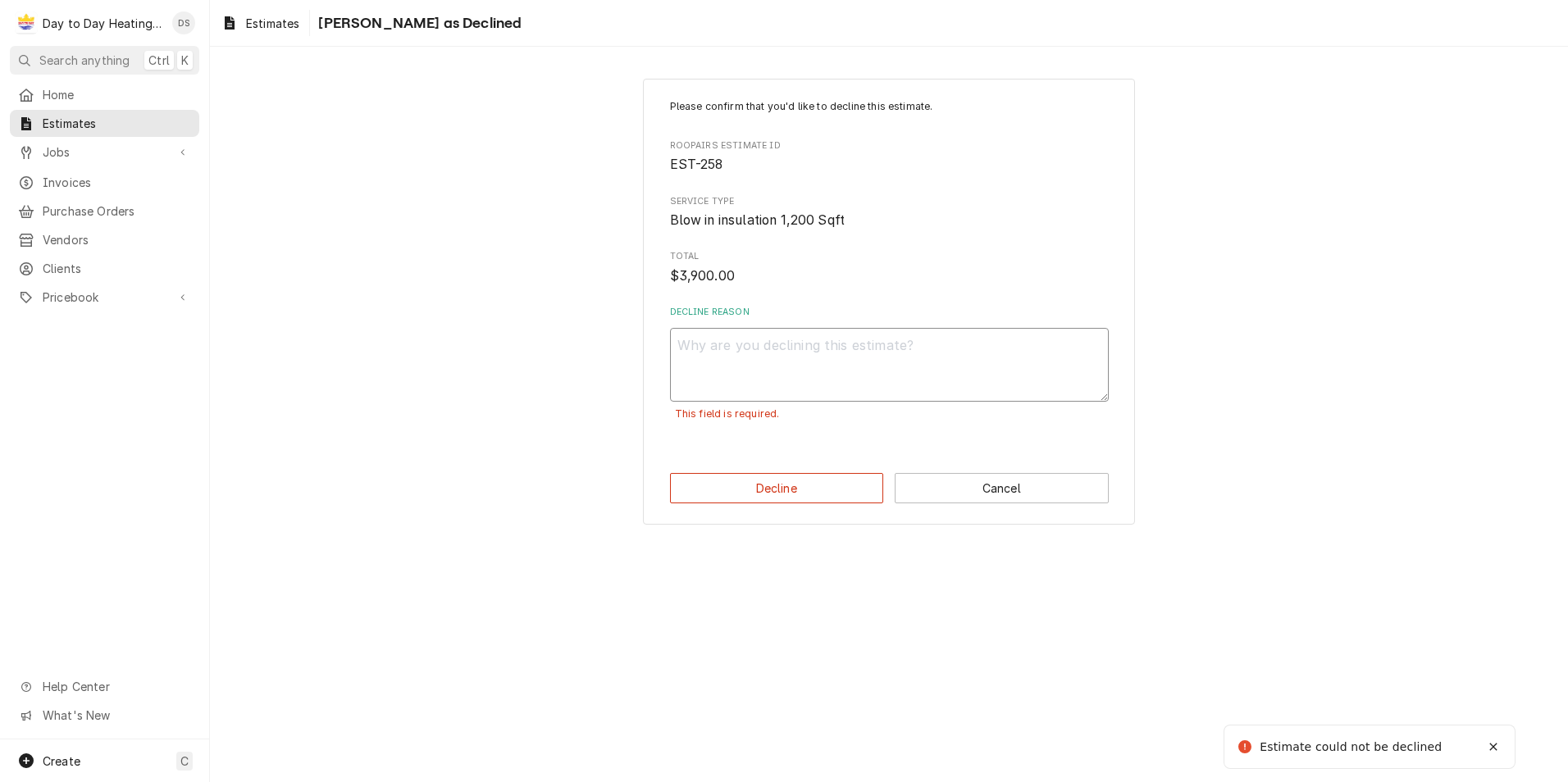
click at [827, 346] on textarea "Decline Reason" at bounding box center [890, 365] width 439 height 74
type textarea "x"
type textarea "."
click at [819, 480] on button "Decline" at bounding box center [777, 488] width 214 height 30
type textarea "x"
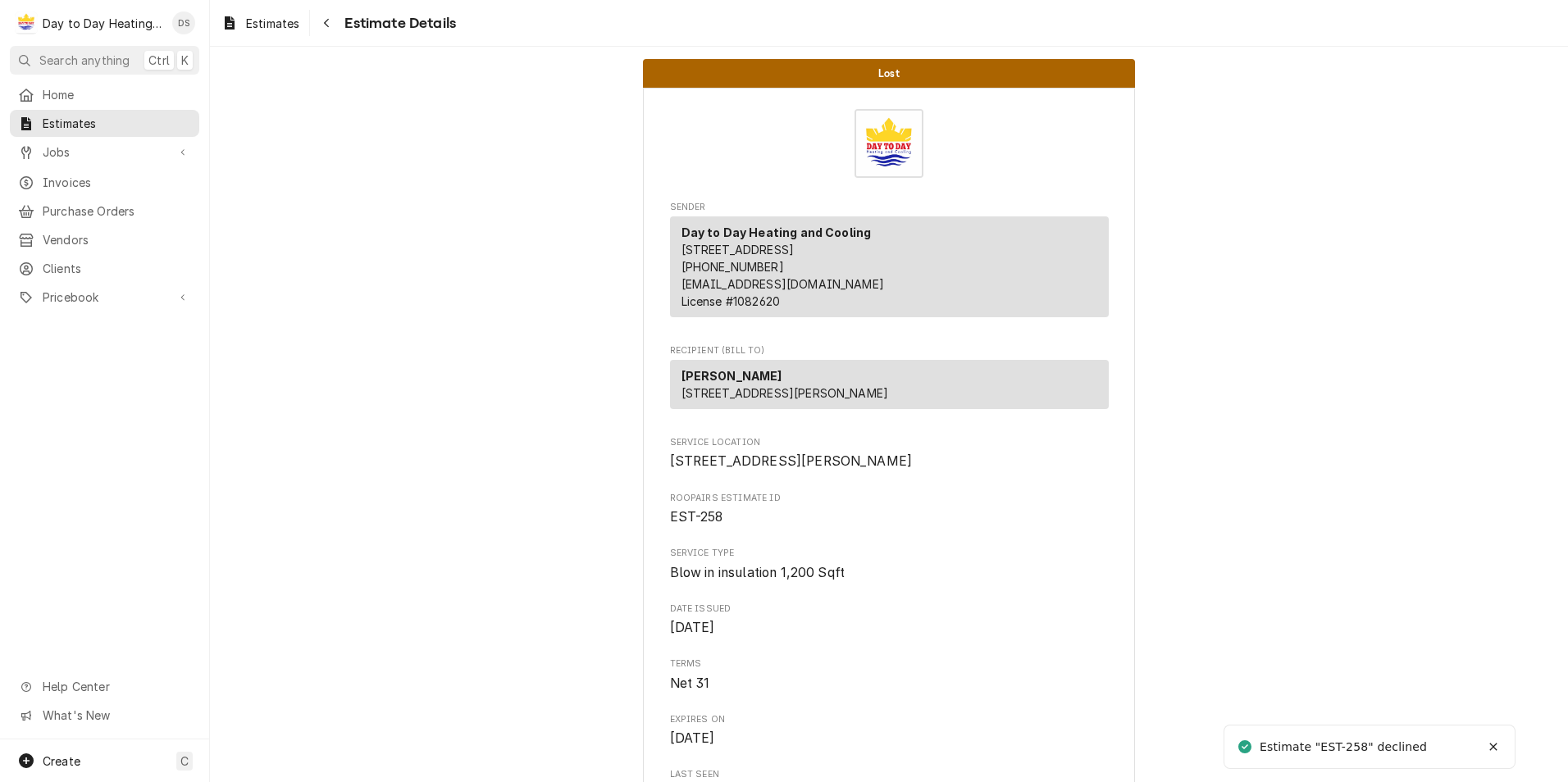
click at [809, 451] on div "Lost Sender Day to Day Heating and Cooling [STREET_ADDRESS] (888) 212-5616 [EMA…" at bounding box center [889, 414] width 1358 height 735
